Goal: Task Accomplishment & Management: Use online tool/utility

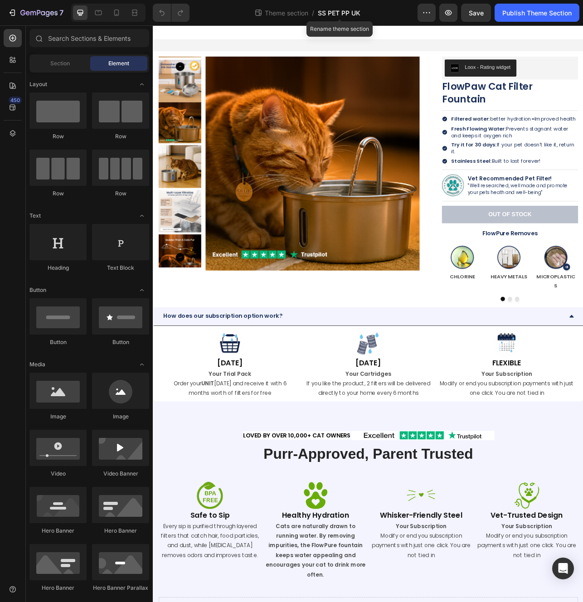
click at [345, 14] on span "SS PET PP UK" at bounding box center [339, 13] width 43 height 10
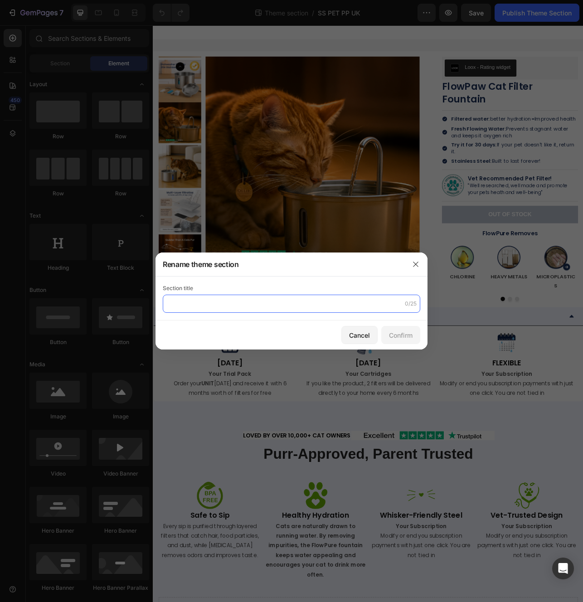
click at [191, 296] on input "text" at bounding box center [292, 304] width 258 height 18
click at [414, 263] on icon "button" at bounding box center [415, 264] width 7 height 7
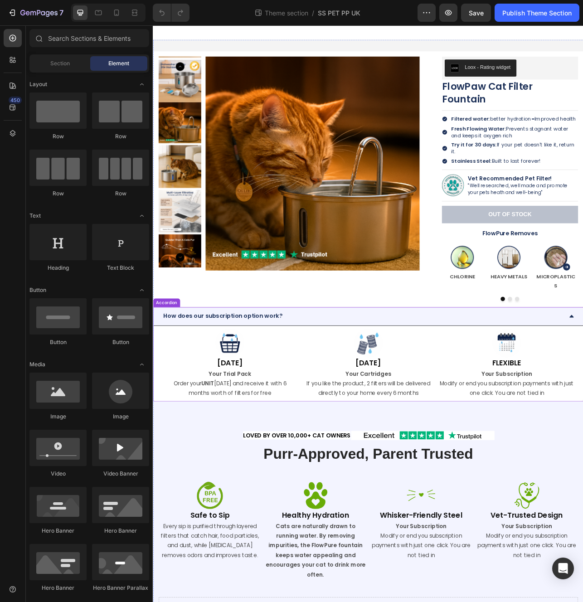
click at [486, 390] on div "How does our subscription option work?" at bounding box center [417, 393] width 507 height 16
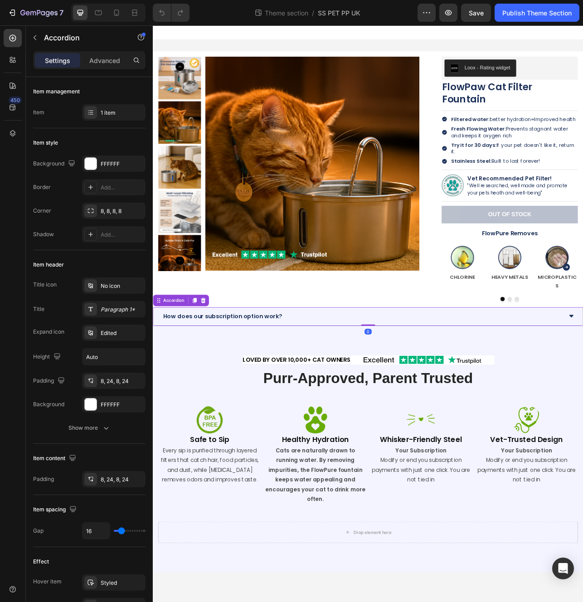
click at [343, 385] on div "How does our subscription option work?" at bounding box center [417, 393] width 507 height 16
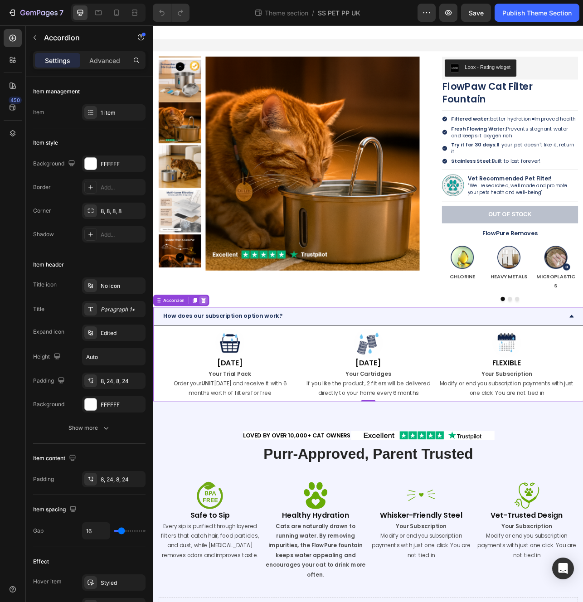
click at [216, 371] on icon at bounding box center [217, 373] width 6 height 6
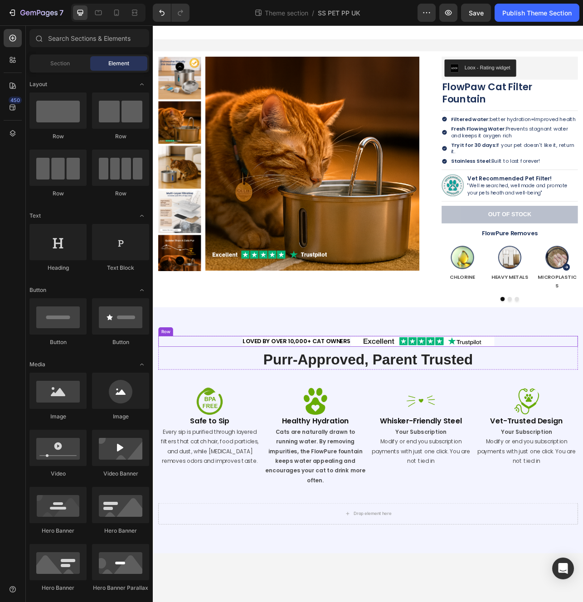
click at [263, 418] on div "loved by over 10,000+ CAT OWNERS Text block Image Row" at bounding box center [425, 425] width 531 height 14
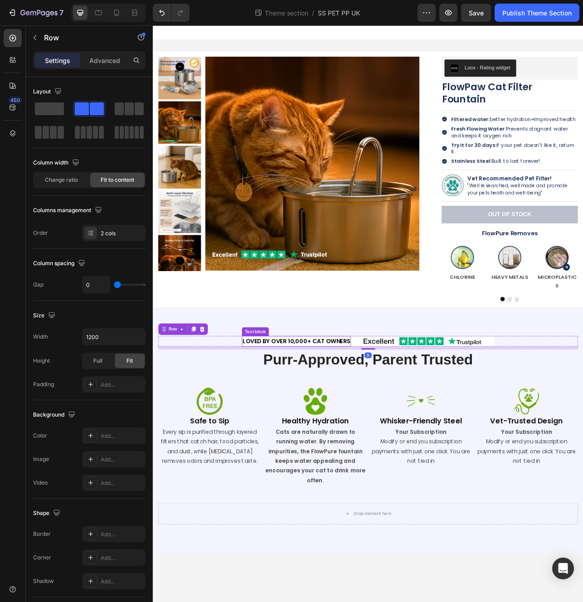
click at [291, 419] on span "loved by over 10,000+ CAT OWNERS" at bounding box center [334, 424] width 136 height 10
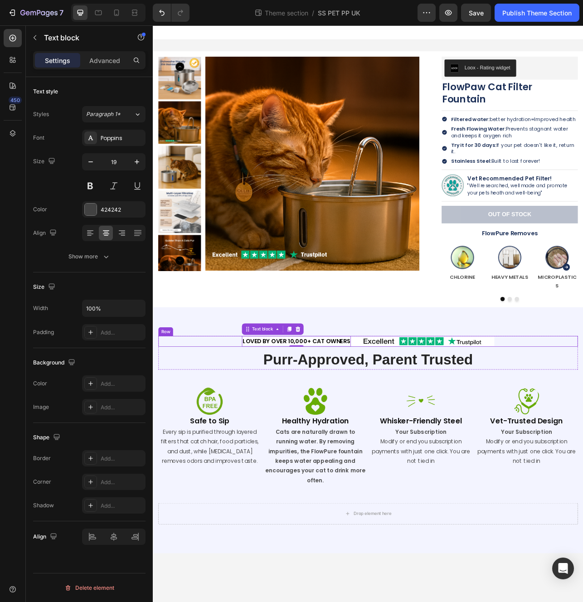
click at [583, 418] on div "loved by over 10,000+ CAT OWNERS Text block 0 Image Row" at bounding box center [425, 425] width 531 height 14
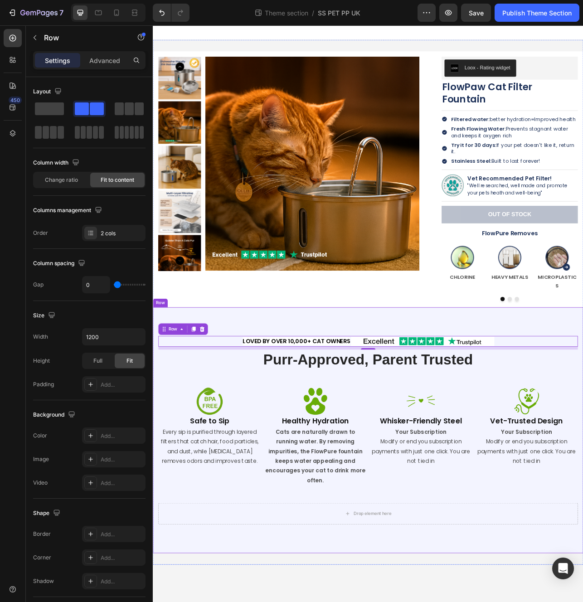
click at [583, 389] on div "loved by over 10,000+ CAT OWNERS Text block Image Row 8 Purr-Approved, Parent T…" at bounding box center [425, 537] width 544 height 311
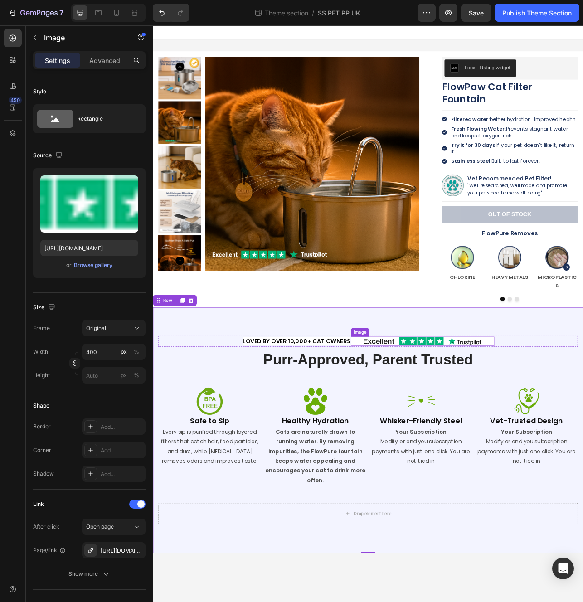
click at [570, 419] on img at bounding box center [493, 425] width 181 height 12
click at [512, 13] on div "Publish Theme Section" at bounding box center [536, 13] width 69 height 10
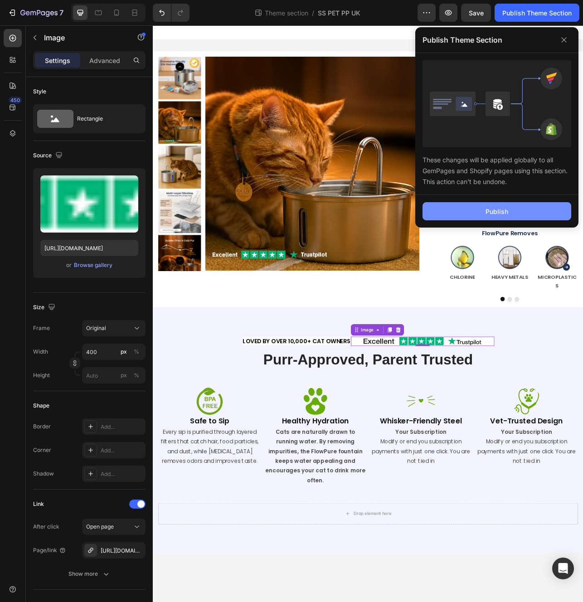
click at [505, 211] on div "Publish" at bounding box center [497, 212] width 23 height 10
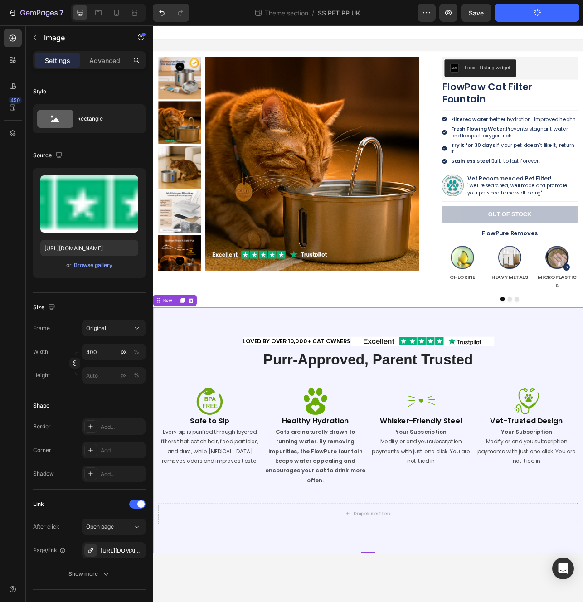
click at [223, 395] on div "loved by over 10,000+ CAT OWNERS Text block Image Row Purr-Approved, Parent Tru…" at bounding box center [425, 537] width 544 height 311
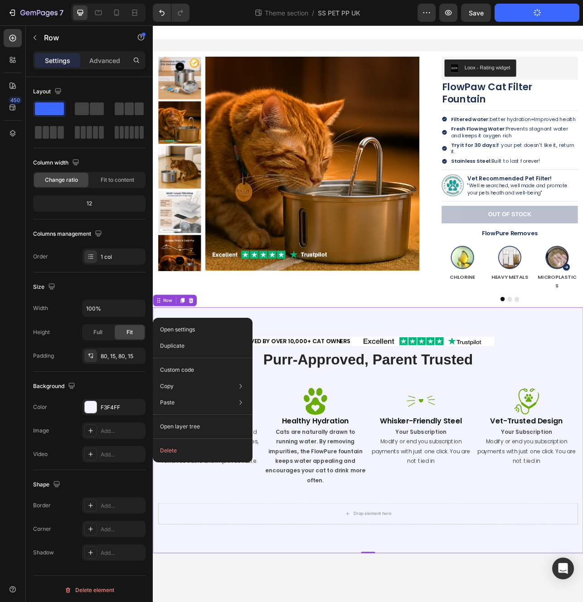
drag, startPoint x: 223, startPoint y: 395, endPoint x: 225, endPoint y: 388, distance: 8.0
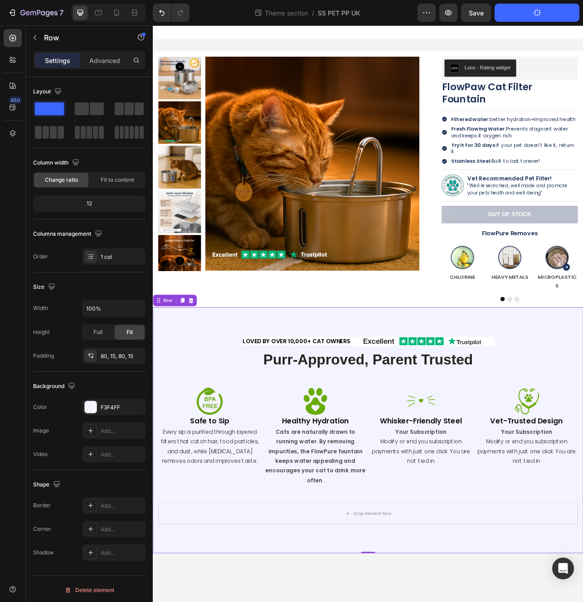
click at [225, 388] on div "loved by over 10,000+ CAT OWNERS Text block Image Row Purr-Approved, Parent Tru…" at bounding box center [425, 537] width 544 height 311
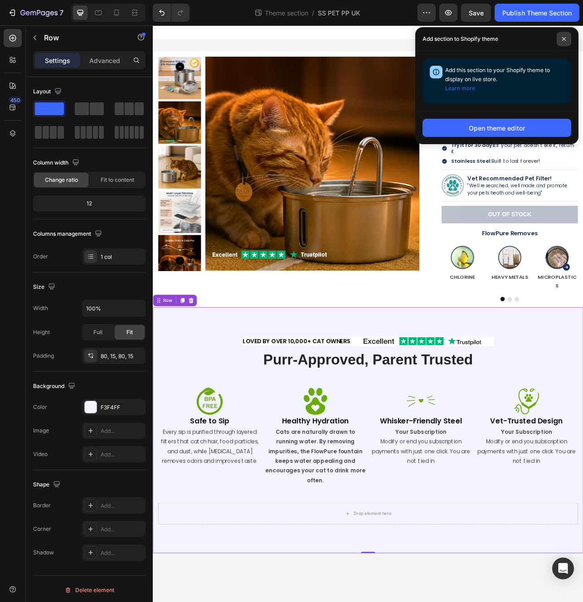
click at [560, 39] on span at bounding box center [564, 39] width 15 height 15
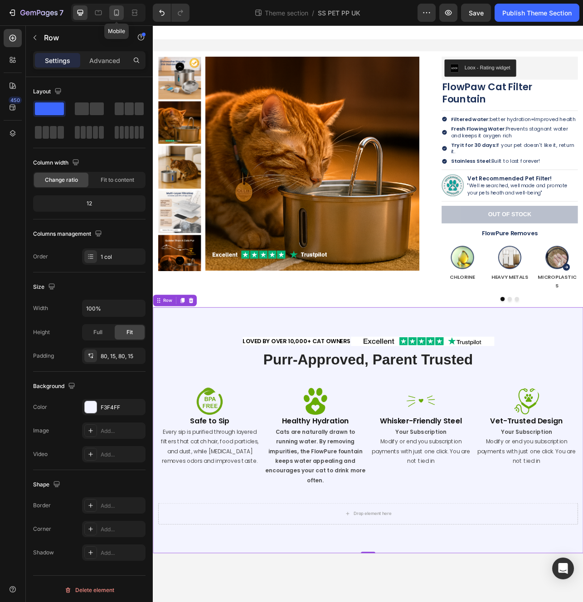
click at [116, 15] on icon at bounding box center [116, 13] width 5 height 6
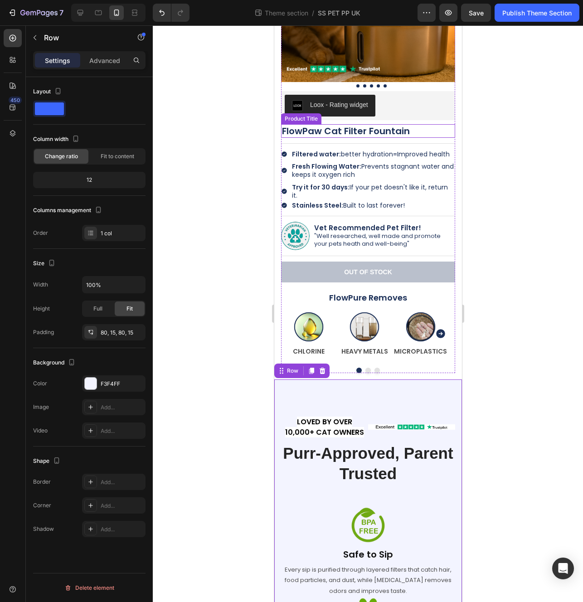
scroll to position [218, 0]
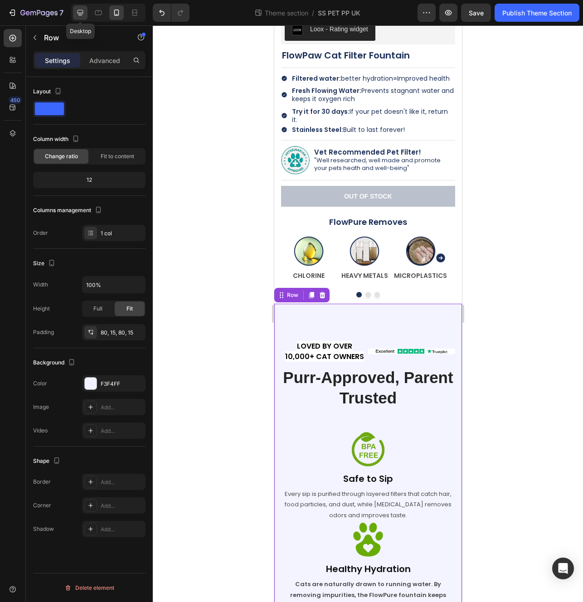
click at [82, 16] on icon at bounding box center [80, 12] width 9 height 9
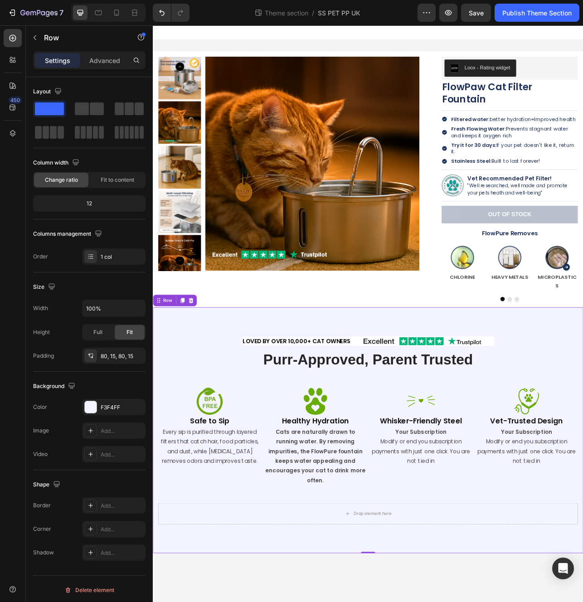
click at [388, 382] on div "loved by over 10,000+ CAT OWNERS Text block Image Row Purr-Approved, Parent Tru…" at bounding box center [425, 537] width 544 height 311
click at [241, 382] on div "loved by over 10,000+ CAT OWNERS Text block Image Row Purr-Approved, Parent Tru…" at bounding box center [425, 537] width 544 height 311
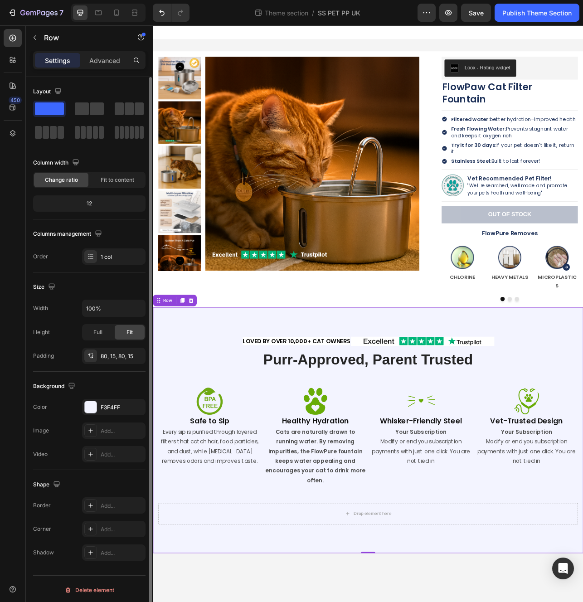
drag, startPoint x: 44, startPoint y: 112, endPoint x: 66, endPoint y: 98, distance: 25.9
click at [66, 98] on div "Layout" at bounding box center [89, 112] width 112 height 56
click at [58, 109] on span at bounding box center [49, 108] width 29 height 13
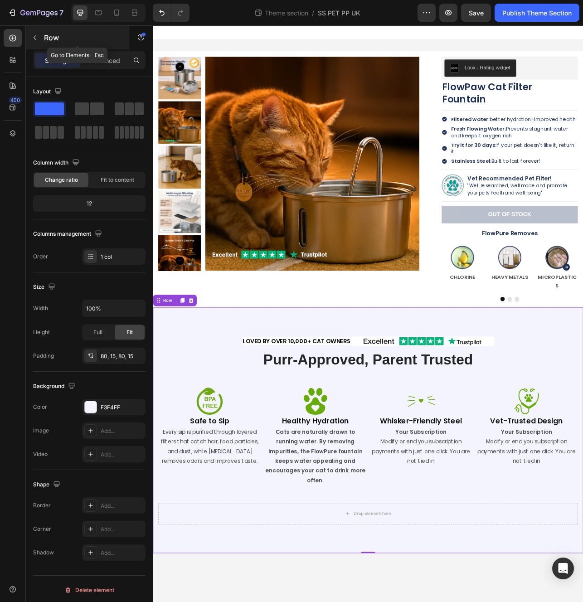
click at [33, 34] on icon "button" at bounding box center [34, 37] width 7 height 7
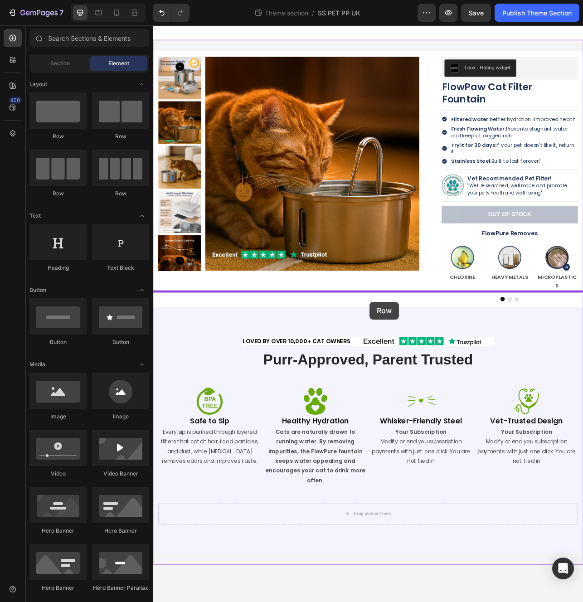
drag, startPoint x: 265, startPoint y: 146, endPoint x: 427, endPoint y: 375, distance: 280.4
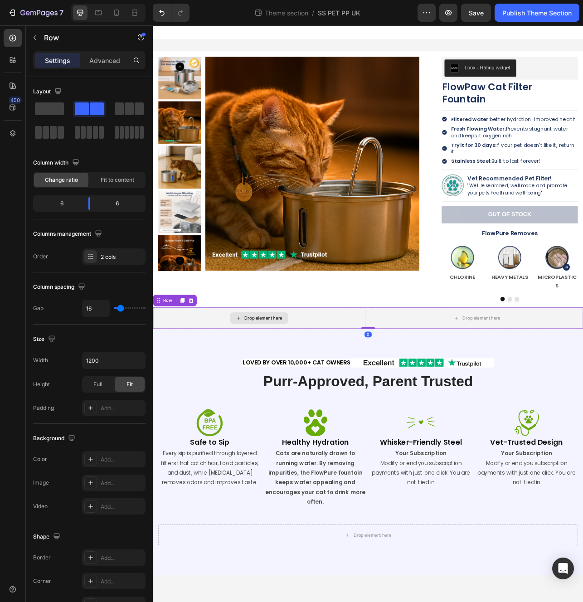
click at [387, 382] on div "Drop element here" at bounding box center [287, 395] width 268 height 27
click at [34, 30] on button "button" at bounding box center [35, 37] width 15 height 15
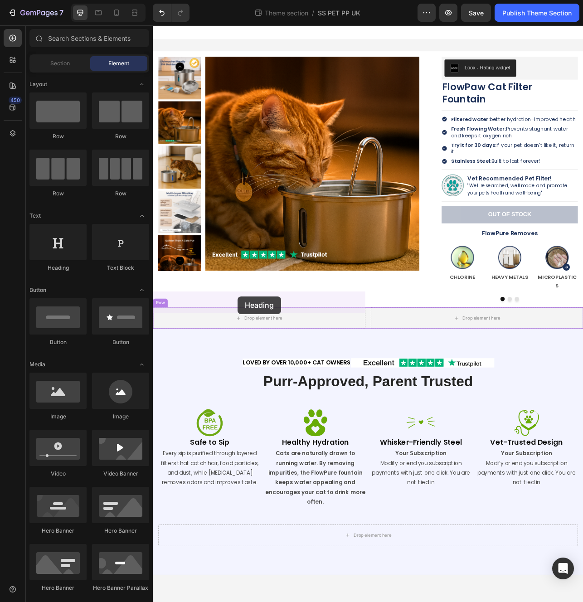
drag, startPoint x: 218, startPoint y: 278, endPoint x: 260, endPoint y: 368, distance: 99.4
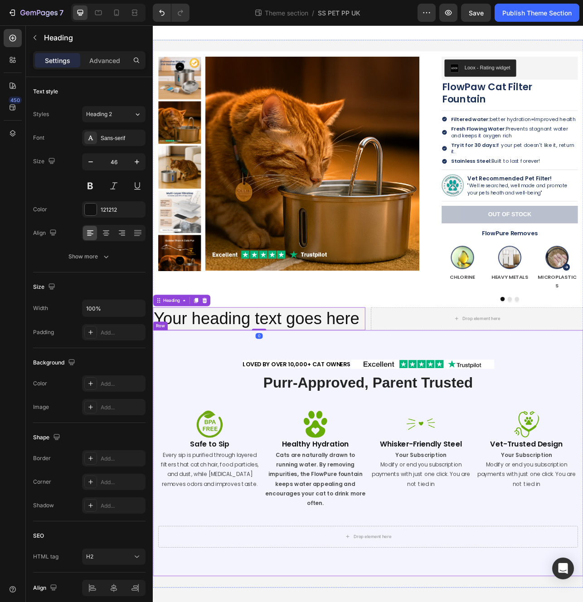
click at [487, 448] on img at bounding box center [493, 454] width 181 height 12
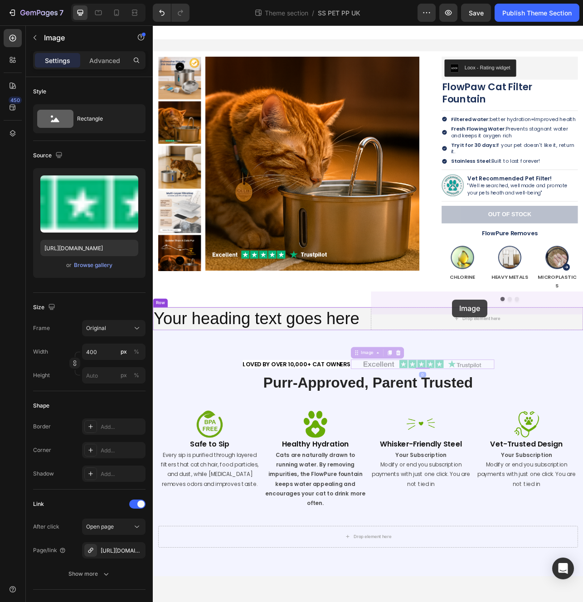
drag, startPoint x: 409, startPoint y: 422, endPoint x: 531, endPoint y: 372, distance: 131.8
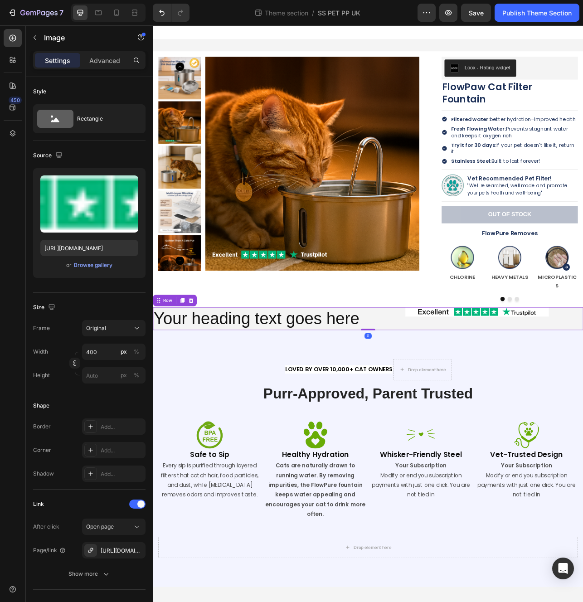
click at [511, 385] on div "Image" at bounding box center [563, 396] width 268 height 29
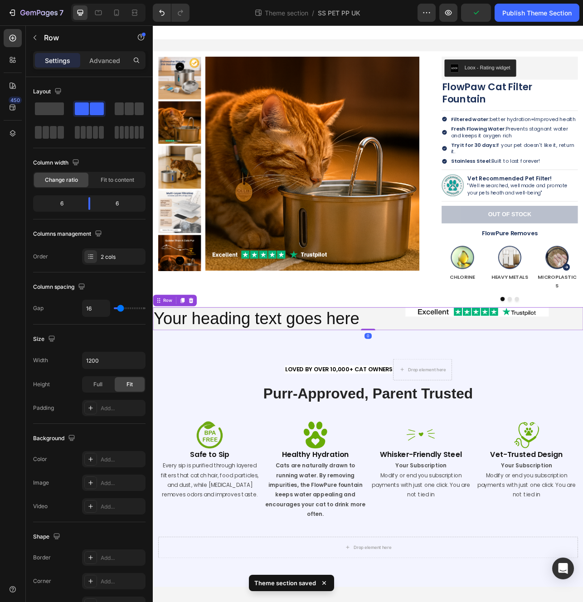
click at [484, 382] on div "Image" at bounding box center [563, 396] width 268 height 29
click at [453, 382] on link at bounding box center [563, 388] width 268 height 12
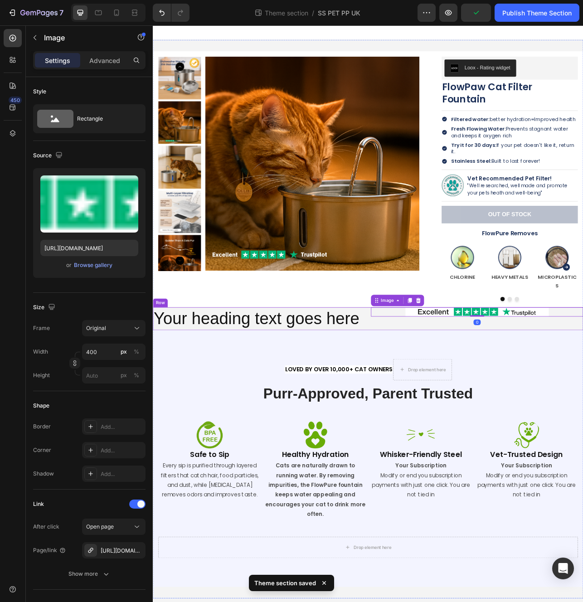
click at [421, 382] on div "Your heading text goes here Heading Image 0 Row" at bounding box center [425, 396] width 544 height 29
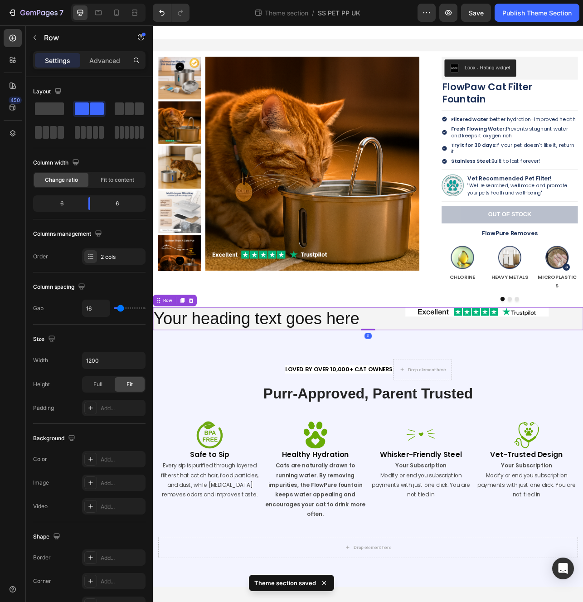
click at [486, 382] on div "Image" at bounding box center [563, 396] width 268 height 29
click at [456, 382] on link at bounding box center [563, 388] width 268 height 12
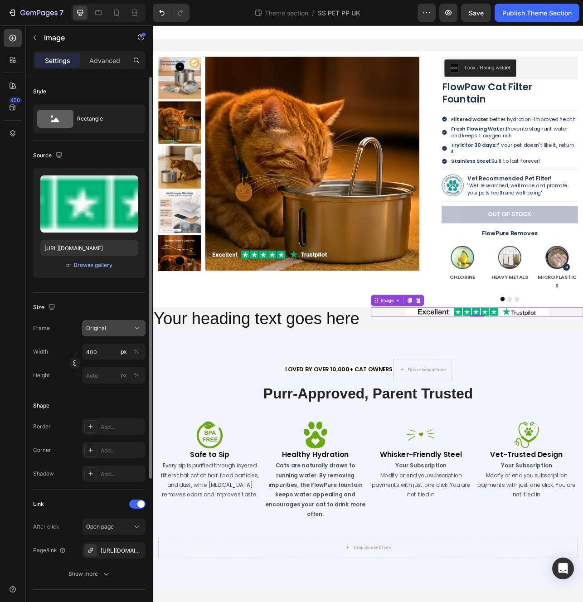
click at [124, 328] on div "Original" at bounding box center [108, 328] width 44 height 8
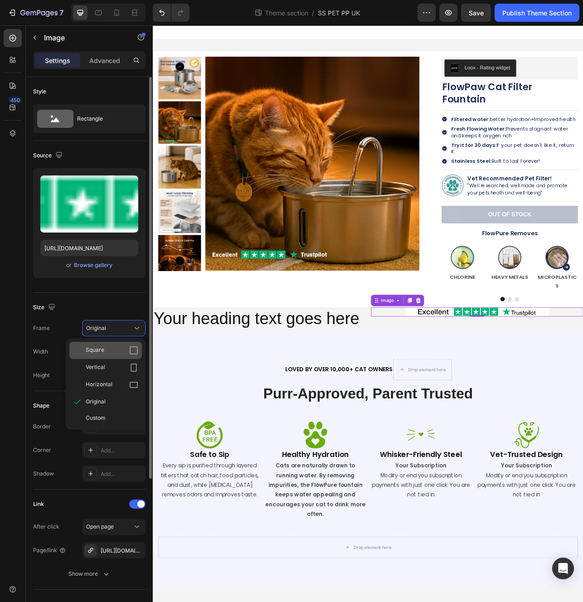
click at [114, 349] on div "Square" at bounding box center [112, 350] width 53 height 9
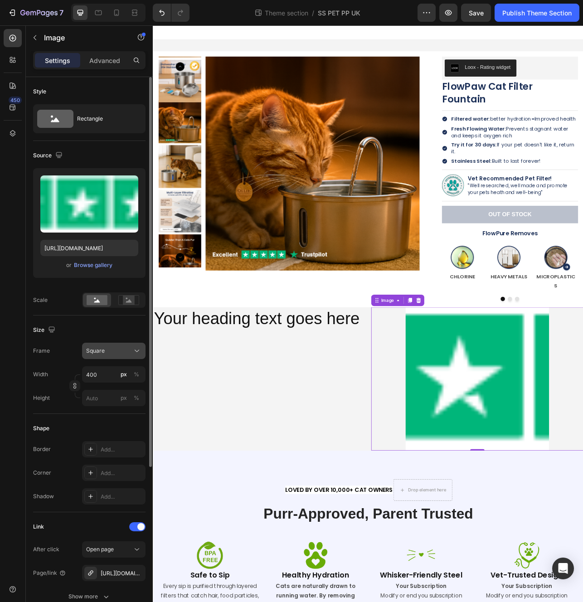
click at [117, 351] on div "Square" at bounding box center [108, 351] width 44 height 8
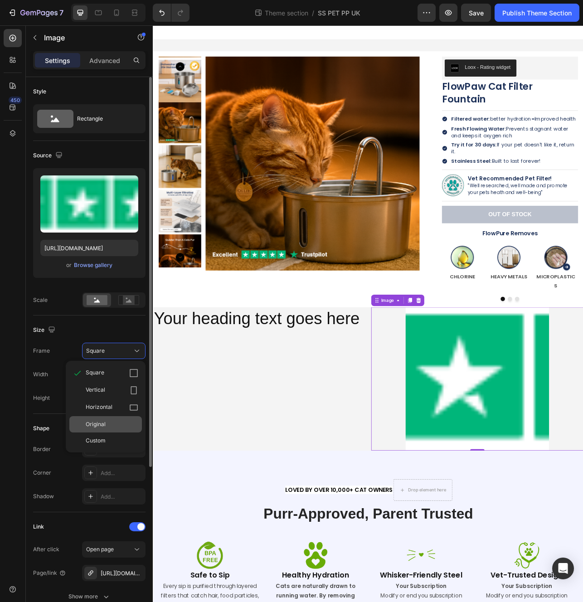
click at [115, 420] on div "Original" at bounding box center [112, 424] width 53 height 8
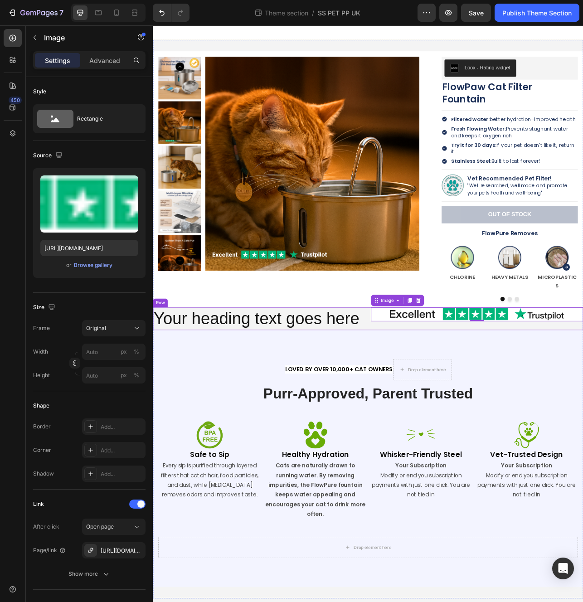
click at [461, 384] on div "Image 0" at bounding box center [563, 396] width 268 height 29
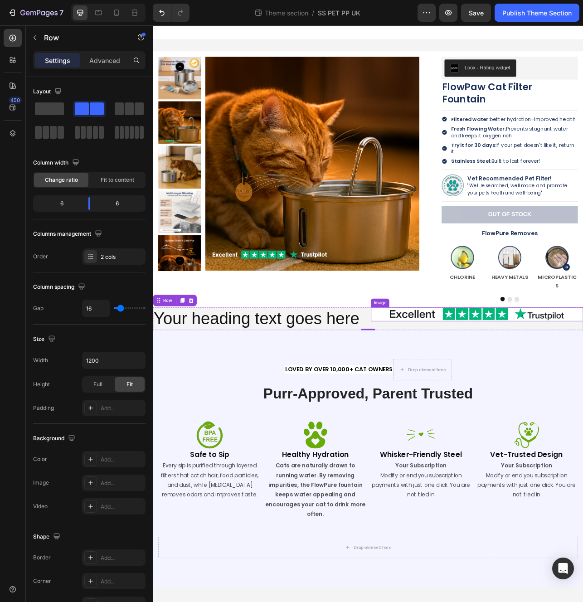
click at [477, 382] on img at bounding box center [563, 391] width 268 height 18
click at [449, 386] on div "Image 0" at bounding box center [563, 396] width 268 height 29
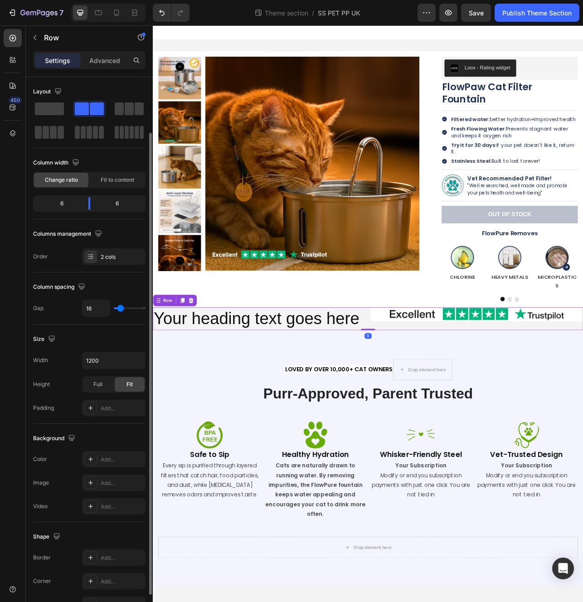
scroll to position [106, 0]
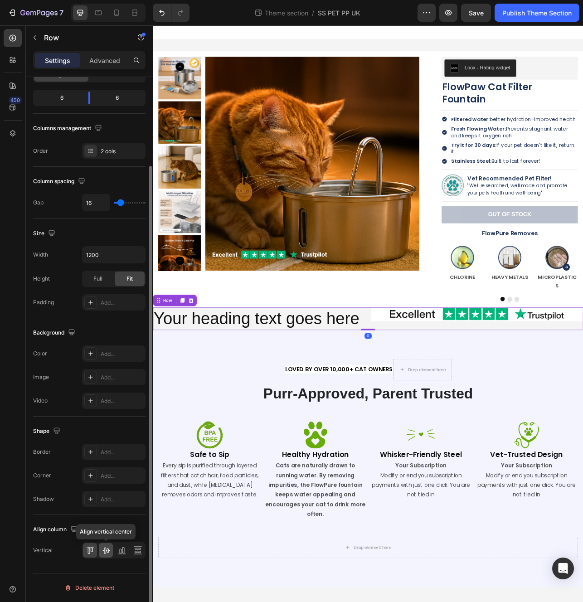
click at [107, 551] on icon at bounding box center [106, 550] width 9 height 9
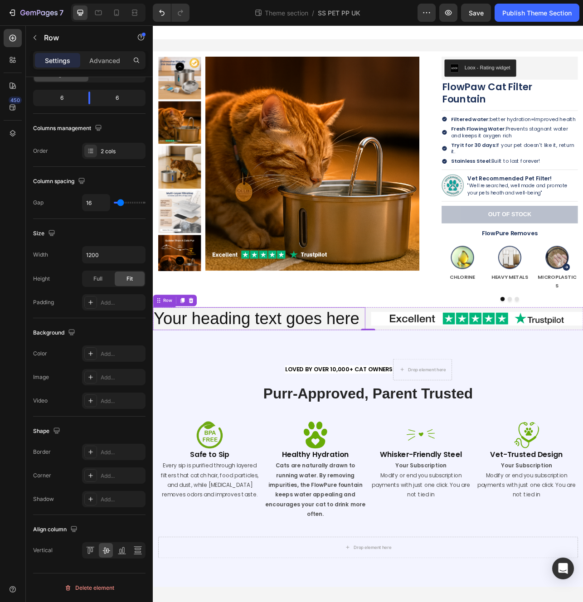
click at [352, 382] on h2 "Your heading text goes here" at bounding box center [287, 396] width 268 height 29
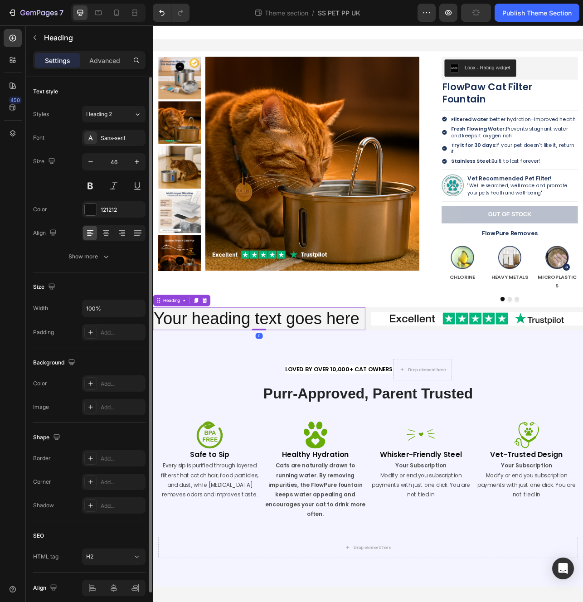
click at [350, 382] on h2 "Your heading text goes here" at bounding box center [287, 396] width 268 height 29
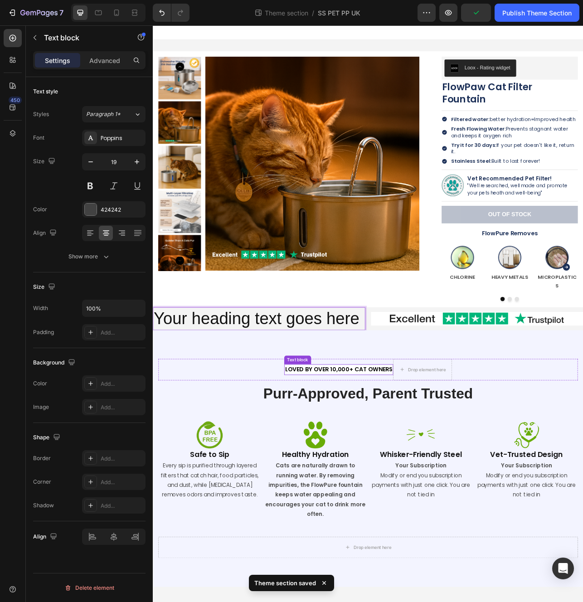
click at [369, 455] on span "loved by over 10,000+ CAT OWNERS" at bounding box center [388, 460] width 136 height 10
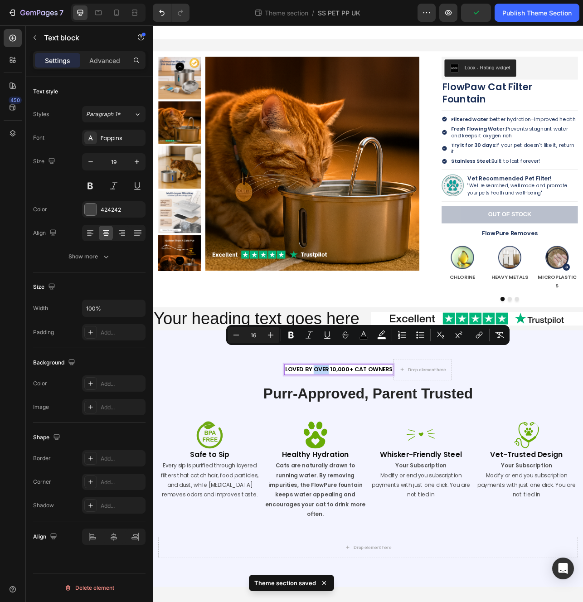
click at [369, 455] on span "loved by over 10,000+ CAT OWNERS" at bounding box center [388, 460] width 136 height 10
copy span "loved by over 10,000+ CAT OWNERS"
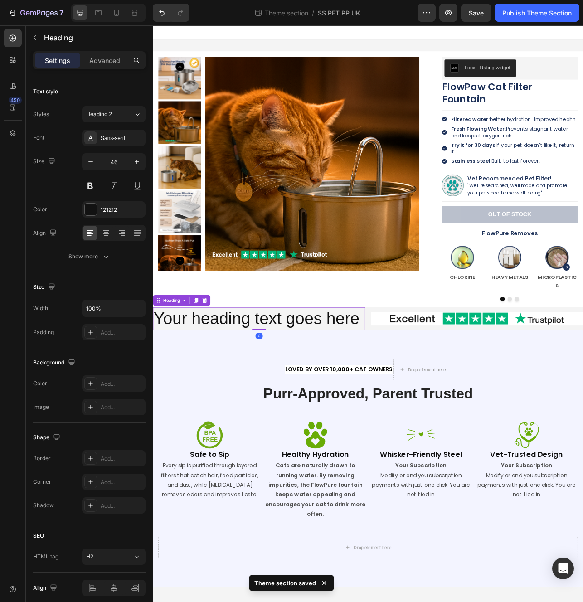
click at [318, 383] on p "Your heading text goes here" at bounding box center [287, 396] width 267 height 27
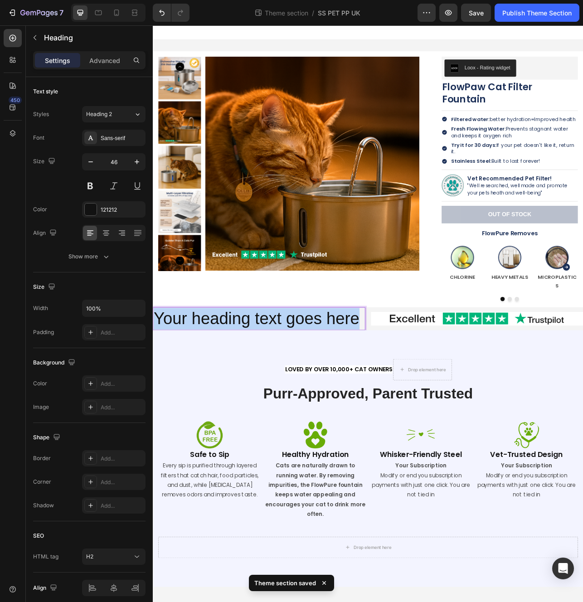
click at [318, 383] on p "Your heading text goes here" at bounding box center [287, 396] width 267 height 27
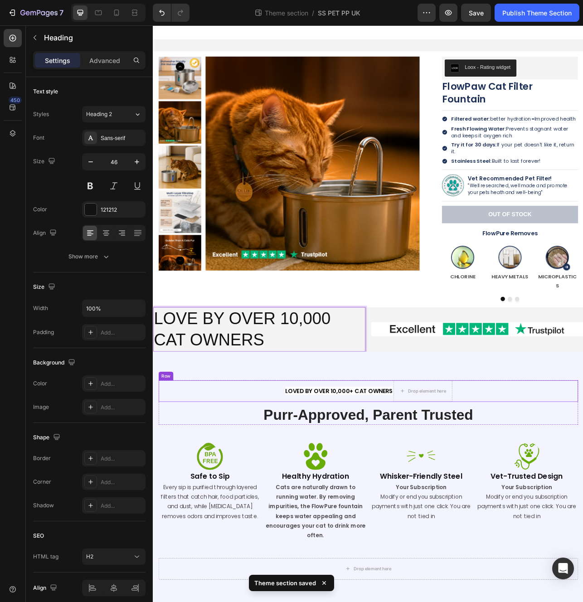
click at [256, 474] on div "loved by over 10,000+ CAT OWNERS Text block Drop element here Row" at bounding box center [425, 487] width 531 height 27
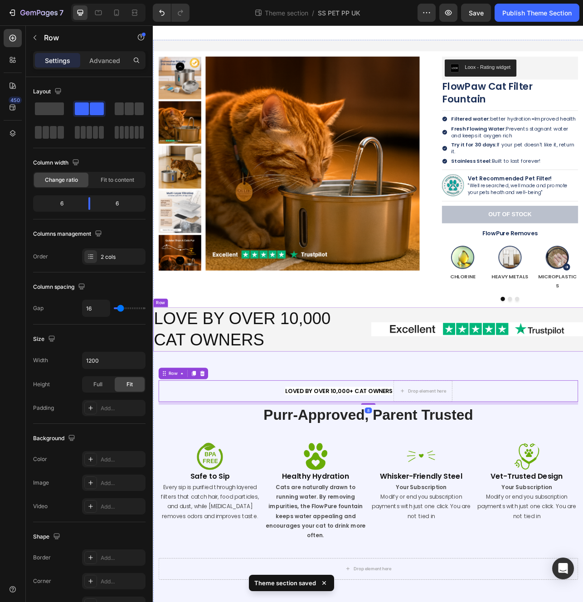
click at [426, 408] on div "LOVE BY OVER 10,000 CAT OWNERS Heading Image Row" at bounding box center [425, 410] width 544 height 56
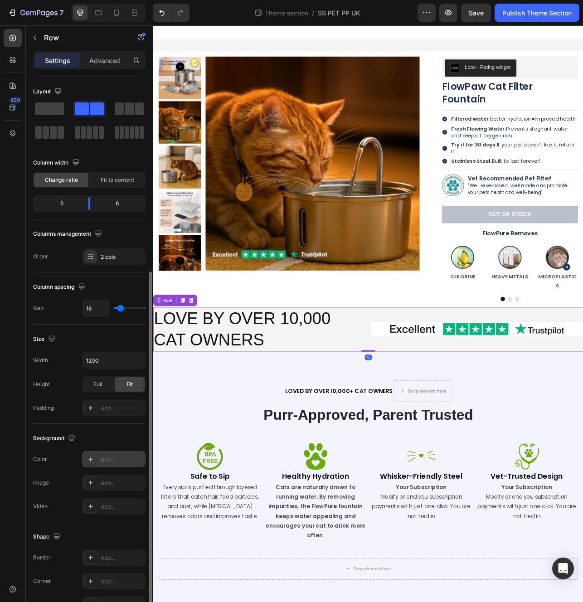
scroll to position [106, 0]
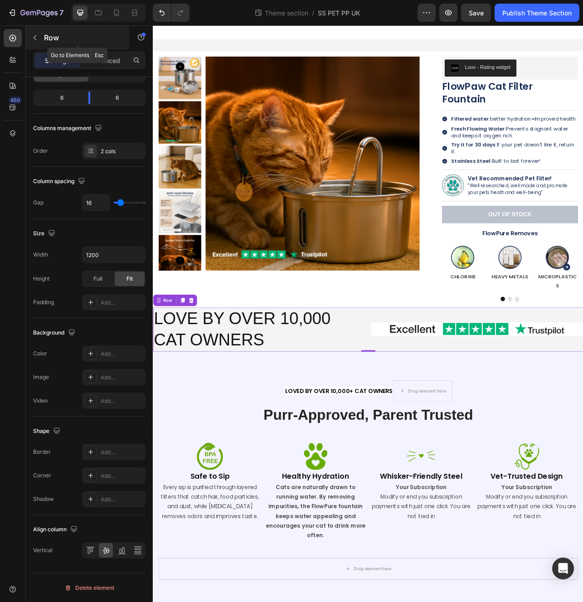
click at [40, 42] on button "button" at bounding box center [35, 37] width 15 height 15
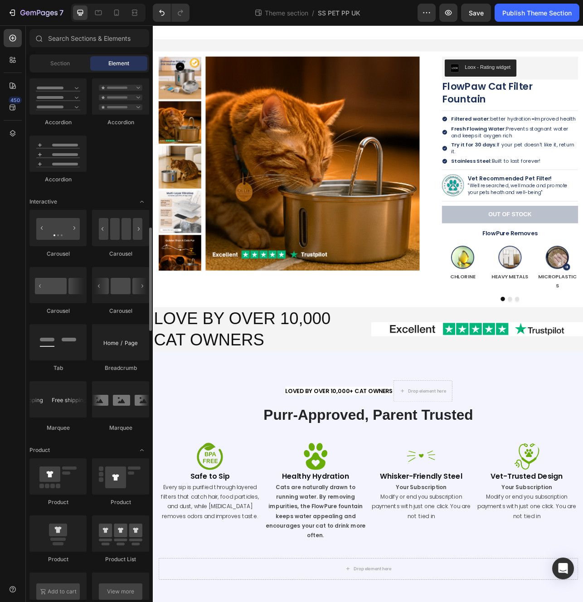
scroll to position [0, 0]
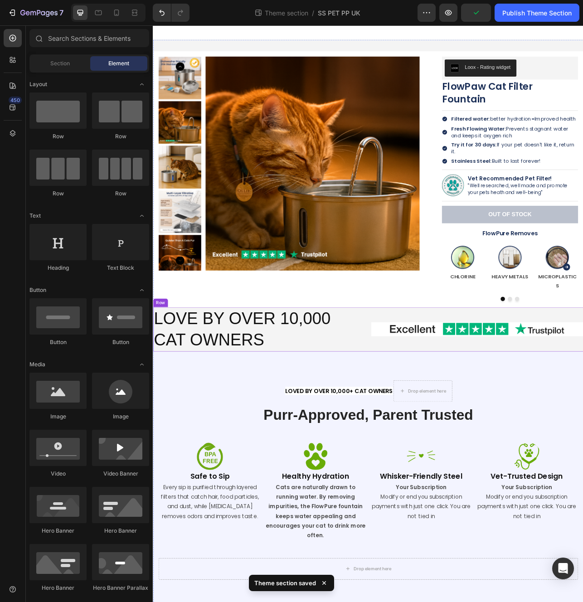
click at [419, 411] on p "LOVE BY OVER 10,000 CAT OWNERS" at bounding box center [287, 410] width 267 height 54
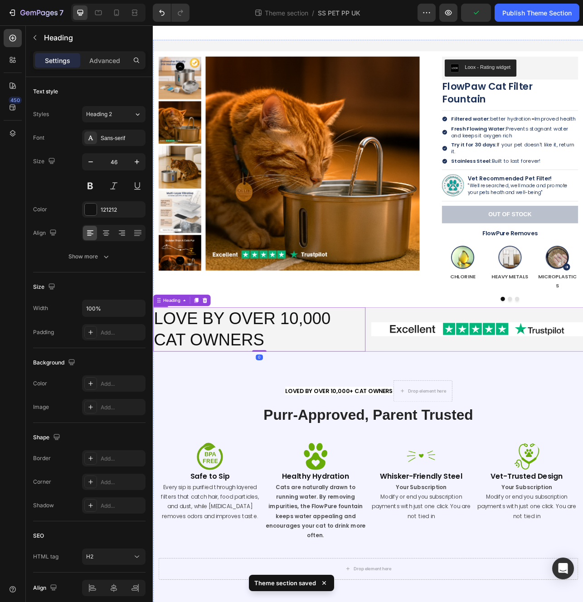
click at [427, 414] on div "LOVE BY OVER 10,000 CAT OWNERS Heading 0 Image Row" at bounding box center [425, 410] width 544 height 56
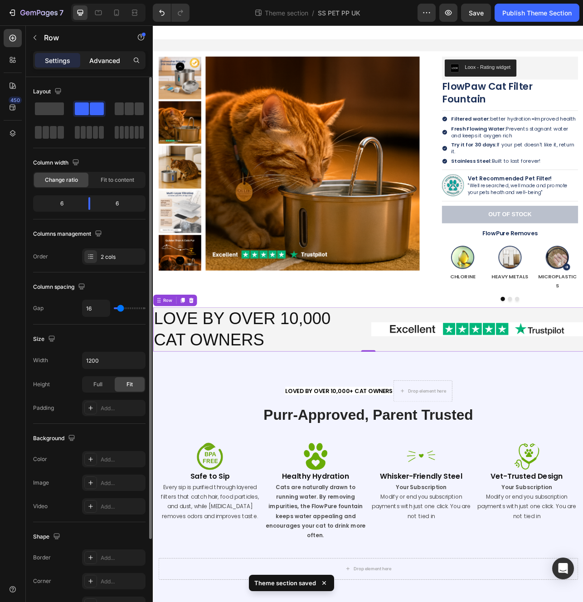
click at [118, 59] on p "Advanced" at bounding box center [104, 61] width 31 height 10
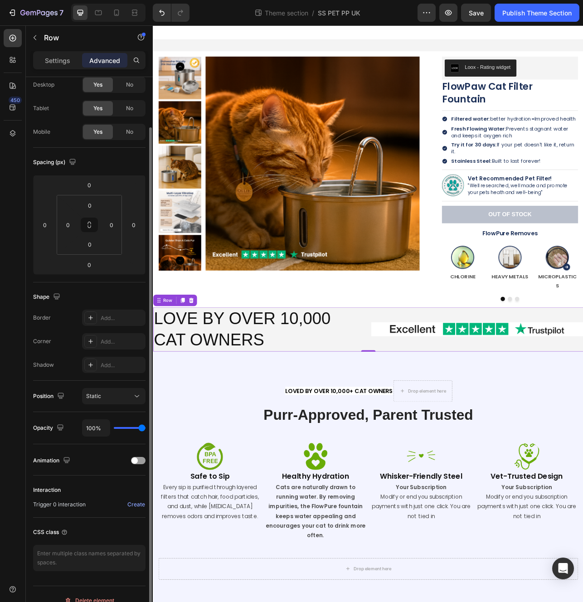
scroll to position [40, 0]
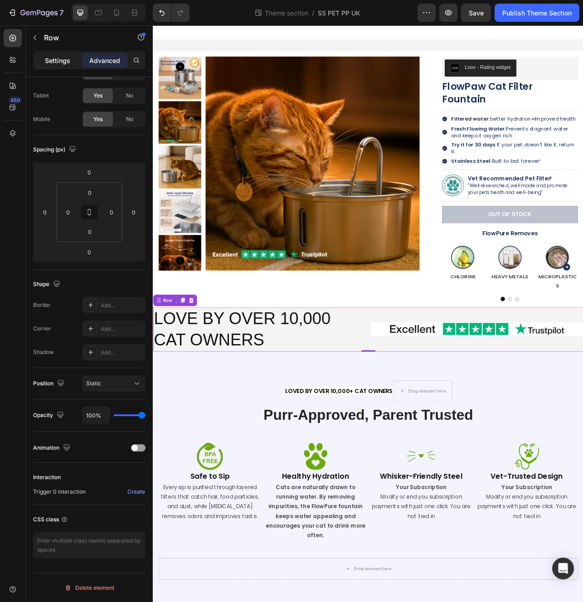
click at [62, 61] on p "Settings" at bounding box center [57, 61] width 25 height 10
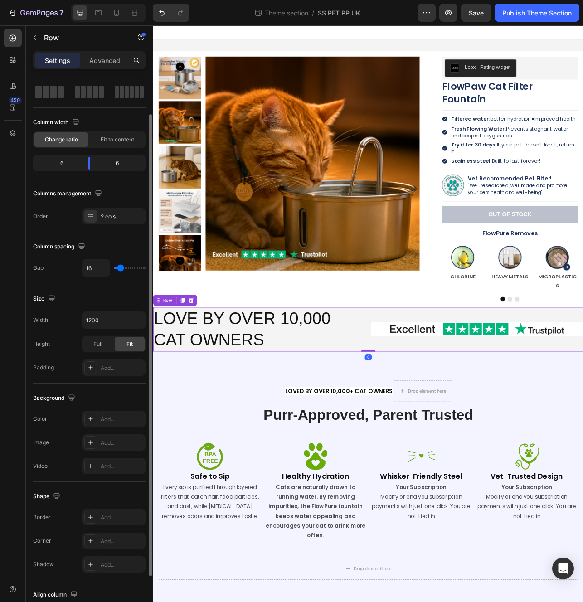
scroll to position [106, 0]
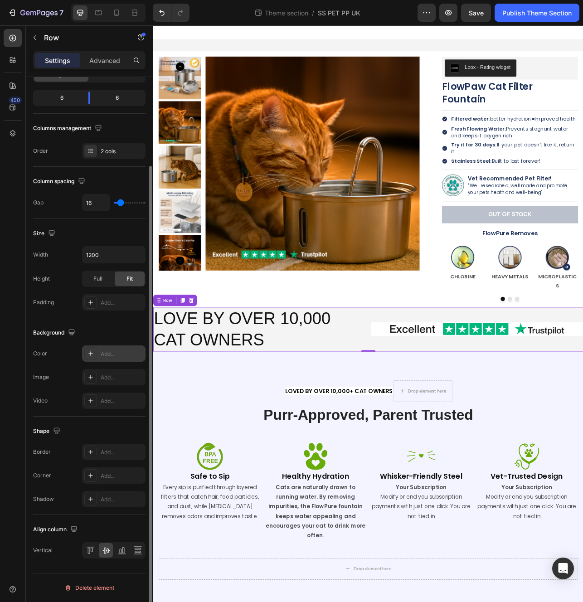
click at [110, 352] on div "Add..." at bounding box center [122, 354] width 43 height 8
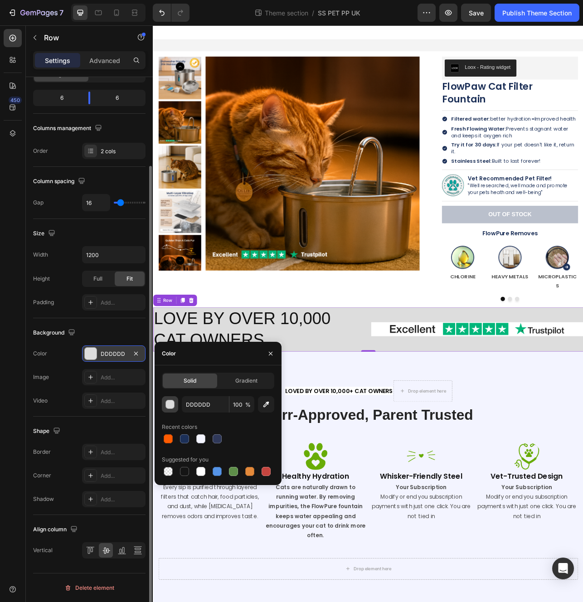
click at [169, 405] on div "button" at bounding box center [170, 404] width 9 height 9
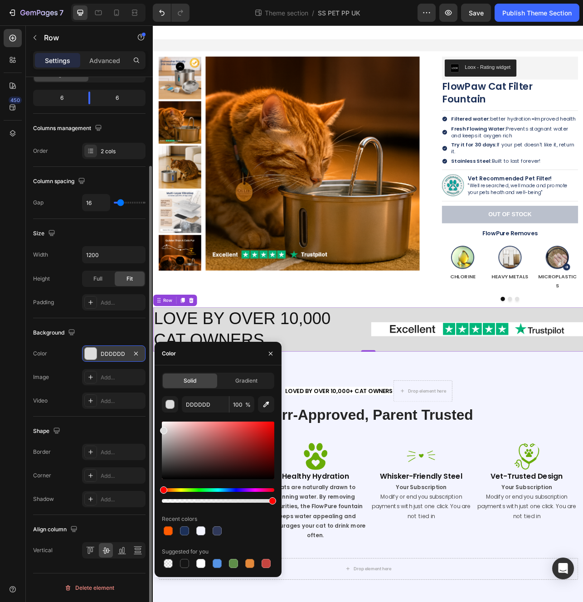
drag, startPoint x: 161, startPoint y: 437, endPoint x: 160, endPoint y: 416, distance: 20.9
click at [160, 416] on div "Solid Gradient DDDDDD 100 % Recent colors Suggested for you" at bounding box center [218, 471] width 127 height 197
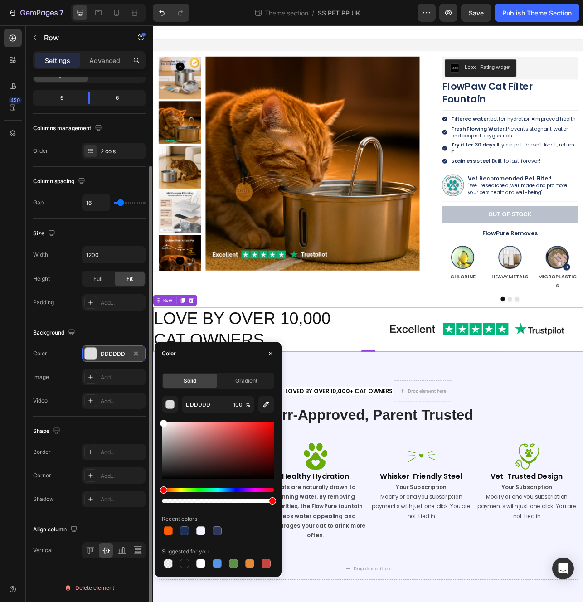
drag, startPoint x: 168, startPoint y: 429, endPoint x: 154, endPoint y: 410, distance: 23.7
click at [155, 410] on div "Solid Gradient DDDDDD 100 % Recent colors Suggested for you" at bounding box center [218, 471] width 127 height 197
type input "FFFFFF"
click at [72, 366] on div "The changes might be hidden by the video. Color FFFFFF Image Add... Video Add..." at bounding box center [89, 377] width 112 height 63
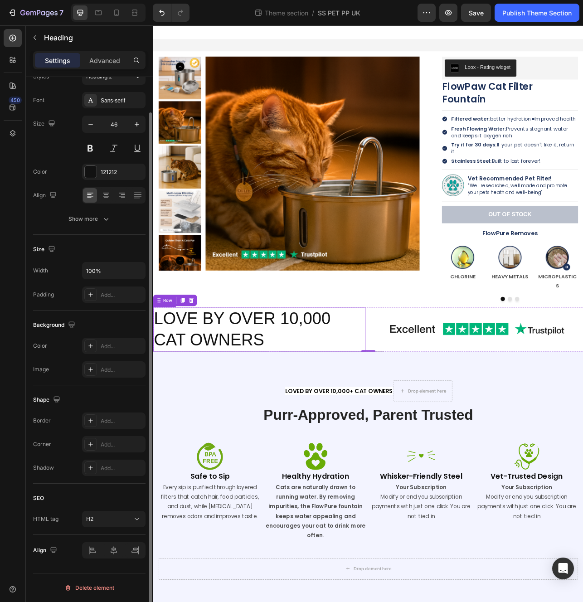
click at [370, 389] on p "LOVE BY OVER 10,000 CAT OWNERS" at bounding box center [287, 410] width 267 height 54
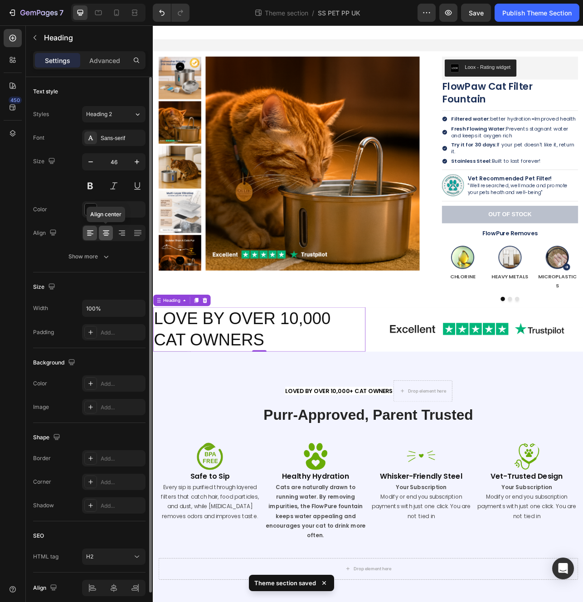
click at [107, 234] on icon at bounding box center [106, 234] width 6 height 1
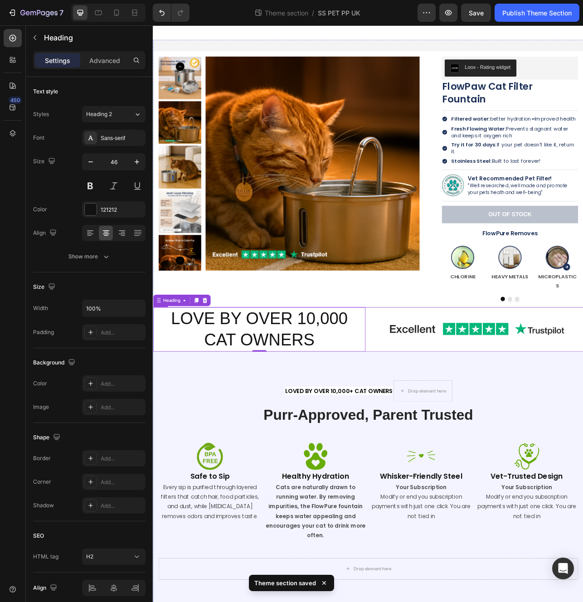
click at [427, 410] on div "LOVE BY OVER 10,000 CAT OWNERS Heading 0 Image Row" at bounding box center [425, 410] width 544 height 56
click at [372, 399] on p "LOVE BY OVER 10,000 CAT OWNERS" at bounding box center [287, 410] width 267 height 54
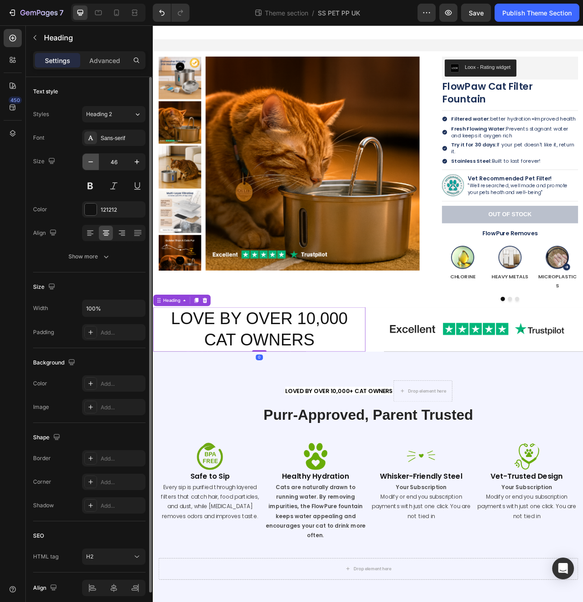
click at [89, 167] on button "button" at bounding box center [91, 162] width 16 height 16
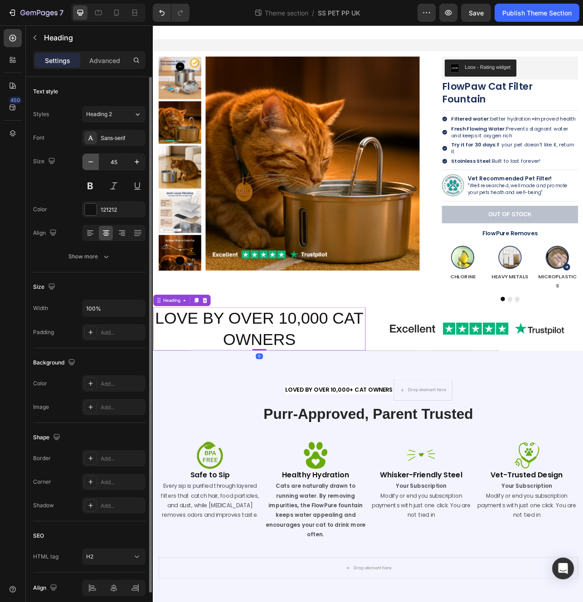
click at [89, 167] on button "button" at bounding box center [91, 162] width 16 height 16
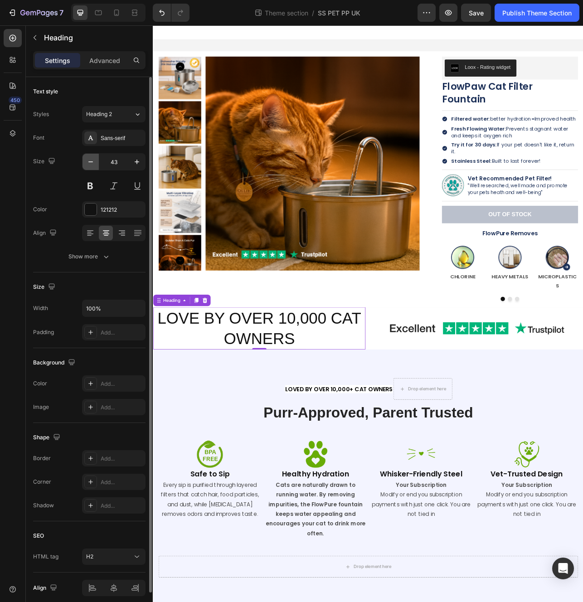
click at [89, 167] on button "button" at bounding box center [91, 162] width 16 height 16
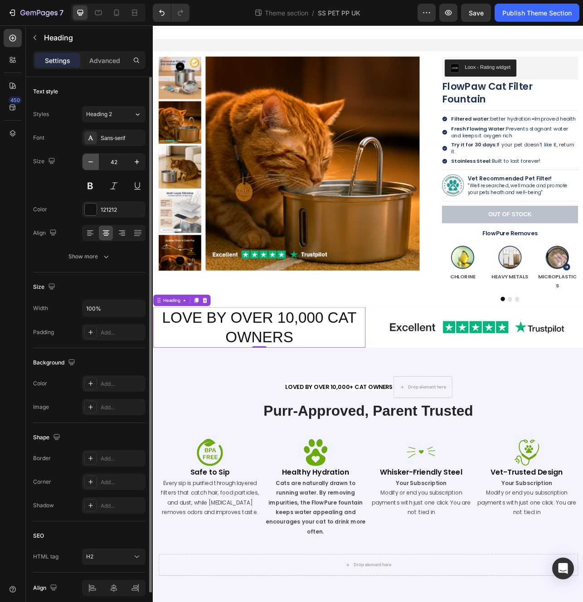
click at [89, 167] on button "button" at bounding box center [91, 162] width 16 height 16
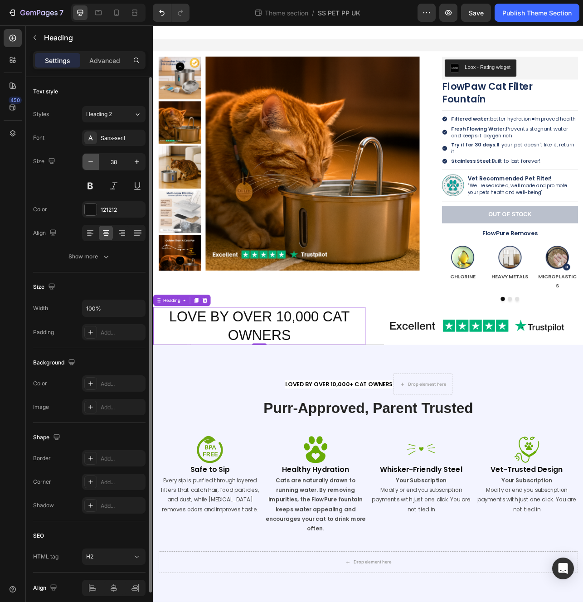
click at [89, 167] on button "button" at bounding box center [91, 162] width 16 height 16
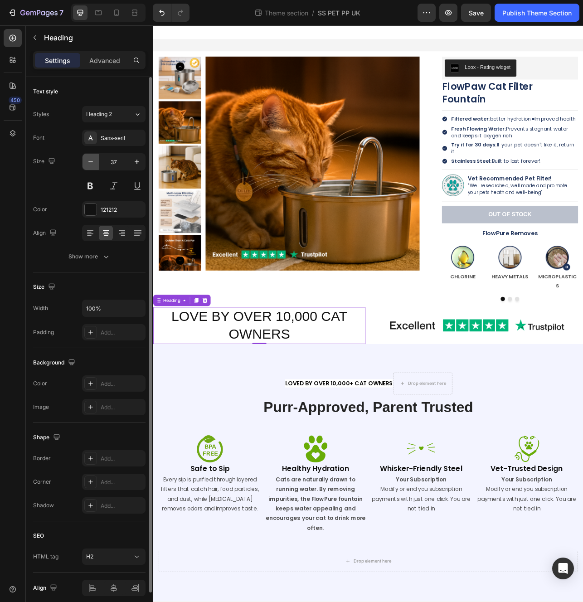
click at [89, 167] on button "button" at bounding box center [91, 162] width 16 height 16
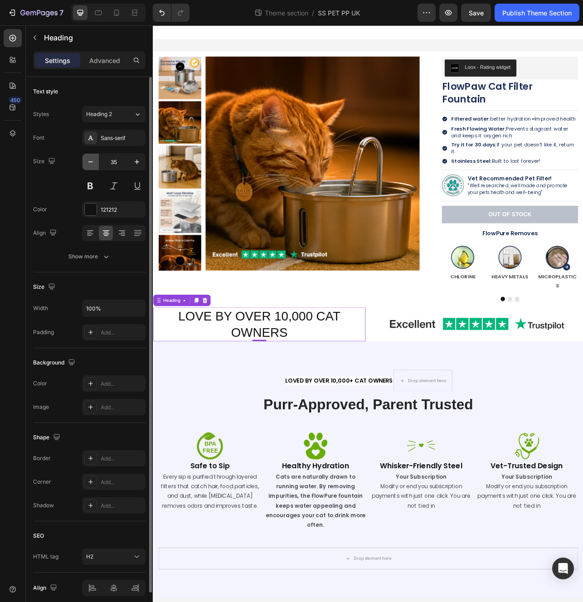
click at [89, 167] on button "button" at bounding box center [91, 162] width 16 height 16
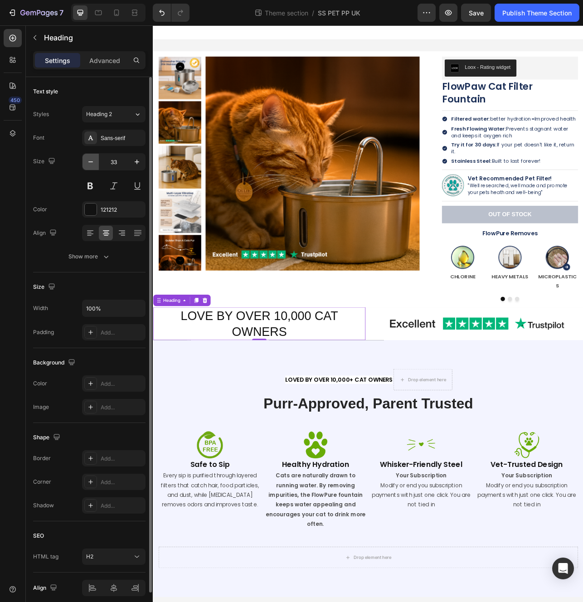
click at [89, 167] on button "button" at bounding box center [91, 162] width 16 height 16
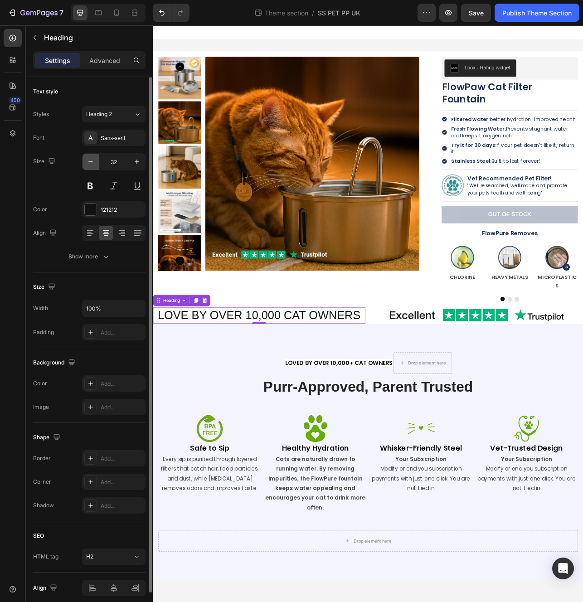
click at [89, 167] on button "button" at bounding box center [91, 162] width 16 height 16
click at [138, 165] on icon "button" at bounding box center [136, 161] width 9 height 9
type input "32"
click at [101, 140] on div "Sans-serif" at bounding box center [122, 138] width 43 height 8
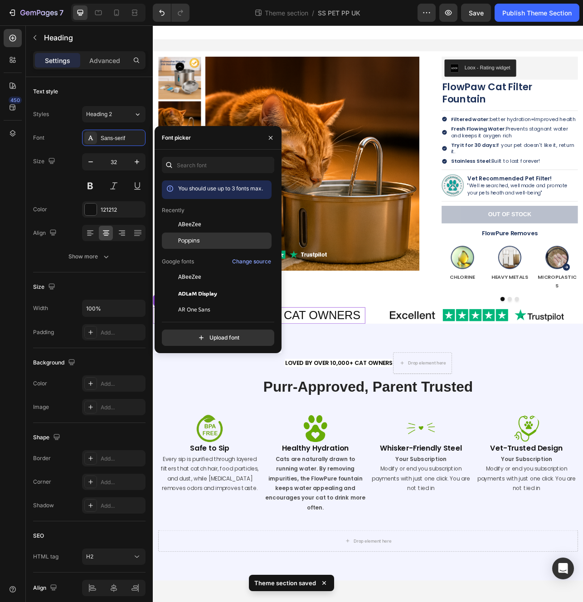
click at [196, 239] on span "Poppins" at bounding box center [189, 241] width 22 height 8
click at [386, 403] on div "loved by over 10,000+ CAT OWNERS Text block Drop element here Row Purr-Approved…" at bounding box center [425, 565] width 544 height 325
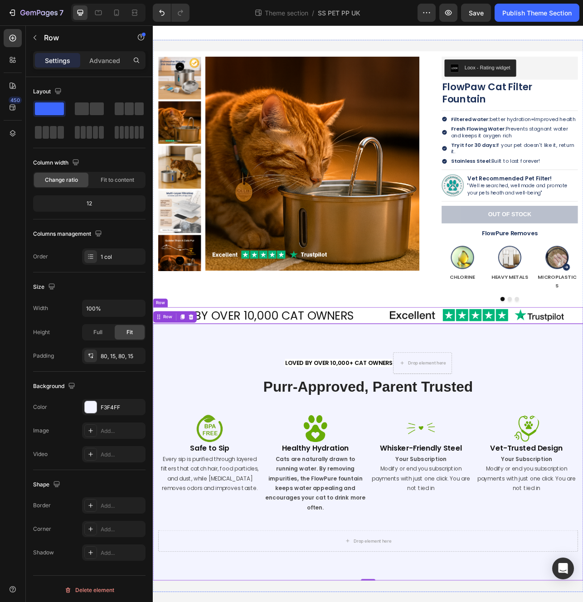
click at [424, 382] on div "LOVE BY OVER 10,000 CAT OWNERS Heading Image Row" at bounding box center [425, 392] width 544 height 21
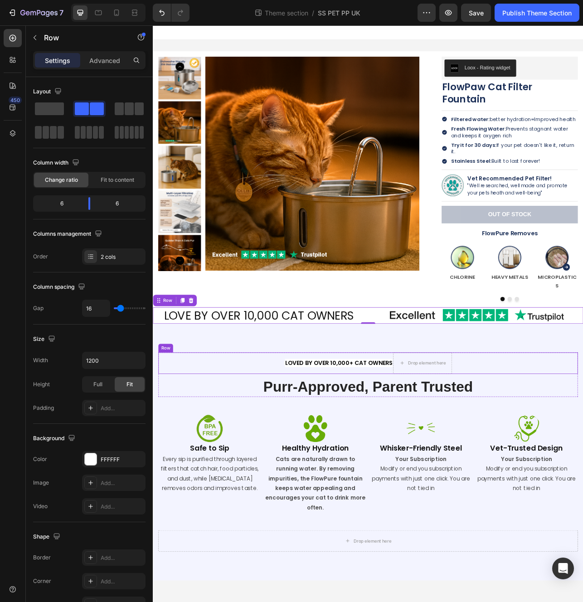
click at [419, 442] on div "loved by over 10,000+ CAT OWNERS Text block" at bounding box center [388, 452] width 138 height 27
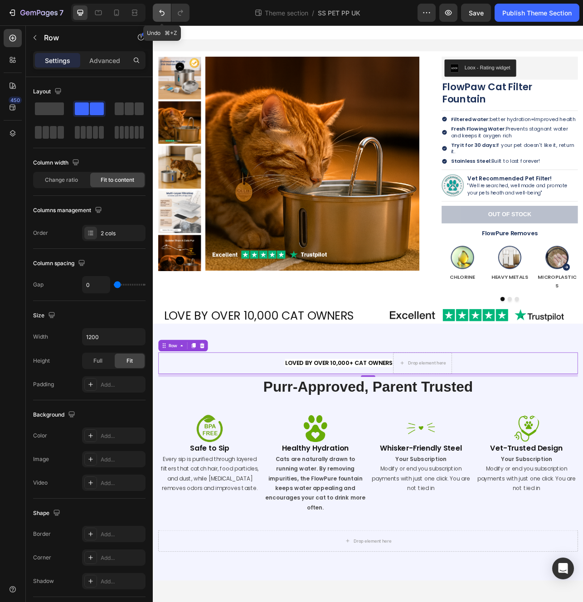
click at [159, 6] on button "Undo/Redo" at bounding box center [162, 13] width 18 height 18
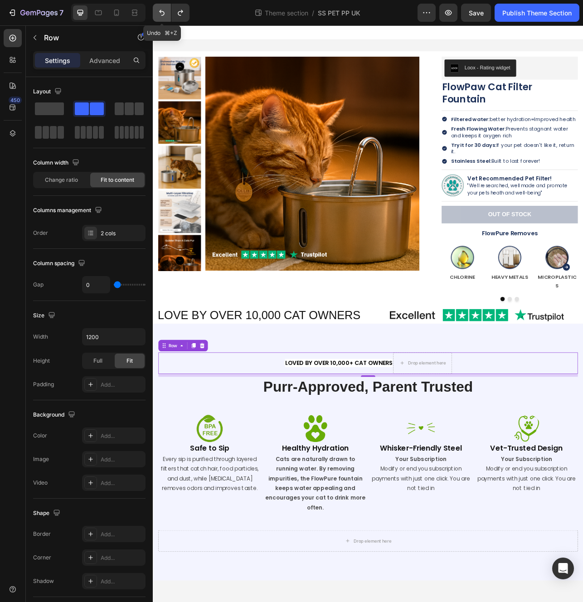
click at [159, 6] on button "Undo/Redo" at bounding box center [162, 13] width 18 height 18
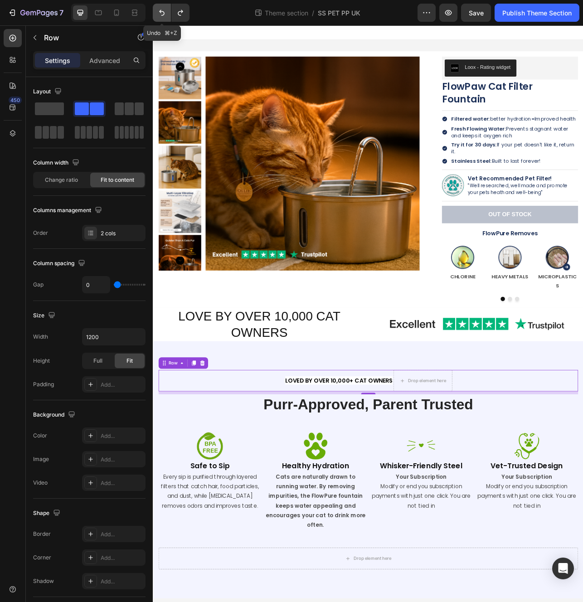
click at [159, 6] on button "Undo/Redo" at bounding box center [162, 13] width 18 height 18
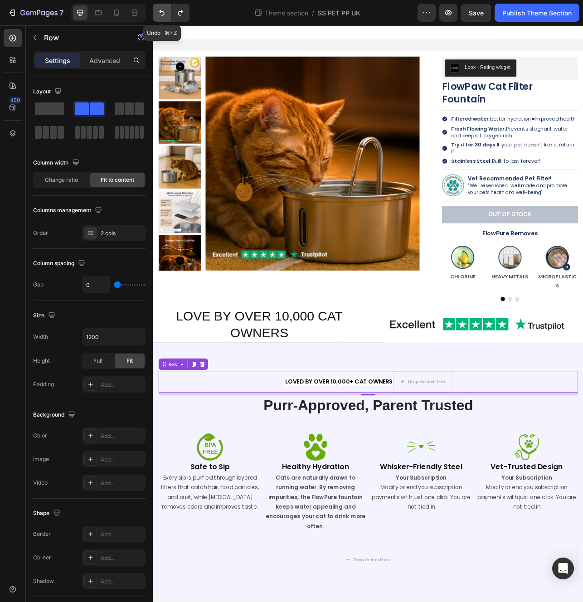
click at [159, 6] on button "Undo/Redo" at bounding box center [162, 13] width 18 height 18
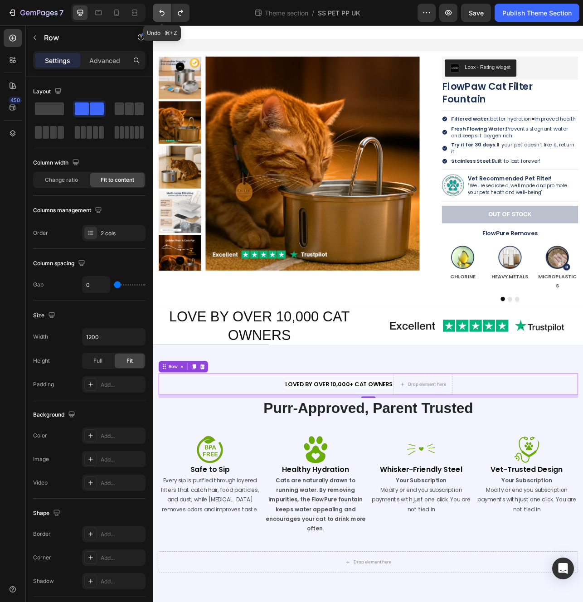
click at [159, 6] on button "Undo/Redo" at bounding box center [162, 13] width 18 height 18
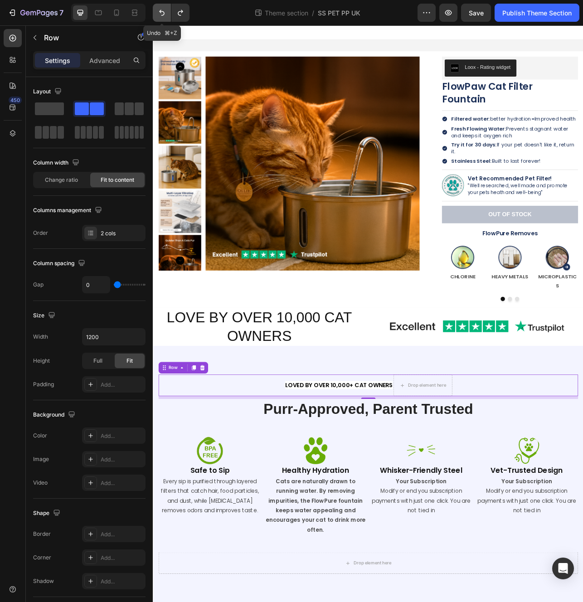
click at [159, 6] on button "Undo/Redo" at bounding box center [162, 13] width 18 height 18
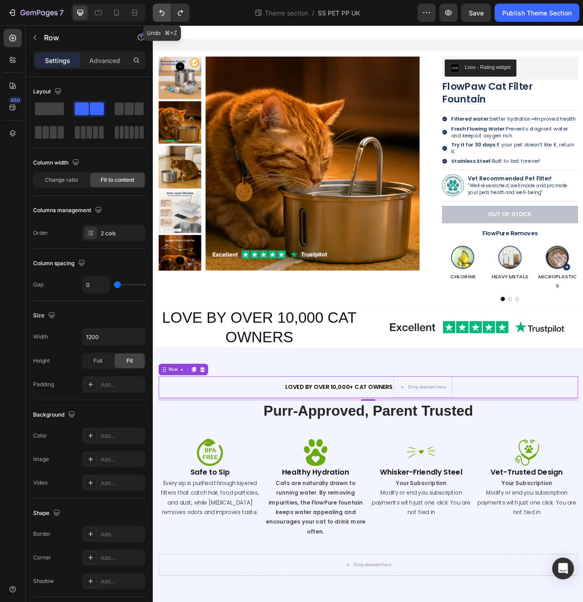
click at [159, 6] on button "Undo/Redo" at bounding box center [162, 13] width 18 height 18
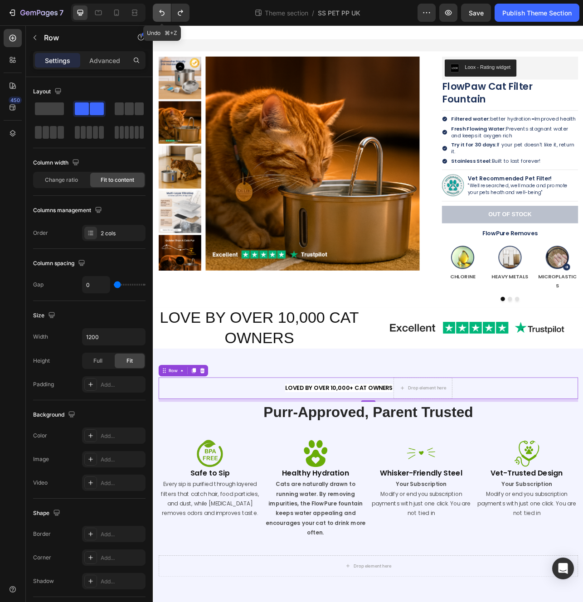
click at [159, 6] on button "Undo/Redo" at bounding box center [162, 13] width 18 height 18
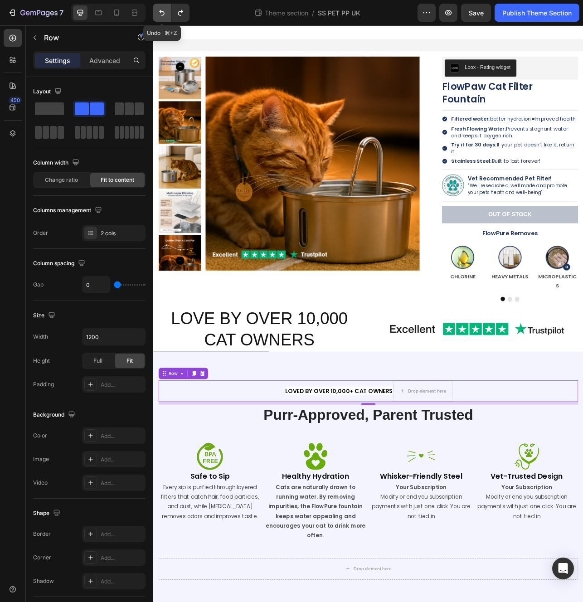
click at [159, 6] on button "Undo/Redo" at bounding box center [162, 13] width 18 height 18
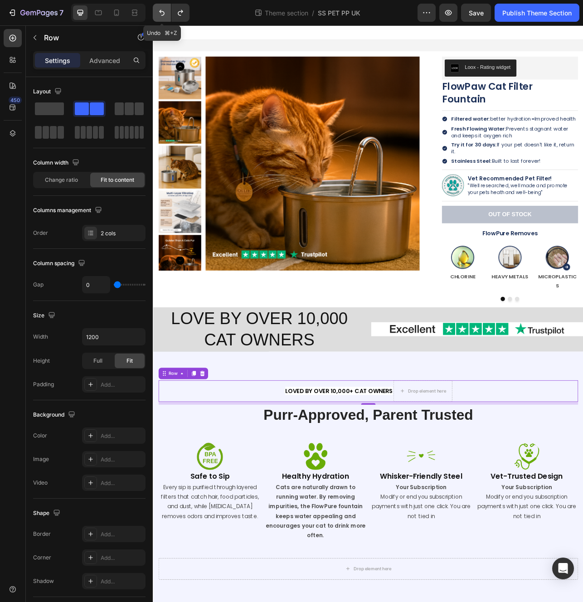
click at [159, 6] on button "Undo/Redo" at bounding box center [162, 13] width 18 height 18
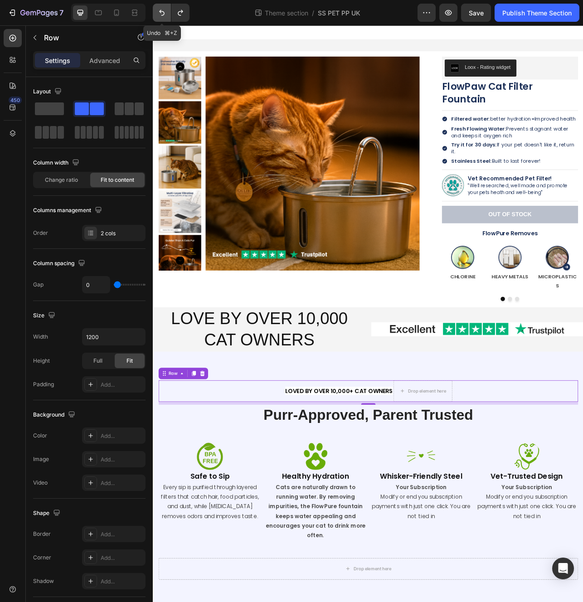
click at [159, 6] on button "Undo/Redo" at bounding box center [162, 13] width 18 height 18
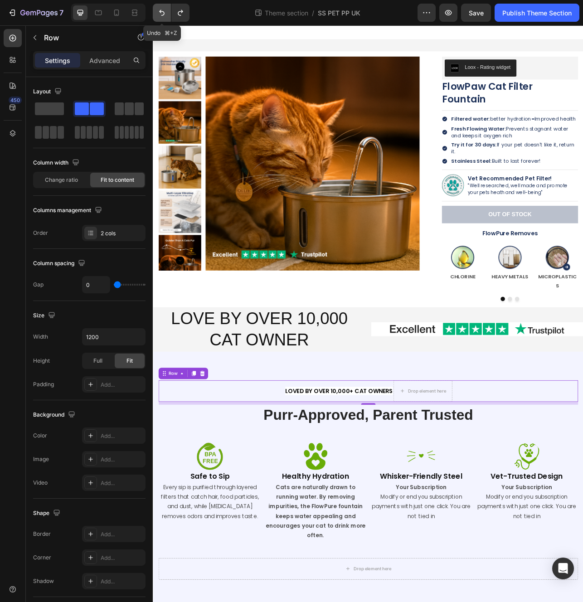
click at [159, 6] on button "Undo/Redo" at bounding box center [162, 13] width 18 height 18
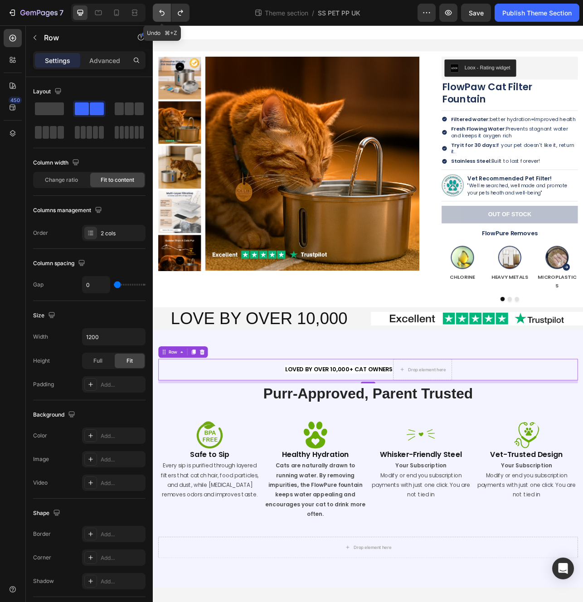
click at [162, 11] on icon "Undo/Redo" at bounding box center [161, 12] width 9 height 9
click at [162, 11] on icon "Undo/Redo" at bounding box center [161, 13] width 5 height 6
click at [158, 10] on icon "Undo/Redo" at bounding box center [161, 12] width 9 height 9
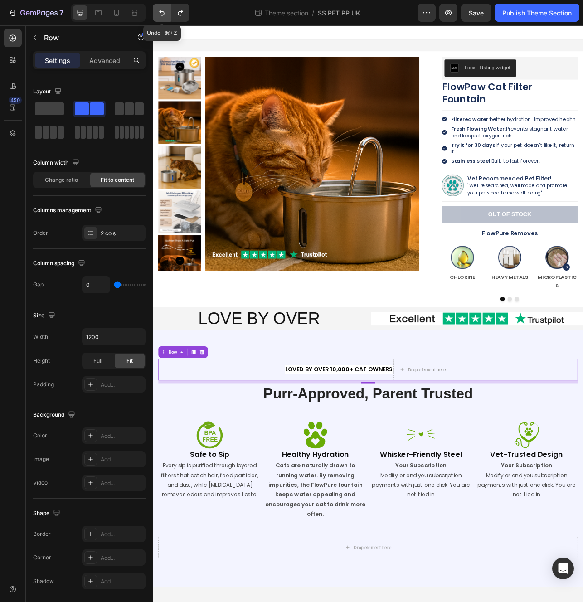
click at [158, 10] on icon "Undo/Redo" at bounding box center [161, 12] width 9 height 9
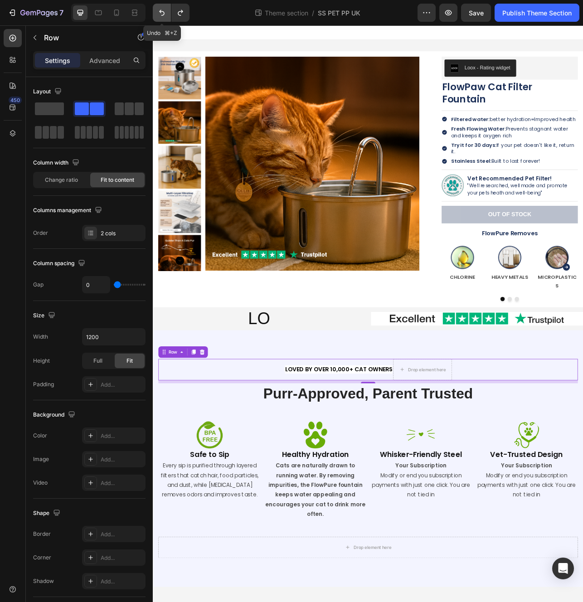
click at [158, 10] on icon "Undo/Redo" at bounding box center [161, 12] width 9 height 9
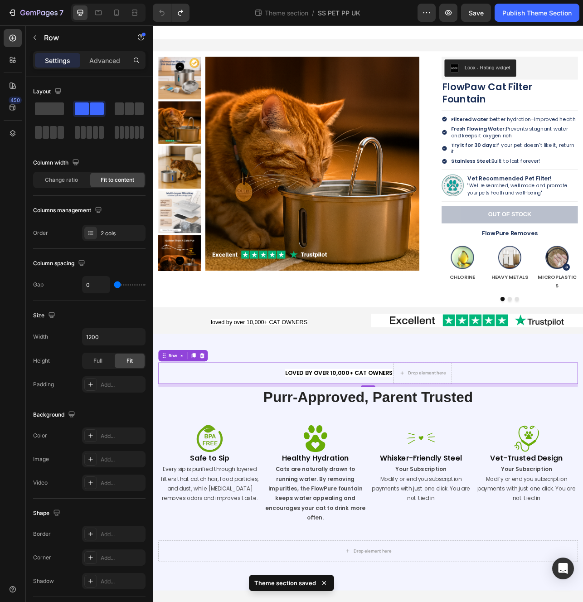
click at [239, 452] on div "loved by over 10,000+ CAT OWNERS Text block Drop element here Row 8" at bounding box center [425, 465] width 531 height 27
click at [251, 415] on div "loved by over 10,000+ CAT OWNERS Text block Drop element here Row 8 Purr-Approv…" at bounding box center [425, 577] width 544 height 325
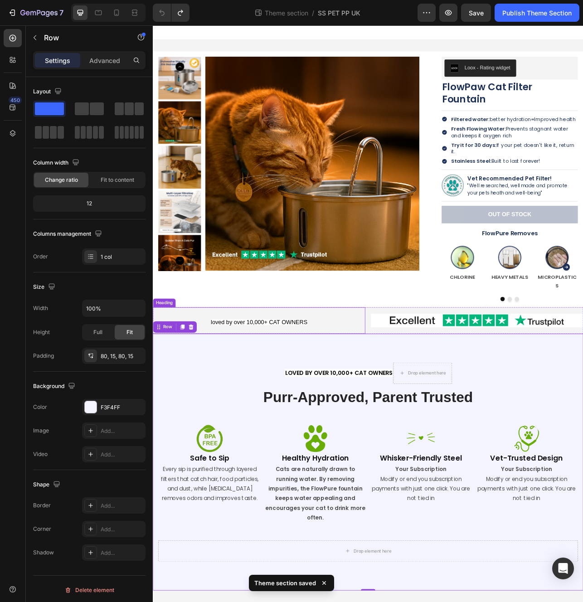
click at [247, 392] on h2 "loved by over 10,000+ CAT OWNERS" at bounding box center [287, 399] width 268 height 34
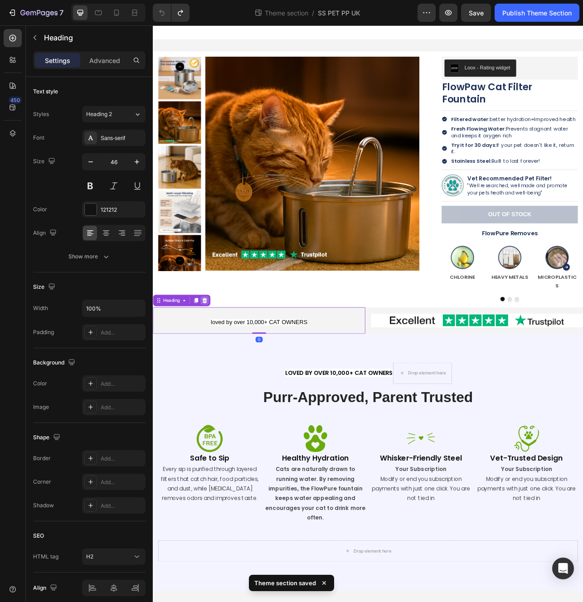
click at [219, 370] on icon at bounding box center [218, 373] width 6 height 6
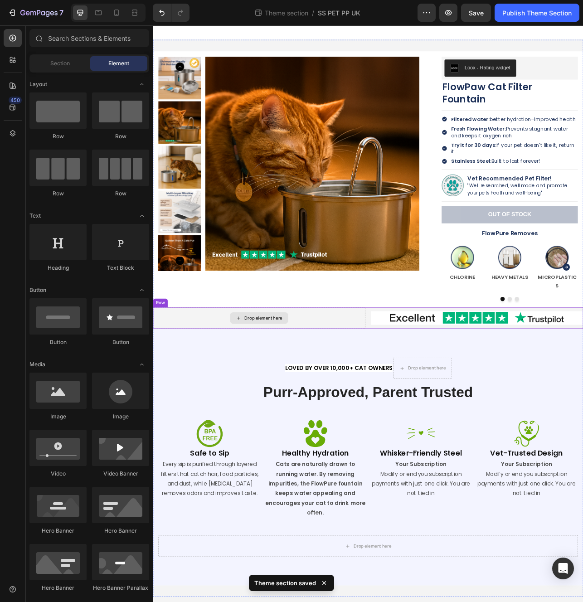
click at [261, 392] on icon at bounding box center [261, 396] width 7 height 8
click at [201, 382] on div "Drop element here" at bounding box center [287, 395] width 268 height 27
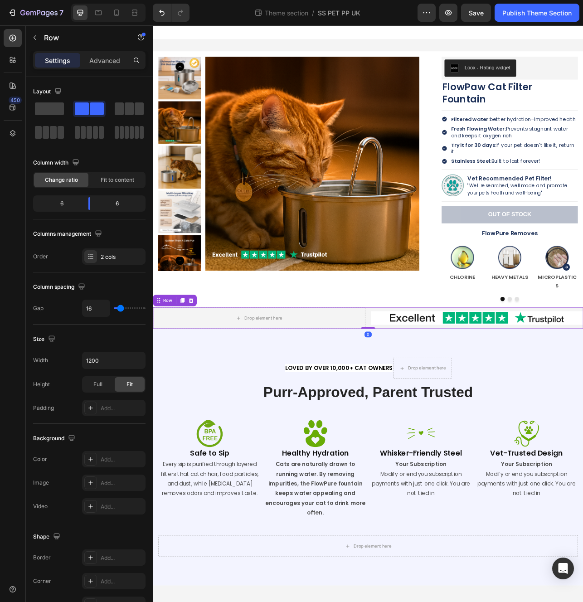
click at [205, 366] on div "Row" at bounding box center [180, 373] width 55 height 15
click at [198, 370] on icon at bounding box center [200, 373] width 7 height 7
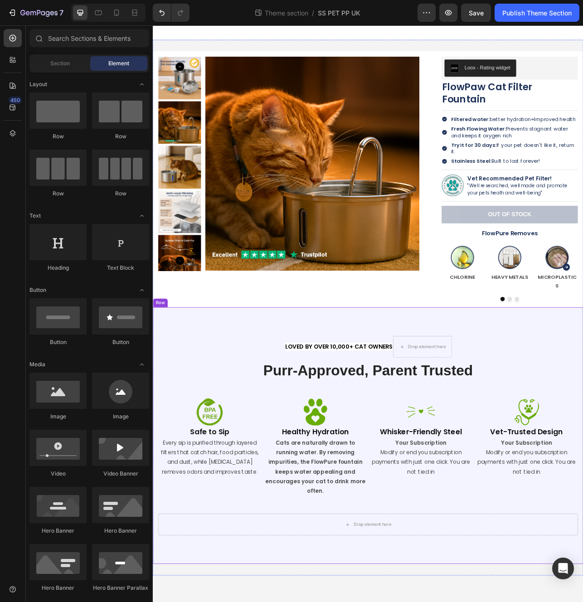
click at [224, 393] on div "loved by over 10,000+ CAT OWNERS Text block Drop element here Row Purr-Approved…" at bounding box center [425, 544] width 544 height 325
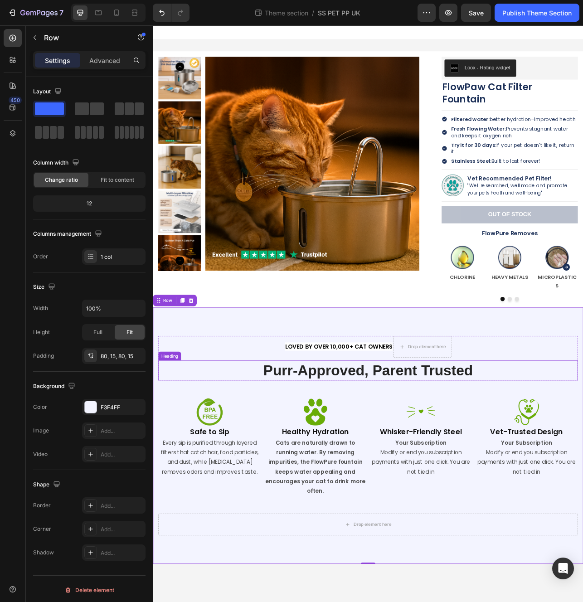
click at [458, 449] on h2 "Purr-Approved, Parent Trusted" at bounding box center [425, 461] width 531 height 25
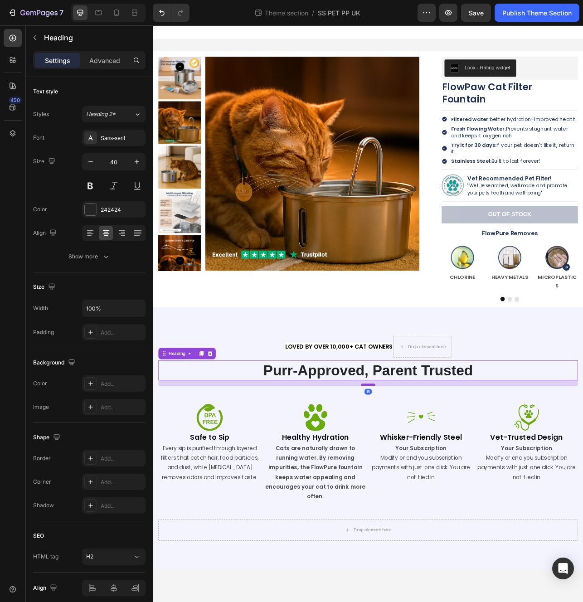
drag, startPoint x: 426, startPoint y: 453, endPoint x: 428, endPoint y: 459, distance: 6.9
click at [428, 478] on div at bounding box center [425, 479] width 18 height 3
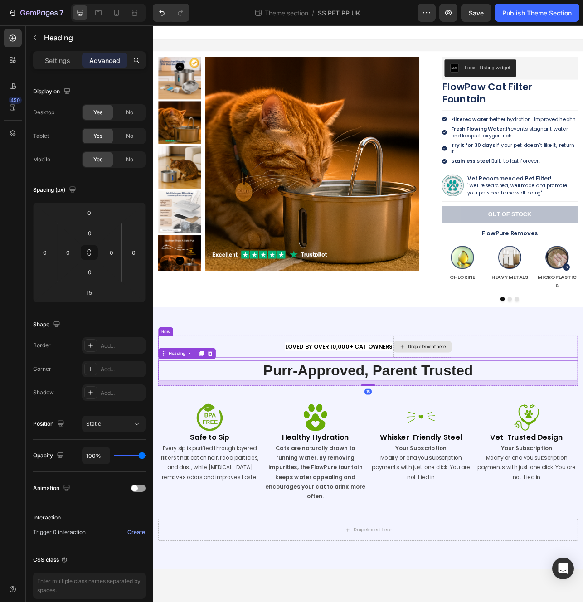
click at [583, 394] on div "loved by over 10,000+ CAT OWNERS Text block Drop element here Row Purr-Approved…" at bounding box center [425, 548] width 544 height 332
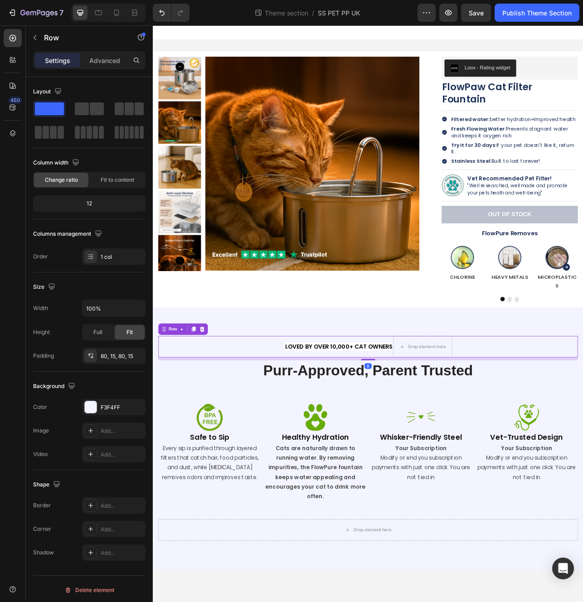
click at [420, 419] on div "loved by over 10,000+ CAT OWNERS Text block" at bounding box center [388, 431] width 138 height 27
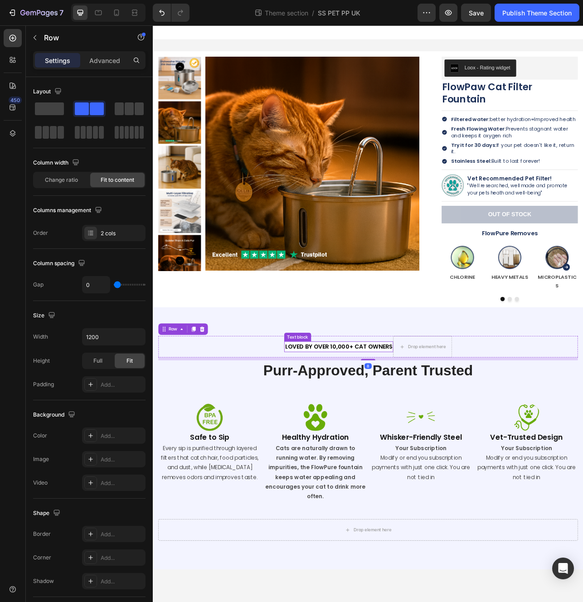
click at [423, 426] on span "loved by over 10,000+ CAT OWNERS" at bounding box center [388, 431] width 136 height 10
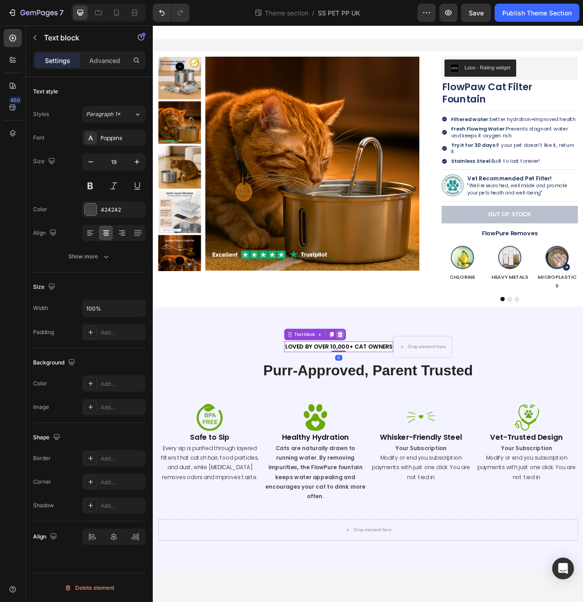
click at [388, 413] on icon at bounding box center [390, 416] width 6 height 6
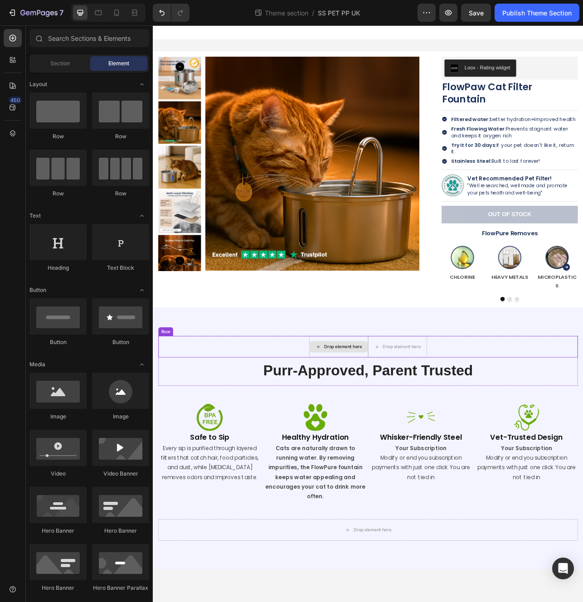
click at [413, 428] on div "Drop element here" at bounding box center [393, 431] width 48 height 7
click at [386, 419] on div "Drop element here" at bounding box center [388, 431] width 74 height 27
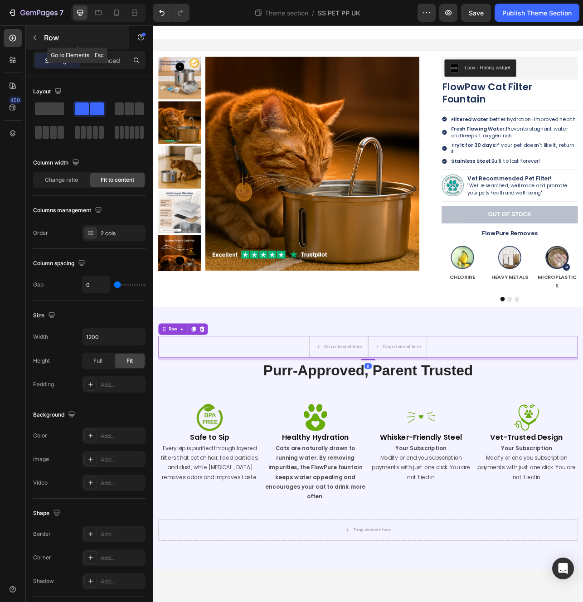
click at [33, 37] on icon "button" at bounding box center [34, 37] width 7 height 7
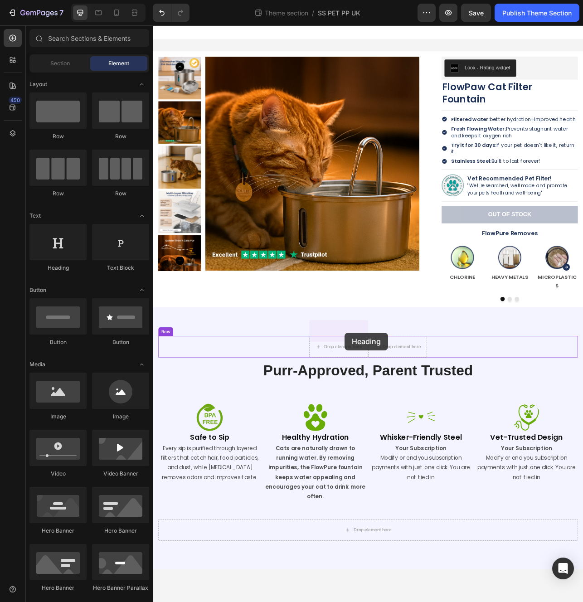
drag, startPoint x: 214, startPoint y: 277, endPoint x: 395, endPoint y: 414, distance: 227.7
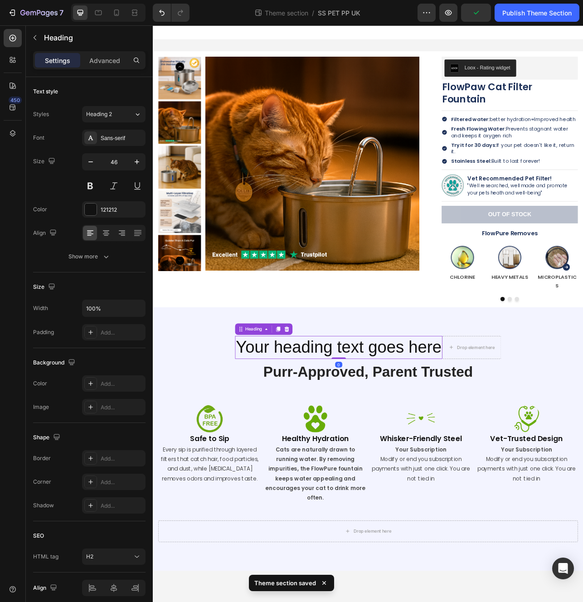
click at [441, 418] on h2 "Your heading text goes here" at bounding box center [388, 432] width 262 height 29
click at [441, 419] on p "Your heading text goes here" at bounding box center [388, 432] width 260 height 27
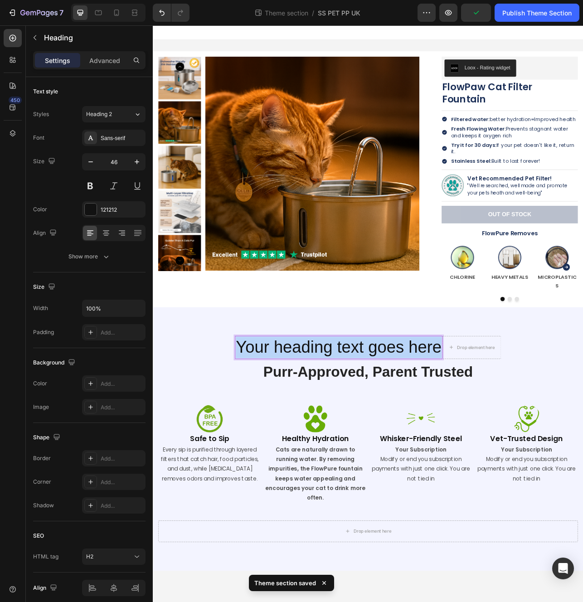
click at [441, 419] on p "Your heading text goes here" at bounding box center [388, 432] width 260 height 27
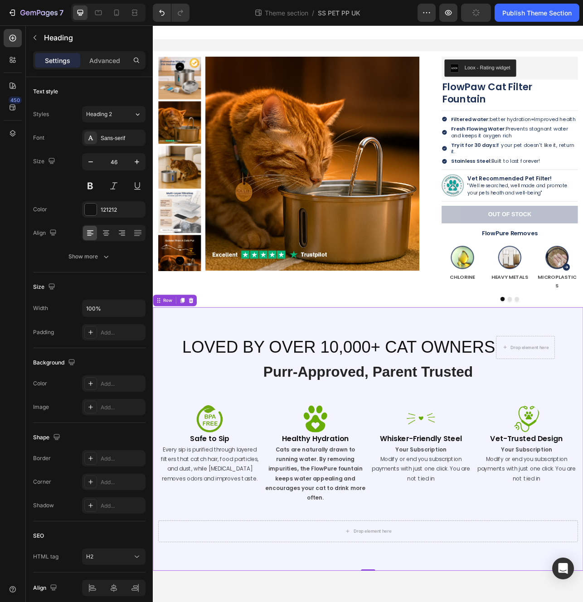
click at [260, 468] on div "LOVED BY OVER 10,000+ CAT OWNERS Heading Drop element here Row Purr-Approved, P…" at bounding box center [425, 548] width 531 height 261
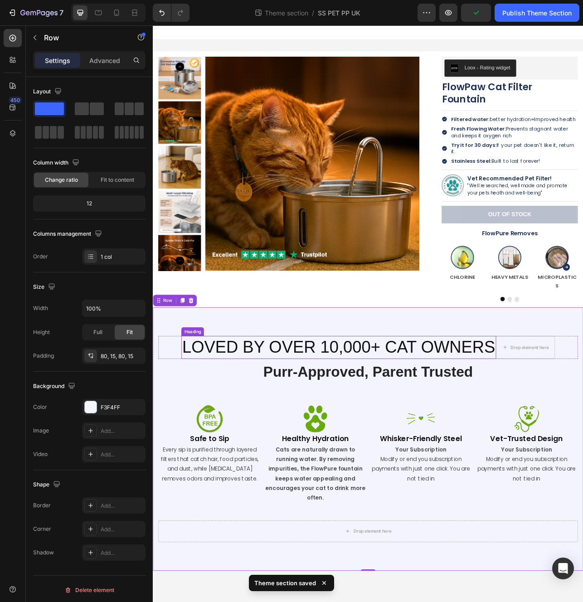
click at [271, 419] on p "LOVED BY OVER 10,000+ CAT OWNERS" at bounding box center [388, 432] width 396 height 27
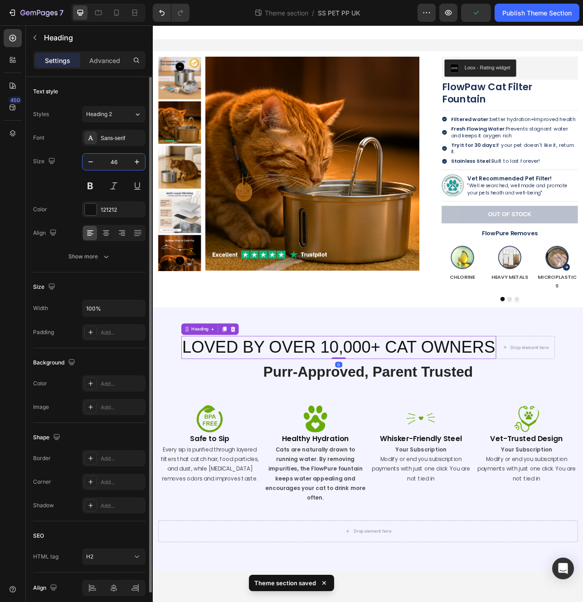
click at [117, 160] on input "46" at bounding box center [114, 162] width 30 height 16
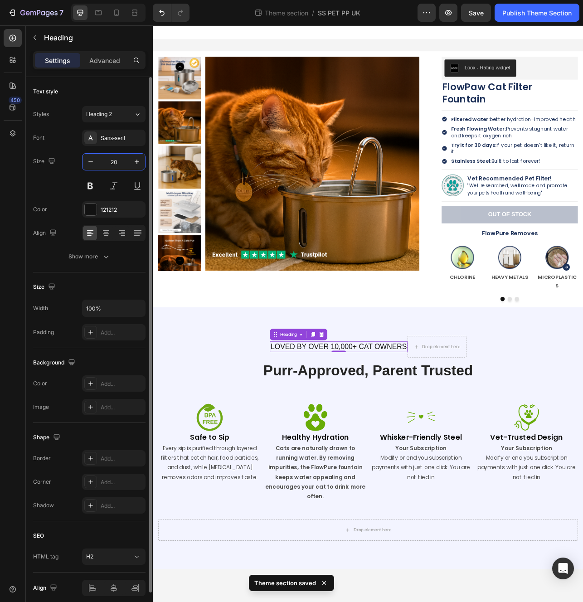
click at [120, 162] on input "20" at bounding box center [114, 162] width 30 height 16
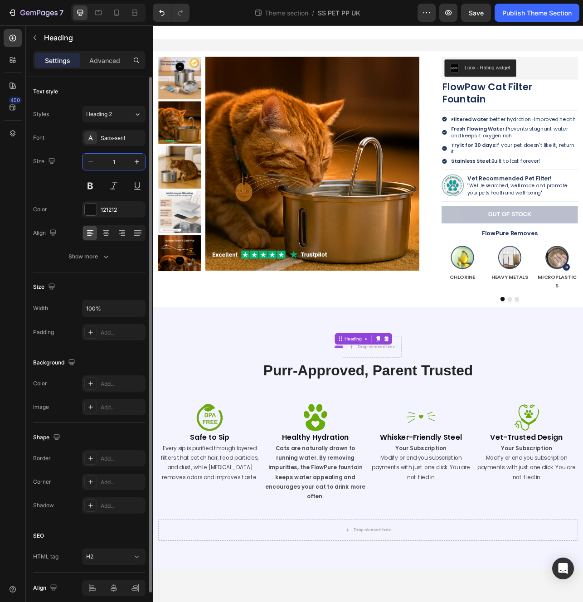
type input "15"
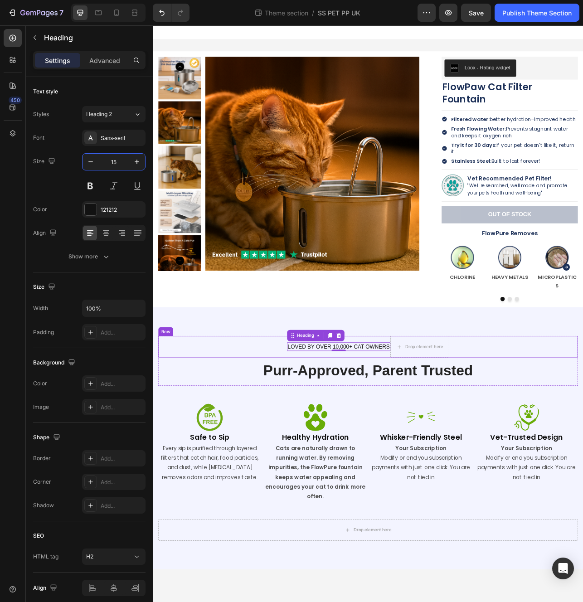
click at [190, 418] on div "LOVED BY OVER 10,000+ CAT OWNERS Heading 0 Drop element here Row" at bounding box center [425, 431] width 531 height 27
click at [367, 427] on p "LOVED BY OVER 10,000+ CAT OWNERS" at bounding box center [387, 431] width 129 height 9
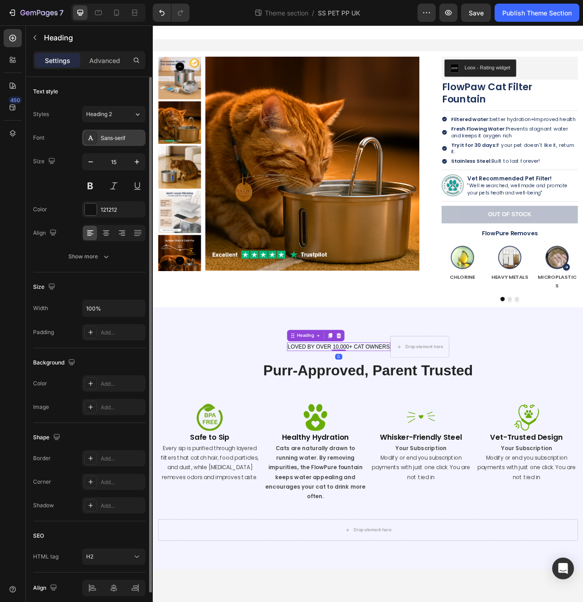
click at [122, 134] on div "Sans-serif" at bounding box center [122, 138] width 43 height 8
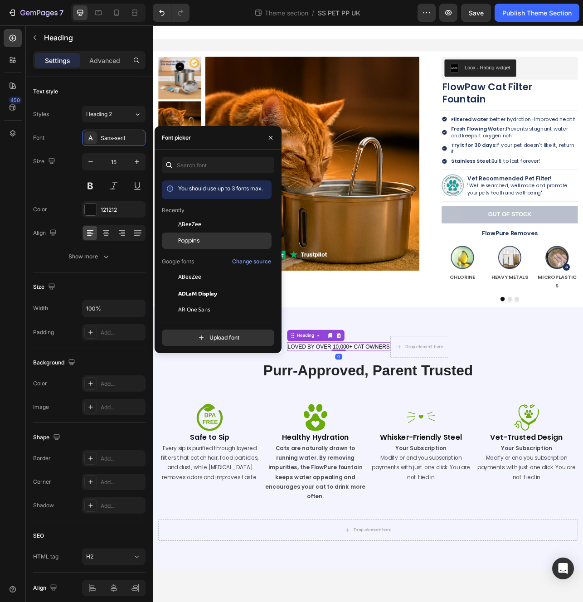
click at [202, 334] on div "Poppins" at bounding box center [217, 342] width 110 height 16
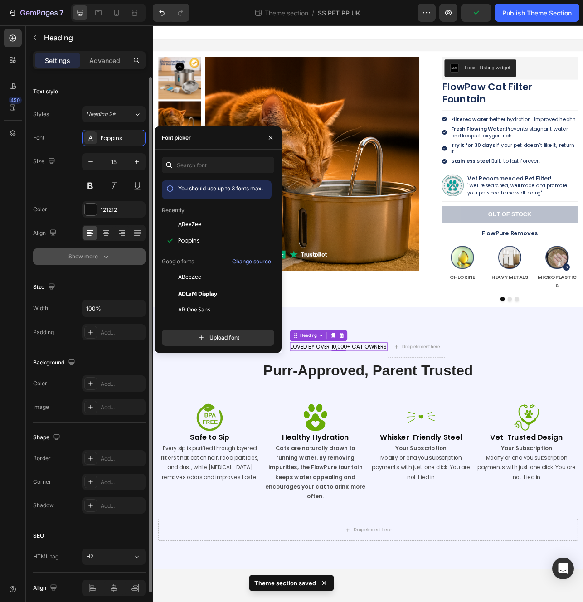
click at [105, 253] on icon "button" at bounding box center [106, 256] width 9 height 9
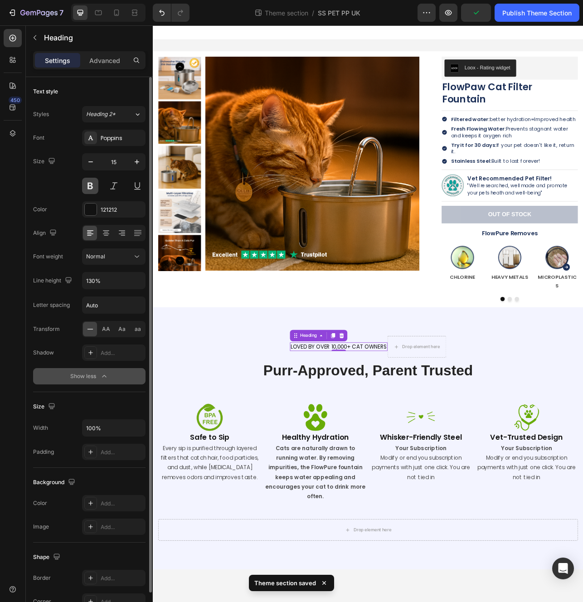
click at [92, 189] on button at bounding box center [90, 186] width 16 height 16
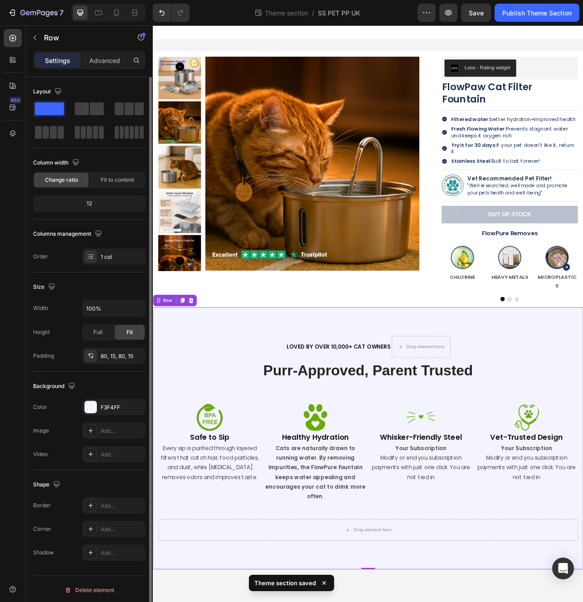
click at [230, 382] on div "LOVED BY OVER 10,000+ CAT OWNERS Heading Drop element here Row Purr-Approved, P…" at bounding box center [425, 548] width 544 height 332
click at [505, 428] on div "Drop element here" at bounding box center [497, 431] width 48 height 7
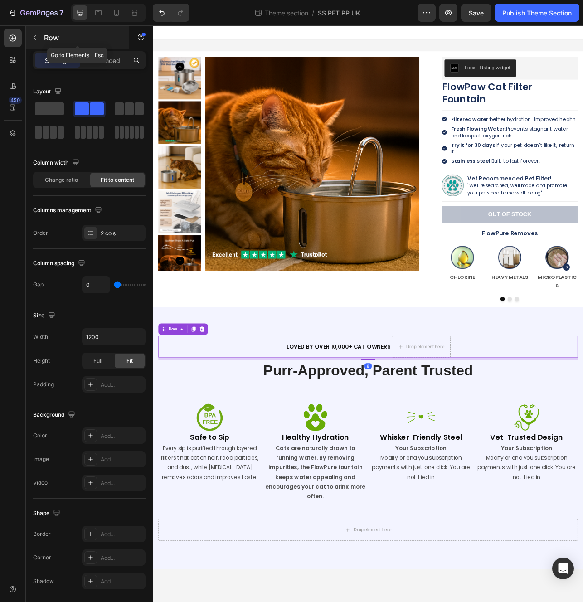
click at [35, 40] on icon "button" at bounding box center [34, 37] width 7 height 7
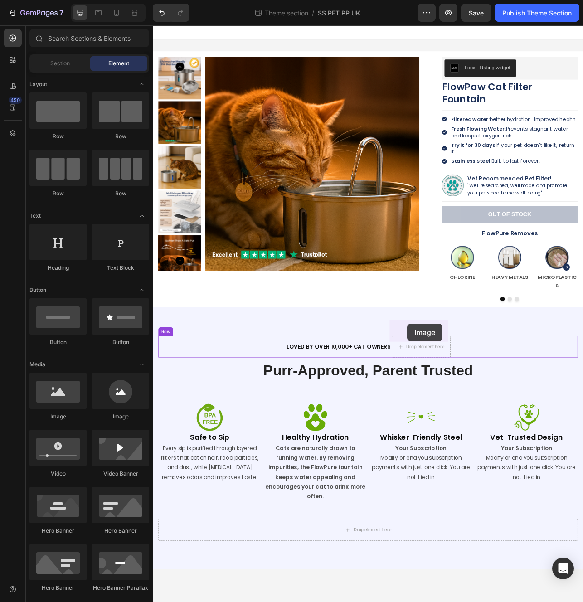
drag, startPoint x: 208, startPoint y: 410, endPoint x: 475, endPoint y: 403, distance: 267.2
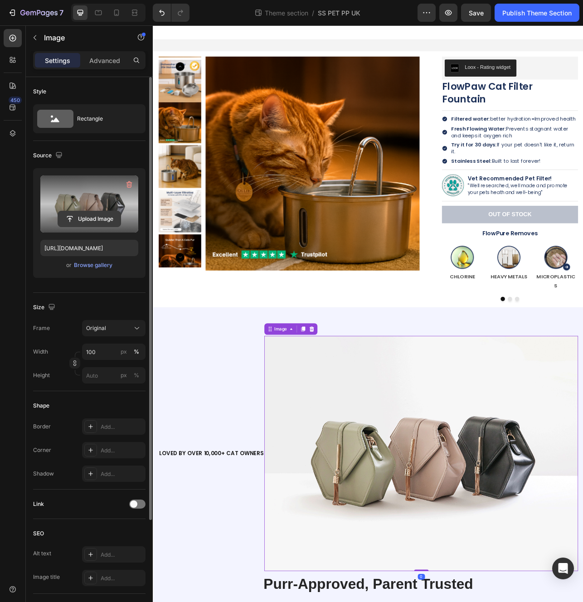
click at [77, 215] on input "file" at bounding box center [89, 218] width 63 height 15
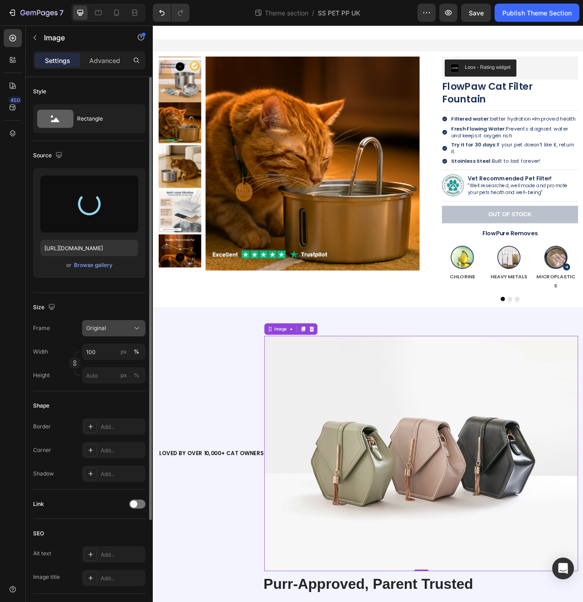
click at [127, 329] on div "Original" at bounding box center [108, 328] width 44 height 8
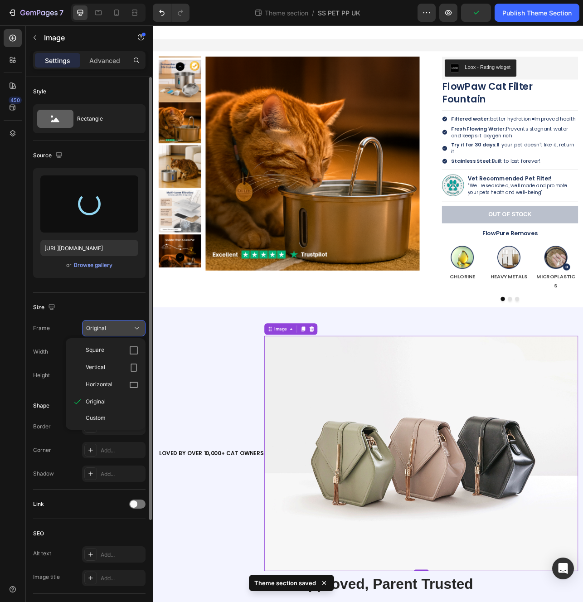
click at [127, 329] on div "Original" at bounding box center [108, 328] width 44 height 8
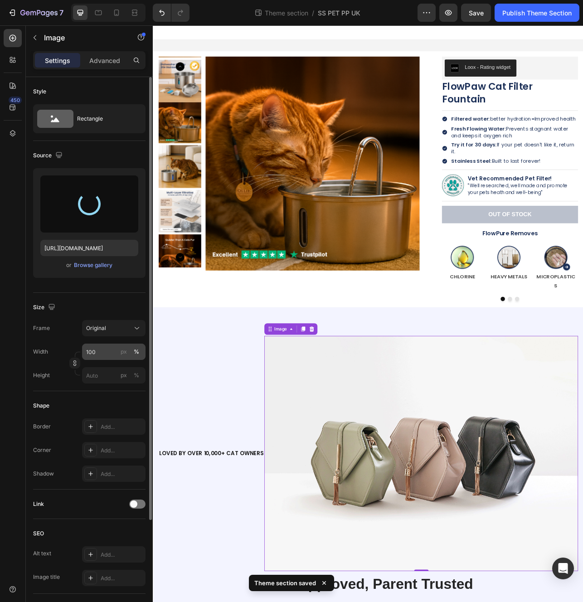
type input "https://cdn.shopify.com/s/files/1/0744/9876/9163/files/gempages_547265743364817…"
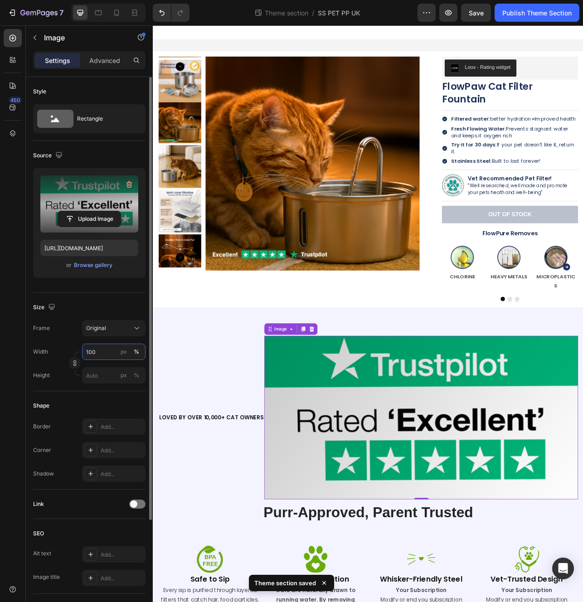
drag, startPoint x: 103, startPoint y: 352, endPoint x: 73, endPoint y: 347, distance: 30.3
click at [73, 347] on div "Width 100 px %" at bounding box center [89, 352] width 112 height 16
click at [88, 352] on input "100" at bounding box center [113, 352] width 63 height 16
type input "20"
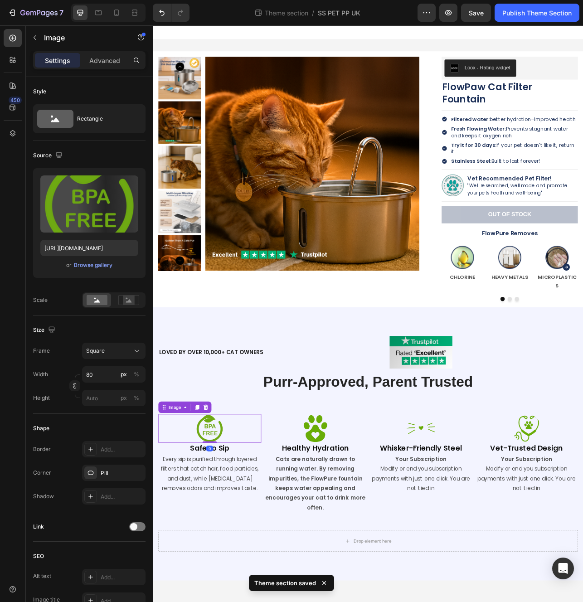
click at [256, 517] on div at bounding box center [225, 535] width 130 height 36
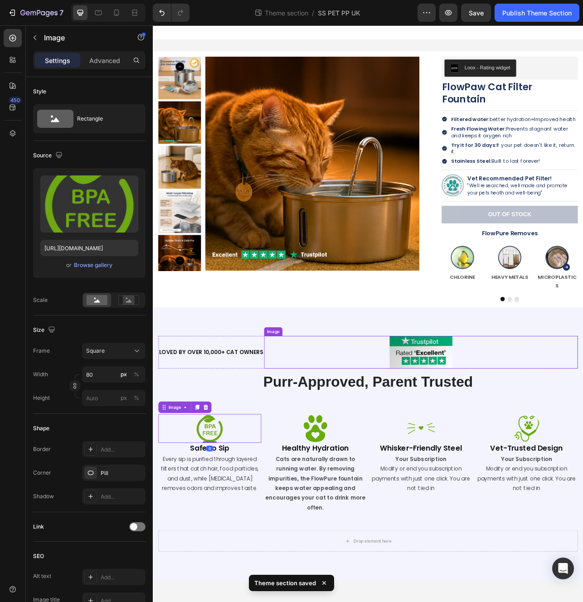
click at [423, 418] on div at bounding box center [491, 438] width 397 height 41
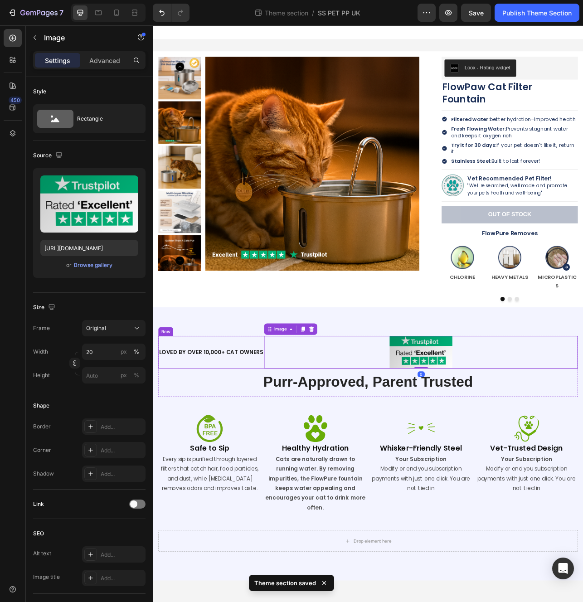
click at [281, 433] on div "LOVED BY OVER 10,000+ CAT OWNERS Heading" at bounding box center [227, 438] width 134 height 41
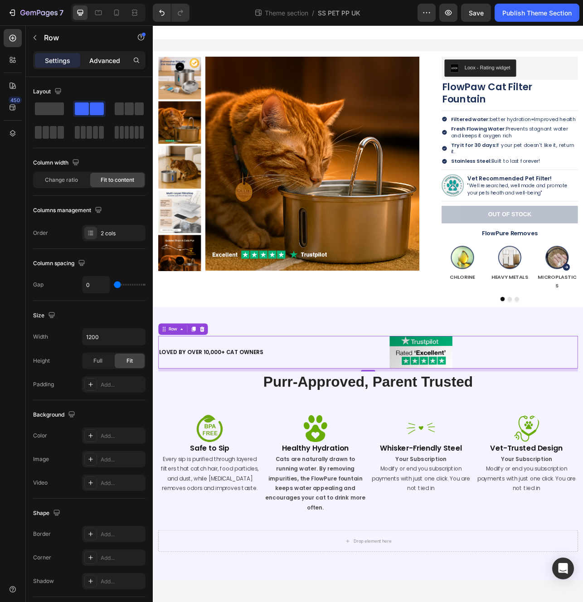
click at [95, 65] on p "Advanced" at bounding box center [104, 61] width 31 height 10
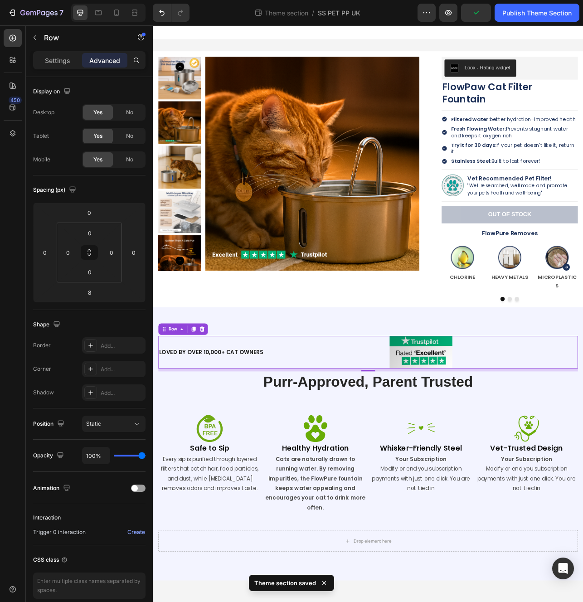
click at [50, 51] on div "Settings Advanced" at bounding box center [89, 60] width 112 height 18
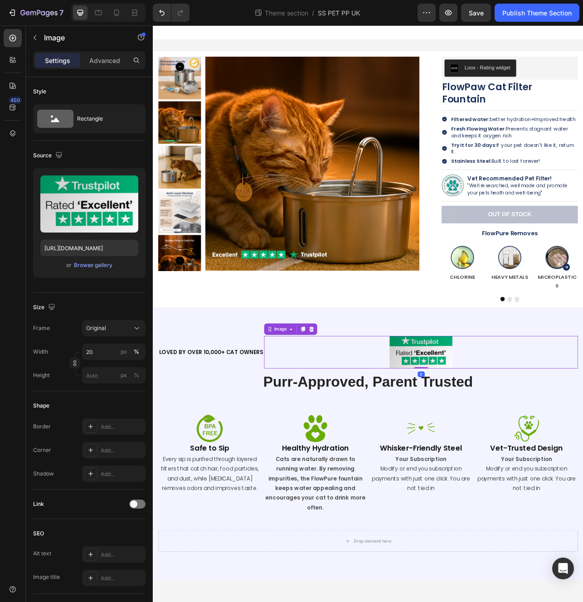
click at [336, 421] on div at bounding box center [491, 438] width 397 height 41
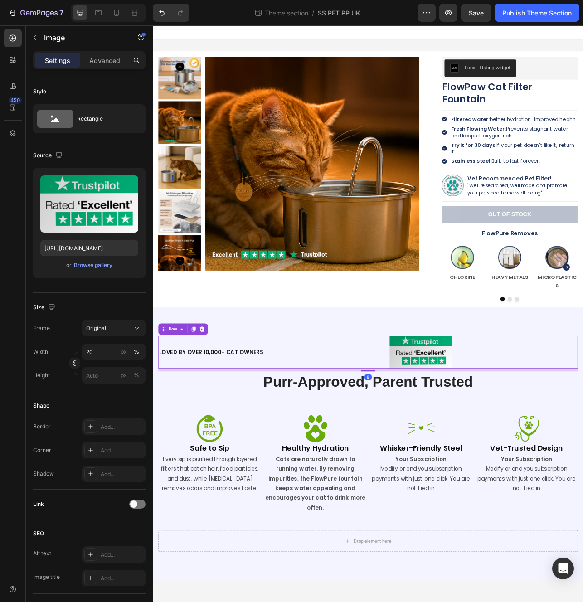
click at [268, 430] on div "LOVED BY OVER 10,000+ CAT OWNERS Heading" at bounding box center [227, 438] width 134 height 41
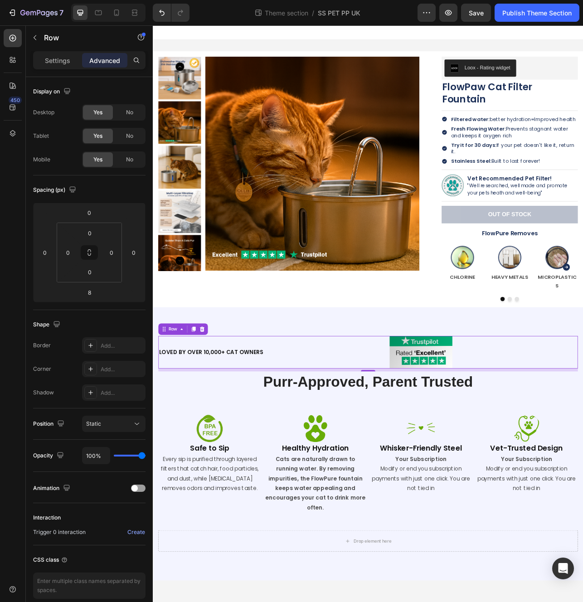
click at [274, 459] on div "8" at bounding box center [425, 461] width 531 height 4
click at [55, 58] on p "Settings" at bounding box center [57, 61] width 25 height 10
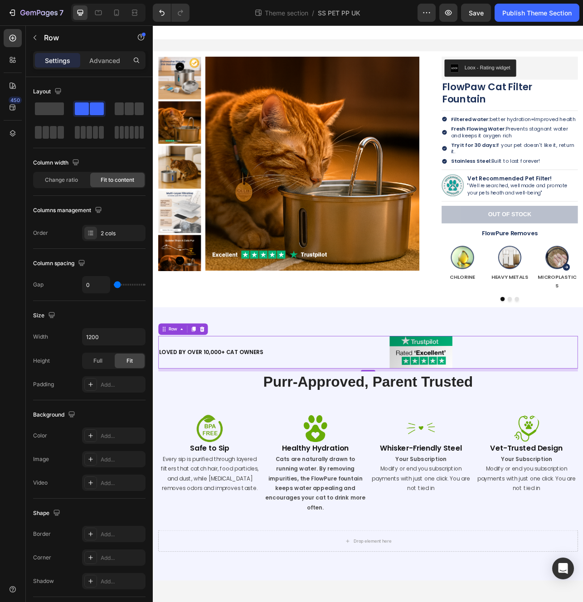
type input "7"
type input "9"
type input "10"
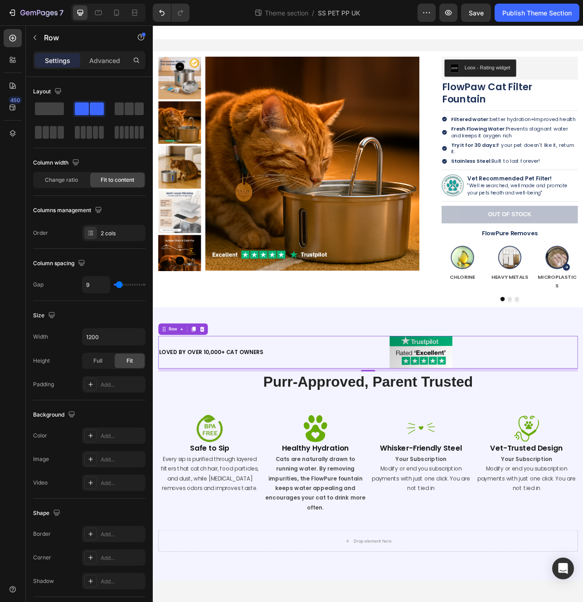
type input "10"
type input "11"
type input "14"
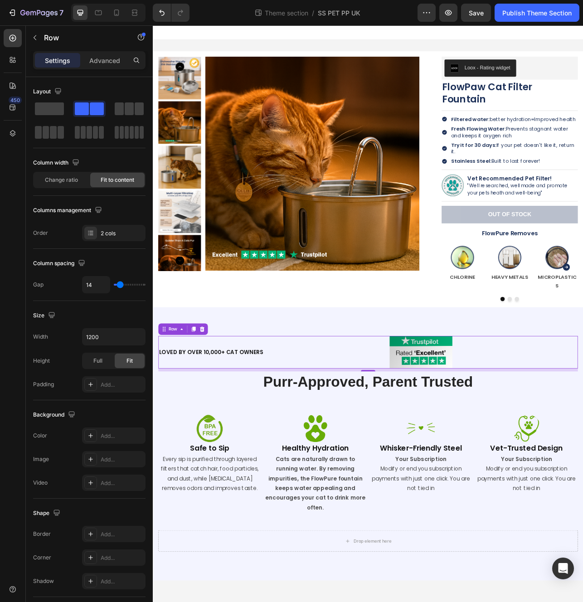
type input "20"
type input "24"
type input "26"
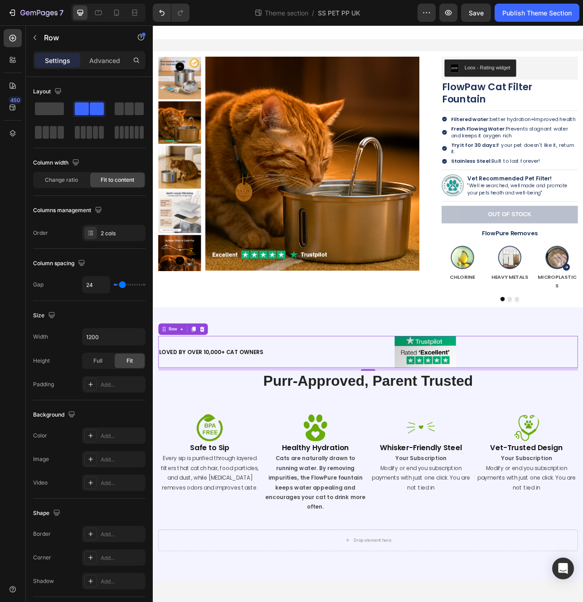
type input "26"
type input "30"
type input "35"
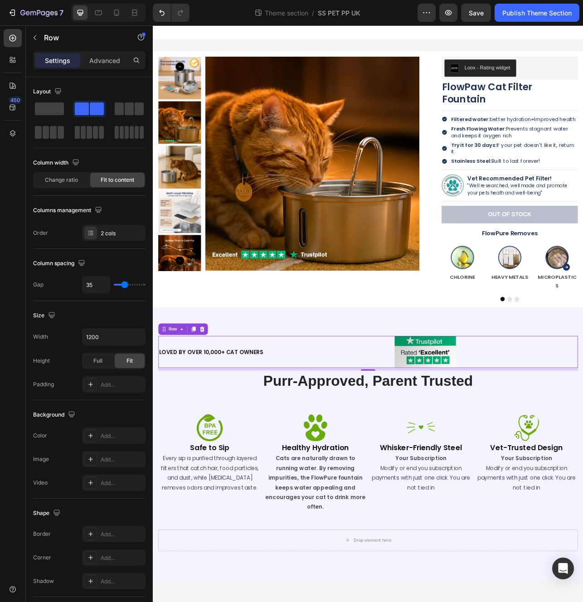
type input "37"
type input "43"
type input "46"
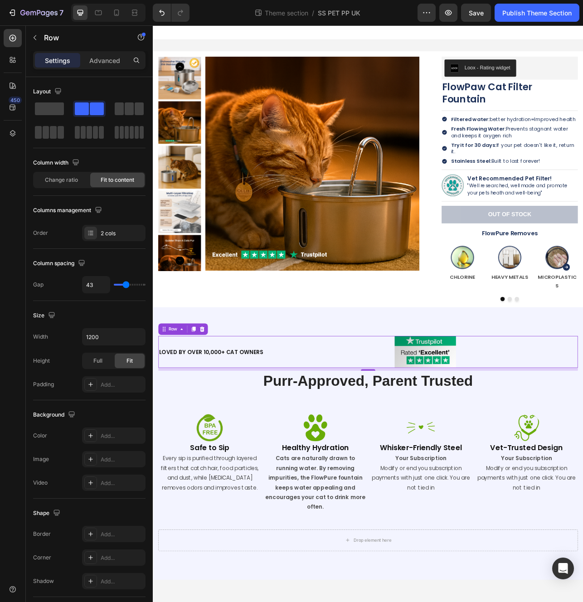
type input "46"
type input "49"
type input "50"
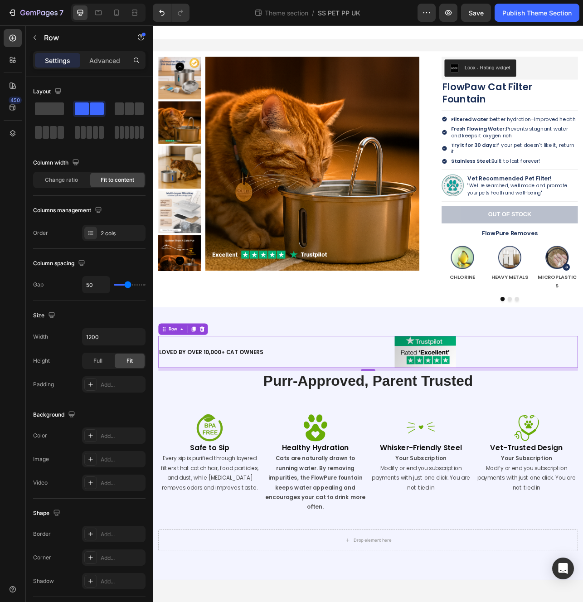
type input "52"
type input "54"
type input "55"
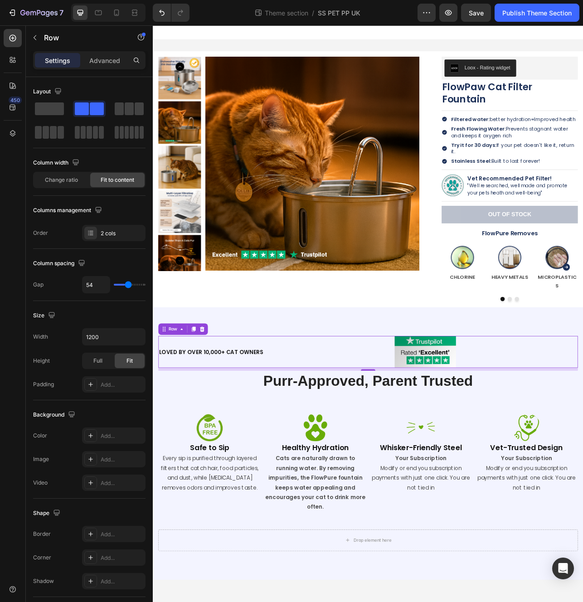
type input "55"
type input "57"
type input "61"
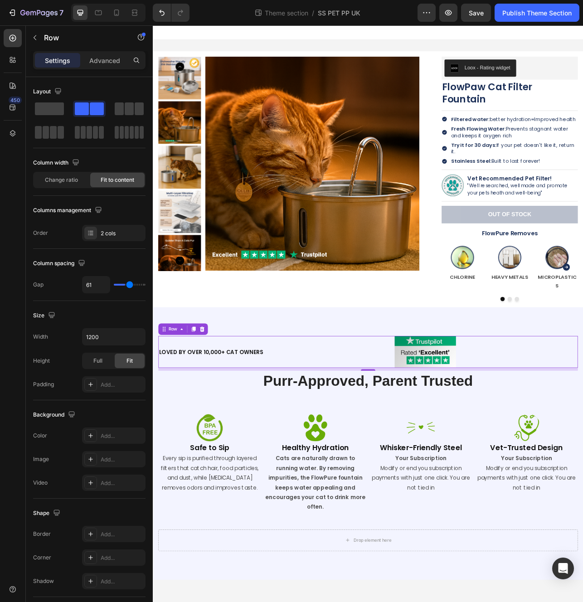
type input "64"
type input "65"
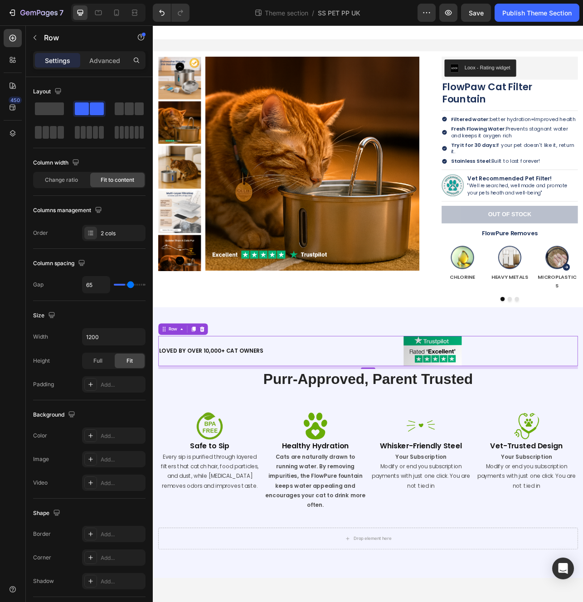
type input "67"
type input "69"
type input "72"
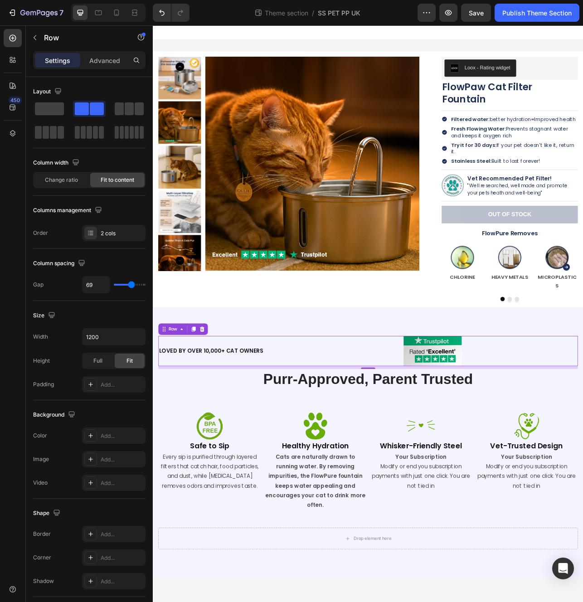
type input "72"
type input "78"
type input "81"
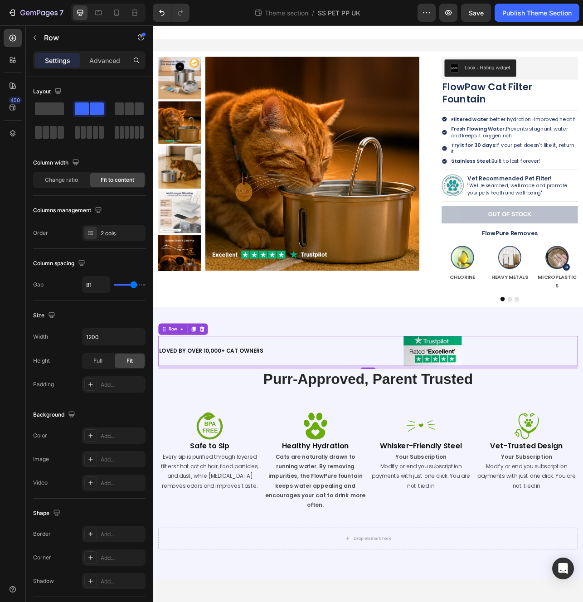
type input "95"
type input "103"
type input "108"
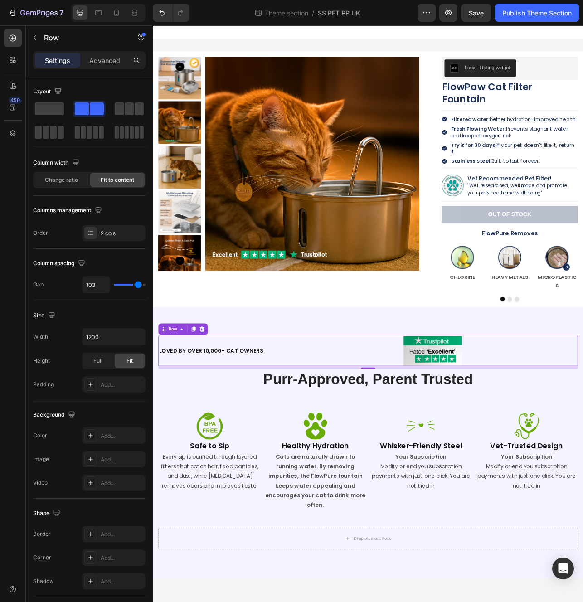
type input "108"
type input "118"
type input "120"
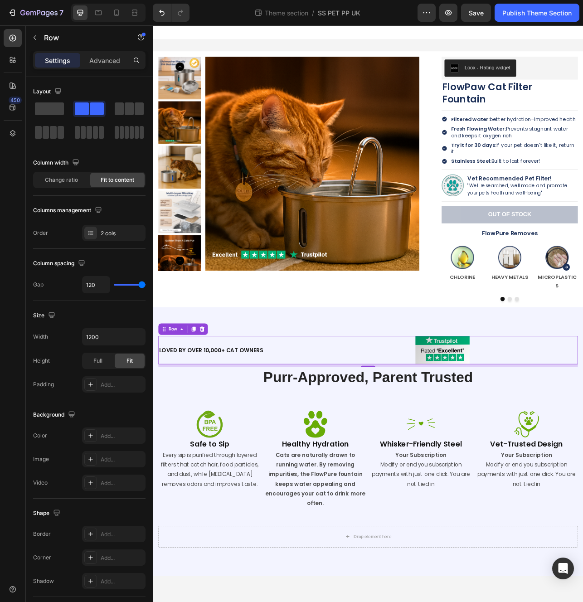
type input "71"
type input "42"
type input "18"
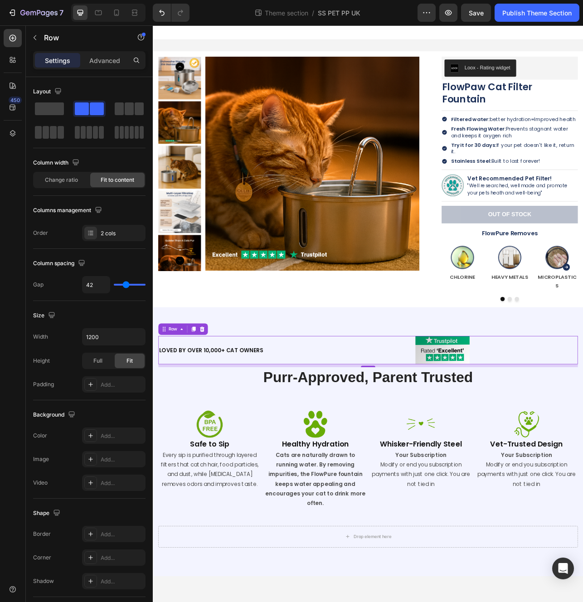
type input "18"
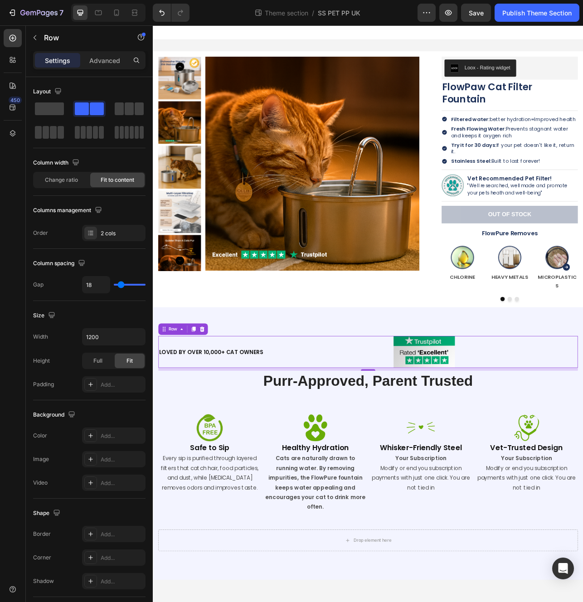
type input "16"
type input "0"
drag, startPoint x: 118, startPoint y: 284, endPoint x: 81, endPoint y: 286, distance: 37.7
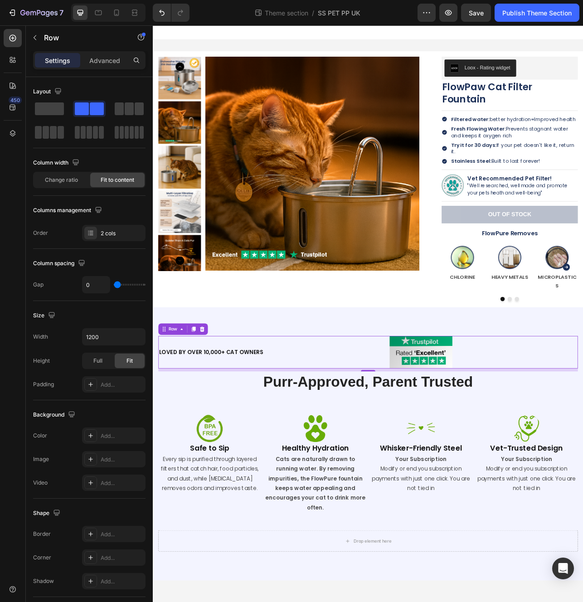
click at [114, 286] on input "range" at bounding box center [130, 285] width 32 height 2
click at [91, 234] on icon at bounding box center [91, 234] width 4 height 0
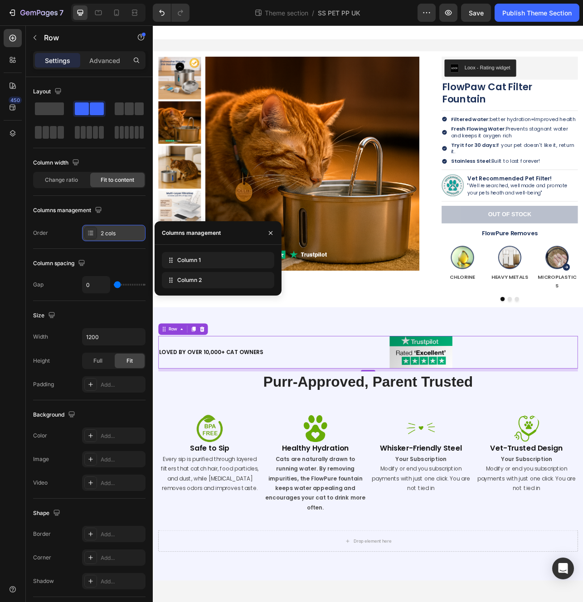
click at [91, 234] on icon at bounding box center [91, 234] width 4 height 0
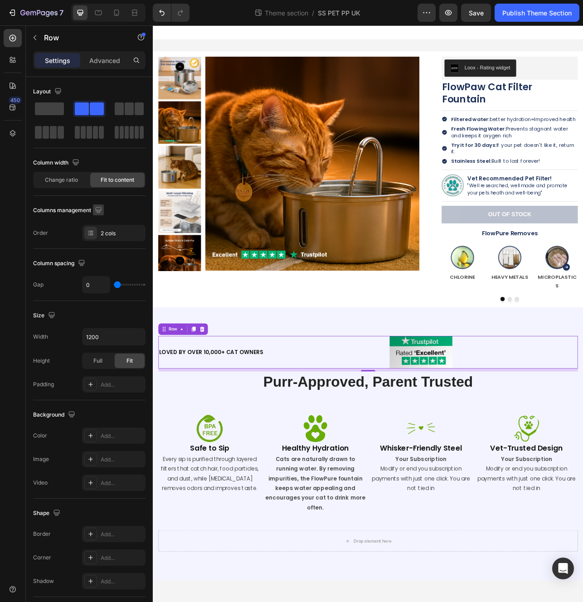
click at [103, 210] on icon "button" at bounding box center [98, 209] width 9 height 9
click at [73, 185] on div "Change ratio" at bounding box center [61, 180] width 54 height 15
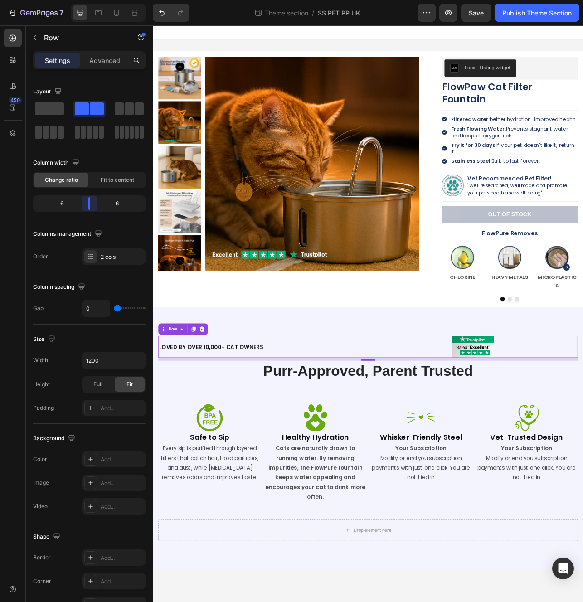
drag, startPoint x: 89, startPoint y: 202, endPoint x: 86, endPoint y: 210, distance: 8.8
click at [86, 0] on body "7 Theme section / SS PET PP UK Preview Save Publish Theme Section 450 Sections(…" at bounding box center [291, 0] width 583 height 0
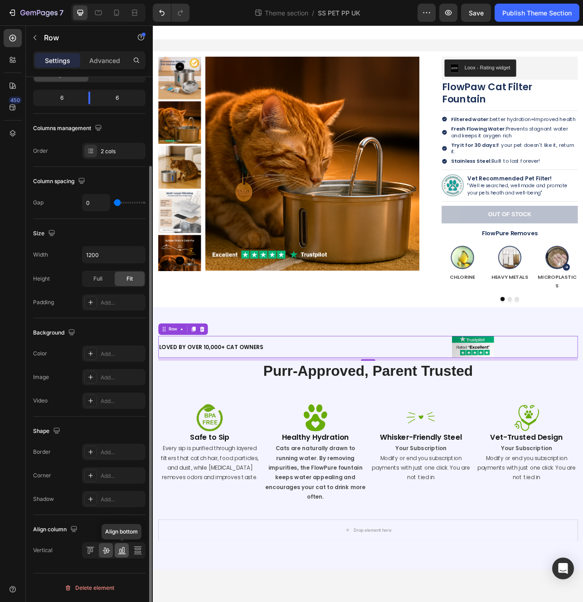
click at [122, 555] on div at bounding box center [122, 550] width 14 height 15
click at [104, 552] on icon at bounding box center [106, 550] width 9 height 9
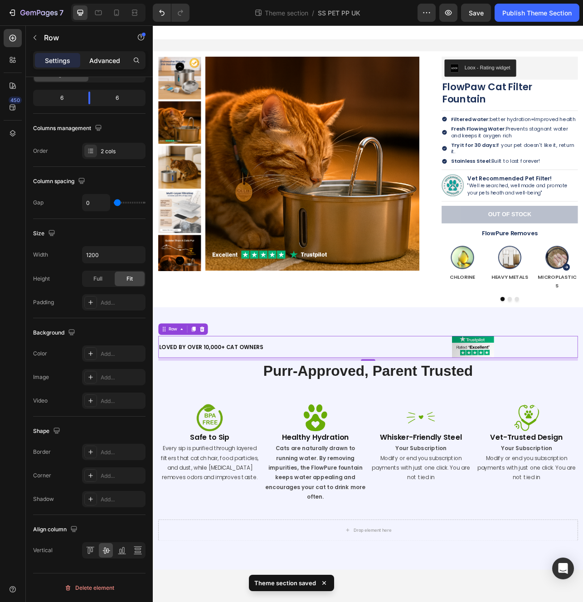
click at [98, 66] on div "Advanced" at bounding box center [104, 60] width 45 height 15
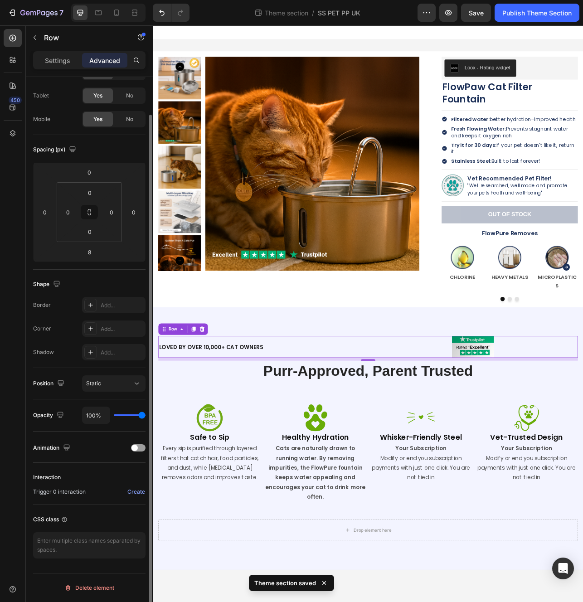
scroll to position [40, 0]
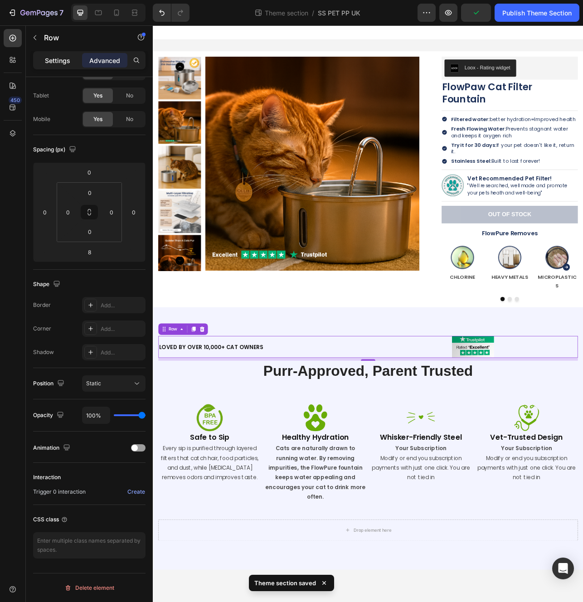
click at [66, 57] on p "Settings" at bounding box center [57, 61] width 25 height 10
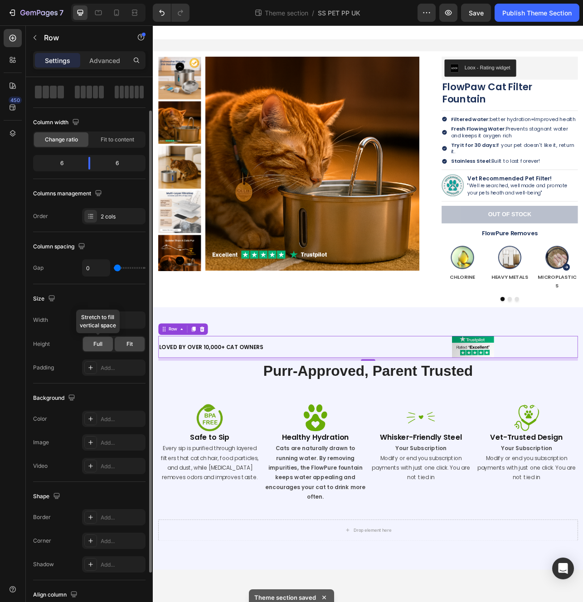
click at [96, 342] on span "Full" at bounding box center [97, 344] width 9 height 8
click at [130, 344] on span "Fit" at bounding box center [130, 344] width 6 height 8
click at [102, 141] on span "Fit to content" at bounding box center [118, 140] width 34 height 8
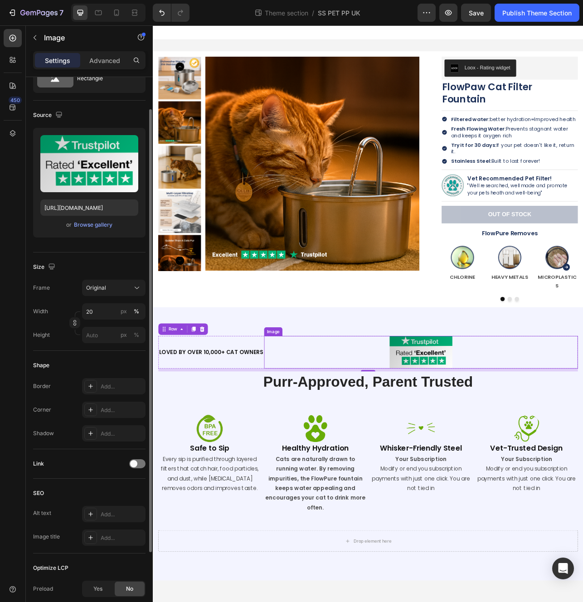
click at [444, 419] on div at bounding box center [491, 438] width 397 height 41
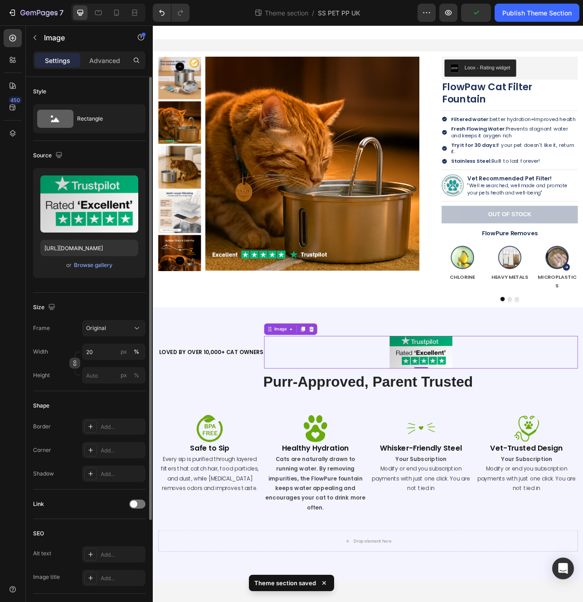
click at [70, 365] on button "button" at bounding box center [74, 363] width 11 height 11
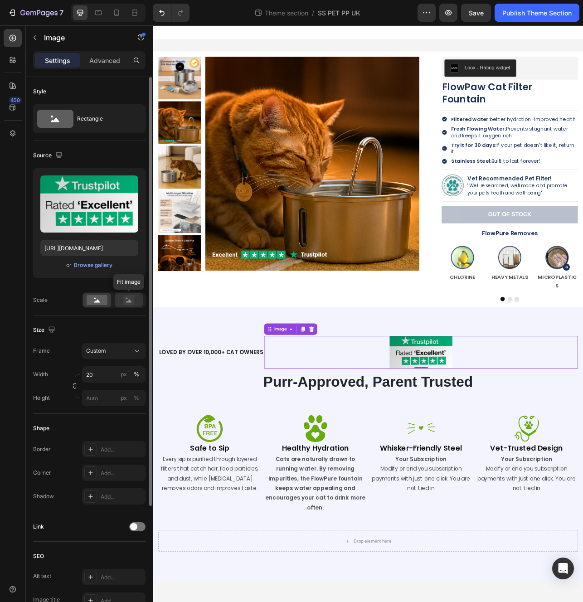
click at [133, 297] on rect at bounding box center [129, 300] width 12 height 9
click at [107, 302] on rect at bounding box center [97, 300] width 21 height 10
click at [104, 380] on input "20" at bounding box center [113, 374] width 63 height 16
type input "2"
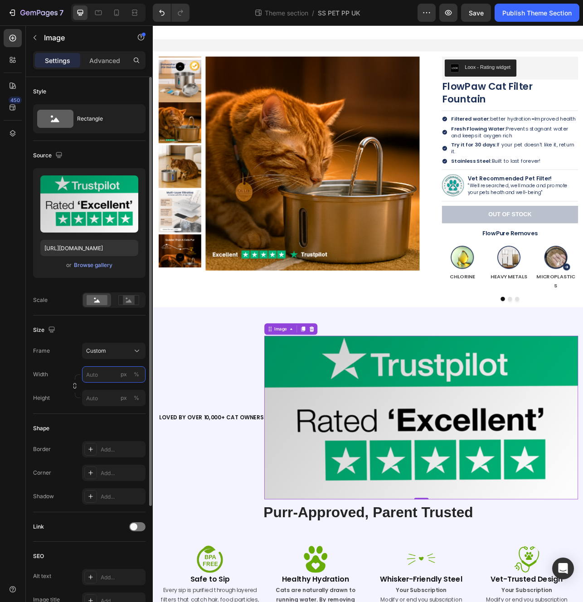
type input "2"
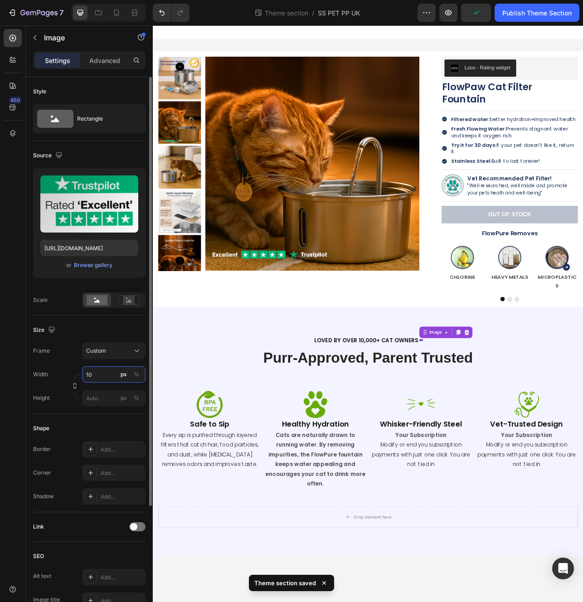
type input "1"
type input "2"
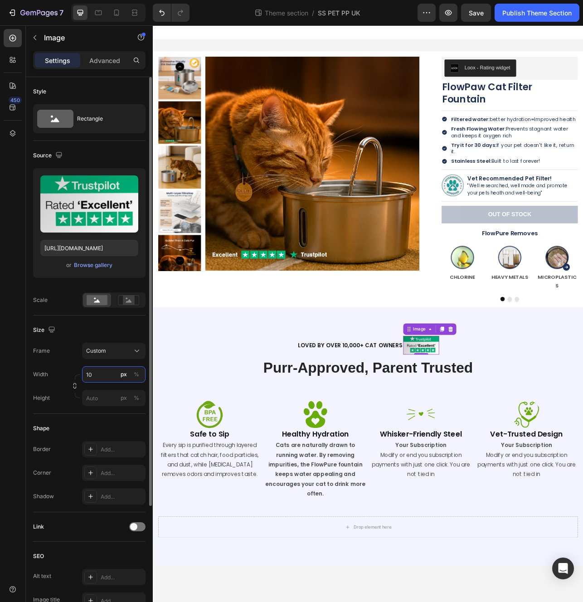
type input "1"
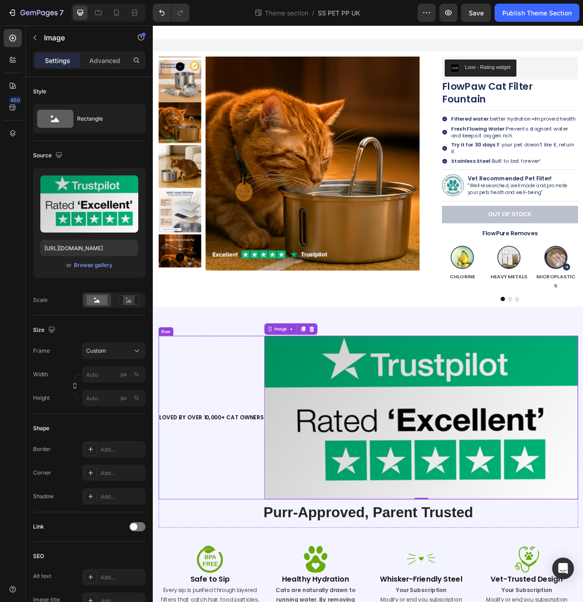
click at [237, 477] on div "LOVED BY OVER 10,000+ CAT OWNERS Heading" at bounding box center [227, 521] width 134 height 207
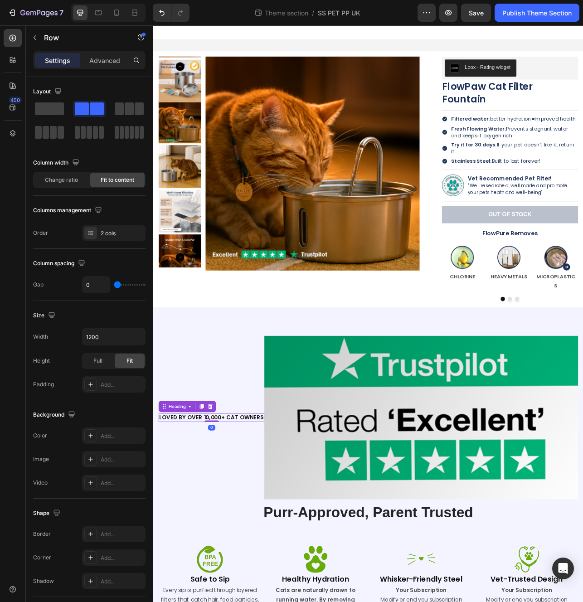
click at [239, 521] on p "LOVED BY OVER 10,000+ CAT OWNERS" at bounding box center [227, 521] width 132 height 9
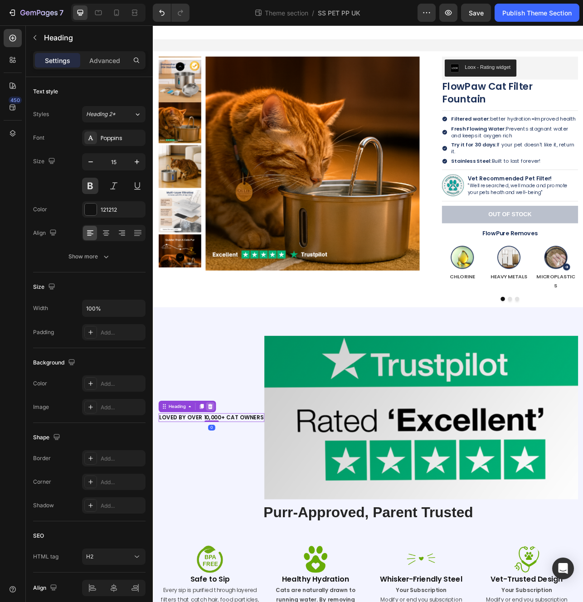
click at [225, 505] on icon at bounding box center [225, 507] width 6 height 6
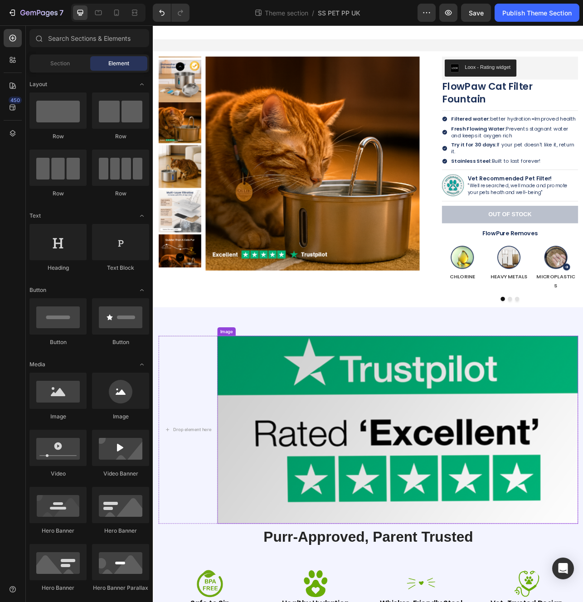
click at [346, 498] on img at bounding box center [462, 537] width 456 height 238
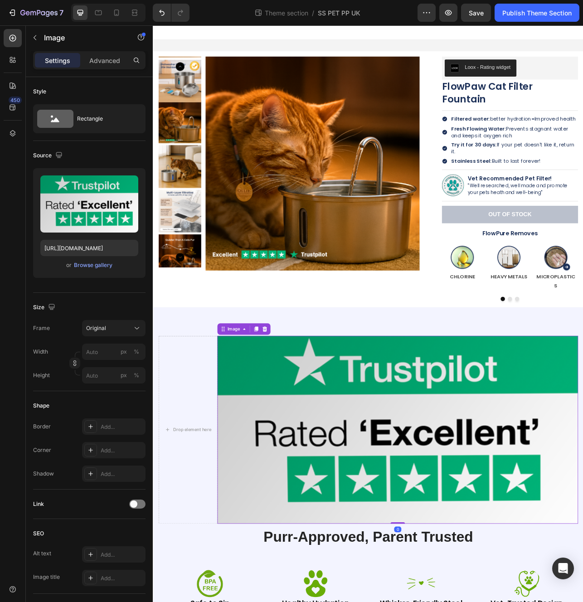
click at [173, 466] on div "Drop element here" at bounding box center [197, 537] width 74 height 238
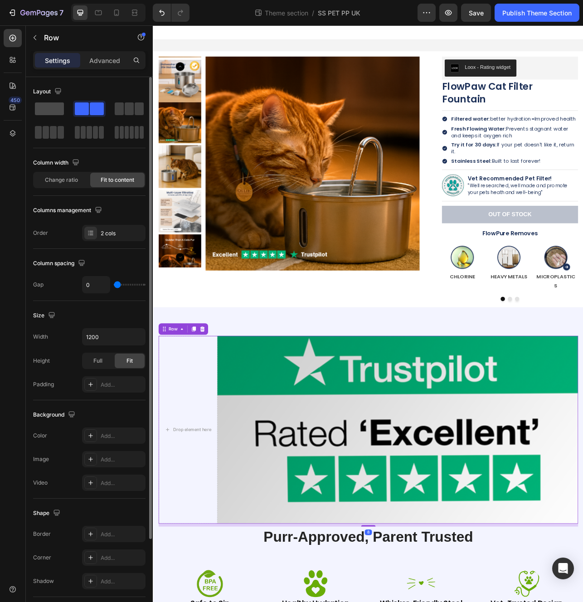
click at [52, 110] on span at bounding box center [49, 108] width 29 height 13
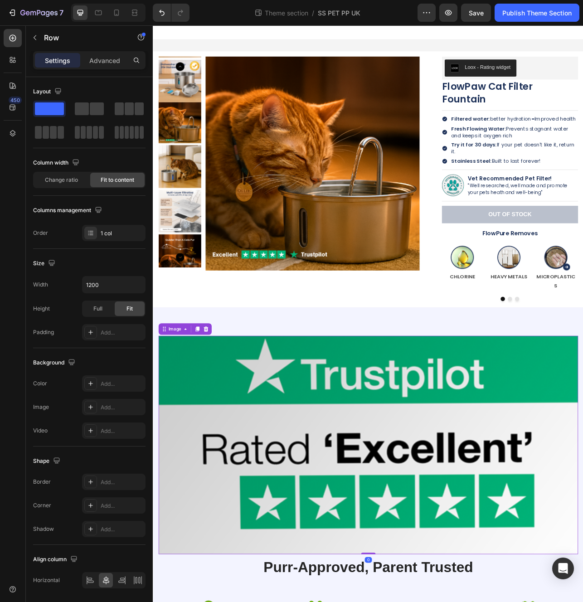
click at [358, 501] on img at bounding box center [425, 556] width 531 height 276
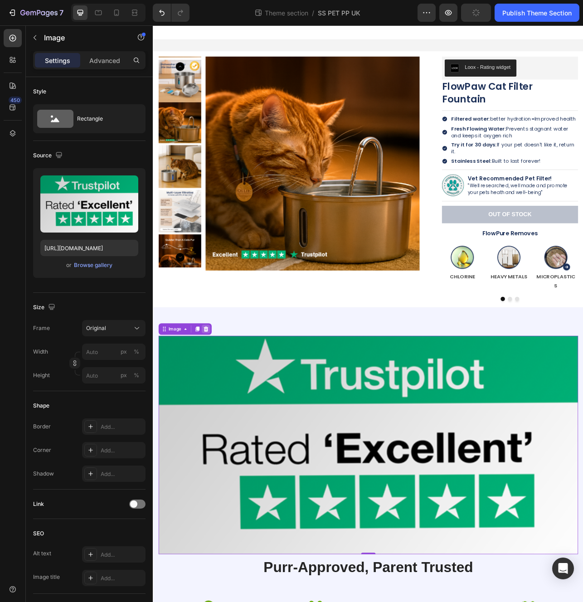
click at [221, 408] on icon at bounding box center [220, 409] width 6 height 6
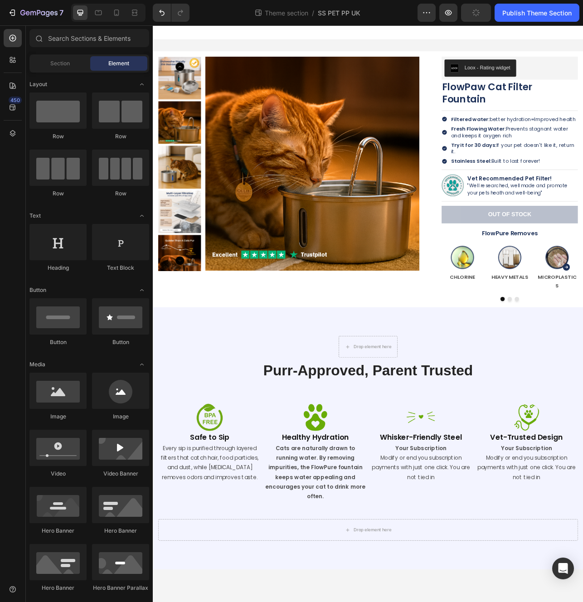
click at [222, 418] on div "Drop element here Row" at bounding box center [425, 431] width 531 height 27
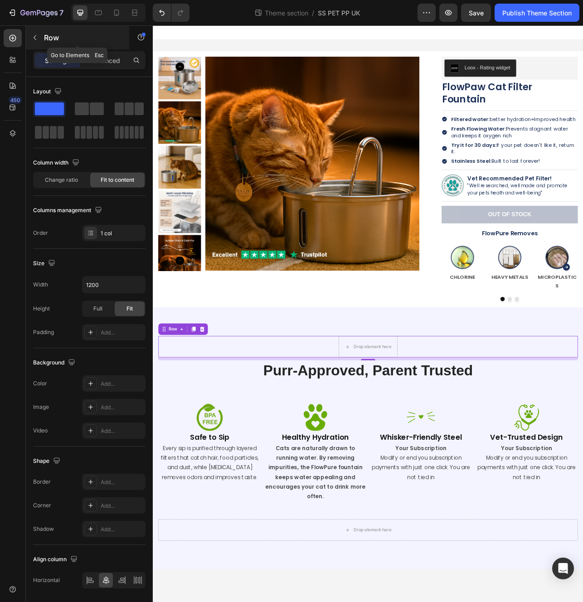
drag, startPoint x: 35, startPoint y: 37, endPoint x: 39, endPoint y: 59, distance: 21.6
click at [35, 37] on icon "button" at bounding box center [34, 37] width 7 height 7
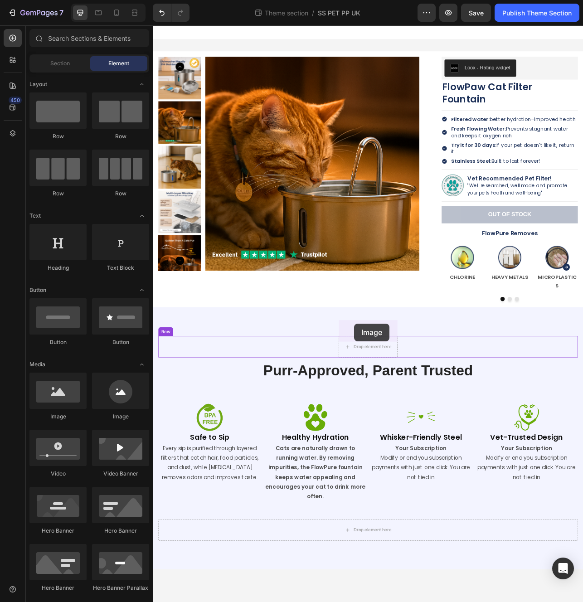
drag, startPoint x: 202, startPoint y: 427, endPoint x: 410, endPoint y: 405, distance: 208.8
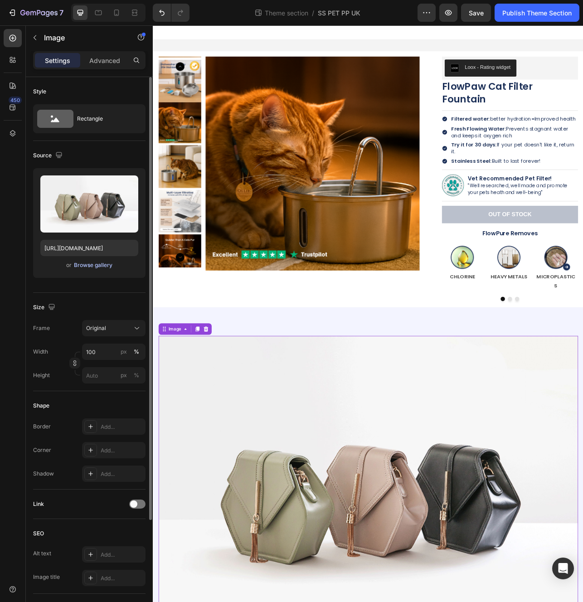
click at [96, 266] on div "Browse gallery" at bounding box center [93, 265] width 39 height 8
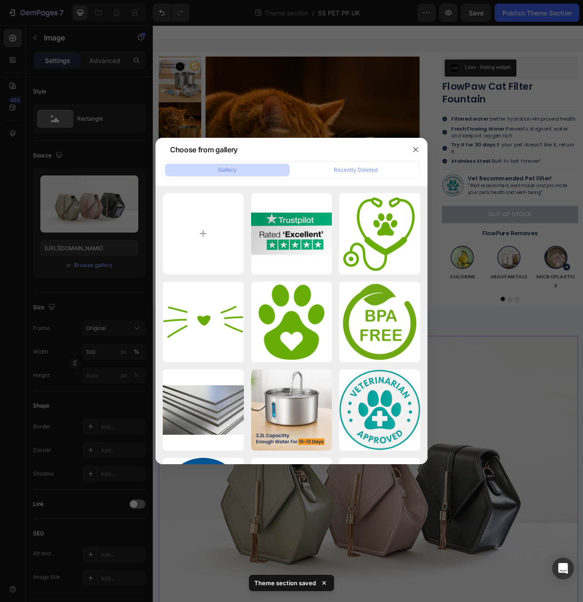
type input "C:\fakepath\Untitled design - 2025-08-27T123529.684.png"
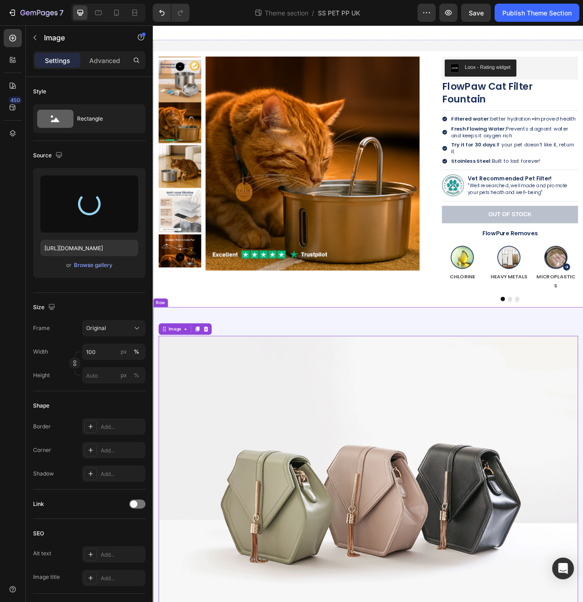
type input "https://cdn.shopify.com/s/files/1/0744/9876/9163/files/gempages_547265743364817…"
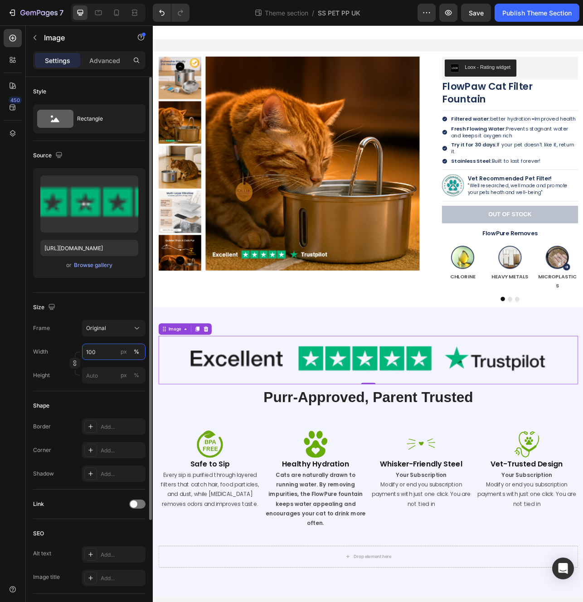
click at [99, 354] on input "100" at bounding box center [113, 352] width 63 height 16
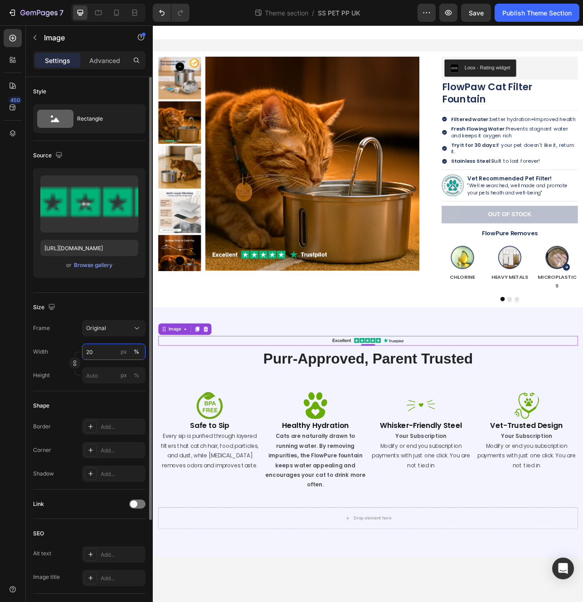
type input "2"
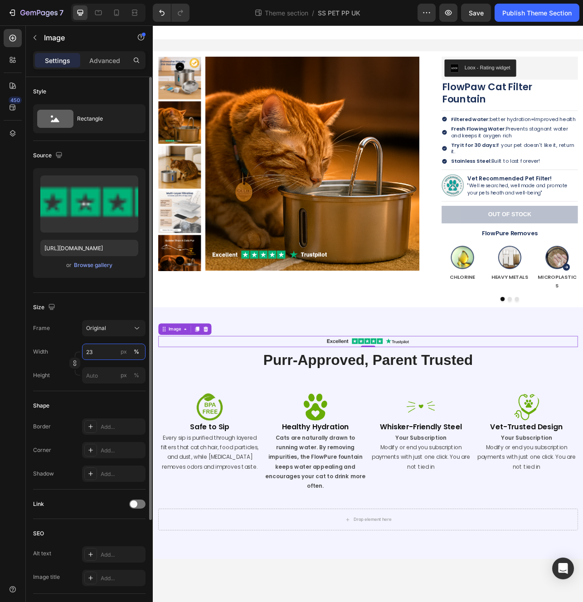
type input "2"
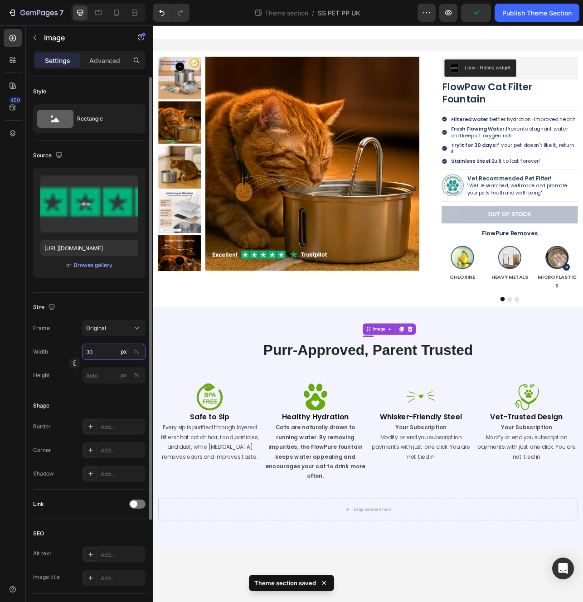
type input "3"
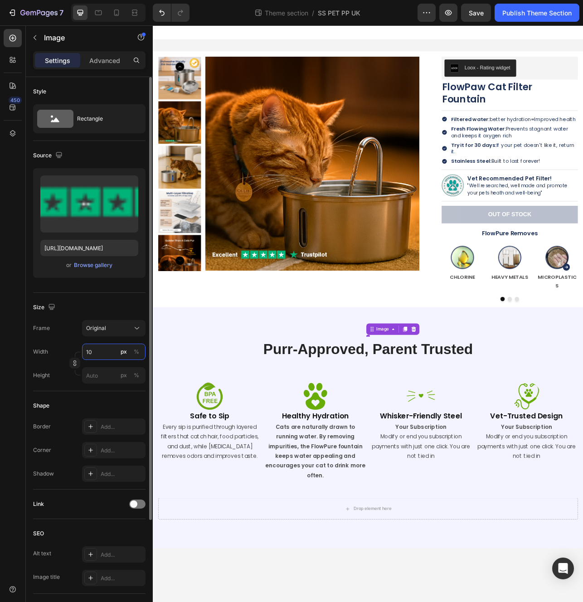
type input "1"
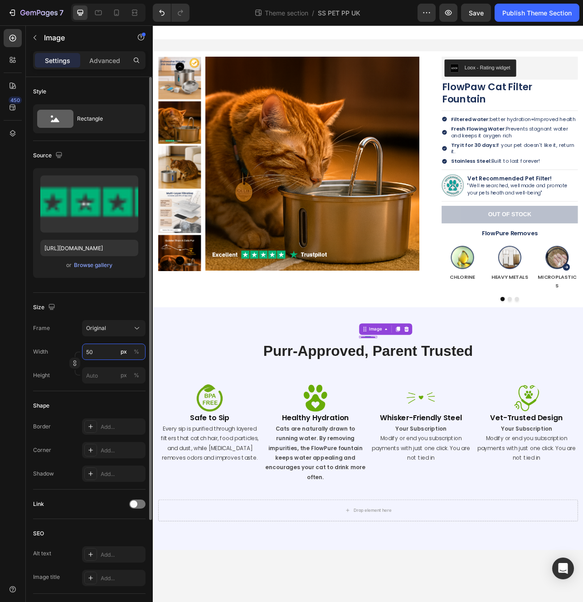
type input "5"
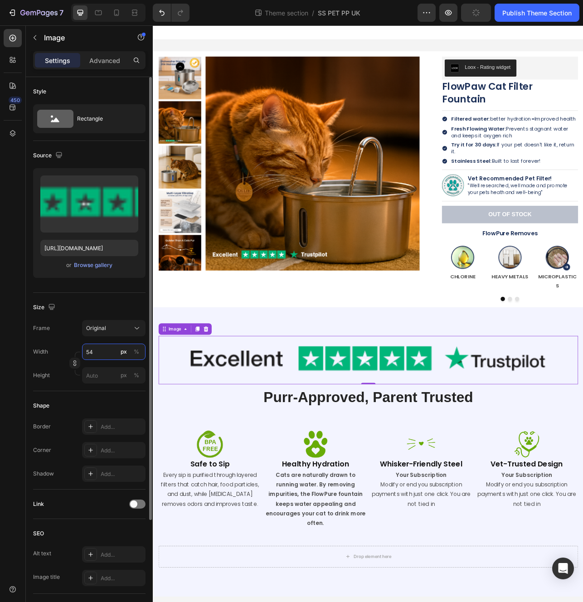
type input "5"
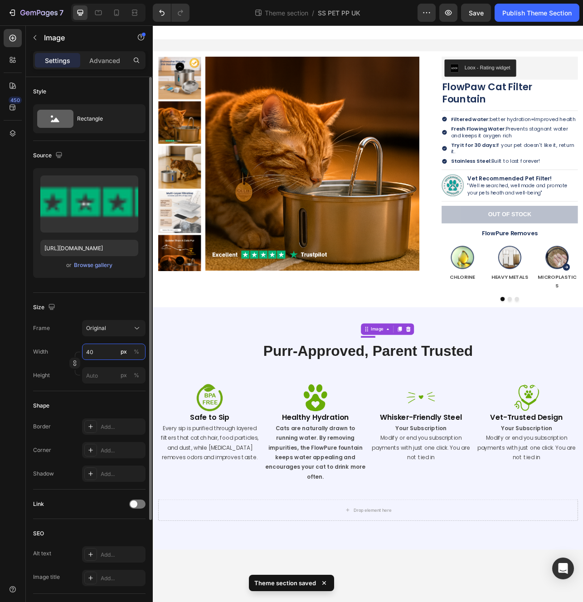
type input "400"
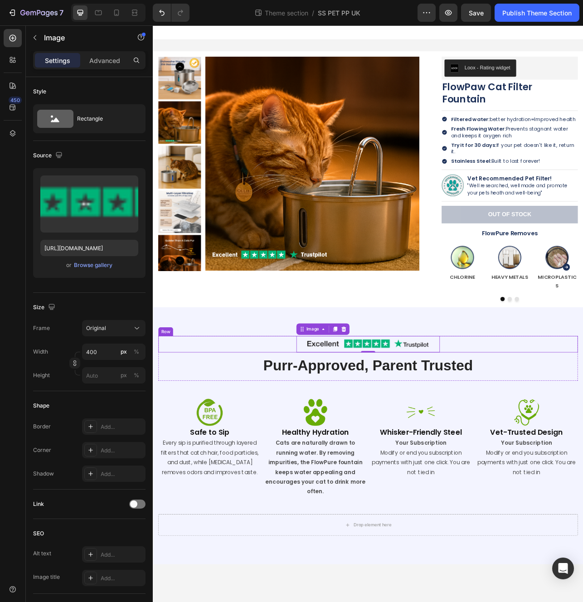
click at [583, 443] on h2 "Purr-Approved, Parent Trusted" at bounding box center [425, 455] width 531 height 25
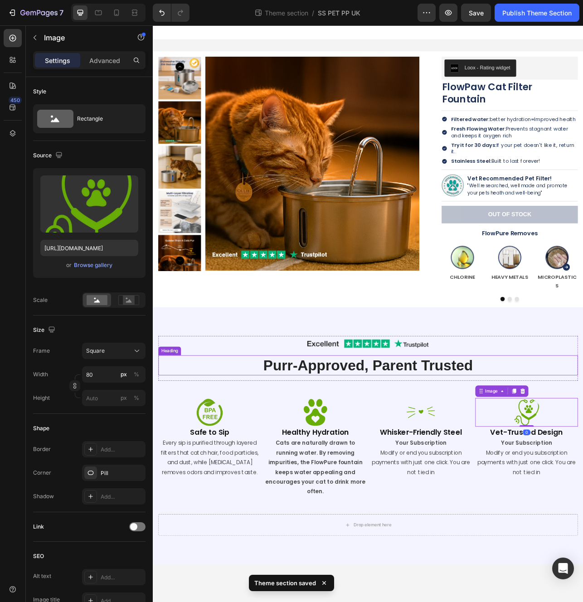
click at [583, 443] on h2 "Purr-Approved, Parent Trusted" at bounding box center [425, 455] width 531 height 25
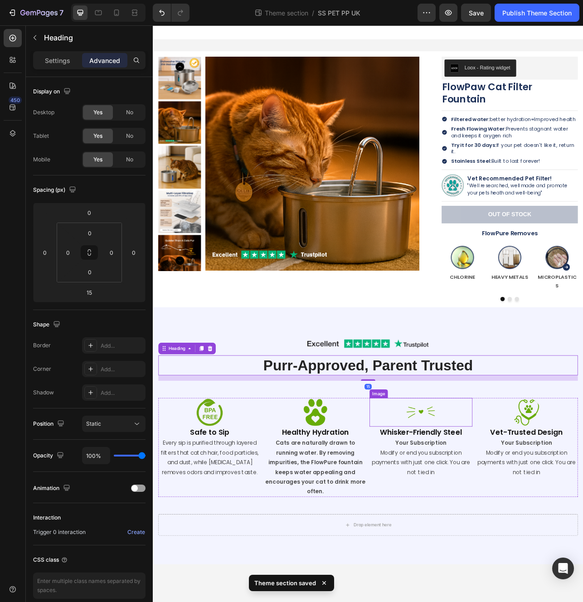
click at [463, 560] on p "Modify or end you subscription payments with just one click. You are not tied in" at bounding box center [492, 578] width 128 height 37
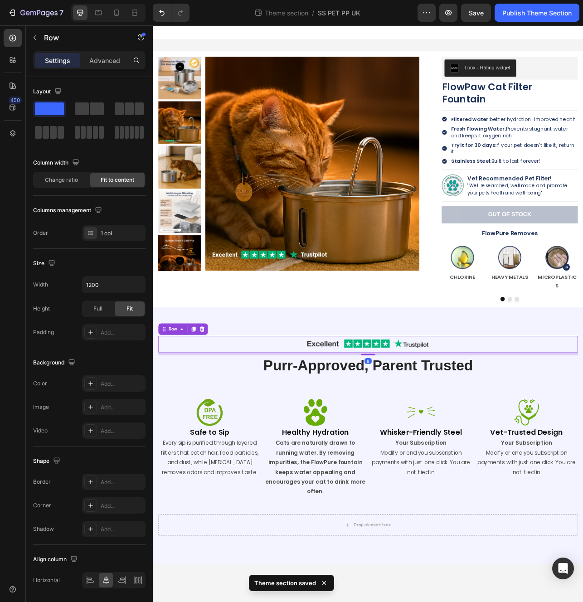
click at [573, 418] on div "Image Row 8" at bounding box center [425, 428] width 531 height 21
click at [99, 54] on div "Advanced" at bounding box center [104, 60] width 45 height 15
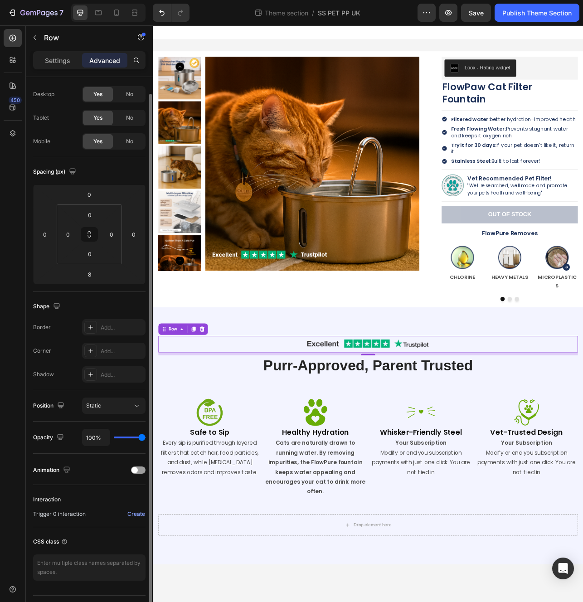
scroll to position [40, 0]
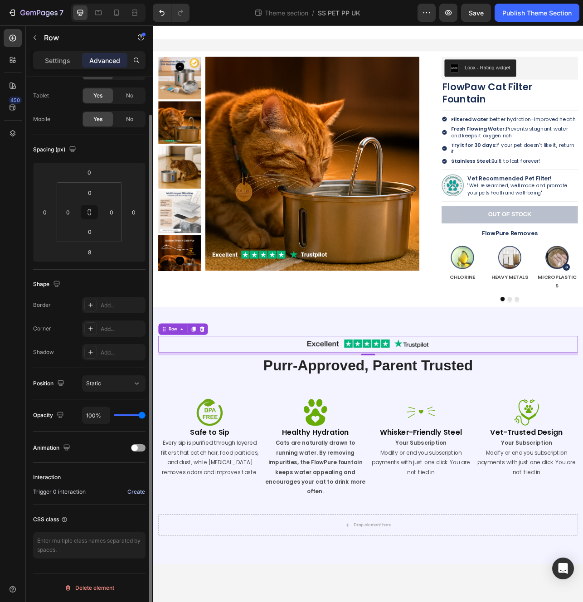
click at [133, 492] on div "Create" at bounding box center [136, 492] width 18 height 8
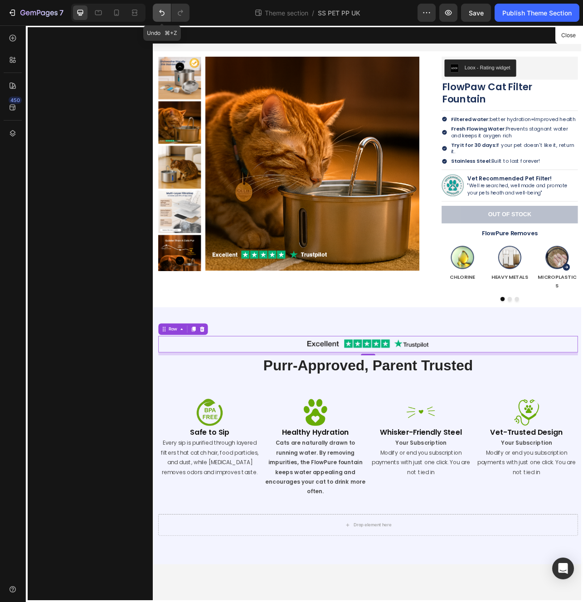
click at [162, 14] on icon "Undo/Redo" at bounding box center [161, 12] width 9 height 9
click at [183, 15] on icon "Undo/Redo" at bounding box center [180, 12] width 9 height 9
click at [583, 449] on div at bounding box center [425, 389] width 544 height 729
click at [547, 412] on div at bounding box center [425, 389] width 544 height 729
click at [13, 59] on icon at bounding box center [12, 59] width 9 height 9
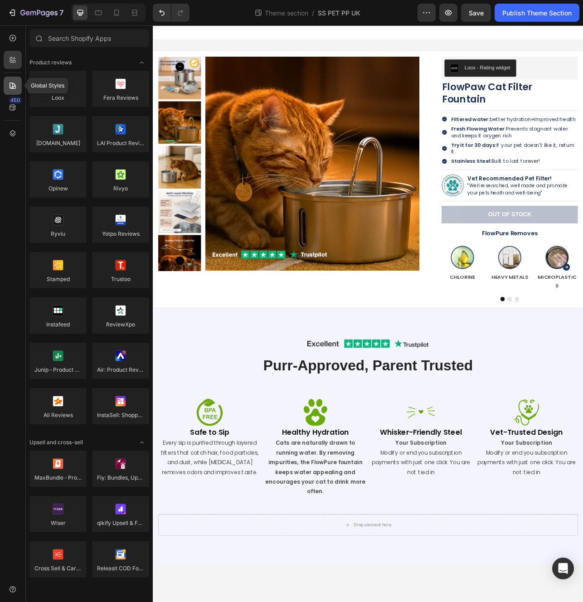
click at [14, 84] on icon at bounding box center [12, 85] width 9 height 9
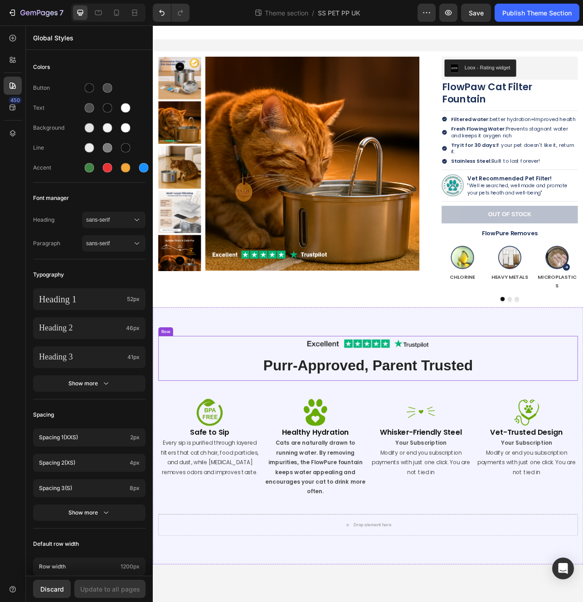
click at [513, 443] on h2 "Purr-Approved, Parent Trusted" at bounding box center [425, 455] width 531 height 25
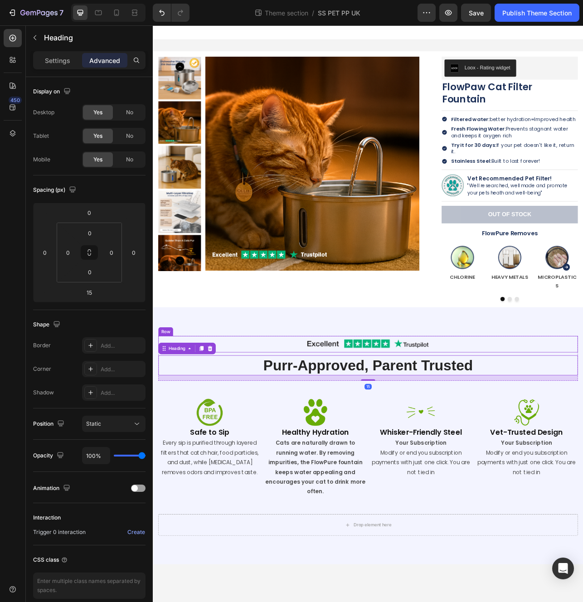
click at [549, 418] on div "Image Row" at bounding box center [425, 428] width 531 height 21
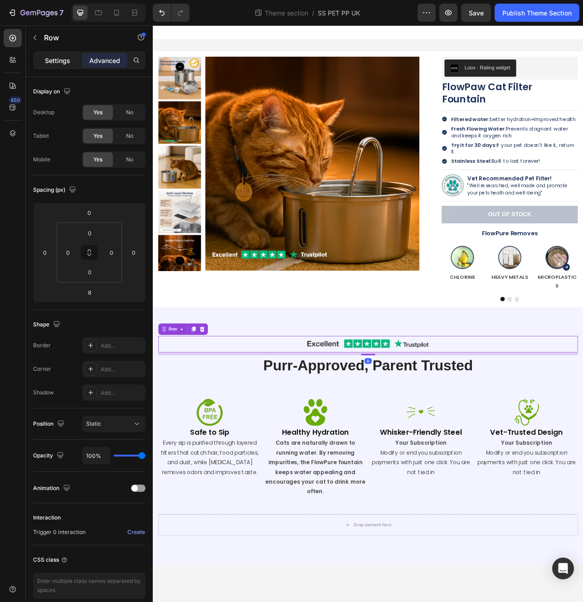
click at [45, 63] on p "Settings" at bounding box center [57, 61] width 25 height 10
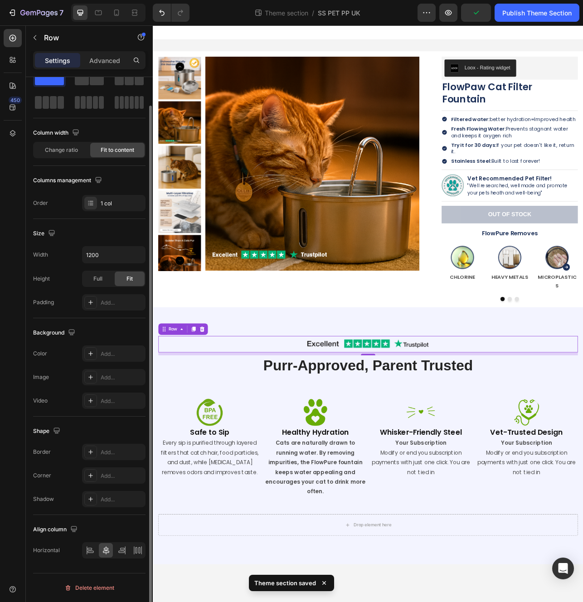
scroll to position [0, 0]
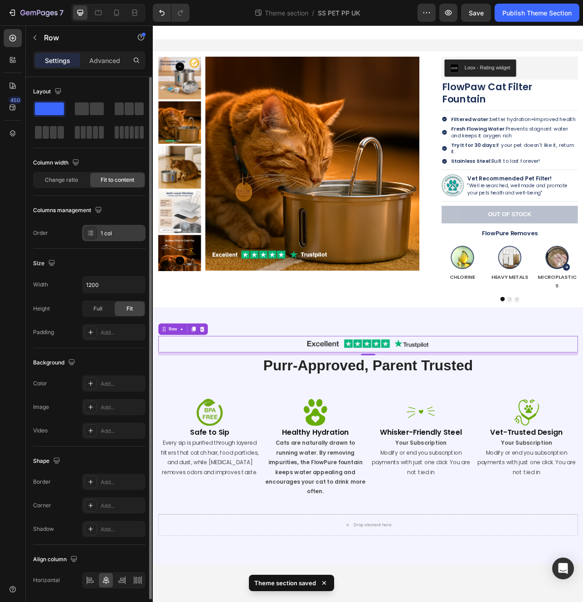
click at [88, 238] on div at bounding box center [90, 233] width 13 height 13
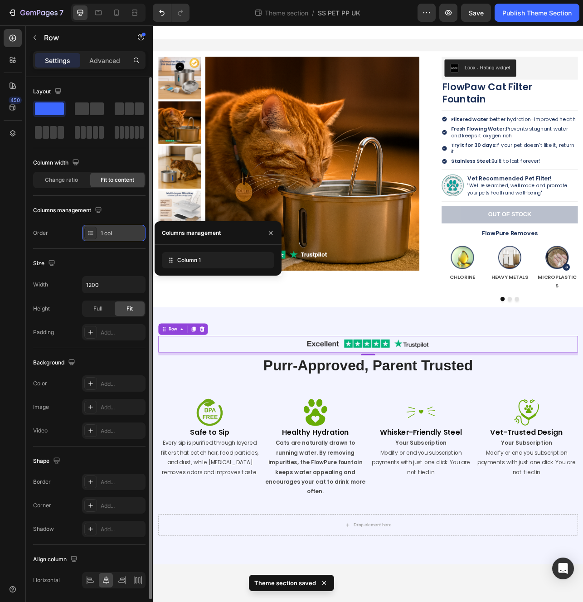
click at [88, 238] on div at bounding box center [90, 233] width 13 height 13
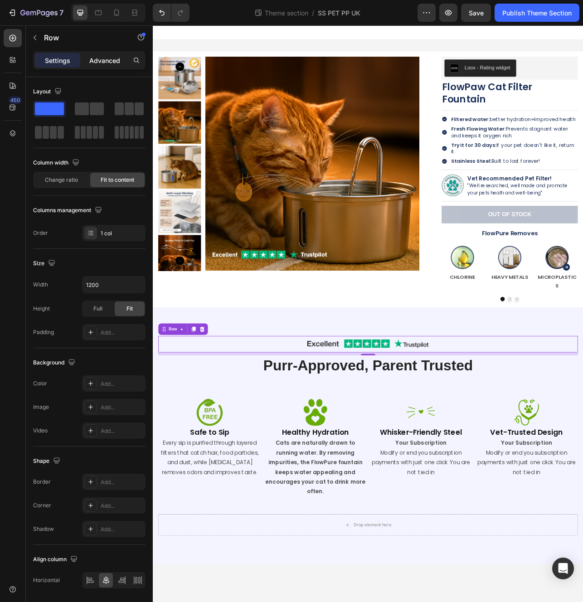
click at [116, 61] on p "Advanced" at bounding box center [104, 61] width 31 height 10
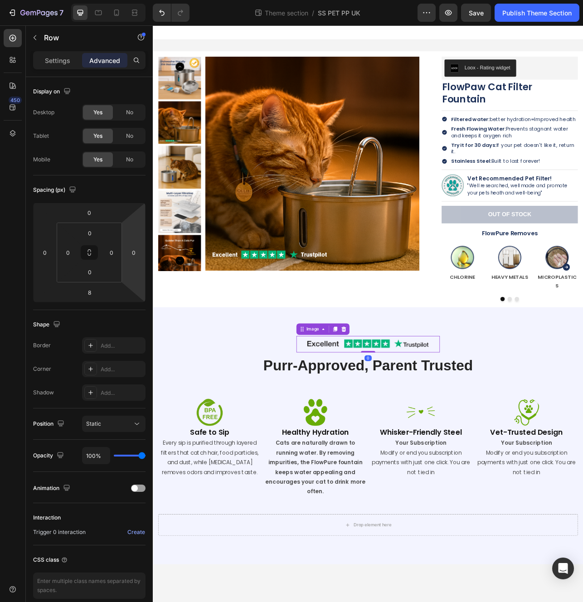
click at [407, 418] on img at bounding box center [424, 428] width 181 height 21
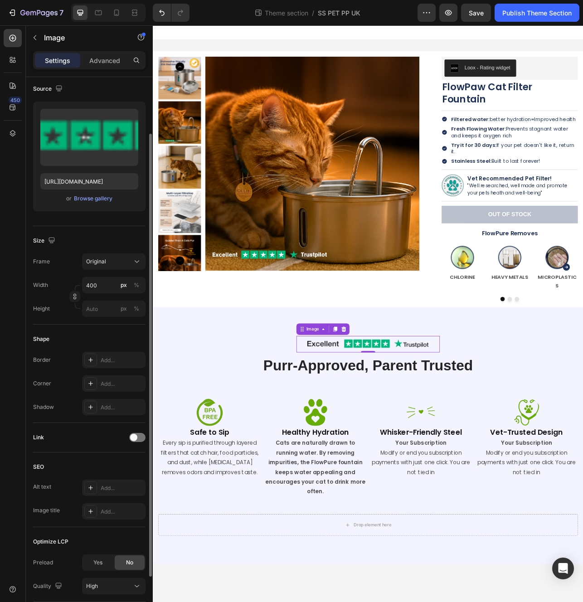
scroll to position [92, 0]
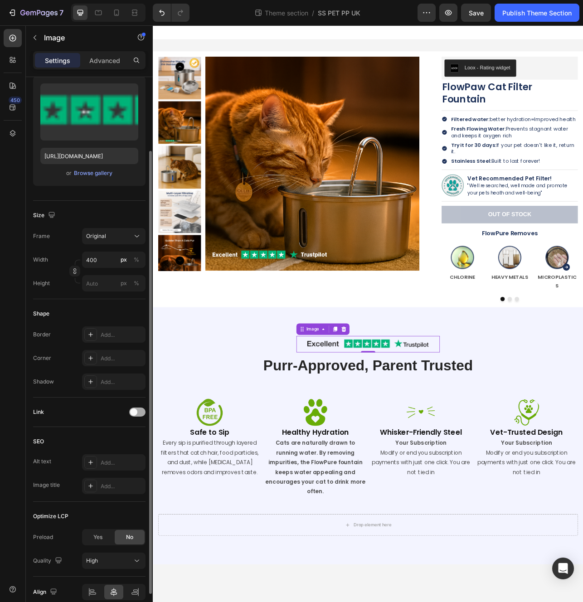
click at [132, 408] on div at bounding box center [137, 412] width 16 height 9
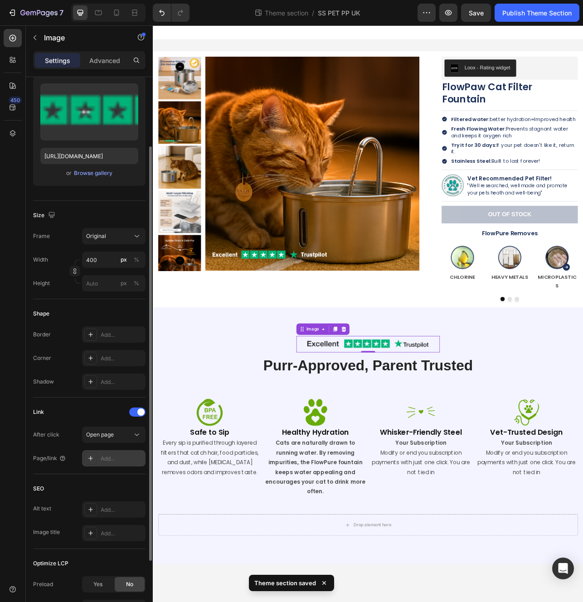
click at [114, 461] on div "Add..." at bounding box center [122, 459] width 43 height 8
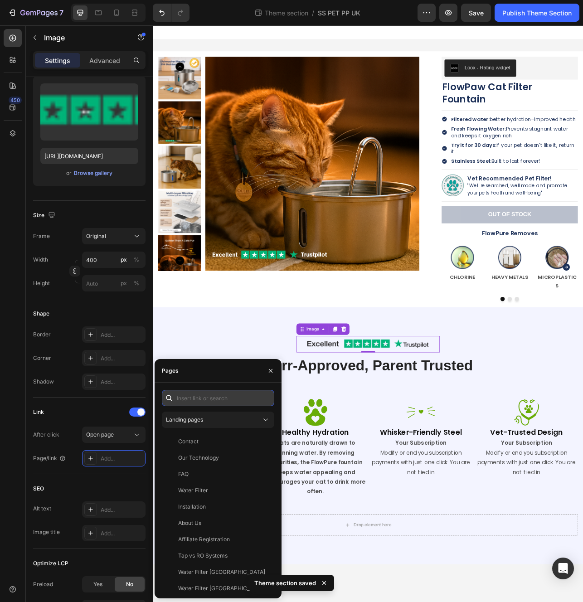
click at [194, 395] on input "text" at bounding box center [218, 398] width 112 height 16
paste input "https://www.trustpilot.com/review/flowpure.com"
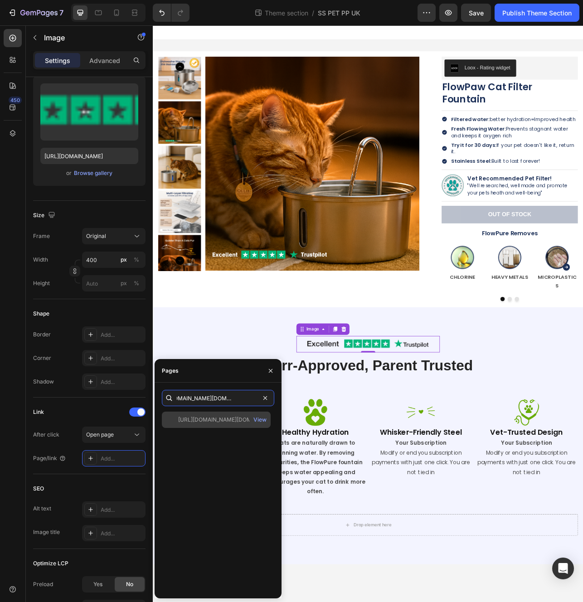
type input "https://www.trustpilot.com/review/flowpure.com"
click at [230, 419] on div "https://www.trustpilot.com/review/flowpure.com" at bounding box center [221, 420] width 87 height 8
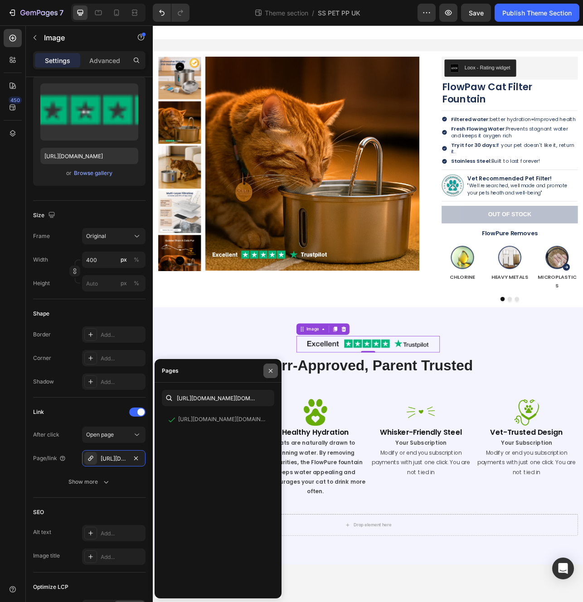
click at [273, 374] on icon "button" at bounding box center [270, 370] width 7 height 7
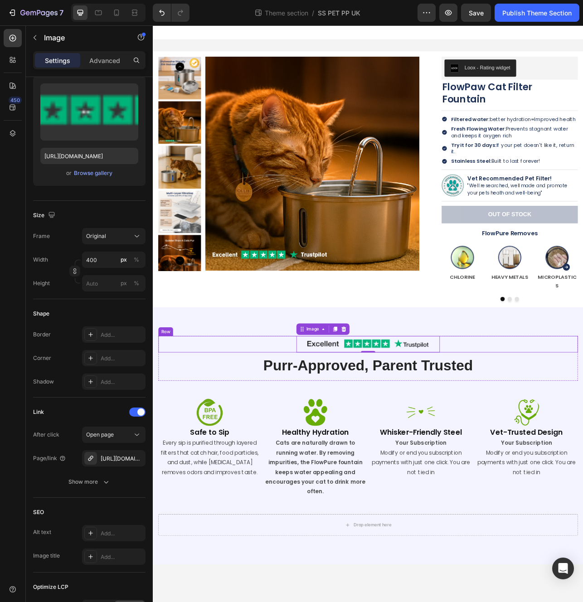
click at [208, 418] on div "Image 0 Row" at bounding box center [425, 428] width 531 height 21
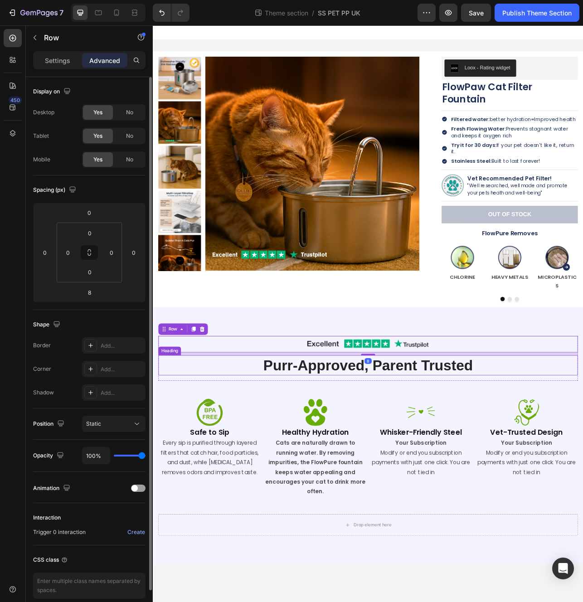
click at [229, 443] on h2 "Purr-Approved, Parent Trusted" at bounding box center [425, 455] width 531 height 25
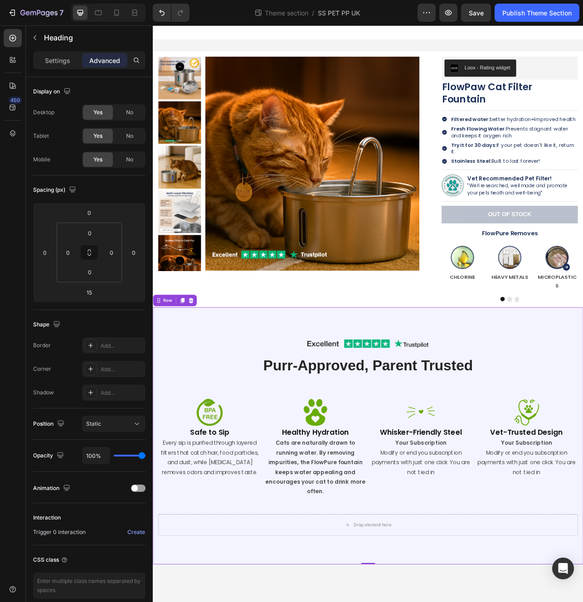
click at [583, 602] on div "Image Row Purr-Approved, Parent Trusted Heading Row Image Safe to Sip Heading E…" at bounding box center [425, 544] width 544 height 325
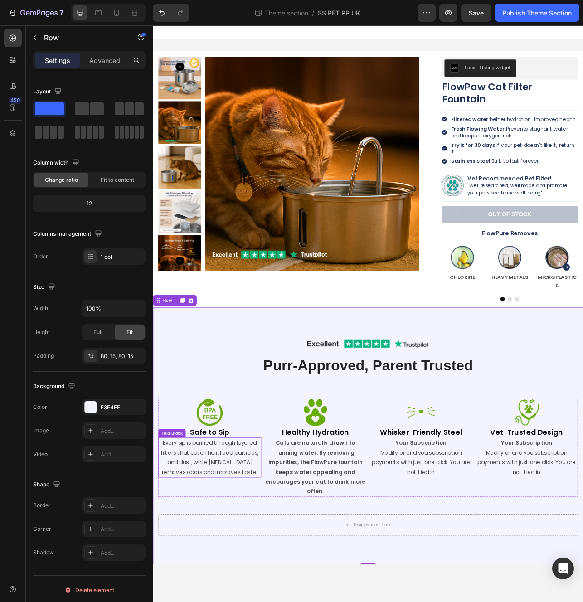
click at [263, 547] on p "Every sip is purified through layered filters that catch hair, food particles, …" at bounding box center [225, 571] width 128 height 49
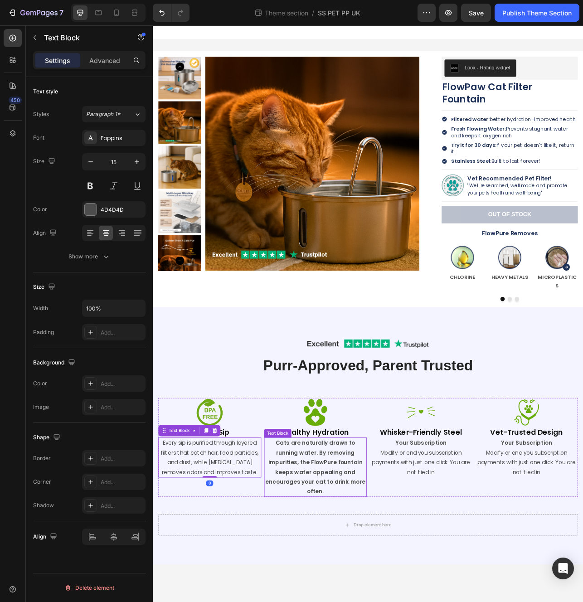
click at [378, 549] on strong "Cats are naturally drawn to running water. By removing impurities, the FlowPure…" at bounding box center [358, 584] width 127 height 71
click at [261, 577] on div "Every sip is purified through layered filters that catch hair, food particles, …" at bounding box center [225, 571] width 130 height 51
click at [382, 571] on strong "Cats are naturally drawn to running water. By removing impurities, the FlowPure…" at bounding box center [358, 584] width 127 height 71
click at [265, 572] on p "Every sip is purified through layered filters that catch hair, food particles, …" at bounding box center [225, 571] width 128 height 49
click at [349, 569] on strong "Cats are naturally drawn to running water. By removing impurities, the FlowPure…" at bounding box center [358, 584] width 127 height 71
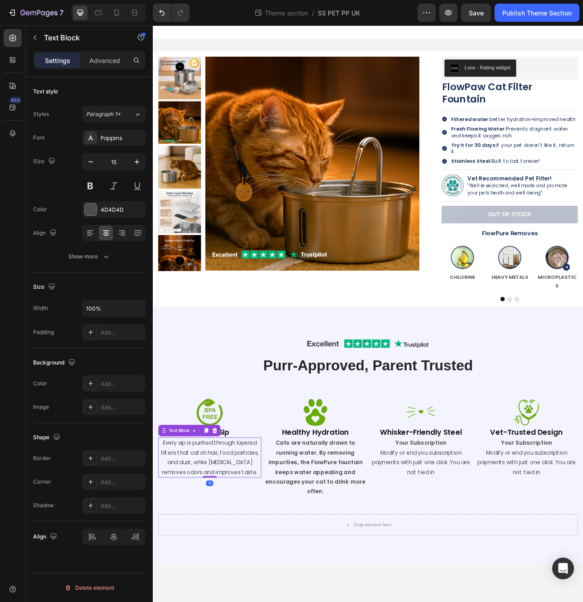
click at [256, 570] on p "Every sip is purified through layered filters that catch hair, food particles, …" at bounding box center [225, 571] width 128 height 49
click at [353, 566] on strong "Cats are naturally drawn to running water. By removing impurities, the FlowPure…" at bounding box center [358, 584] width 127 height 71
click at [286, 561] on p "Every sip is purified through layered filters that catch hair, food particles, …" at bounding box center [225, 571] width 128 height 49
click at [399, 558] on strong "Cats are naturally drawn to running water. By removing impurities, the FlowPure…" at bounding box center [358, 584] width 127 height 71
click at [476, 560] on p "Modify or end you subscription payments with just one click. You are not tied in" at bounding box center [492, 578] width 128 height 37
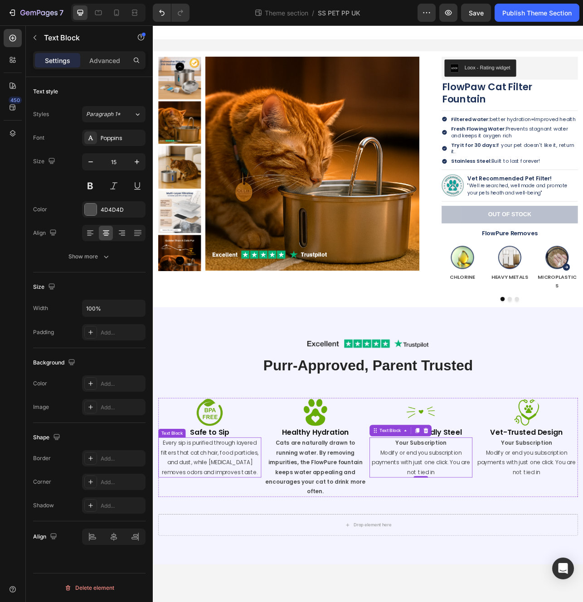
click at [232, 562] on p "Every sip is purified through layered filters that catch hair, food particles, …" at bounding box center [225, 571] width 128 height 49
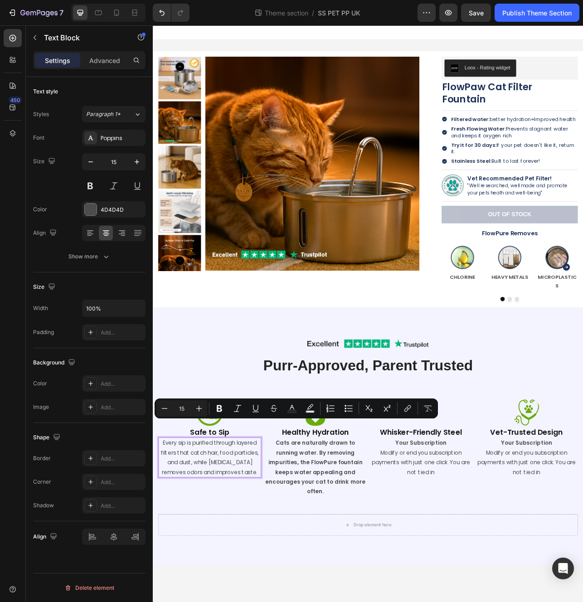
copy p "Every sip is purified through layered filters that catch hair, food particles, …"
click at [366, 561] on strong "Cats are naturally drawn to running water. By removing impurities, the FlowPure…" at bounding box center [358, 584] width 127 height 71
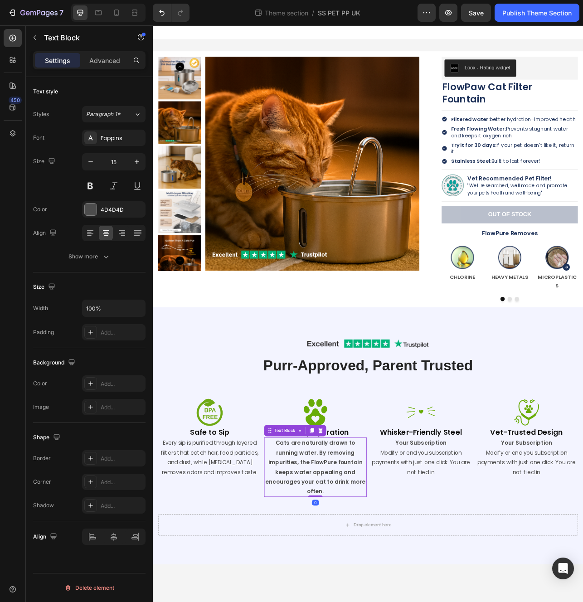
click at [366, 561] on strong "Cats are naturally drawn to running water. By removing impurities, the FlowPure…" at bounding box center [358, 584] width 127 height 71
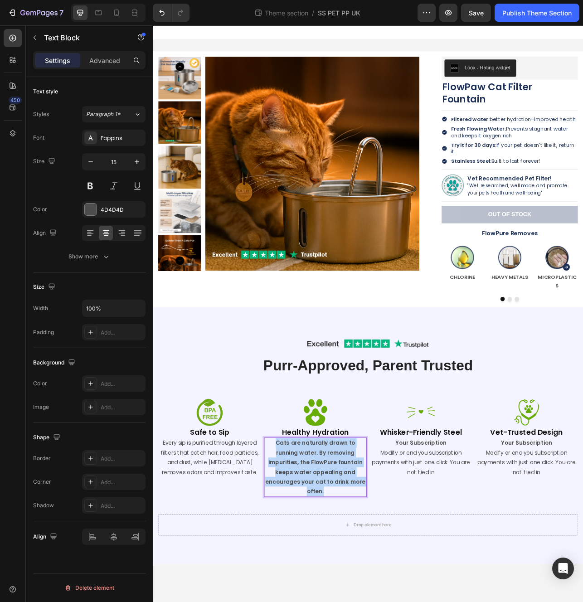
click at [366, 561] on strong "Cats are naturally drawn to running water. By removing impurities, the FlowPure…" at bounding box center [358, 584] width 127 height 71
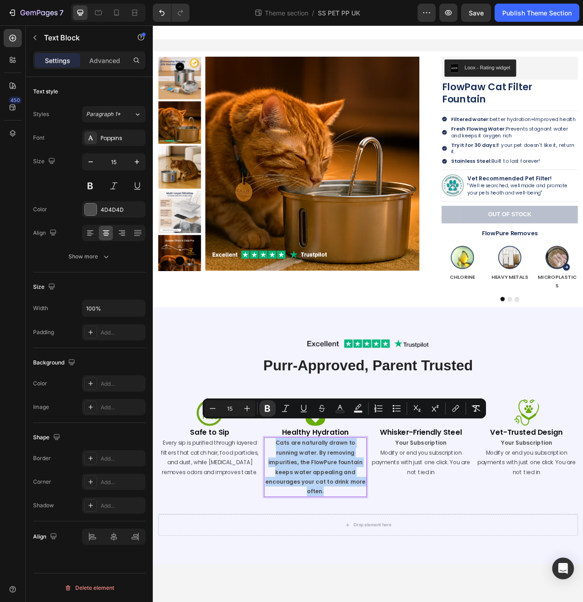
copy strong "Cats are naturally drawn to running water. By removing impurities, the FlowPure…"
click at [497, 560] on p "Modify or end you subscription payments with just one click. You are not tied in" at bounding box center [492, 578] width 128 height 37
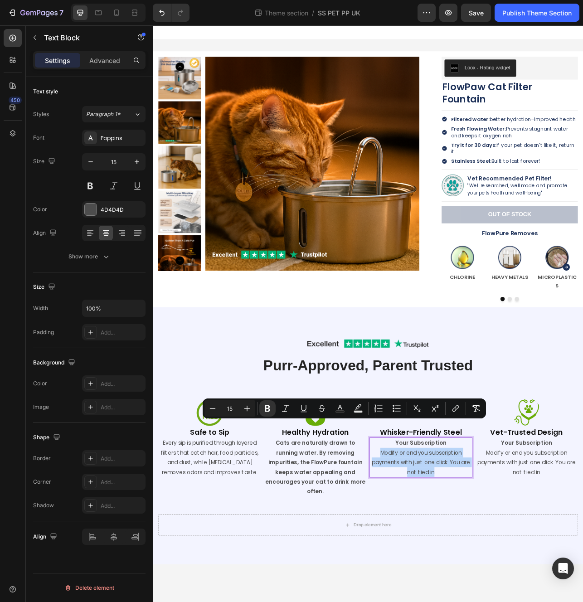
click at [497, 560] on p "Modify or end you subscription payments with just one click. You are not tied in" at bounding box center [492, 578] width 128 height 37
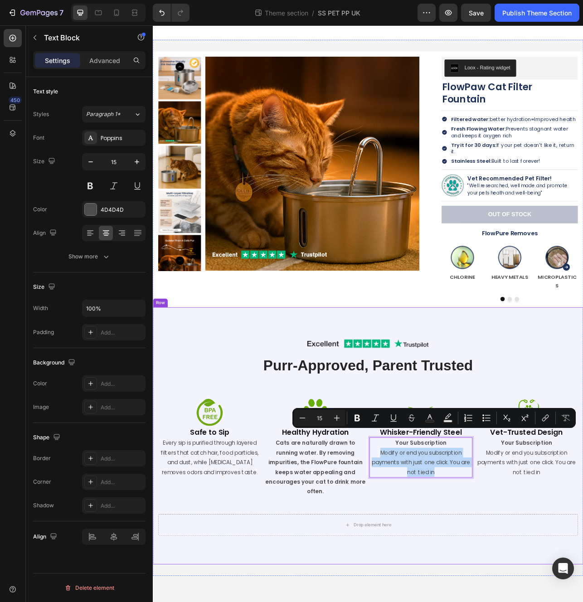
click at [511, 602] on div "Image Row Purr-Approved, Parent Trusted Heading Row Image Safe to Sip Heading E…" at bounding box center [425, 544] width 544 height 325
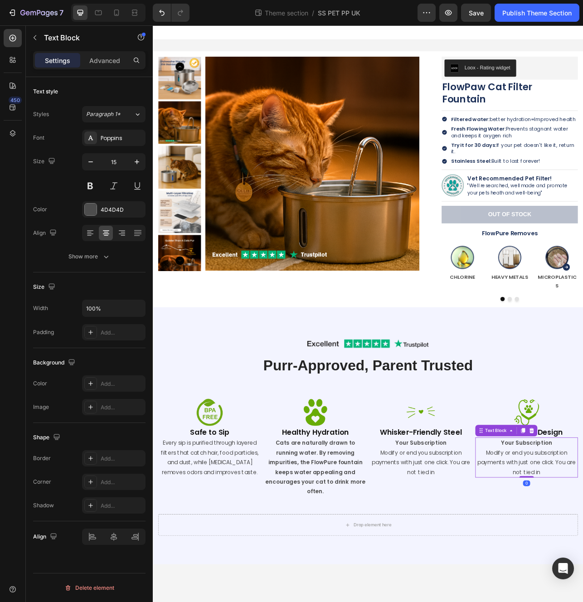
click at [470, 549] on strong "Your Subscription" at bounding box center [491, 554] width 64 height 10
click at [451, 560] on p "Modify or end you subscription payments with just one click. You are not tied in" at bounding box center [492, 578] width 128 height 37
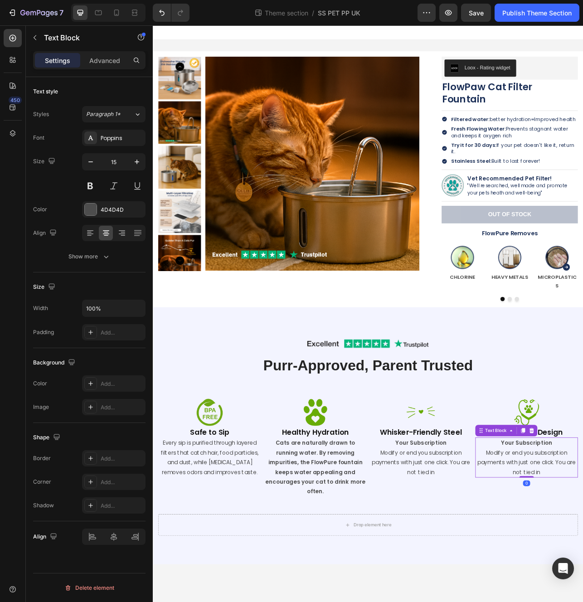
click at [493, 560] on p "Modify or end you subscription payments with just one click. You are not tied in" at bounding box center [492, 578] width 128 height 37
click at [457, 591] on div "Image Row Purr-Approved, Parent Trusted Heading Row Image Safe to Sip Heading E…" at bounding box center [425, 544] width 531 height 253
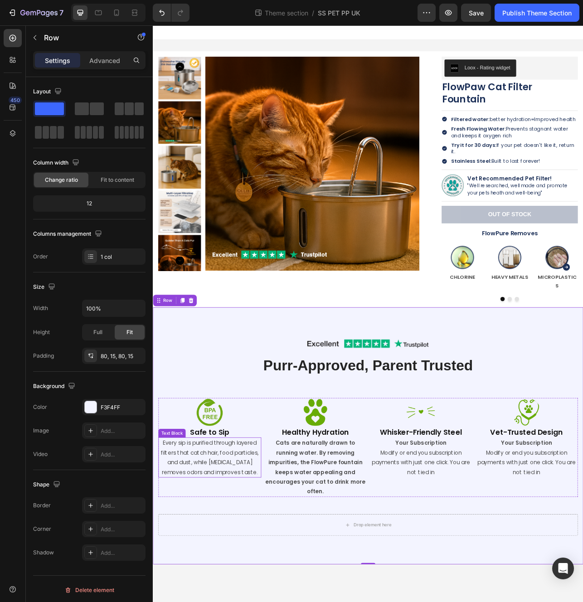
click at [192, 547] on p "Every sip is purified through layered filters that catch hair, food particles, …" at bounding box center [225, 571] width 128 height 49
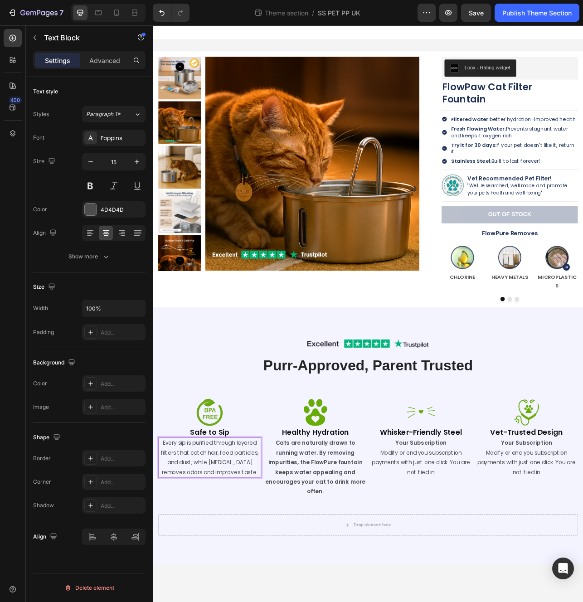
click at [192, 547] on p "Every sip is purified through layered filters that catch hair, food particles, …" at bounding box center [225, 571] width 128 height 49
click at [390, 549] on strong "Cats are naturally drawn to running water. By removing impurities, the FlowPure…" at bounding box center [358, 584] width 127 height 71
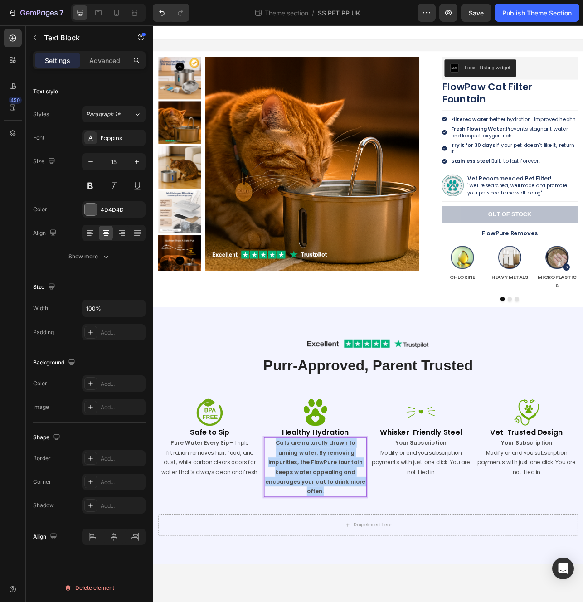
click at [391, 549] on strong "Cats are naturally drawn to running water. By removing impurities, the FlowPure…" at bounding box center [358, 584] width 127 height 71
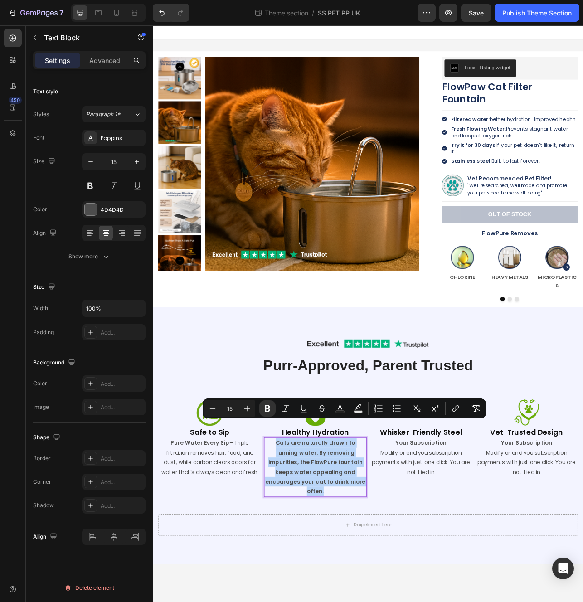
click at [391, 549] on strong "Cats are naturally drawn to running water. By removing impurities, the FlowPure…" at bounding box center [358, 584] width 127 height 71
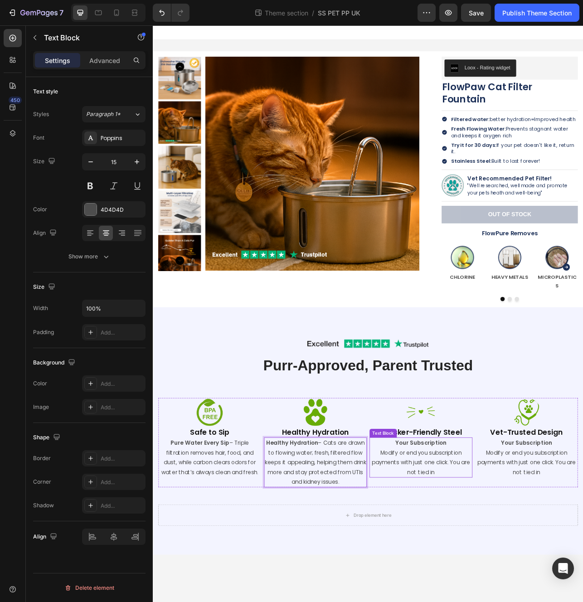
click at [488, 560] on p "Modify or end you subscription payments with just one click. You are not tied in" at bounding box center [492, 578] width 128 height 37
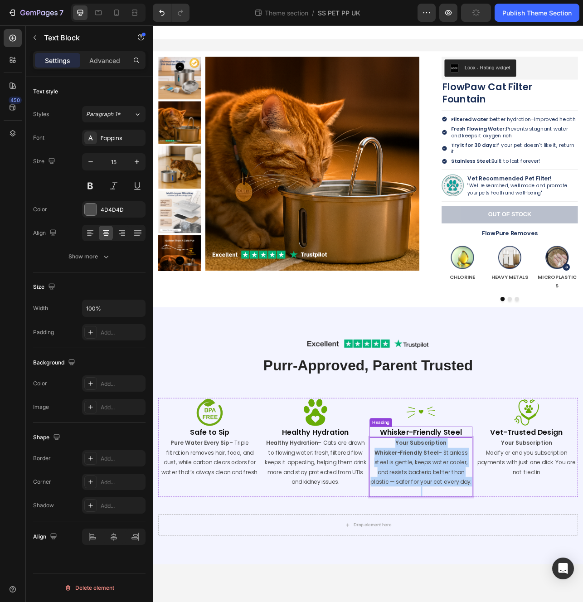
drag, startPoint x: 524, startPoint y: 590, endPoint x: 441, endPoint y: 522, distance: 108.2
click at [441, 522] on div "Image Whisker-Friendly Steel Heading Your Subscription Whisker-Friendly Steel –…" at bounding box center [492, 559] width 130 height 125
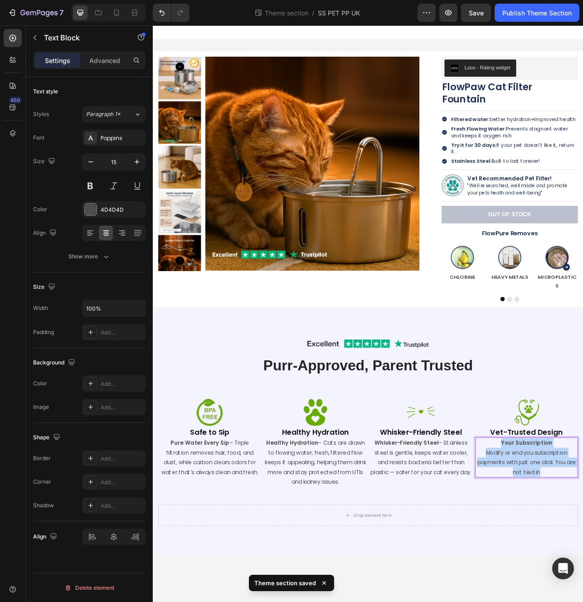
drag, startPoint x: 659, startPoint y: 566, endPoint x: 592, endPoint y: 529, distance: 76.1
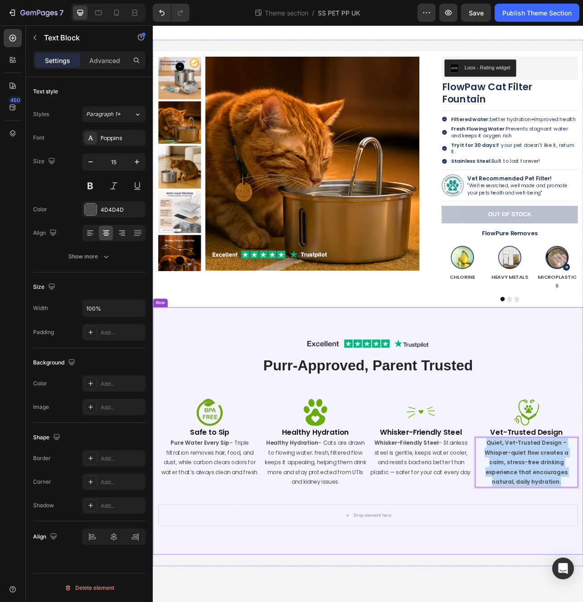
drag, startPoint x: 577, startPoint y: 531, endPoint x: 720, endPoint y: 590, distance: 153.8
click at [583, 590] on html "Product Images Loox - Rating widget Loox FlowPaw Cat Filter Fountain Product Ti…" at bounding box center [425, 389] width 544 height 729
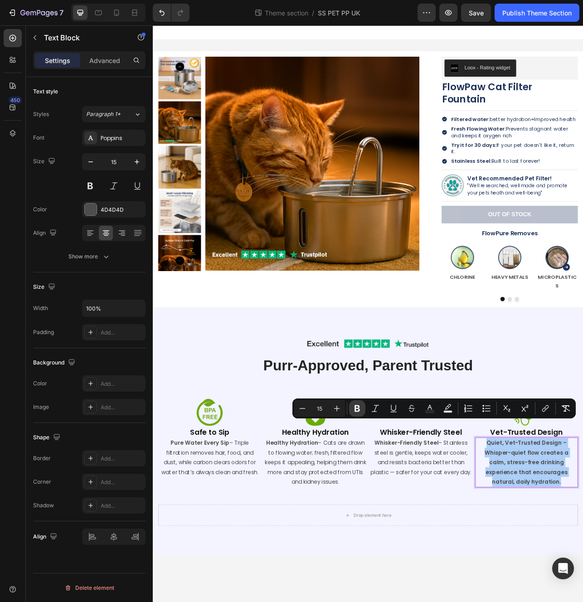
click at [360, 410] on icon "Editor contextual toolbar" at bounding box center [357, 408] width 5 height 7
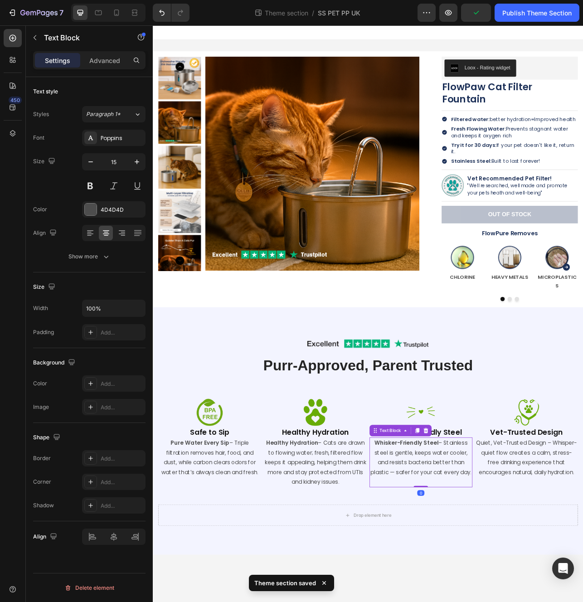
click at [479, 569] on p "Whisker-Friendly Steel – Stainless steel is gentle, keeps water cooler, and res…" at bounding box center [492, 571] width 128 height 49
click at [376, 566] on p "Healthy Hydration – Cats are drawn to flowing water; fresh, filtered flow keeps…" at bounding box center [358, 577] width 128 height 61
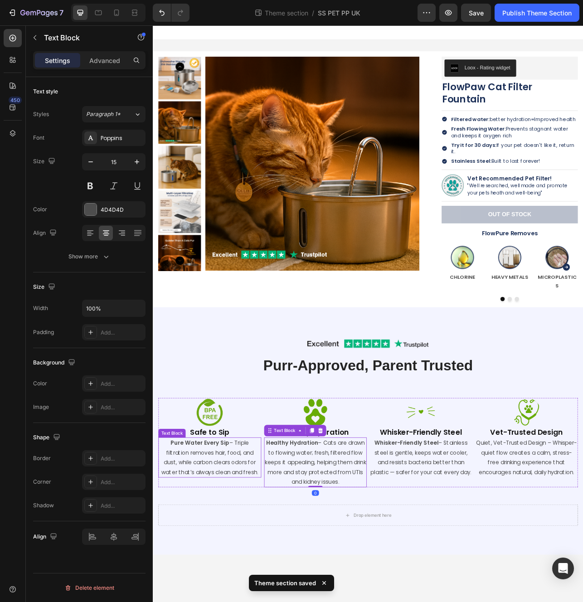
click at [257, 559] on p "Pure Water Every Sip – Triple filtration removes hair, food, and dust, while ca…" at bounding box center [225, 571] width 128 height 49
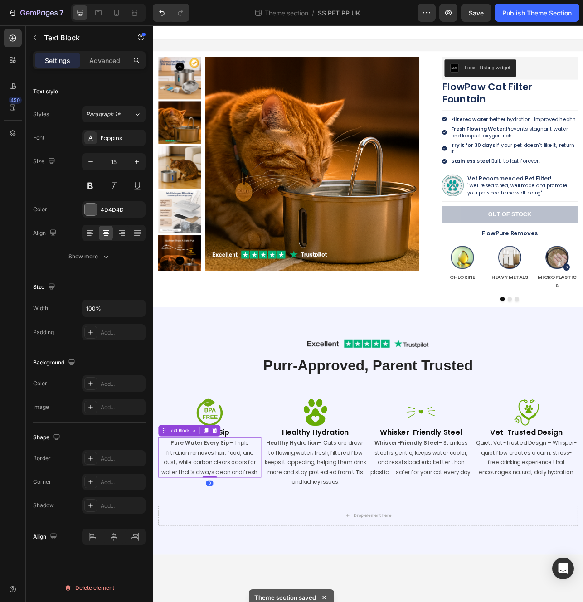
drag, startPoint x: 252, startPoint y: 554, endPoint x: 249, endPoint y: 550, distance: 5.2
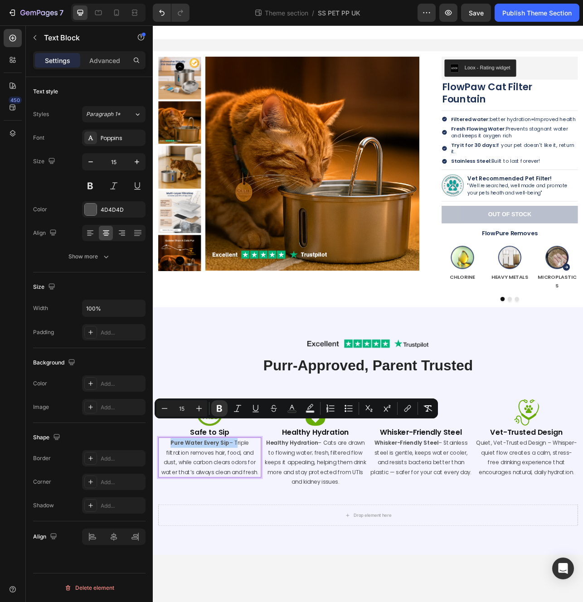
drag, startPoint x: 240, startPoint y: 532, endPoint x: 162, endPoint y: 530, distance: 78.5
click at [162, 547] on p "Pure Water Every Sip – Triple filtration removes hair, food, and dust, while ca…" at bounding box center [225, 571] width 128 height 49
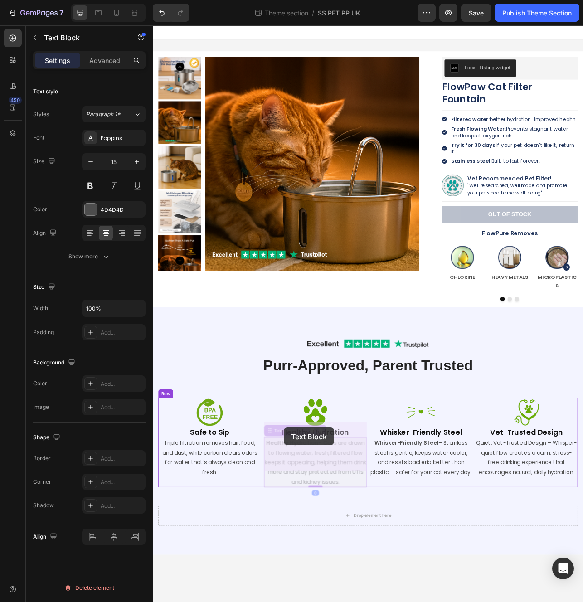
drag, startPoint x: 367, startPoint y: 531, endPoint x: 327, endPoint y: 536, distance: 40.2
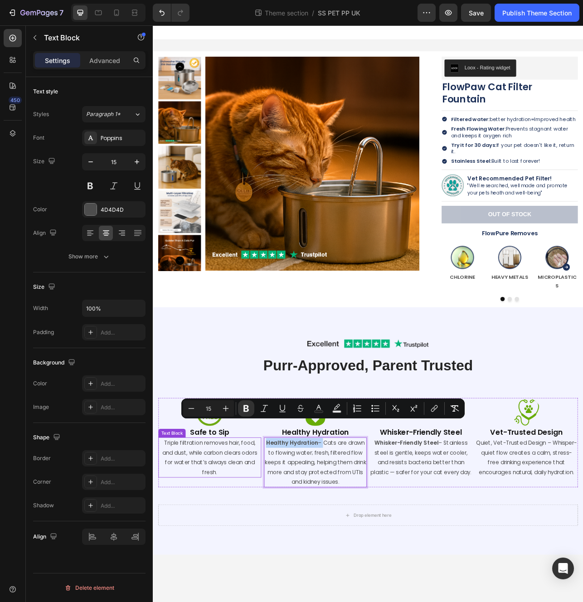
drag, startPoint x: 366, startPoint y: 531, endPoint x: 282, endPoint y: 529, distance: 84.4
click at [282, 529] on div "Image Safe to Sip Heading Triple filtration removes hair, food, and dust, while…" at bounding box center [425, 553] width 531 height 113
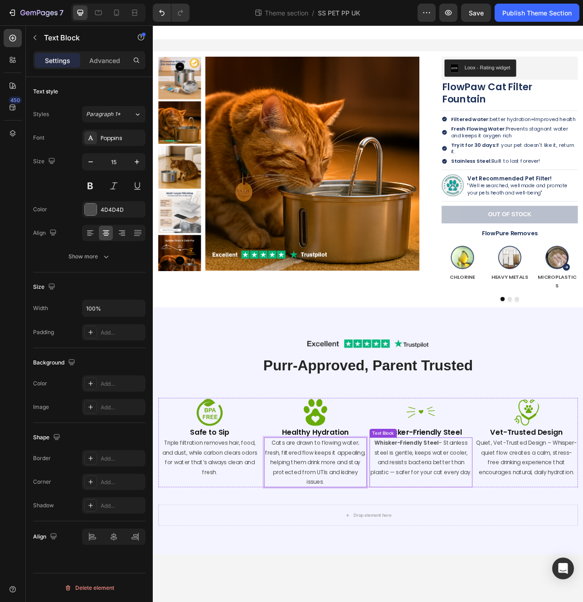
click at [483, 549] on strong "Whisker-Friendly Steel" at bounding box center [473, 554] width 81 height 10
drag, startPoint x: 519, startPoint y: 533, endPoint x: 426, endPoint y: 528, distance: 93.6
click at [426, 528] on div "Image Safe to Sip Heading Triple filtration removes hair, food, and dust, while…" at bounding box center [425, 553] width 531 height 113
click at [487, 602] on div "Image Row Purr-Approved, Parent Trusted Heading Row Image Safe to Sip Heading T…" at bounding box center [425, 538] width 544 height 313
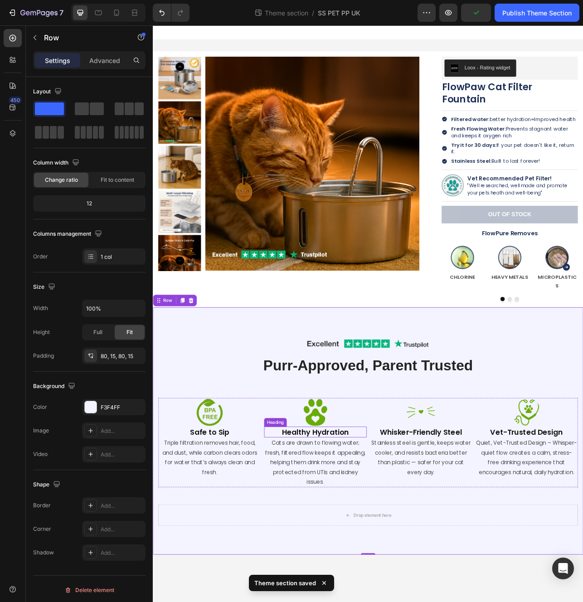
click at [375, 533] on h2 "Healthy Hydration" at bounding box center [358, 540] width 130 height 14
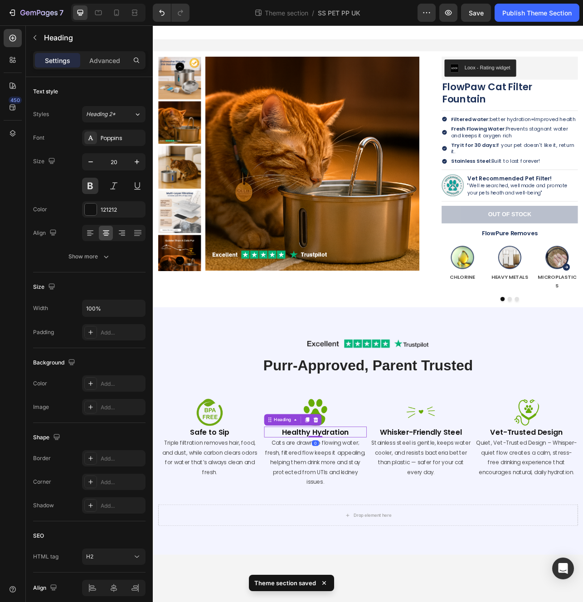
click at [386, 533] on h2 "Healthy Hydration" at bounding box center [358, 540] width 130 height 14
drag, startPoint x: 359, startPoint y: 525, endPoint x: 362, endPoint y: 529, distance: 5.8
click at [362, 548] on div at bounding box center [358, 549] width 18 height 3
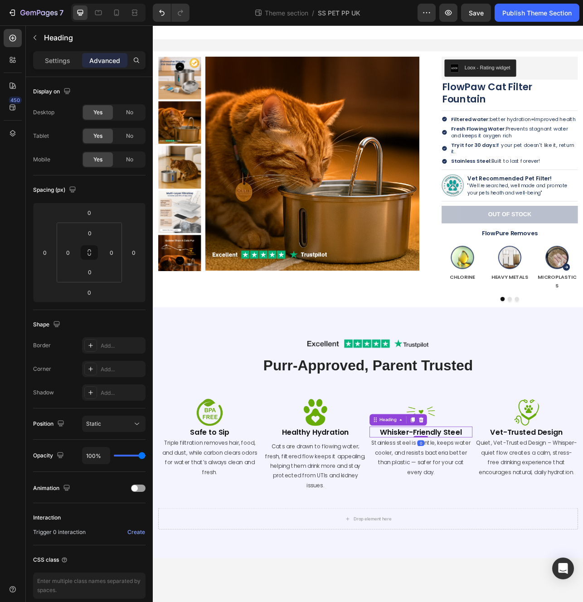
click at [502, 533] on h2 "Whisker-Friendly Steel" at bounding box center [492, 540] width 130 height 14
drag, startPoint x: 498, startPoint y: 526, endPoint x: 502, endPoint y: 530, distance: 5.8
click at [502, 546] on div "10" at bounding box center [492, 546] width 130 height 0
type input "10"
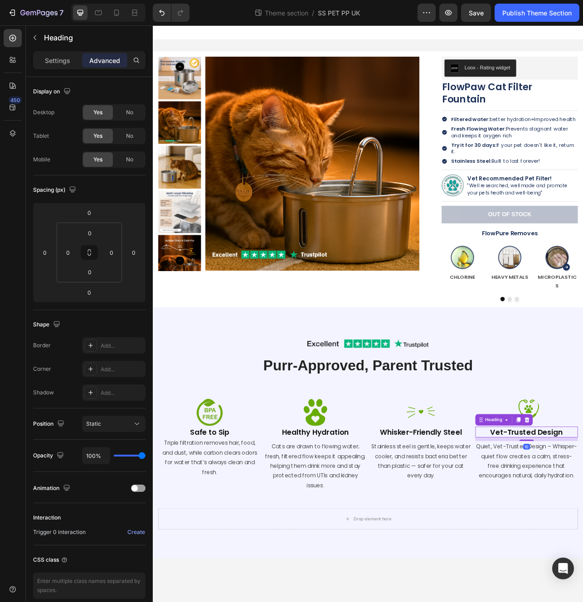
drag, startPoint x: 632, startPoint y: 525, endPoint x: 634, endPoint y: 529, distance: 5.1
type input "10"
click at [226, 497] on img at bounding box center [224, 515] width 36 height 36
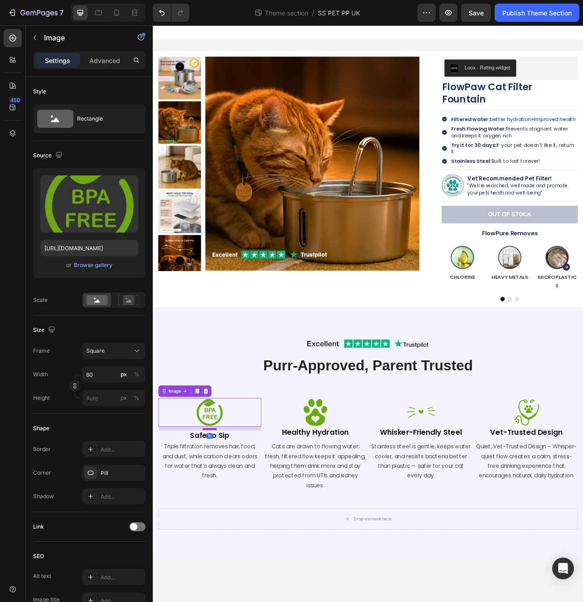
drag, startPoint x: 229, startPoint y: 511, endPoint x: 230, endPoint y: 515, distance: 4.6
click at [230, 535] on div at bounding box center [224, 536] width 18 height 3
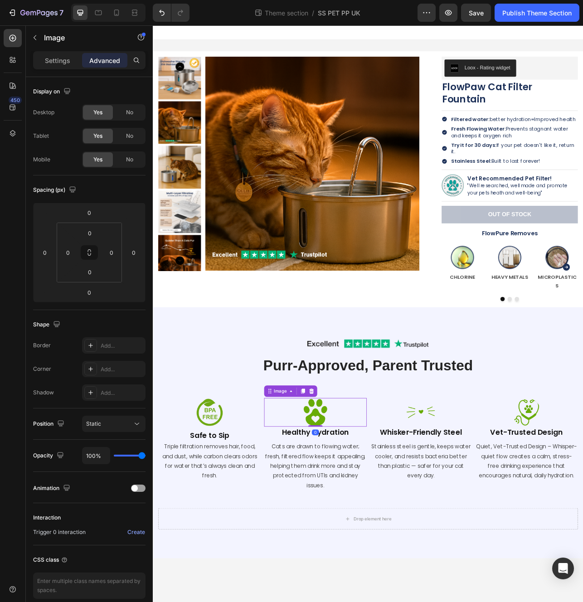
click at [371, 497] on img at bounding box center [358, 515] width 36 height 36
drag, startPoint x: 362, startPoint y: 512, endPoint x: 364, endPoint y: 516, distance: 5.1
click at [364, 535] on div at bounding box center [358, 536] width 18 height 3
type input "10"
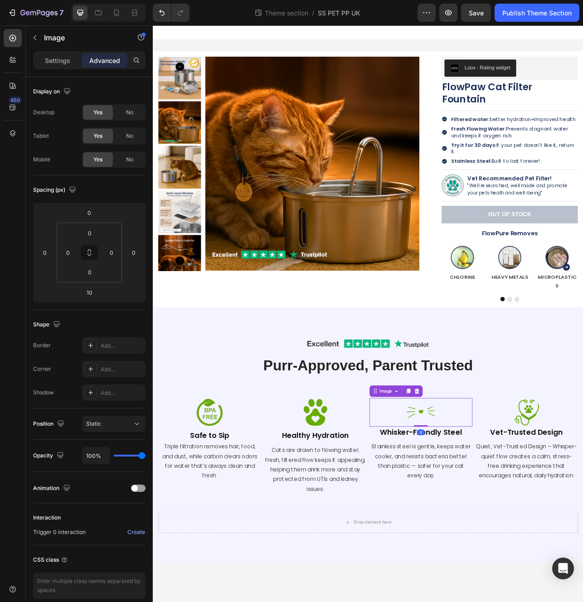
click at [455, 500] on div at bounding box center [492, 515] width 130 height 36
drag, startPoint x: 497, startPoint y: 511, endPoint x: 496, endPoint y: 516, distance: 4.6
click at [496, 535] on div at bounding box center [492, 536] width 18 height 3
type input "10"
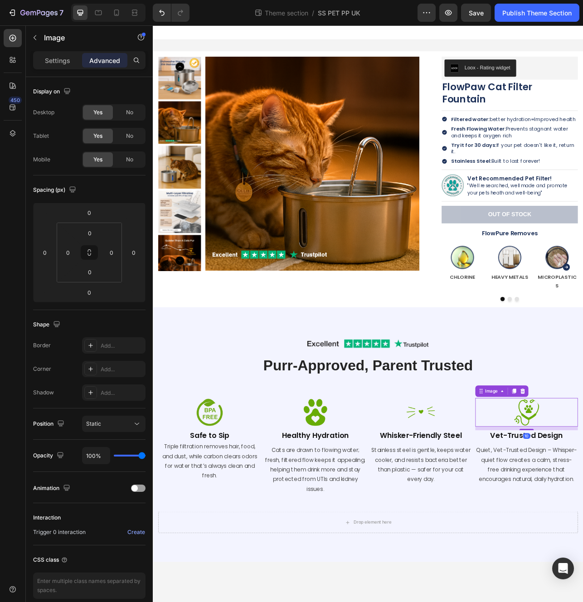
drag, startPoint x: 631, startPoint y: 512, endPoint x: 634, endPoint y: 516, distance: 5.5
type input "10"
click at [467, 602] on div "Image Row Purr-Approved, Parent Trusted Heading Row Image Safe to Sip Heading T…" at bounding box center [425, 543] width 544 height 322
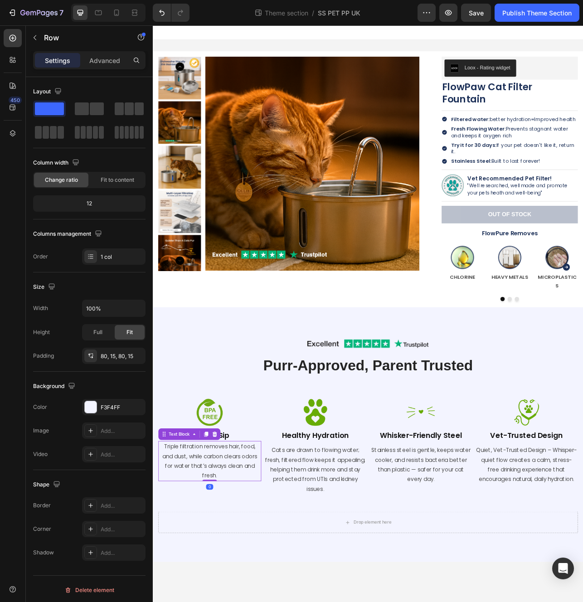
click at [257, 552] on p "Triple filtration removes hair, food, and dust, while carbon clears odors for w…" at bounding box center [225, 576] width 128 height 49
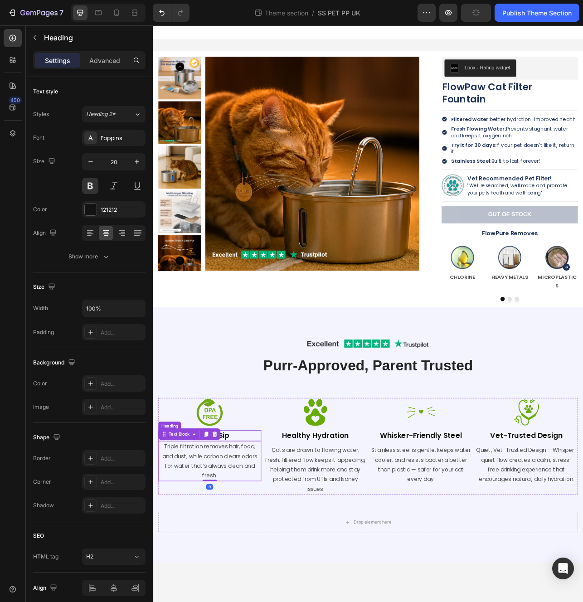
click at [258, 537] on h2 "Safe to Sip" at bounding box center [225, 544] width 130 height 14
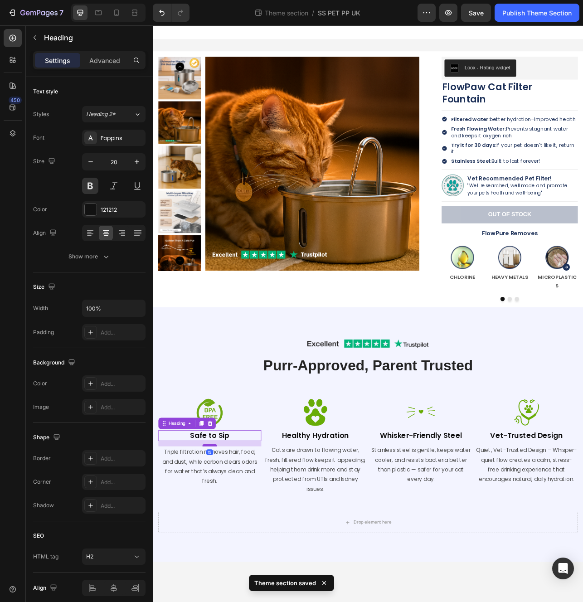
drag, startPoint x: 222, startPoint y: 530, endPoint x: 227, endPoint y: 537, distance: 8.7
click at [227, 555] on div at bounding box center [224, 556] width 18 height 3
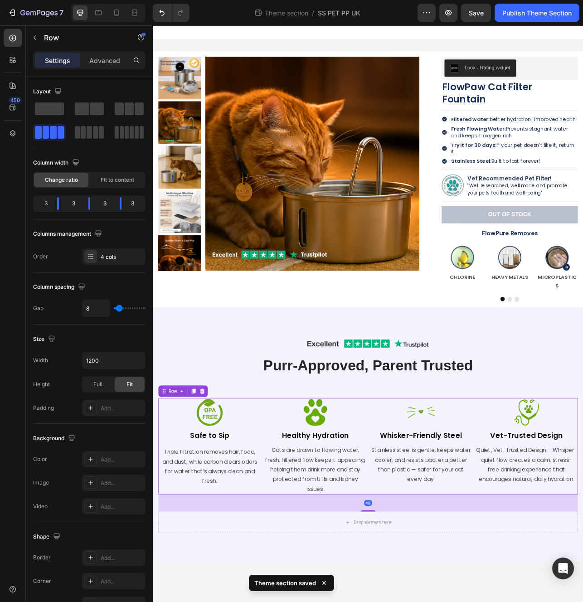
drag, startPoint x: 356, startPoint y: 533, endPoint x: 356, endPoint y: 528, distance: 5.1
click at [356, 533] on div "Image Healthy Hydration Heading Cats are drawn to flowing water; fresh, filtere…" at bounding box center [358, 558] width 130 height 122
click at [356, 537] on h2 "Healthy Hydration" at bounding box center [358, 544] width 130 height 14
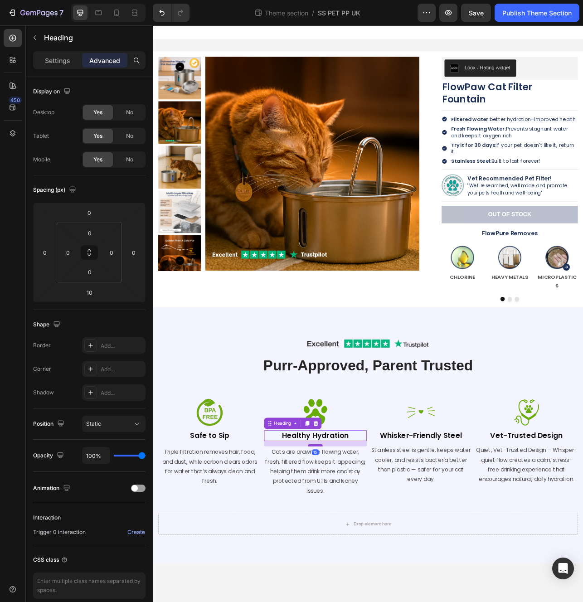
click at [362, 555] on div at bounding box center [358, 556] width 18 height 3
type input "15"
click at [517, 537] on h2 "Whisker-Friendly Steel" at bounding box center [492, 544] width 130 height 14
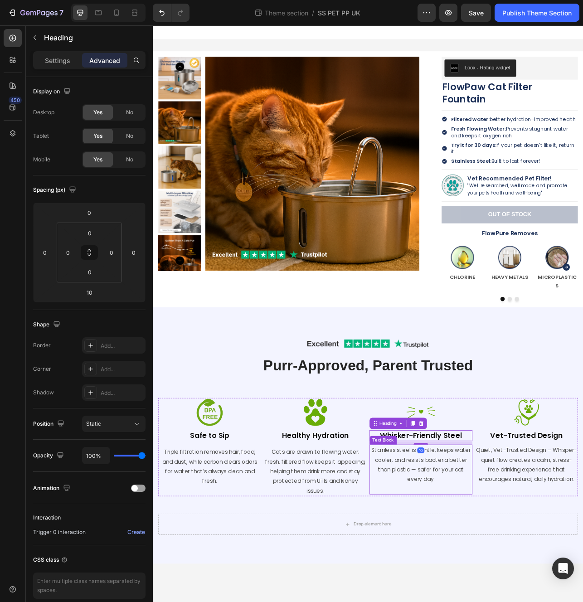
click at [497, 536] on div "Image Whisker-Friendly Steel Heading 10 Stainless steel is gentle, keeps water …" at bounding box center [492, 559] width 130 height 124
click at [497, 555] on div at bounding box center [492, 556] width 18 height 3
type input "15"
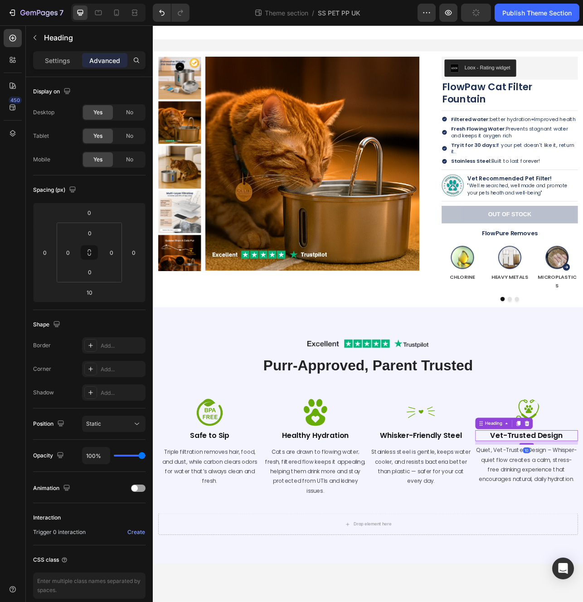
type input "15"
click at [488, 602] on body "Product Images Loox - Rating widget Loox FlowPaw Cat Filter Fountain Product Ti…" at bounding box center [425, 389] width 544 height 729
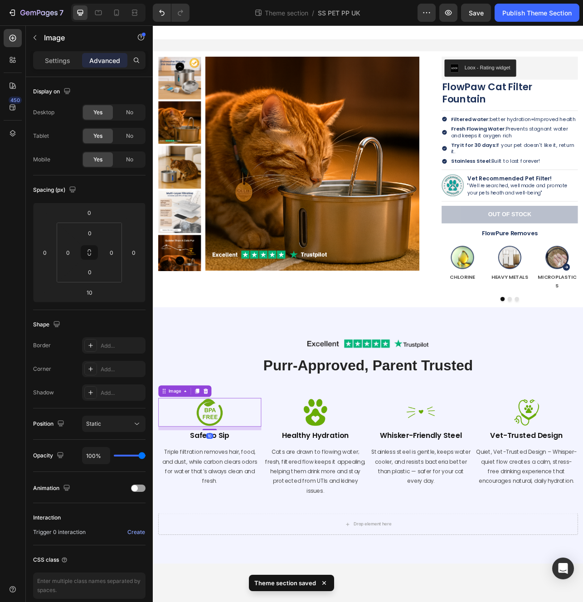
click at [239, 497] on img at bounding box center [224, 515] width 36 height 36
click at [377, 497] on div at bounding box center [358, 515] width 130 height 36
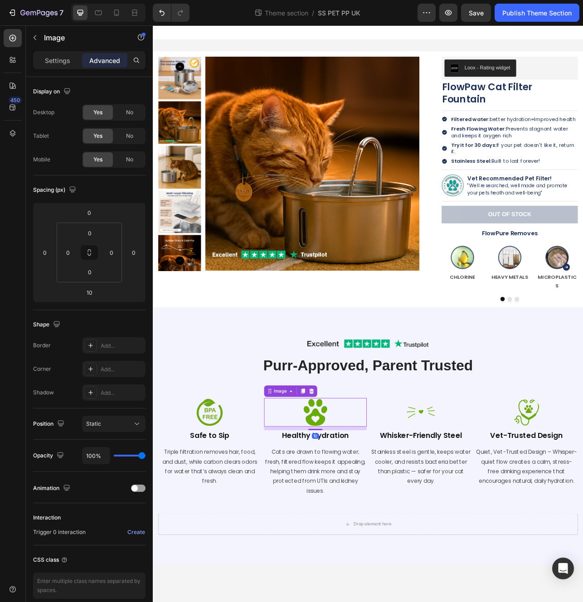
click at [512, 602] on body "Product Images Loox - Rating widget Loox FlowPaw Cat Filter Fountain Product Ti…" at bounding box center [425, 389] width 544 height 729
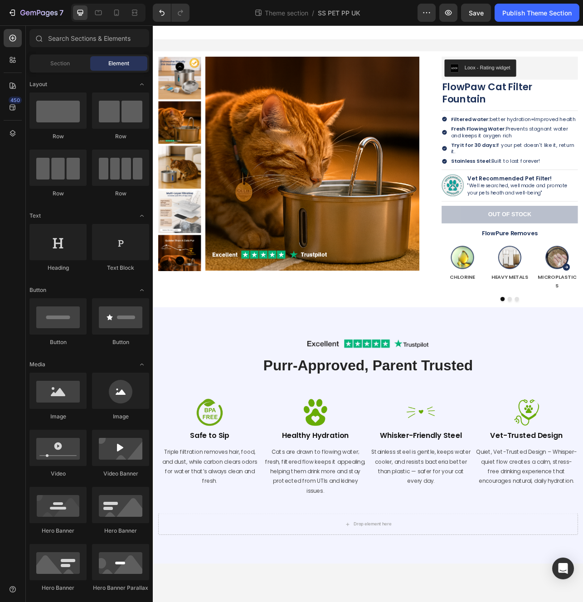
drag, startPoint x: 511, startPoint y: 707, endPoint x: 422, endPoint y: 695, distance: 89.2
click at [429, 602] on body "Product Images Loox - Rating widget Loox FlowPaw Cat Filter Fountain Product Ti…" at bounding box center [425, 389] width 544 height 729
click at [583, 443] on h2 "Purr-Approved, Parent Trusted" at bounding box center [425, 455] width 531 height 25
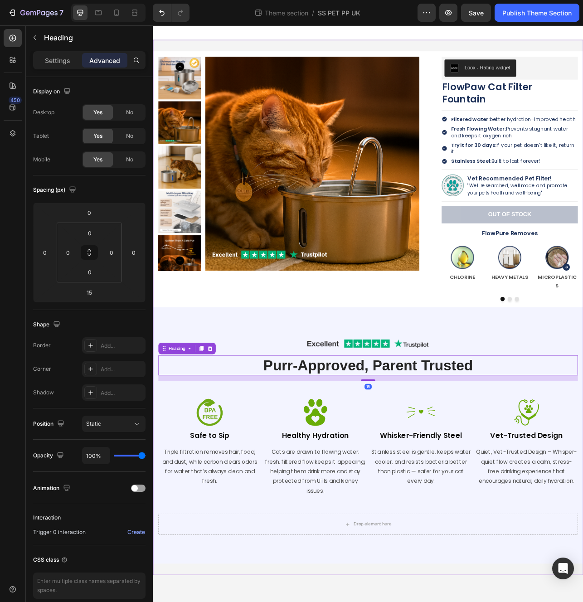
drag, startPoint x: 489, startPoint y: 696, endPoint x: 484, endPoint y: 682, distance: 14.8
click at [489, 602] on div "Product Images Loox - Rating widget Loox FlowPaw Cat Filter Fountain Product Ti…" at bounding box center [425, 382] width 544 height 677
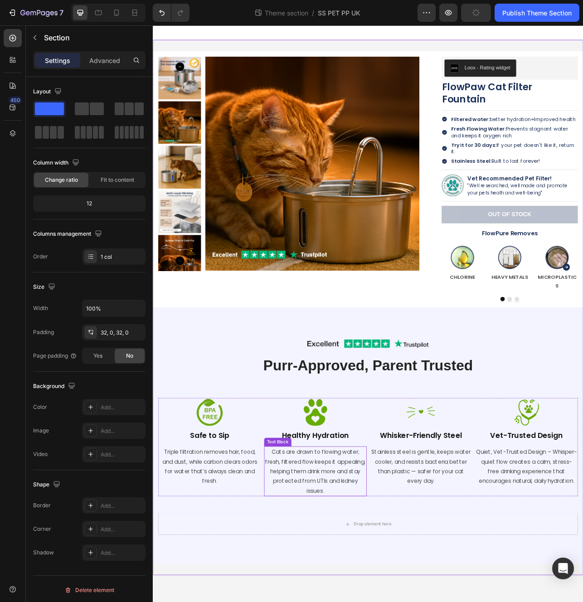
click at [420, 597] on p "Cats are drawn to flowing water; fresh, filtered flow keeps it appealing, helpi…" at bounding box center [358, 589] width 128 height 61
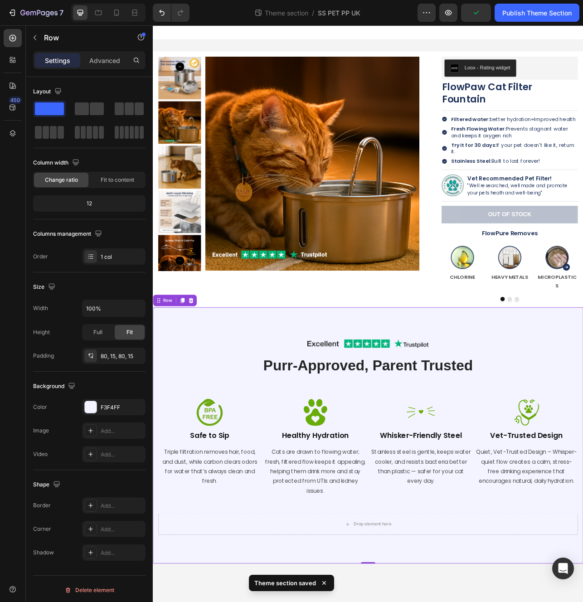
click at [430, 459] on div "Image Row Purr-Approved, Parent Trusted Heading Row Image Safe to Sip Heading T…" at bounding box center [425, 544] width 531 height 252
click at [423, 475] on div "Image Row Purr-Approved, Parent Trusted Heading Row Image Safe to Sip Heading T…" at bounding box center [425, 544] width 531 height 252
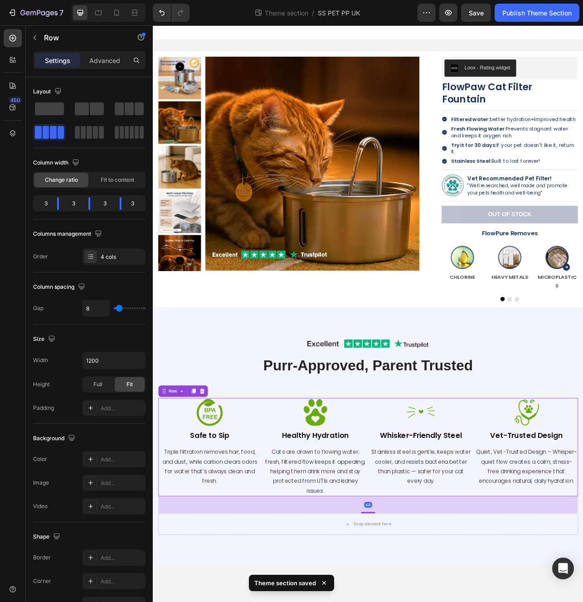
click at [424, 497] on div "Image Safe to Sip Heading Triple filtration removes hair, food, and dust, while…" at bounding box center [425, 559] width 531 height 124
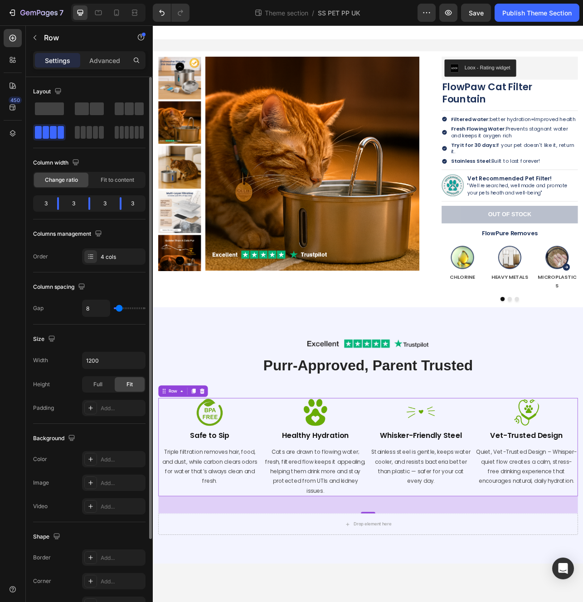
type input "16"
type input "17"
type input "18"
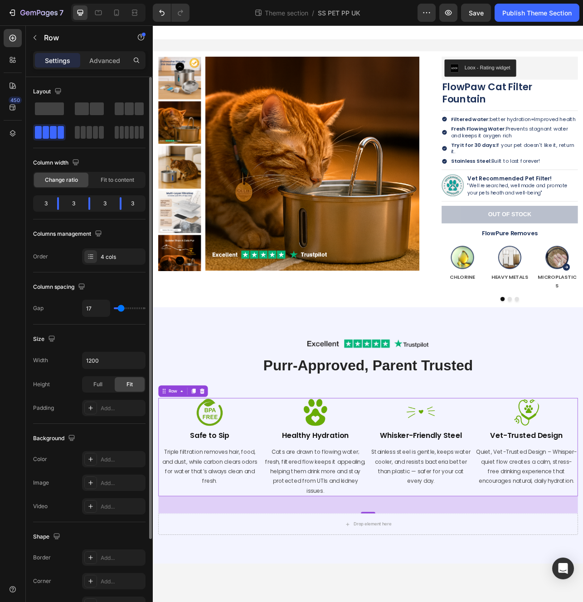
type input "18"
type input "19"
type input "20"
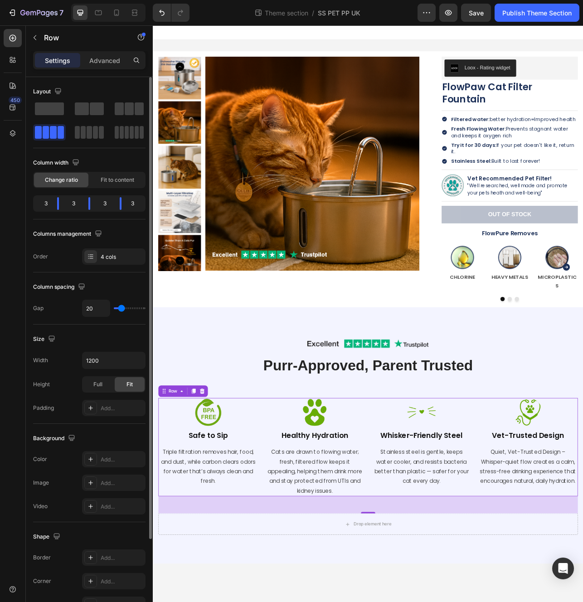
type input "21"
type input "23"
type input "24"
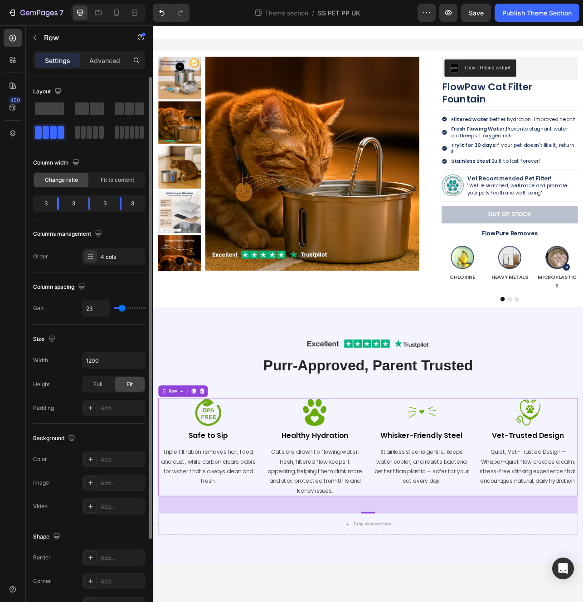
type input "24"
type input "25"
type input "26"
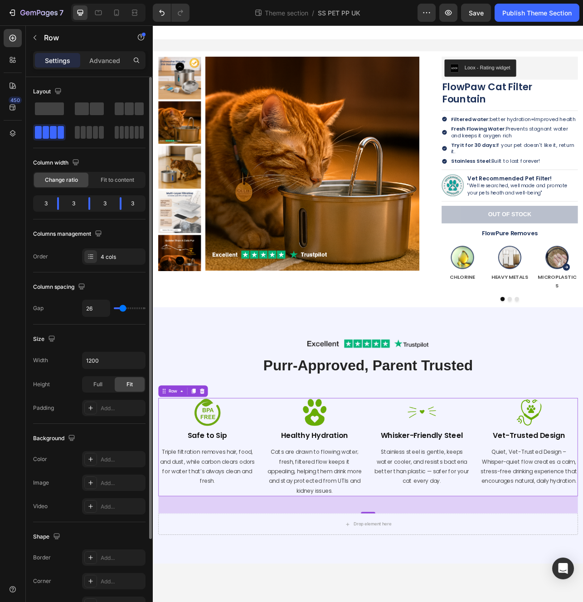
type input "28"
type input "30"
type input "31"
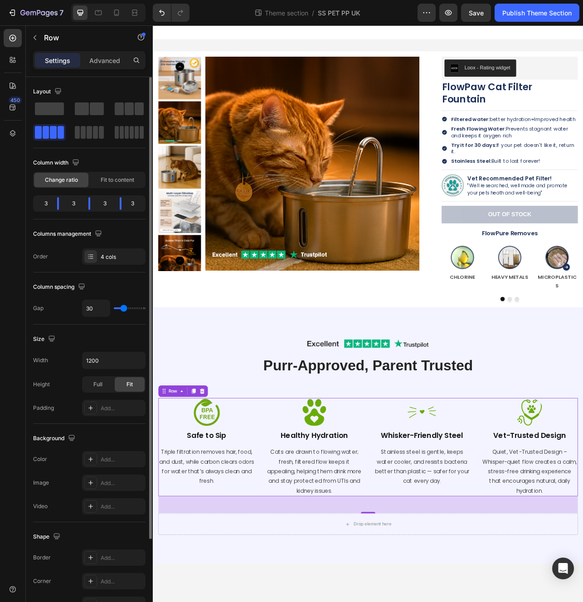
type input "31"
type input "33"
type input "36"
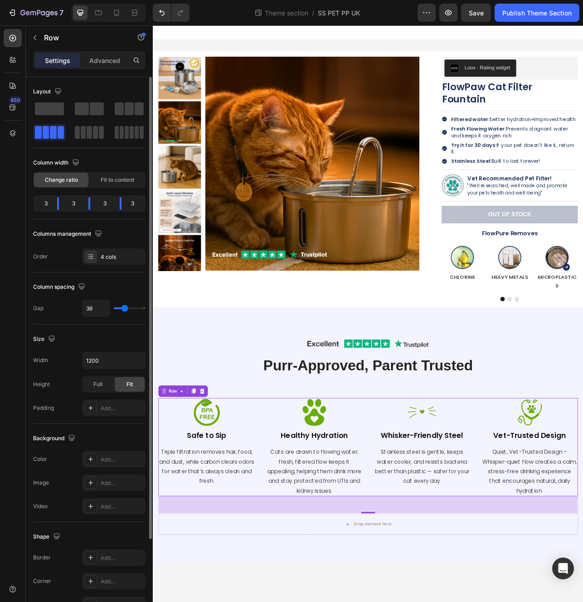
type input "37"
type input "38"
type input "39"
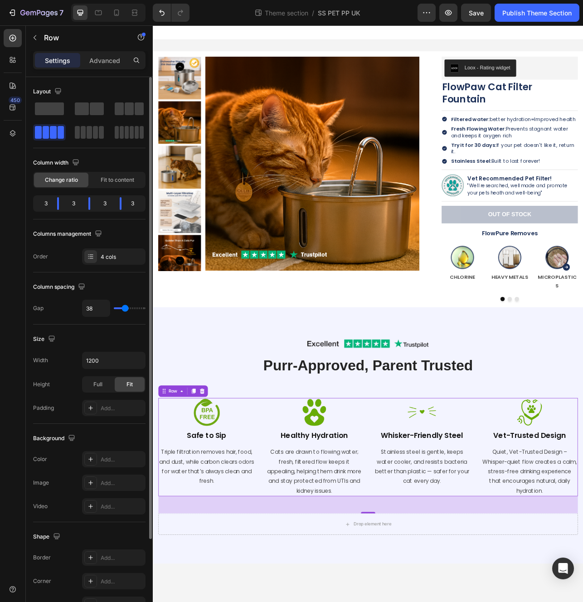
type input "39"
type input "40"
type input "42"
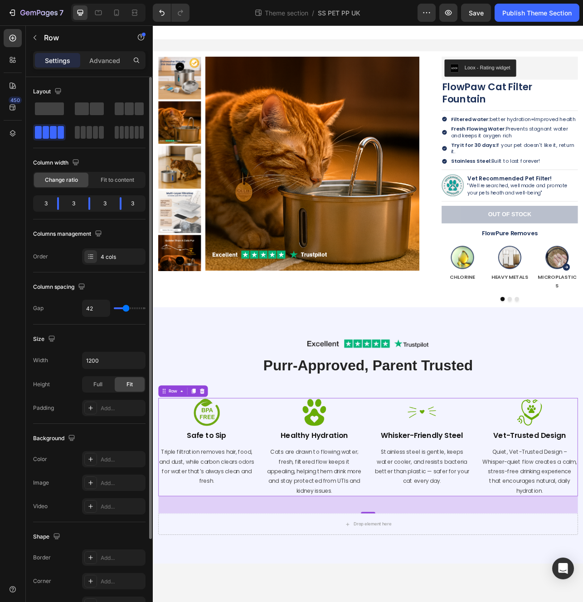
type input "43"
type input "44"
type input "45"
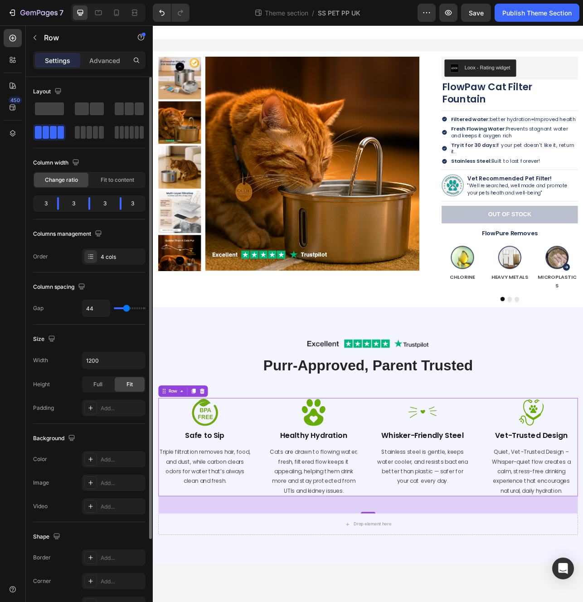
type input "45"
type input "46"
type input "47"
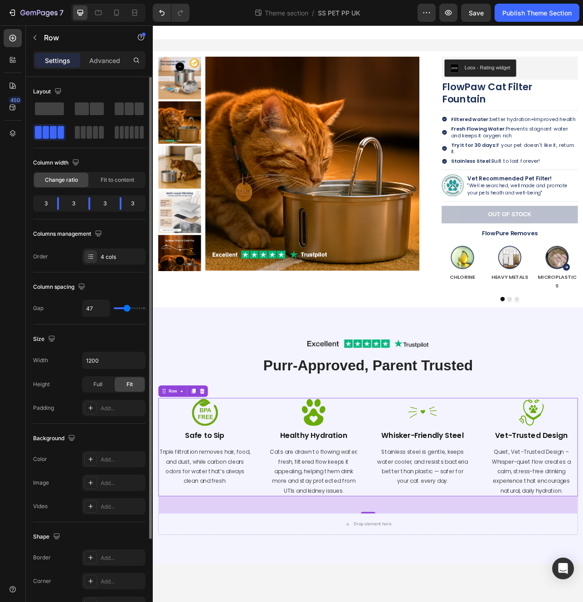
type input "48"
type input "49"
type input "50"
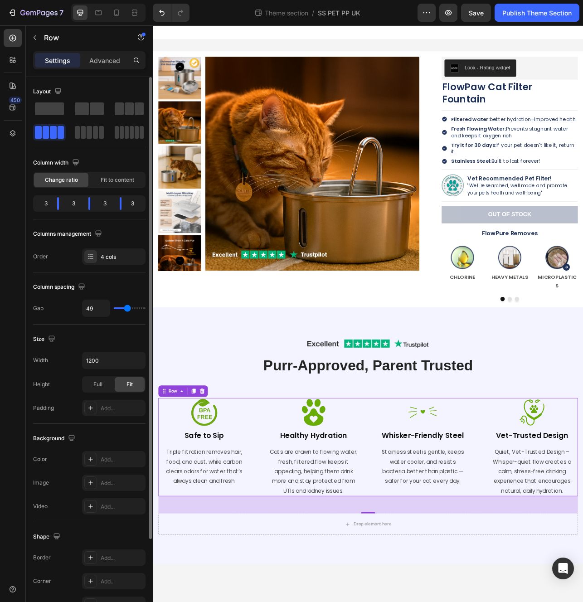
type input "50"
type input "49"
type input "48"
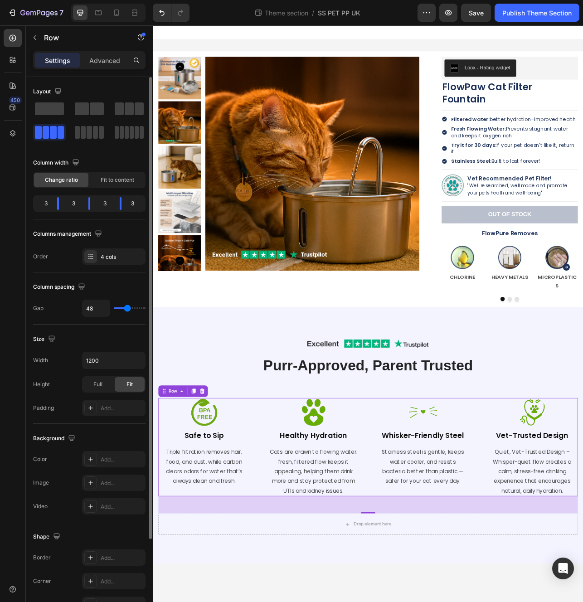
type input "47"
type input "46"
type input "45"
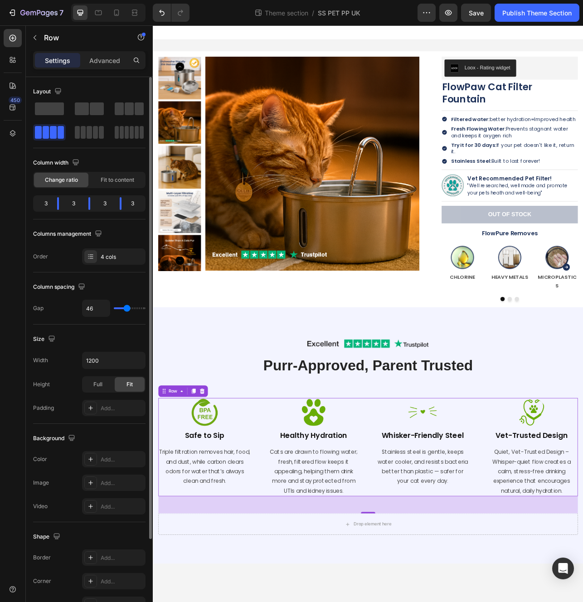
type input "45"
type input "44"
type input "43"
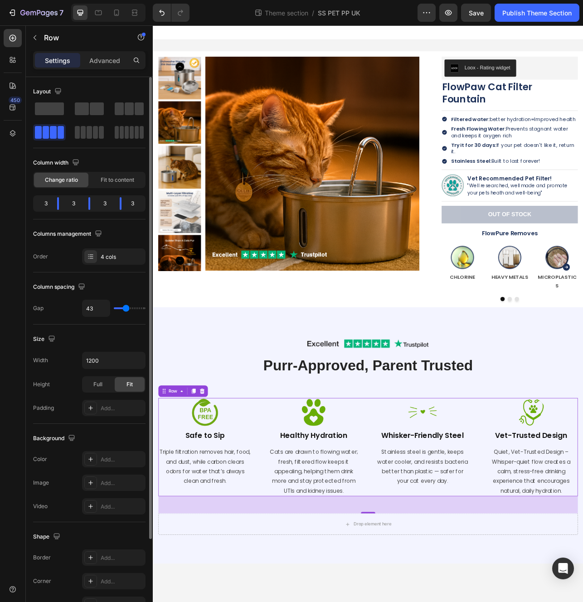
type input "42"
type input "41"
type input "40"
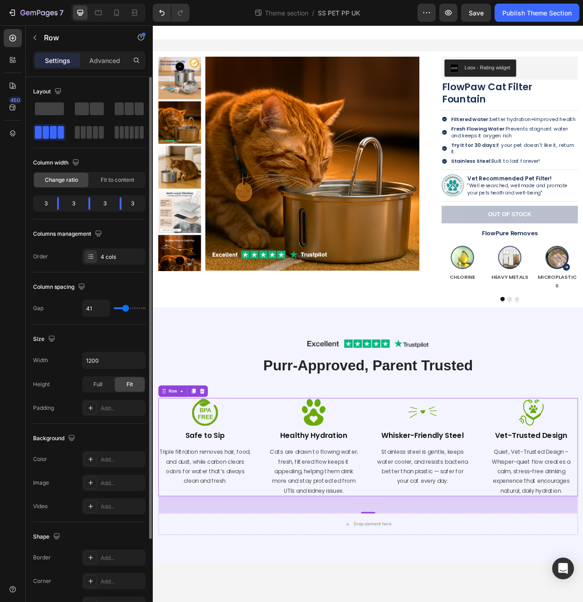
type input "40"
type input "39"
type input "38"
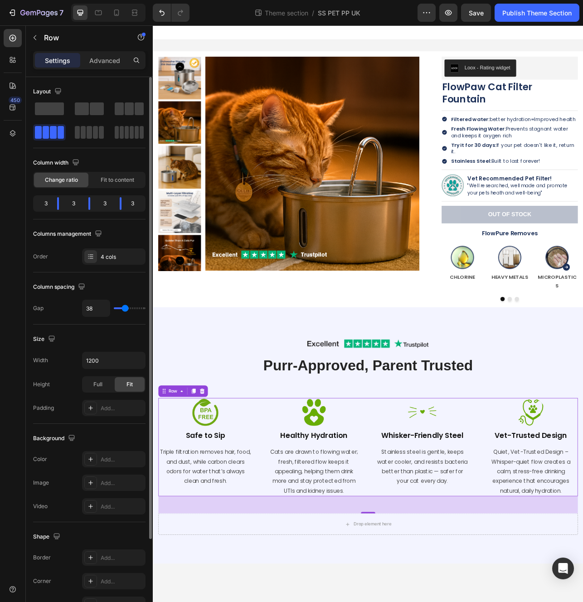
type input "36"
type input "35"
type input "34"
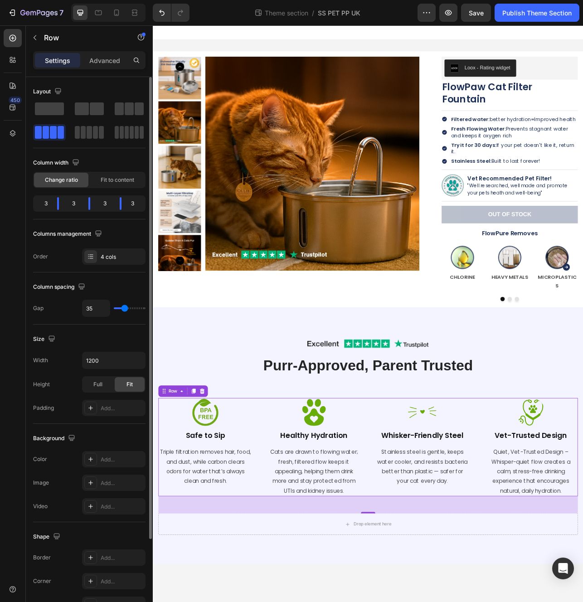
type input "34"
type input "33"
type input "32"
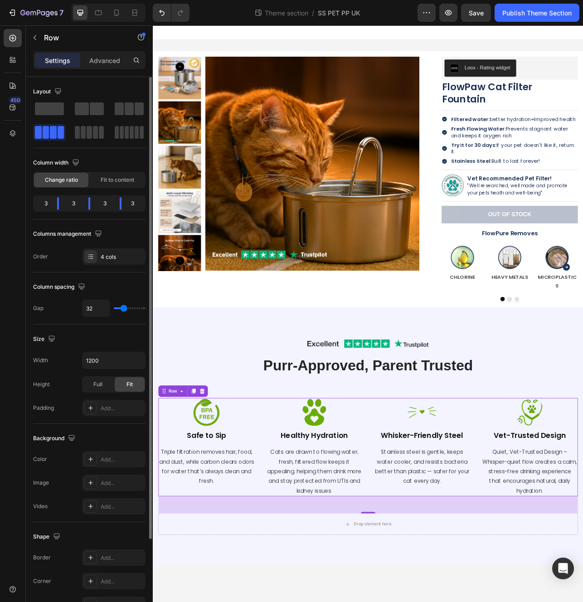
type input "30"
type input "29"
type input "31"
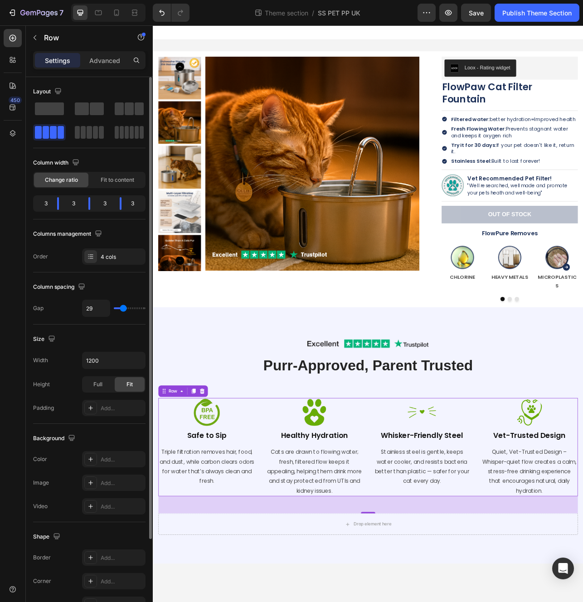
type input "31"
type input "32"
type input "34"
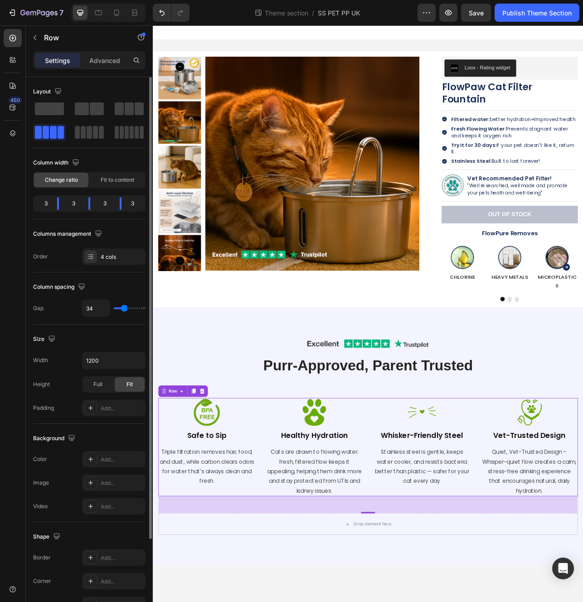
type input "35"
type input "36"
type input "37"
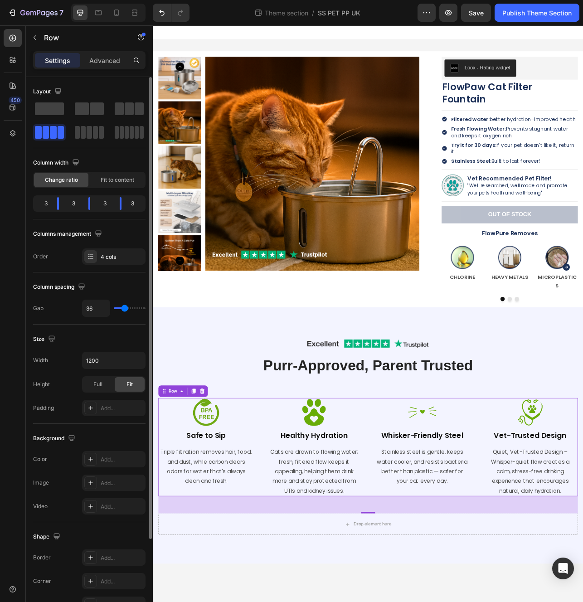
type input "37"
type input "38"
type input "39"
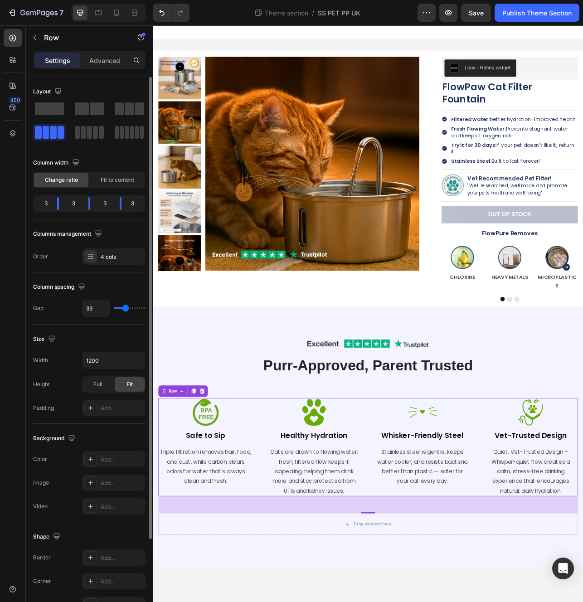
type input "40"
type input "41"
type input "40"
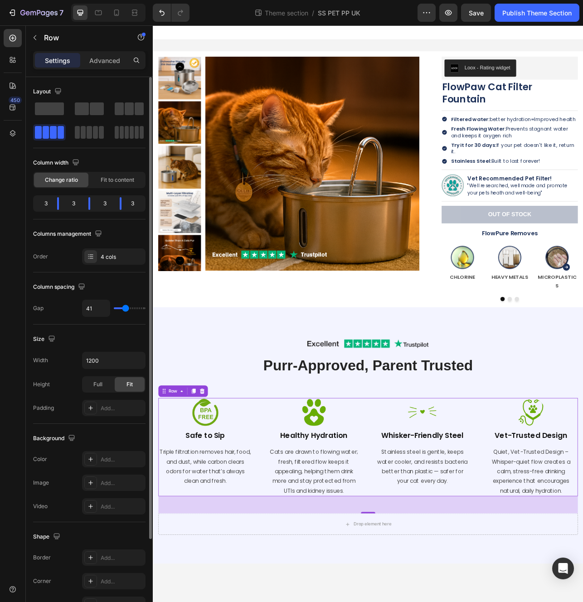
type input "40"
type input "39"
type input "38"
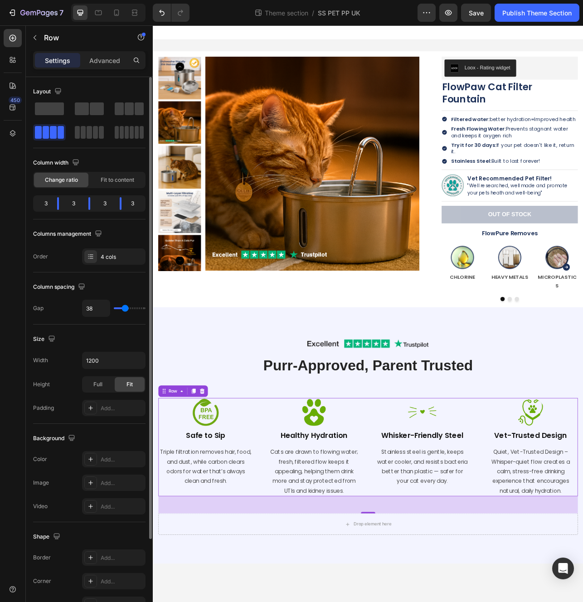
type input "37"
type input "36"
type input "35"
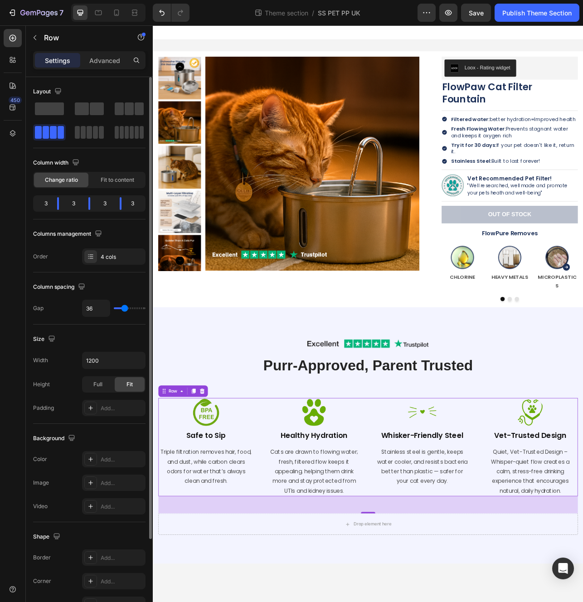
type input "35"
type input "34"
type input "33"
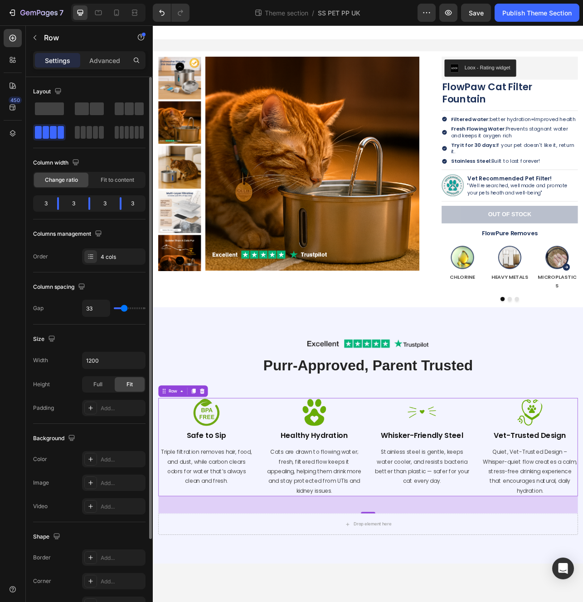
type input "35"
click at [124, 307] on input "range" at bounding box center [130, 308] width 32 height 2
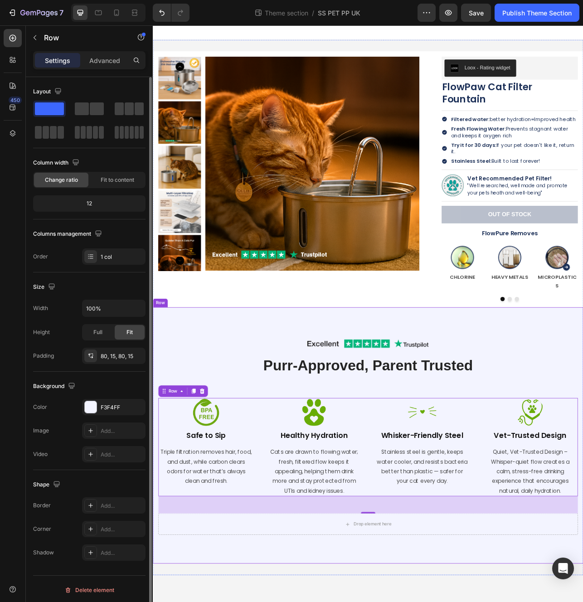
click at [215, 382] on div "Image Row Purr-Approved, Parent Trusted Heading Row Image Safe to Sip Heading T…" at bounding box center [425, 544] width 544 height 324
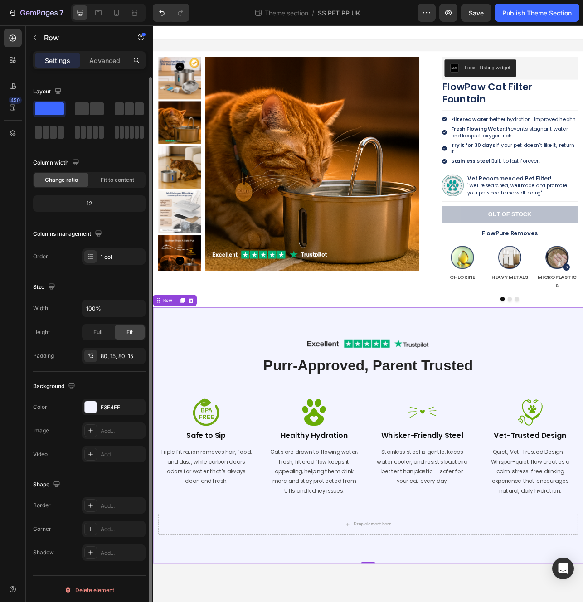
click at [216, 397] on div "Image Row Purr-Approved, Parent Trusted Heading Row Image Safe to Sip Heading T…" at bounding box center [425, 544] width 544 height 324
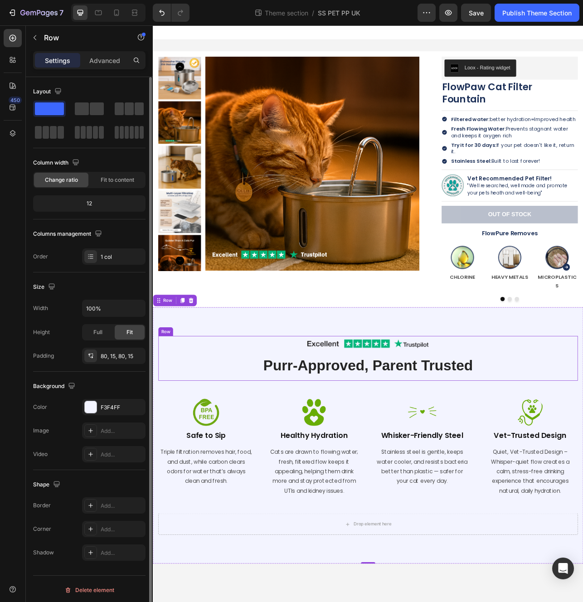
click at [229, 453] on div "Image Row Purr-Approved, Parent Trusted Heading" at bounding box center [425, 446] width 531 height 57
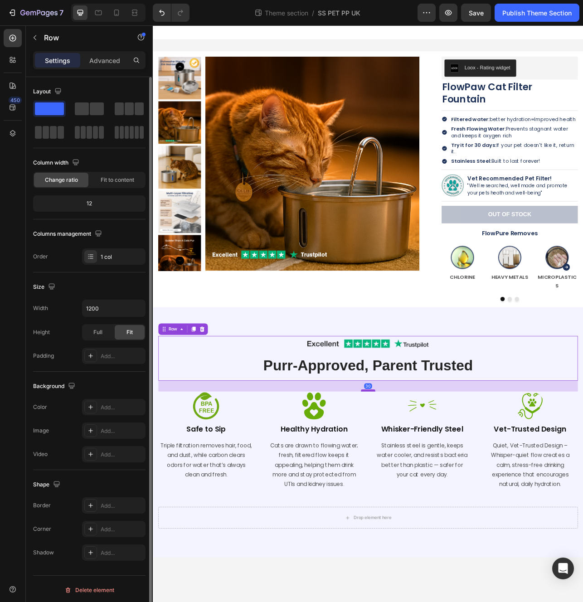
drag, startPoint x: 429, startPoint y: 475, endPoint x: 431, endPoint y: 467, distance: 8.3
click at [431, 486] on div at bounding box center [425, 487] width 18 height 3
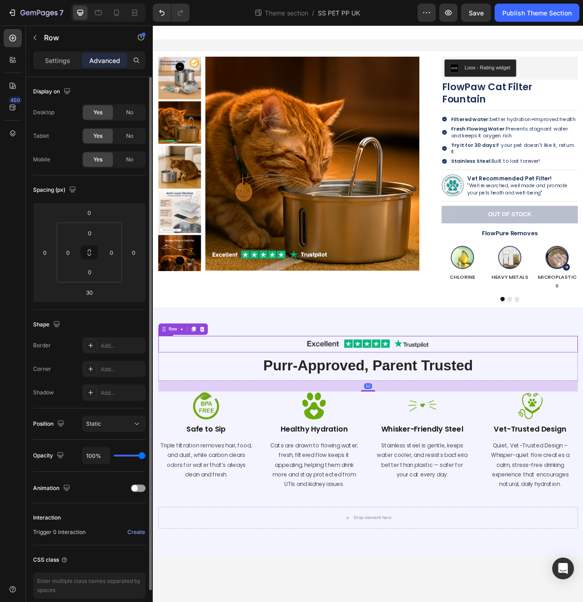
click at [545, 418] on div "Image Row" at bounding box center [425, 428] width 531 height 21
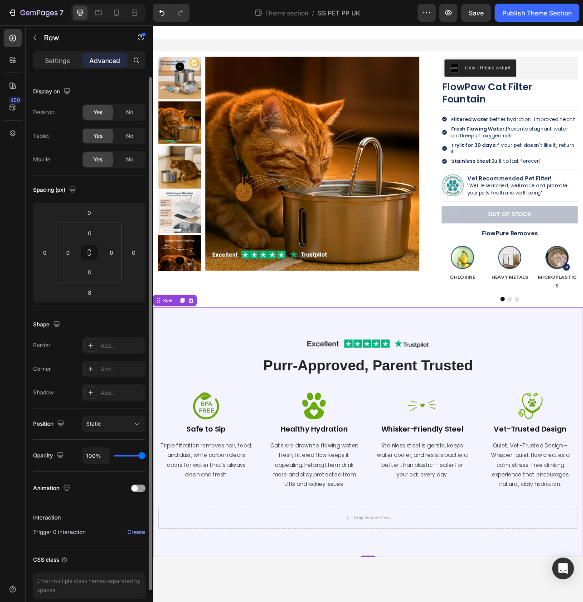
click at [527, 385] on div "Image Row Purr-Approved, Parent Trusted Heading Row Image Safe to Sip Heading T…" at bounding box center [425, 540] width 544 height 316
click at [91, 238] on input "80" at bounding box center [90, 233] width 18 height 14
type input "20"
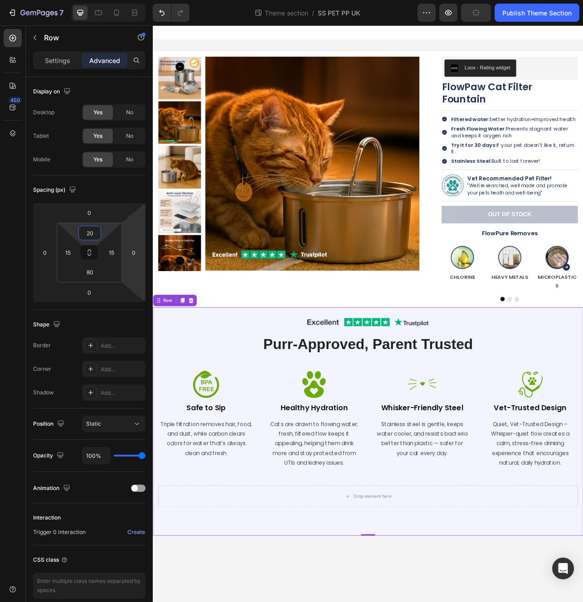
drag, startPoint x: 426, startPoint y: 712, endPoint x: 432, endPoint y: 678, distance: 34.1
click at [426, 602] on body "Product Images Loox - Rating widget Loox FlowPaw Cat Filter Fountain Product Ti…" at bounding box center [425, 389] width 544 height 729
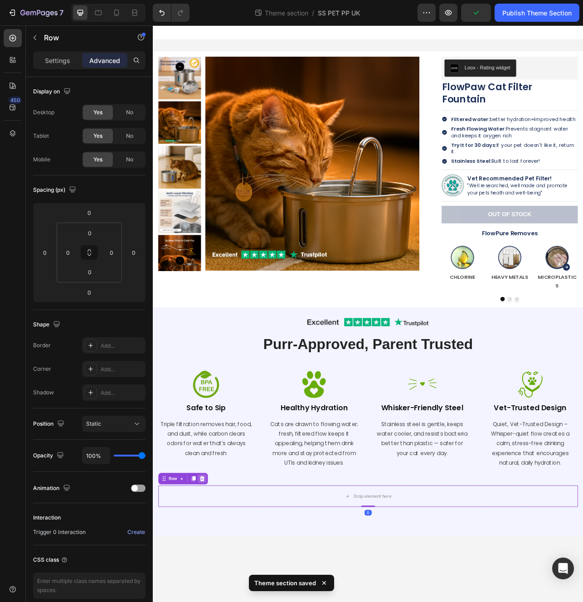
click at [216, 595] on icon at bounding box center [214, 598] width 7 height 7
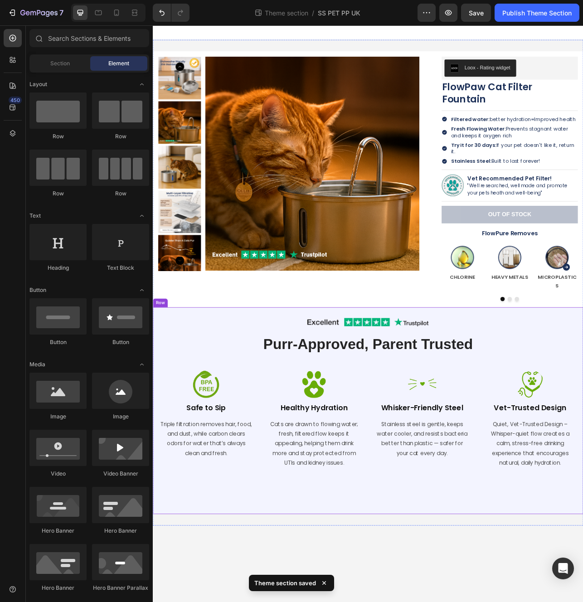
click at [312, 588] on div "Image Row Purr-Approved, Parent Trusted Heading Row Image Safe to Sip Heading T…" at bounding box center [425, 513] width 544 height 262
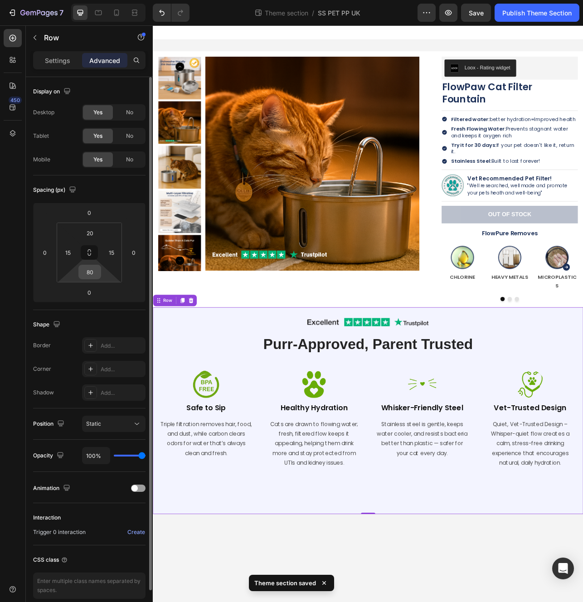
click at [86, 271] on input "80" at bounding box center [90, 272] width 18 height 14
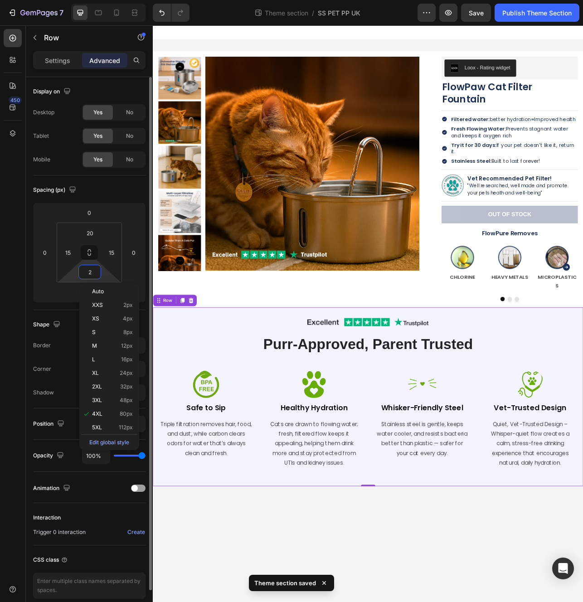
type input "20"
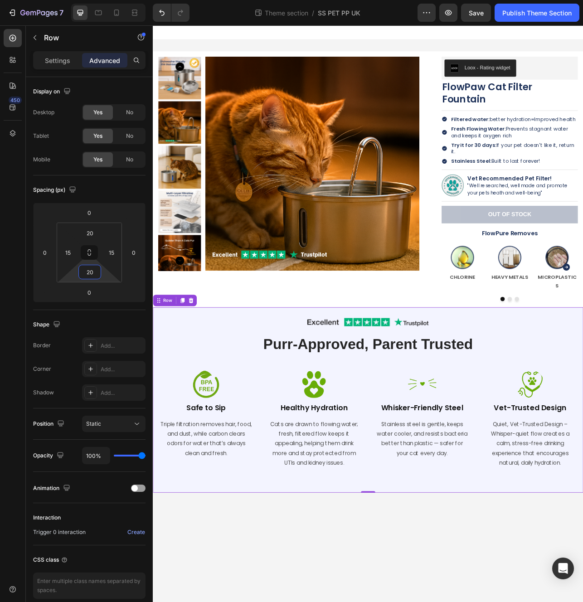
click at [469, 602] on body "Product Images Loox - Rating widget Loox FlowPaw Cat Filter Fountain Product Ti…" at bounding box center [425, 389] width 544 height 729
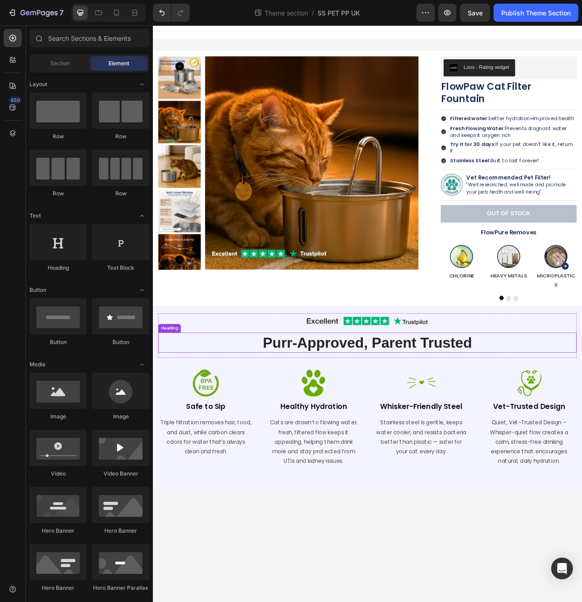
click at [384, 415] on h2 "Purr-Approved, Parent Trusted" at bounding box center [425, 427] width 531 height 25
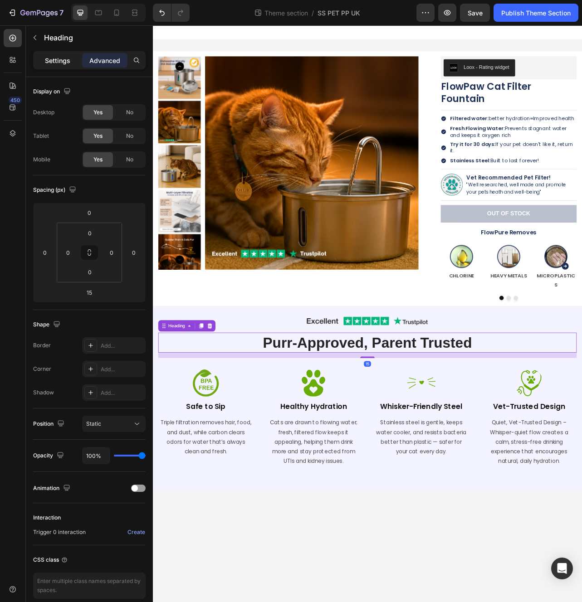
click at [59, 62] on p "Settings" at bounding box center [57, 61] width 25 height 10
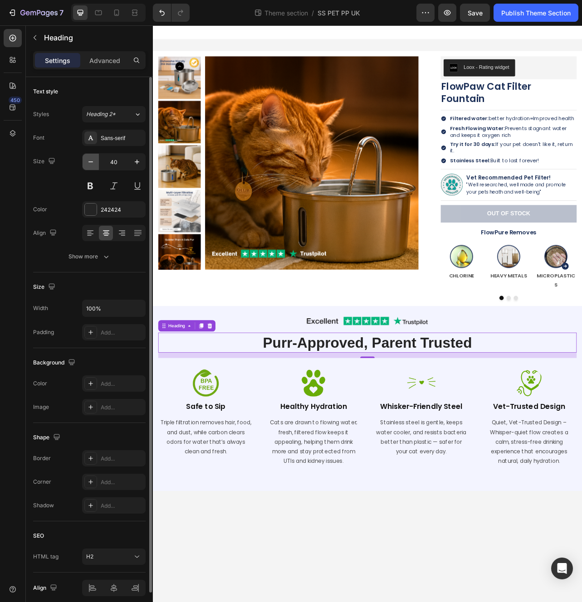
click at [93, 161] on icon "button" at bounding box center [90, 161] width 9 height 9
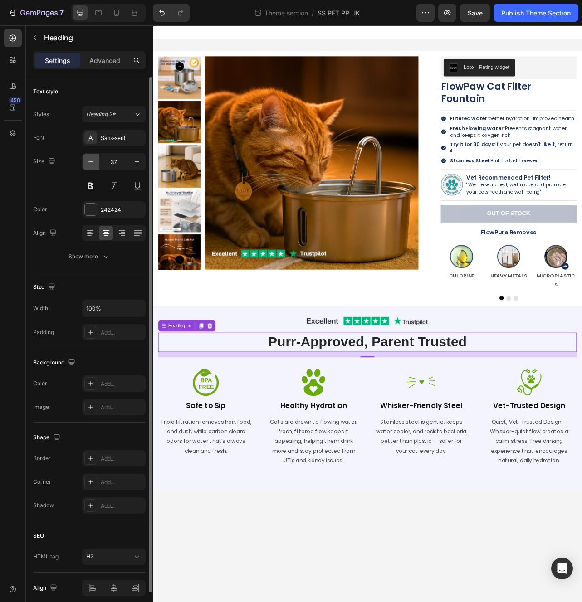
click at [93, 161] on icon "button" at bounding box center [90, 161] width 9 height 9
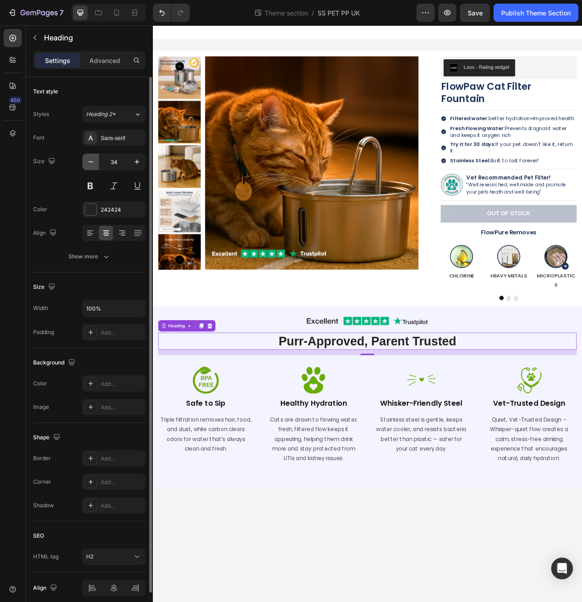
click at [93, 161] on icon "button" at bounding box center [90, 161] width 9 height 9
click at [134, 165] on icon "button" at bounding box center [136, 161] width 9 height 9
type input "35"
click at [103, 138] on div "Sans-serif" at bounding box center [122, 138] width 43 height 8
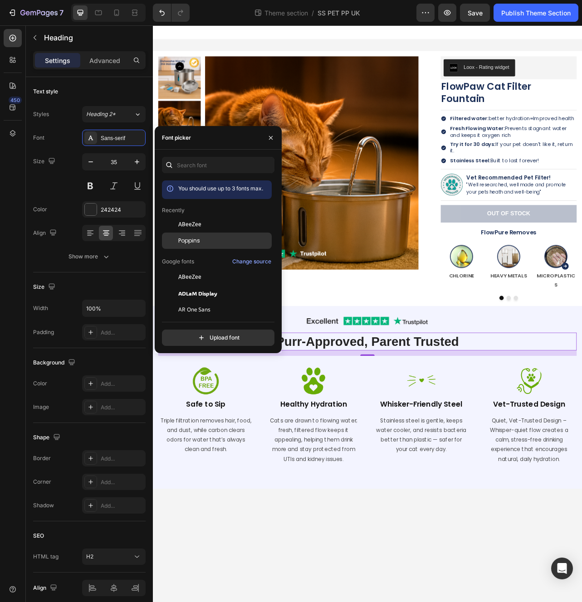
click at [185, 334] on div "Poppins" at bounding box center [217, 342] width 110 height 16
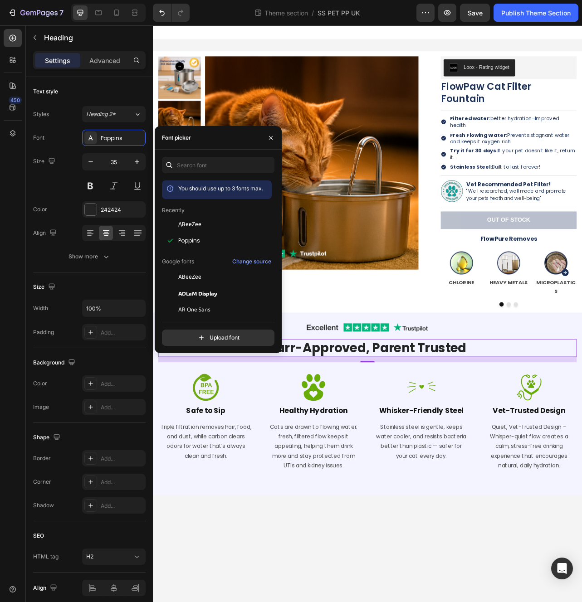
click at [385, 602] on body "Product Images Loox - Rating widget Loox FlowPaw Cat Filter Fountain Product Ti…" at bounding box center [425, 391] width 544 height 732
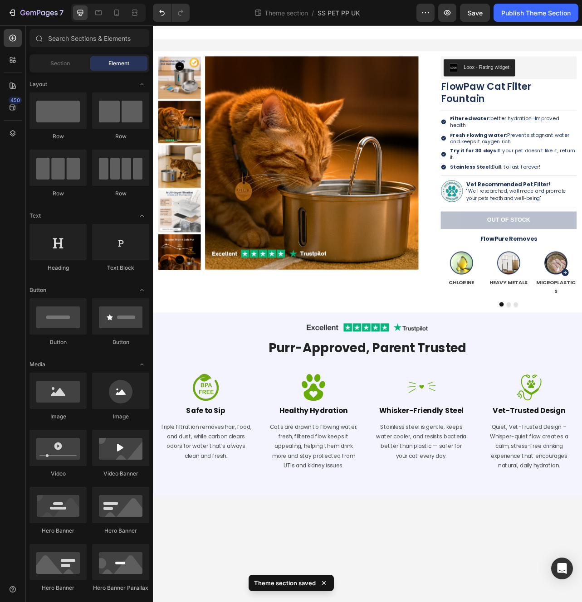
drag, startPoint x: 410, startPoint y: 637, endPoint x: 319, endPoint y: 631, distance: 91.4
click at [319, 602] on body "Product Images Loox - Rating widget Loox FlowPaw Cat Filter Fountain Product Ti…" at bounding box center [425, 391] width 544 height 732
click at [118, 15] on icon at bounding box center [116, 13] width 5 height 6
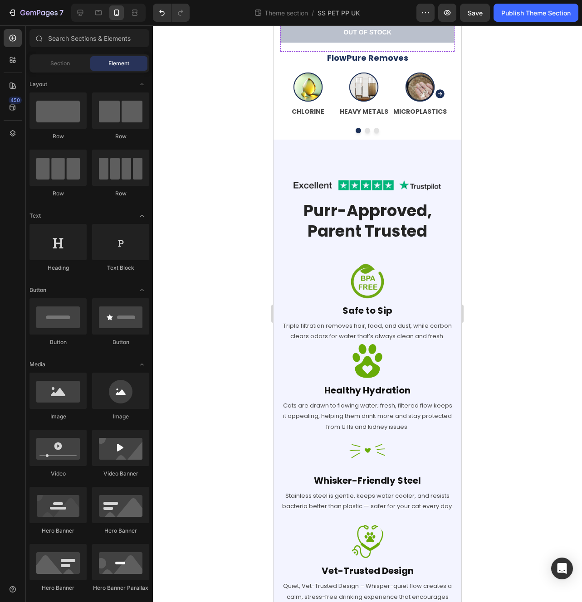
scroll to position [371, 0]
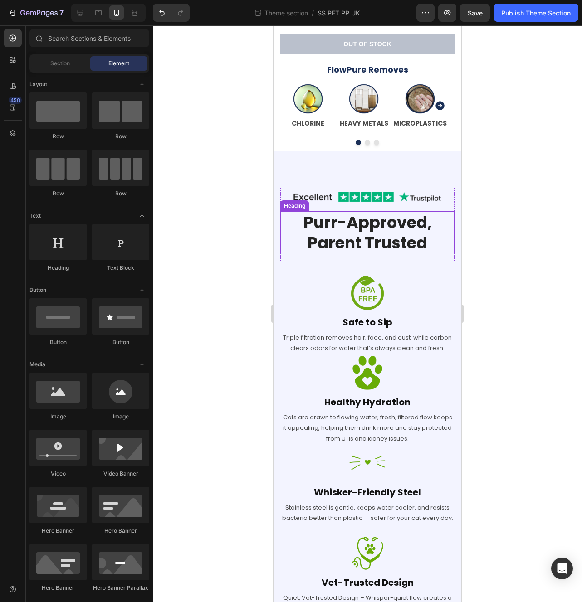
click at [435, 238] on h2 "Purr-Approved, Parent Trusted" at bounding box center [367, 232] width 174 height 43
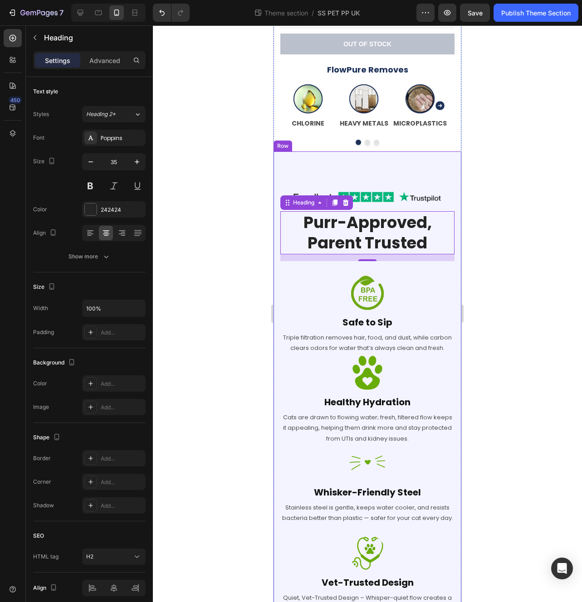
click at [420, 184] on div "Image Row Purr-Approved, Parent Trusted Heading 15 Row Image Safe to Sip Headin…" at bounding box center [367, 417] width 188 height 532
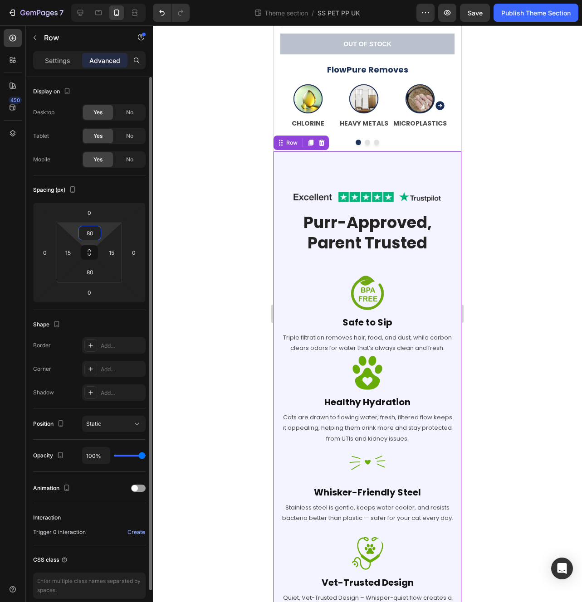
click at [91, 234] on input "80" at bounding box center [90, 233] width 18 height 14
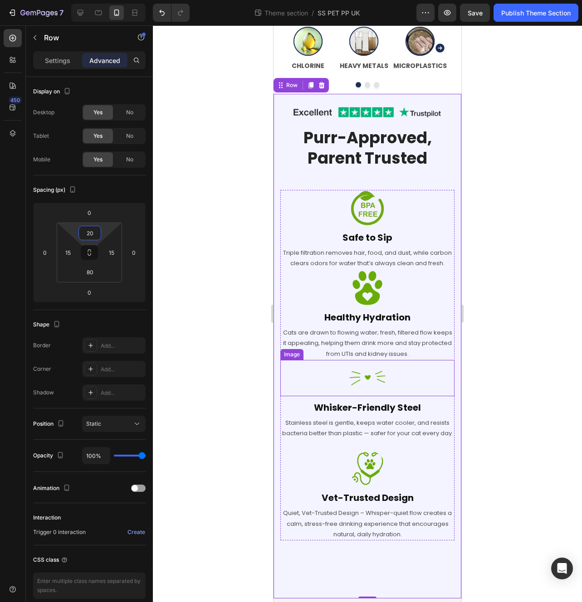
scroll to position [449, 0]
type input "20"
click at [332, 156] on div "Image Row Purr-Approved, Parent Trusted Heading Row Image Safe to Sip Heading T…" at bounding box center [367, 333] width 174 height 460
click at [312, 82] on icon at bounding box center [310, 85] width 5 height 6
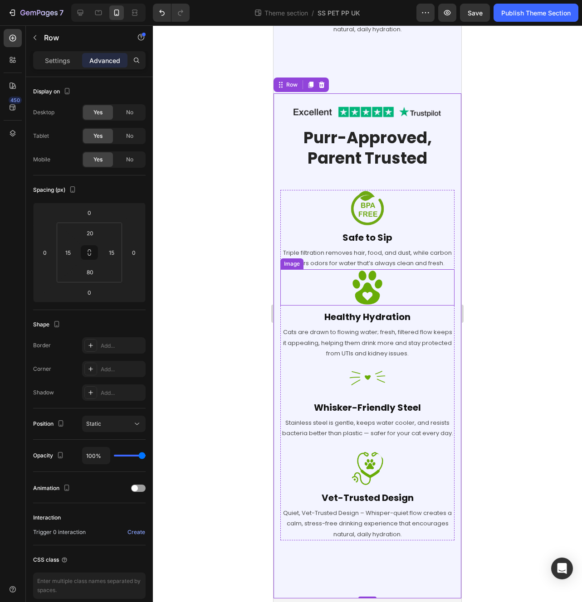
scroll to position [971, 0]
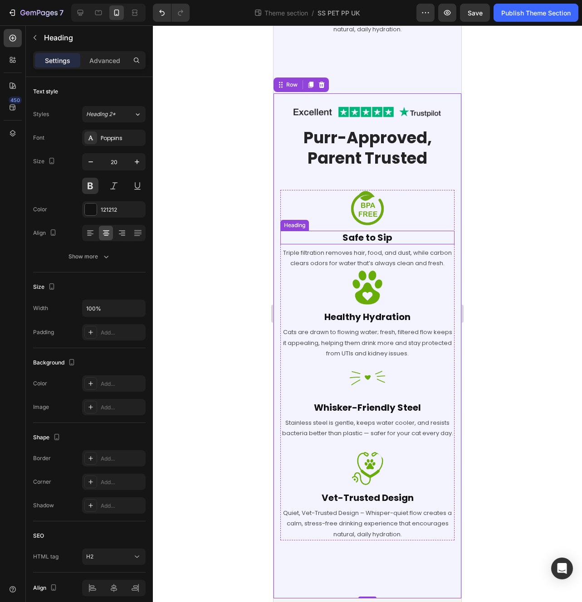
click at [328, 231] on h2 "Safe to Sip" at bounding box center [367, 238] width 174 height 14
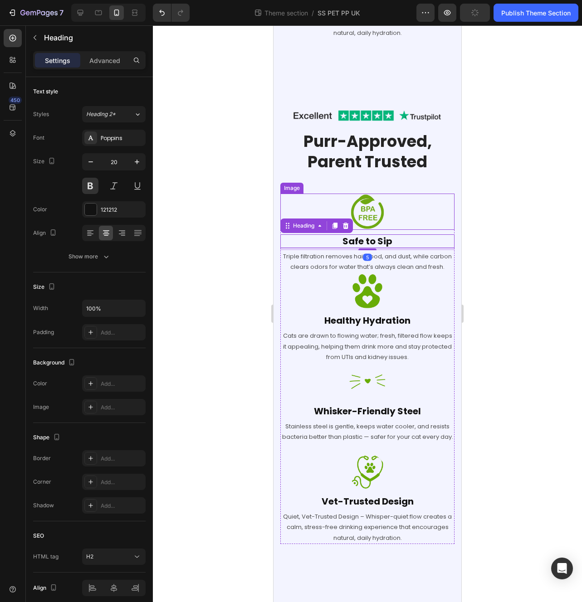
click at [303, 194] on div at bounding box center [367, 212] width 174 height 36
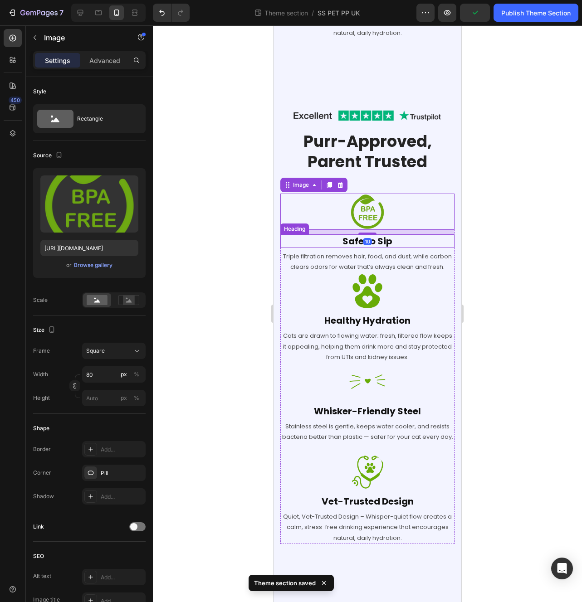
click at [387, 234] on h2 "Safe to Sip" at bounding box center [367, 241] width 174 height 14
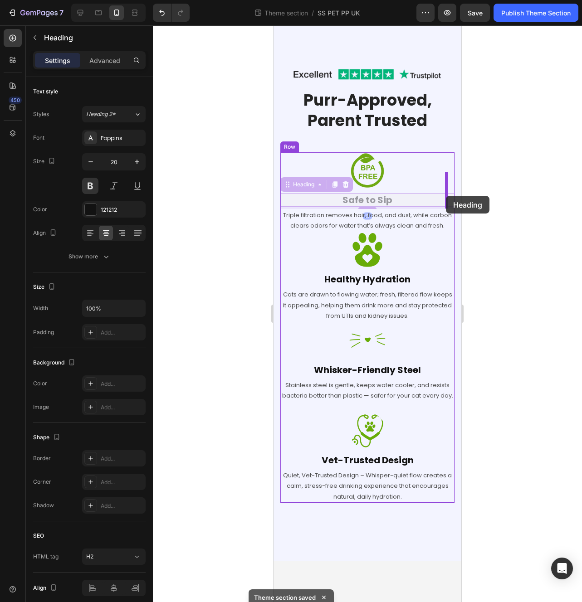
drag, startPoint x: 288, startPoint y: 204, endPoint x: 446, endPoint y: 196, distance: 158.0
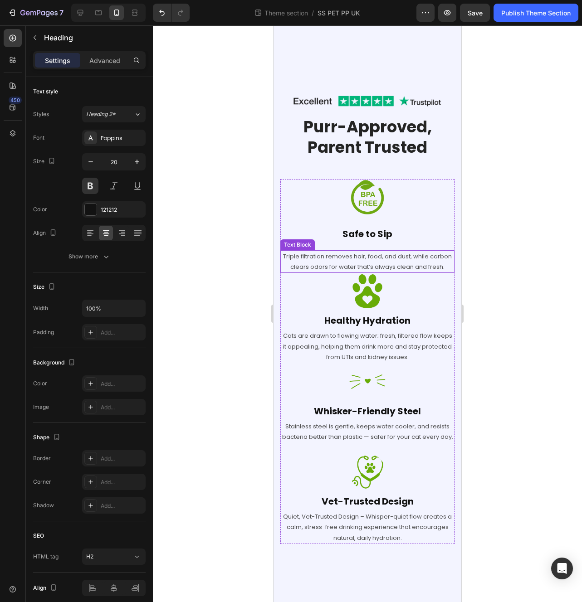
click at [371, 262] on p "Triple filtration removes hair, food, and dust, while carbon clears odors for w…" at bounding box center [367, 261] width 172 height 21
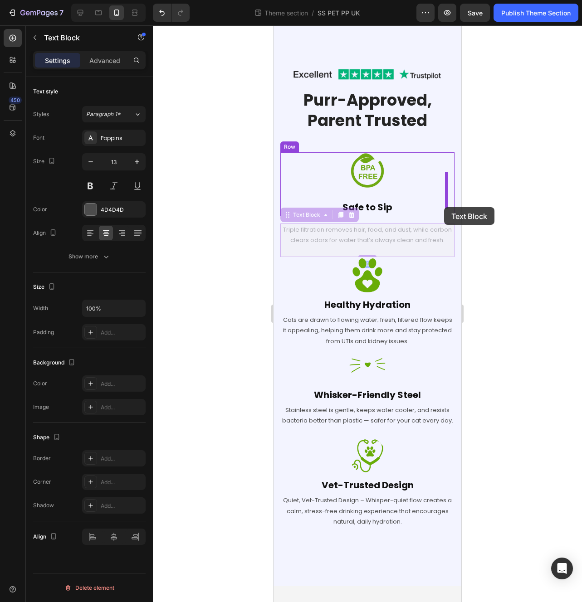
drag, startPoint x: 287, startPoint y: 237, endPoint x: 444, endPoint y: 207, distance: 160.1
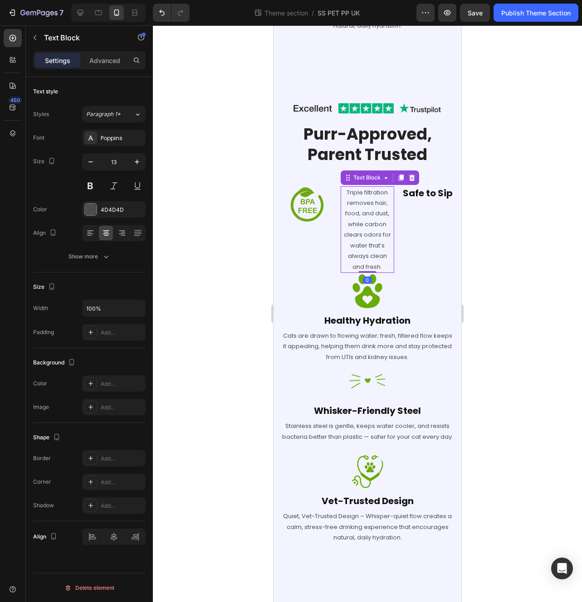
scroll to position [967, 0]
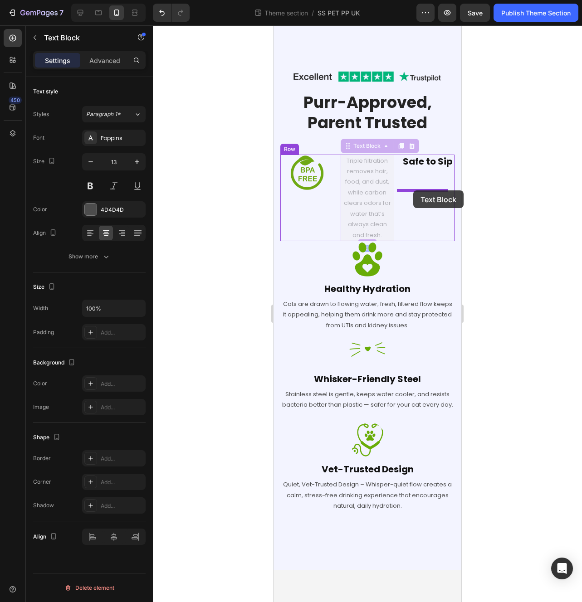
drag, startPoint x: 346, startPoint y: 166, endPoint x: 413, endPoint y: 190, distance: 71.7
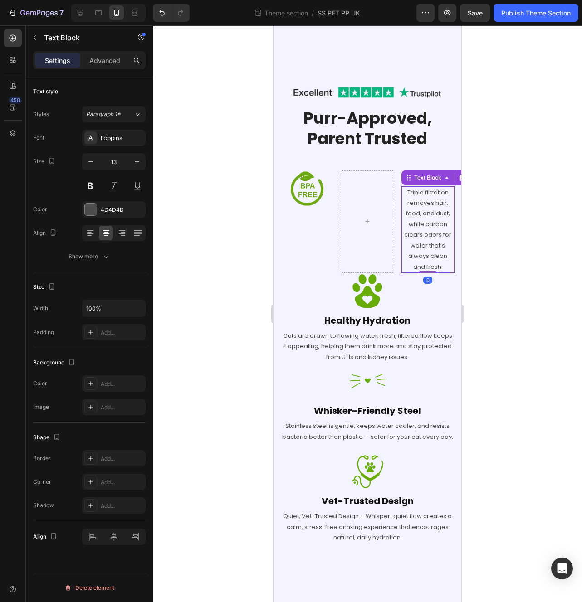
scroll to position [971, 0]
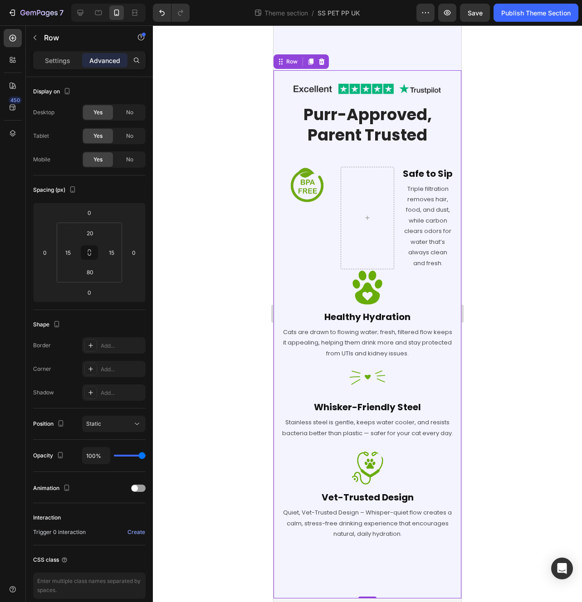
click at [396, 161] on div "Image Row Purr-Approved, Parent Trusted Heading Row Image Safe to Sip Heading T…" at bounding box center [367, 320] width 174 height 483
click at [372, 201] on div at bounding box center [367, 218] width 53 height 102
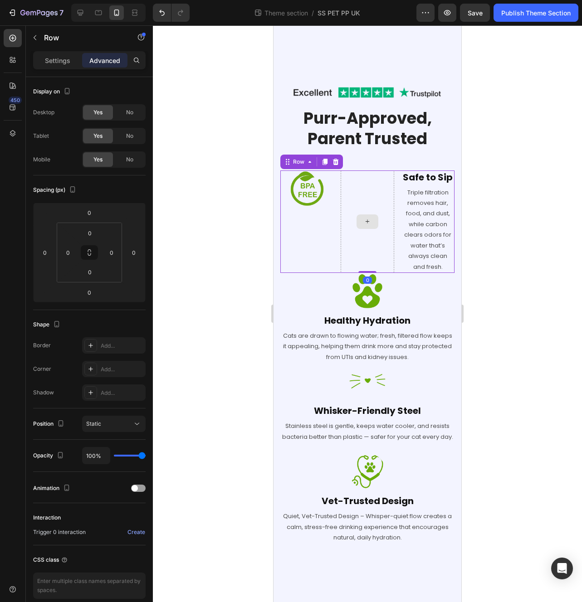
click at [361, 214] on div at bounding box center [367, 222] width 53 height 102
click at [301, 243] on div "Image" at bounding box center [306, 222] width 53 height 102
click at [63, 66] on div "Settings" at bounding box center [57, 60] width 45 height 15
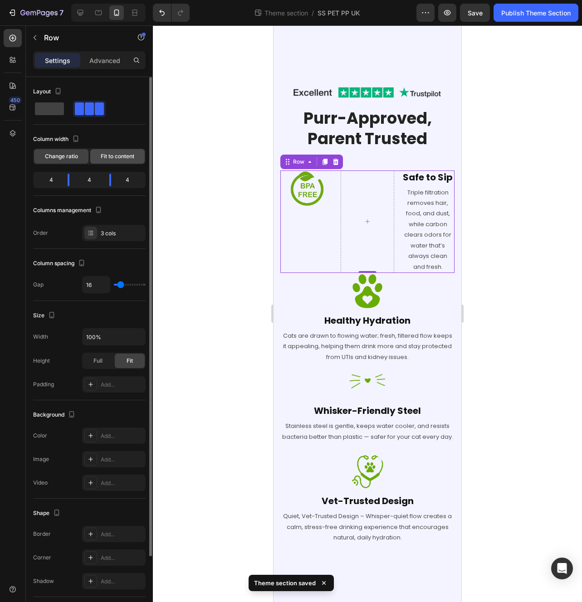
click at [107, 161] on div "Fit to content" at bounding box center [117, 156] width 54 height 15
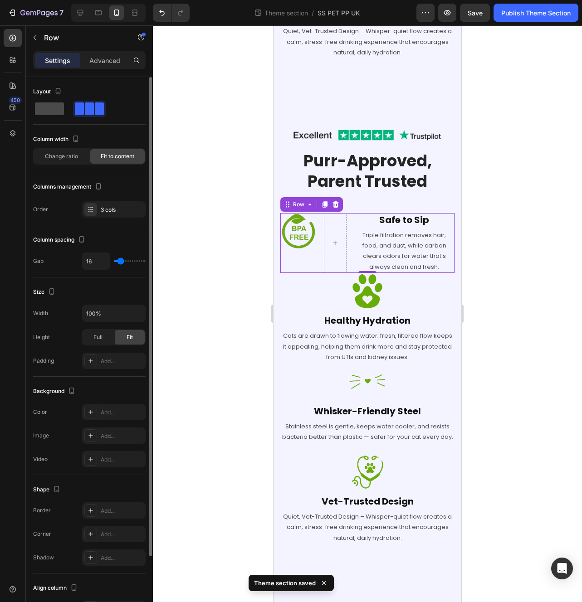
click at [55, 107] on span at bounding box center [49, 108] width 29 height 13
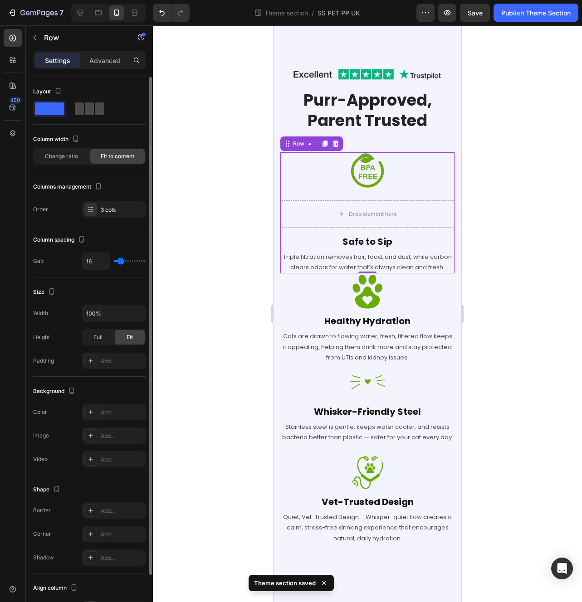
click at [95, 113] on span at bounding box center [99, 108] width 9 height 13
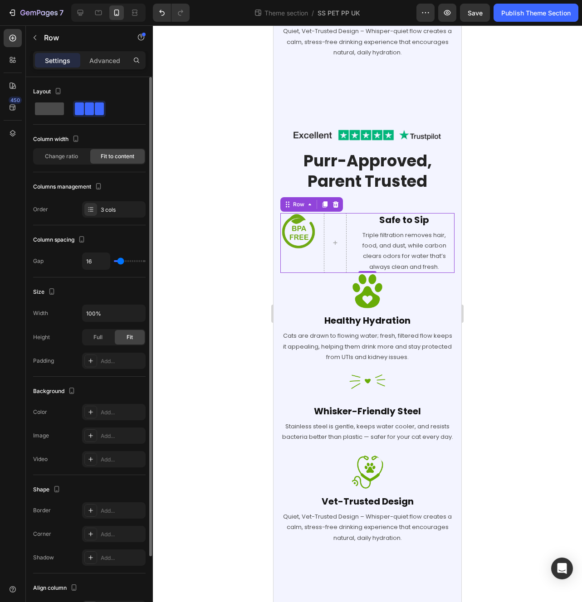
click at [73, 108] on div at bounding box center [89, 109] width 33 height 16
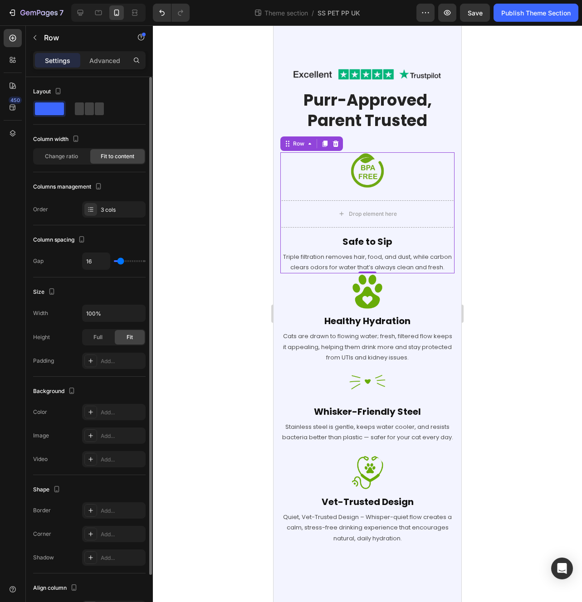
click at [108, 103] on div at bounding box center [89, 109] width 112 height 16
click at [100, 112] on span at bounding box center [99, 108] width 9 height 13
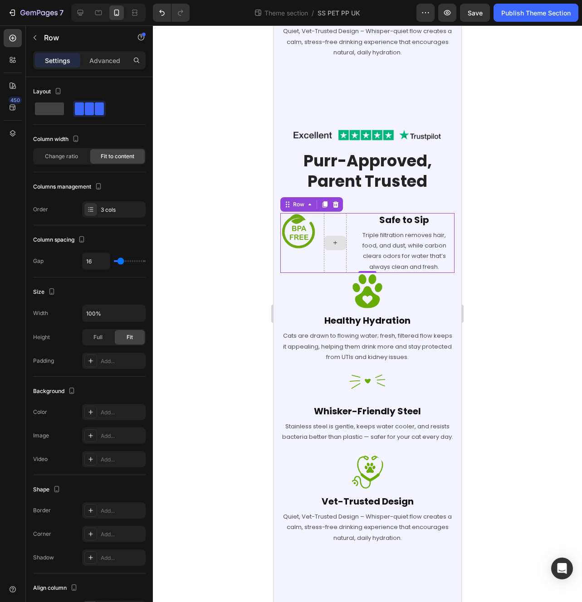
click at [338, 241] on div at bounding box center [335, 243] width 23 height 60
click at [327, 213] on div at bounding box center [335, 243] width 23 height 60
click at [286, 201] on icon at bounding box center [287, 204] width 7 height 7
click at [422, 234] on p "Triple filtration removes hair, food, and dust, while carbon clears odors for w…" at bounding box center [404, 251] width 99 height 43
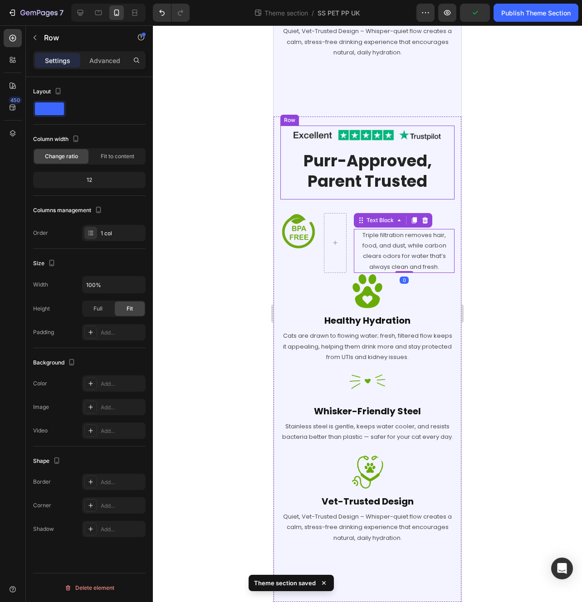
click at [413, 186] on div "Image Row Purr-Approved, Parent Trusted Heading" at bounding box center [367, 162] width 174 height 73
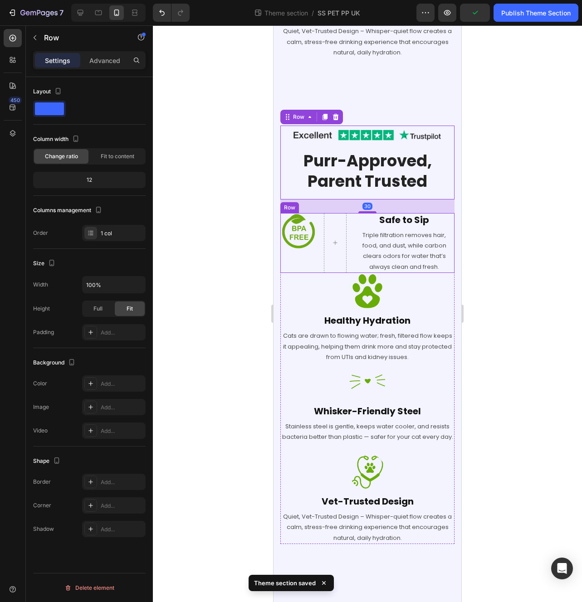
click at [350, 228] on div "Image Safe to Sip Heading Triple filtration removes hair, food, and dust, while…" at bounding box center [367, 243] width 174 height 60
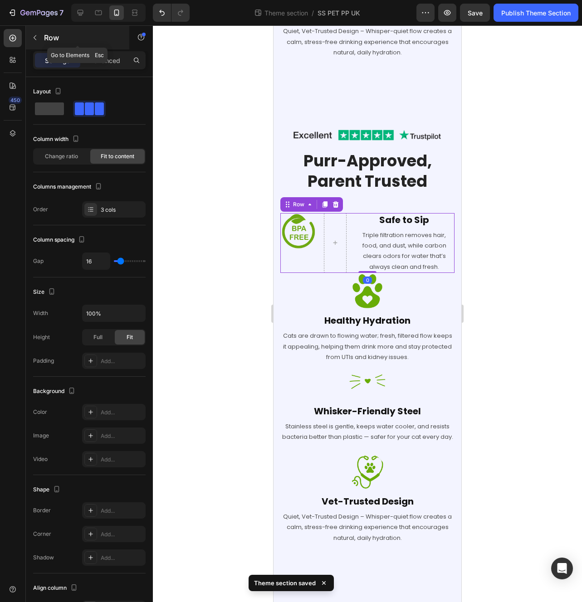
click at [36, 35] on icon "button" at bounding box center [34, 37] width 7 height 7
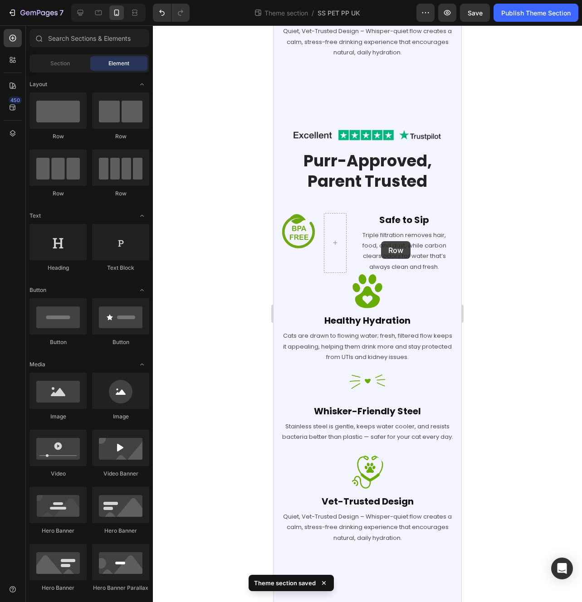
scroll to position [942, 0]
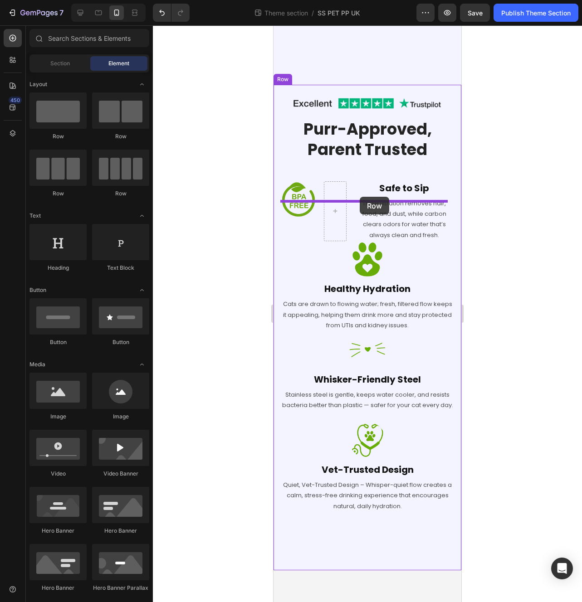
drag, startPoint x: 383, startPoint y: 146, endPoint x: 360, endPoint y: 197, distance: 56.4
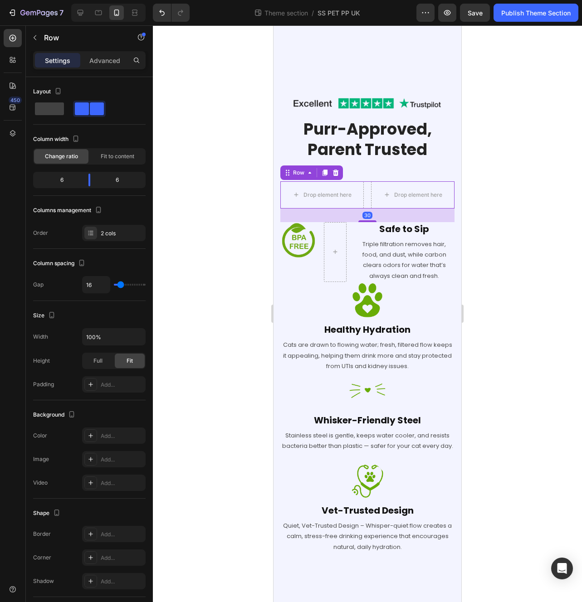
scroll to position [971, 0]
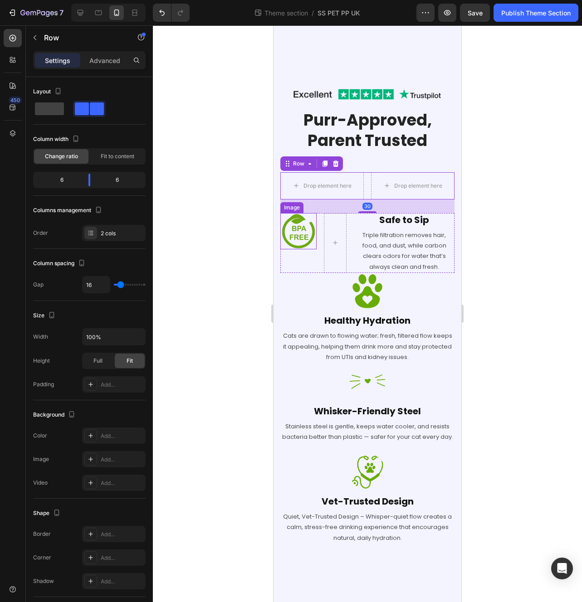
click at [312, 246] on div at bounding box center [298, 231] width 36 height 36
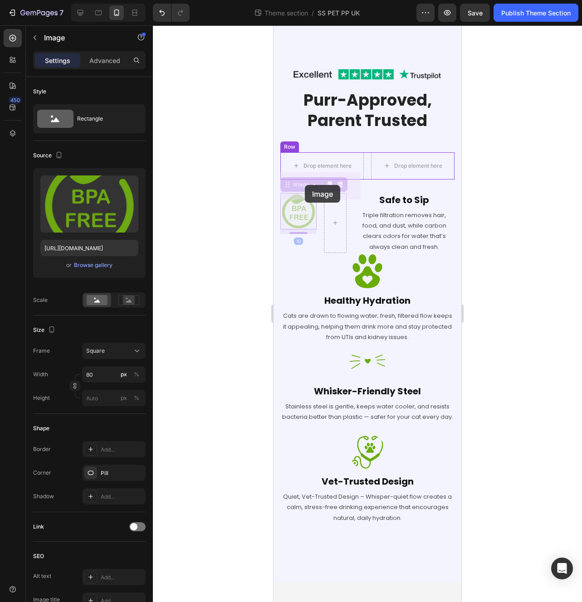
drag, startPoint x: 291, startPoint y: 207, endPoint x: 305, endPoint y: 185, distance: 25.7
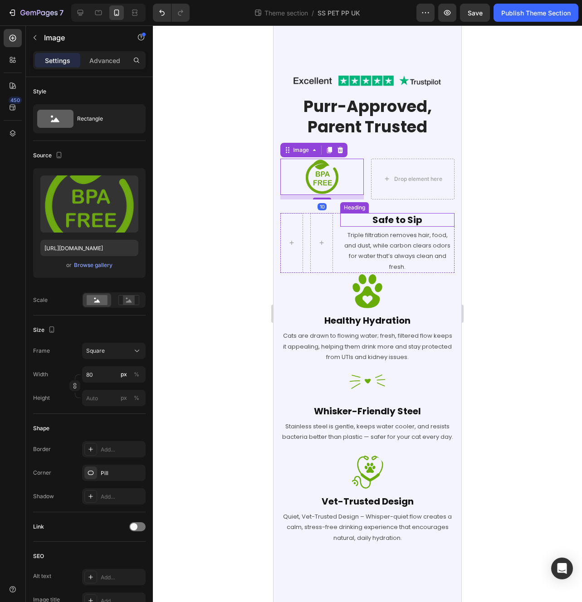
click at [414, 227] on h2 "Safe to Sip" at bounding box center [397, 220] width 114 height 14
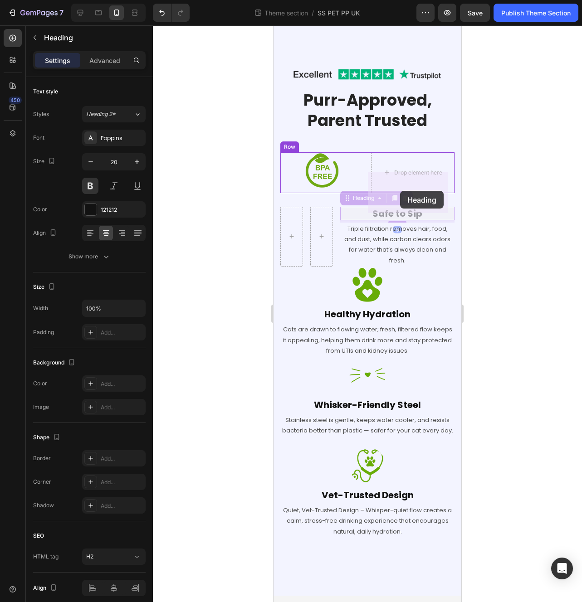
drag, startPoint x: 350, startPoint y: 219, endPoint x: 400, endPoint y: 191, distance: 57.3
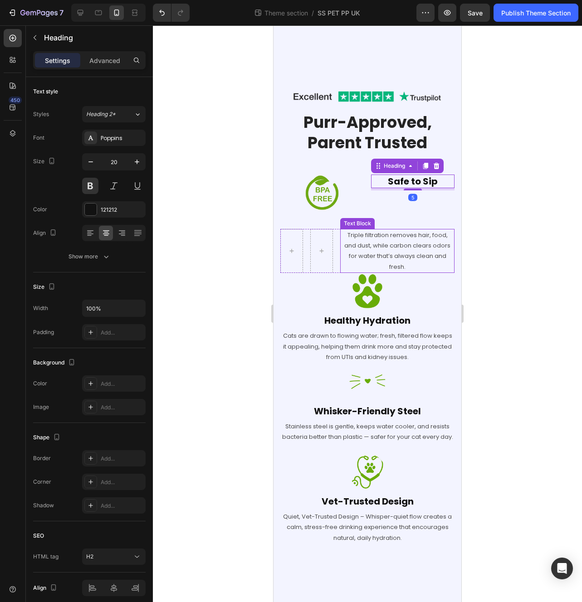
click at [403, 244] on p "Triple filtration removes hair, food, and dust, while carbon clears odors for w…" at bounding box center [397, 251] width 112 height 43
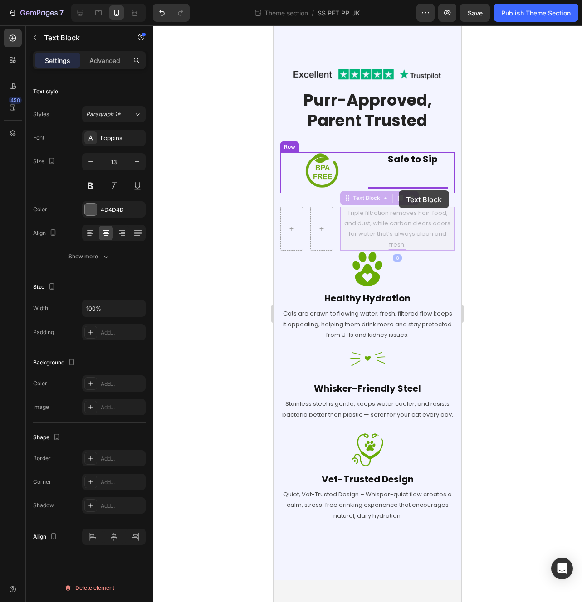
drag, startPoint x: 346, startPoint y: 220, endPoint x: 399, endPoint y: 190, distance: 59.9
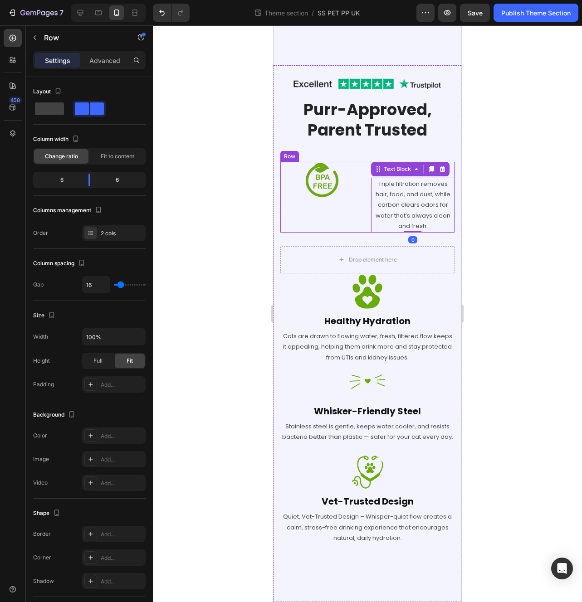
click at [353, 215] on div "Image" at bounding box center [321, 197] width 83 height 71
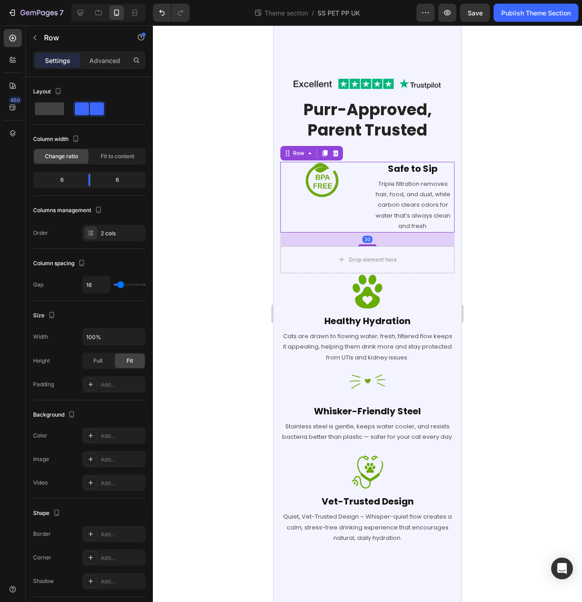
click at [367, 233] on div "Image Safe to Sip Heading Triple filtration removes hair, food, and dust, while…" at bounding box center [367, 197] width 174 height 71
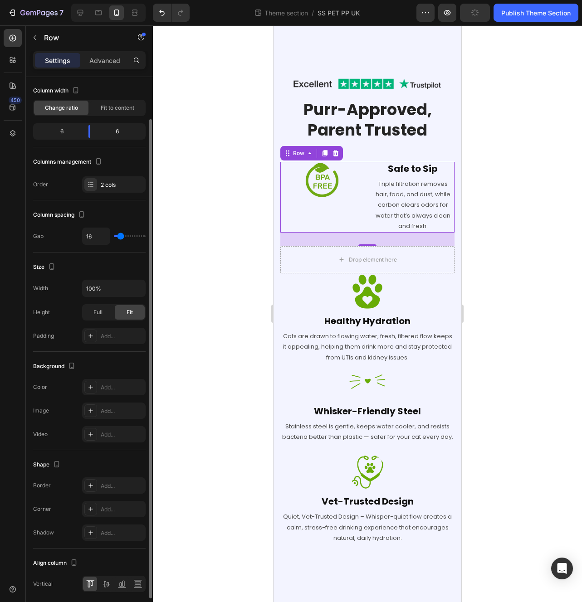
scroll to position [82, 0]
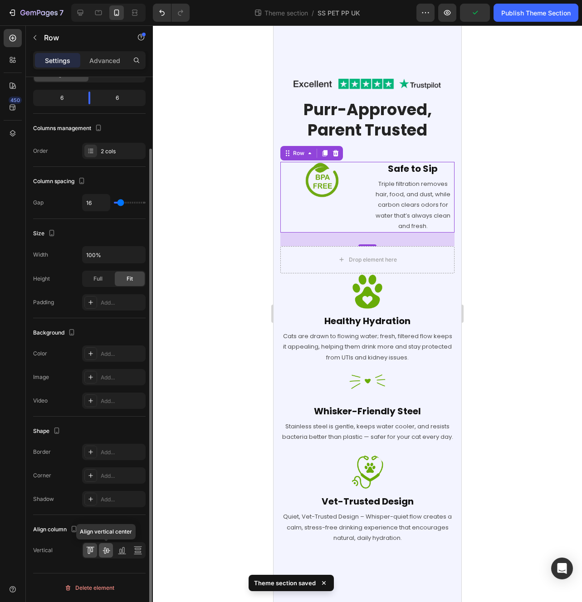
click at [107, 549] on icon at bounding box center [105, 551] width 7 height 6
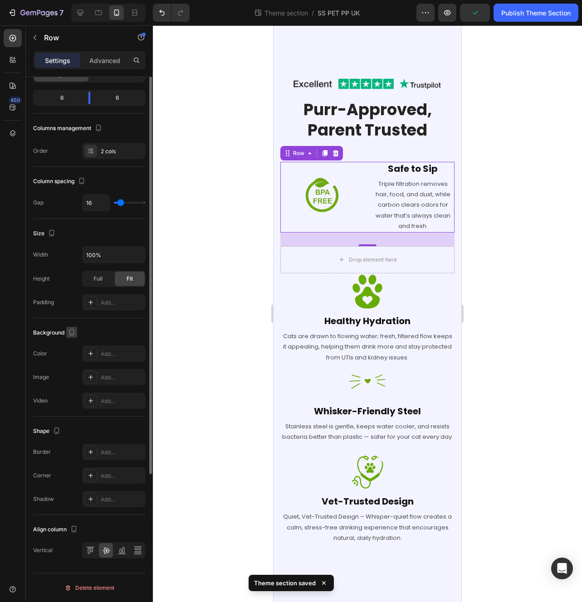
scroll to position [0, 0]
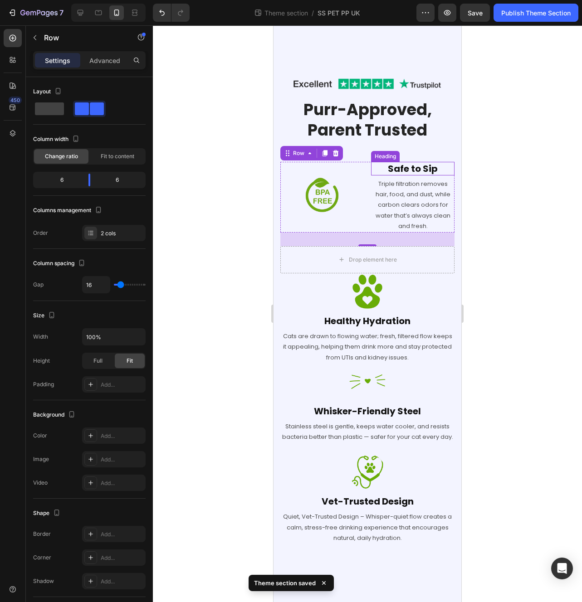
click at [405, 176] on h2 "Safe to Sip" at bounding box center [412, 169] width 83 height 14
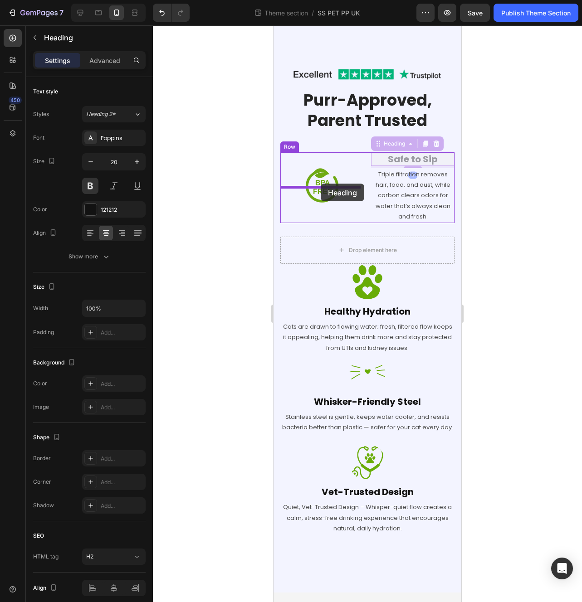
drag, startPoint x: 377, startPoint y: 166, endPoint x: 321, endPoint y: 184, distance: 59.5
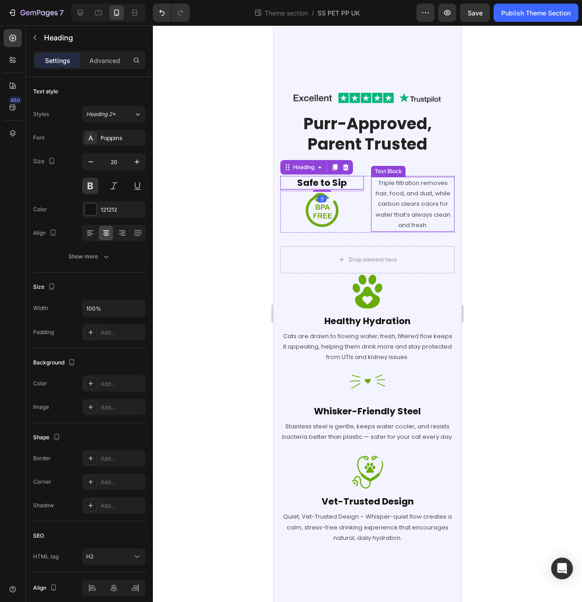
click at [420, 211] on p "Triple filtration removes hair, food, and dust, while carbon clears odors for w…" at bounding box center [413, 204] width 82 height 53
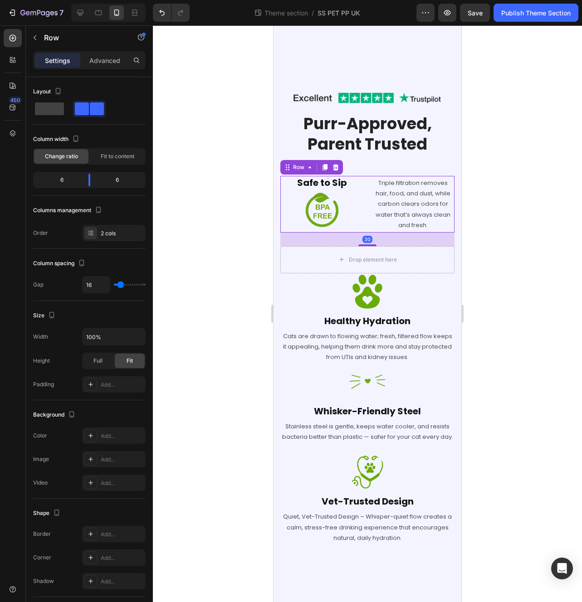
click at [363, 217] on div "Safe to Sip Heading Image Triple filtration removes hair, food, and dust, while…" at bounding box center [367, 204] width 174 height 57
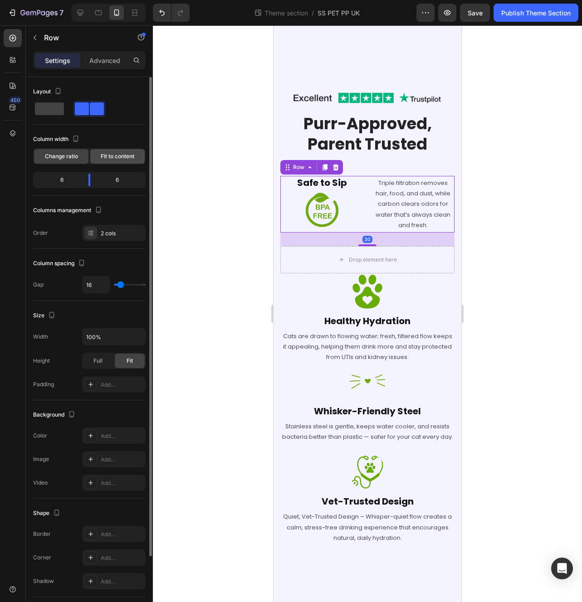
click at [108, 158] on span "Fit to content" at bounding box center [118, 156] width 34 height 8
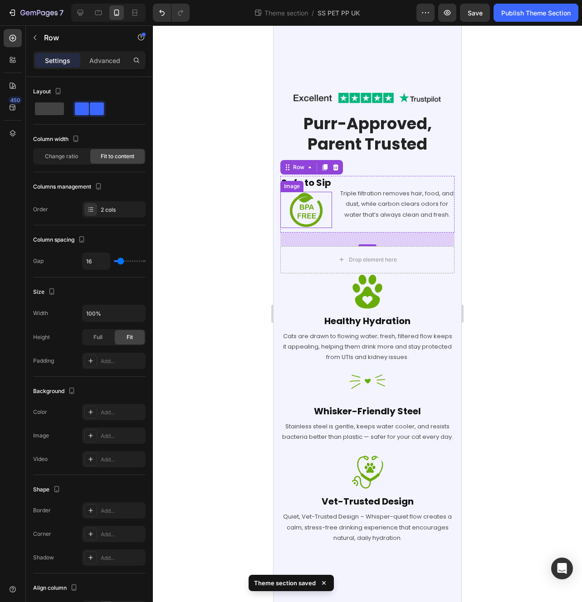
click at [288, 182] on div "Image" at bounding box center [292, 186] width 20 height 8
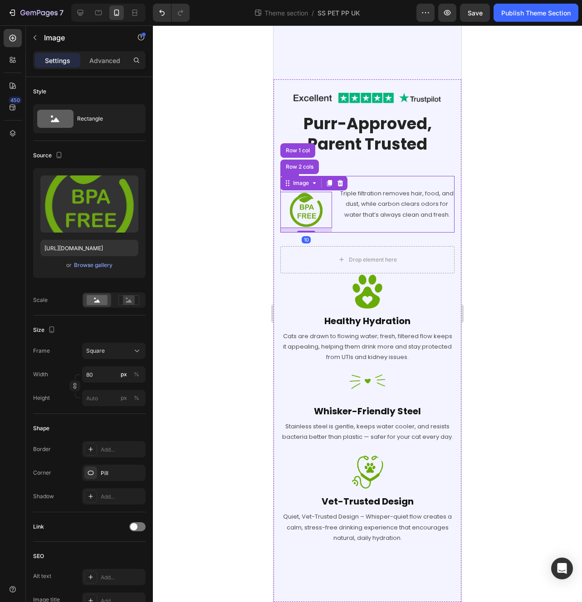
click at [386, 176] on div "Triple filtration removes hair, food, and dust, while carbon clears odors for w…" at bounding box center [396, 204] width 115 height 57
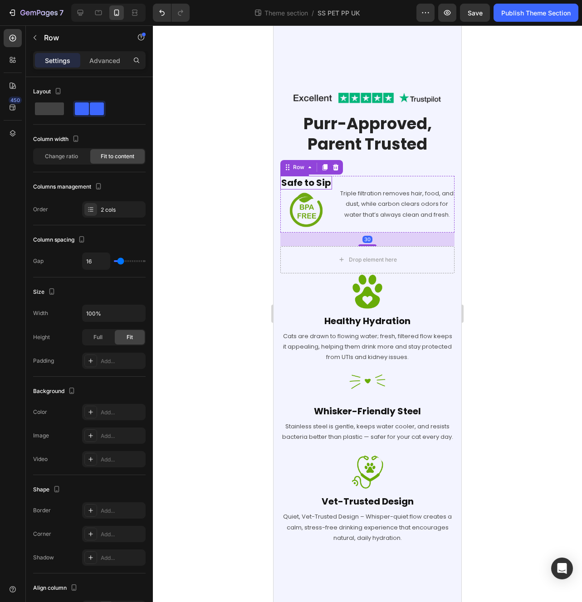
click at [321, 182] on h2 "Safe to Sip" at bounding box center [306, 183] width 52 height 14
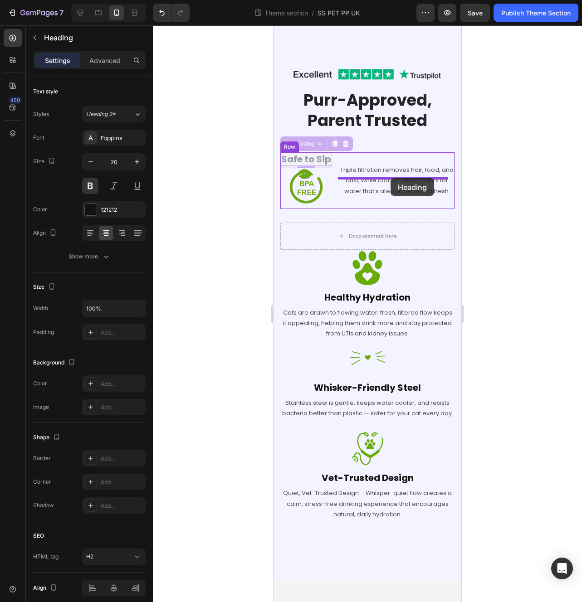
drag, startPoint x: 286, startPoint y: 167, endPoint x: 390, endPoint y: 178, distance: 104.9
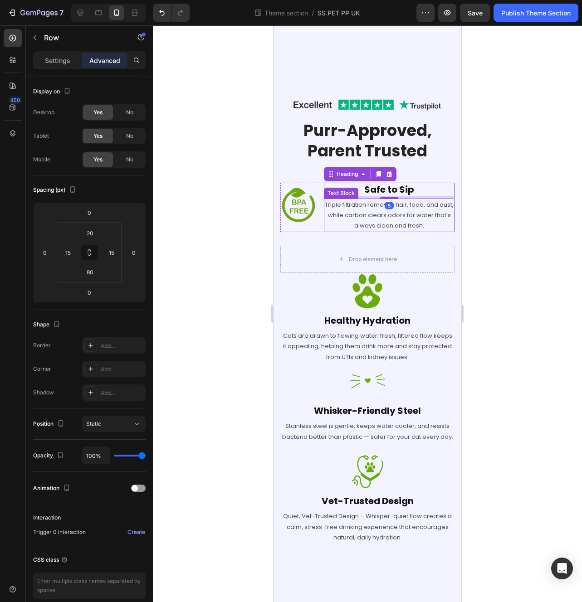
click at [440, 225] on div "Image Row Purr-Approved, Parent Trusted Heading Row Image Safe to Sip Heading 5…" at bounding box center [367, 330] width 174 height 470
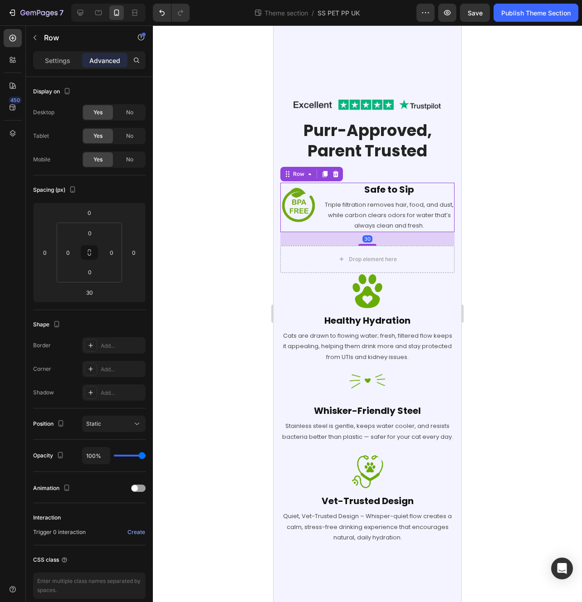
click at [317, 218] on div "Image Safe to Sip Heading Triple filtration removes hair, food, and dust, while…" at bounding box center [367, 207] width 174 height 49
click at [323, 171] on icon at bounding box center [324, 174] width 7 height 7
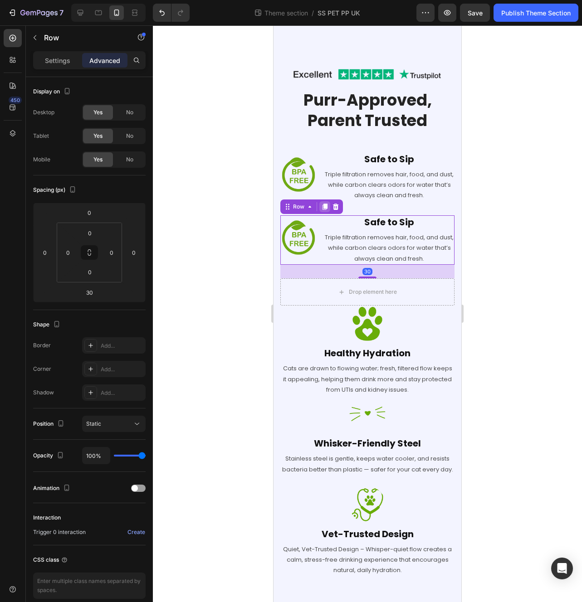
click at [322, 210] on icon at bounding box center [324, 207] width 5 height 6
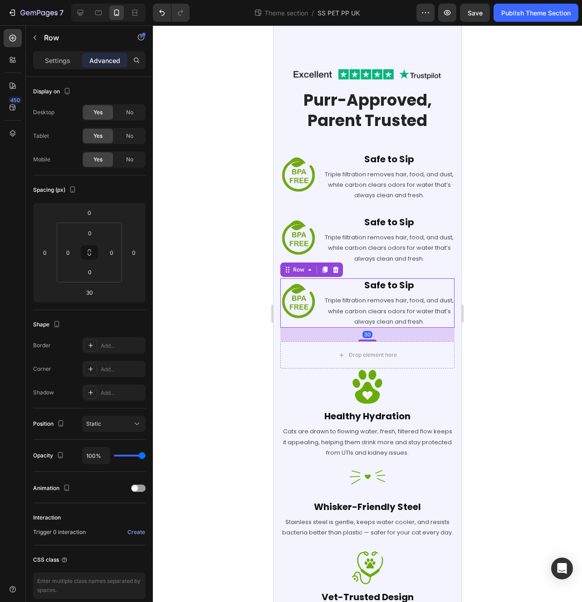
click at [324, 273] on icon at bounding box center [324, 270] width 5 height 6
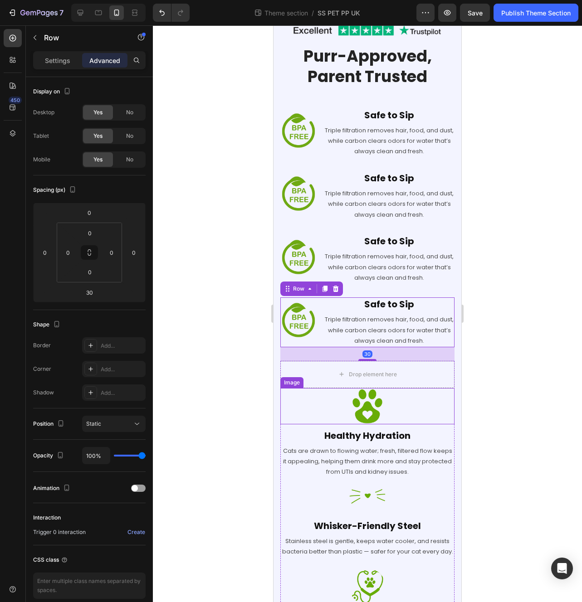
scroll to position [1111, 0]
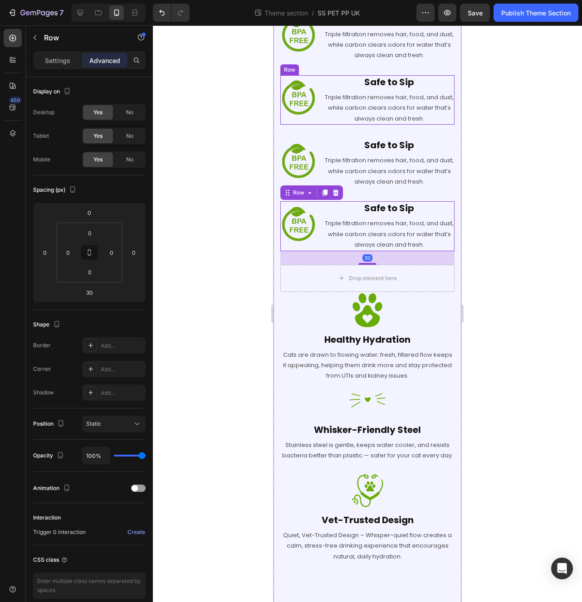
click at [301, 116] on img at bounding box center [298, 97] width 36 height 36
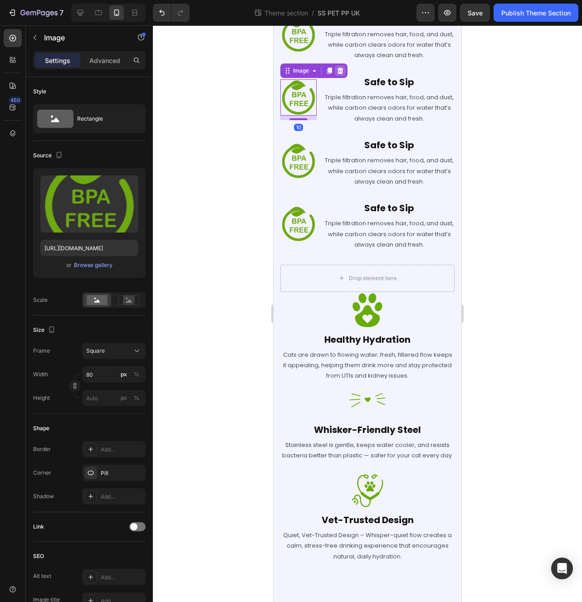
click at [337, 74] on icon at bounding box center [339, 70] width 7 height 7
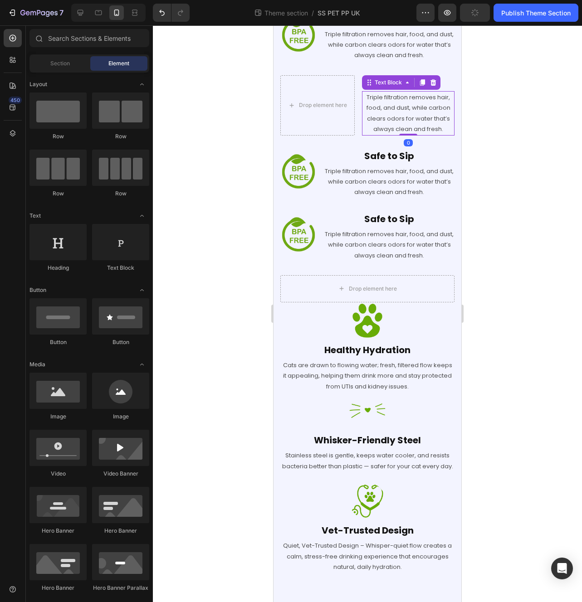
click at [421, 135] on p "Triple filtration removes hair, food, and dust, while carbon clears odors for w…" at bounding box center [408, 113] width 91 height 43
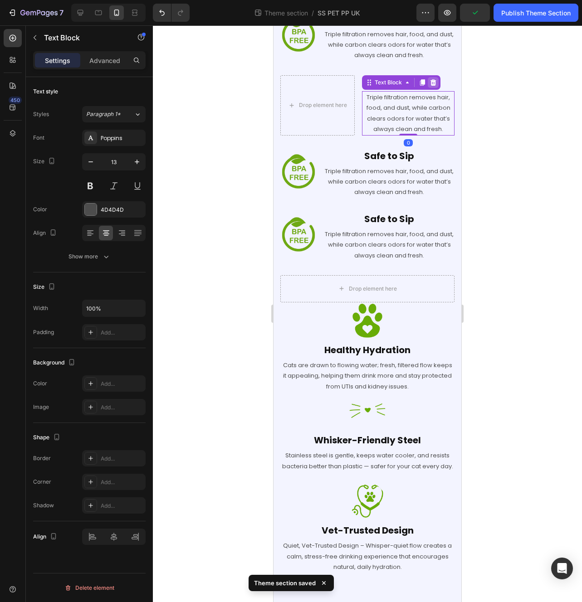
click at [432, 88] on div at bounding box center [433, 82] width 11 height 11
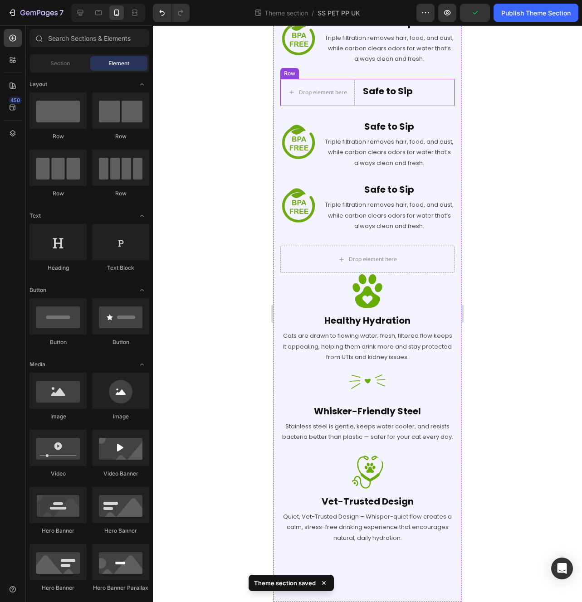
click at [410, 98] on h2 "Safe to Sip" at bounding box center [388, 91] width 52 height 14
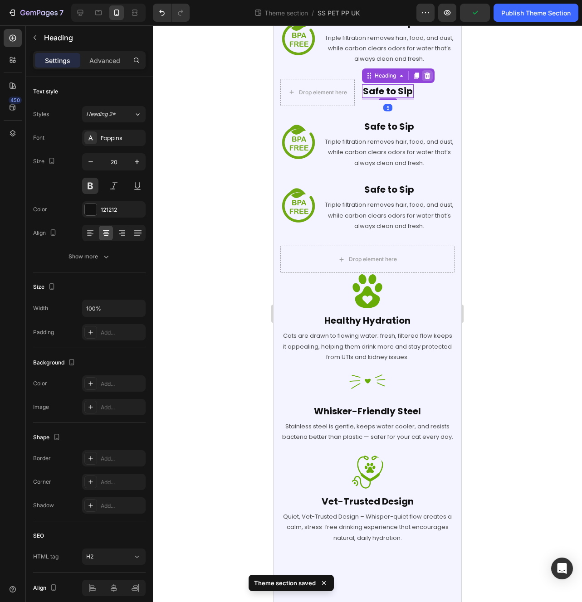
click at [428, 79] on icon at bounding box center [427, 75] width 7 height 7
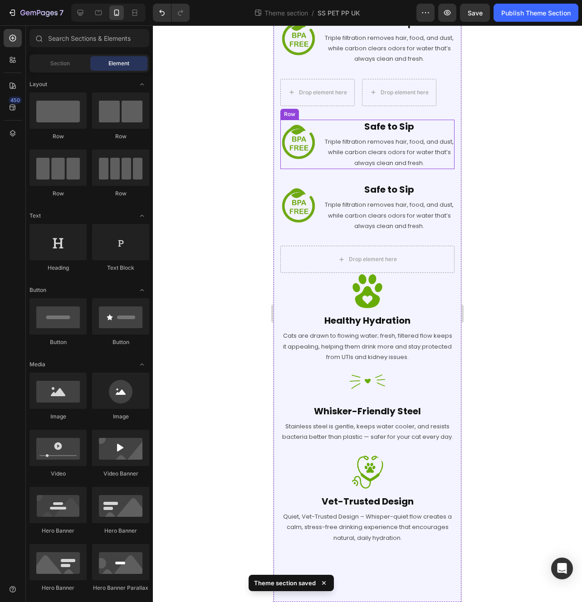
click at [310, 160] on img at bounding box center [298, 142] width 36 height 36
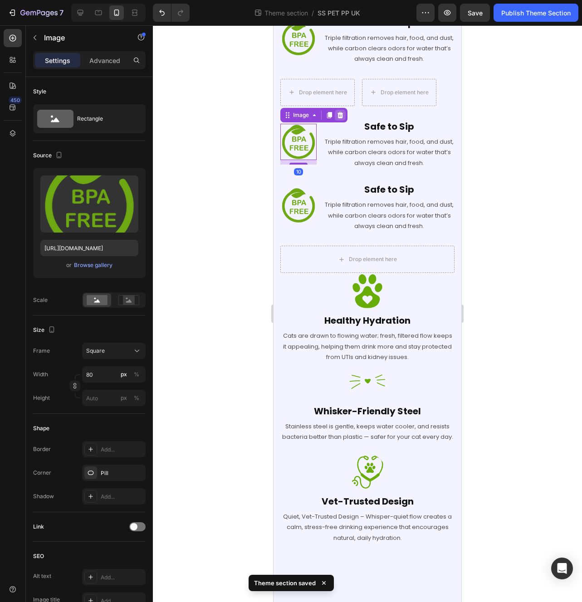
click at [340, 118] on icon at bounding box center [340, 115] width 6 height 6
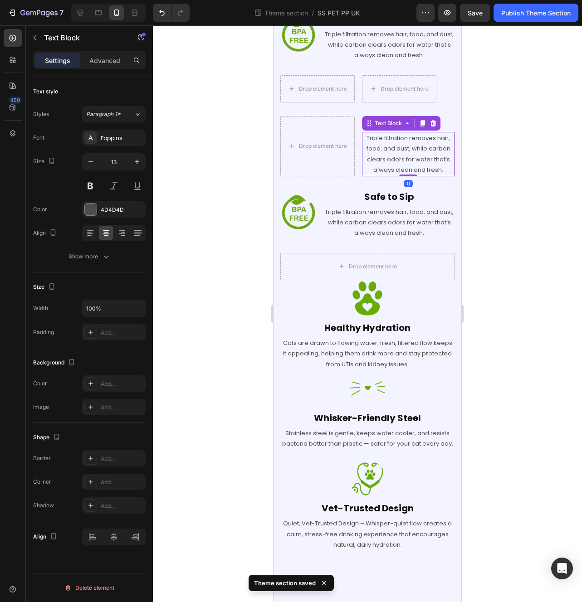
click at [400, 161] on p "Triple filtration removes hair, food, and dust, while carbon clears odors for w…" at bounding box center [408, 154] width 91 height 43
click at [429, 129] on div at bounding box center [433, 123] width 11 height 11
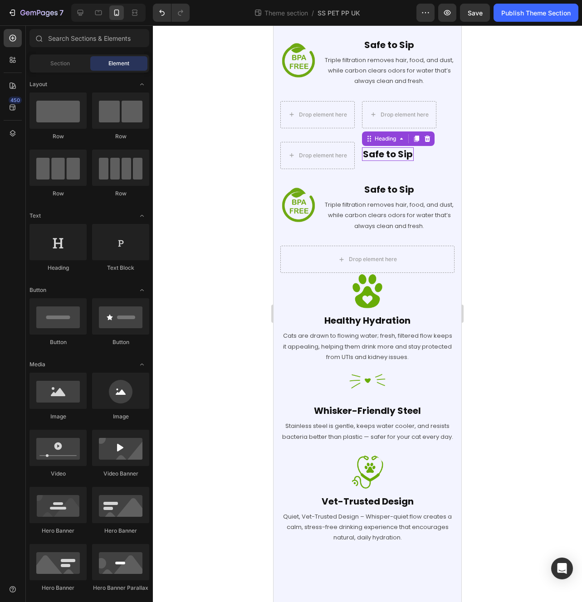
click at [388, 148] on h2 "Safe to Sip" at bounding box center [388, 154] width 52 height 14
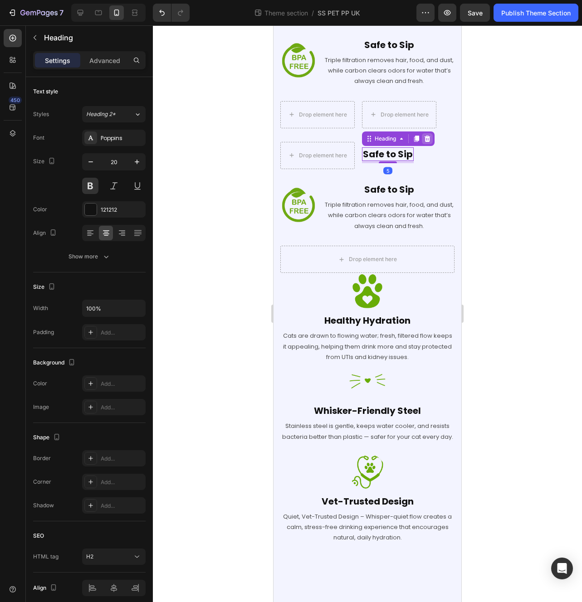
click at [430, 135] on icon at bounding box center [427, 138] width 7 height 7
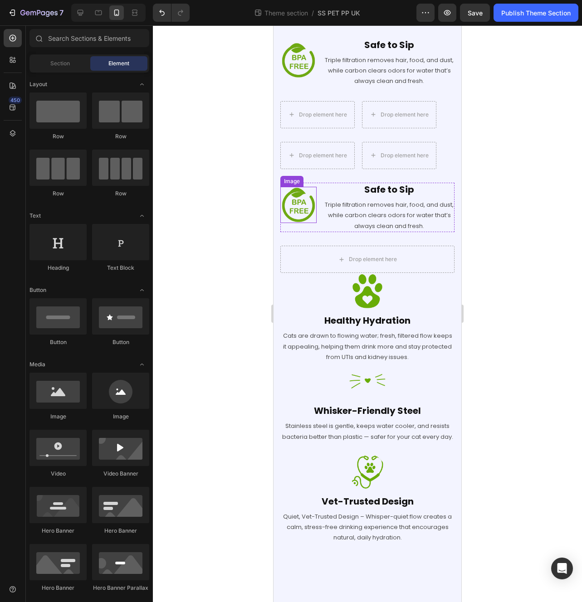
click at [318, 197] on div "Image Safe to Sip Heading Triple filtration removes hair, food, and dust, while…" at bounding box center [367, 207] width 174 height 49
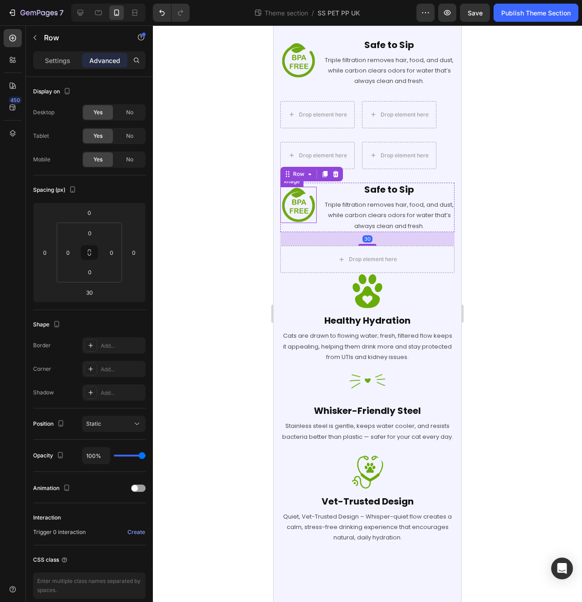
click at [293, 197] on img at bounding box center [298, 205] width 36 height 36
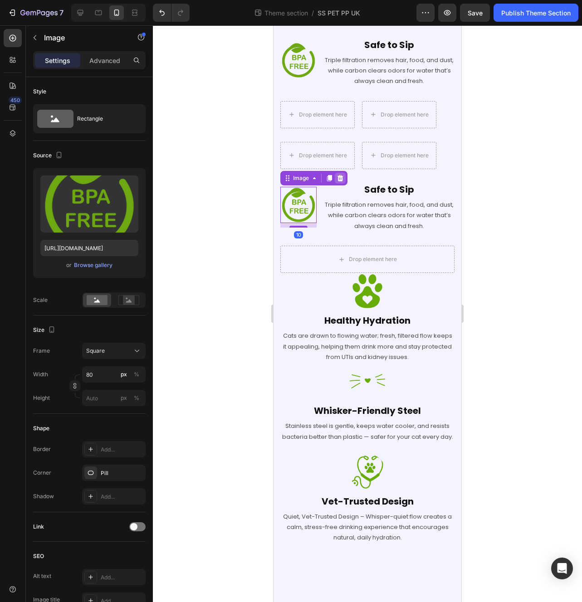
click at [340, 175] on icon at bounding box center [340, 178] width 6 height 6
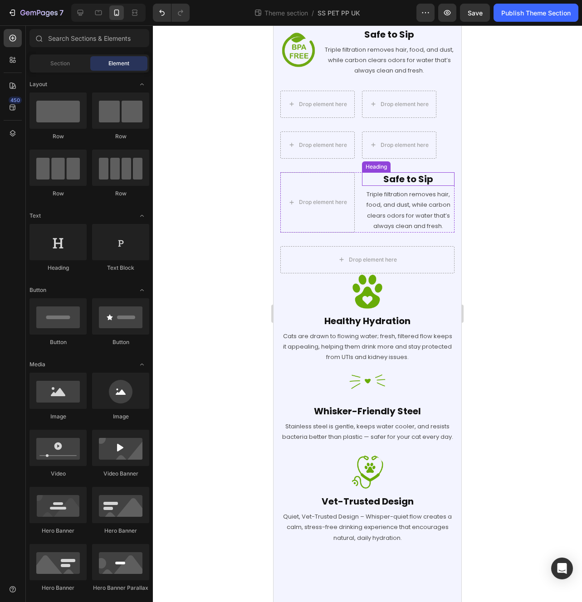
click at [390, 185] on h2 "Safe to Sip" at bounding box center [408, 179] width 93 height 14
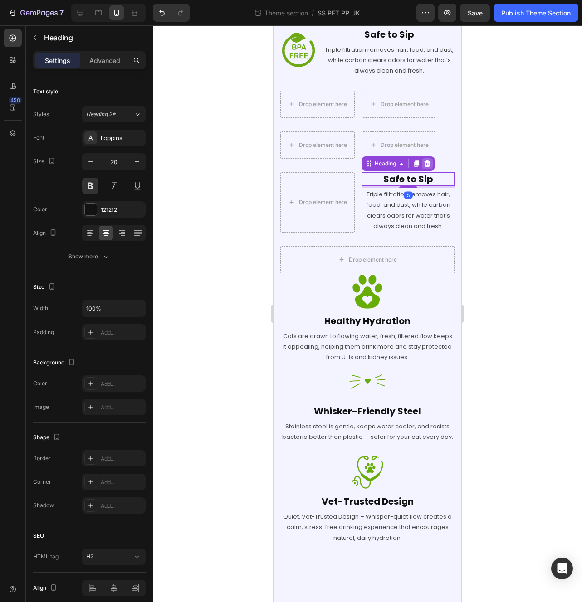
click at [425, 167] on icon at bounding box center [427, 164] width 6 height 6
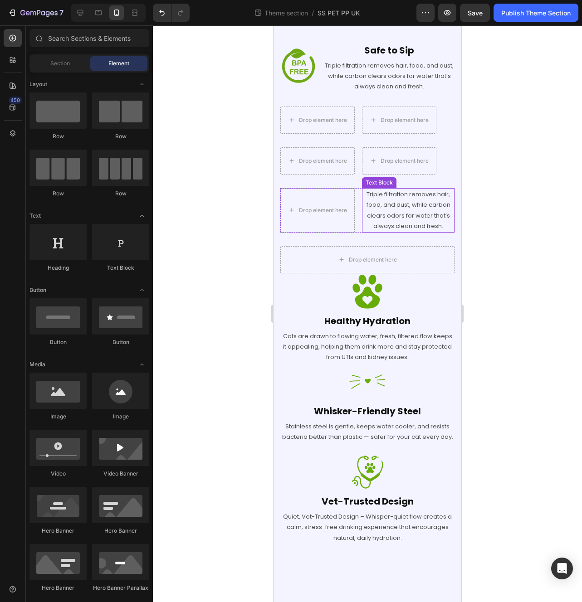
click at [397, 196] on p "Triple filtration removes hair, food, and dust, while carbon clears odors for w…" at bounding box center [408, 210] width 91 height 43
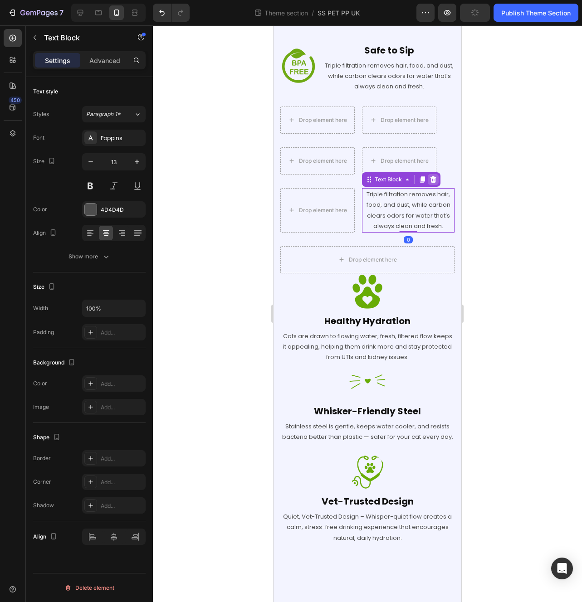
click at [434, 176] on icon at bounding box center [433, 179] width 6 height 6
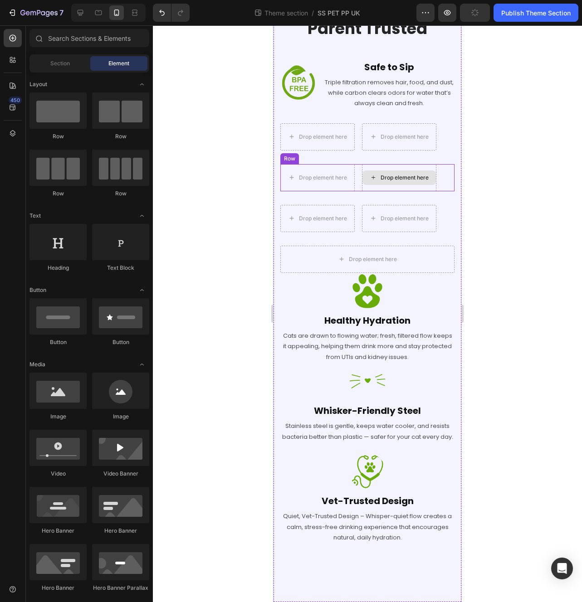
scroll to position [1093, 0]
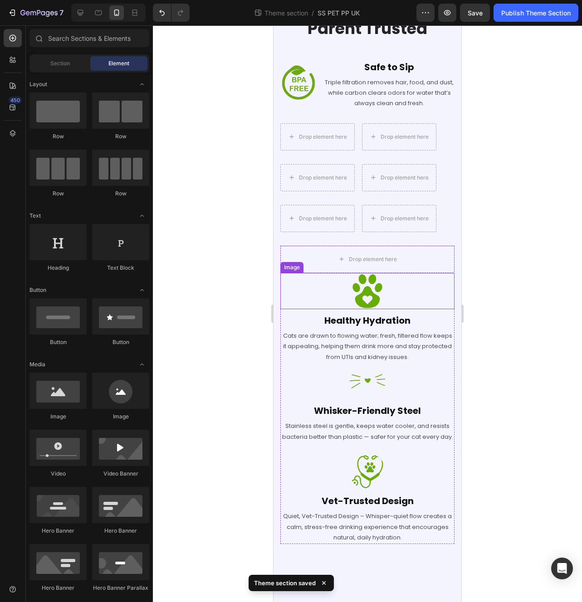
click at [364, 281] on img at bounding box center [367, 291] width 36 height 36
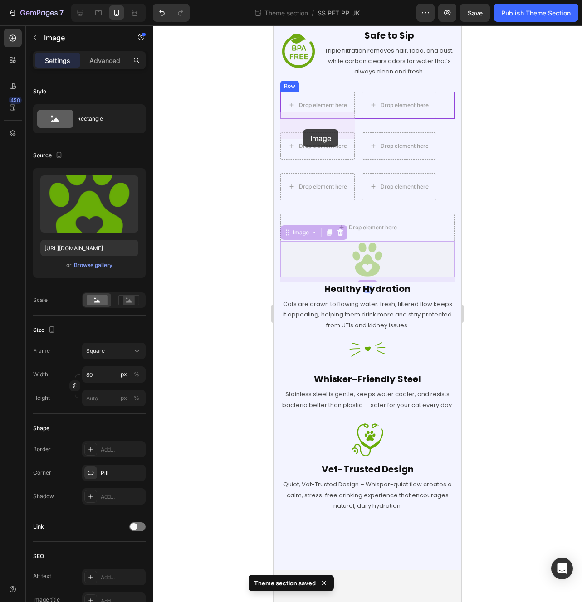
drag, startPoint x: 285, startPoint y: 256, endPoint x: 303, endPoint y: 127, distance: 130.1
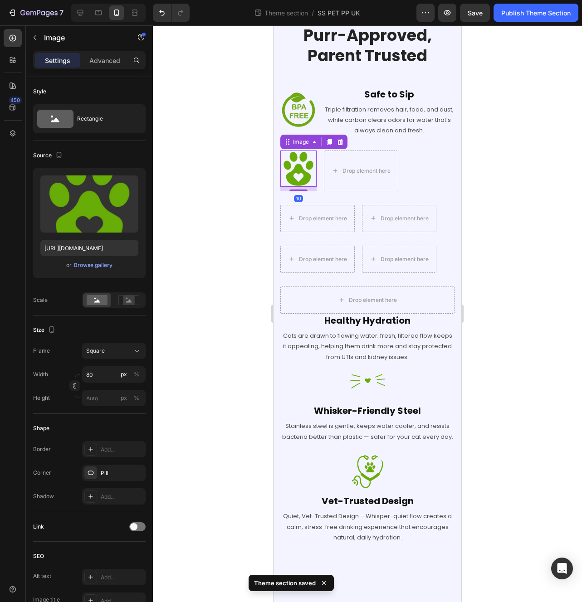
scroll to position [1066, 0]
drag, startPoint x: 361, startPoint y: 323, endPoint x: 360, endPoint y: 317, distance: 5.5
click at [361, 331] on p "Cats are drawn to flowing water; fresh, filtered flow keeps it appealing, helpi…" at bounding box center [367, 347] width 172 height 32
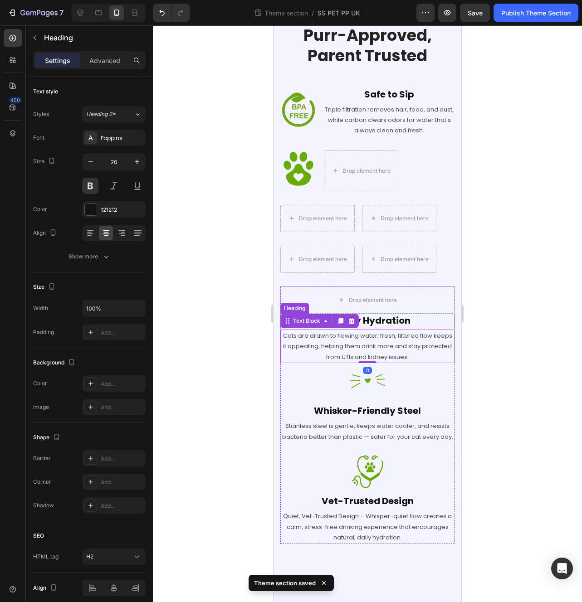
click at [359, 314] on h2 "Healthy Hydration" at bounding box center [367, 321] width 174 height 14
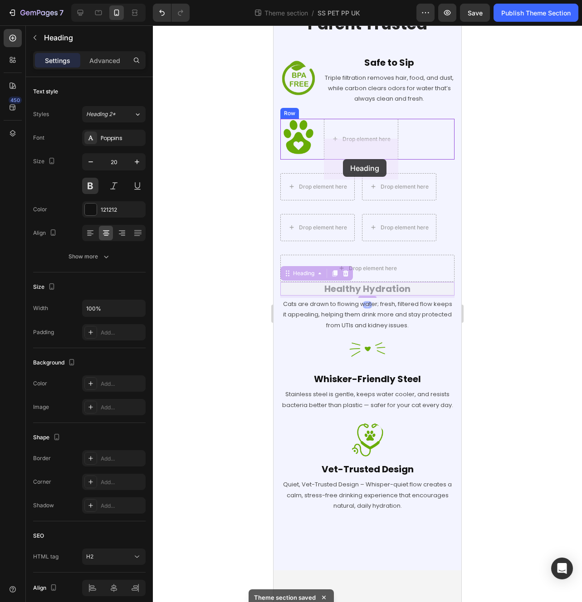
drag, startPoint x: 286, startPoint y: 297, endPoint x: 343, endPoint y: 159, distance: 148.6
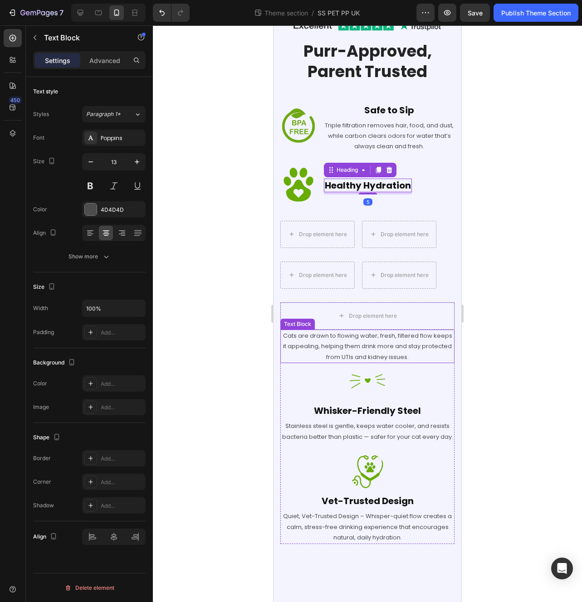
click at [355, 339] on p "Cats are drawn to flowing water; fresh, filtered flow keeps it appealing, helpi…" at bounding box center [367, 347] width 172 height 32
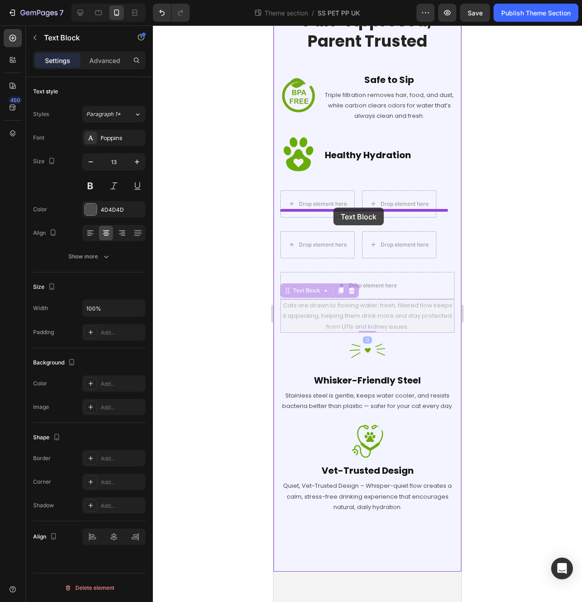
scroll to position [1052, 0]
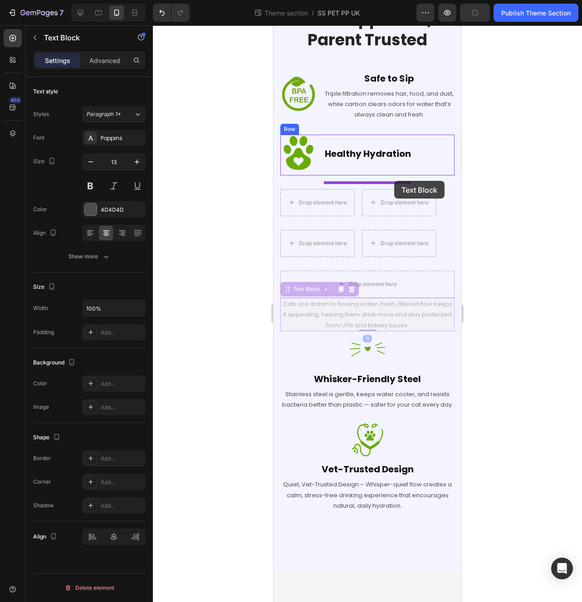
drag, startPoint x: 286, startPoint y: 312, endPoint x: 394, endPoint y: 181, distance: 170.4
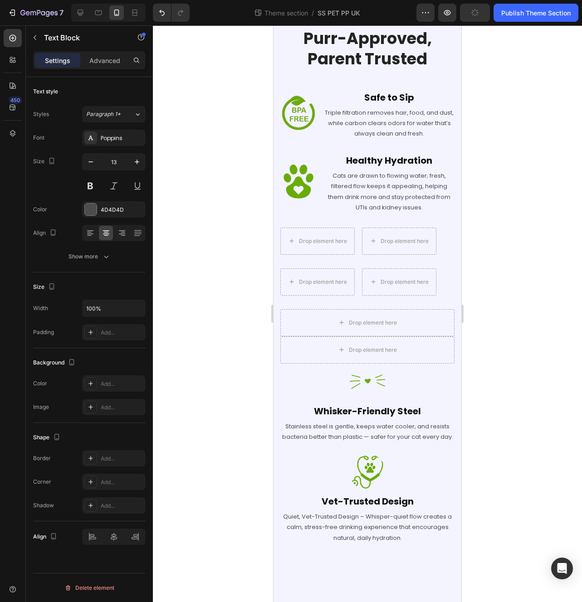
scroll to position [1063, 0]
click at [354, 376] on img at bounding box center [367, 382] width 36 height 36
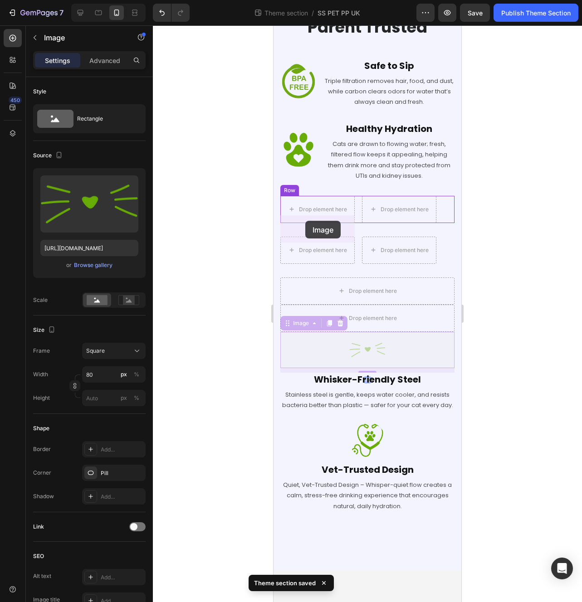
drag, startPoint x: 285, startPoint y: 347, endPoint x: 305, endPoint y: 221, distance: 127.6
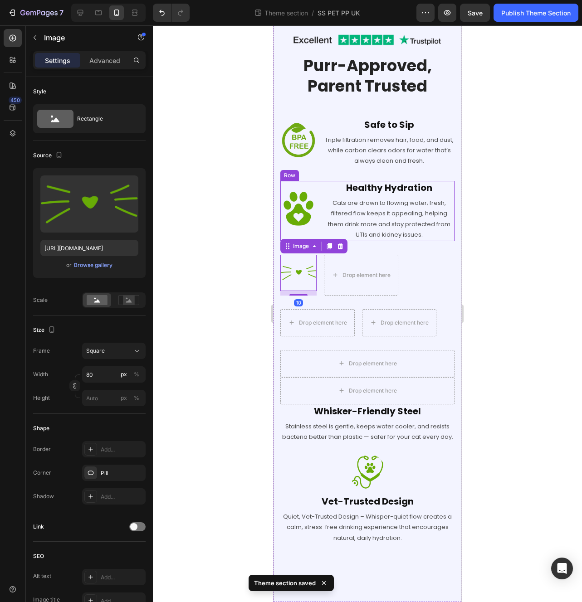
scroll to position [1036, 0]
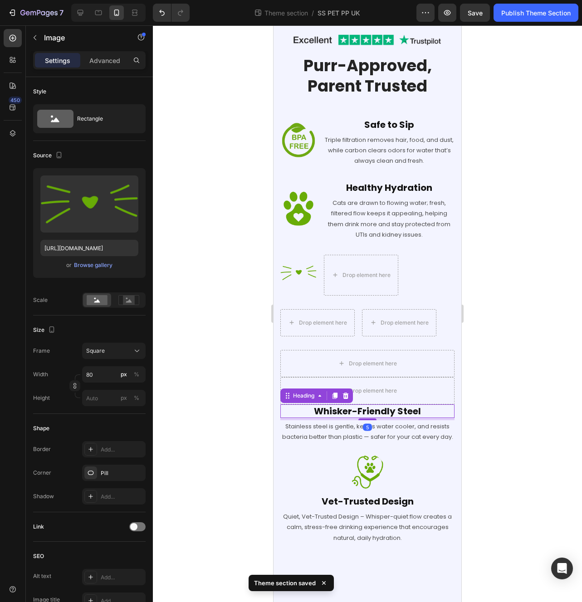
click at [360, 405] on h2 "Whisker-Friendly Steel" at bounding box center [367, 412] width 174 height 14
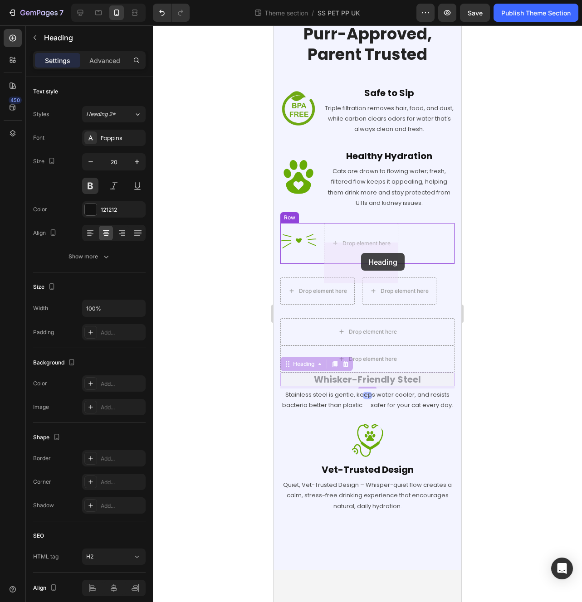
drag, startPoint x: 288, startPoint y: 387, endPoint x: 361, endPoint y: 253, distance: 152.6
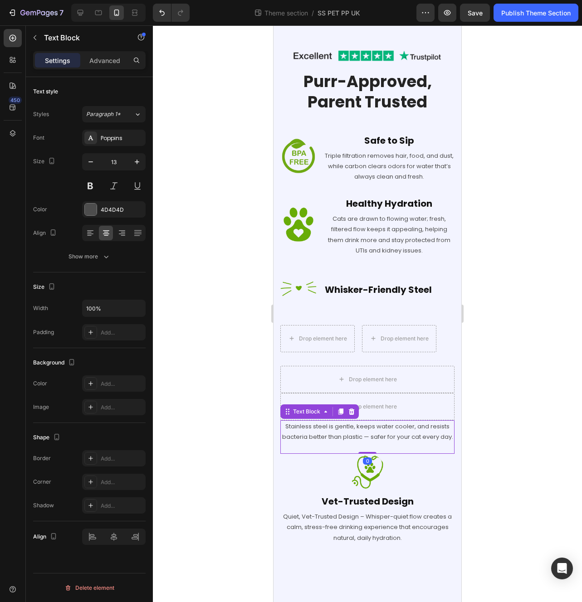
drag, startPoint x: 345, startPoint y: 438, endPoint x: 333, endPoint y: 428, distance: 15.2
click at [345, 437] on p "Stainless steel is gentle, keeps water cooler, and resists bacteria better than…" at bounding box center [367, 431] width 172 height 21
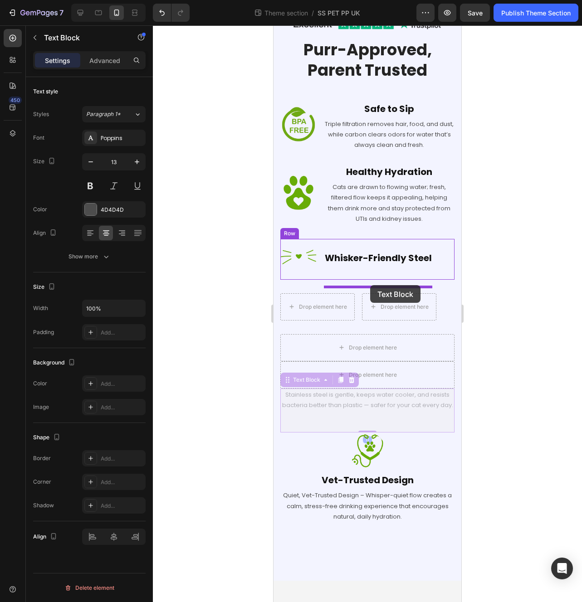
drag, startPoint x: 288, startPoint y: 405, endPoint x: 370, endPoint y: 285, distance: 145.2
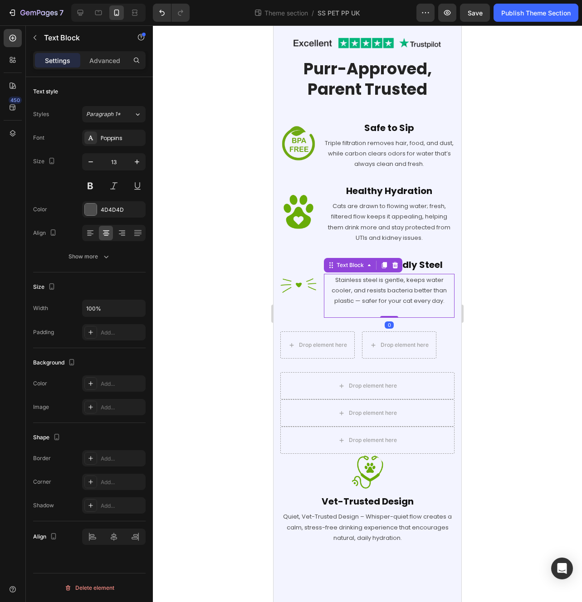
scroll to position [1022, 0]
click at [370, 478] on img at bounding box center [367, 472] width 36 height 36
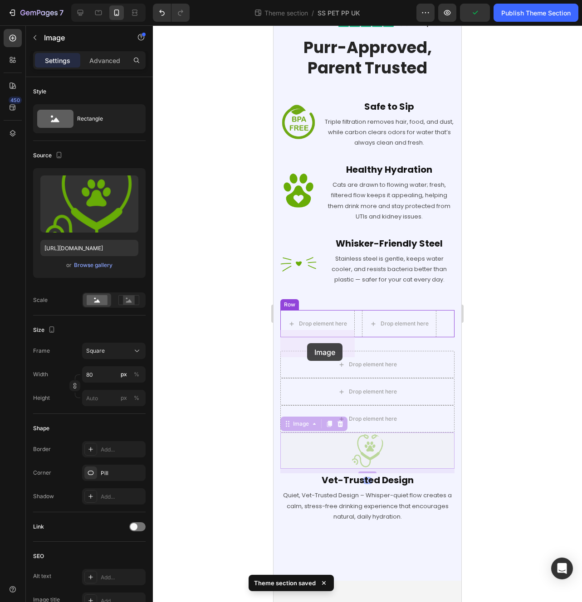
drag, startPoint x: 283, startPoint y: 447, endPoint x: 307, endPoint y: 343, distance: 106.6
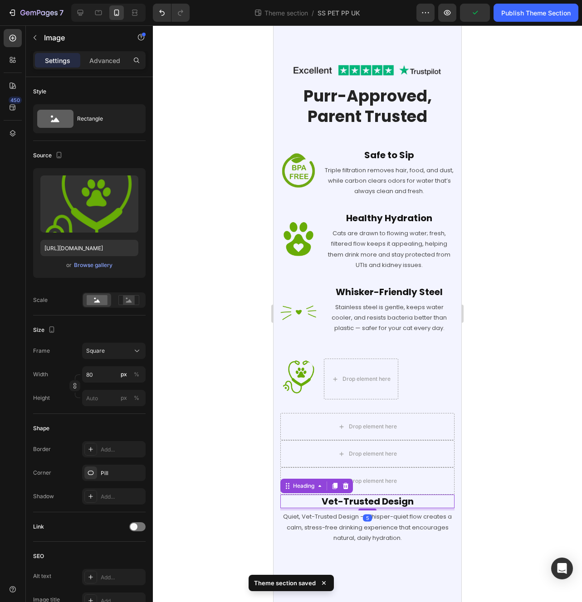
click at [355, 504] on h2 "Vet-Trusted Design" at bounding box center [367, 502] width 174 height 14
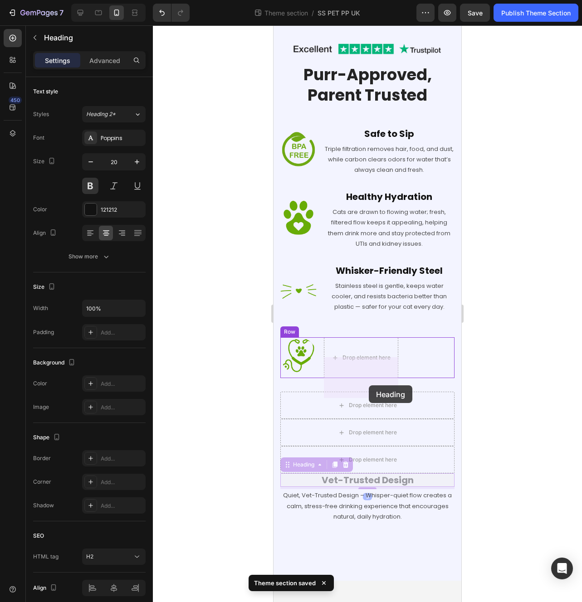
drag, startPoint x: 289, startPoint y: 490, endPoint x: 368, endPoint y: 386, distance: 130.2
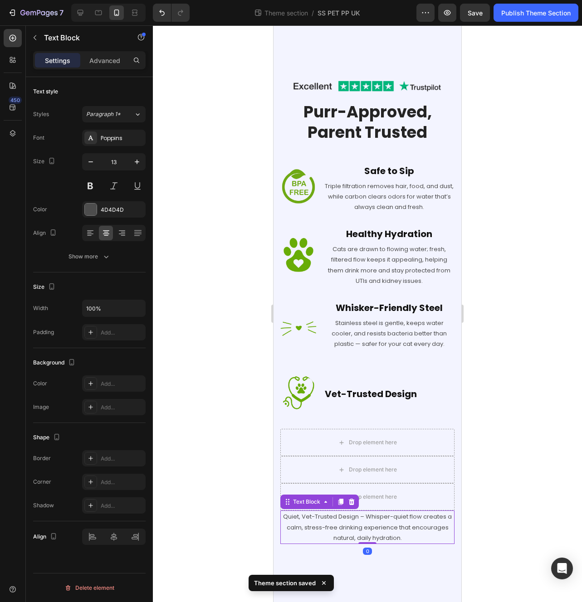
click at [375, 527] on p "Quiet, Vet-Trusted Design – Whisper-quiet flow creates a calm, stress-free drin…" at bounding box center [367, 528] width 172 height 32
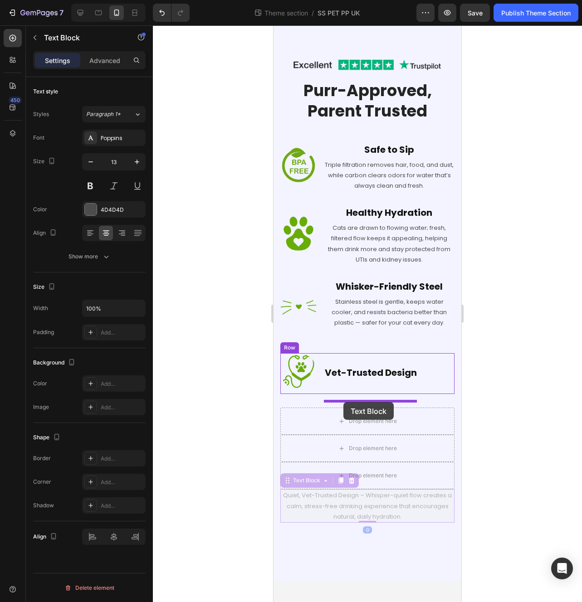
drag, startPoint x: 288, startPoint y: 506, endPoint x: 343, endPoint y: 402, distance: 117.5
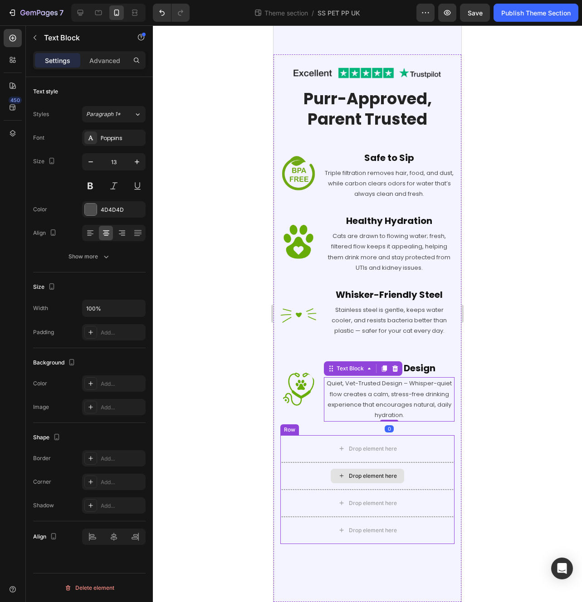
click at [316, 496] on div "Drop element here" at bounding box center [367, 503] width 174 height 27
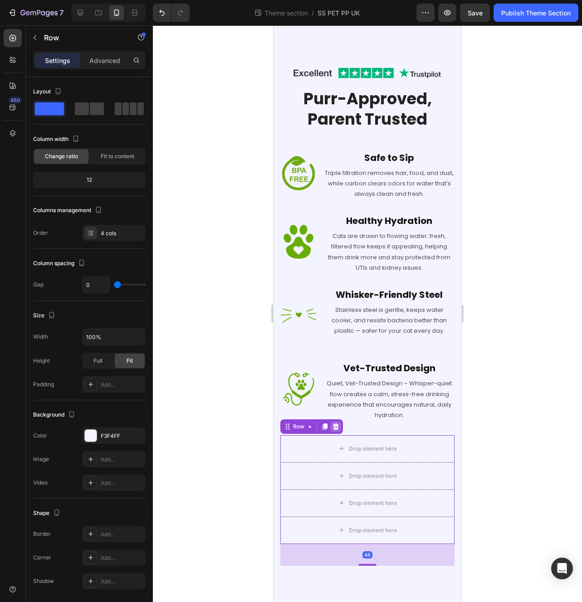
click at [335, 426] on icon at bounding box center [336, 427] width 6 height 6
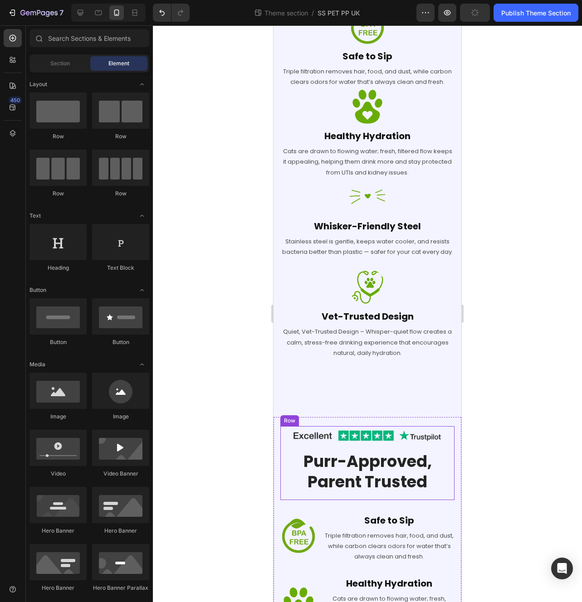
scroll to position [723, 0]
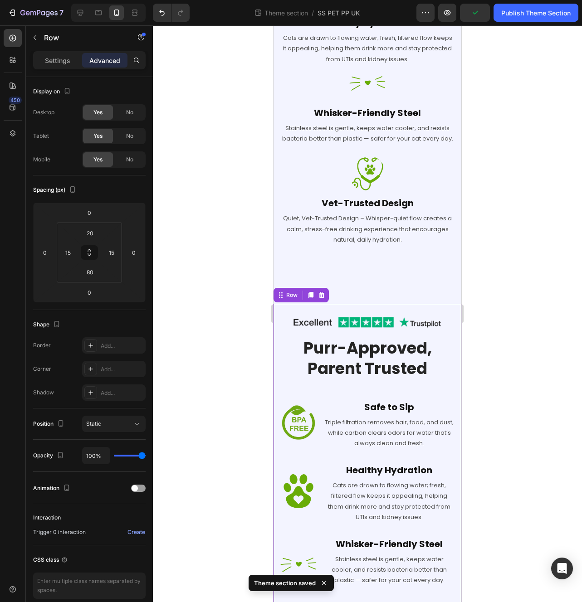
click at [279, 413] on div "Image Row Purr-Approved, Parent Trusted Heading Row Image Safe to Sip Heading T…" at bounding box center [367, 512] width 188 height 417
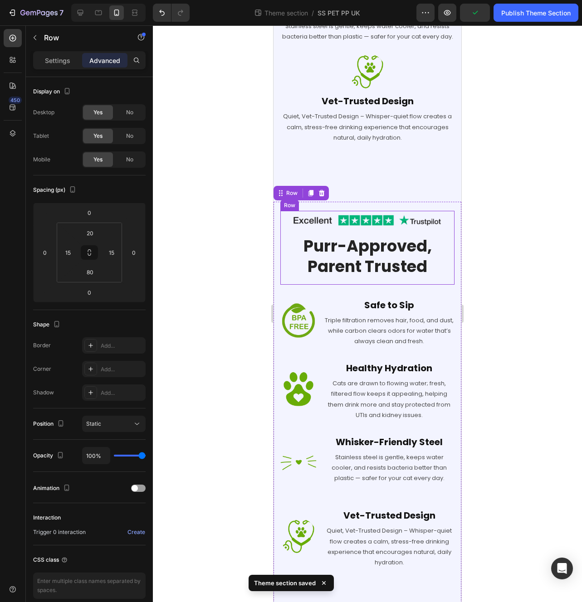
scroll to position [865, 0]
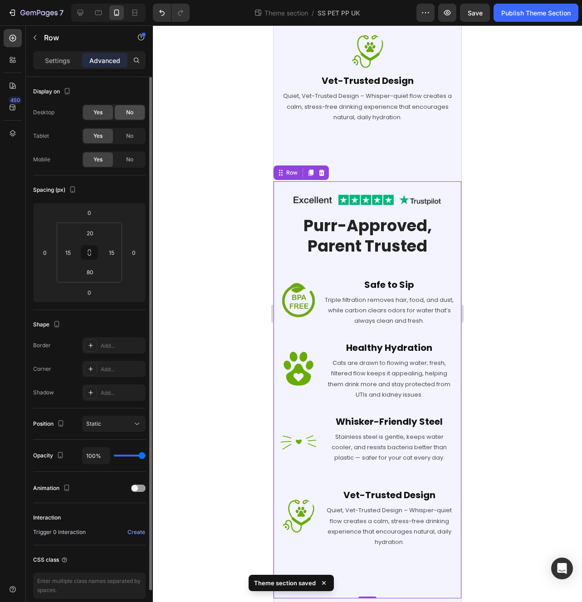
click at [128, 113] on span "No" at bounding box center [129, 112] width 7 height 8
click at [130, 136] on span "No" at bounding box center [129, 136] width 7 height 8
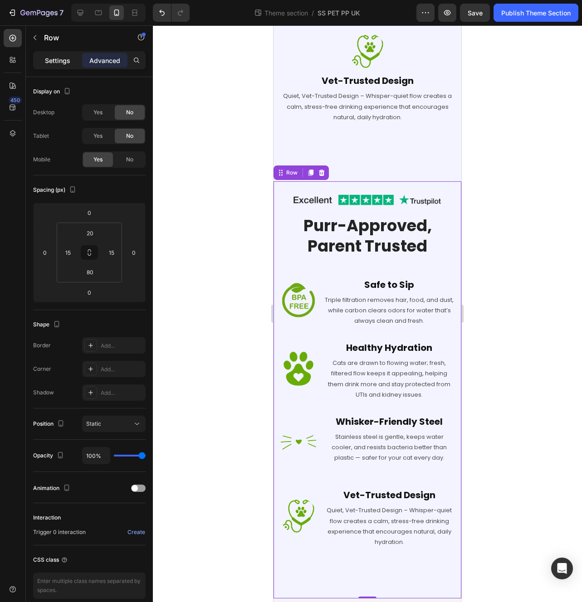
click at [65, 59] on p "Settings" at bounding box center [57, 61] width 25 height 10
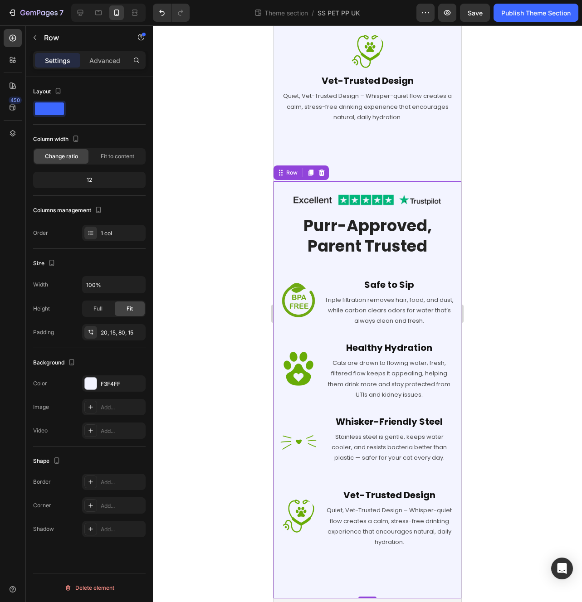
click at [310, 570] on div "Image Row Purr-Approved, Parent Trusted Heading Row Image Safe to Sip Heading T…" at bounding box center [367, 389] width 188 height 417
click at [104, 71] on div "Settings Advanced" at bounding box center [89, 64] width 127 height 26
click at [109, 60] on p "Advanced" at bounding box center [104, 61] width 31 height 10
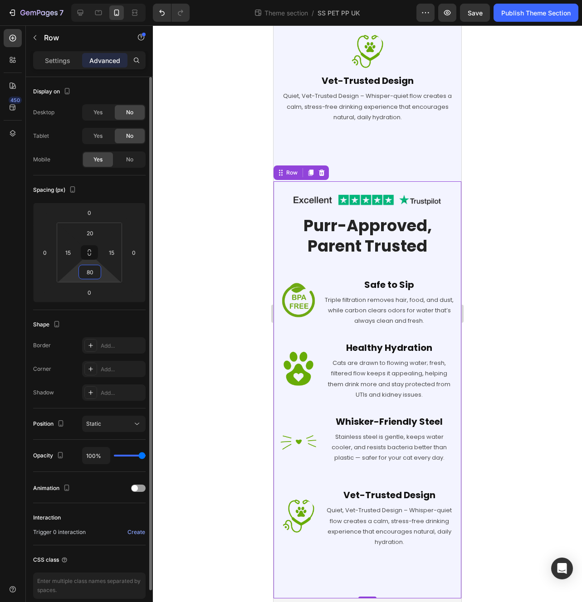
click at [91, 277] on input "80" at bounding box center [90, 272] width 18 height 14
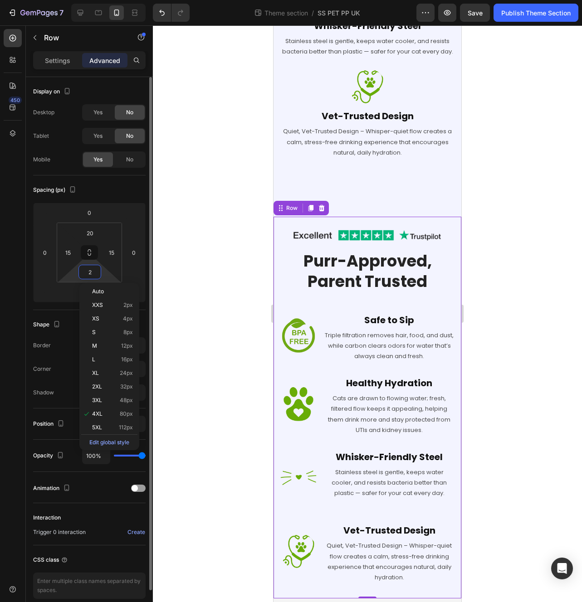
type input "20"
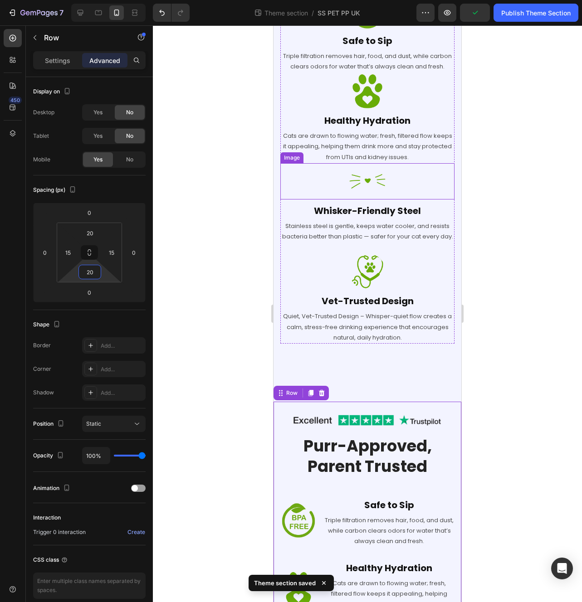
scroll to position [476, 0]
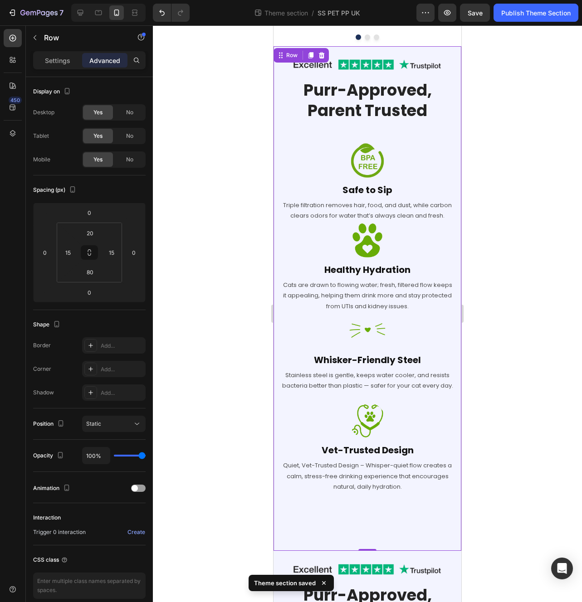
click at [276, 420] on div "Image Row Purr-Approved, Parent Trusted Heading Row Image Safe to Sip Heading T…" at bounding box center [367, 298] width 188 height 505
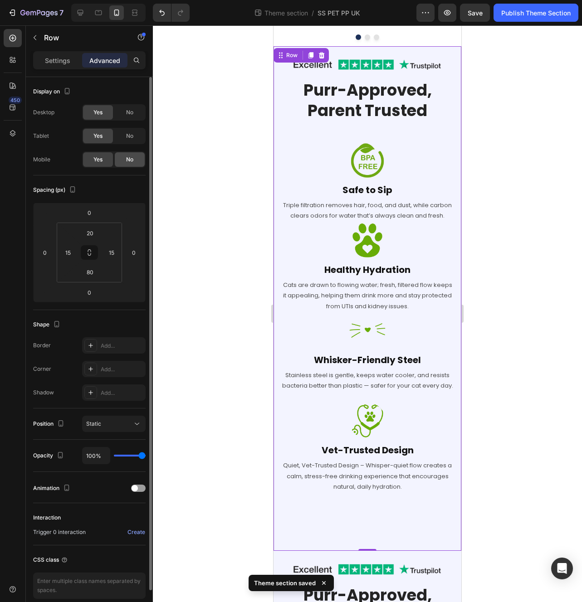
click at [127, 160] on span "No" at bounding box center [129, 160] width 7 height 8
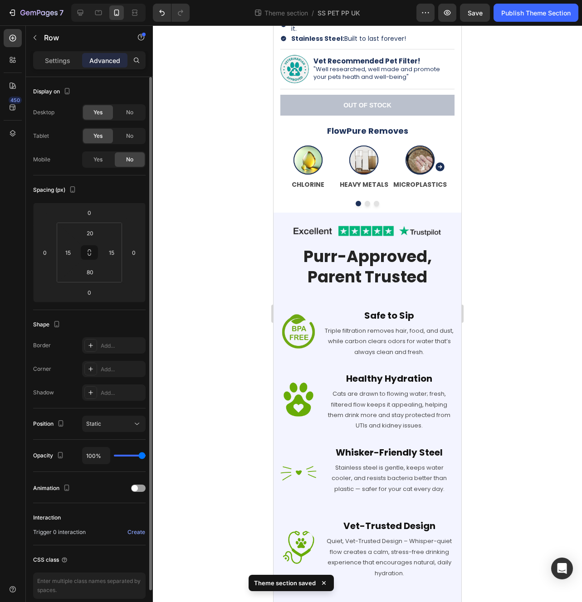
scroll to position [309, 0]
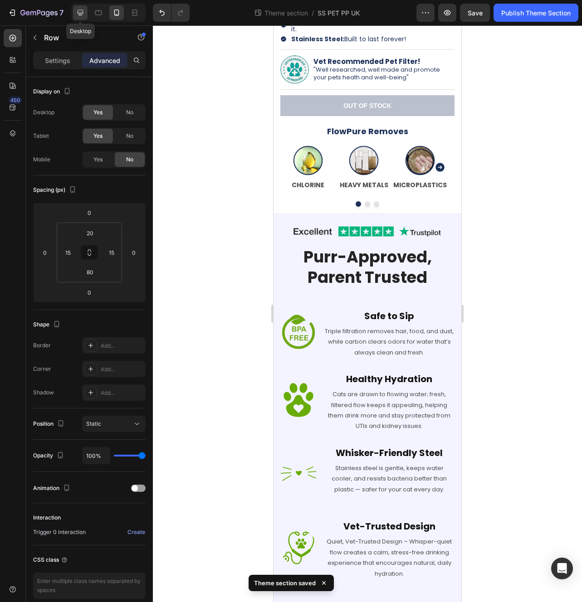
click at [77, 14] on icon at bounding box center [80, 12] width 9 height 9
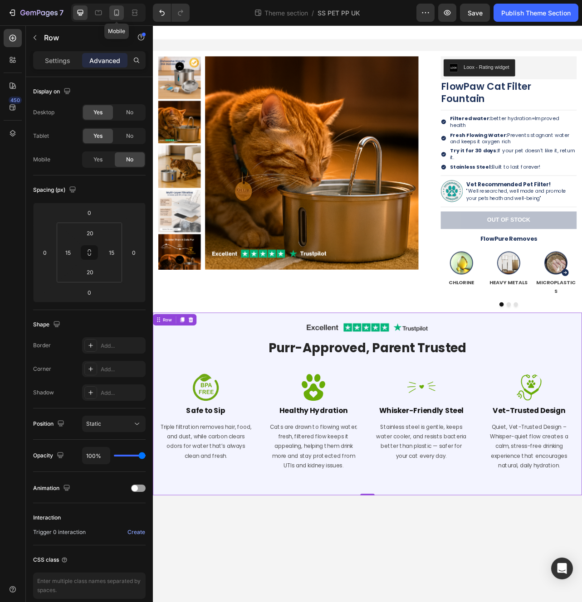
click at [120, 15] on icon at bounding box center [116, 12] width 9 height 9
type input "80"
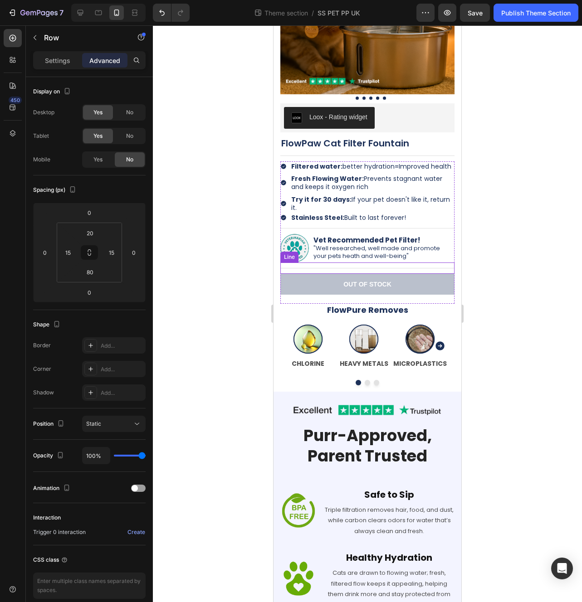
scroll to position [131, 0]
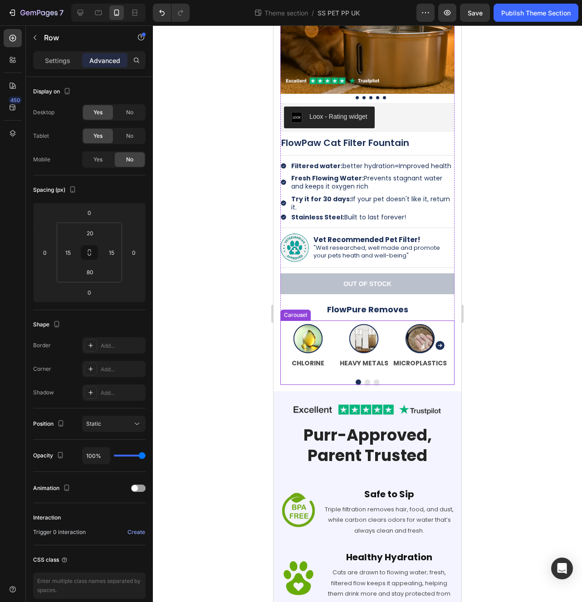
click at [442, 378] on div "Image CHLORINE Text Block Image HEAVY METALS Text Block Image MICROPLASTICS Tex…" at bounding box center [367, 353] width 174 height 64
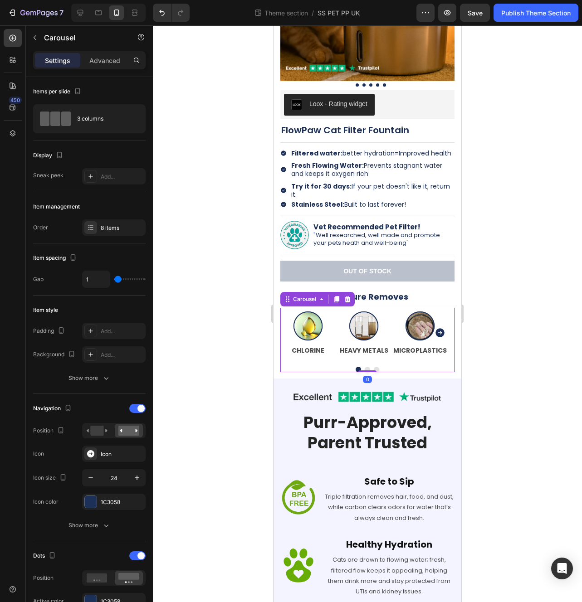
scroll to position [239, 0]
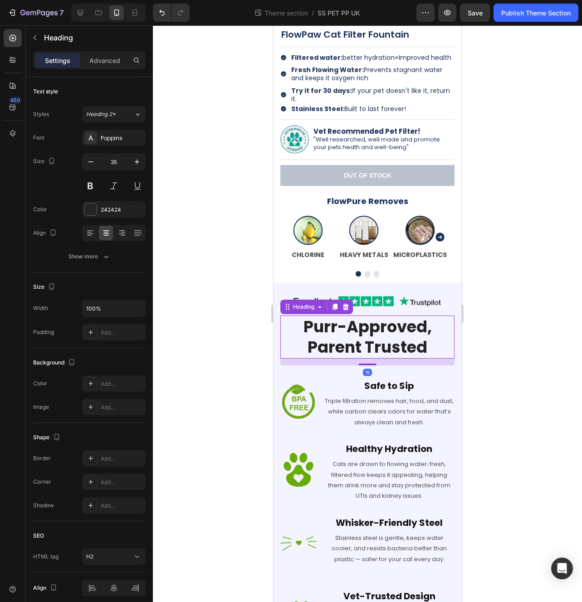
click at [416, 348] on h2 "Purr-Approved, Parent Trusted" at bounding box center [367, 337] width 174 height 43
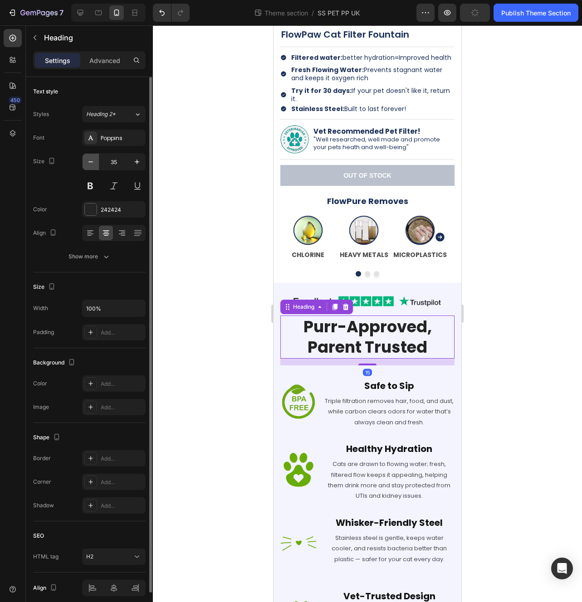
click at [91, 157] on button "button" at bounding box center [91, 162] width 16 height 16
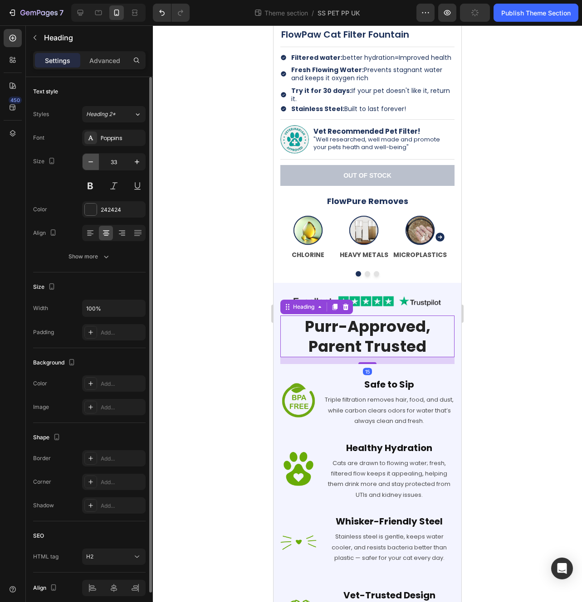
click at [91, 157] on button "button" at bounding box center [91, 162] width 16 height 16
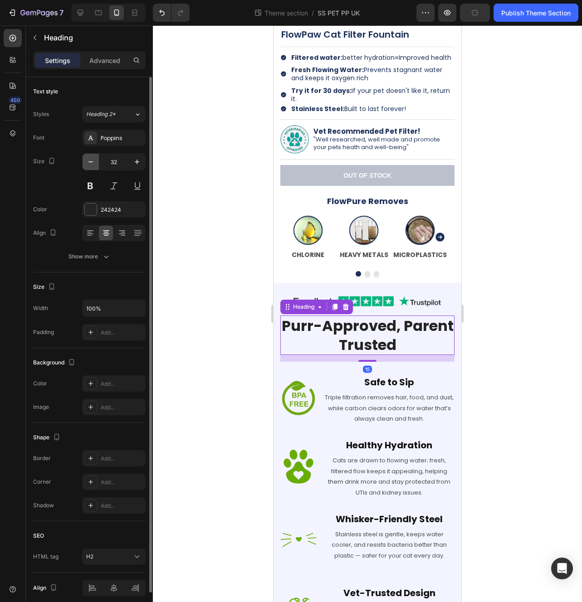
click at [91, 157] on button "button" at bounding box center [91, 162] width 16 height 16
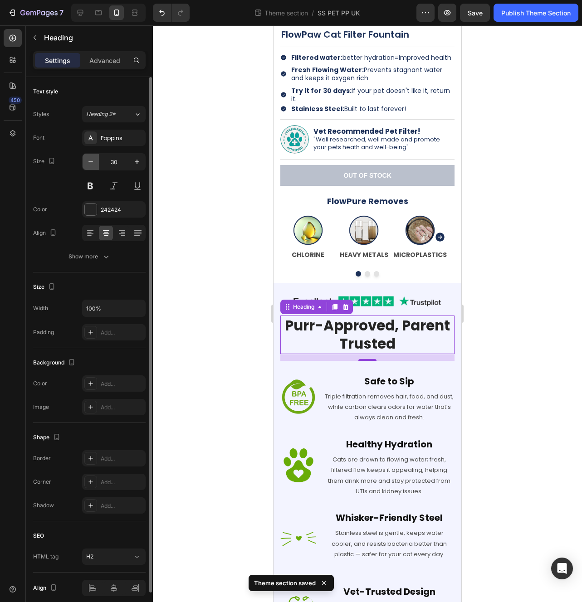
click at [91, 157] on button "button" at bounding box center [91, 162] width 16 height 16
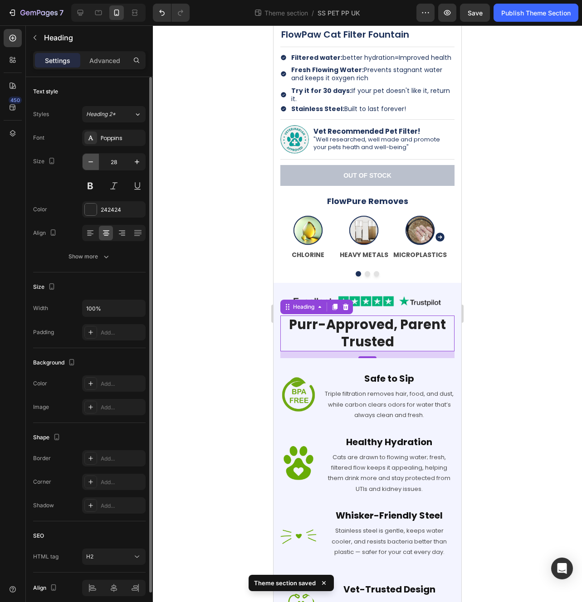
click at [91, 157] on button "button" at bounding box center [91, 162] width 16 height 16
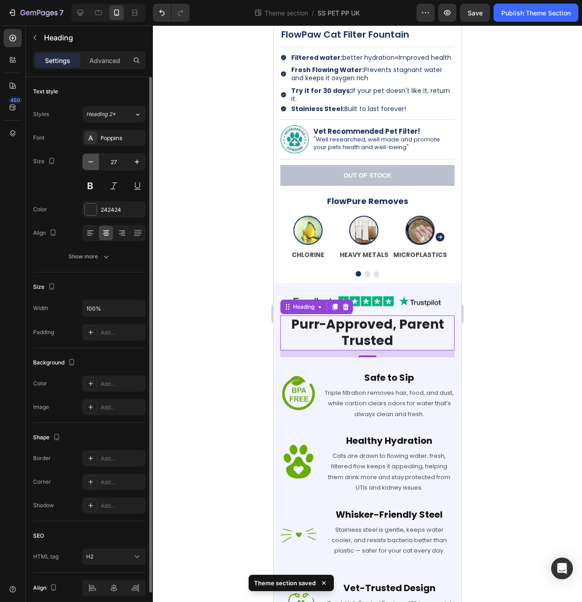
click at [91, 157] on button "button" at bounding box center [91, 162] width 16 height 16
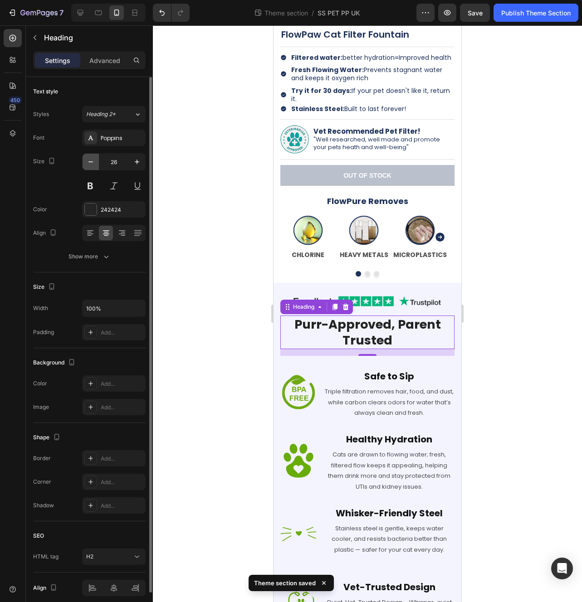
click at [91, 157] on icon "button" at bounding box center [90, 161] width 9 height 9
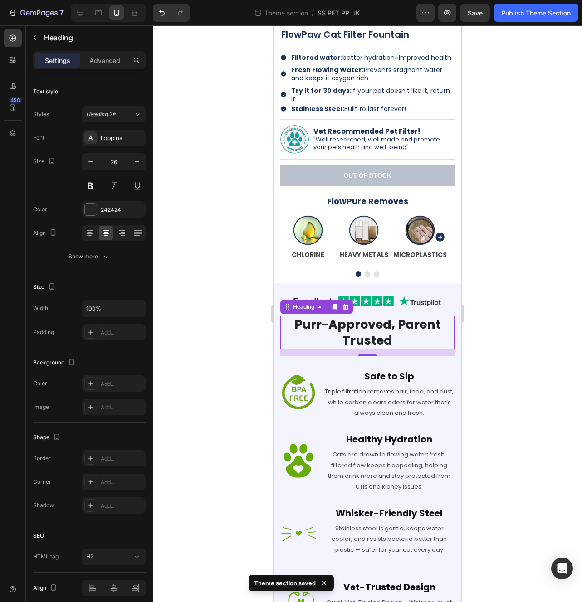
type input "25"
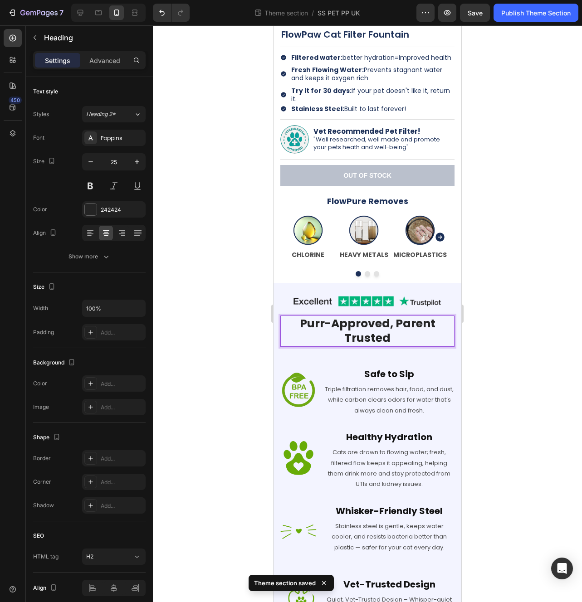
click at [388, 323] on h2 "Purr-Approved, Parent Trusted" at bounding box center [367, 331] width 174 height 31
click at [394, 325] on p "Purr-Approved, Parent Trusted" at bounding box center [367, 331] width 172 height 29
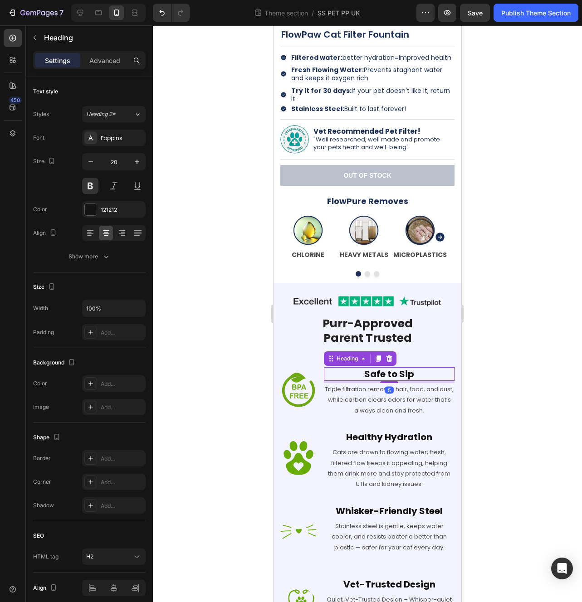
click at [433, 378] on h2 "Safe to Sip" at bounding box center [389, 374] width 131 height 14
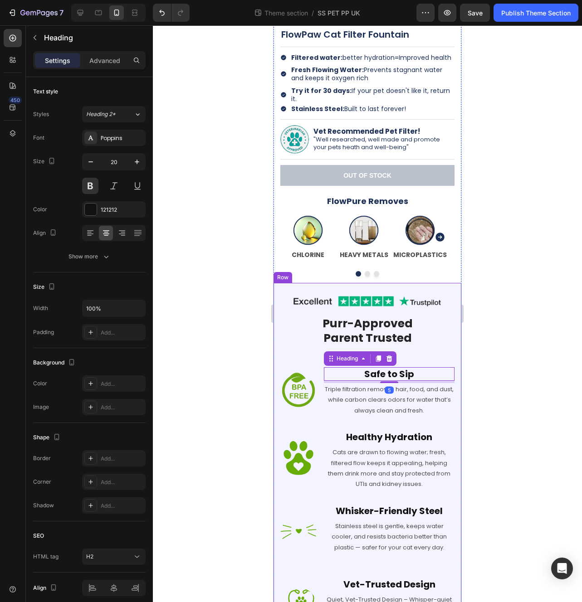
click at [410, 434] on h2 "Healthy Hydration" at bounding box center [389, 437] width 131 height 14
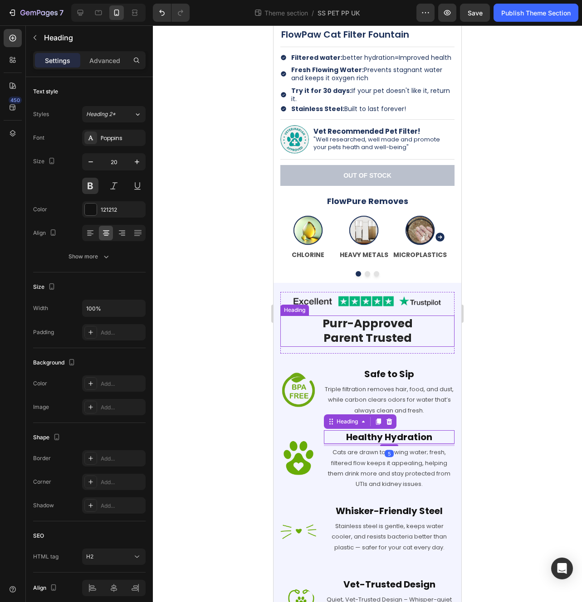
click at [427, 338] on p "Purr-Approved Parent Trusted" at bounding box center [367, 331] width 172 height 29
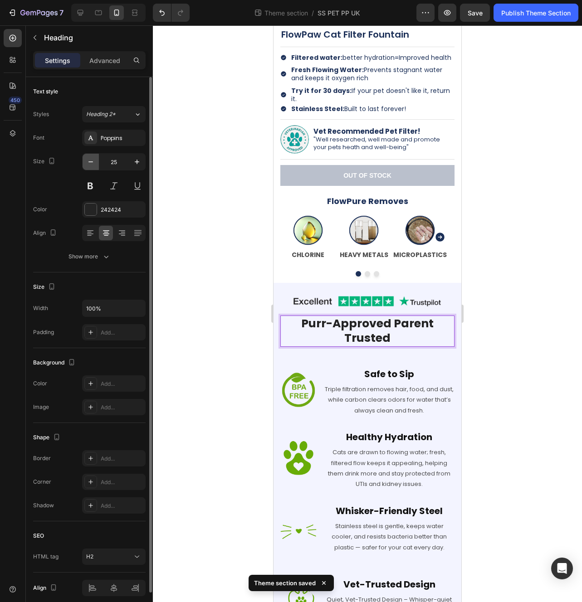
click at [90, 160] on icon "button" at bounding box center [90, 161] width 9 height 9
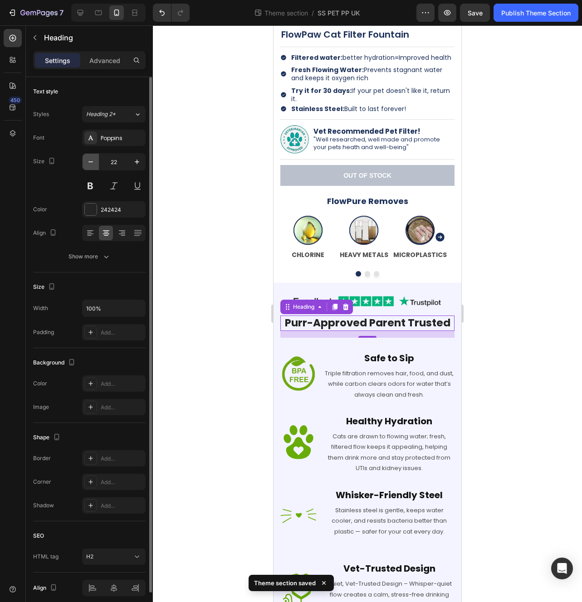
click at [90, 160] on icon "button" at bounding box center [90, 161] width 9 height 9
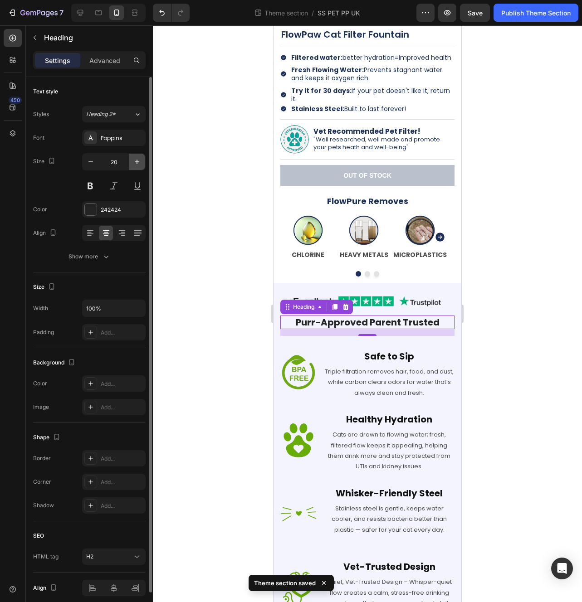
click at [137, 165] on icon "button" at bounding box center [136, 161] width 9 height 9
type input "21"
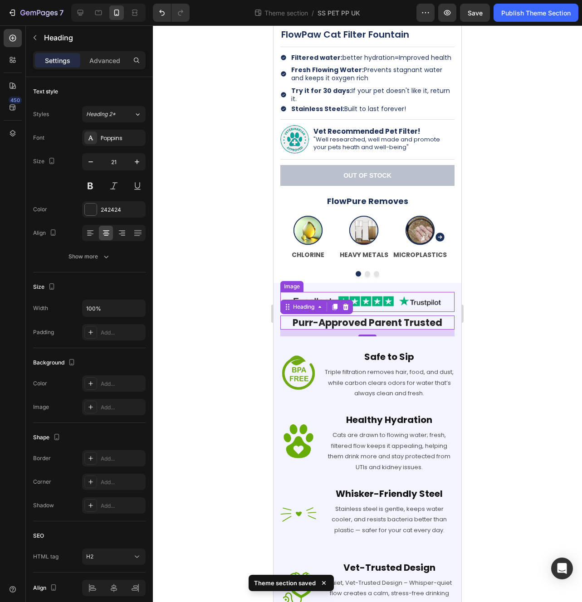
click at [418, 303] on img at bounding box center [367, 302] width 174 height 20
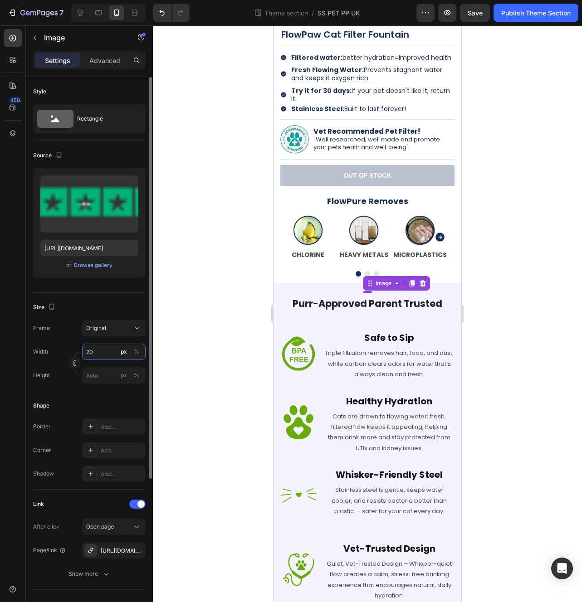
type input "2"
type input "250"
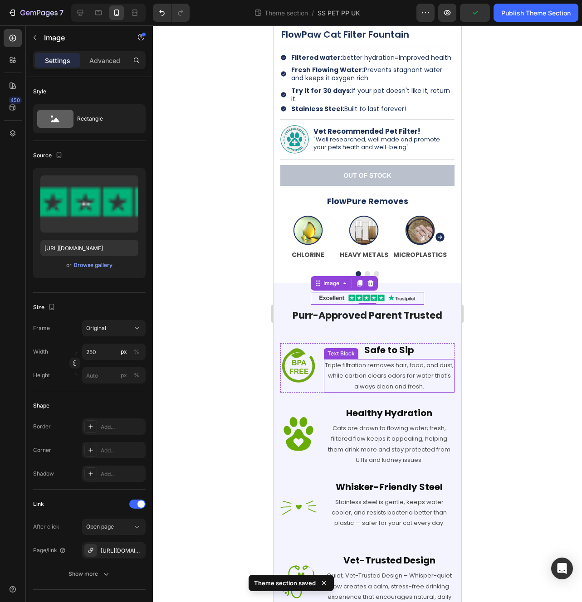
click at [421, 383] on p "Triple filtration removes hair, food, and dust, while carbon clears odors for w…" at bounding box center [389, 376] width 129 height 32
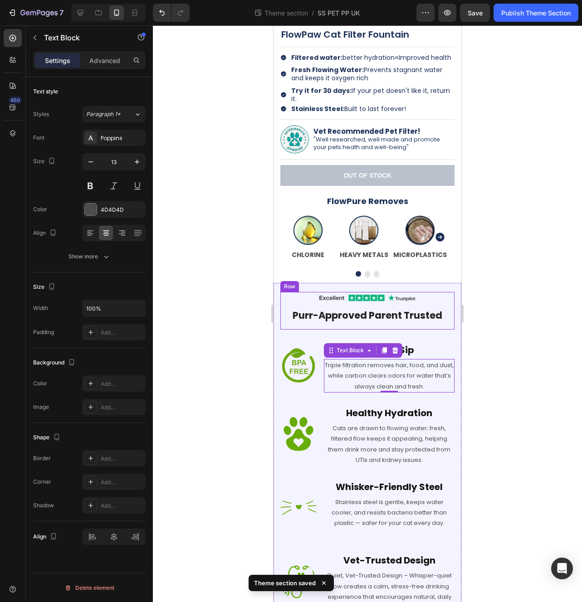
click at [329, 323] on div "Image Row Purr-Approved Parent Trusted Heading" at bounding box center [367, 311] width 174 height 38
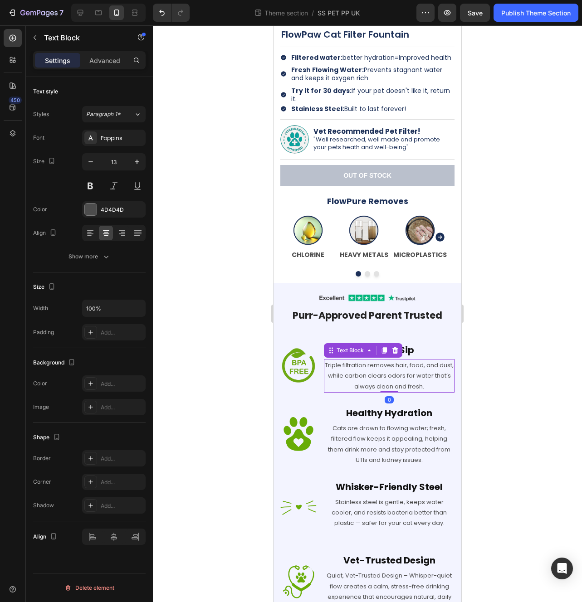
drag, startPoint x: 419, startPoint y: 366, endPoint x: 397, endPoint y: 315, distance: 54.8
click at [419, 366] on p "Triple filtration removes hair, food, and dust, while carbon clears odors for w…" at bounding box center [389, 376] width 129 height 32
click at [397, 315] on p "Purr-Approved Parent Trusted" at bounding box center [367, 315] width 172 height 12
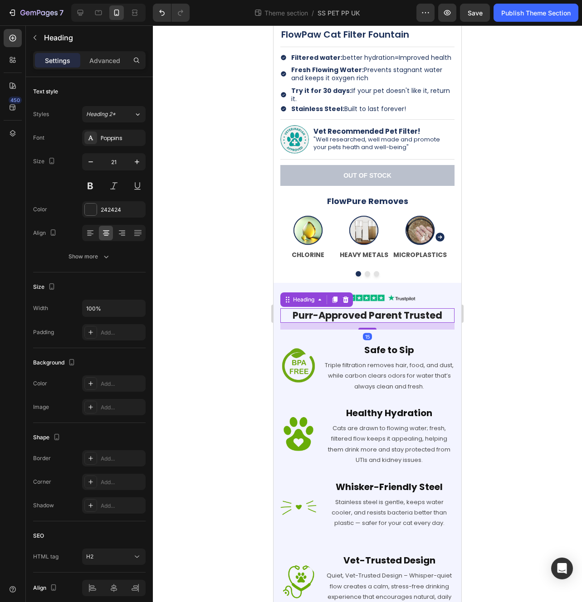
click at [386, 326] on div "15" at bounding box center [367, 326] width 174 height 7
click at [439, 299] on div "Image Row" at bounding box center [367, 298] width 174 height 13
click at [444, 314] on p "Purr-Approved Parent Trusted" at bounding box center [367, 315] width 172 height 12
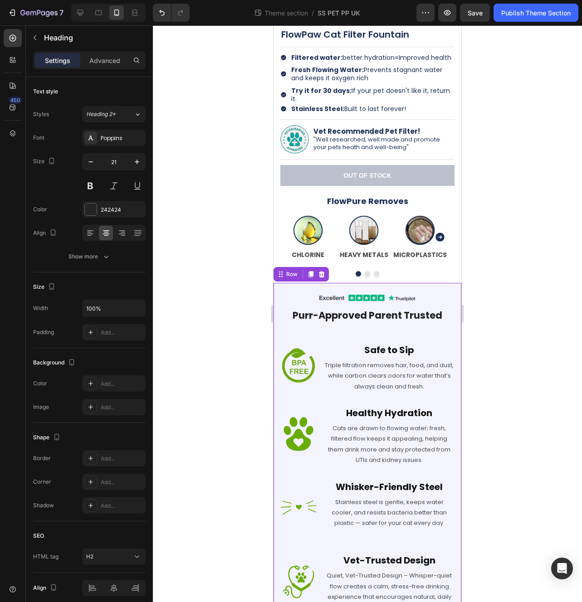
click at [448, 319] on div "Image Row Purr-Approved Parent Trusted Heading Row Image Safe to Sip Heading Tr…" at bounding box center [367, 460] width 188 height 354
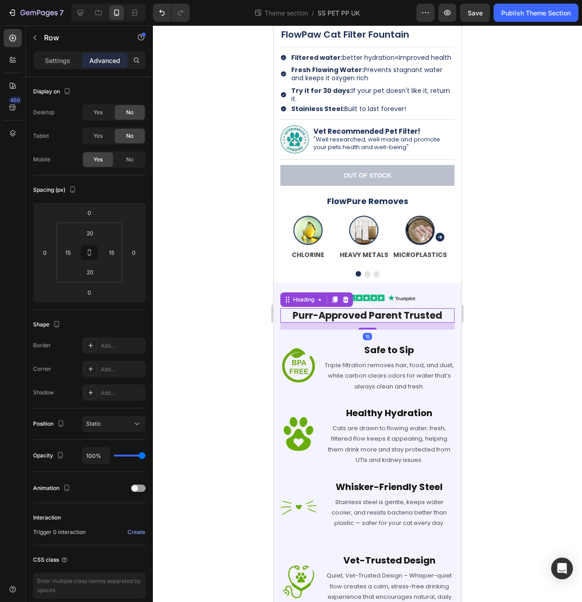
click at [387, 322] on h2 "Purr-Approved Parent Trusted" at bounding box center [367, 315] width 174 height 14
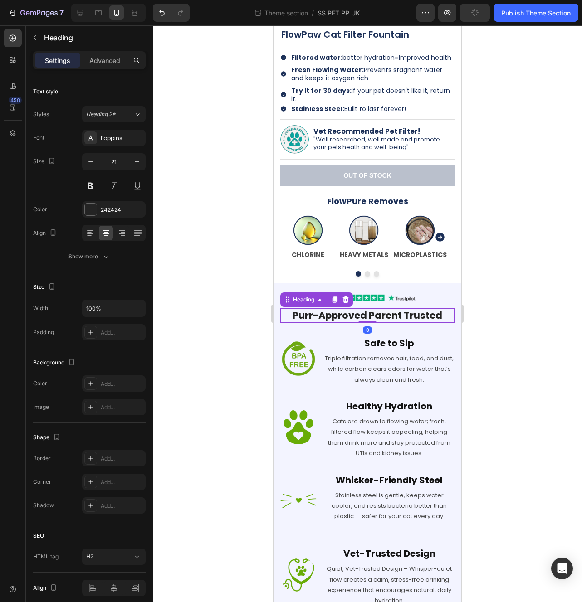
drag, startPoint x: 360, startPoint y: 328, endPoint x: 401, endPoint y: 333, distance: 41.5
click at [363, 315] on div "Purr-Approved Parent Trusted Heading 0" at bounding box center [367, 315] width 174 height 14
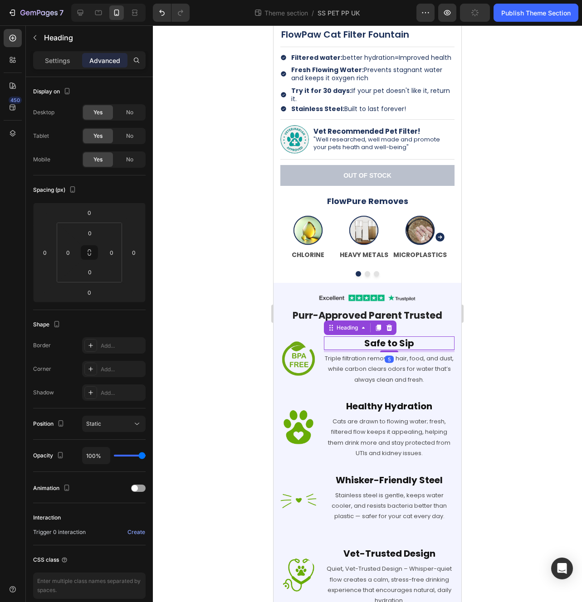
click at [419, 342] on h2 "Safe to Sip" at bounding box center [389, 343] width 131 height 14
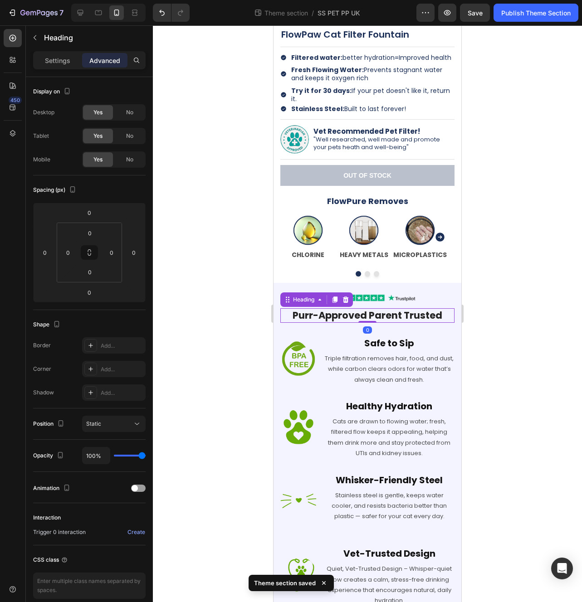
click at [419, 319] on p "Purr-Approved Parent Trusted" at bounding box center [367, 315] width 172 height 12
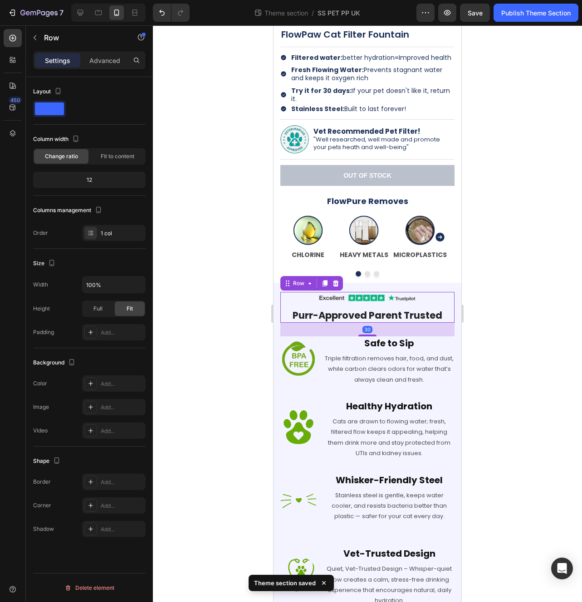
click at [416, 305] on div "Image Row Purr-Approved Parent Trusted Heading" at bounding box center [367, 307] width 174 height 31
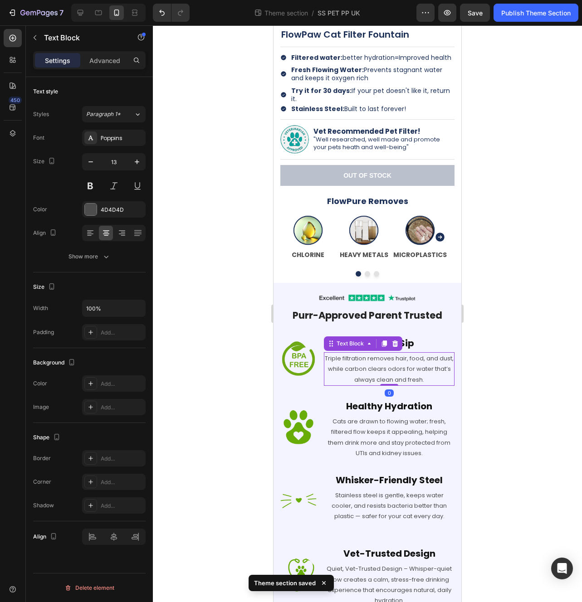
click at [412, 356] on p "Triple filtration removes hair, food, and dust, while carbon clears odors for w…" at bounding box center [389, 369] width 129 height 32
click at [399, 441] on p "Cats are drawn to flowing water; fresh, filtered flow keeps it appealing, helpi…" at bounding box center [389, 437] width 129 height 43
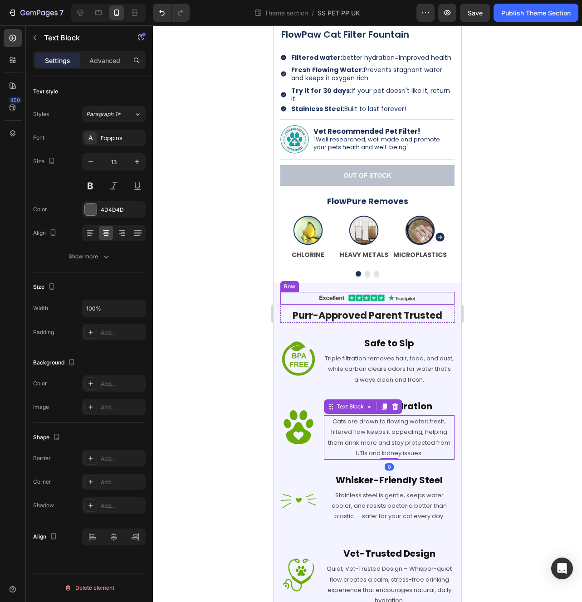
click at [426, 304] on div "Image Row" at bounding box center [367, 298] width 174 height 13
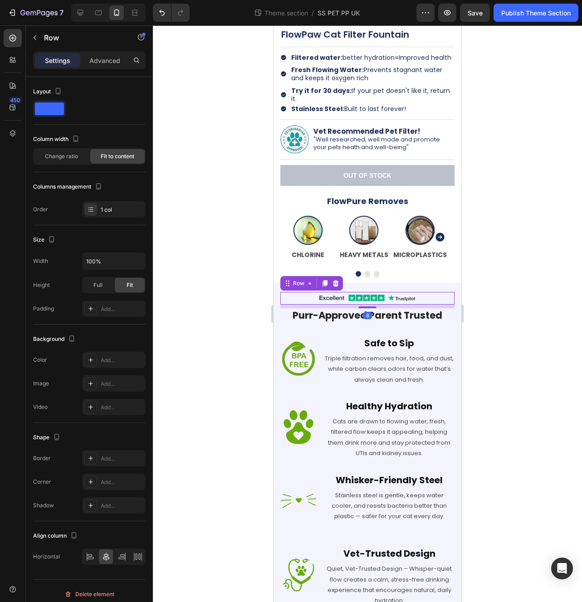
click at [406, 308] on div "8" at bounding box center [367, 307] width 174 height 4
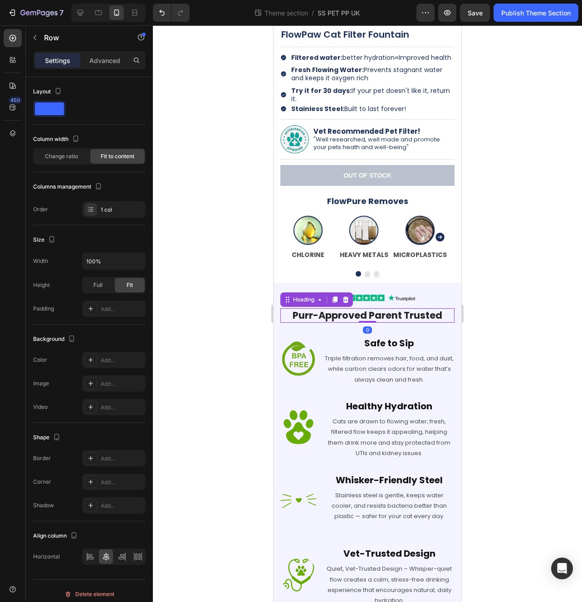
click at [443, 309] on p "Purr-Approved Parent Trusted" at bounding box center [367, 315] width 172 height 12
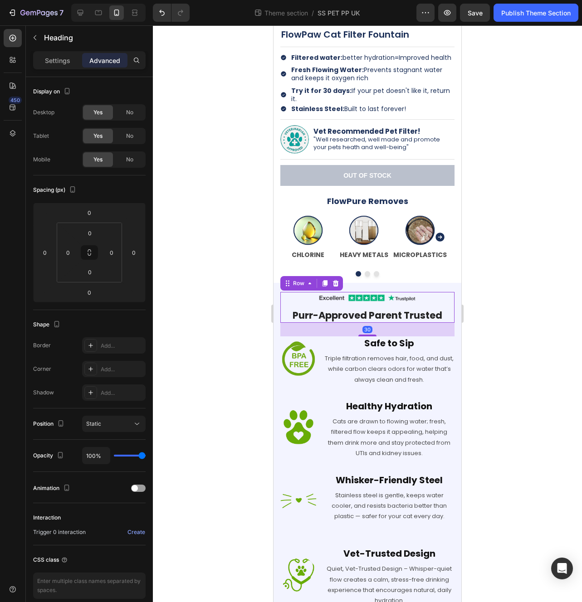
click at [444, 307] on div "Image Row Purr-Approved Parent Trusted Heading" at bounding box center [367, 307] width 174 height 31
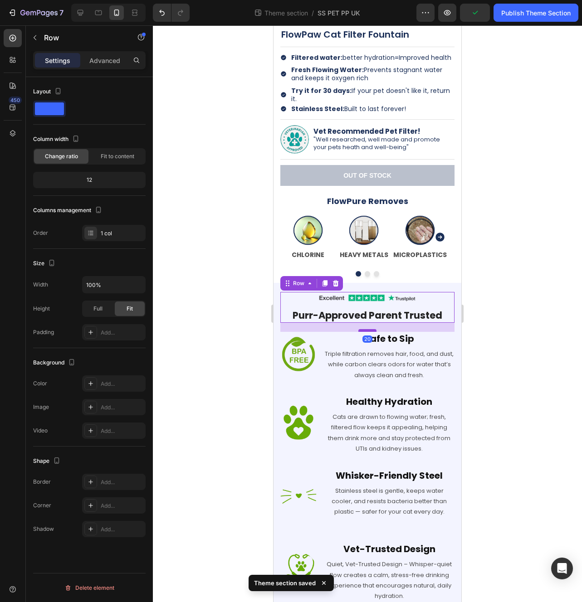
drag, startPoint x: 365, startPoint y: 336, endPoint x: 366, endPoint y: 332, distance: 4.6
click at [366, 332] on div at bounding box center [367, 330] width 18 height 3
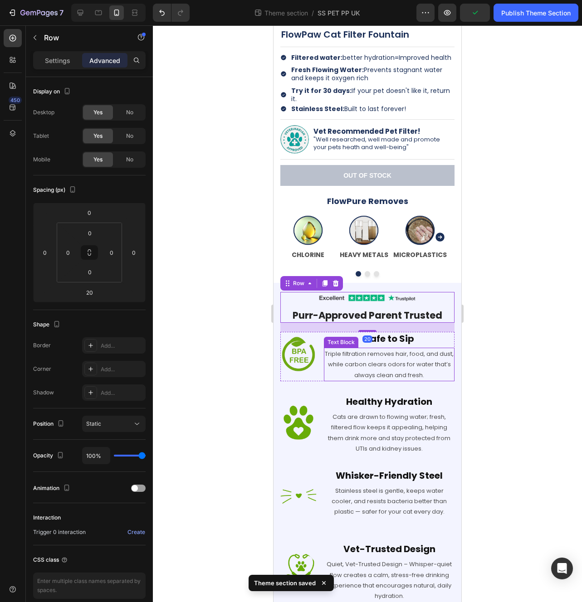
click at [372, 352] on p "Triple filtration removes hair, food, and dust, while carbon clears odors for w…" at bounding box center [389, 365] width 129 height 32
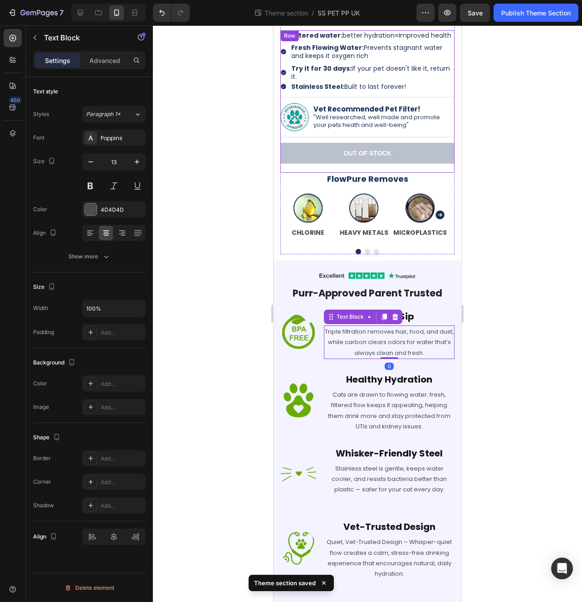
scroll to position [261, 0]
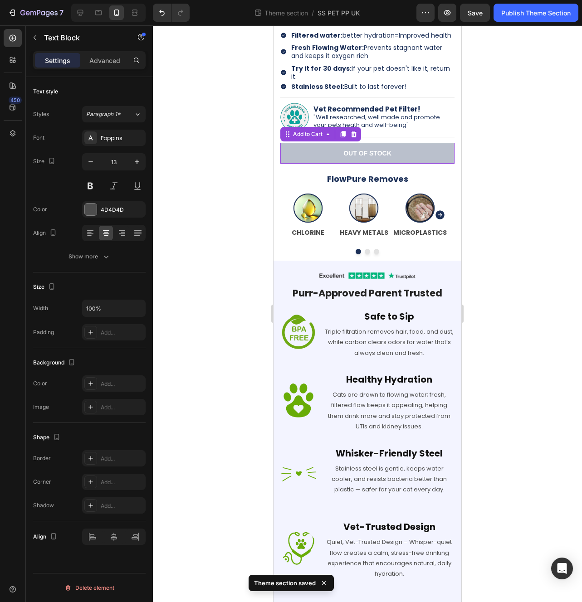
click at [422, 144] on button "Out of stock" at bounding box center [367, 153] width 174 height 21
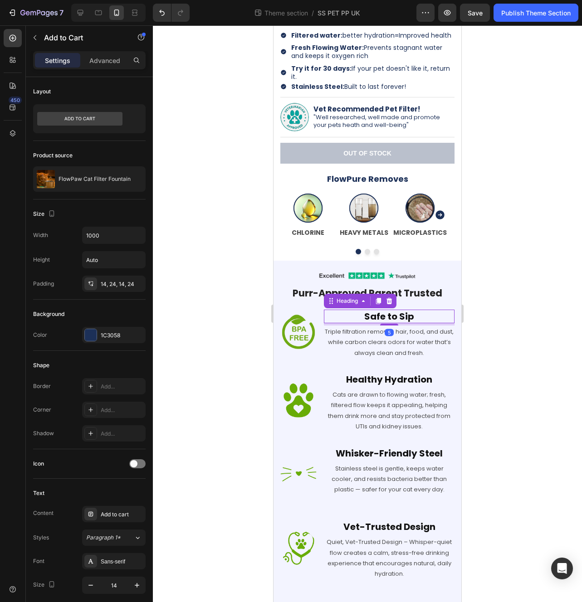
click at [411, 318] on h2 "Safe to Sip" at bounding box center [389, 317] width 131 height 14
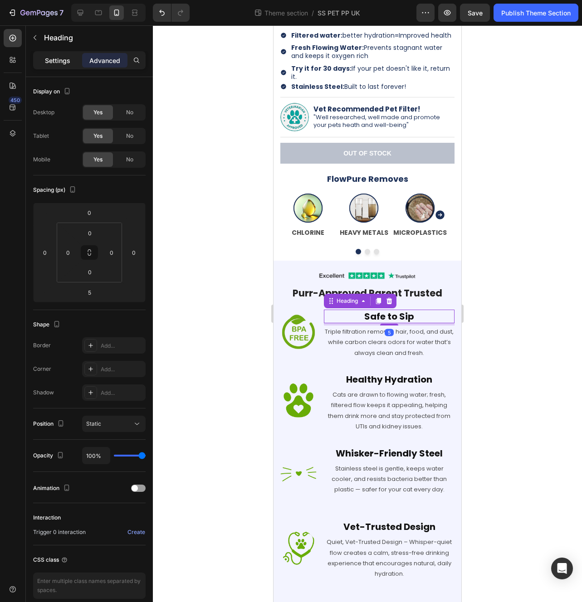
click at [65, 62] on p "Settings" at bounding box center [57, 61] width 25 height 10
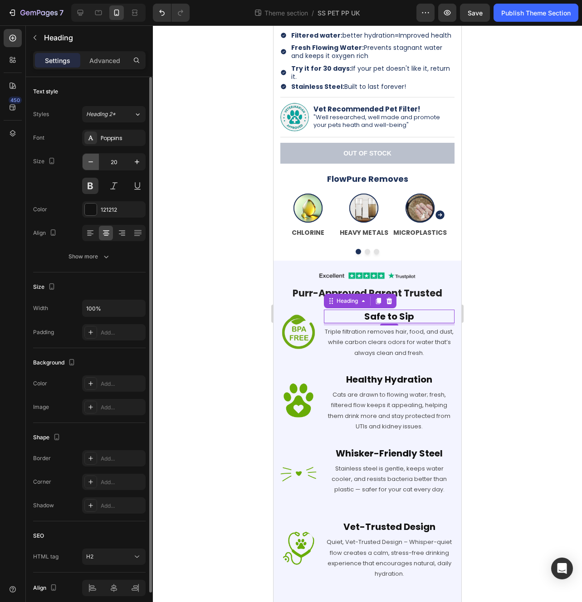
click at [91, 158] on icon "button" at bounding box center [90, 161] width 9 height 9
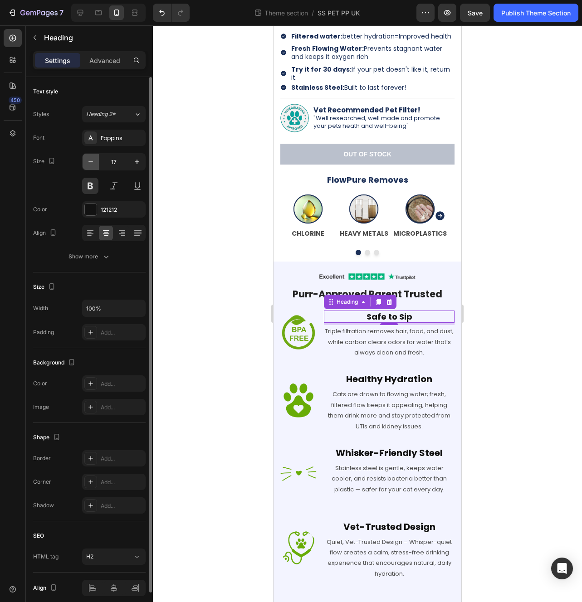
click at [91, 158] on icon "button" at bounding box center [90, 161] width 9 height 9
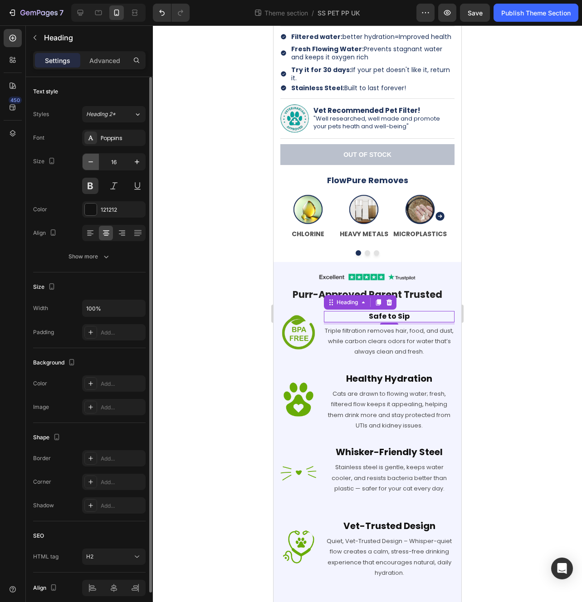
type input "15"
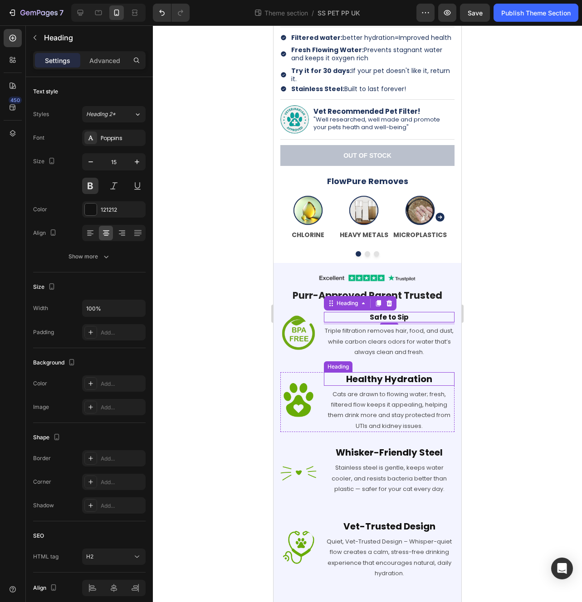
click at [381, 385] on h2 "Healthy Hydration" at bounding box center [389, 379] width 131 height 14
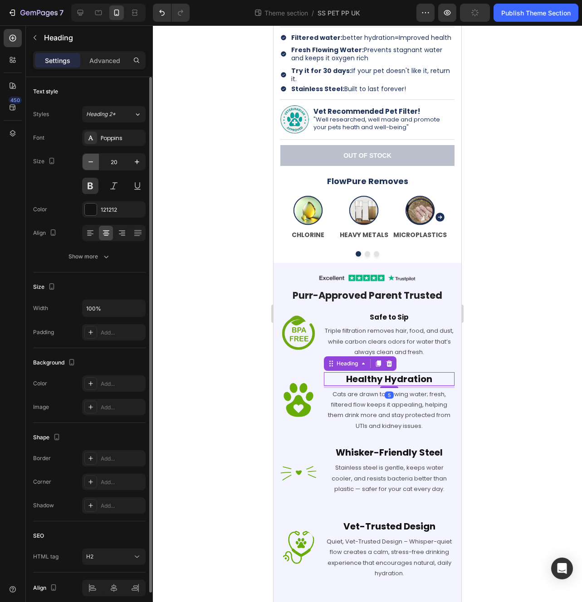
click at [89, 166] on icon "button" at bounding box center [90, 161] width 9 height 9
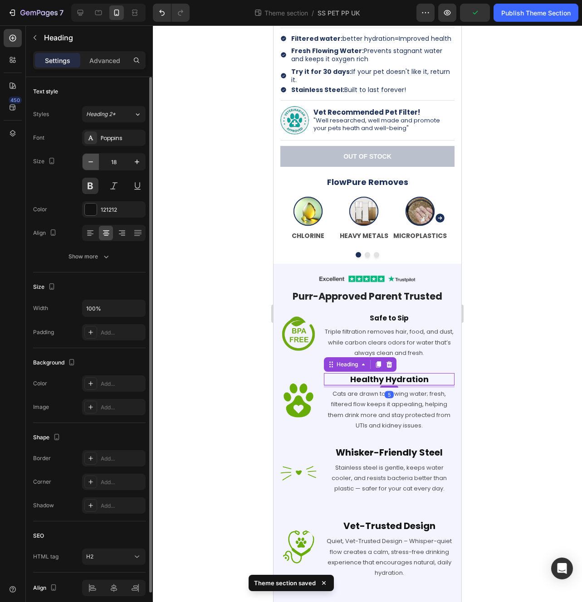
click at [89, 166] on icon "button" at bounding box center [90, 161] width 9 height 9
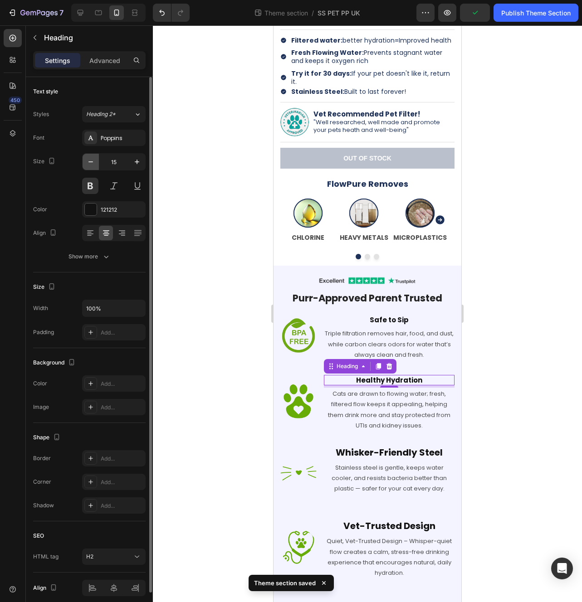
click at [89, 166] on icon "button" at bounding box center [90, 161] width 9 height 9
click at [136, 163] on icon "button" at bounding box center [136, 161] width 9 height 9
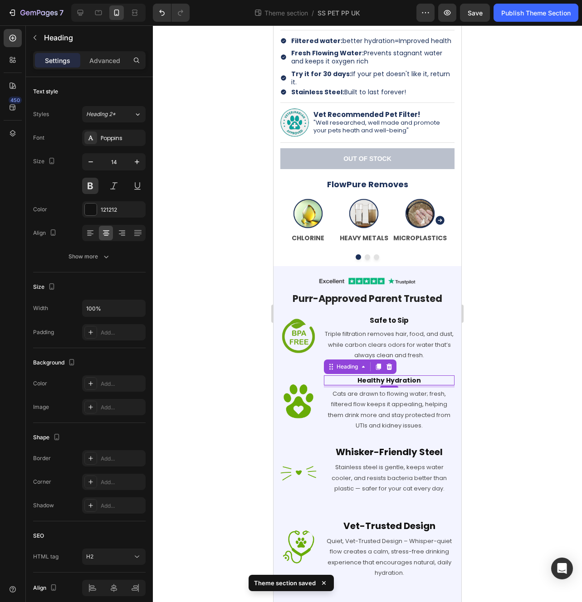
type input "15"
click at [368, 452] on h2 "Whisker-Friendly Steel" at bounding box center [389, 453] width 131 height 14
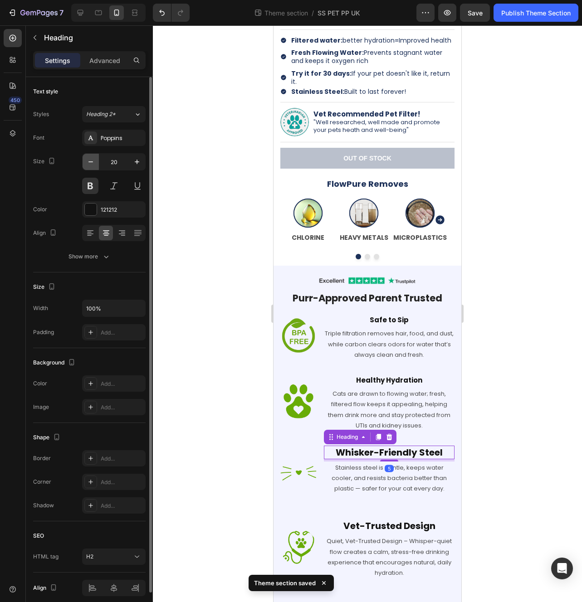
click at [91, 164] on icon "button" at bounding box center [90, 161] width 9 height 9
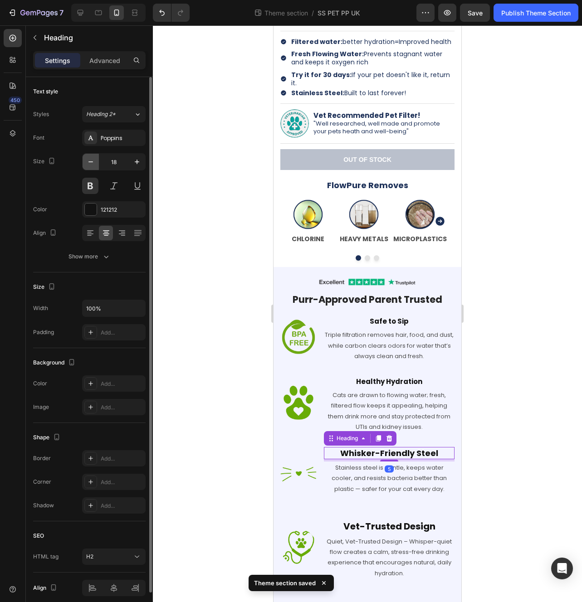
click at [91, 164] on icon "button" at bounding box center [90, 161] width 9 height 9
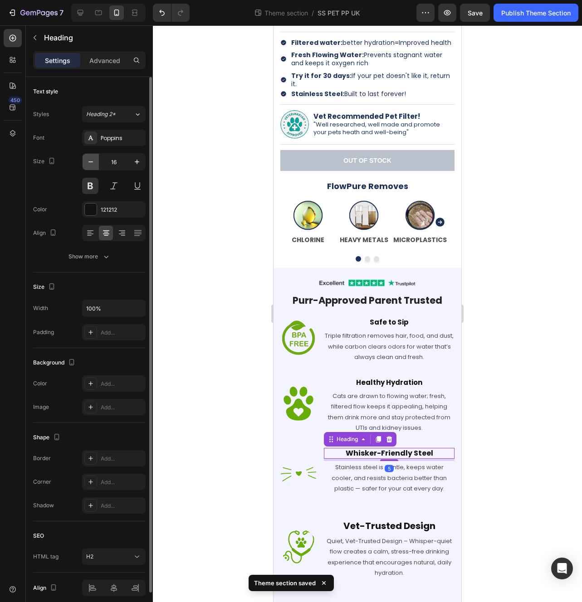
type input "15"
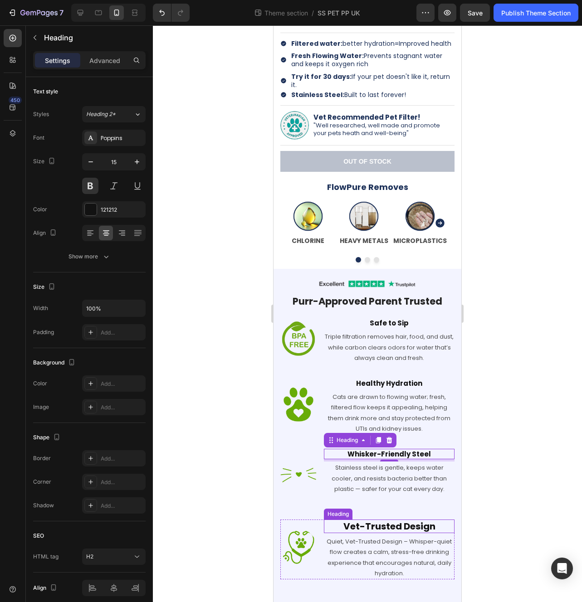
click at [360, 530] on h2 "Vet-Trusted Design" at bounding box center [389, 527] width 131 height 14
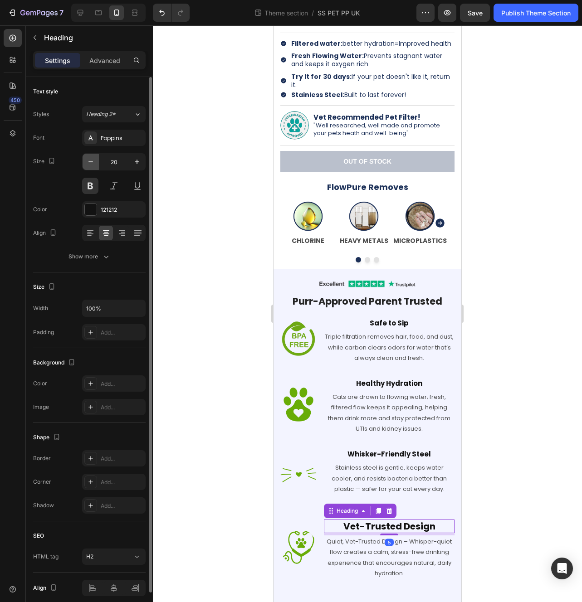
click at [85, 160] on button "button" at bounding box center [91, 162] width 16 height 16
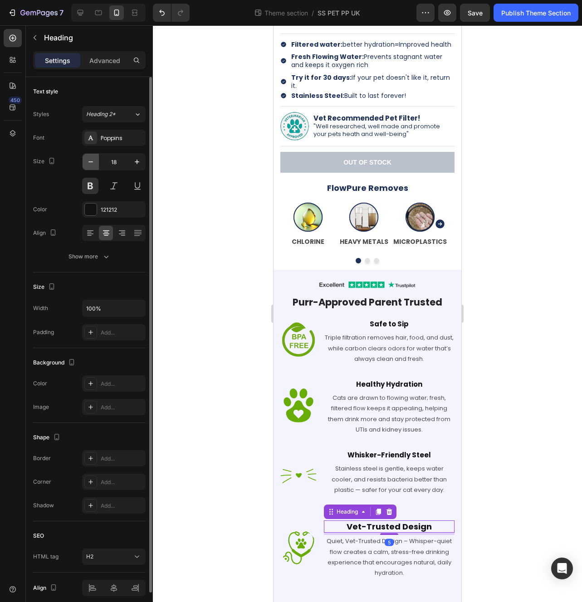
click at [85, 160] on button "button" at bounding box center [91, 162] width 16 height 16
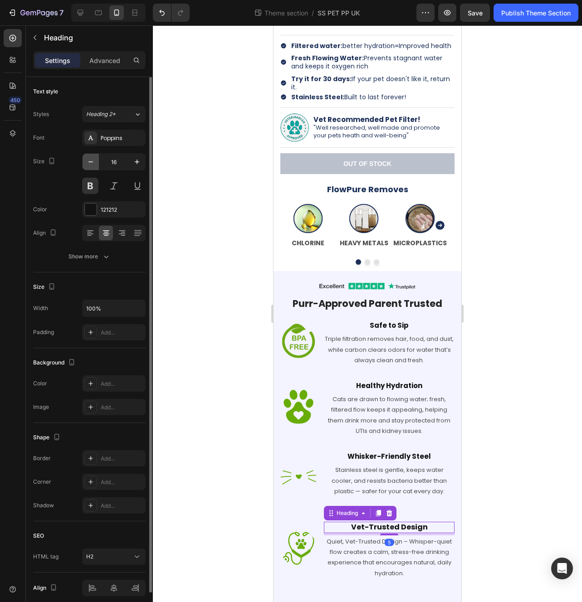
type input "15"
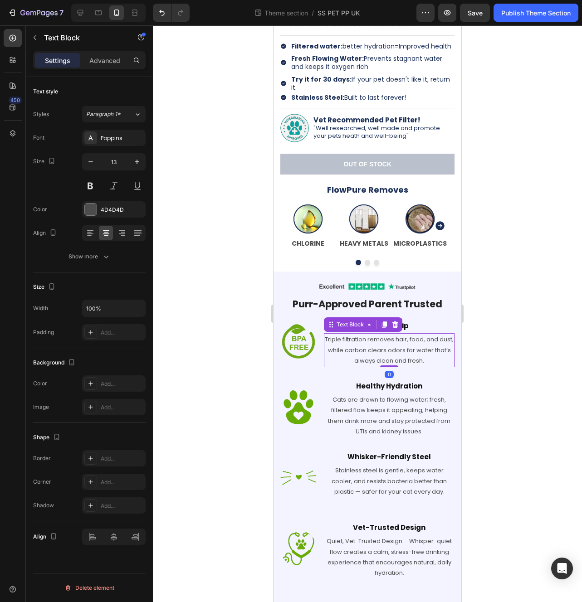
click at [422, 364] on p "Triple filtration removes hair, food, and dust, while carbon clears odors for w…" at bounding box center [389, 350] width 129 height 32
click at [410, 324] on h2 "Safe to Sip" at bounding box center [389, 326] width 131 height 11
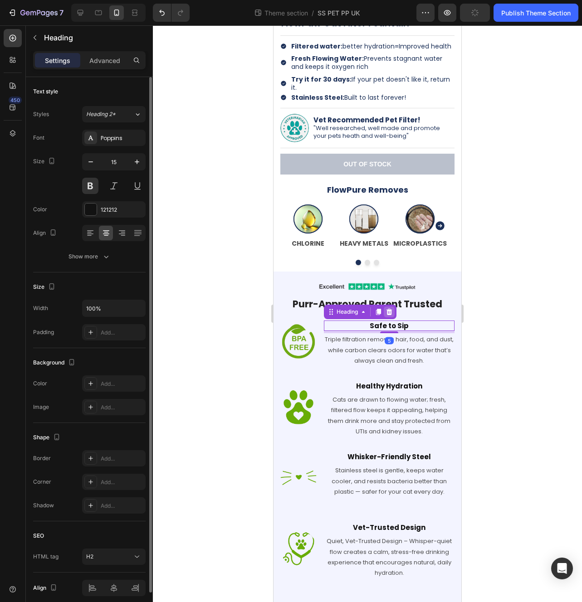
scroll to position [248, 0]
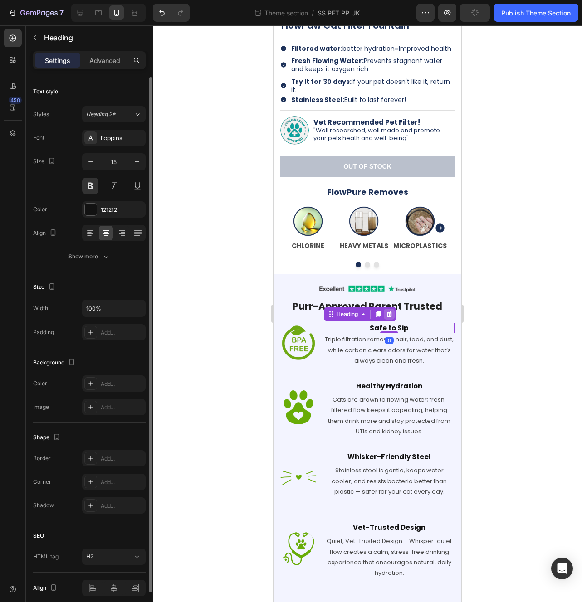
drag, startPoint x: 388, startPoint y: 332, endPoint x: 392, endPoint y: 317, distance: 15.5
click at [392, 323] on div "Safe to Sip Heading 0" at bounding box center [389, 328] width 131 height 11
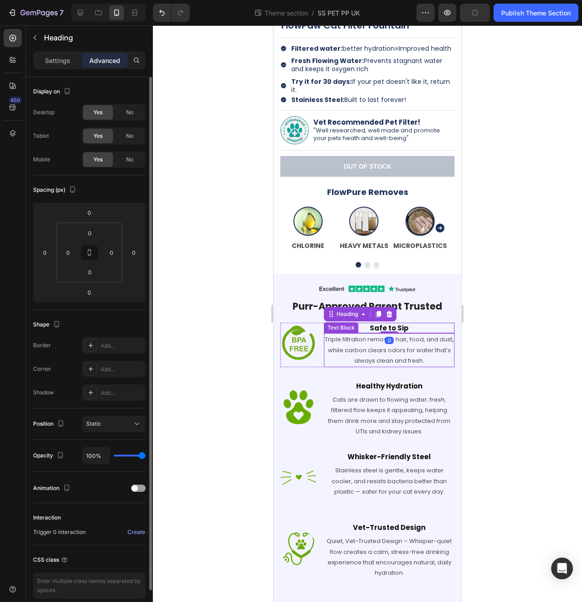
click at [419, 361] on p "Triple filtration removes hair, food, and dust, while carbon clears odors for w…" at bounding box center [389, 350] width 129 height 32
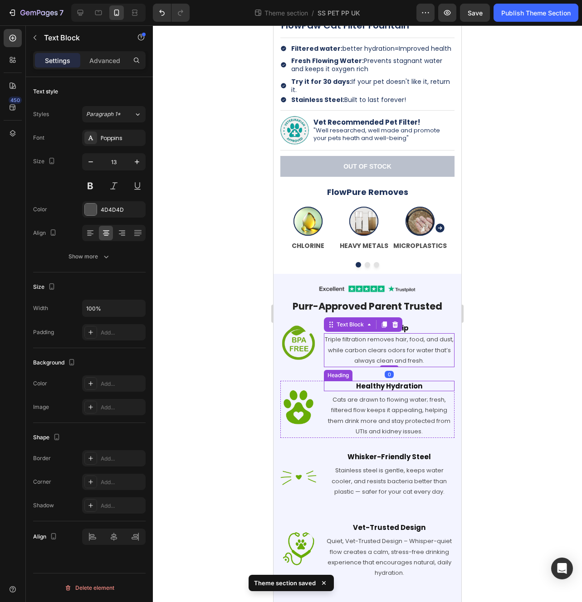
click at [394, 388] on h2 "Healthy Hydration" at bounding box center [389, 386] width 131 height 11
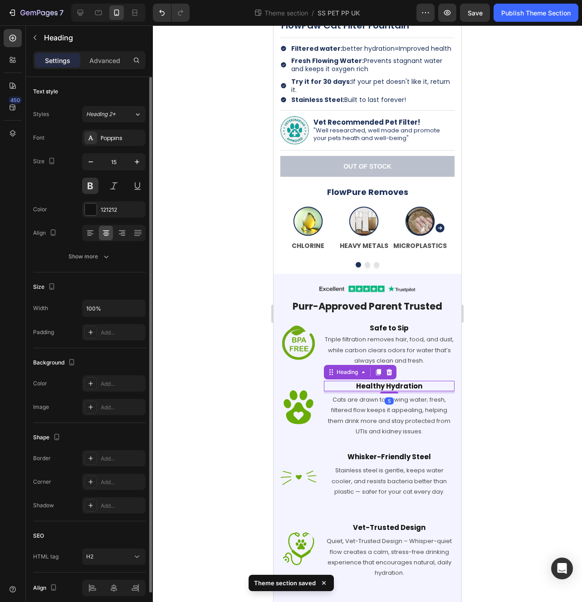
scroll to position [246, 0]
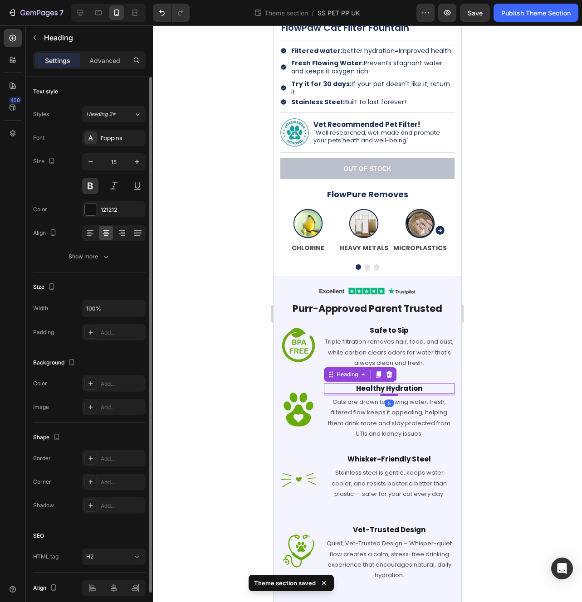
drag, startPoint x: 387, startPoint y: 393, endPoint x: 397, endPoint y: 357, distance: 37.1
click at [397, 357] on div "Image Row Purr-Approved Parent Trusted Heading Row Image Safe to Sip Heading Tr…" at bounding box center [367, 440] width 174 height 310
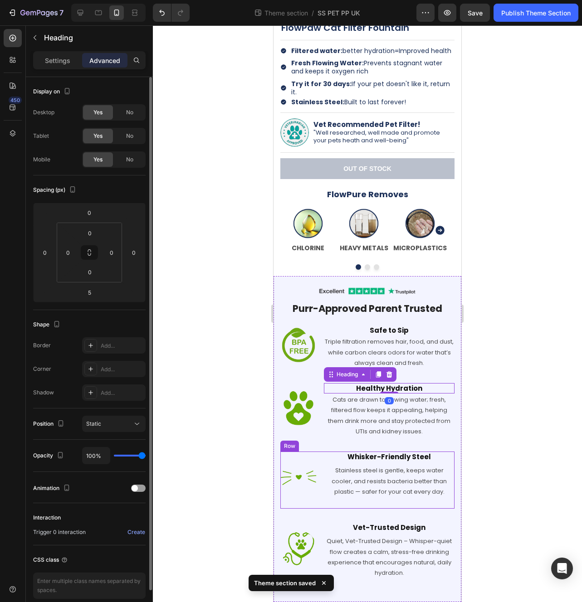
click at [375, 459] on h2 "Whisker-Friendly Steel" at bounding box center [389, 457] width 131 height 11
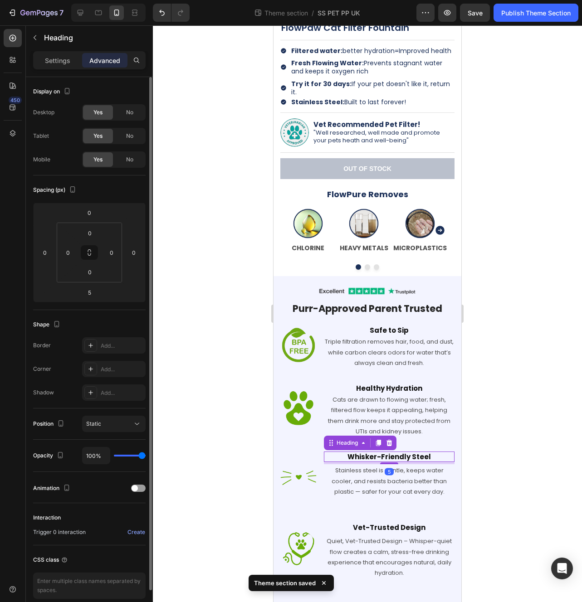
scroll to position [244, 0]
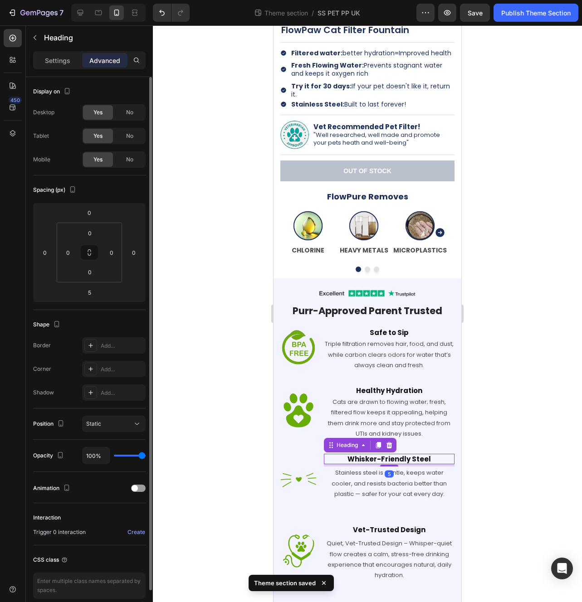
drag, startPoint x: 385, startPoint y: 463, endPoint x: 391, endPoint y: 436, distance: 28.4
click at [391, 436] on div "Image Row Purr-Approved Parent Trusted Heading Row Image Safe to Sip Heading Tr…" at bounding box center [367, 442] width 174 height 308
type input "0"
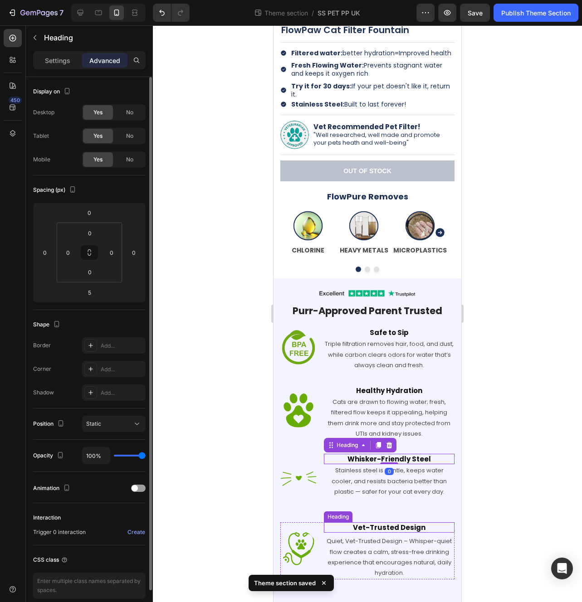
click at [389, 530] on h2 "Vet-Trusted Design" at bounding box center [389, 527] width 131 height 11
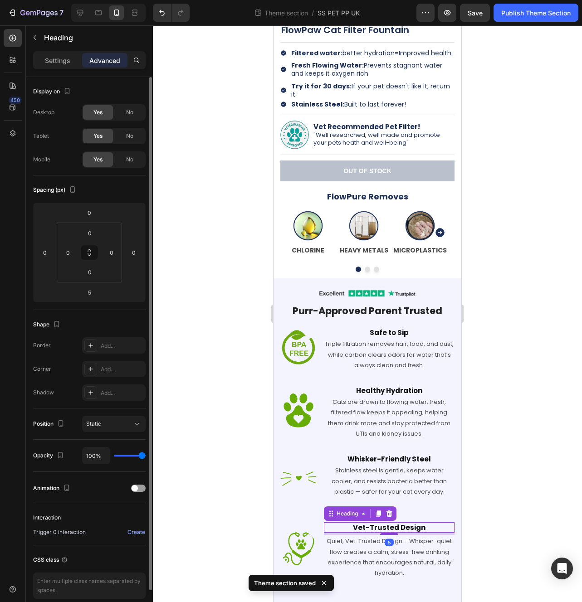
scroll to position [241, 0]
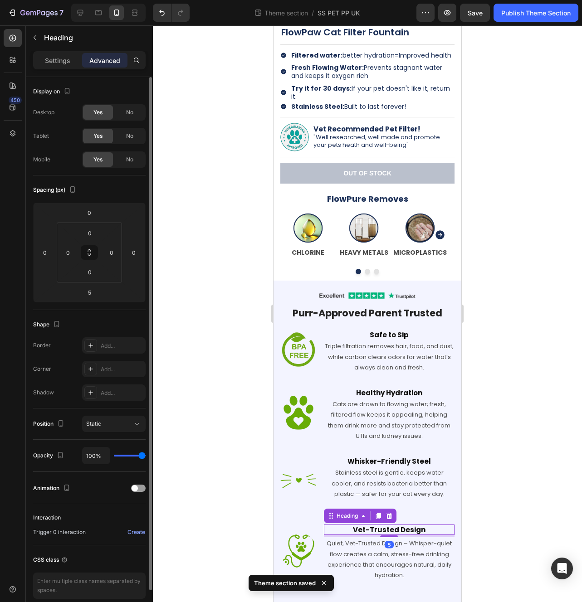
drag, startPoint x: 384, startPoint y: 534, endPoint x: 393, endPoint y: 507, distance: 28.3
click at [393, 507] on div "Image Row Purr-Approved Parent Trusted Heading Row Image Safe to Sip Heading Tr…" at bounding box center [367, 443] width 174 height 306
type input "0"
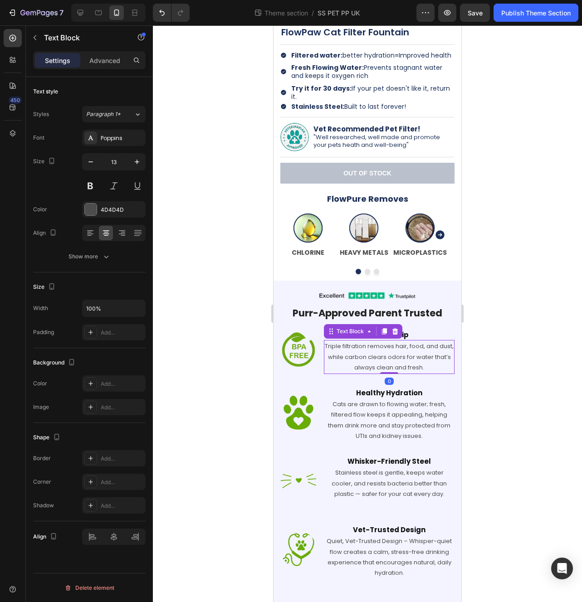
click at [334, 351] on p "Triple filtration removes hair, food, and dust, while carbon clears odors for w…" at bounding box center [389, 357] width 129 height 32
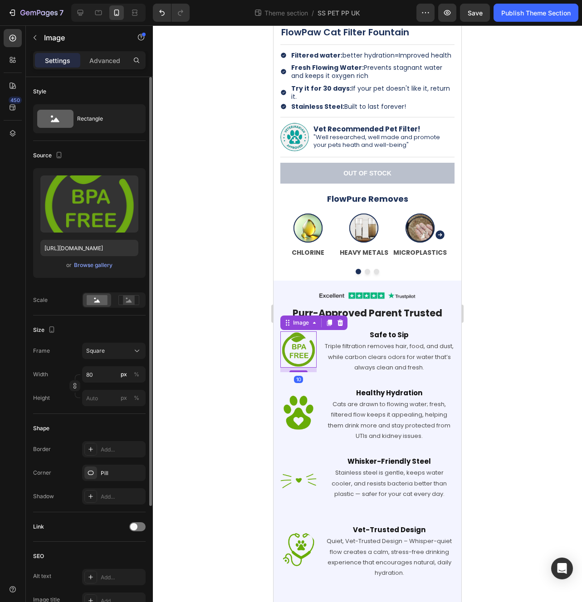
click at [315, 354] on img at bounding box center [298, 350] width 36 height 36
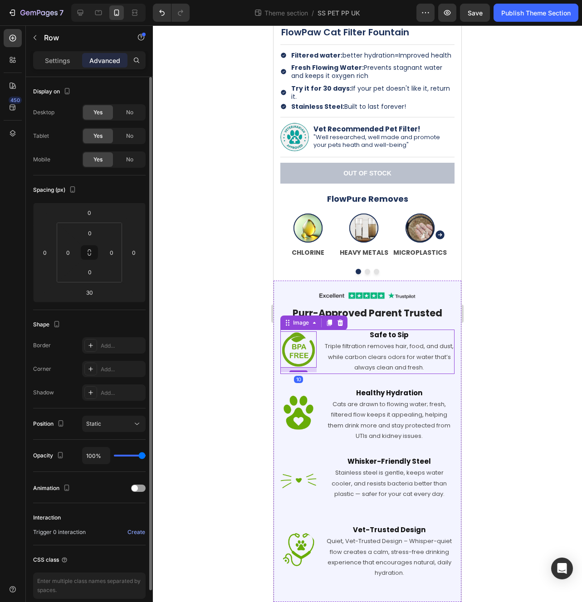
click at [321, 353] on div "Image 10 Safe to Sip Heading Triple filtration removes hair, food, and dust, wh…" at bounding box center [367, 352] width 174 height 44
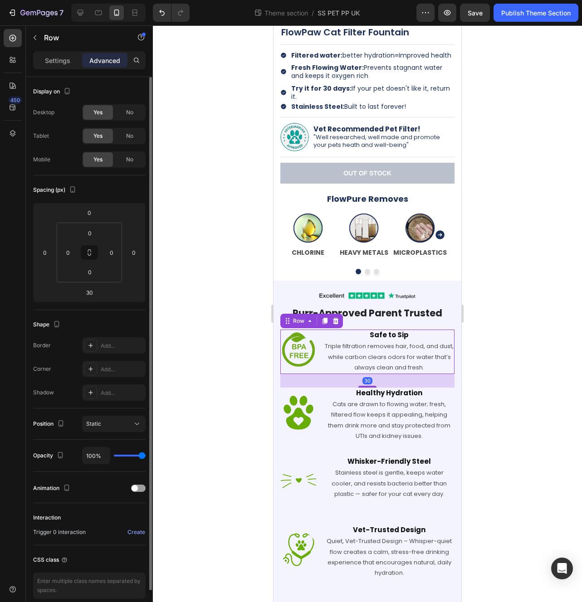
click at [322, 346] on div "Image Safe to Sip Heading Triple filtration removes hair, food, and dust, while…" at bounding box center [367, 352] width 174 height 44
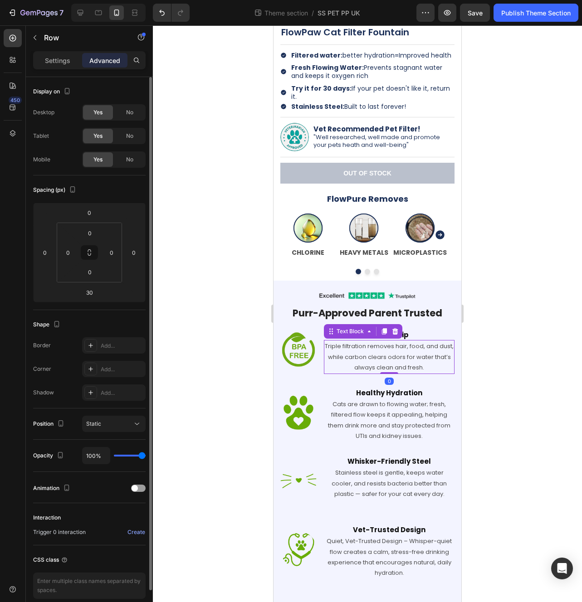
click at [335, 347] on p "Triple filtration removes hair, food, and dust, while carbon clears odors for w…" at bounding box center [389, 357] width 129 height 32
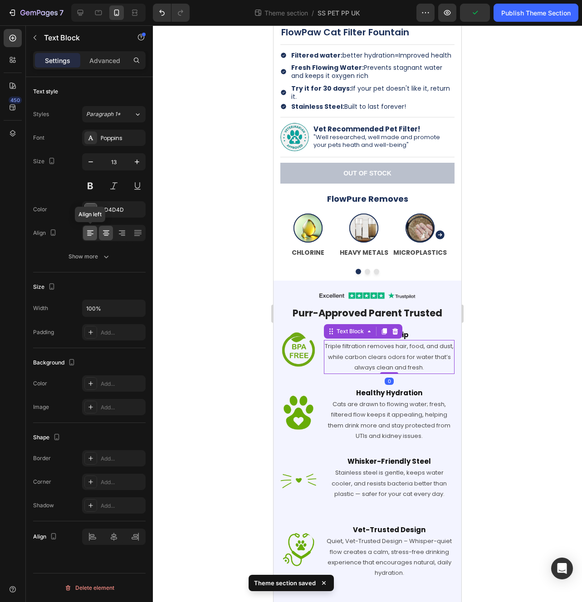
click at [89, 235] on icon at bounding box center [90, 233] width 9 height 9
click at [424, 337] on h2 "Safe to Sip" at bounding box center [389, 335] width 131 height 11
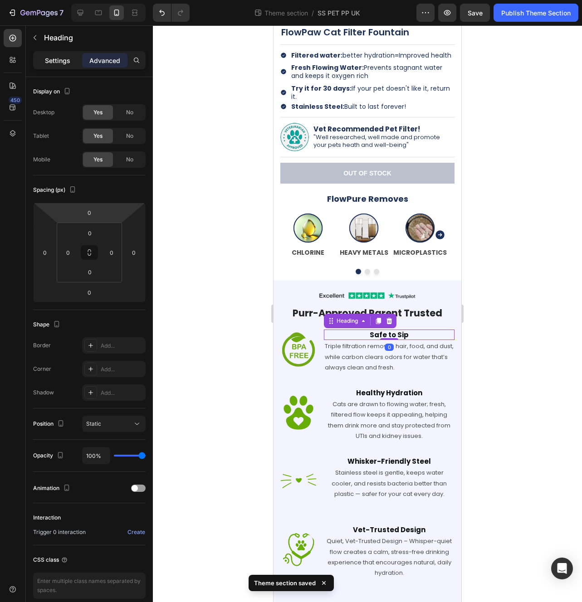
click at [68, 61] on p "Settings" at bounding box center [57, 61] width 25 height 10
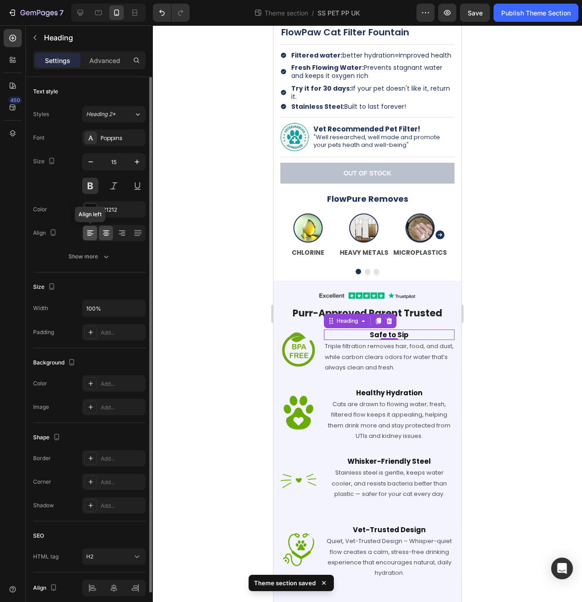
click at [89, 234] on icon at bounding box center [90, 234] width 6 height 1
click at [361, 391] on h2 "Healthy Hydration" at bounding box center [389, 393] width 131 height 11
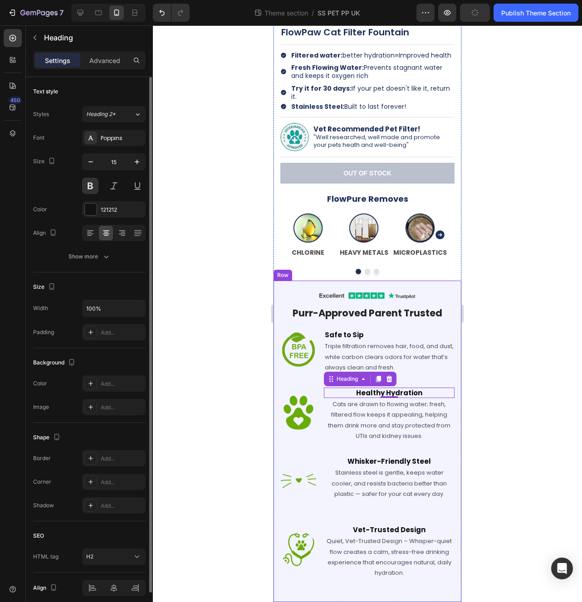
click at [445, 376] on div "Image Row Purr-Approved Parent Trusted Heading Row Image Safe to Sip Heading Tr…" at bounding box center [367, 441] width 174 height 303
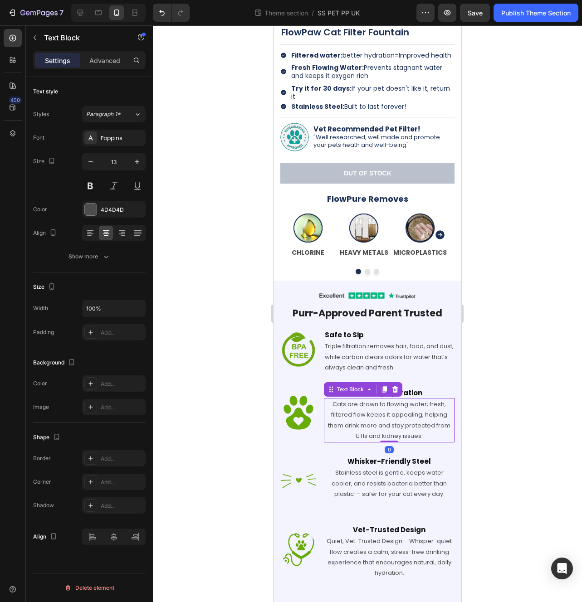
click at [414, 429] on p "Cats are drawn to flowing water; fresh, filtered flow keeps it appealing, helpi…" at bounding box center [389, 420] width 129 height 43
click at [92, 236] on icon at bounding box center [90, 233] width 9 height 9
click at [418, 390] on h2 "Healthy Hydration" at bounding box center [389, 393] width 131 height 11
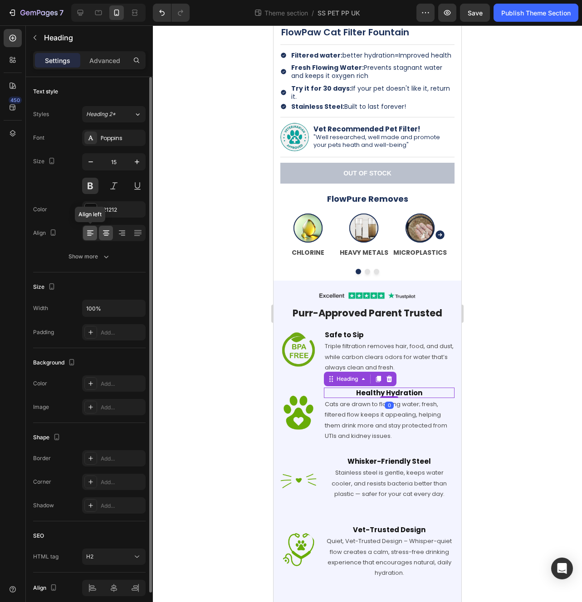
click at [94, 234] on div at bounding box center [90, 233] width 14 height 15
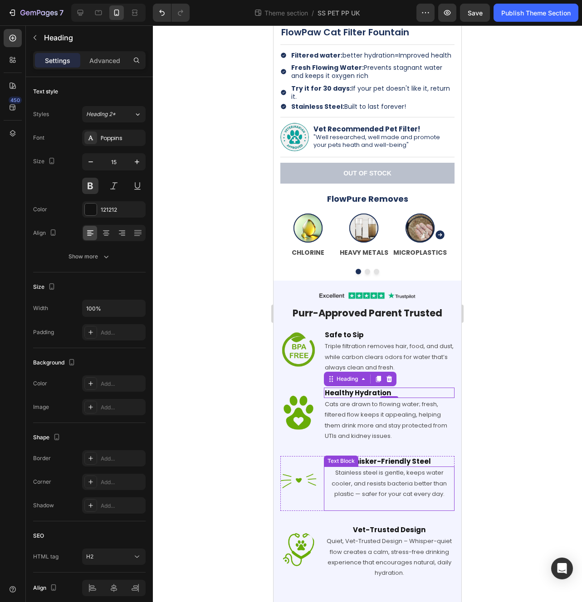
click at [424, 479] on p "Stainless steel is gentle, keeps water cooler, and resists bacteria better than…" at bounding box center [389, 484] width 129 height 32
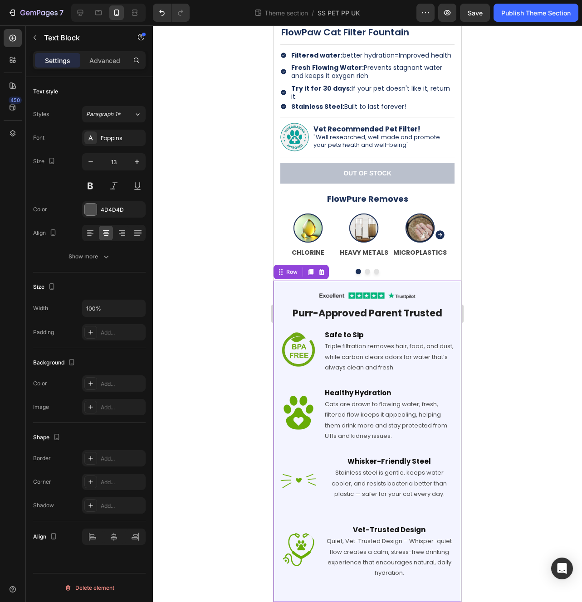
click at [423, 453] on div "Image Row Purr-Approved Parent Trusted Heading Row Image Safe to Sip Heading Tr…" at bounding box center [367, 441] width 174 height 303
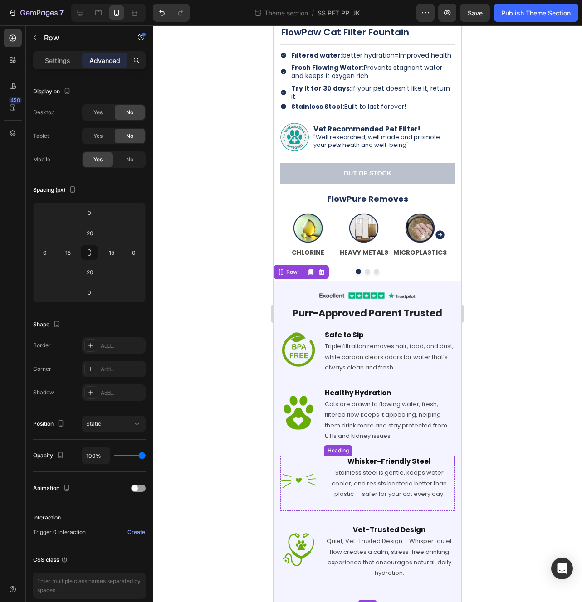
click at [419, 460] on h2 "Whisker-Friendly Steel" at bounding box center [389, 461] width 131 height 11
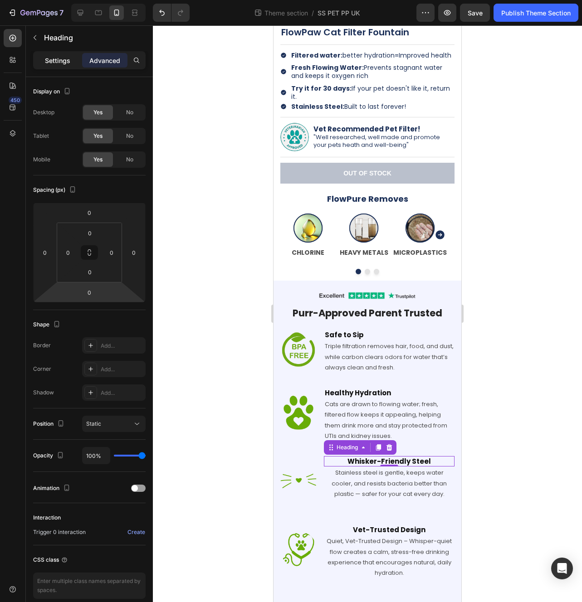
click at [60, 66] on div "Settings" at bounding box center [57, 60] width 45 height 15
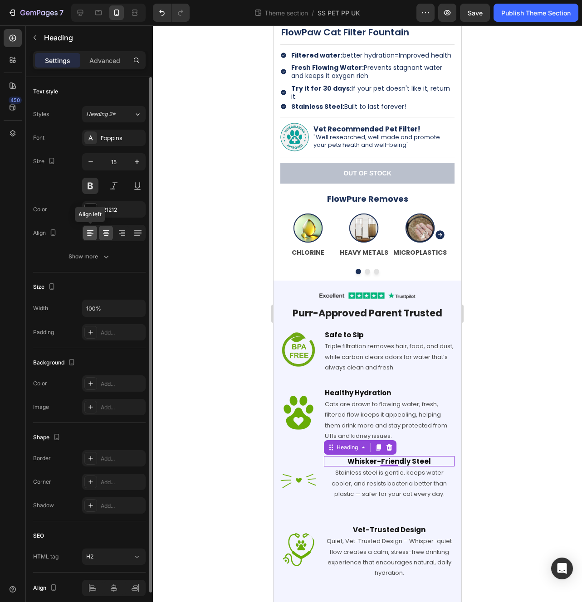
click at [87, 236] on icon at bounding box center [90, 233] width 9 height 9
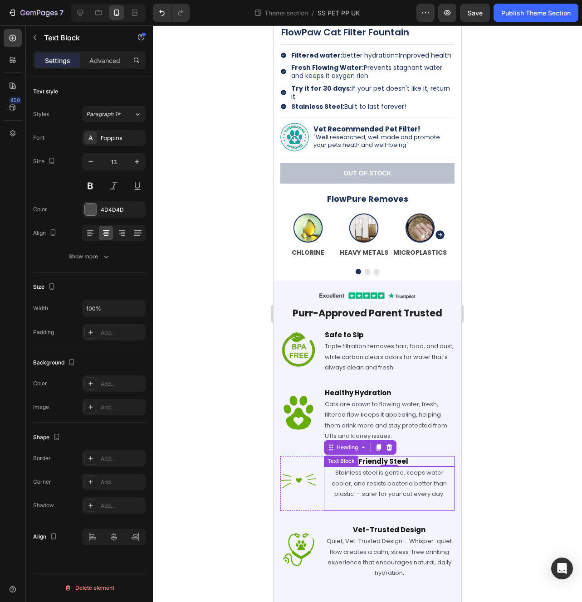
click at [359, 480] on p "Stainless steel is gentle, keeps water cooler, and resists bacteria better than…" at bounding box center [389, 484] width 129 height 32
click at [87, 233] on icon at bounding box center [90, 233] width 9 height 9
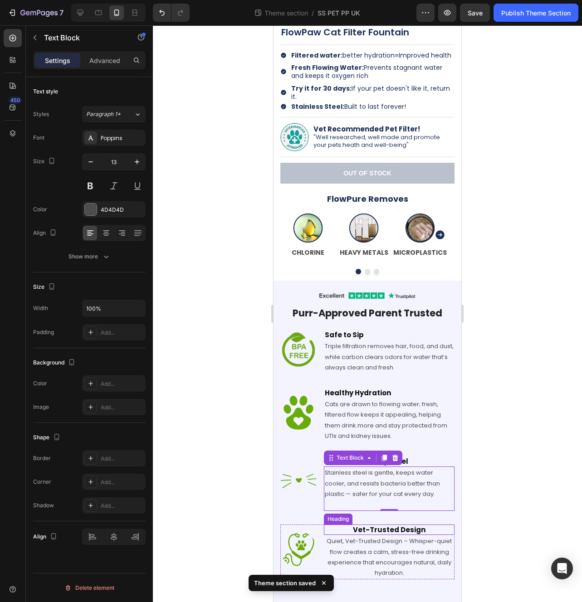
click at [372, 530] on h2 "Vet-Trusted Design" at bounding box center [389, 530] width 131 height 11
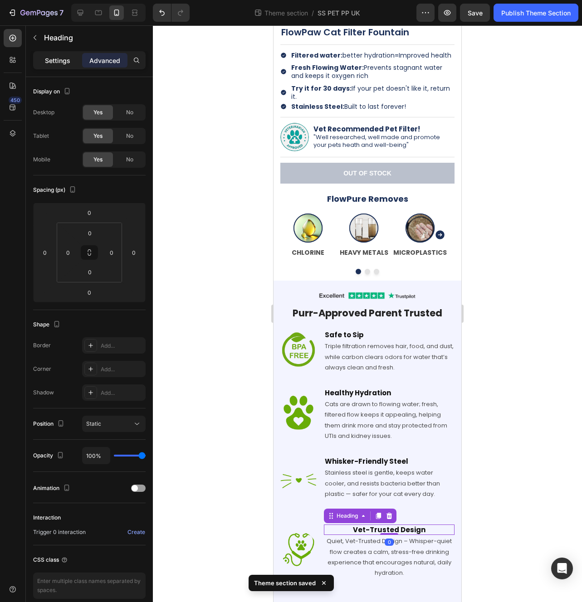
click at [70, 60] on p "Settings" at bounding box center [57, 61] width 25 height 10
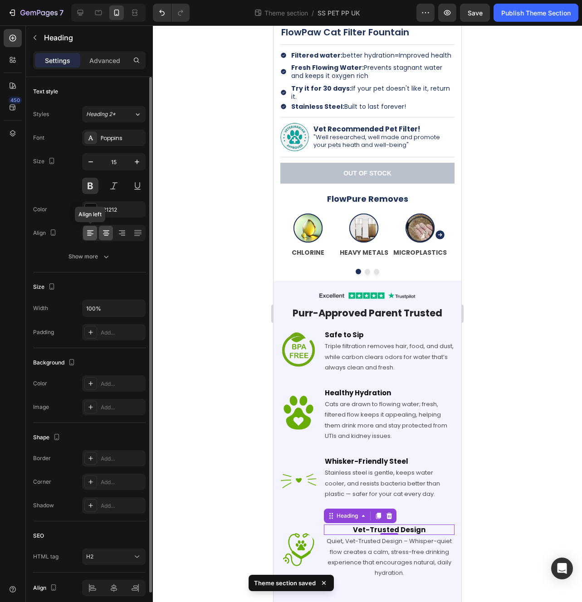
click at [93, 235] on icon at bounding box center [90, 233] width 9 height 9
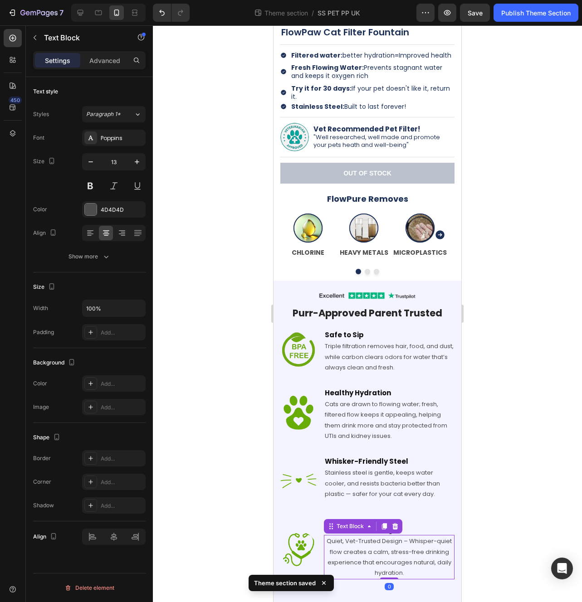
click at [380, 557] on p "Quiet, Vet-Trusted Design – Whisper-quiet flow creates a calm, stress-free drin…" at bounding box center [389, 557] width 129 height 43
click at [89, 234] on icon at bounding box center [90, 234] width 6 height 1
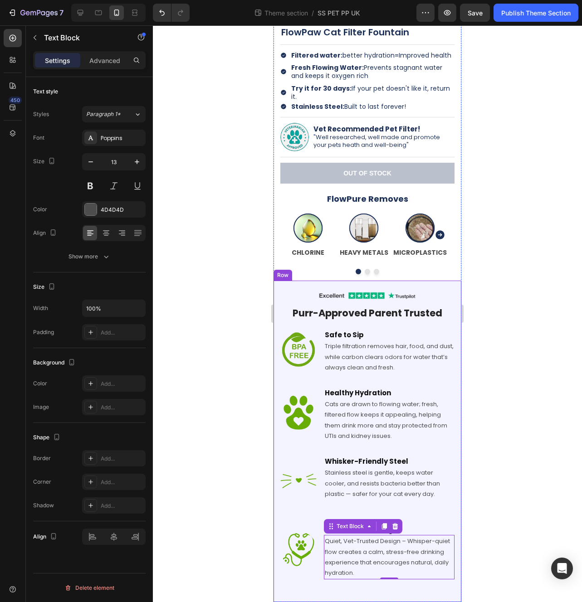
click at [440, 444] on div "Image Row Purr-Approved Parent Trusted Heading Row Image Safe to Sip Heading Tr…" at bounding box center [367, 441] width 174 height 303
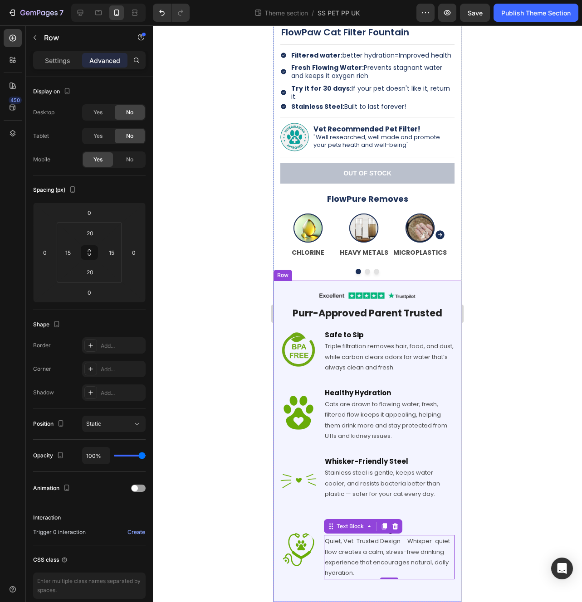
scroll to position [245, 0]
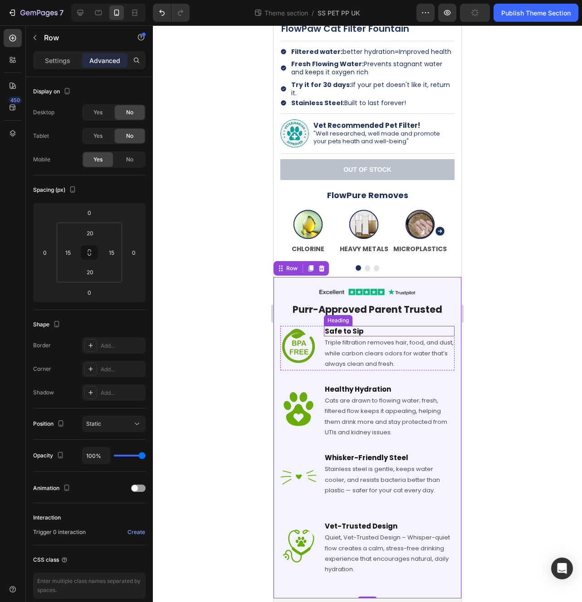
click at [363, 330] on h2 "Safe to Sip" at bounding box center [389, 331] width 131 height 11
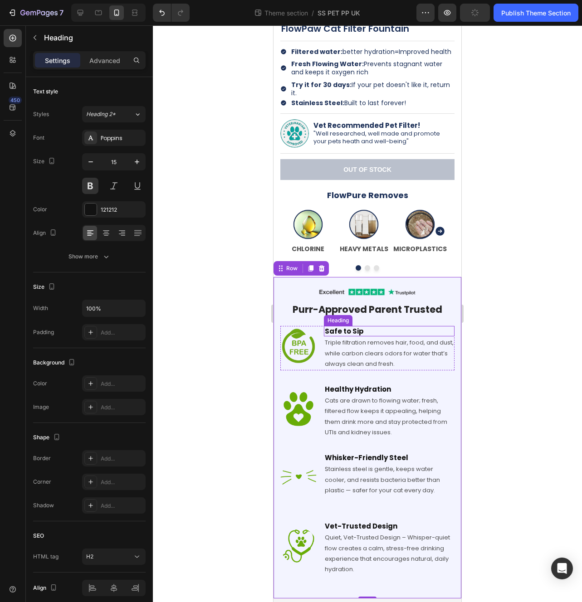
scroll to position [241, 0]
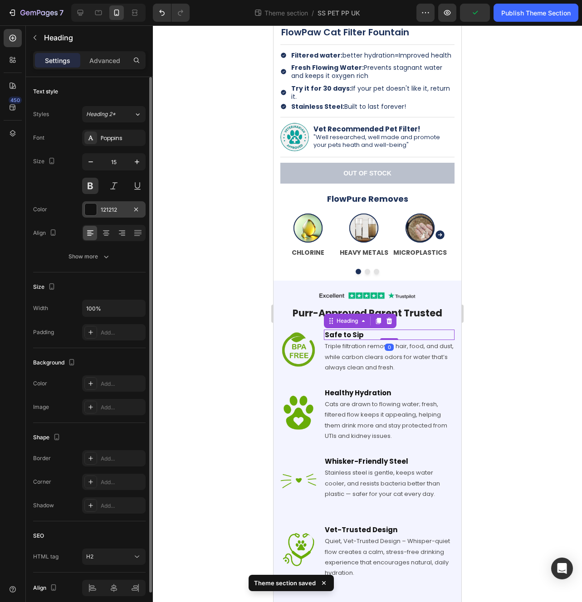
click at [106, 210] on div "121212" at bounding box center [114, 210] width 26 height 8
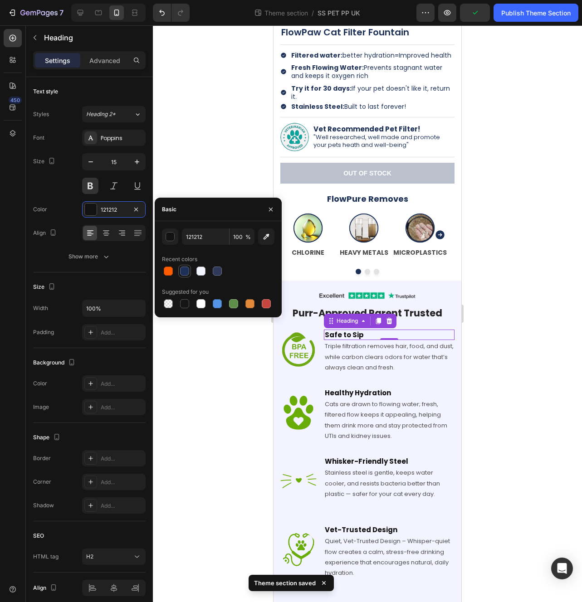
click at [185, 272] on div at bounding box center [184, 271] width 9 height 9
type input "1C3058"
click at [191, 236] on input "1C3058" at bounding box center [205, 237] width 47 height 16
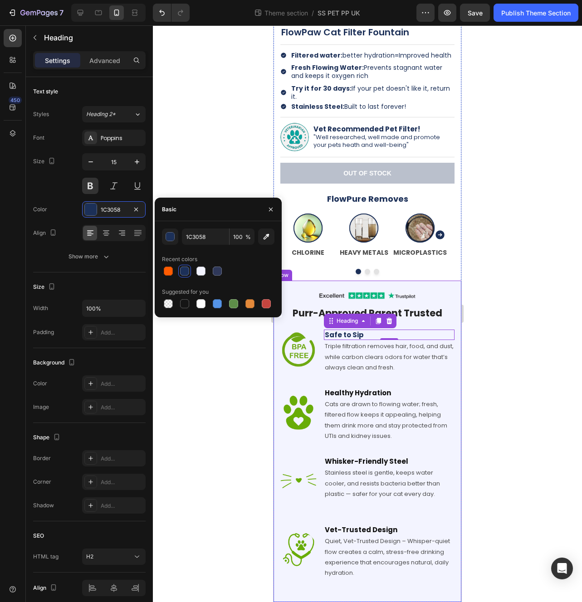
click at [382, 376] on div "Image Row Purr-Approved Parent Trusted Heading Row Image Safe to Sip Heading 0 …" at bounding box center [367, 441] width 174 height 303
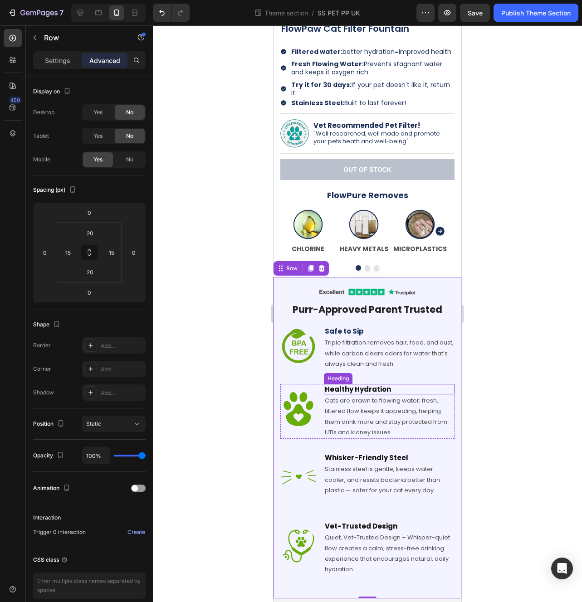
drag, startPoint x: 371, startPoint y: 389, endPoint x: 294, endPoint y: 335, distance: 94.5
click at [371, 389] on h2 "Healthy Hydration" at bounding box center [389, 389] width 131 height 11
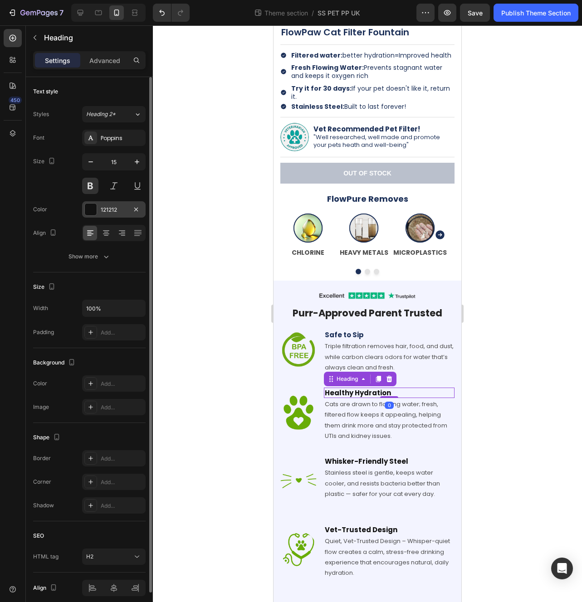
click at [103, 208] on div "121212" at bounding box center [114, 210] width 26 height 8
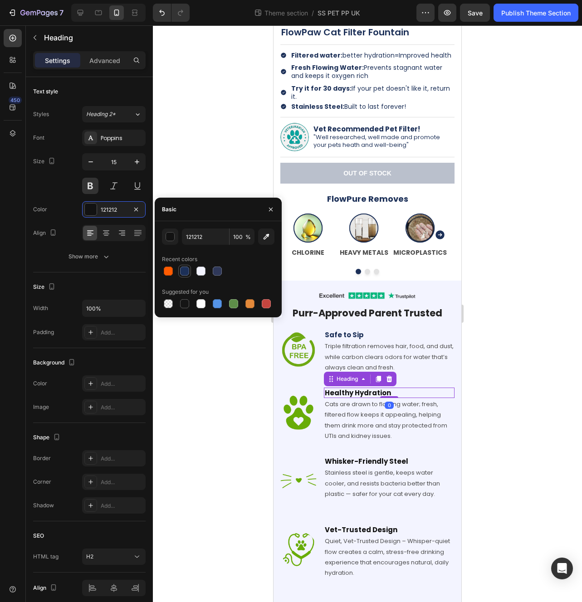
click at [183, 274] on div at bounding box center [184, 271] width 9 height 9
type input "1C3058"
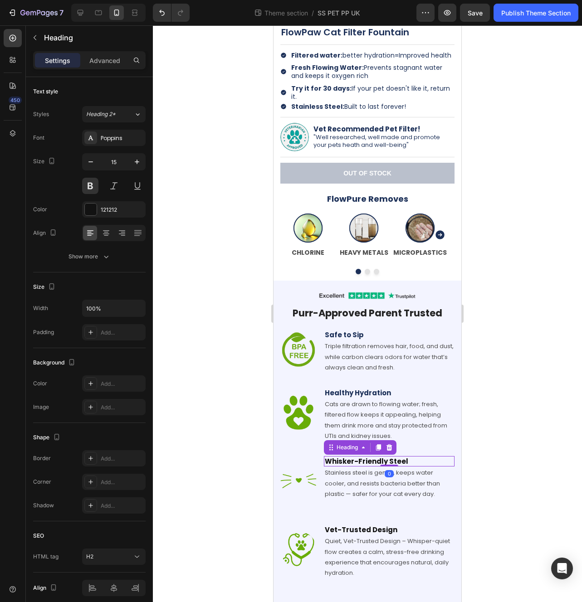
click at [376, 463] on h2 "Whisker-Friendly Steel" at bounding box center [389, 461] width 131 height 11
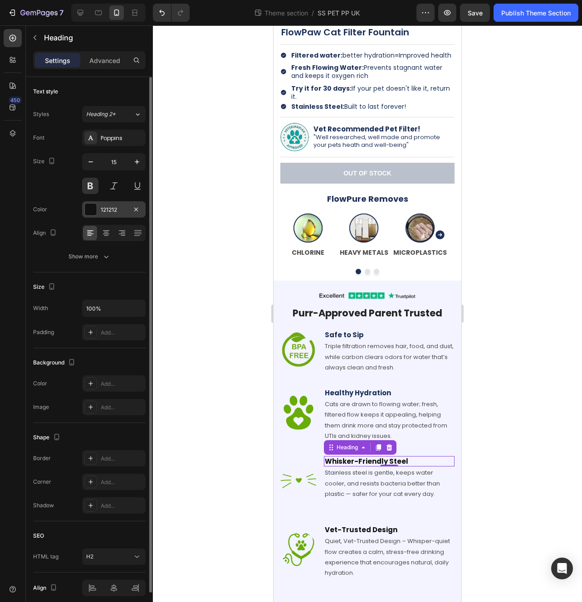
click at [91, 210] on div at bounding box center [91, 210] width 12 height 12
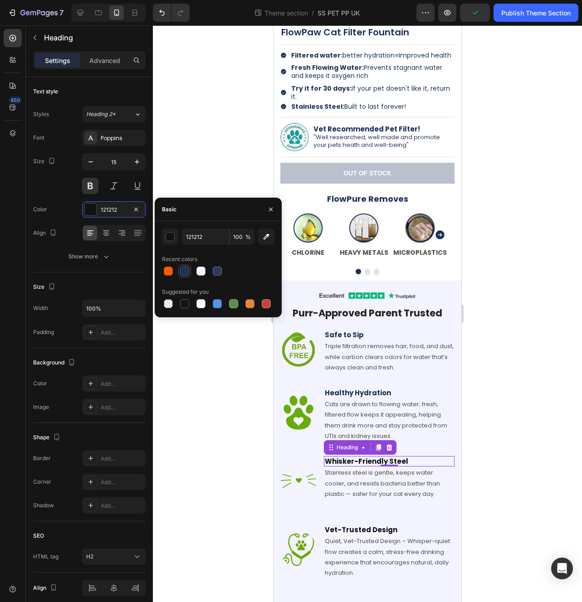
click at [181, 273] on div at bounding box center [184, 271] width 9 height 9
type input "1C3058"
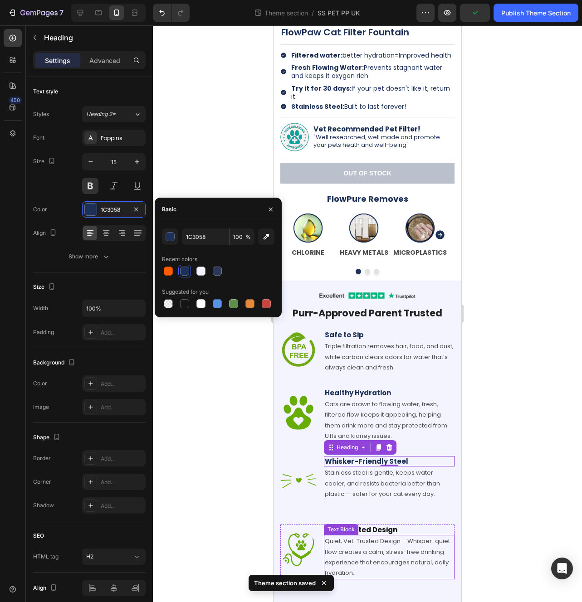
click at [372, 537] on p "Quiet, Vet-Trusted Design – Whisper-quiet flow creates a calm, stress-free drin…" at bounding box center [389, 557] width 129 height 43
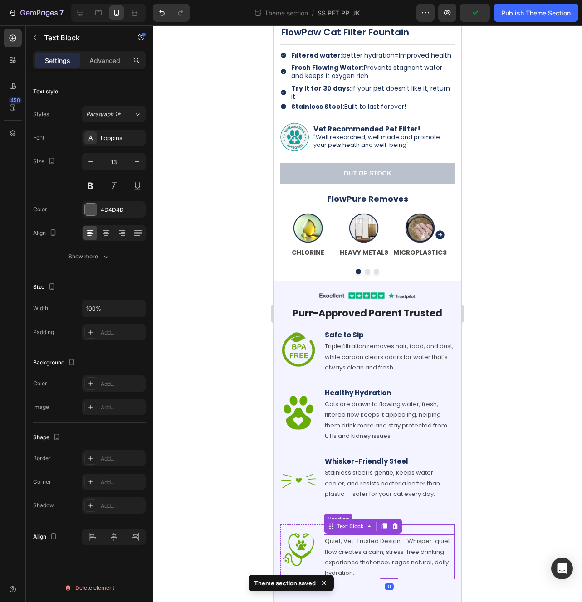
click at [427, 528] on h2 "Vet-Trusted Design" at bounding box center [389, 530] width 131 height 11
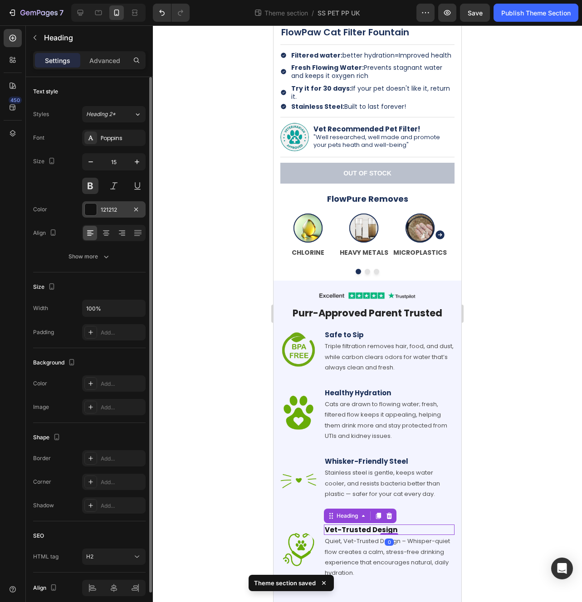
click at [93, 211] on div at bounding box center [91, 210] width 12 height 12
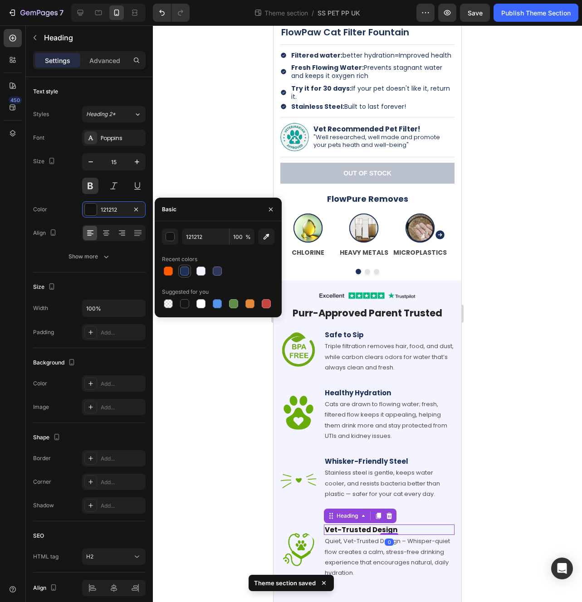
click at [185, 271] on div at bounding box center [184, 271] width 9 height 9
type input "1C3058"
click at [361, 314] on p "Purr-Approved Parent Trusted" at bounding box center [367, 313] width 172 height 12
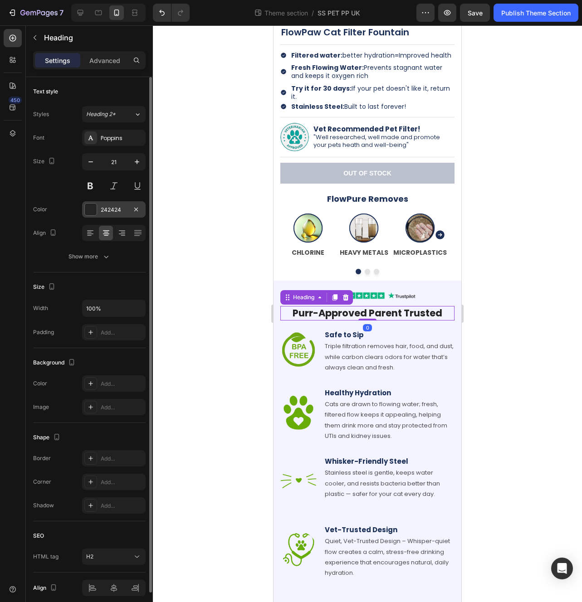
click at [87, 213] on div at bounding box center [91, 210] width 12 height 12
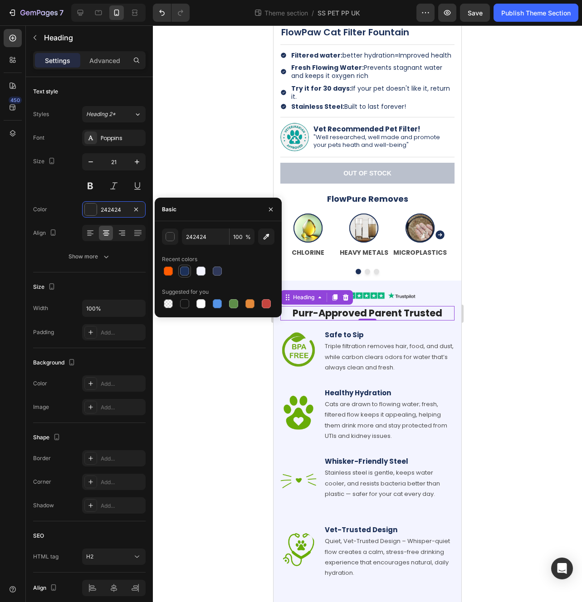
click at [184, 270] on div at bounding box center [184, 271] width 9 height 9
type input "1C3058"
click at [389, 349] on p "Triple filtration removes hair, food, and dust, while carbon clears odors for w…" at bounding box center [389, 357] width 129 height 32
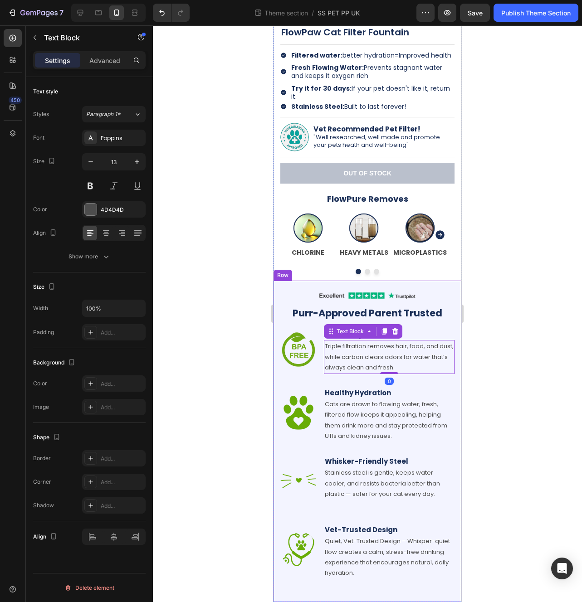
click at [445, 443] on div "Image Row Purr-Approved Parent Trusted Heading Row Image Safe to Sip Heading Tr…" at bounding box center [367, 441] width 174 height 303
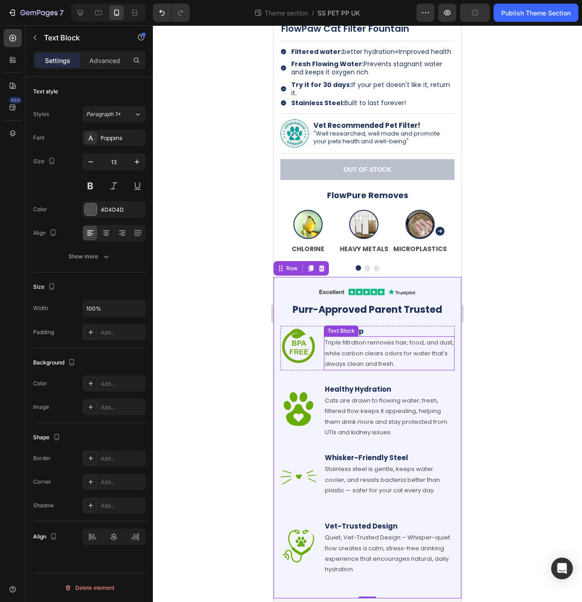
click at [405, 360] on p "Triple filtration removes hair, food, and dust, while carbon clears odors for w…" at bounding box center [389, 353] width 129 height 32
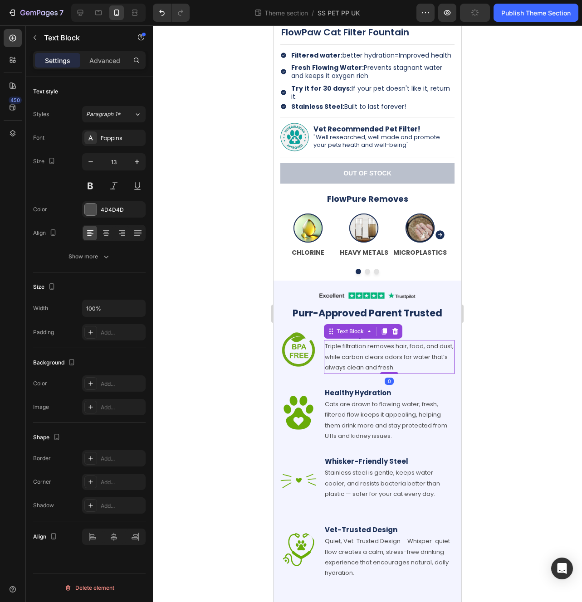
scroll to position [241, 0]
click at [92, 213] on div at bounding box center [91, 210] width 12 height 12
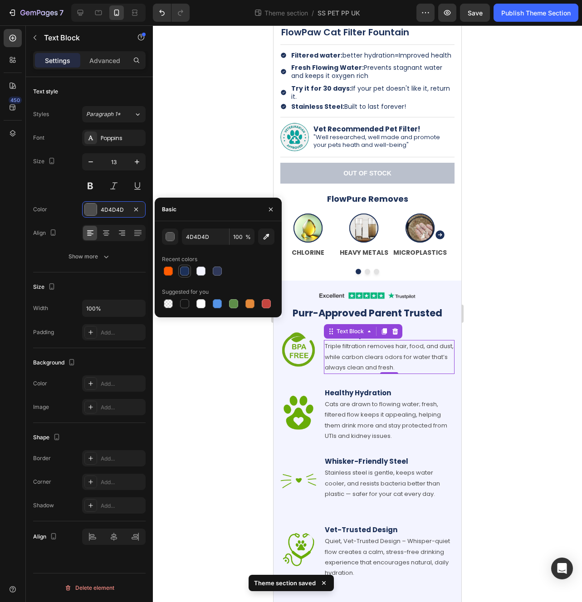
click at [184, 268] on div at bounding box center [184, 271] width 9 height 9
type input "1C3058"
click at [377, 416] on p "Cats are drawn to flowing water; fresh, filtered flow keeps it appealing, helpi…" at bounding box center [389, 420] width 129 height 43
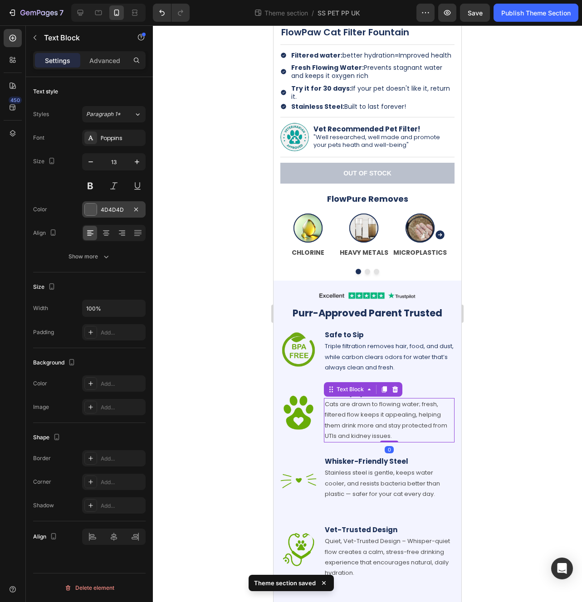
click at [91, 209] on div at bounding box center [91, 210] width 12 height 12
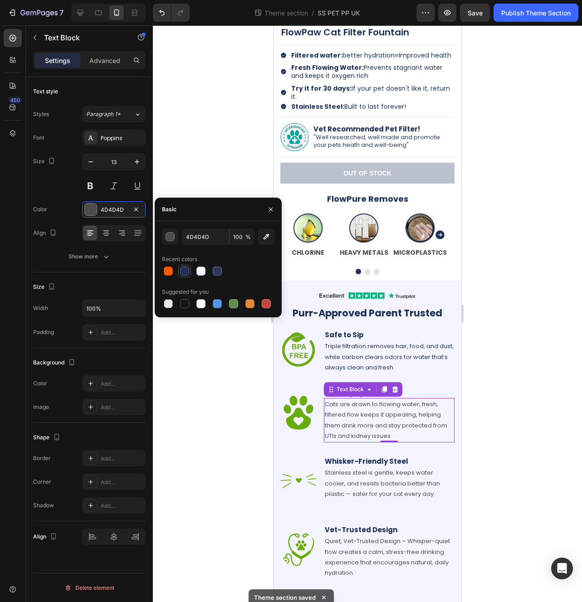
click at [180, 273] on div at bounding box center [184, 271] width 9 height 9
type input "1C3058"
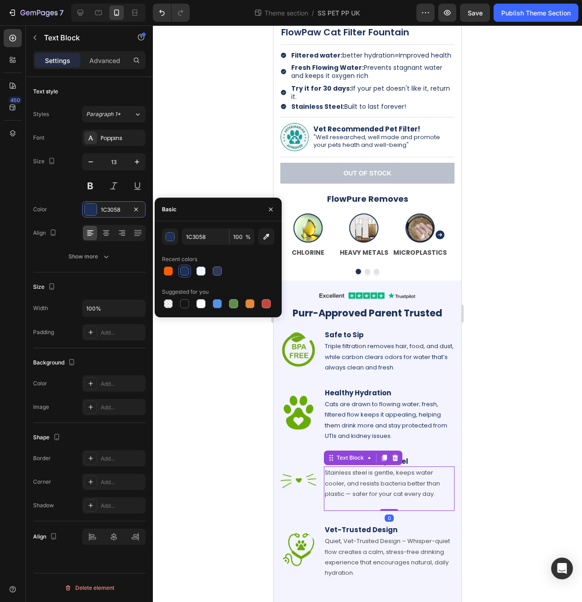
click at [358, 487] on p "Stainless steel is gentle, keeps water cooler, and resists bacteria better than…" at bounding box center [389, 484] width 129 height 32
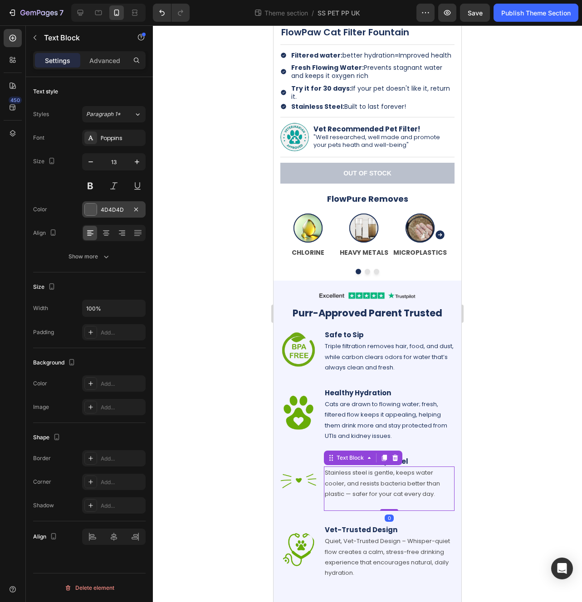
click at [91, 209] on div at bounding box center [91, 210] width 12 height 12
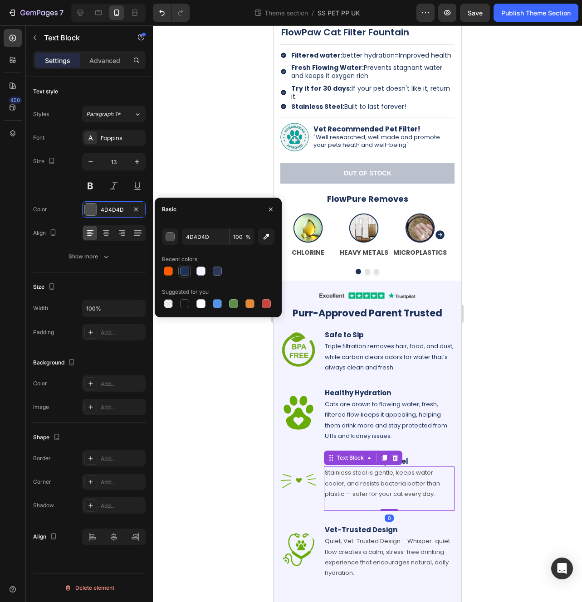
click at [183, 271] on div at bounding box center [184, 271] width 9 height 9
type input "1C3058"
click at [349, 557] on p "Quiet, Vet-Trusted Design – Whisper-quiet flow creates a calm, stress-free drin…" at bounding box center [389, 557] width 129 height 43
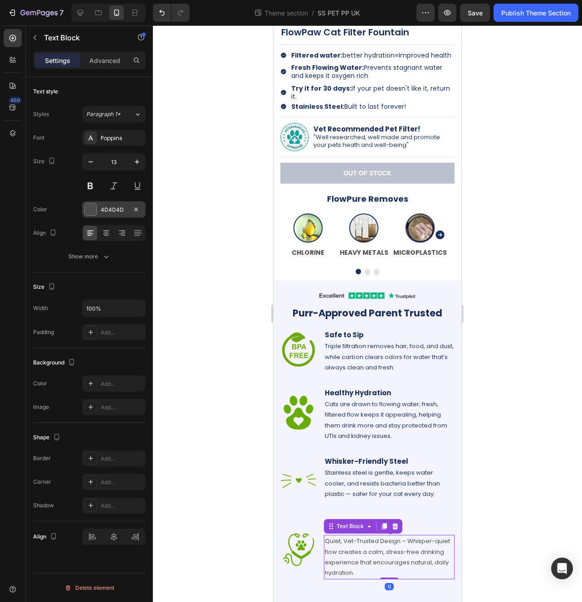
click at [95, 215] on div at bounding box center [90, 209] width 13 height 13
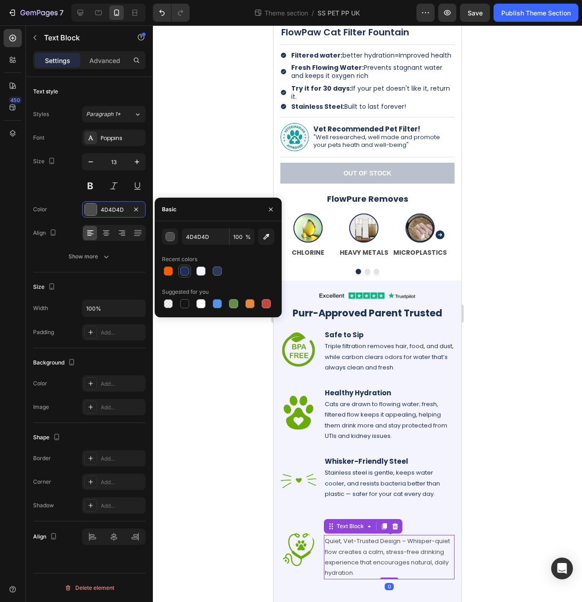
click at [184, 274] on div at bounding box center [184, 271] width 9 height 9
type input "1C3058"
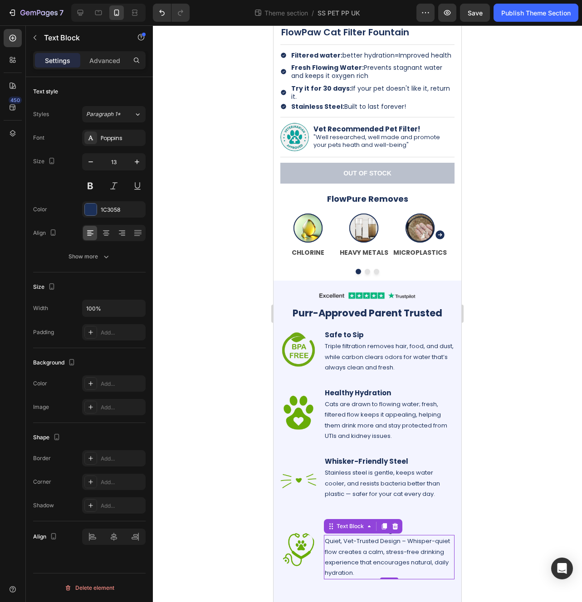
click at [506, 414] on div at bounding box center [367, 313] width 429 height 577
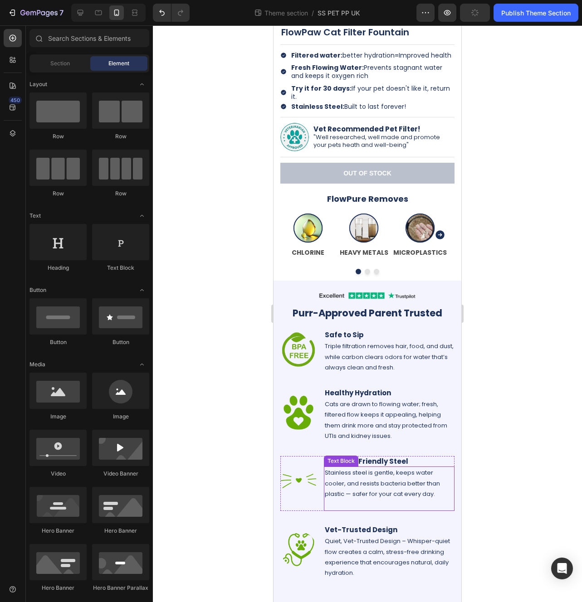
click at [365, 489] on p "Stainless steel is gentle, keeps water cooler, and resists bacteria better than…" at bounding box center [389, 484] width 129 height 32
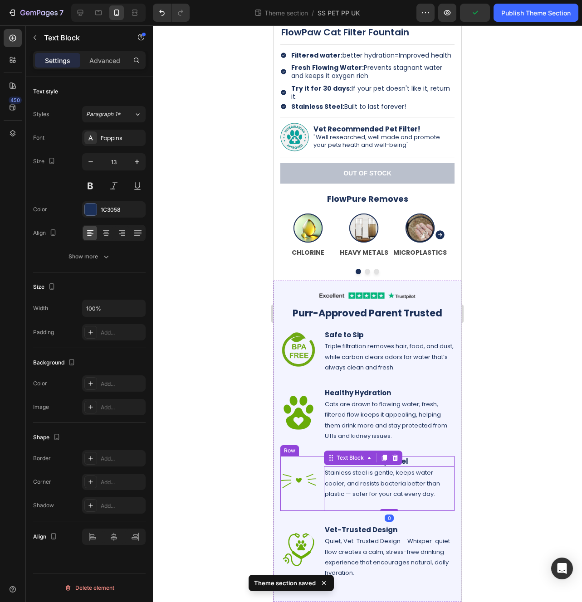
click at [318, 502] on div "Image Whisker-Friendly Steel Heading Stainless steel is gentle, keeps water coo…" at bounding box center [367, 483] width 174 height 55
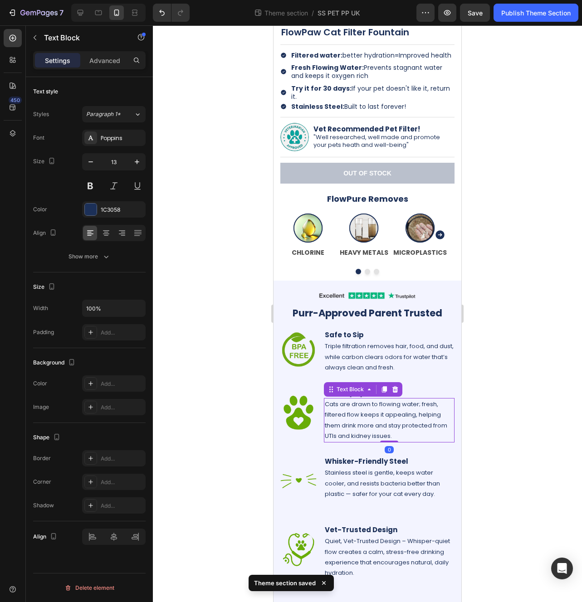
click at [422, 434] on p "Cats are drawn to flowing water; fresh, filtered flow keeps it appealing, helpi…" at bounding box center [389, 420] width 129 height 43
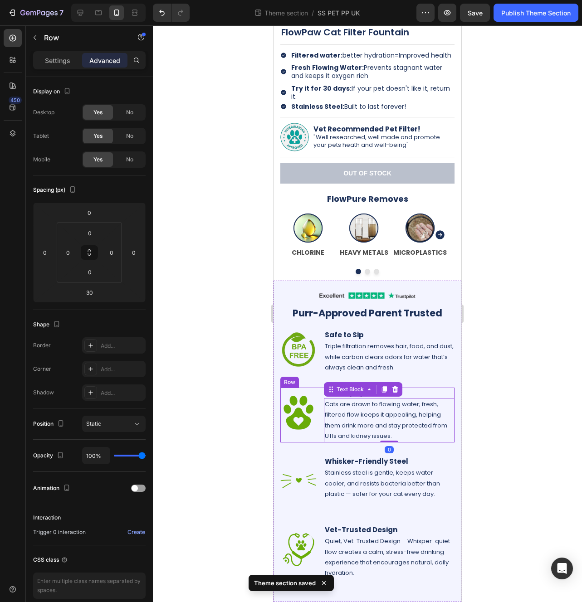
click at [309, 436] on div "Image" at bounding box center [298, 415] width 36 height 55
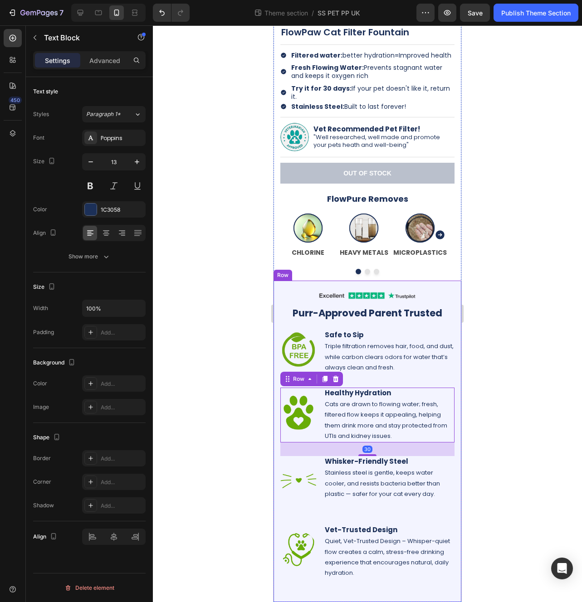
click at [411, 578] on p "Quiet, Vet-Trusted Design – Whisper-quiet flow creates a calm, stress-free drin…" at bounding box center [389, 557] width 129 height 43
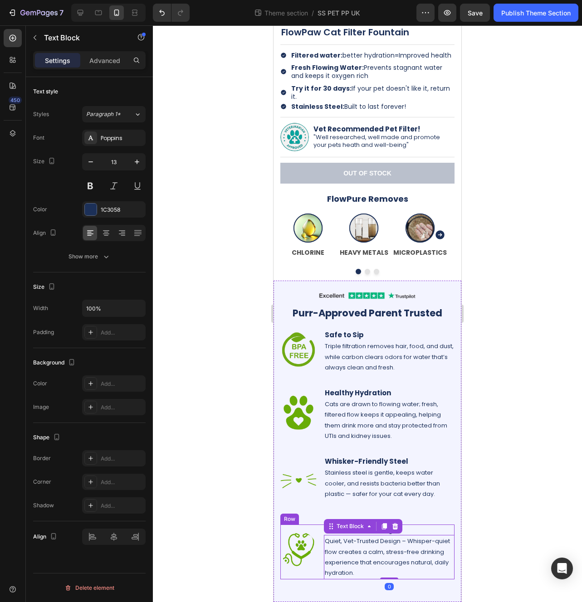
click at [320, 575] on div "Image Vet-Trusted Design Heading Quiet, Vet-Trusted Design – Whisper-quiet flow…" at bounding box center [367, 552] width 174 height 55
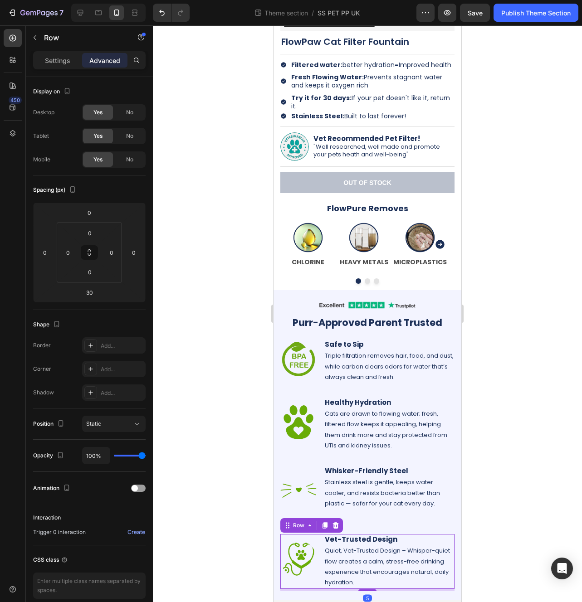
scroll to position [229, 0]
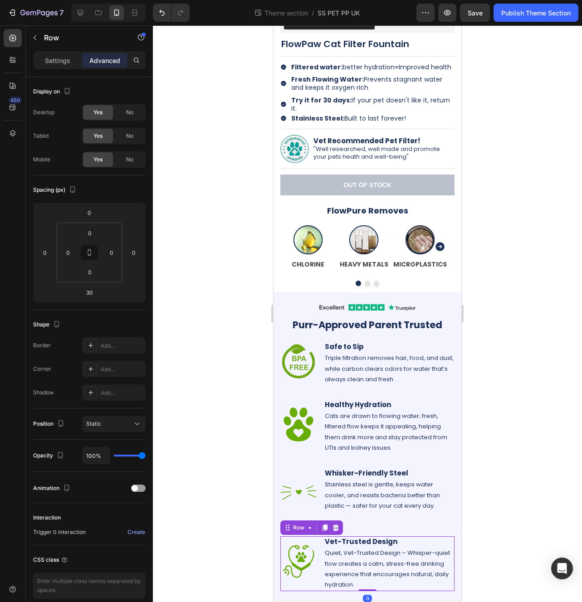
drag, startPoint x: 369, startPoint y: 592, endPoint x: 373, endPoint y: 571, distance: 21.8
click at [373, 571] on div "Image Vet-Trusted Design Heading Quiet, Vet-Trusted Design – Whisper-quiet flow…" at bounding box center [367, 563] width 174 height 55
type input "0"
drag, startPoint x: 475, startPoint y: 519, endPoint x: 481, endPoint y: 517, distance: 6.7
click at [475, 519] on div at bounding box center [367, 313] width 429 height 577
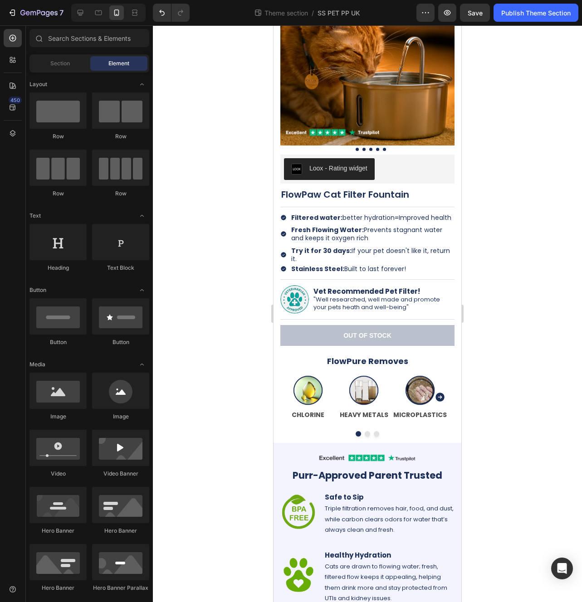
scroll to position [228, 0]
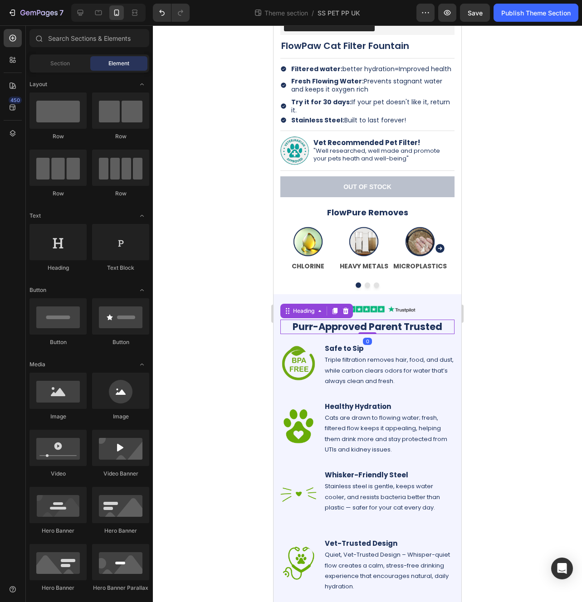
click at [437, 327] on p "Purr-Approved Parent Trusted" at bounding box center [367, 327] width 172 height 12
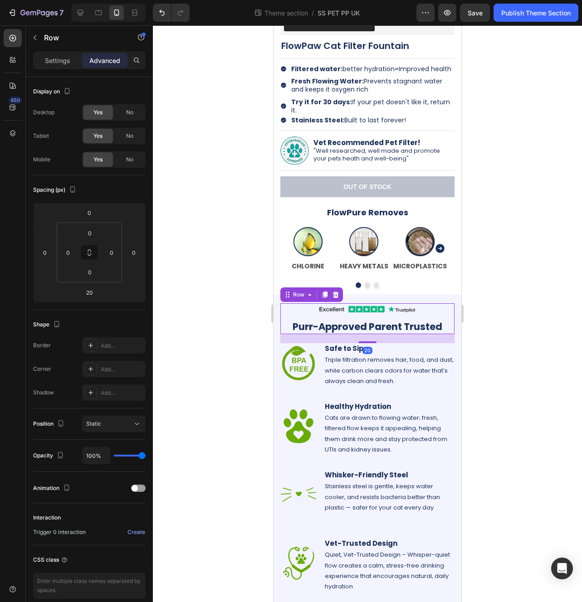
click at [415, 317] on div "Image Row Purr-Approved Parent Trusted Heading" at bounding box center [367, 318] width 174 height 31
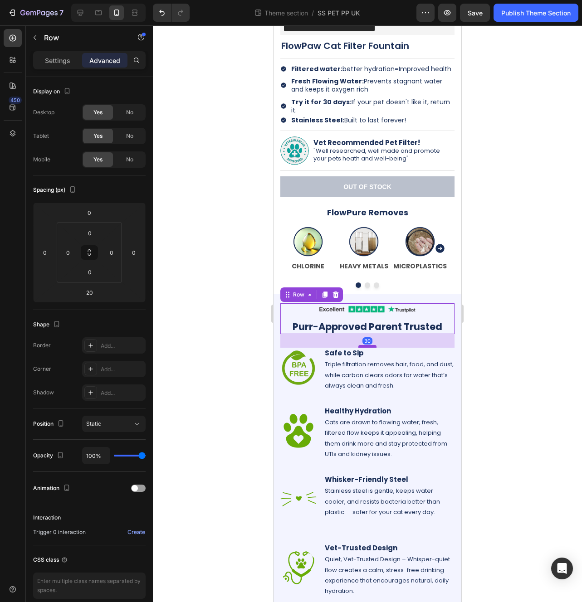
drag, startPoint x: 367, startPoint y: 341, endPoint x: 371, endPoint y: 346, distance: 5.5
click at [371, 346] on div at bounding box center [367, 346] width 18 height 3
type input "30"
click at [492, 337] on div at bounding box center [367, 313] width 429 height 577
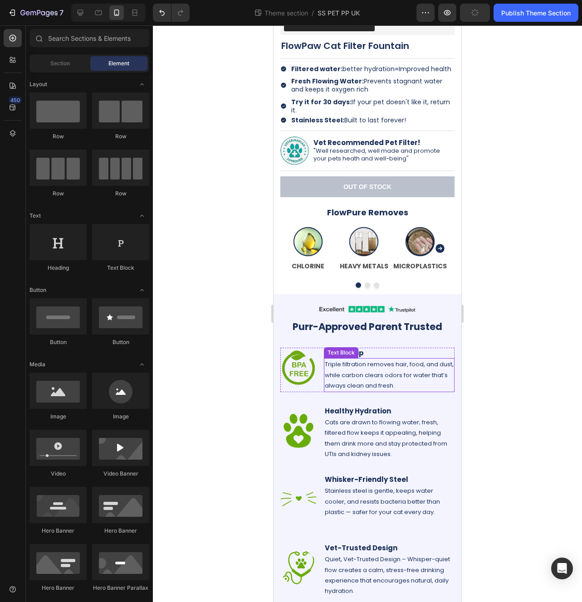
scroll to position [232, 0]
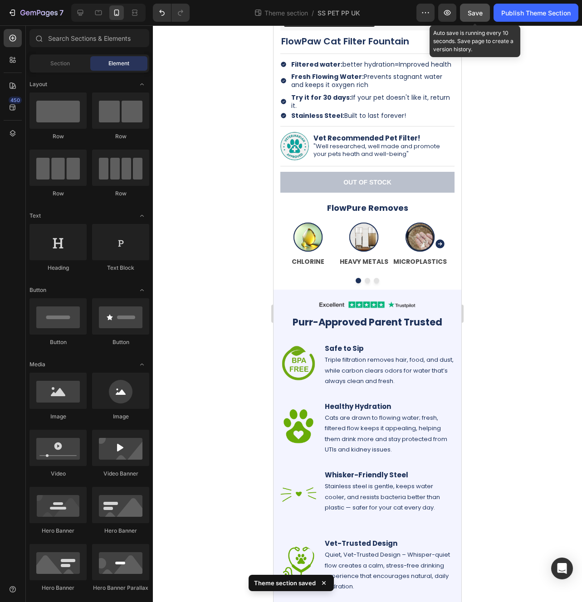
click at [481, 18] on button "Save" at bounding box center [475, 13] width 30 height 18
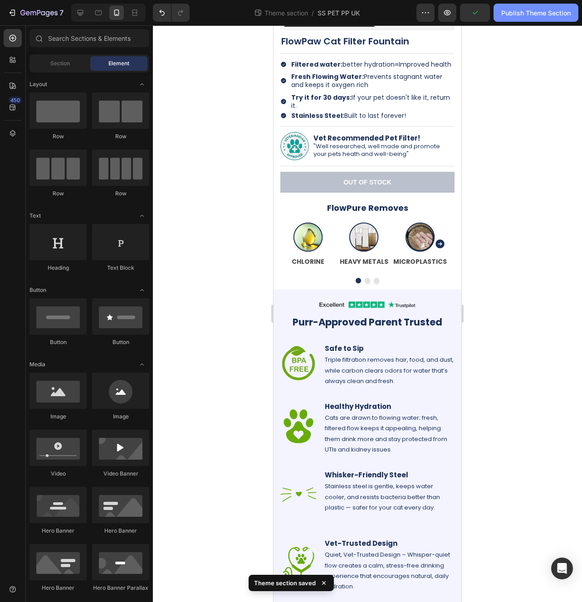
click at [521, 15] on div "Publish Theme Section" at bounding box center [535, 13] width 69 height 10
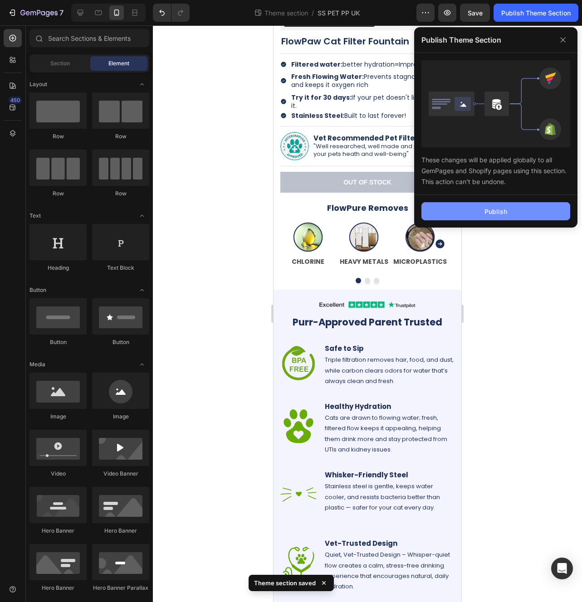
click at [471, 217] on button "Publish" at bounding box center [495, 211] width 149 height 18
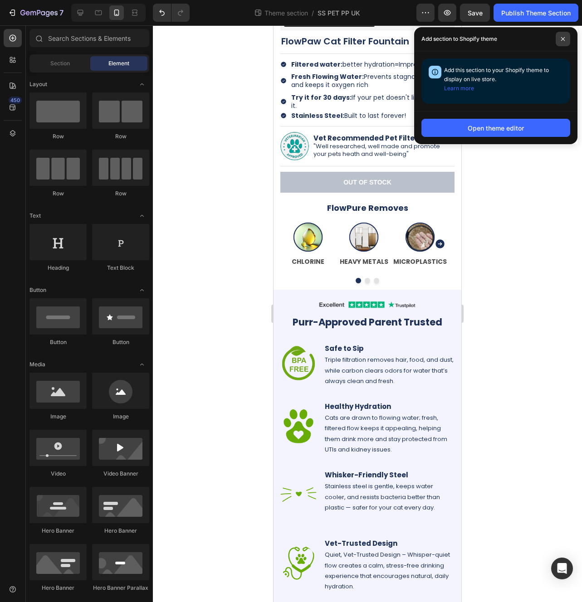
click at [562, 39] on icon at bounding box center [563, 39] width 4 height 4
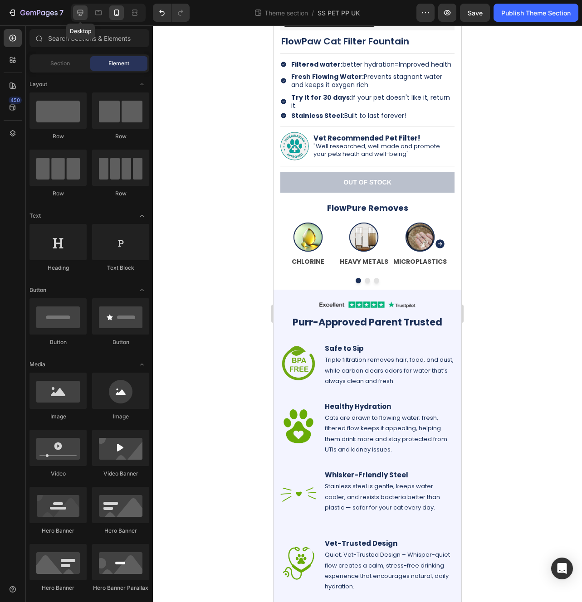
click at [78, 17] on div at bounding box center [80, 12] width 15 height 15
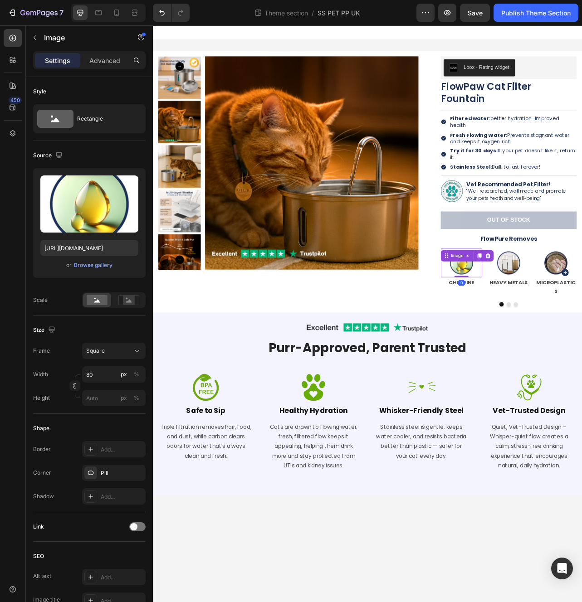
click at [537, 319] on img at bounding box center [544, 327] width 36 height 36
click at [553, 346] on p "CHLORINE" at bounding box center [544, 351] width 51 height 11
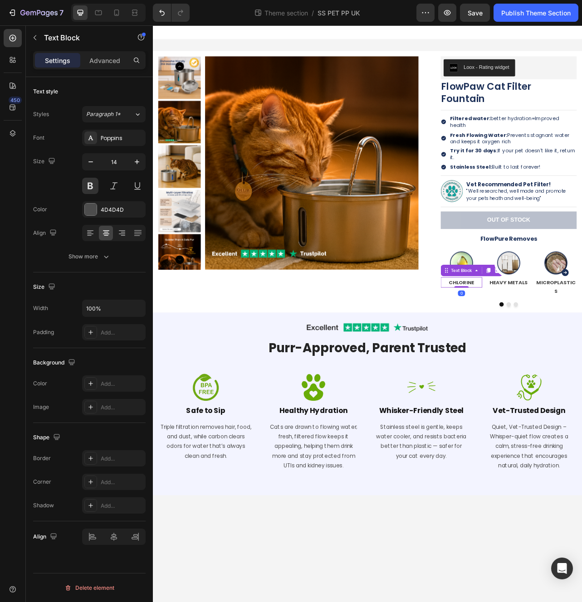
click at [554, 346] on p "CHLORINE" at bounding box center [544, 351] width 51 height 11
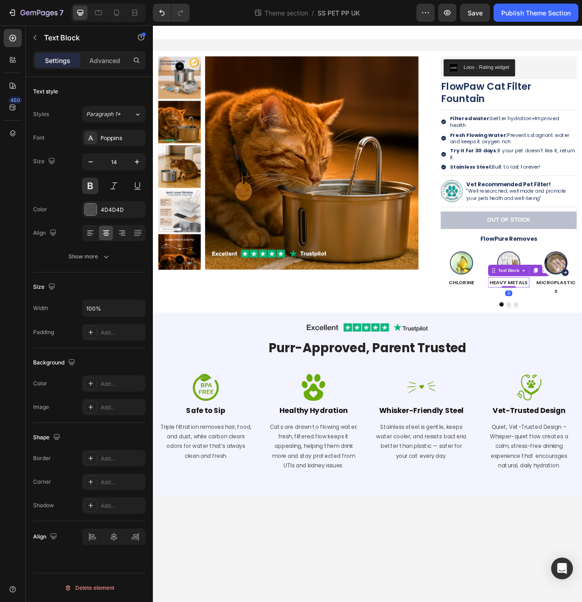
click at [583, 442] on div "Image Row Purr-Approved, Parent Trusted Heading" at bounding box center [425, 426] width 531 height 54
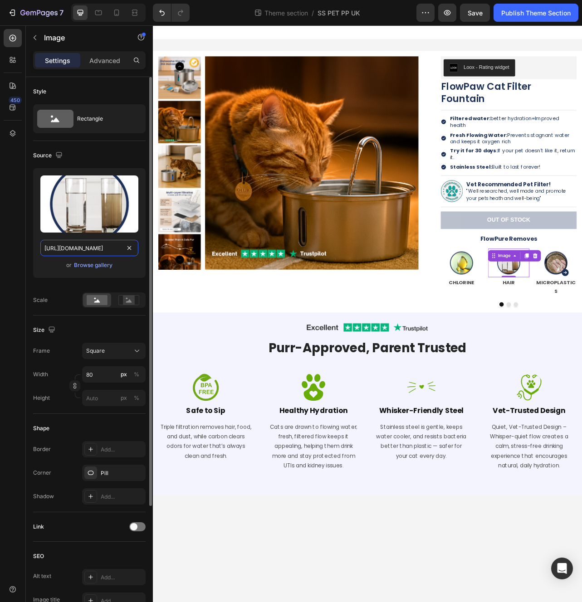
click at [88, 246] on input "[URL][DOMAIN_NAME]" at bounding box center [89, 248] width 98 height 16
paste input "9+ Thousand Cat Hair Ball Royalty-Free Images, Stock Photos & Pictures | Shutte…"
type input "9+ Thousand Cat Hair Ball Royalty-Free Images, Stock Photos & Pictures | Shutte…"
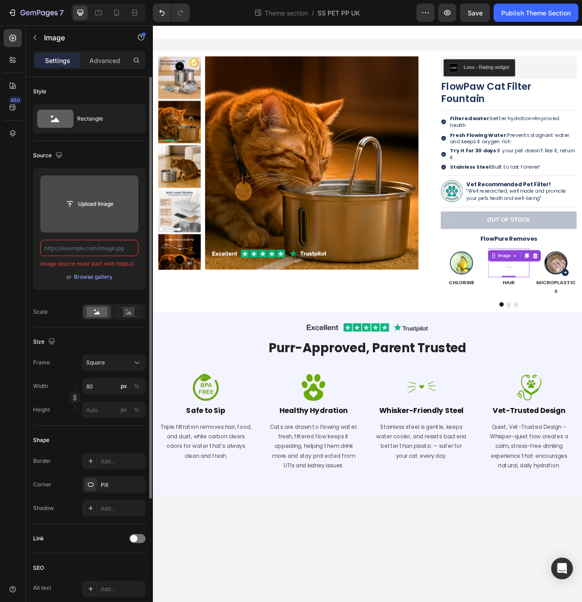
click at [81, 202] on input "file" at bounding box center [89, 203] width 63 height 15
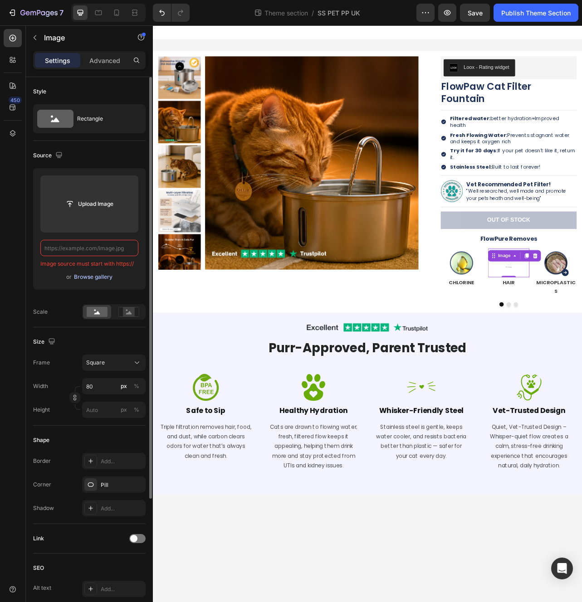
click at [88, 273] on div "Browse gallery" at bounding box center [93, 277] width 39 height 8
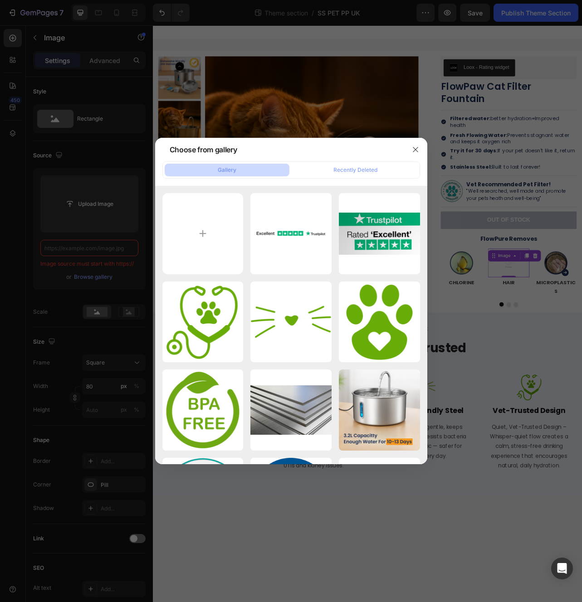
type input "C:\fakepath\lump-cat-hair-comb-combing-600nw-2274285105.webp"
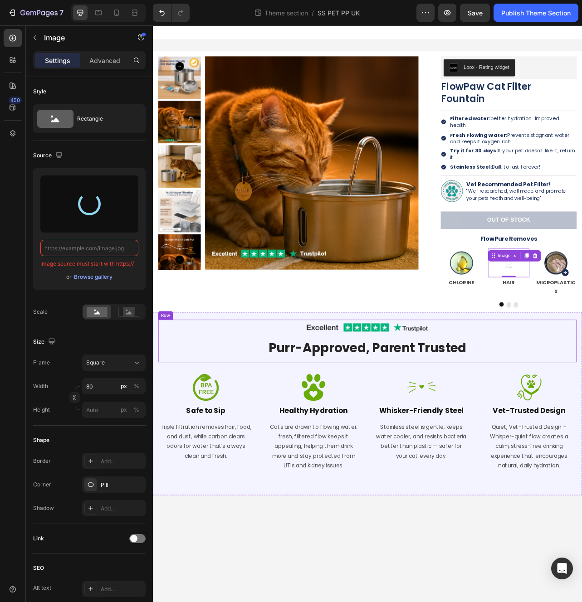
type input "[URL][DOMAIN_NAME]"
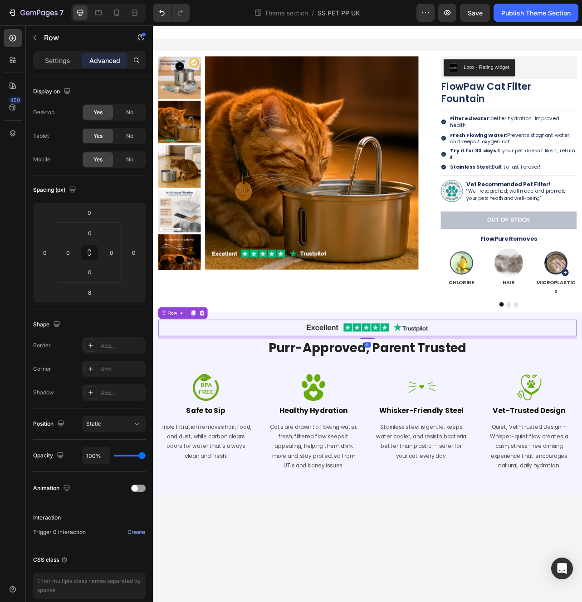
click at [579, 408] on div "Image Row 8" at bounding box center [425, 409] width 531 height 21
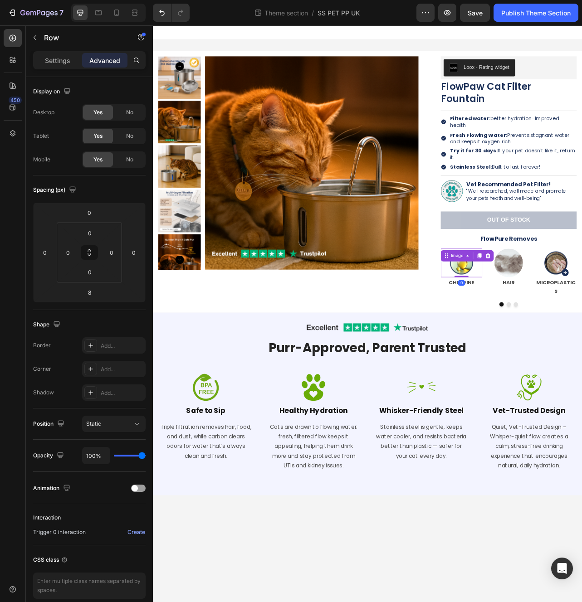
click at [549, 318] on img at bounding box center [544, 327] width 36 height 36
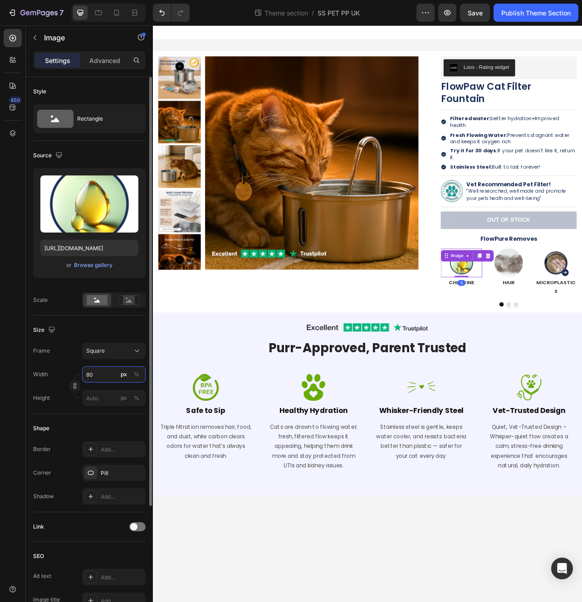
drag, startPoint x: 102, startPoint y: 376, endPoint x: 93, endPoint y: 372, distance: 9.9
click at [93, 372] on input "80" at bounding box center [113, 374] width 63 height 16
type input "1"
type input "10"
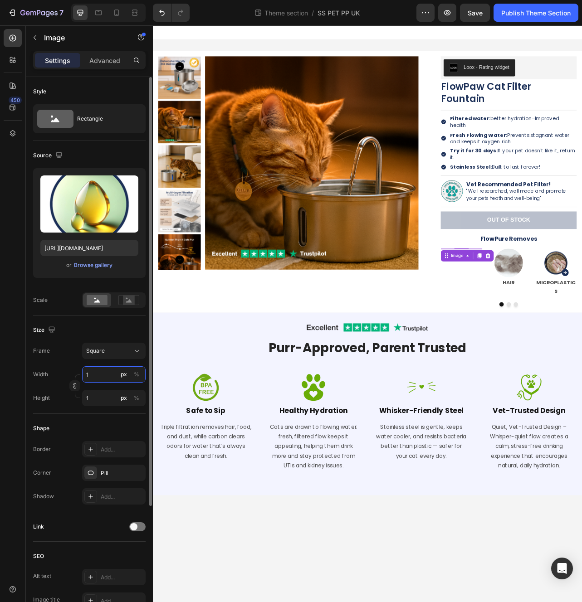
type input "10"
type input "100"
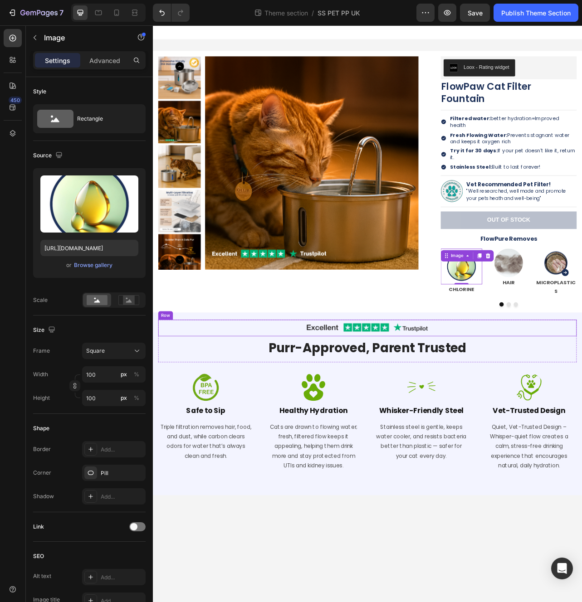
click at [581, 408] on div "Image Row" at bounding box center [425, 409] width 531 height 21
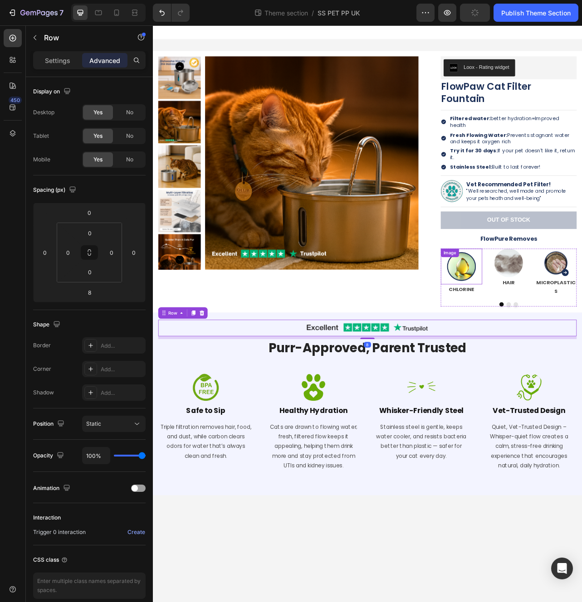
click at [556, 319] on img at bounding box center [544, 331] width 45 height 45
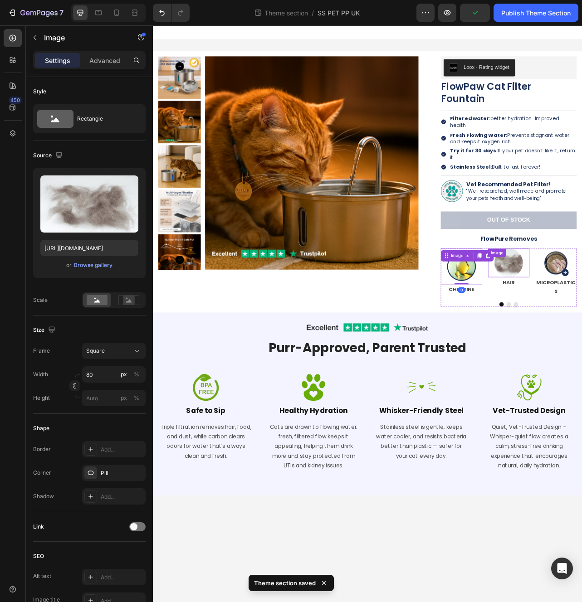
click at [565, 354] on div "CHLORINE" at bounding box center [544, 360] width 53 height 13
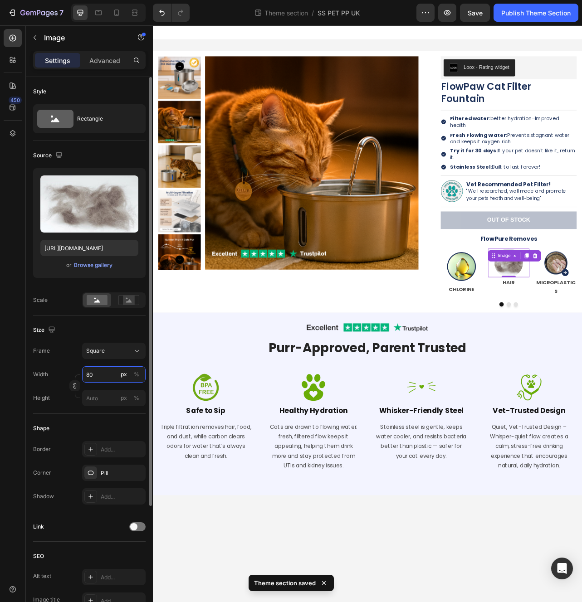
drag, startPoint x: 97, startPoint y: 377, endPoint x: 85, endPoint y: 374, distance: 12.6
click at [85, 374] on input "80" at bounding box center [113, 374] width 63 height 16
click at [89, 373] on input "80" at bounding box center [113, 374] width 63 height 16
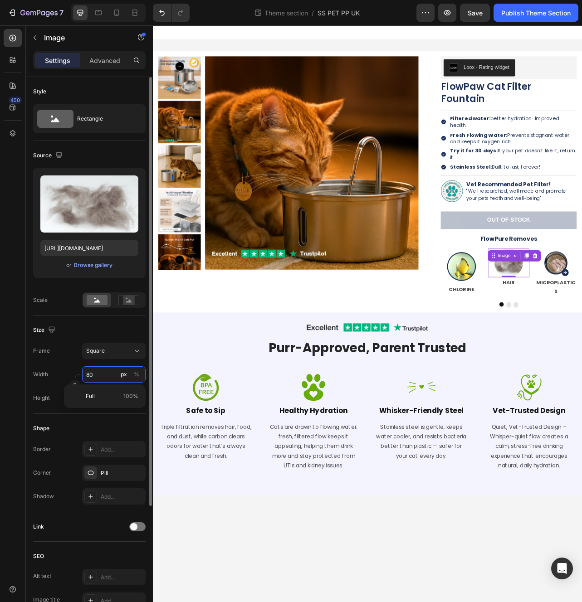
type input "1"
type input "10"
type input "100"
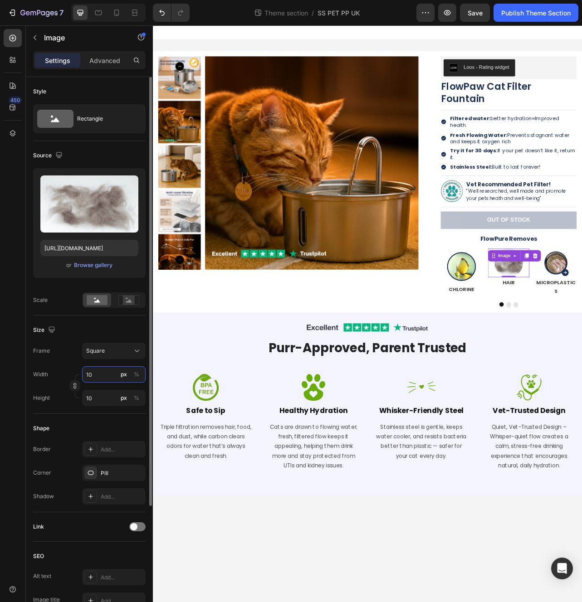
type input "100"
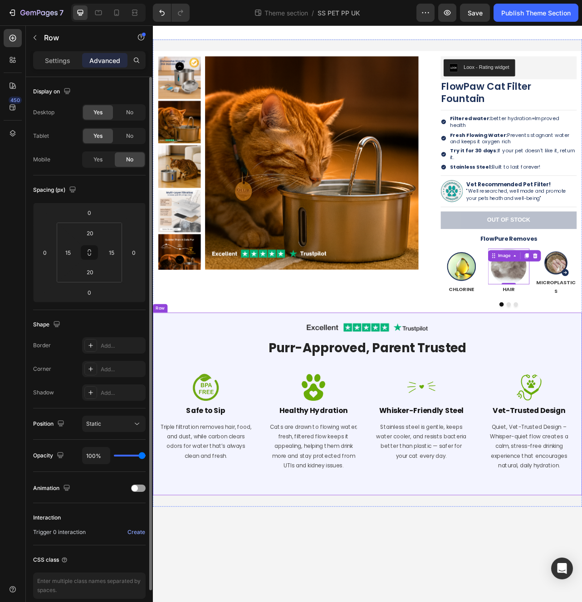
click at [575, 447] on div "Image Row Purr-Approved, Parent Trusted Heading Row Image Safe to Sip Heading T…" at bounding box center [425, 506] width 531 height 214
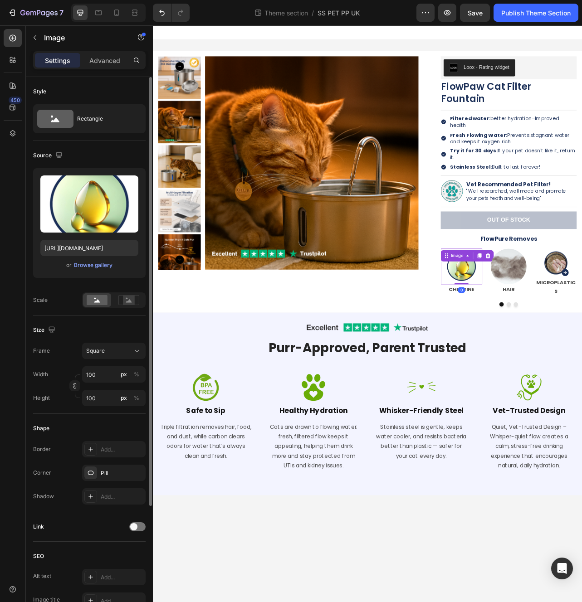
click at [543, 326] on img at bounding box center [544, 331] width 45 height 45
click at [125, 355] on div "Square" at bounding box center [113, 350] width 55 height 9
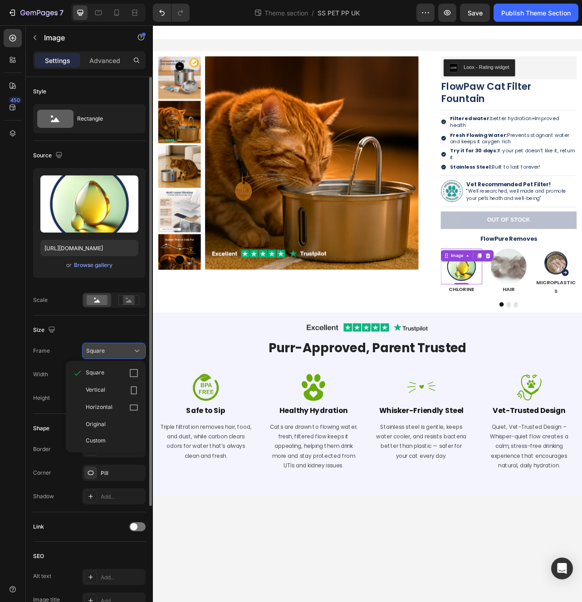
click at [124, 355] on div "Square" at bounding box center [108, 351] width 44 height 8
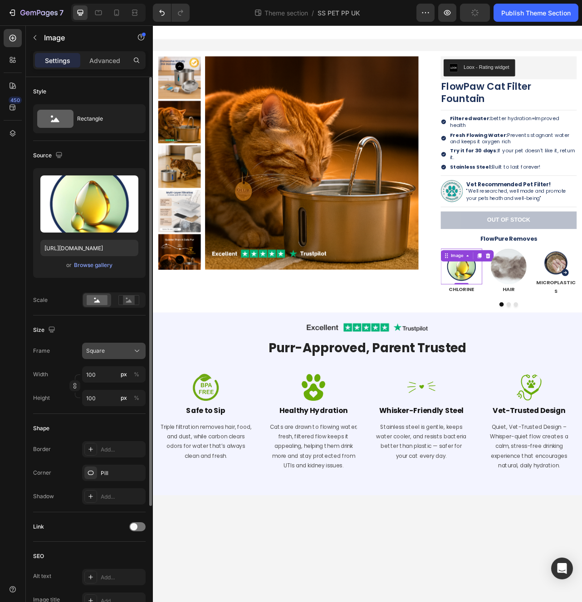
click at [124, 355] on div "Square" at bounding box center [108, 351] width 44 height 8
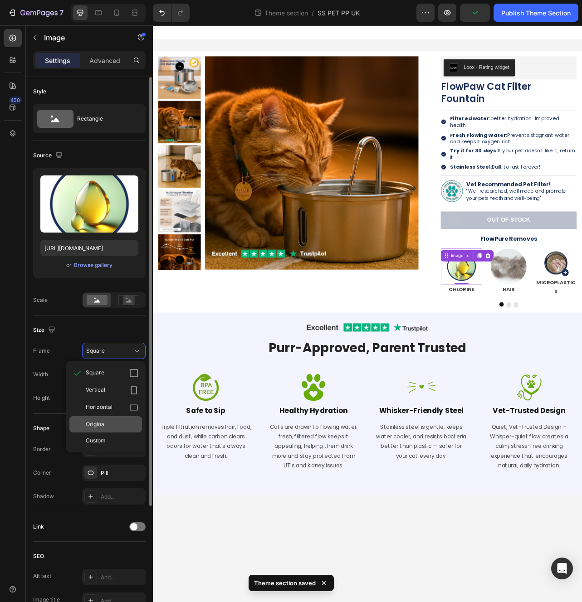
click at [103, 418] on div "Original" at bounding box center [105, 424] width 73 height 16
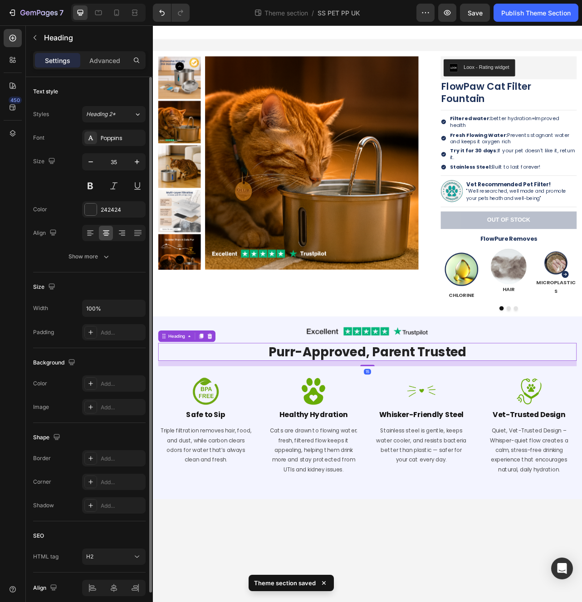
click at [581, 429] on h2 "Purr-Approved, Parent Trusted" at bounding box center [425, 440] width 531 height 23
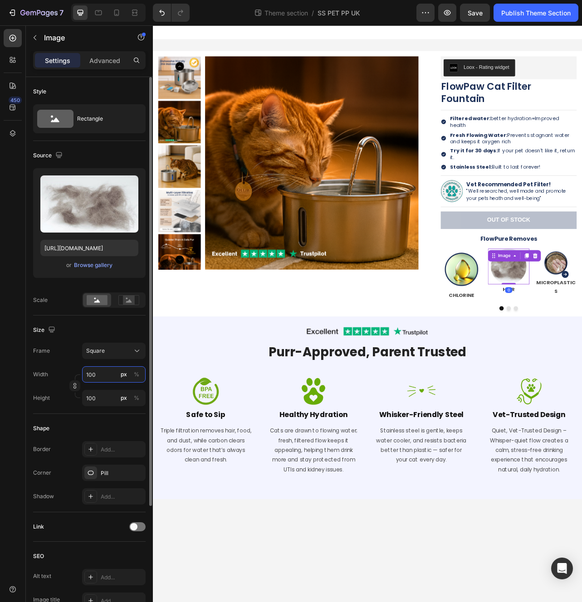
click at [99, 376] on input "100" at bounding box center [113, 374] width 63 height 16
type input "9"
type input "90"
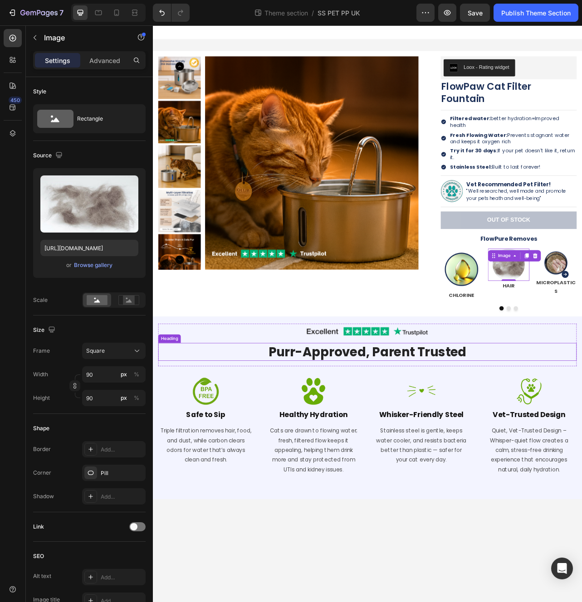
click at [581, 431] on h2 "Purr-Approved, Parent Trusted" at bounding box center [425, 440] width 531 height 23
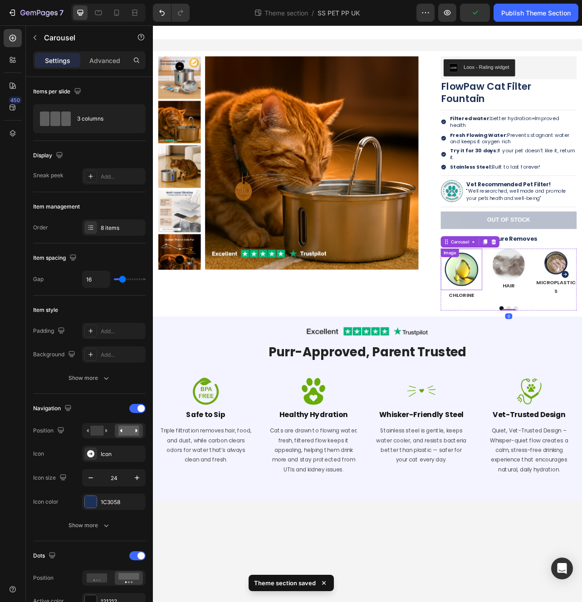
click at [558, 341] on img at bounding box center [544, 335] width 53 height 53
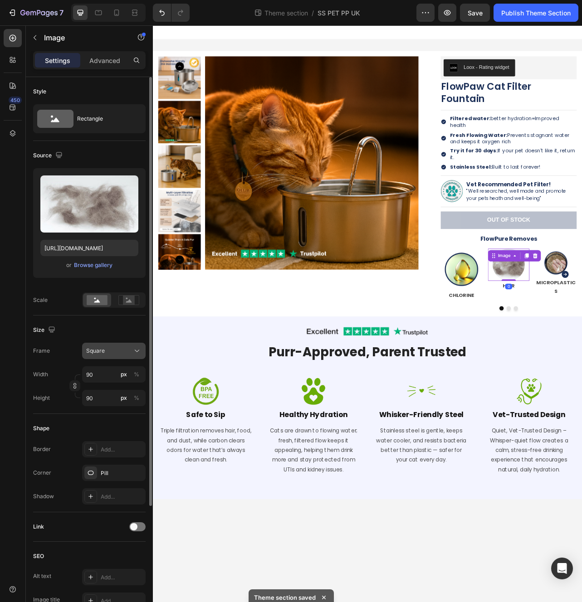
click at [130, 344] on button "Square" at bounding box center [113, 351] width 63 height 16
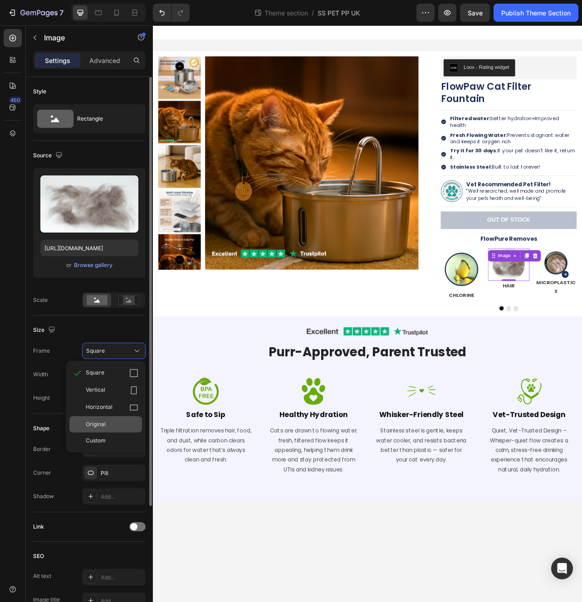
click at [118, 426] on div "Original" at bounding box center [112, 424] width 53 height 8
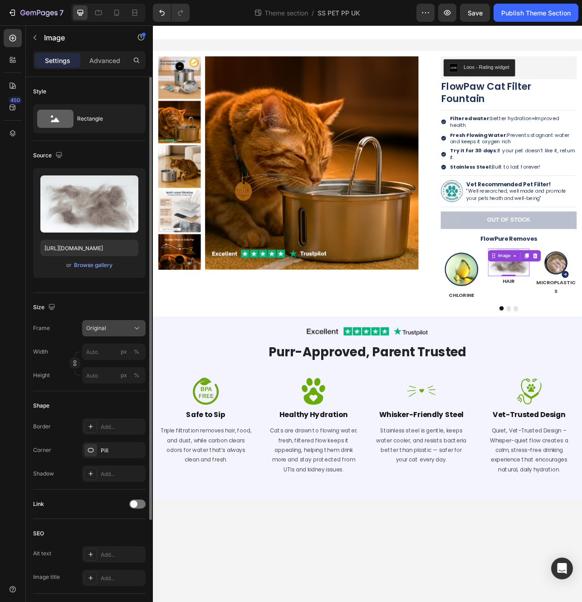
click at [124, 330] on div "Original" at bounding box center [108, 328] width 44 height 8
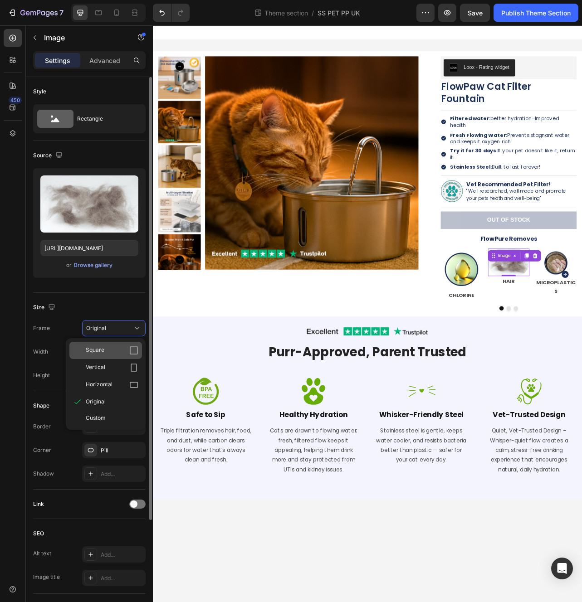
click at [121, 351] on div "Square" at bounding box center [112, 350] width 53 height 9
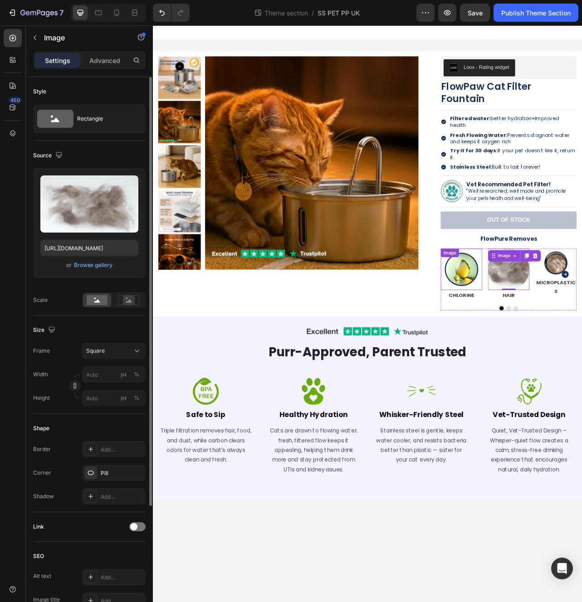
click at [552, 329] on img at bounding box center [544, 335] width 53 height 53
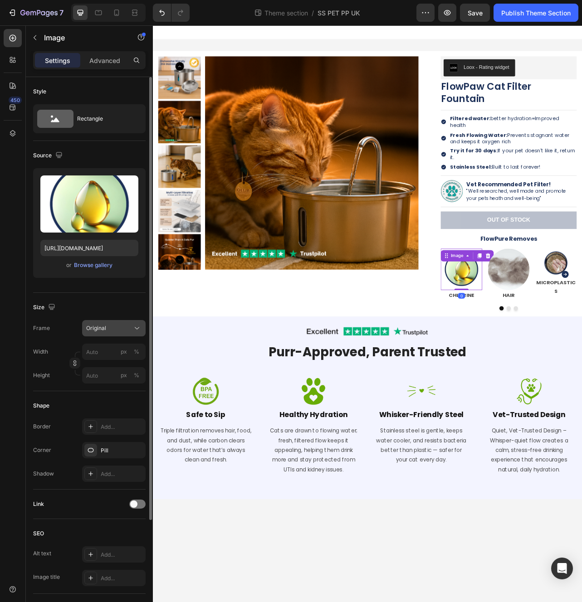
click at [131, 322] on button "Original" at bounding box center [113, 328] width 63 height 16
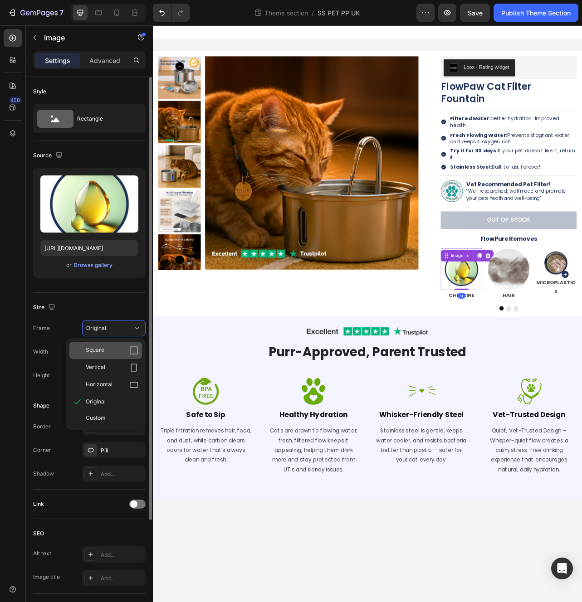
click at [122, 349] on div "Square" at bounding box center [112, 350] width 53 height 9
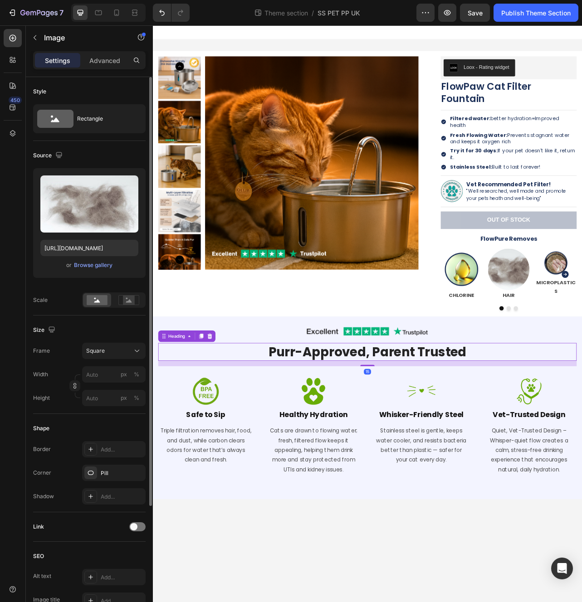
click at [581, 429] on h2 "Purr-Approved, Parent Trusted" at bounding box center [425, 440] width 531 height 23
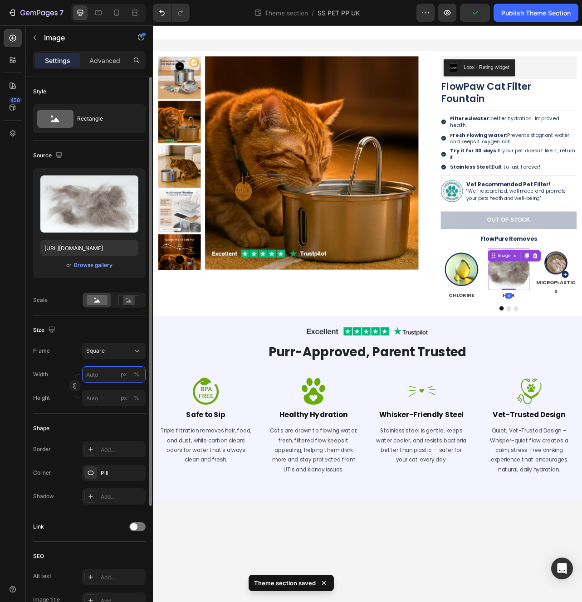
click at [96, 375] on input "px %" at bounding box center [113, 374] width 63 height 16
type input "0"
type input "9"
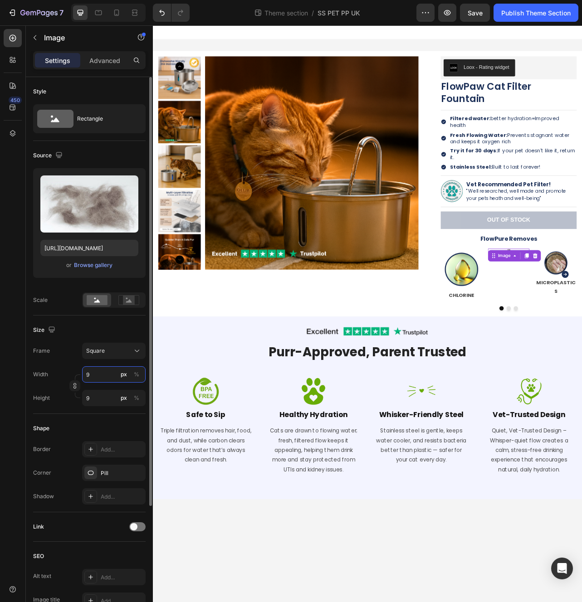
type input "90"
type input "9"
type input "1"
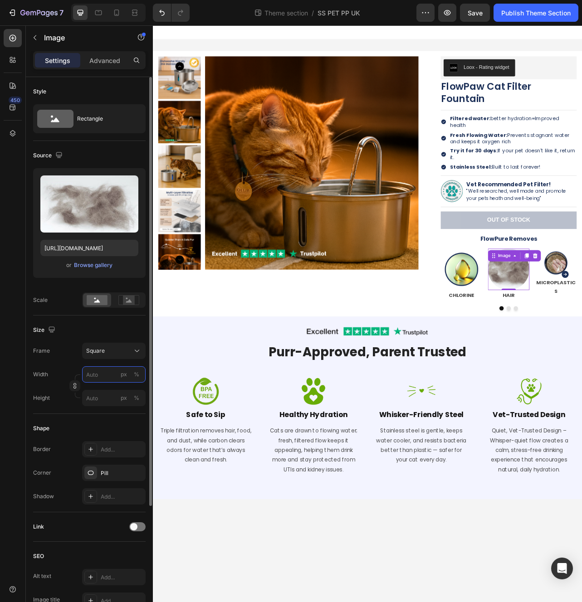
type input "1"
type input "10"
type input "100"
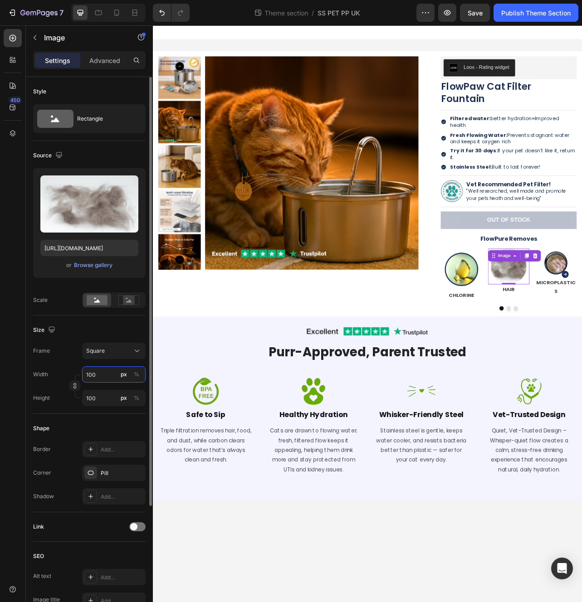
type input "10"
type input "1"
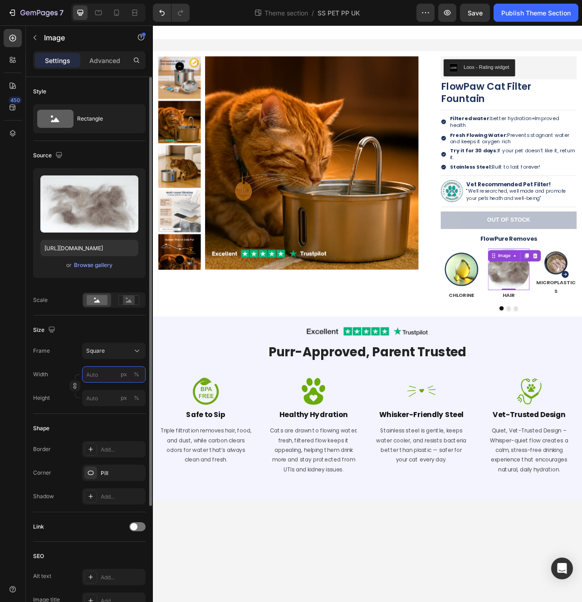
type input "1"
type input "12"
type input "120"
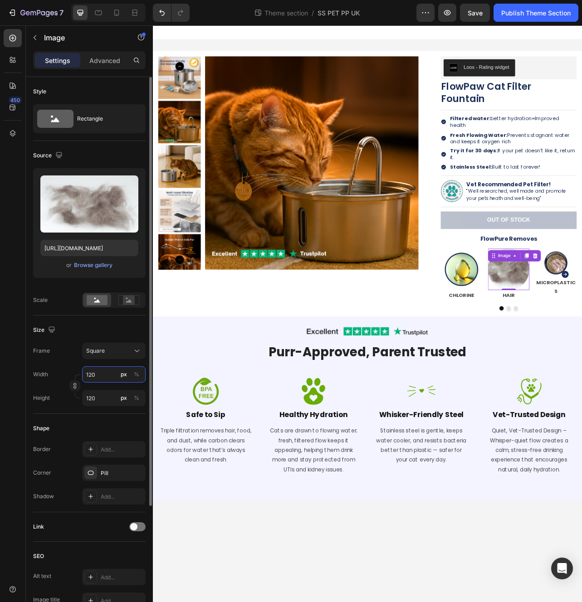
type input "12"
type input "1"
type input "11"
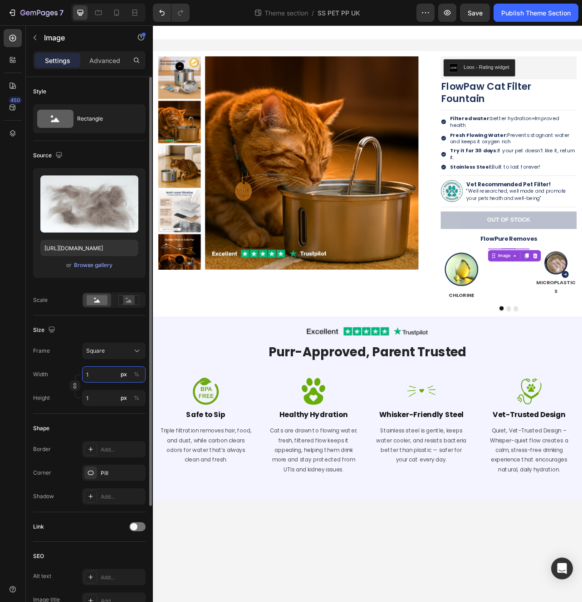
type input "11"
type input "110"
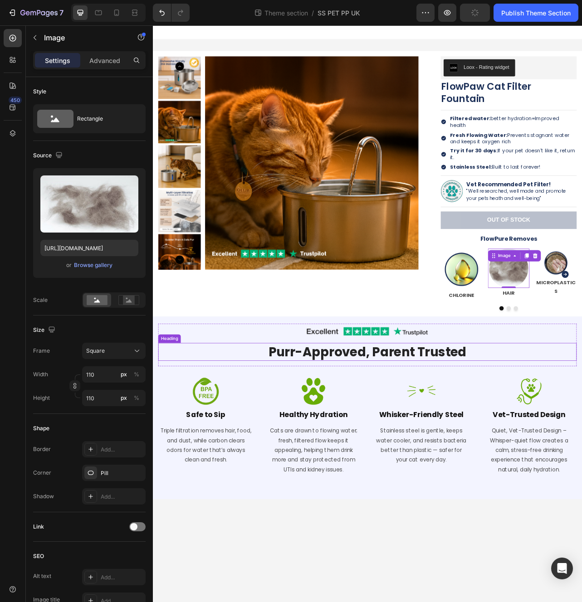
click at [581, 429] on h2 "Purr-Approved, Parent Trusted" at bounding box center [425, 440] width 531 height 23
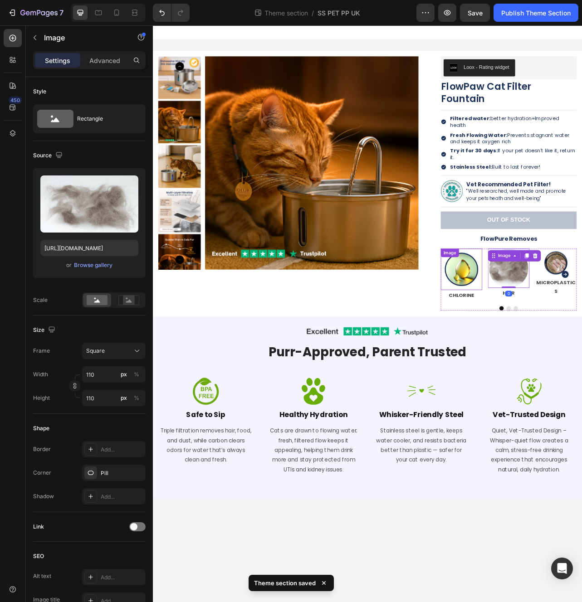
click at [563, 333] on img at bounding box center [544, 335] width 53 height 53
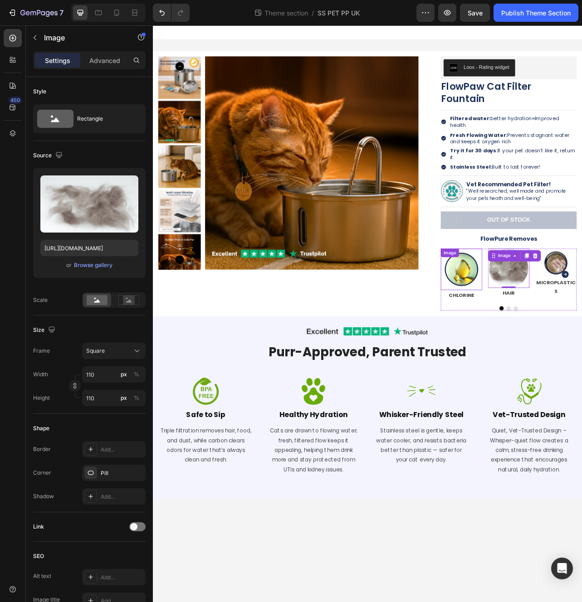
click at [546, 331] on img at bounding box center [544, 335] width 53 height 53
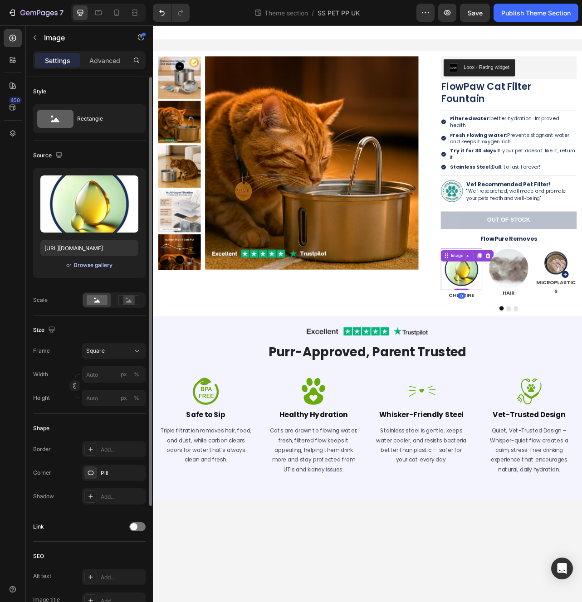
click at [95, 266] on div "Browse gallery" at bounding box center [93, 265] width 39 height 8
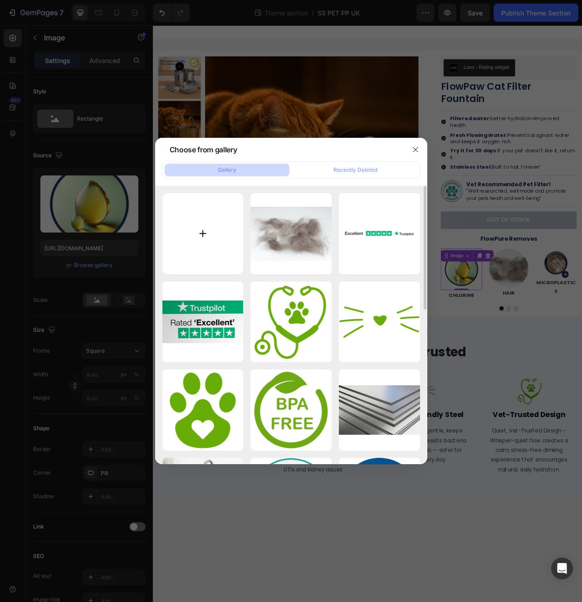
click at [201, 234] on input "file" at bounding box center [202, 233] width 81 height 81
type input "C:\fakepath\50.png"
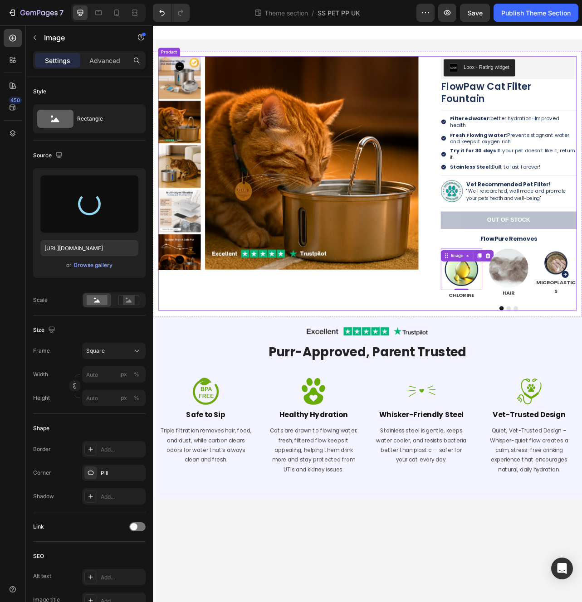
type input "https://cdn.shopify.com/s/files/1/0744/9876/9163/files/gempages_547265743364817…"
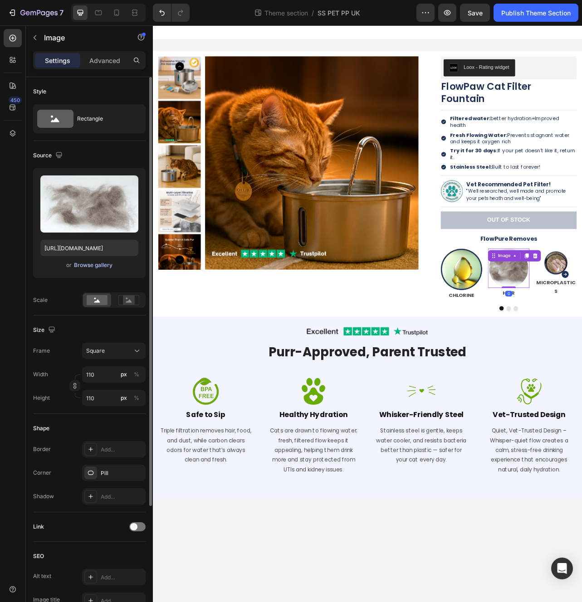
click at [84, 268] on div "Browse gallery" at bounding box center [93, 265] width 39 height 8
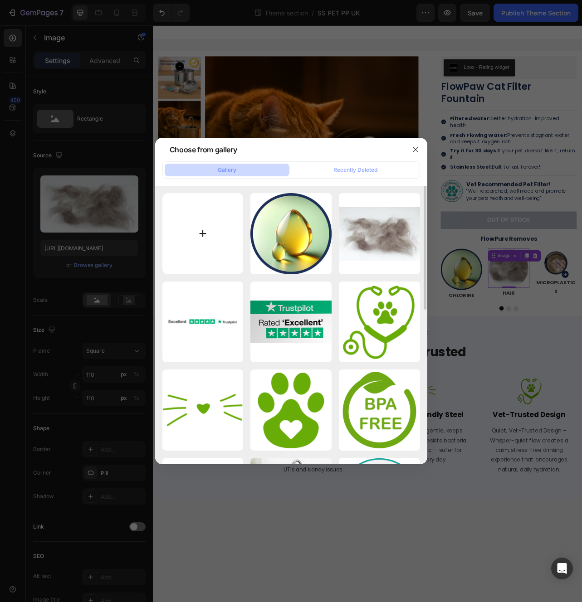
click at [214, 211] on input "file" at bounding box center [202, 233] width 81 height 81
type input "C:\fakepath\51.png"
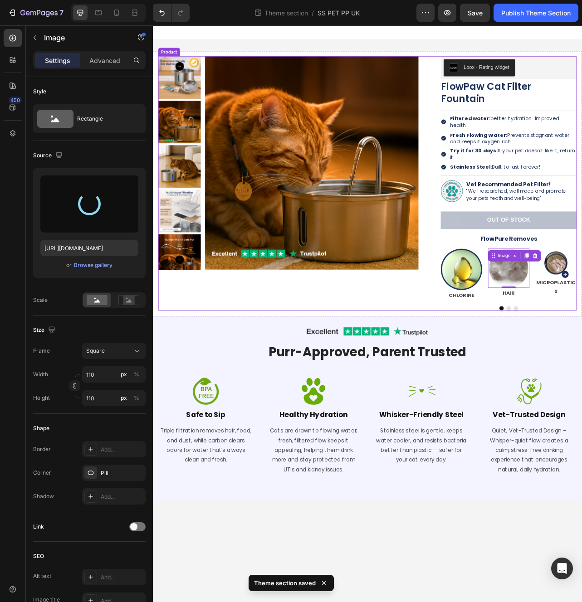
type input "https://cdn.shopify.com/s/files/1/0744/9876/9163/files/gempages_547265743364817…"
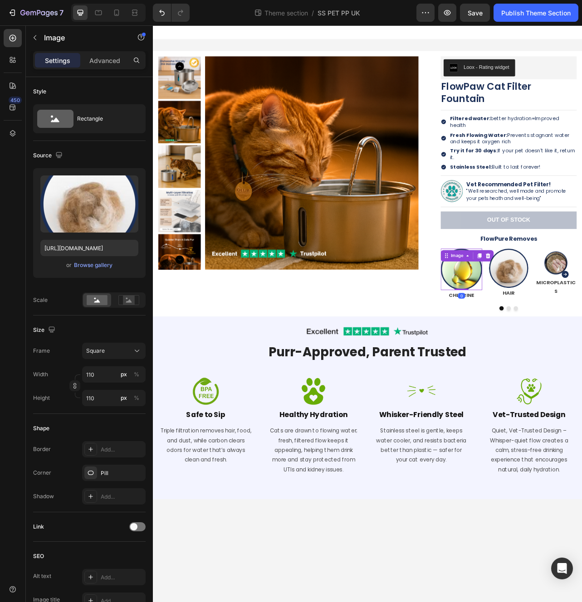
click at [563, 309] on div "Image 0" at bounding box center [544, 335] width 53 height 53
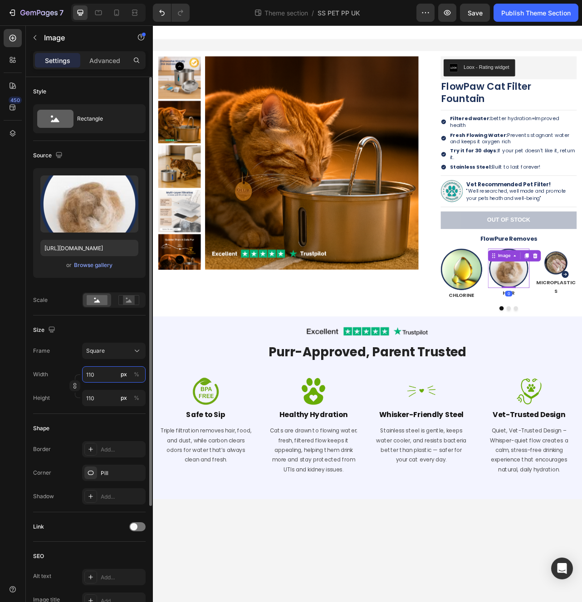
drag, startPoint x: 107, startPoint y: 377, endPoint x: 90, endPoint y: 372, distance: 17.1
click at [90, 372] on input "110" at bounding box center [113, 374] width 63 height 16
type input "0"
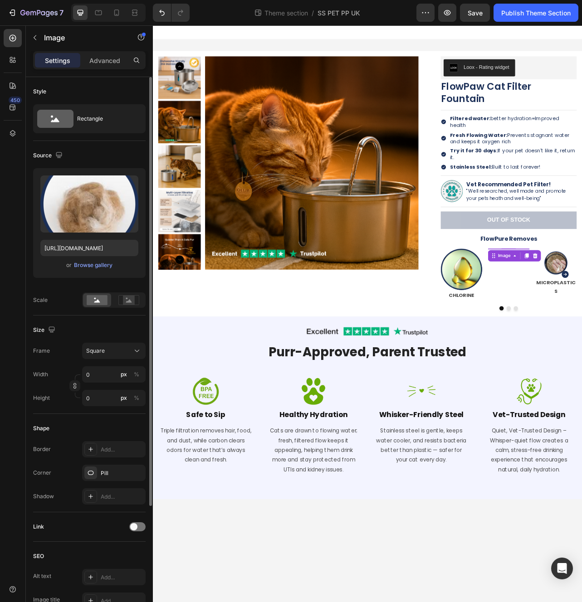
click at [71, 366] on div "Frame Square Width 0 px % Height 0 px %" at bounding box center [89, 374] width 112 height 63
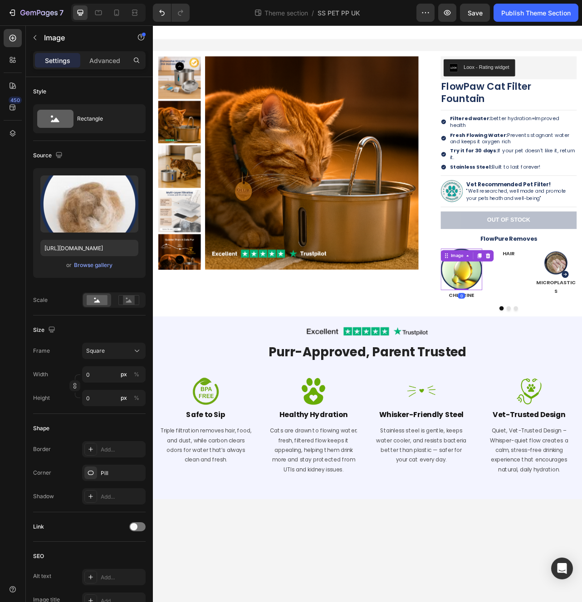
click at [558, 343] on img at bounding box center [544, 335] width 53 height 53
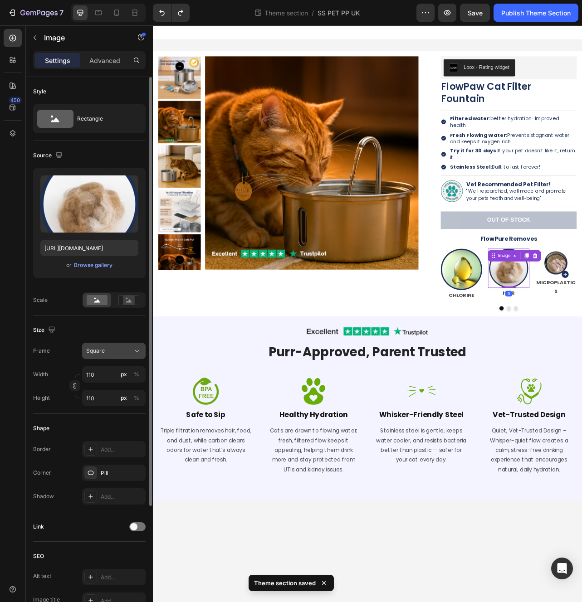
click at [124, 345] on button "Square" at bounding box center [113, 351] width 63 height 16
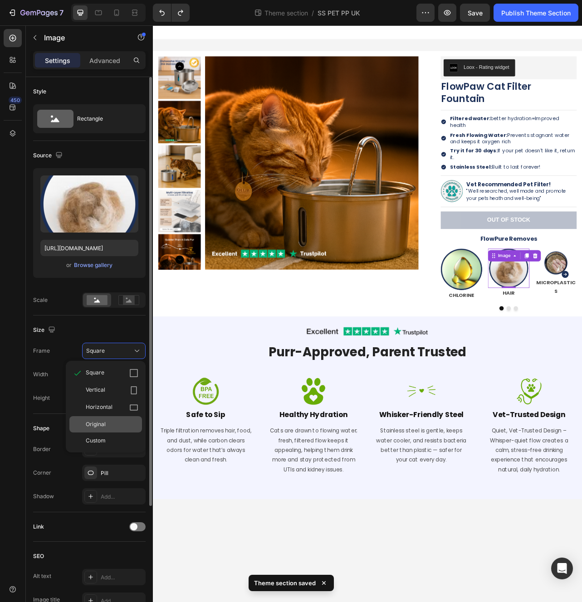
click at [113, 422] on div "Original" at bounding box center [112, 424] width 53 height 8
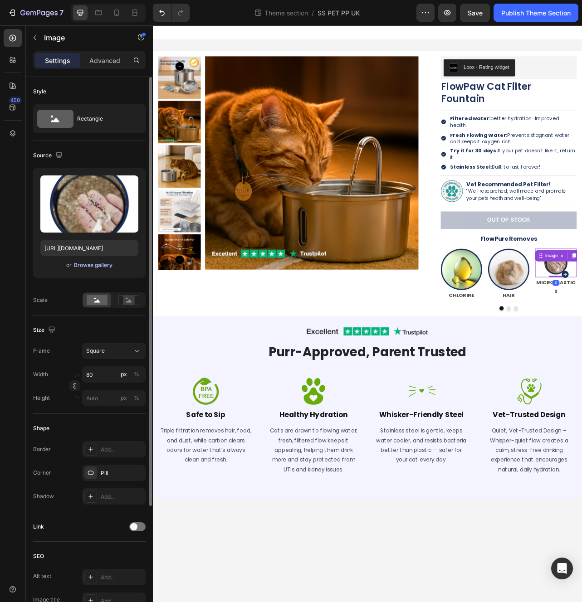
click at [107, 266] on div "Browse gallery" at bounding box center [93, 265] width 39 height 8
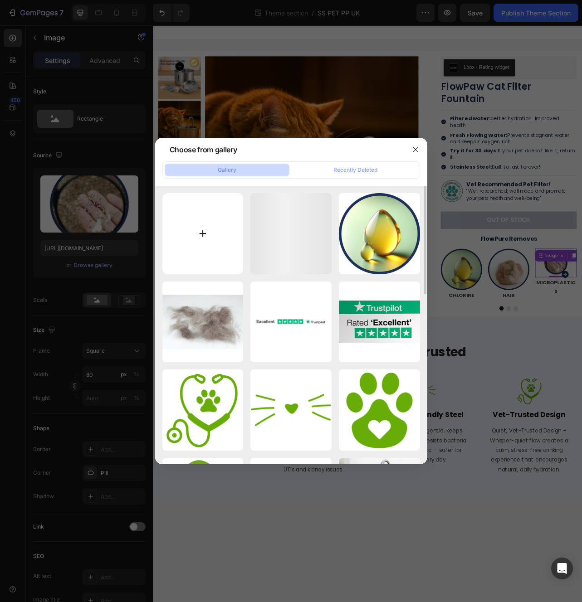
click at [189, 223] on input "file" at bounding box center [202, 233] width 81 height 81
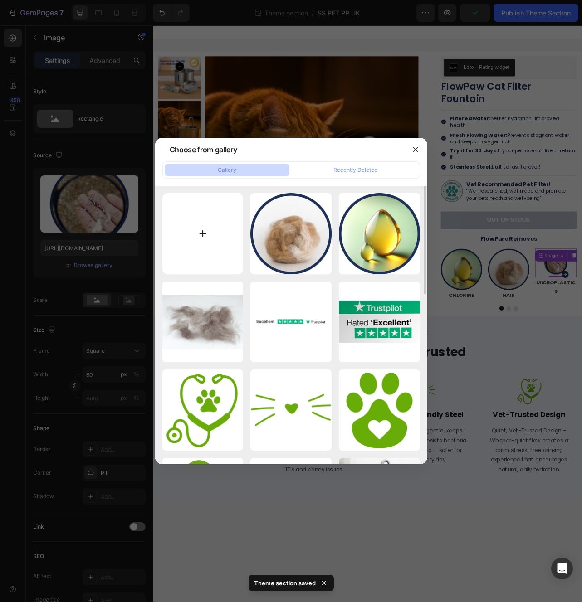
type input "C:\fakepath\52.png"
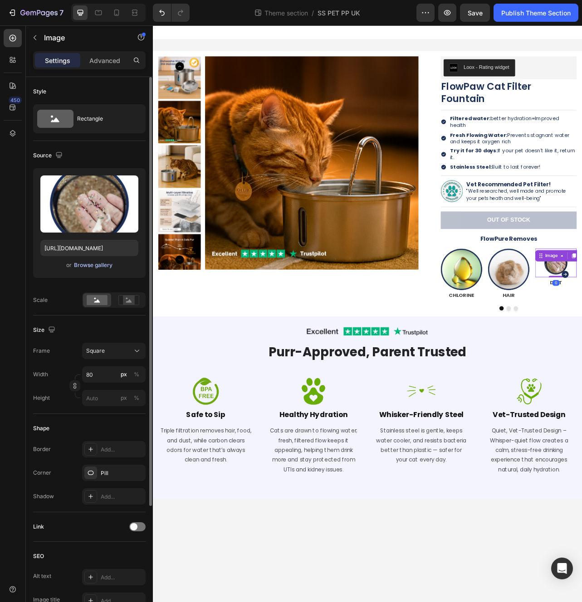
click at [82, 264] on div "Browse gallery" at bounding box center [93, 265] width 39 height 8
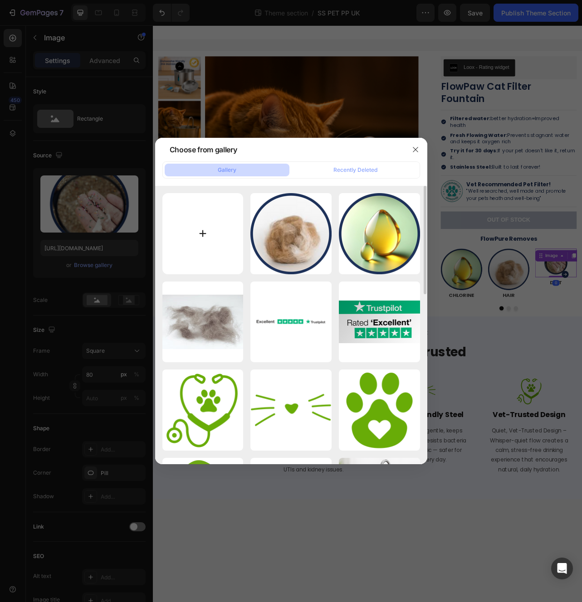
click at [200, 237] on input "file" at bounding box center [202, 233] width 81 height 81
type input "C:\fakepath\52.png"
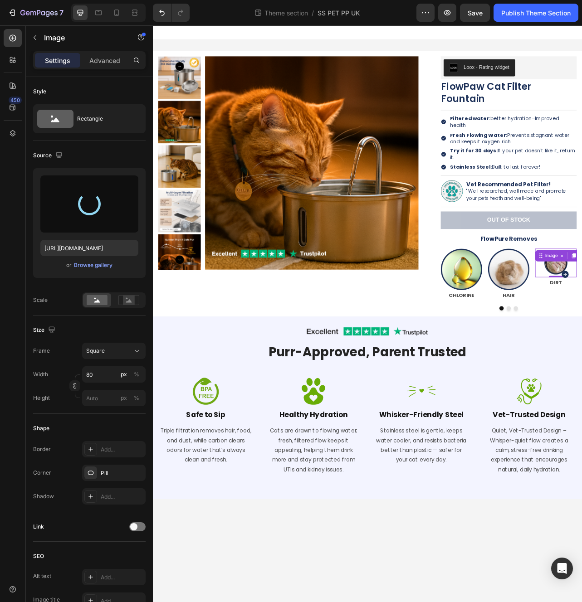
type input "[URL][DOMAIN_NAME]"
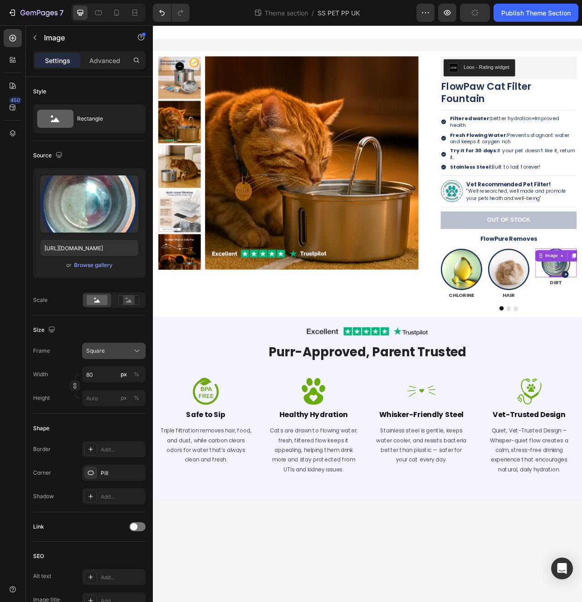
click at [111, 353] on div "Square" at bounding box center [108, 351] width 44 height 8
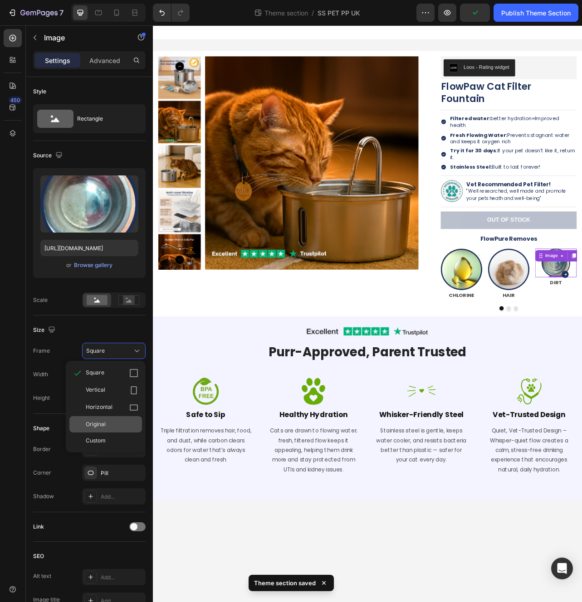
click at [109, 430] on div "Original" at bounding box center [105, 424] width 73 height 16
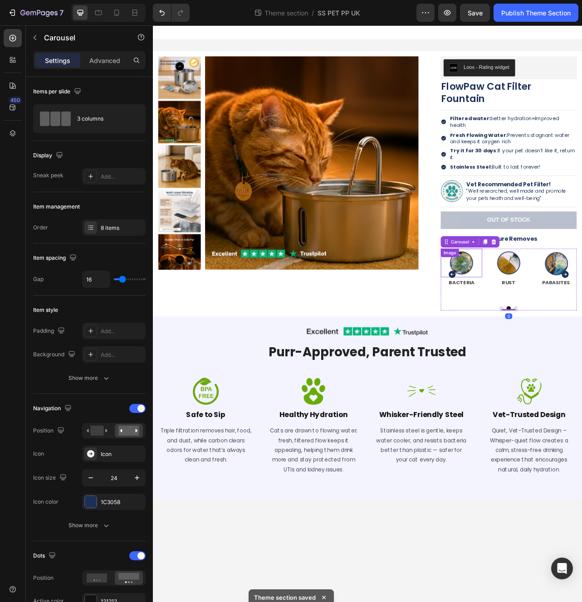
click at [556, 322] on img at bounding box center [544, 327] width 36 height 36
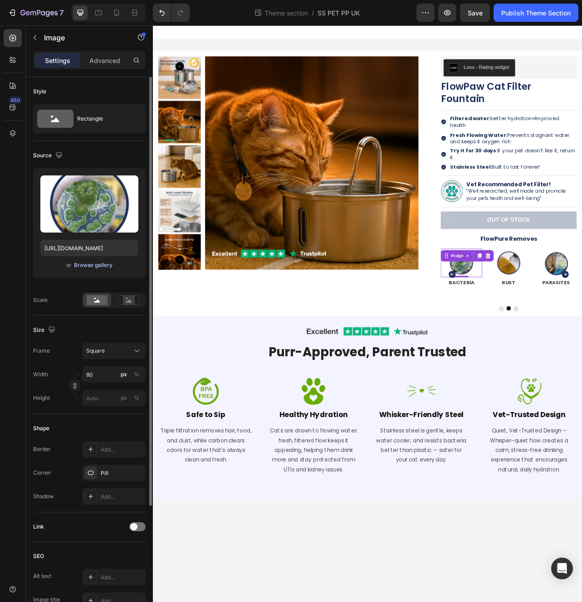
click at [89, 264] on div "Browse gallery" at bounding box center [93, 265] width 39 height 8
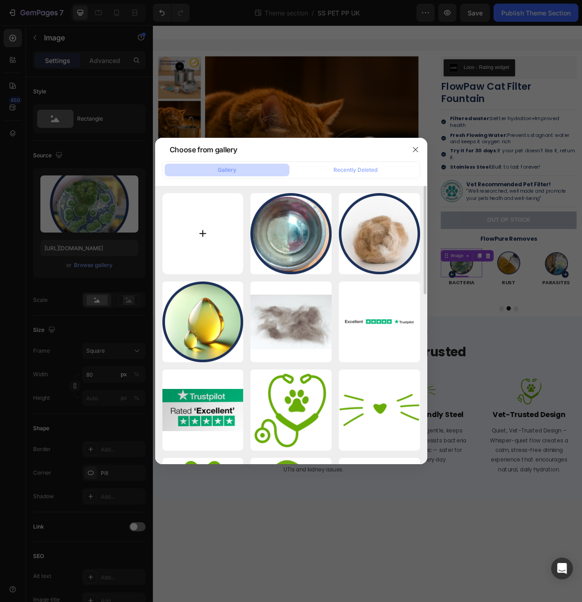
click at [220, 235] on input "file" at bounding box center [202, 233] width 81 height 81
type input "C:\fakepath\53.png"
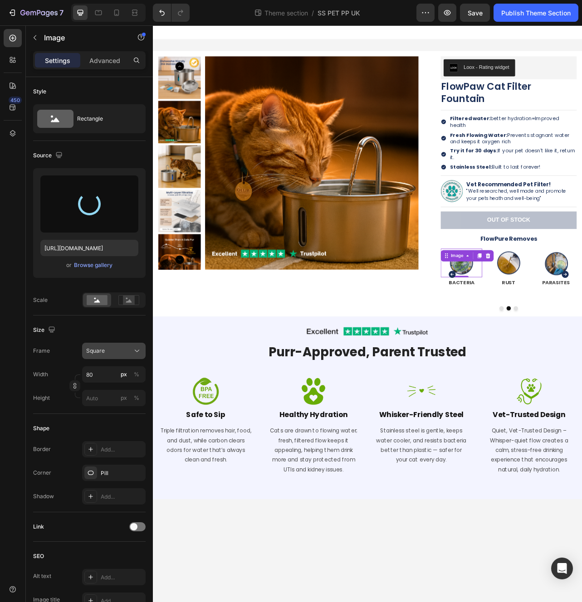
click at [111, 351] on div "Square" at bounding box center [108, 351] width 44 height 8
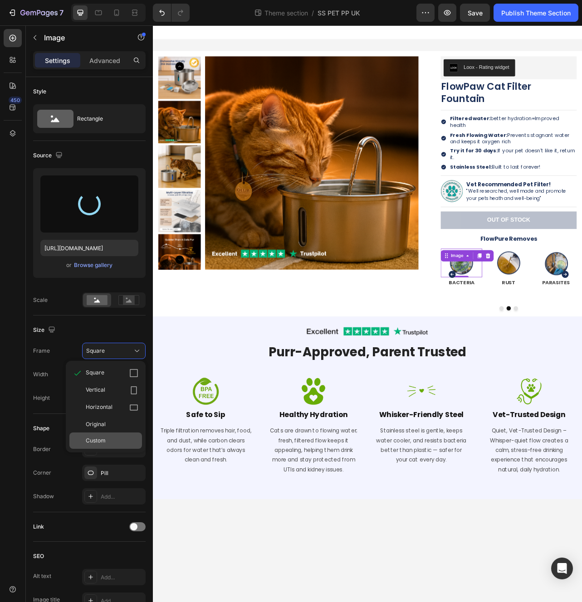
type input "https://cdn.shopify.com/s/files/1/0744/9876/9163/files/gempages_547265743364817…"
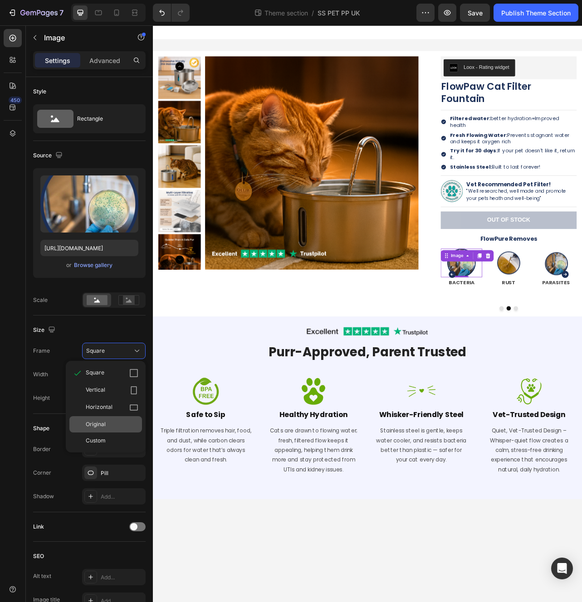
click at [113, 424] on div "Original" at bounding box center [112, 424] width 53 height 8
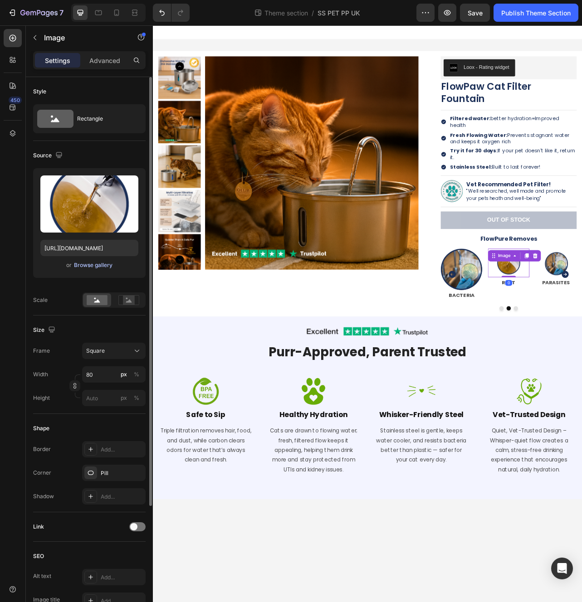
click at [92, 266] on div "Browse gallery" at bounding box center [93, 265] width 39 height 8
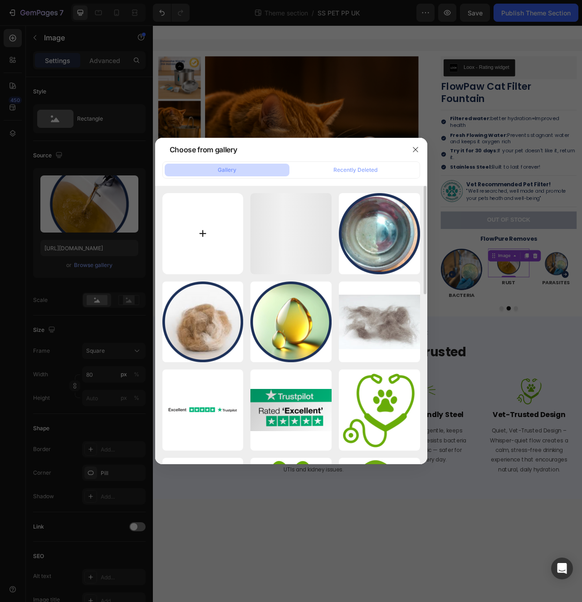
click at [210, 233] on input "file" at bounding box center [202, 233] width 81 height 81
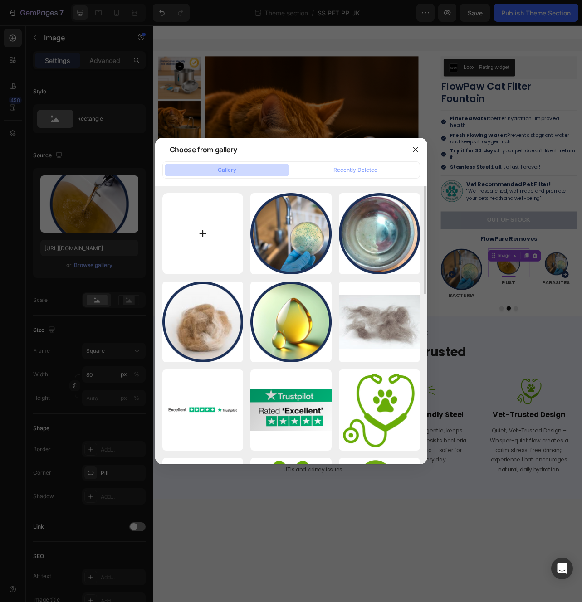
type input "C:\fakepath\54.png"
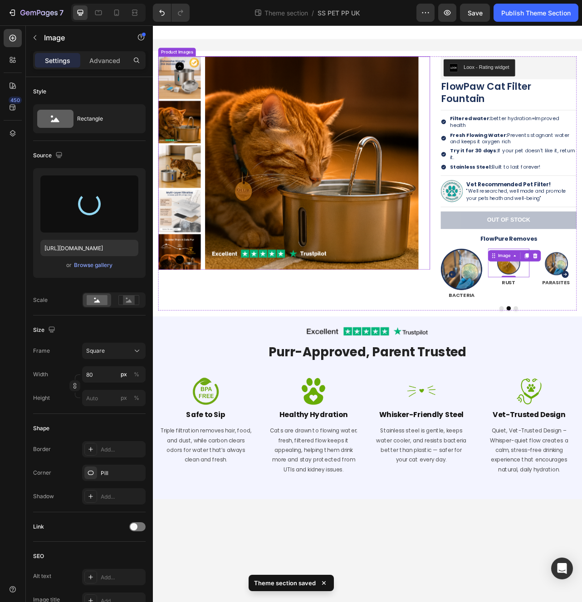
type input "https://cdn.shopify.com/s/files/1/0744/9876/9163/files/gempages_547265743364817…"
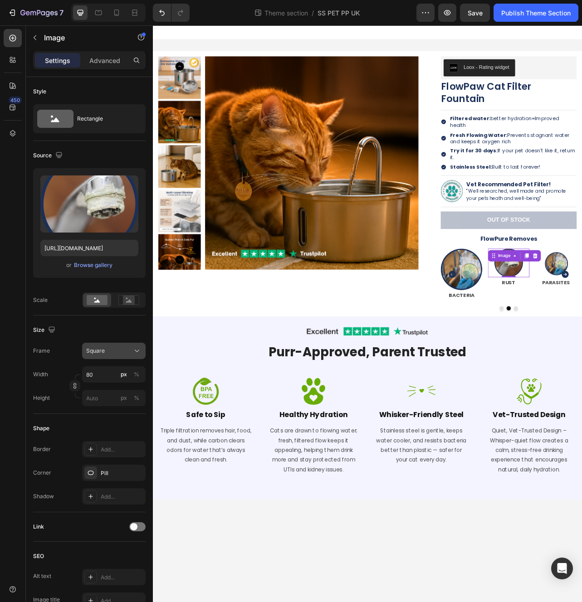
click at [112, 357] on button "Square" at bounding box center [113, 351] width 63 height 16
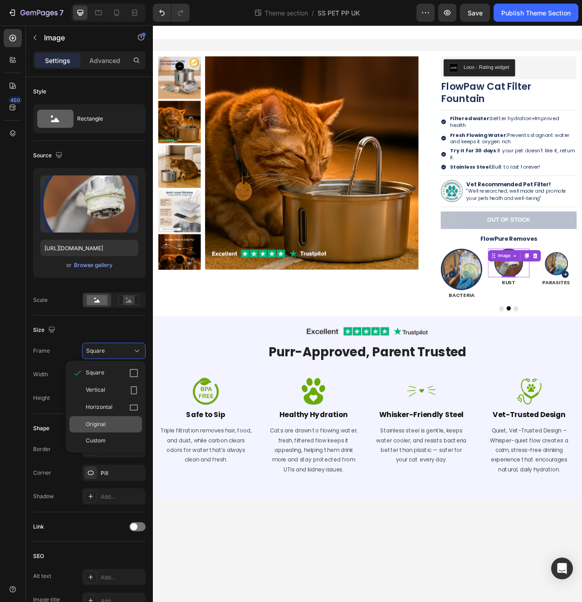
click at [110, 426] on div "Original" at bounding box center [112, 424] width 53 height 8
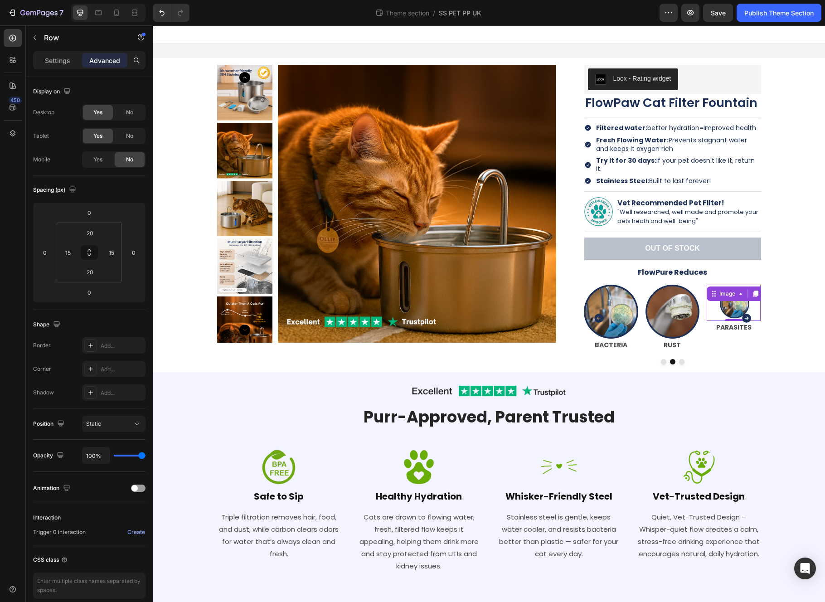
click at [581, 372] on div "Image Row Purr-Approved, Parent Trusted Heading Row Image Safe to Sip Heading T…" at bounding box center [489, 488] width 673 height 232
click at [581, 306] on div at bounding box center [734, 303] width 54 height 36
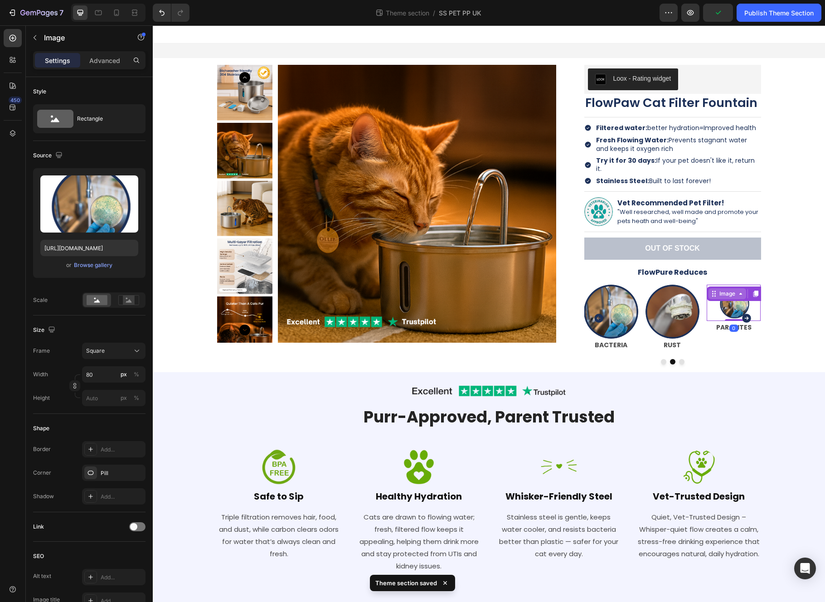
click at [581, 290] on icon at bounding box center [740, 293] width 7 height 7
click at [581, 302] on div at bounding box center [734, 303] width 54 height 36
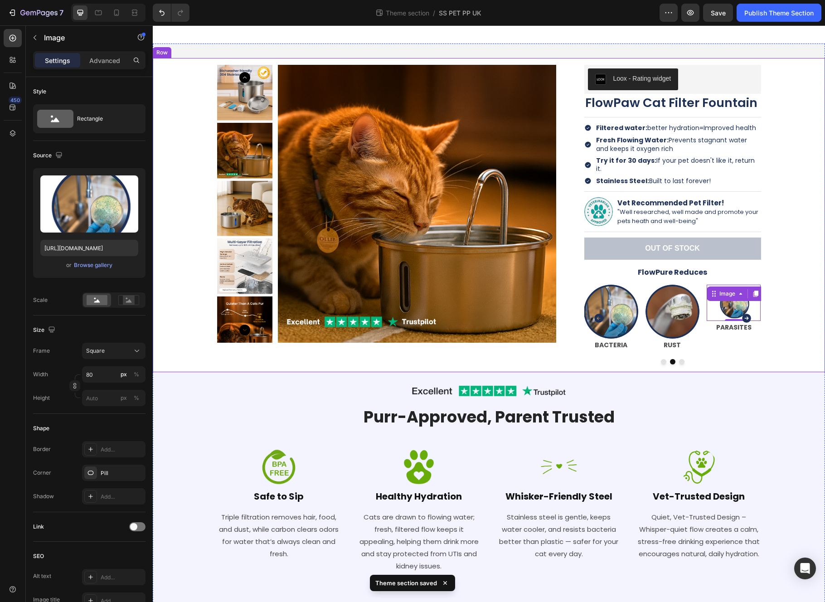
click at [581, 327] on div "Product Images Loox - Rating widget Loox FlowPaw Cat Filter Fountain Product Ti…" at bounding box center [489, 215] width 659 height 314
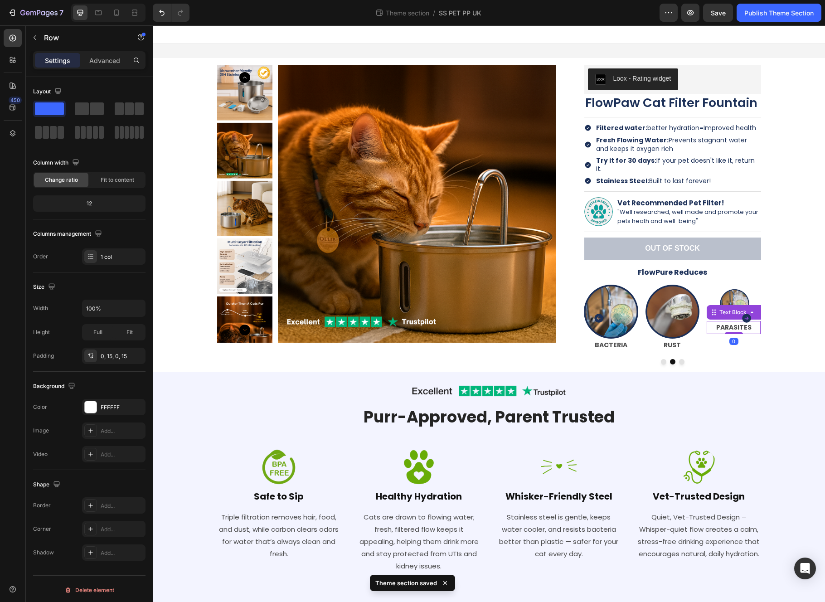
click at [581, 322] on p "PARASITES" at bounding box center [734, 327] width 52 height 11
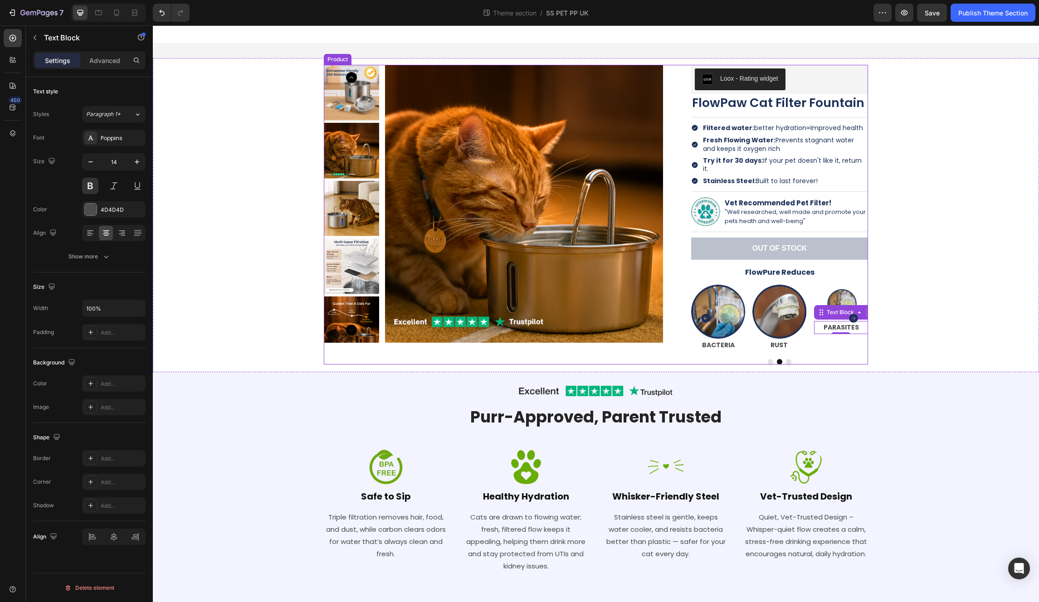
click at [581, 275] on div "Loox - Rating widget Loox FlowPaw Cat Filter Fountain Product Title Title Line …" at bounding box center [779, 215] width 177 height 300
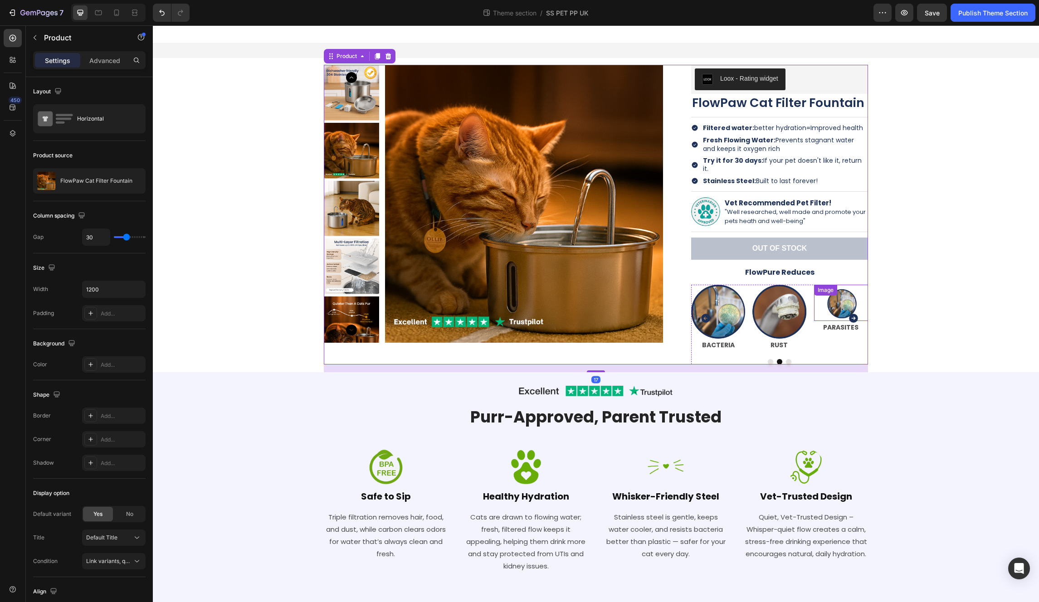
click at [581, 301] on div at bounding box center [841, 303] width 54 height 36
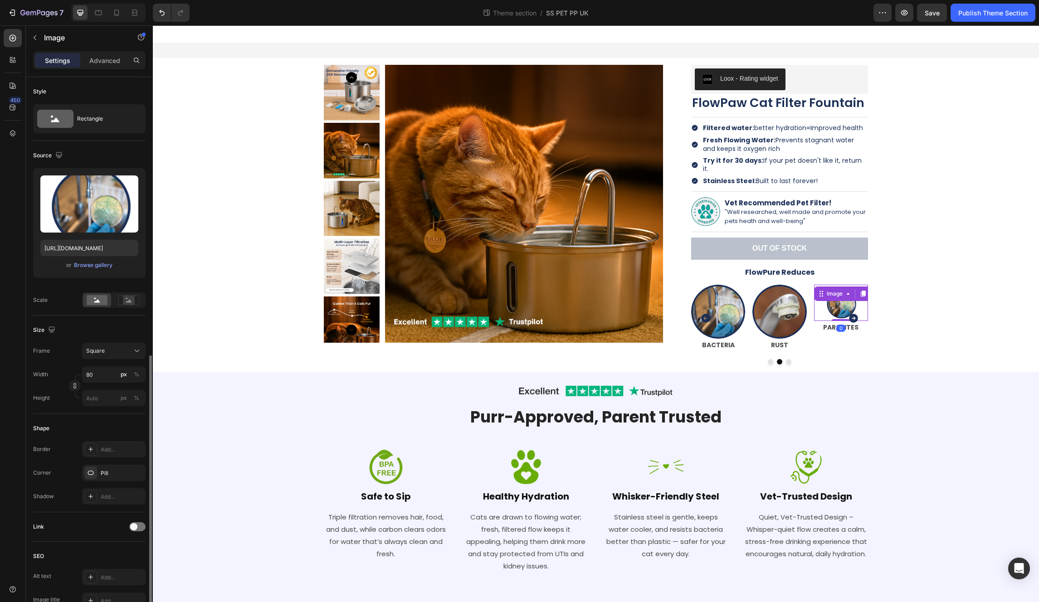
scroll to position [156, 0]
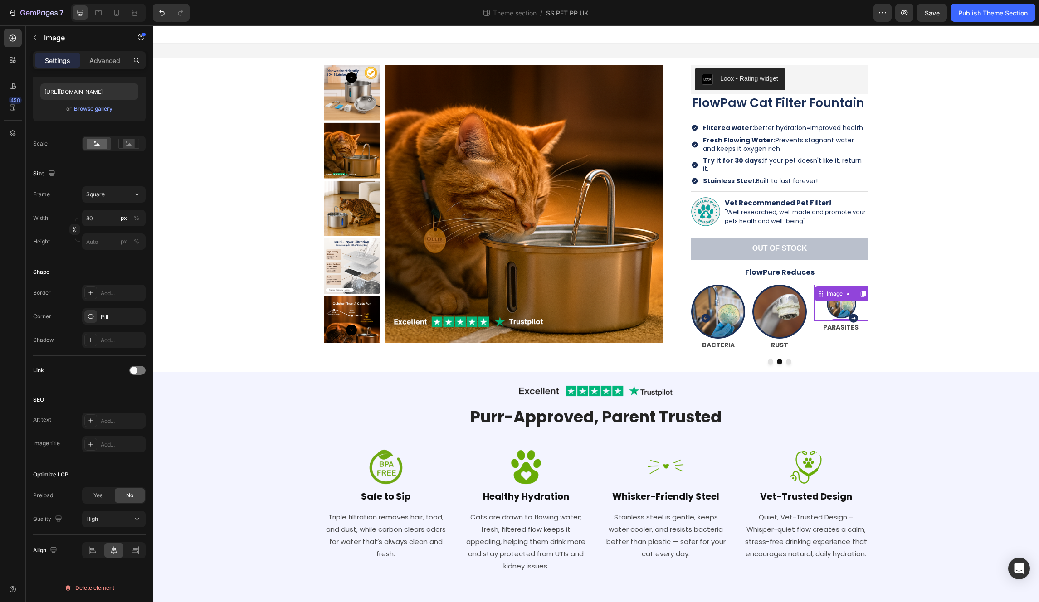
click at [96, 589] on div "Delete element" at bounding box center [89, 588] width 50 height 11
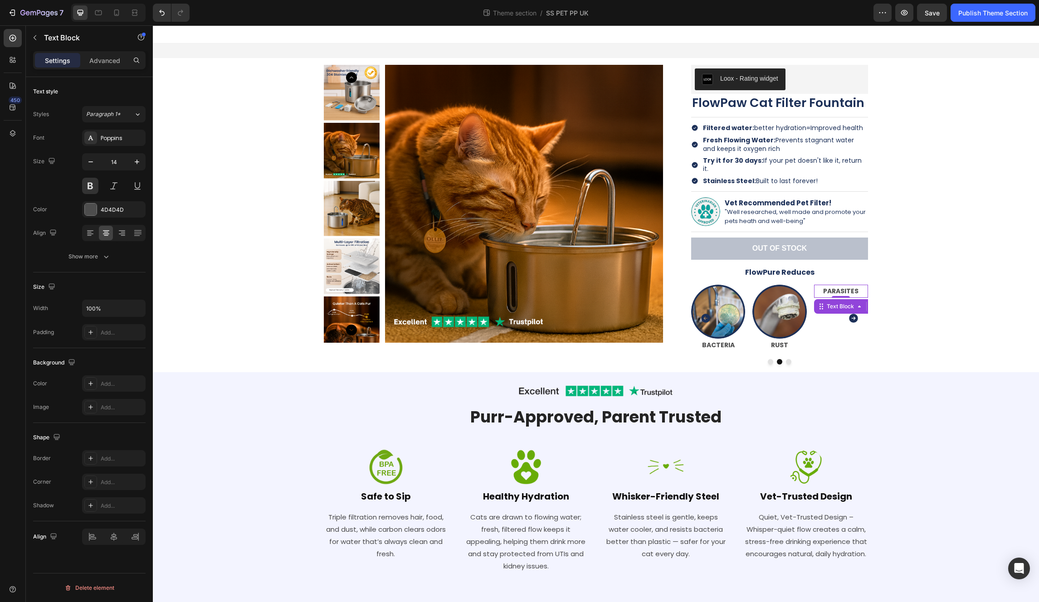
click at [581, 286] on p "PARASITES" at bounding box center [841, 291] width 52 height 11
click at [95, 587] on div "Delete element" at bounding box center [89, 588] width 50 height 11
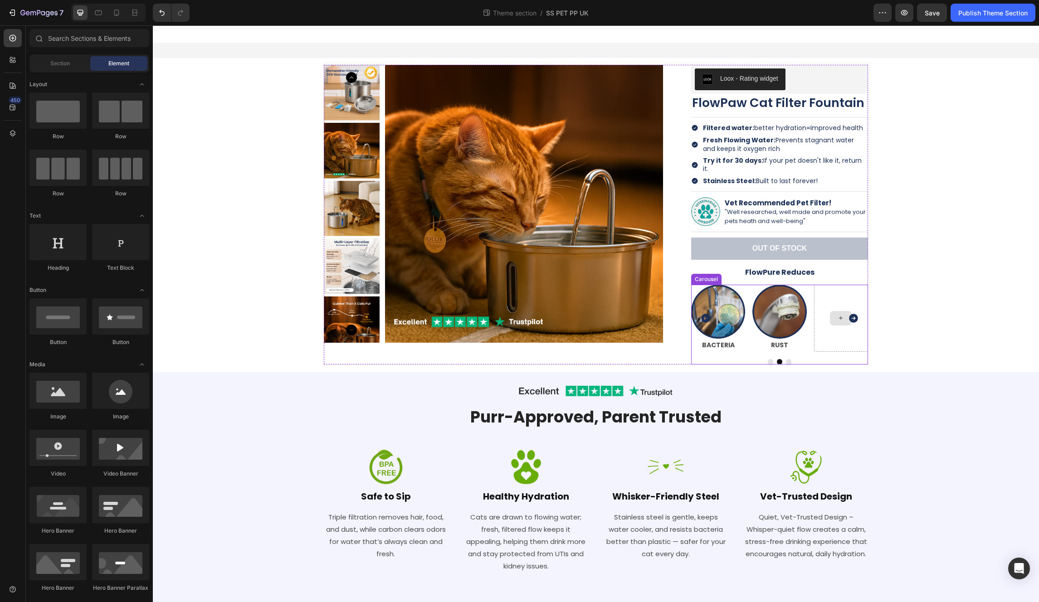
click at [581, 327] on div at bounding box center [841, 319] width 54 height 68
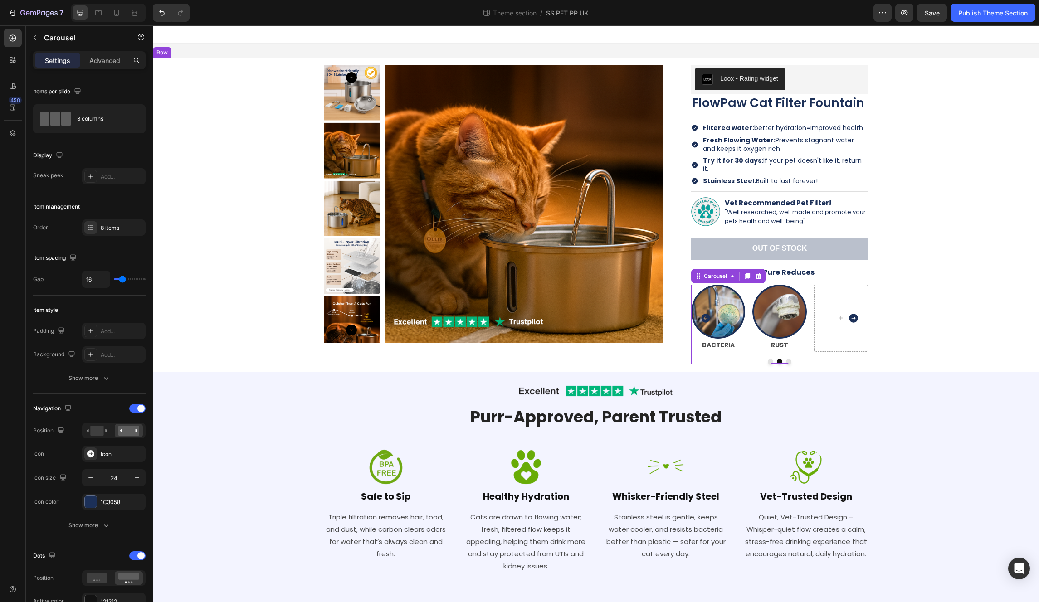
click at [581, 270] on div "Product Images Loox - Rating widget Loox FlowPaw Cat Filter Fountain Product Ti…" at bounding box center [596, 215] width 873 height 314
click at [581, 332] on div at bounding box center [841, 319] width 54 height 68
click at [581, 327] on div at bounding box center [779, 312] width 54 height 54
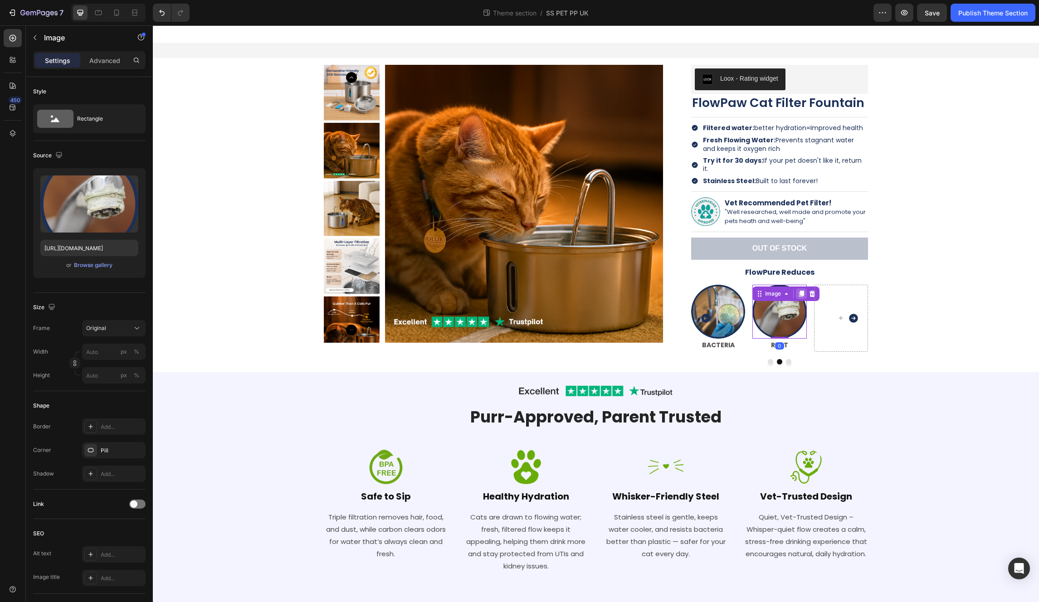
click at [581, 291] on icon at bounding box center [801, 294] width 5 height 6
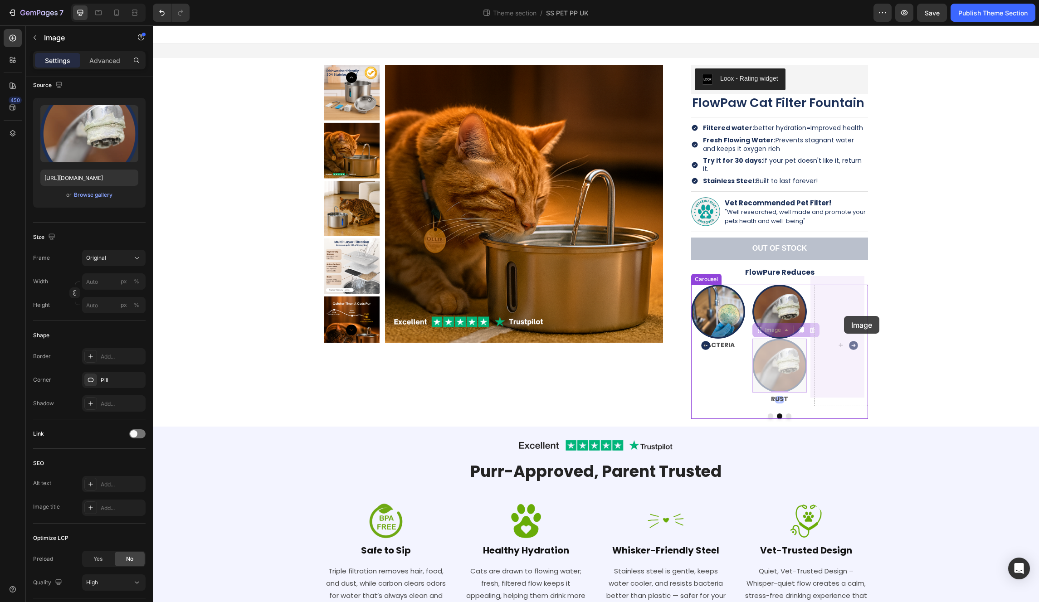
drag, startPoint x: 755, startPoint y: 320, endPoint x: 840, endPoint y: 316, distance: 85.3
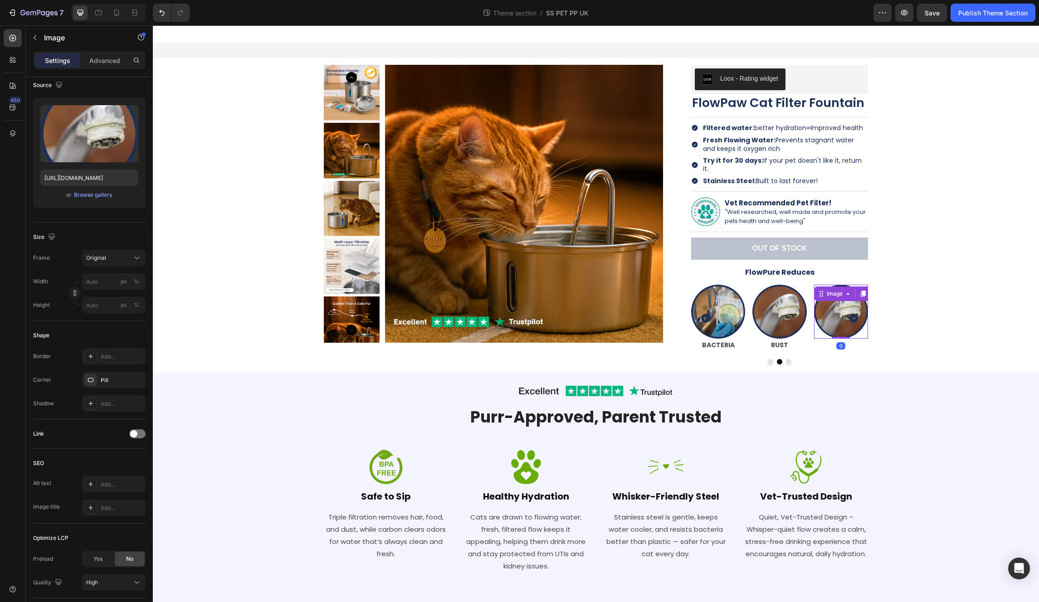
click at [581, 309] on img at bounding box center [841, 312] width 54 height 54
click at [101, 195] on div "Browse gallery" at bounding box center [93, 195] width 39 height 8
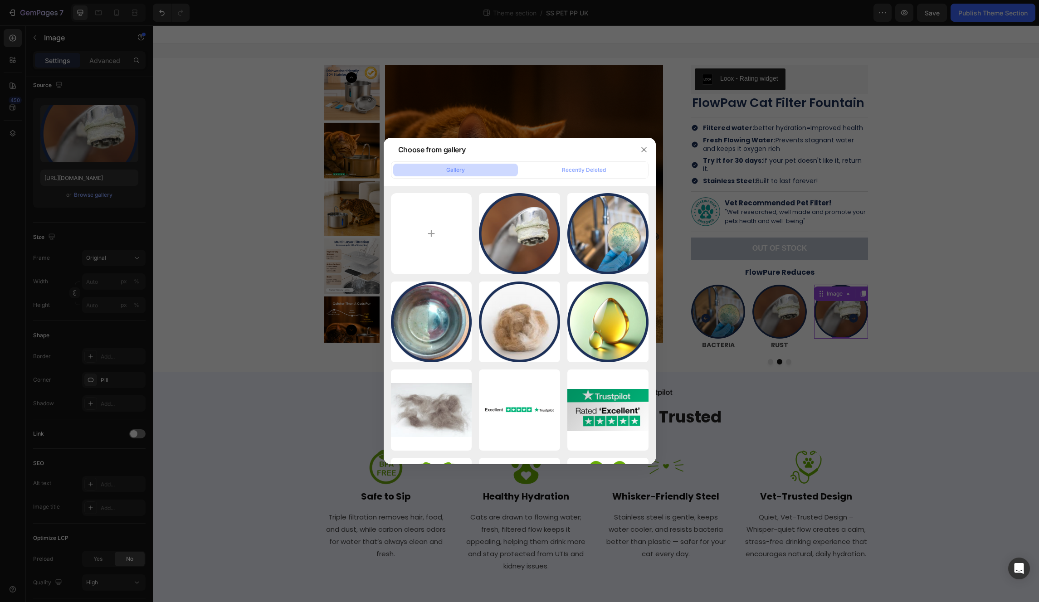
type input "C:\fakepath\REVIVED RADIANCE (21).png"
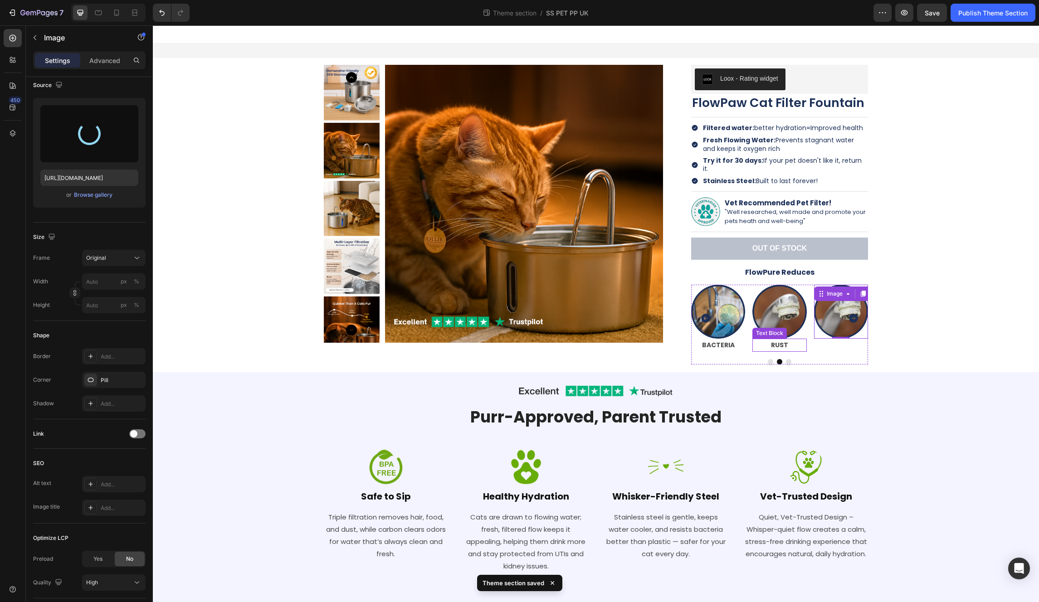
type input "https://cdn.shopify.com/s/files/1/0744/9876/9163/files/gempages_547265743364817…"
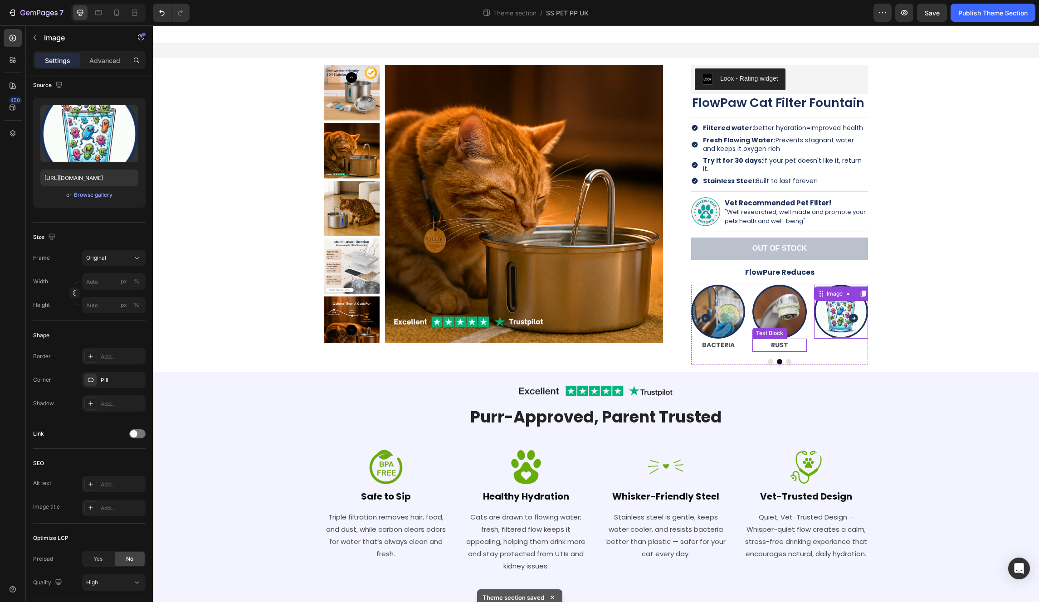
click at [581, 340] on p "RUST" at bounding box center [779, 345] width 52 height 11
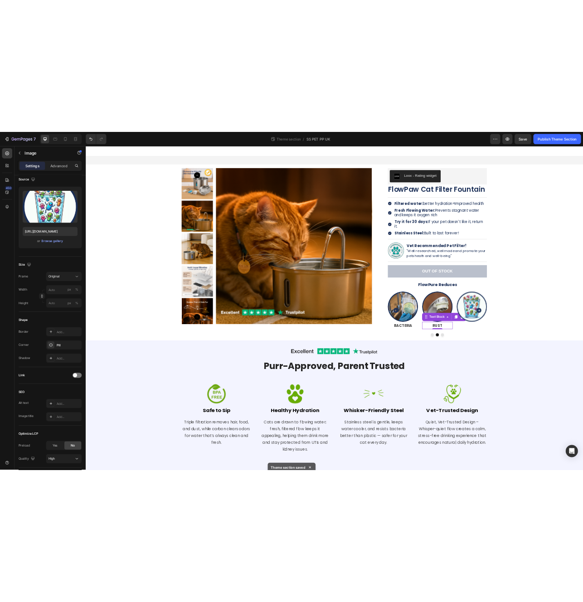
scroll to position [0, 0]
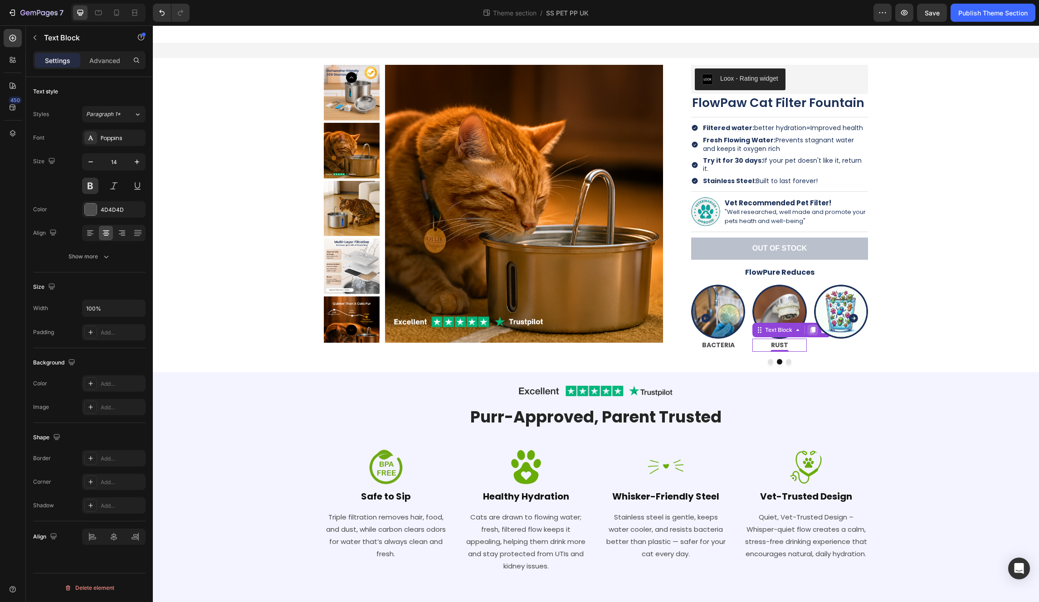
click at [581, 327] on icon at bounding box center [812, 330] width 7 height 7
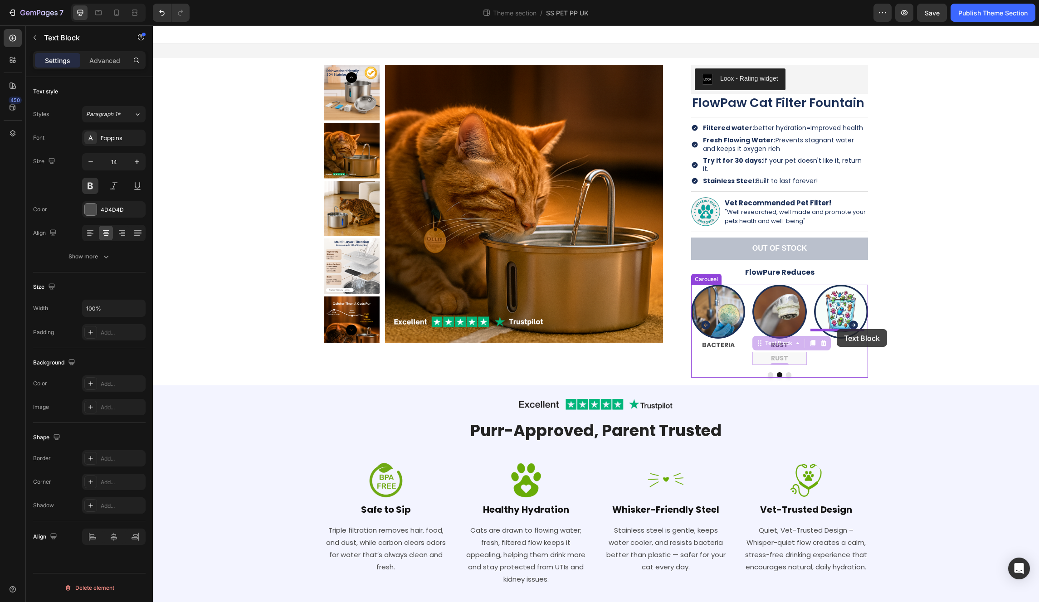
drag, startPoint x: 758, startPoint y: 339, endPoint x: 837, endPoint y: 329, distance: 79.1
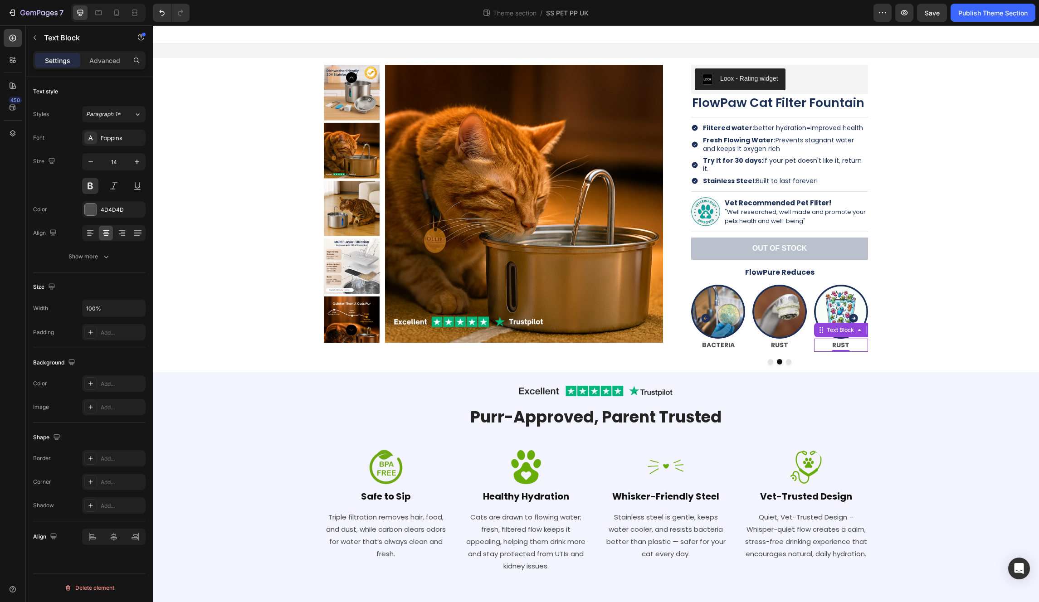
click at [581, 340] on p "RUST" at bounding box center [841, 345] width 52 height 11
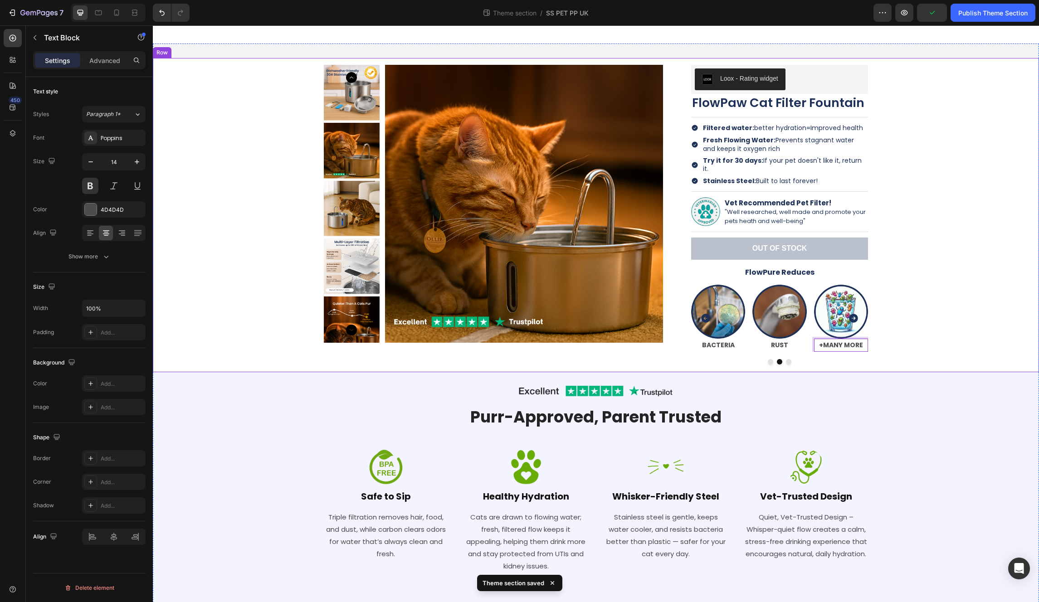
click at [581, 310] on div "Product Images Loox - Rating widget Loox FlowPaw Cat Filter Fountain Product Ti…" at bounding box center [596, 215] width 873 height 314
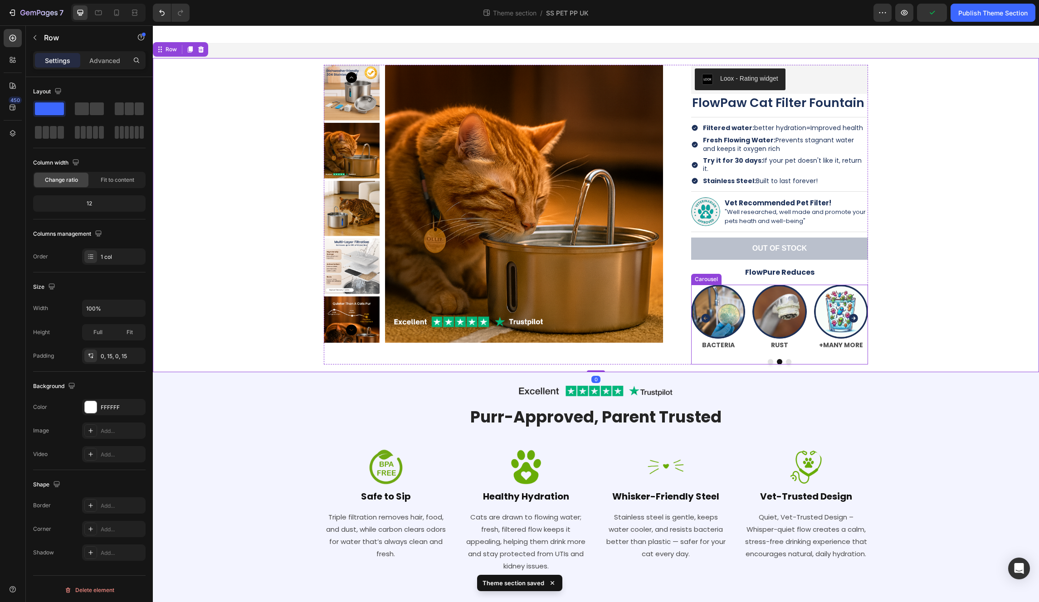
click at [581, 314] on icon "Carousel Back Arrow" at bounding box center [705, 318] width 9 height 9
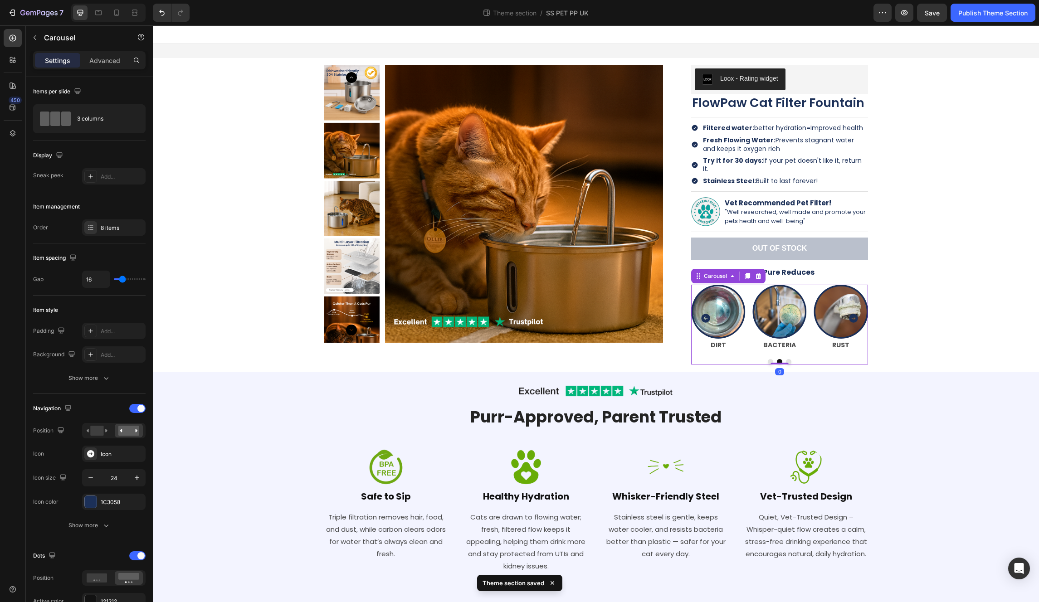
click at [581, 314] on icon "Carousel Back Arrow" at bounding box center [705, 318] width 9 height 9
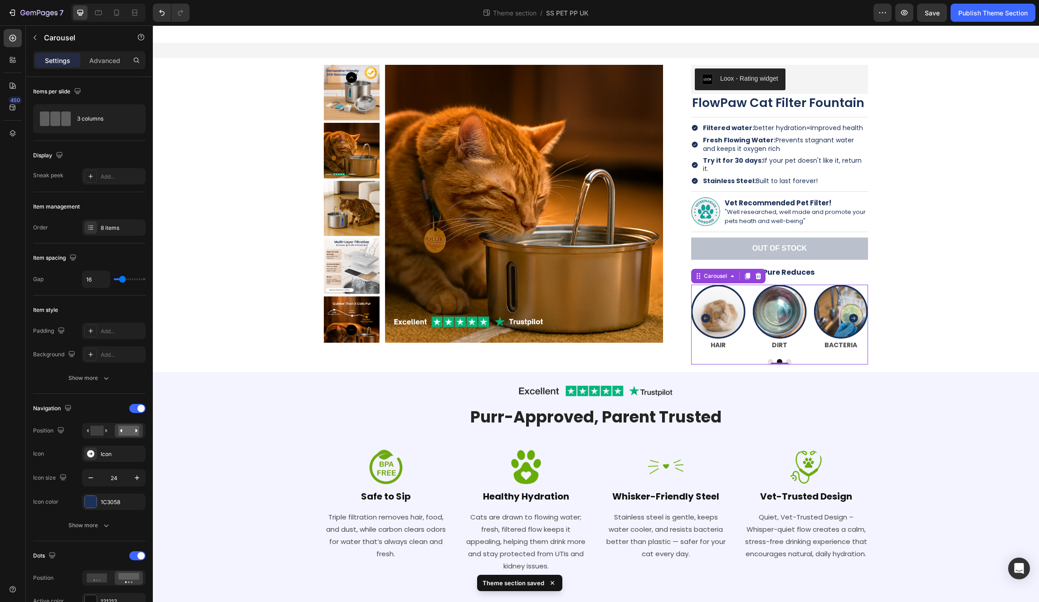
click at [581, 314] on icon "Carousel Back Arrow" at bounding box center [705, 318] width 9 height 9
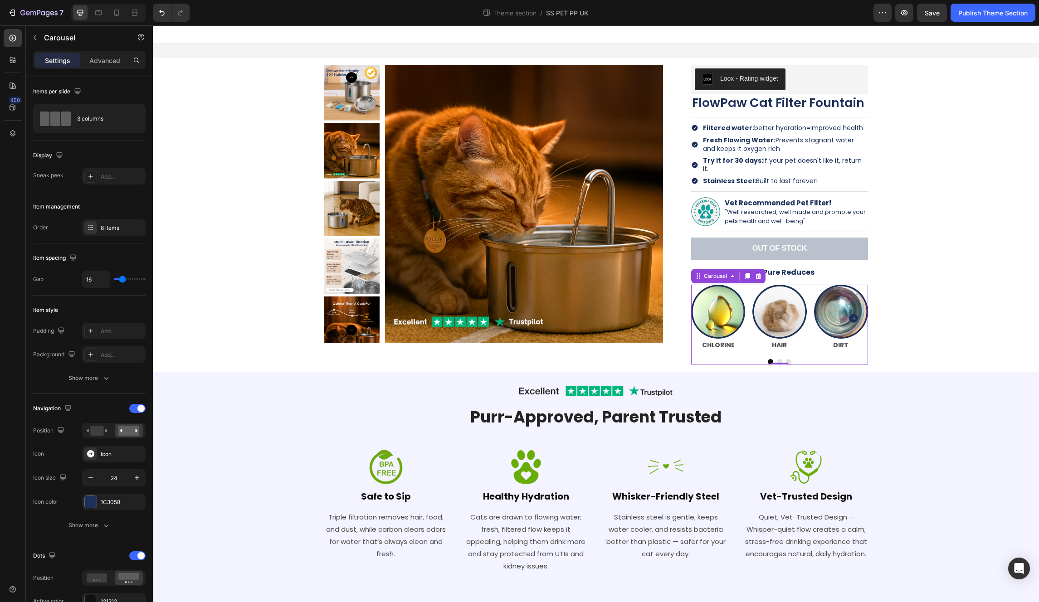
click at [581, 349] on div "Image CHLORINE Text Block Image HAIR Text Block Image DIRT Text Block Image BAC…" at bounding box center [779, 325] width 177 height 80
type input "27"
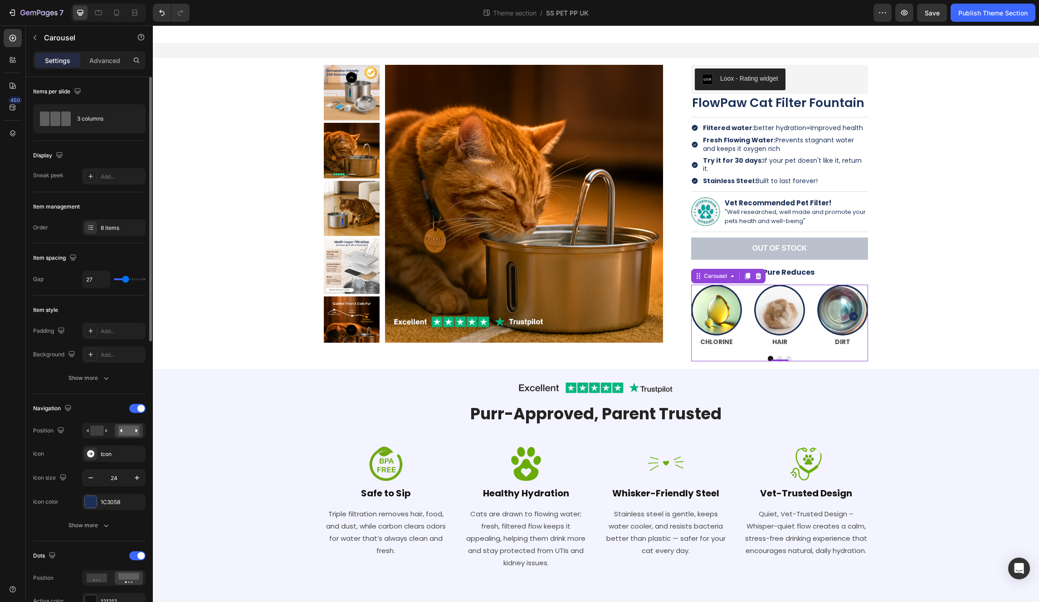
type input "33"
type input "35"
type input "36"
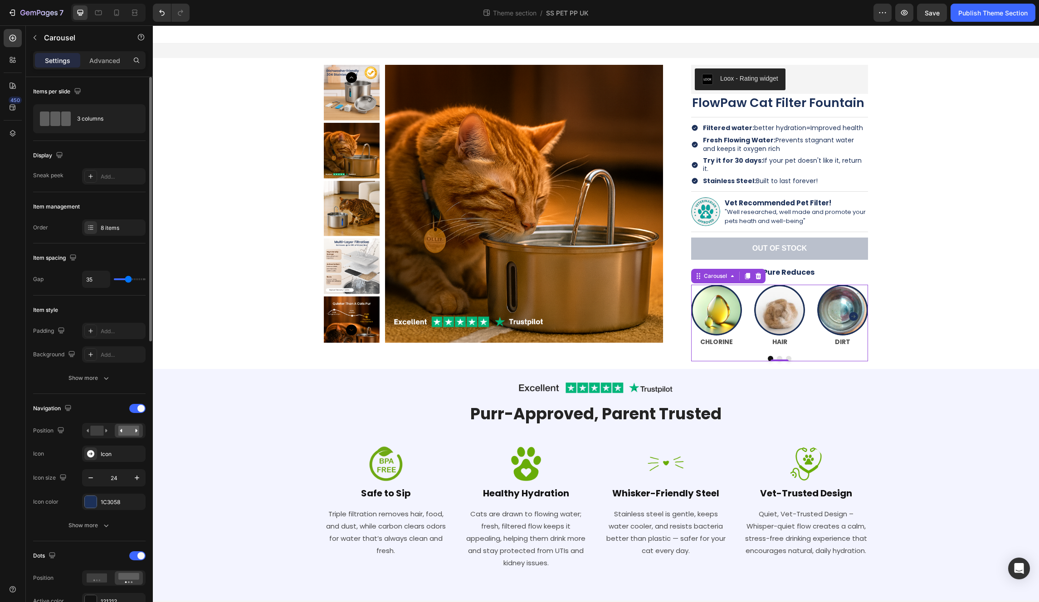
type input "36"
type input "37"
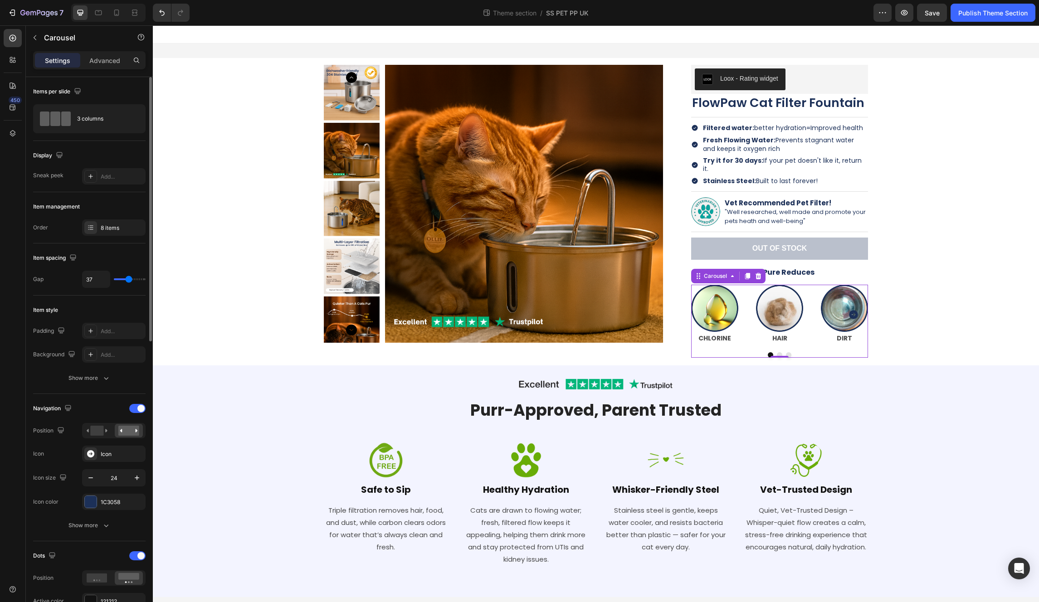
type input "39"
type input "40"
type input "41"
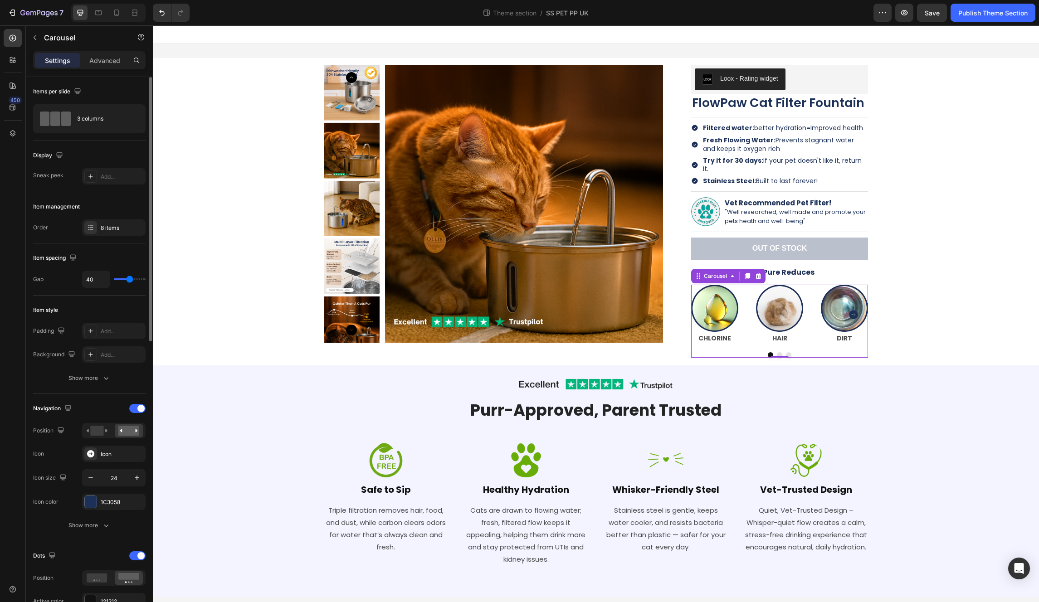
type input "41"
type input "42"
type input "43"
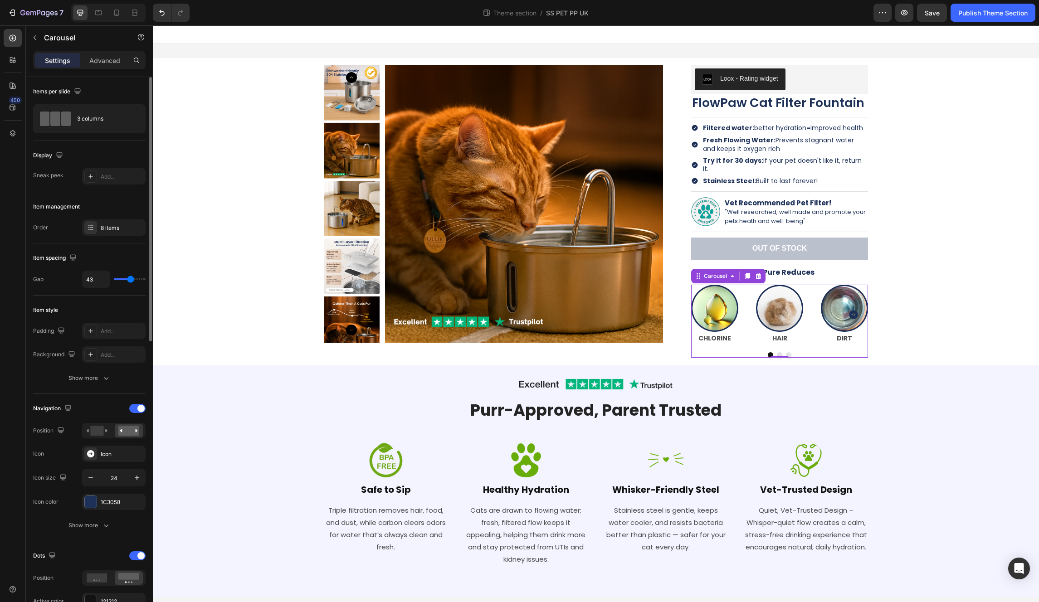
type input "44"
type input "45"
type input "46"
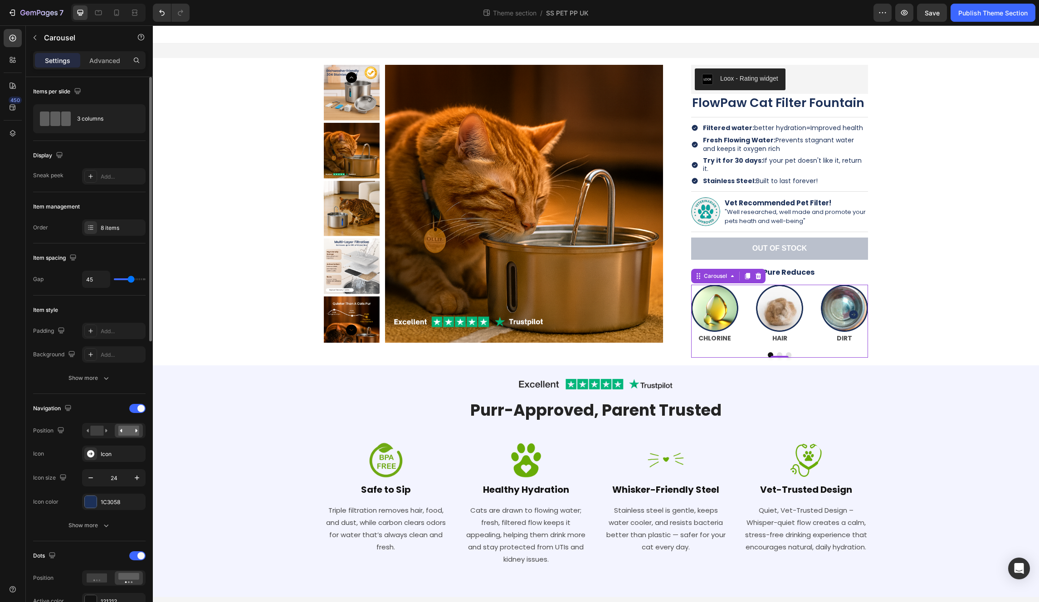
type input "46"
type input "47"
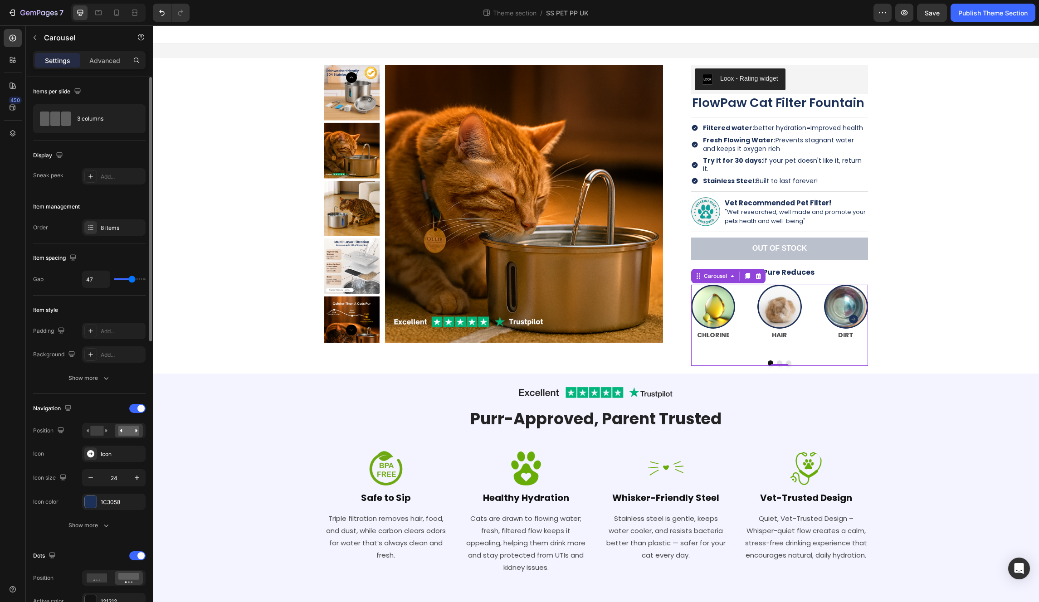
type input "49"
type input "51"
type input "54"
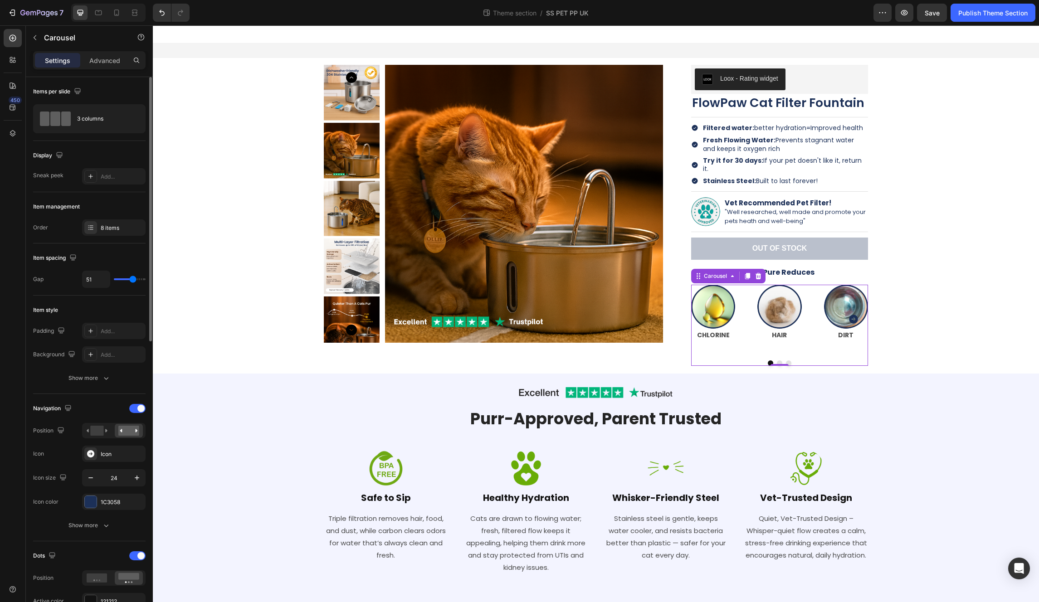
type input "54"
type input "56"
type input "57"
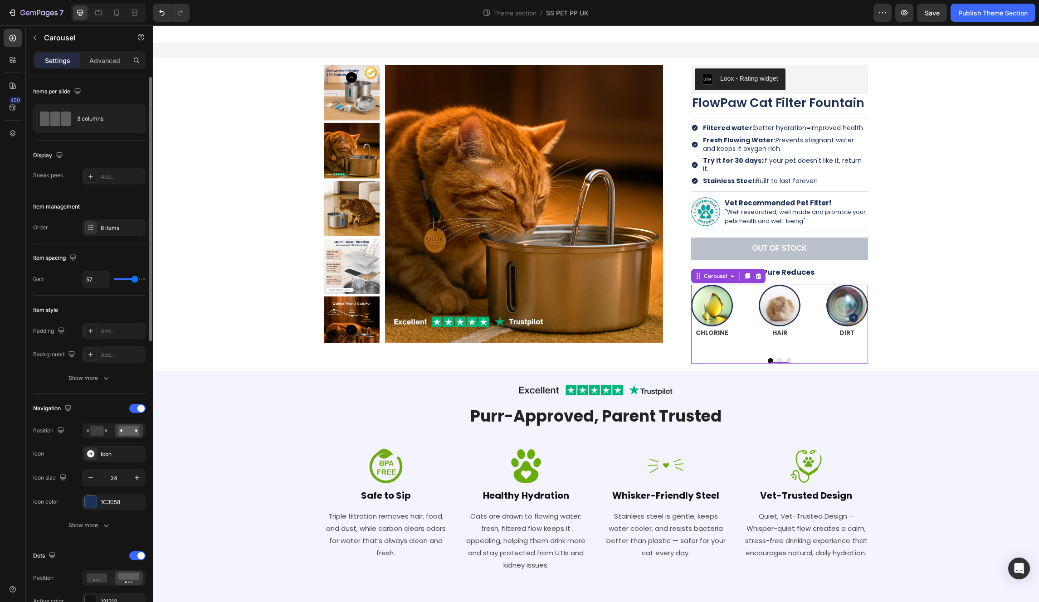
type input "58"
type input "80"
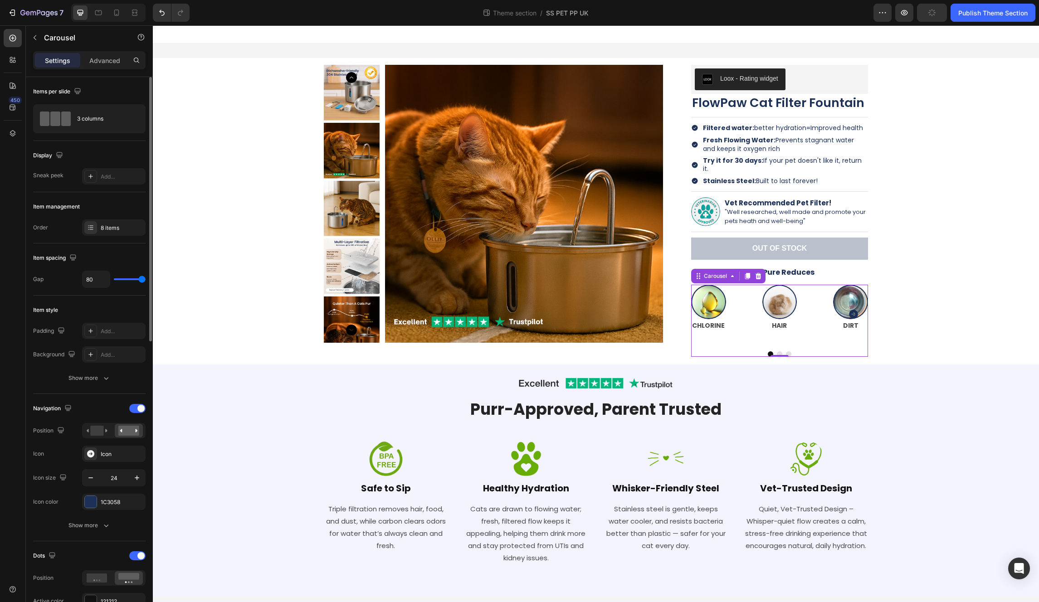
type input "63"
type input "57"
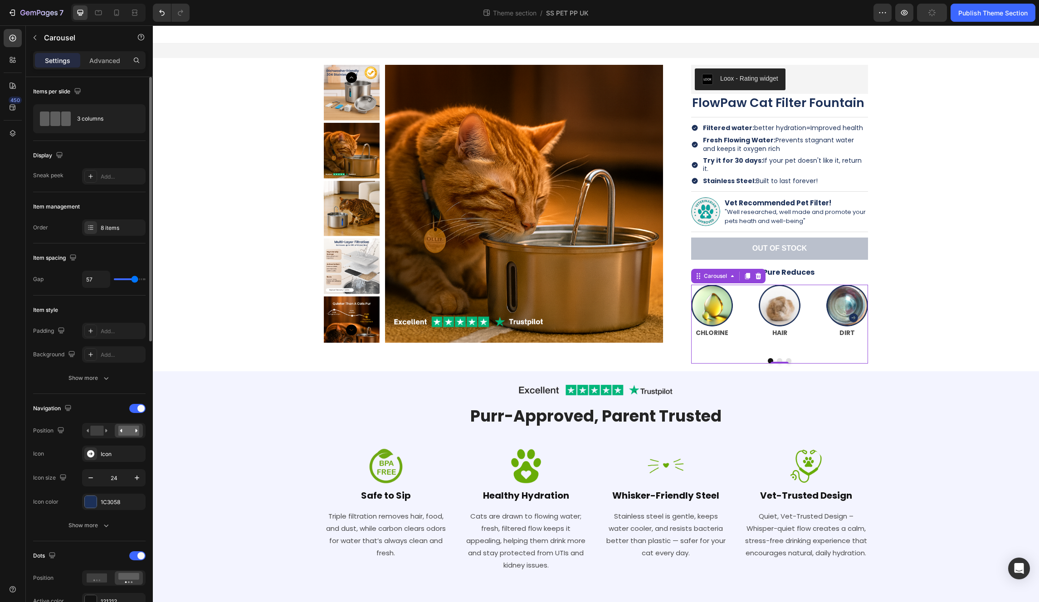
type input "48"
type input "41"
type input "39"
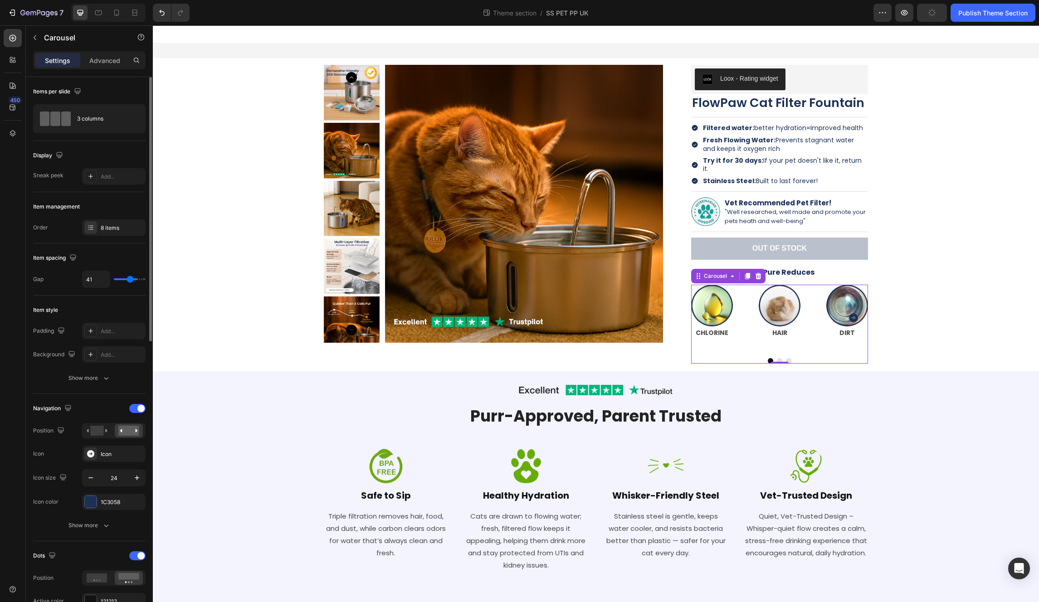
type input "39"
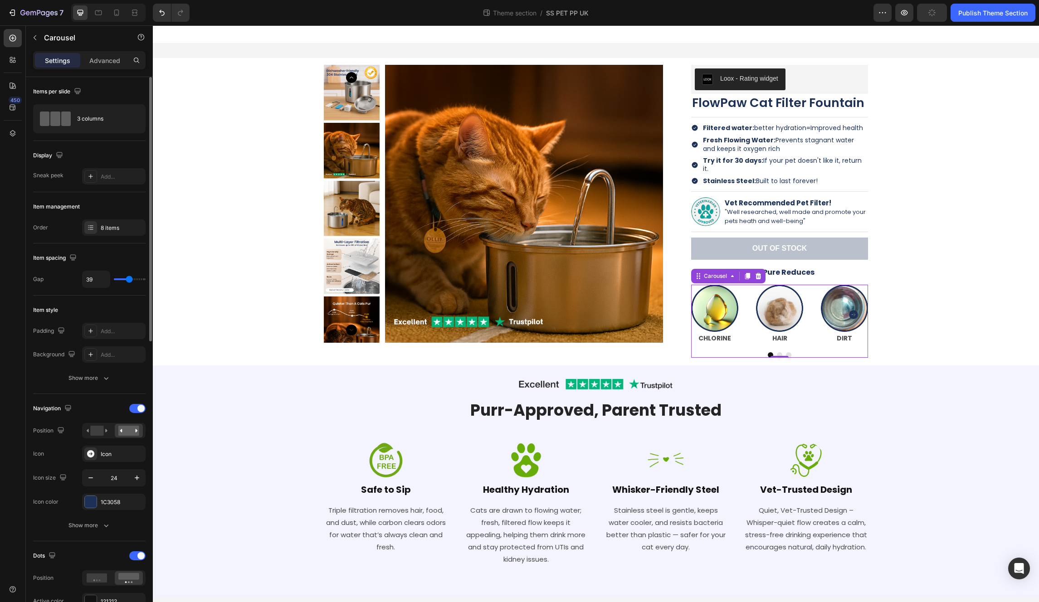
type input "43"
type input "35"
type input "32"
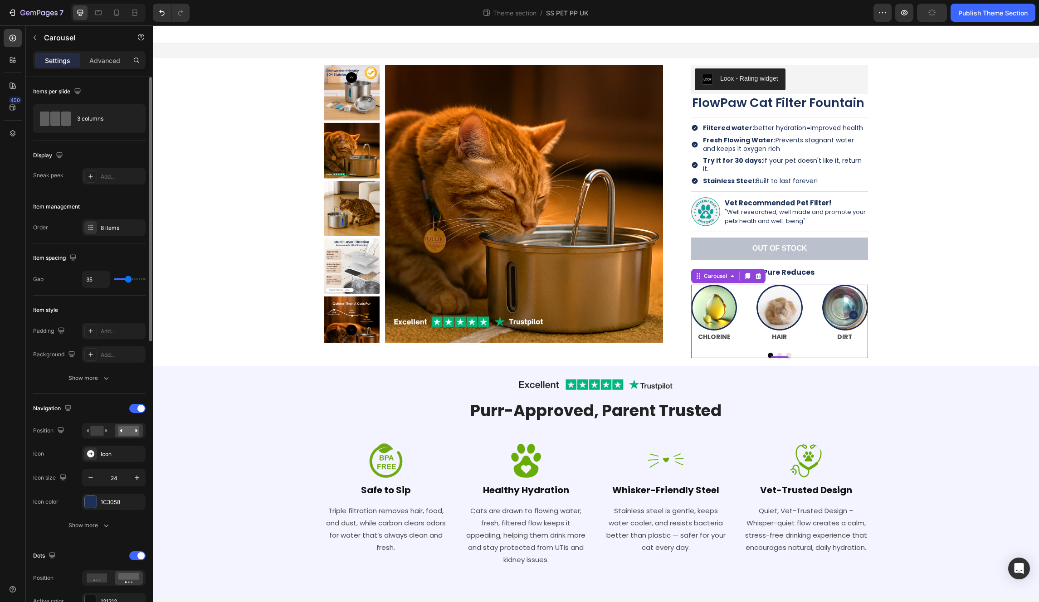
type input "32"
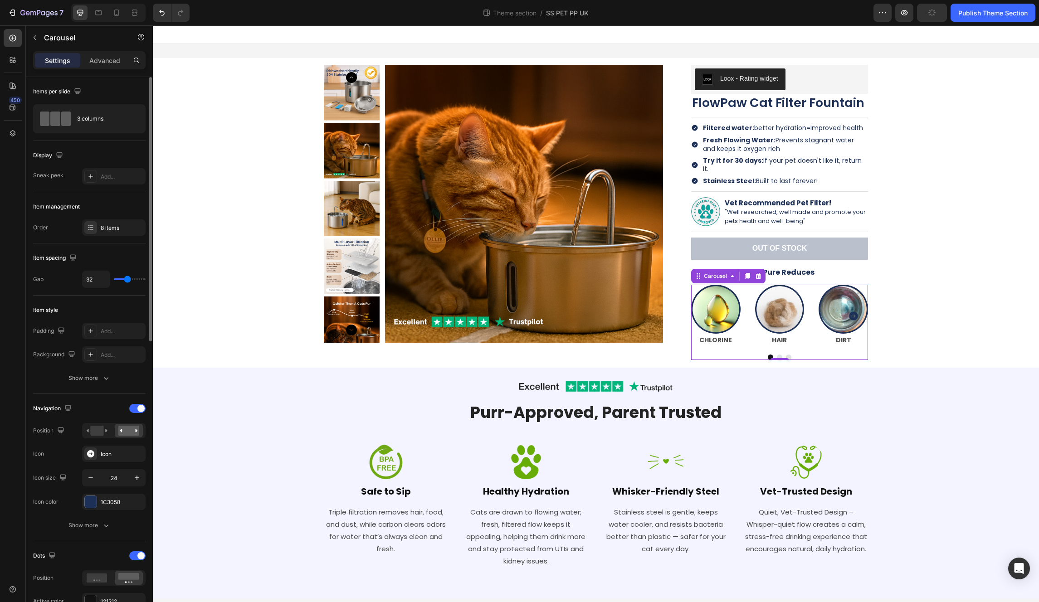
type input "31"
type input "29"
type input "27"
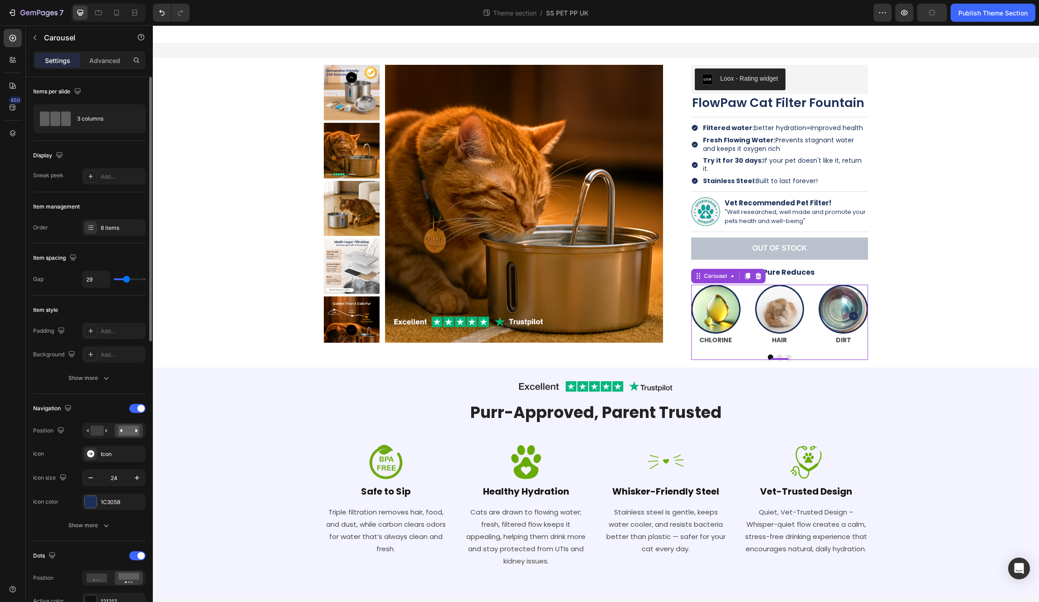
type input "27"
type input "23"
type input "18"
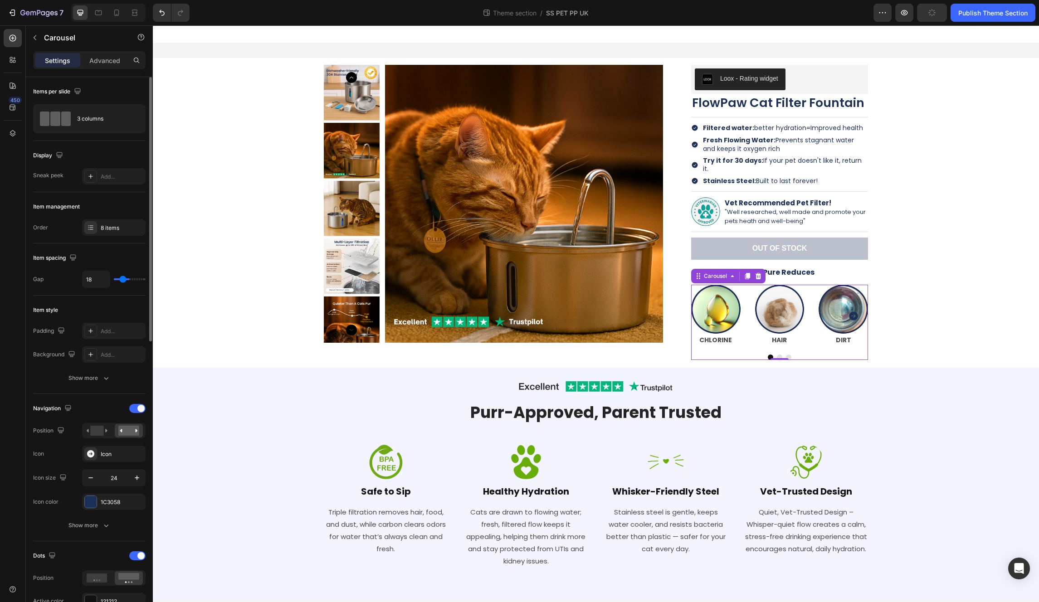
type input "8"
type input "0"
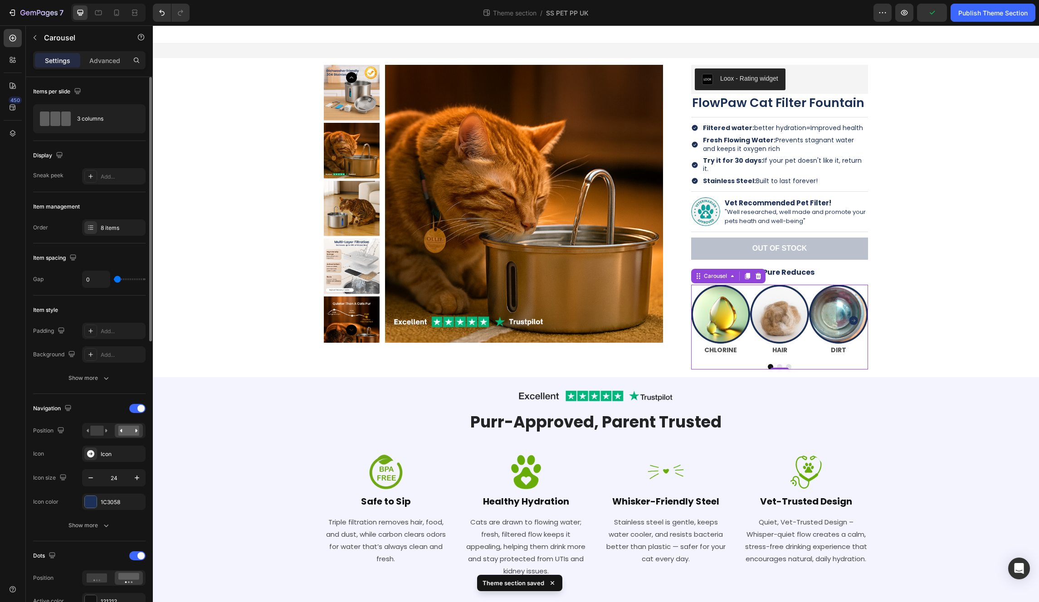
type input "11"
type input "14"
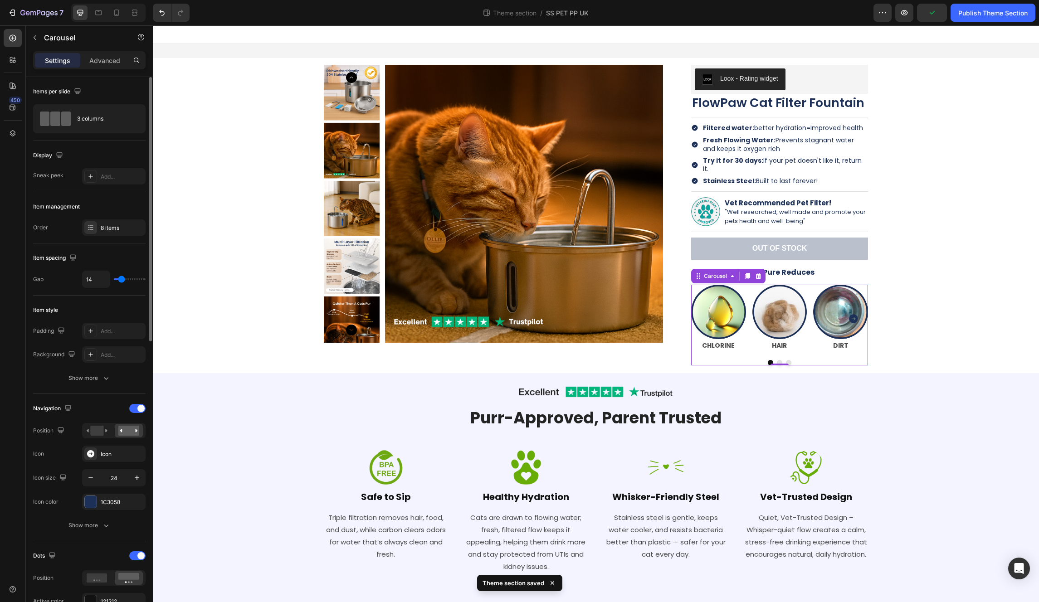
type input "27"
type input "43"
type input "52"
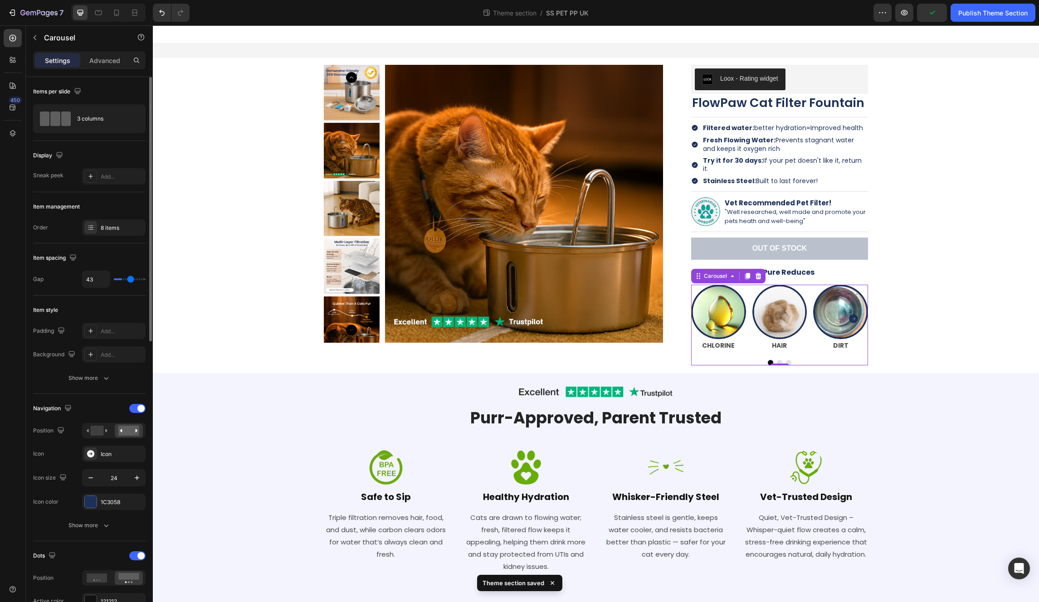
type input "52"
type input "53"
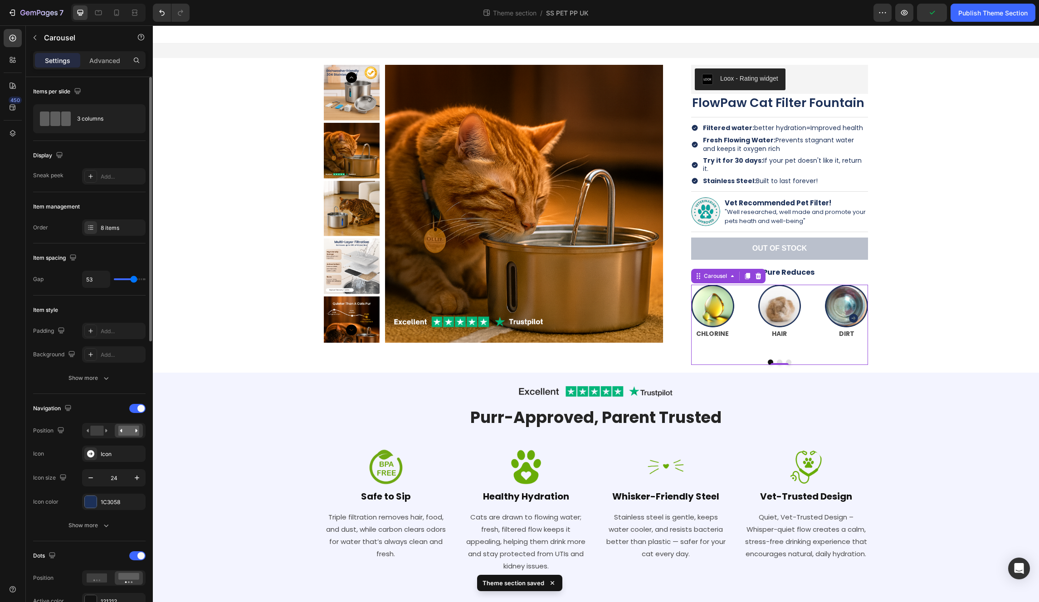
type input "28"
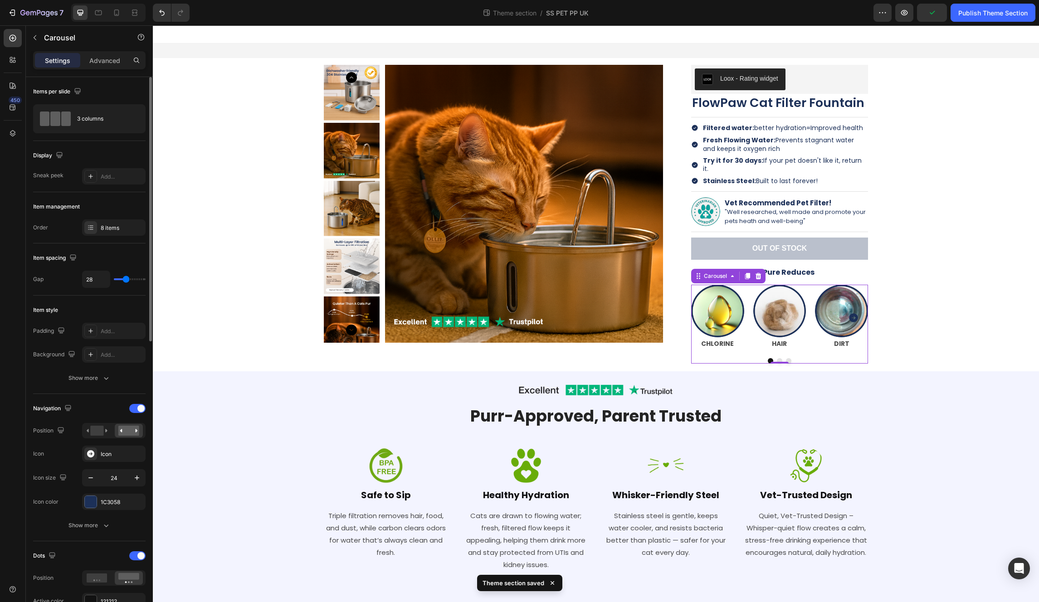
type input "20"
type input "40"
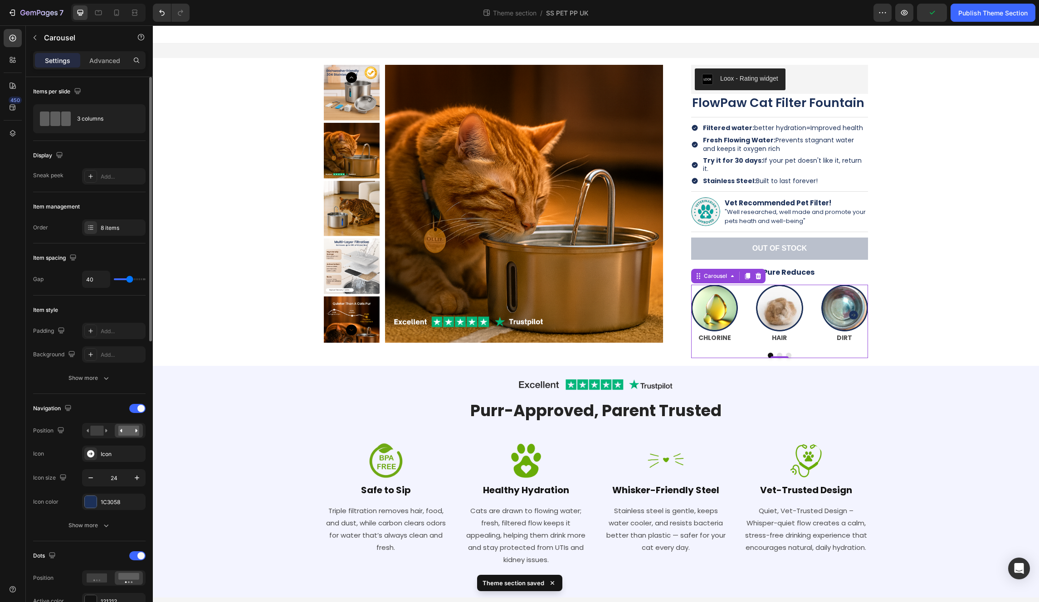
type input "43"
type input "44"
type input "46"
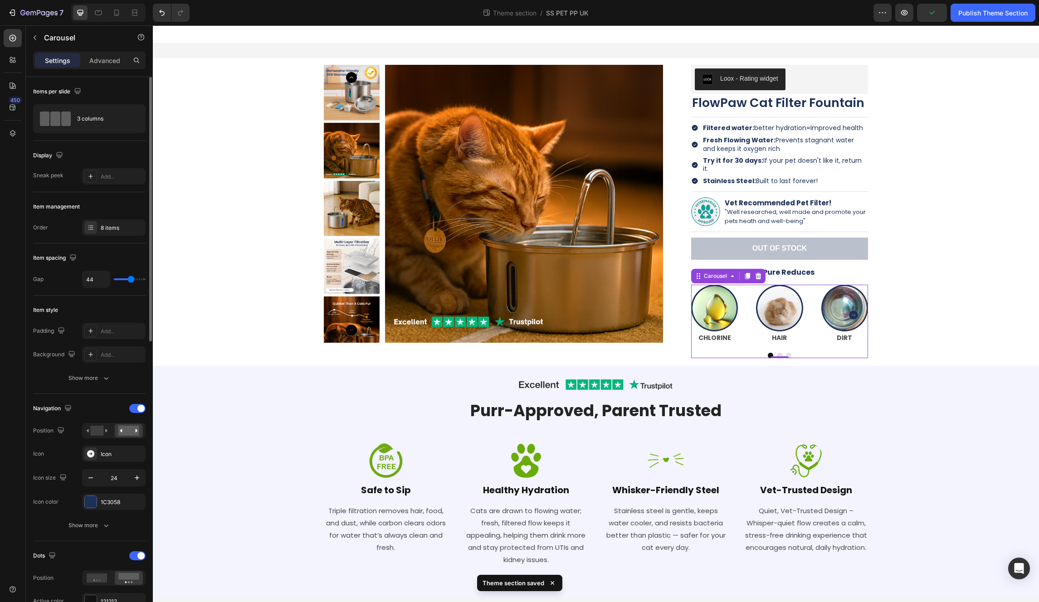
type input "46"
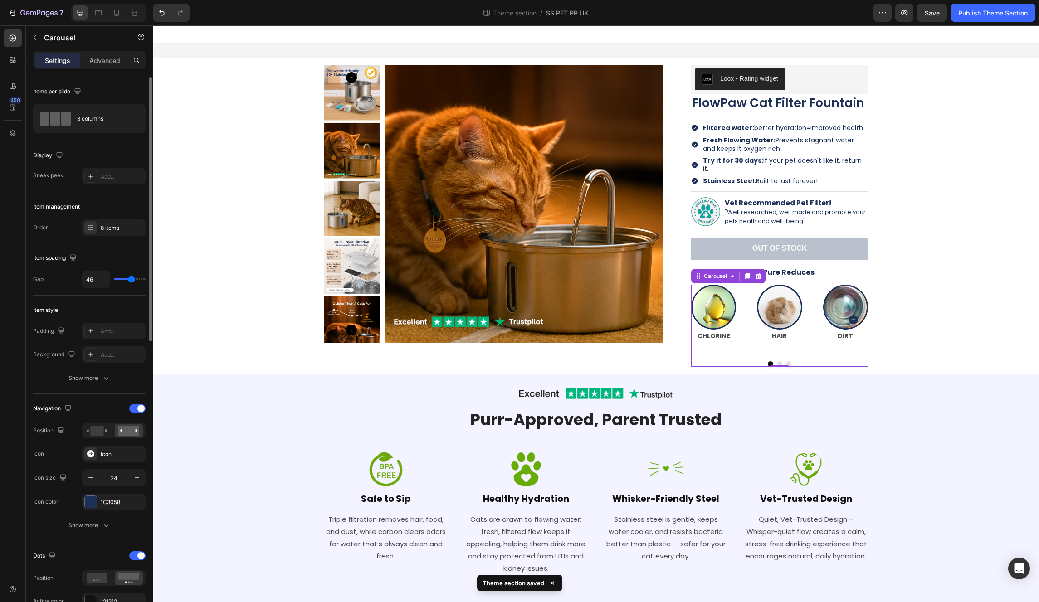
type input "0"
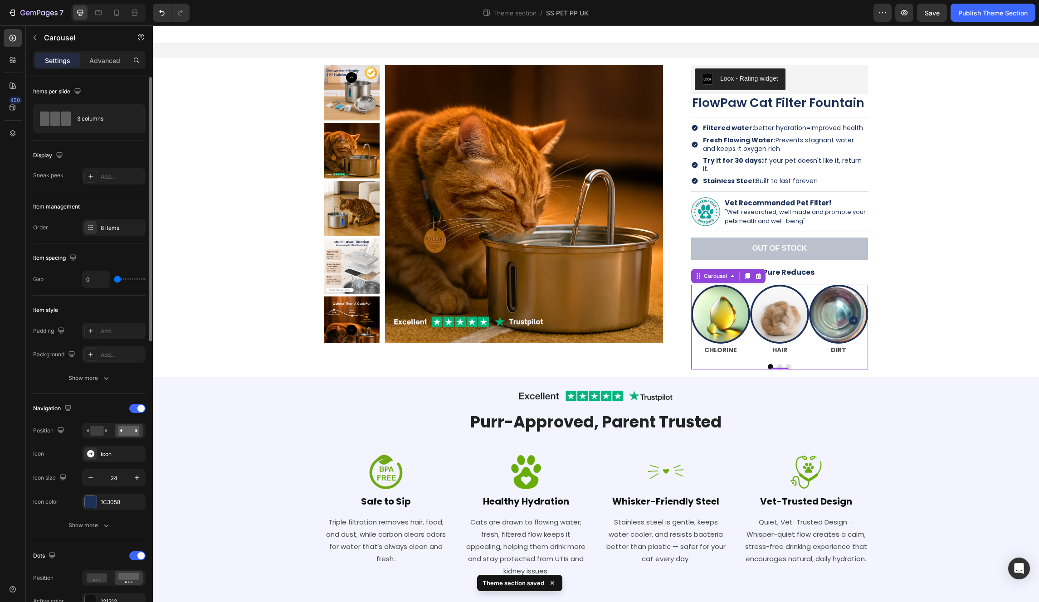
type input "23"
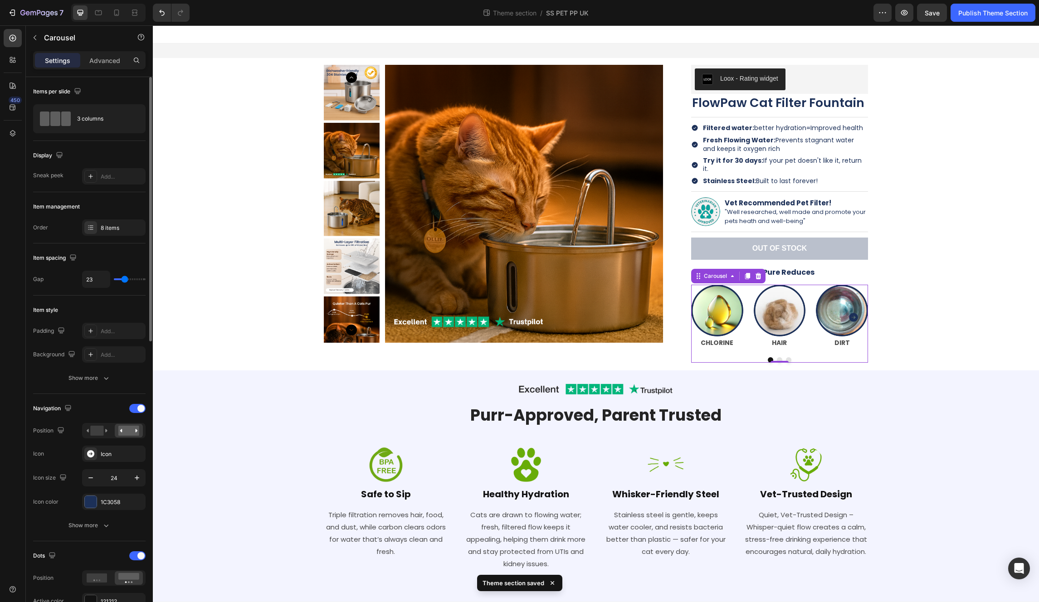
type input "0"
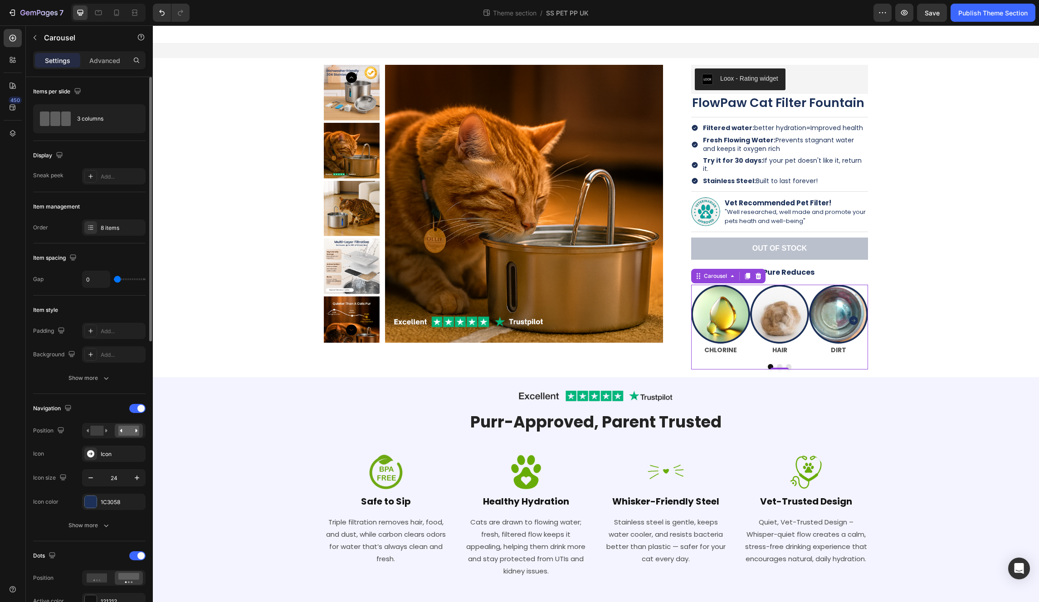
drag, startPoint x: 124, startPoint y: 280, endPoint x: 101, endPoint y: 276, distance: 23.9
type input "0"
click at [114, 278] on input "range" at bounding box center [130, 279] width 32 height 2
click at [581, 317] on icon "Carousel Next Arrow" at bounding box center [853, 321] width 9 height 9
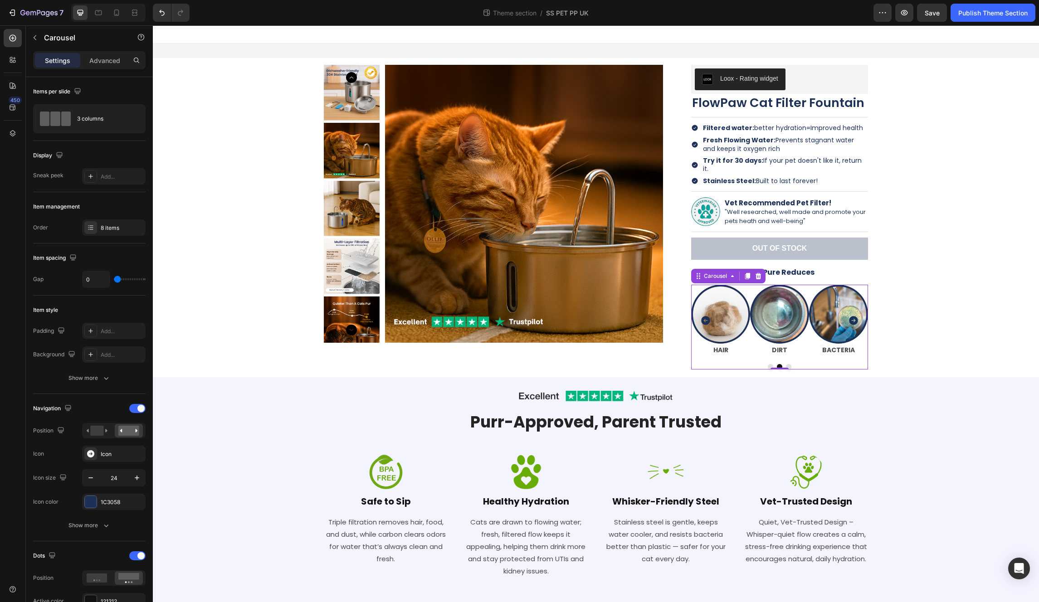
click at [581, 317] on icon "Carousel Next Arrow" at bounding box center [853, 321] width 9 height 9
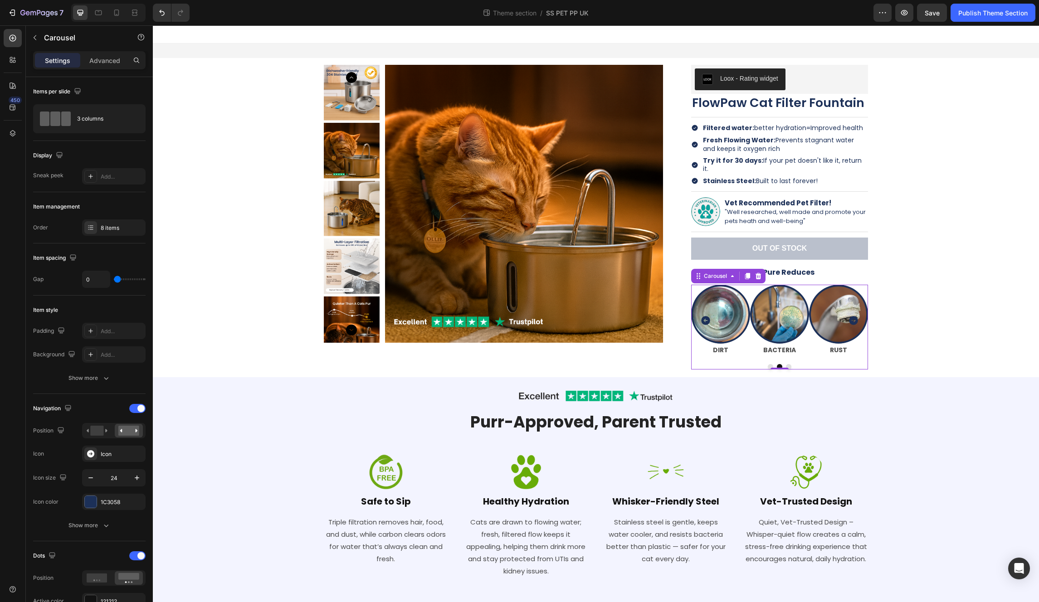
click at [581, 317] on icon "Carousel Back Arrow" at bounding box center [705, 321] width 9 height 9
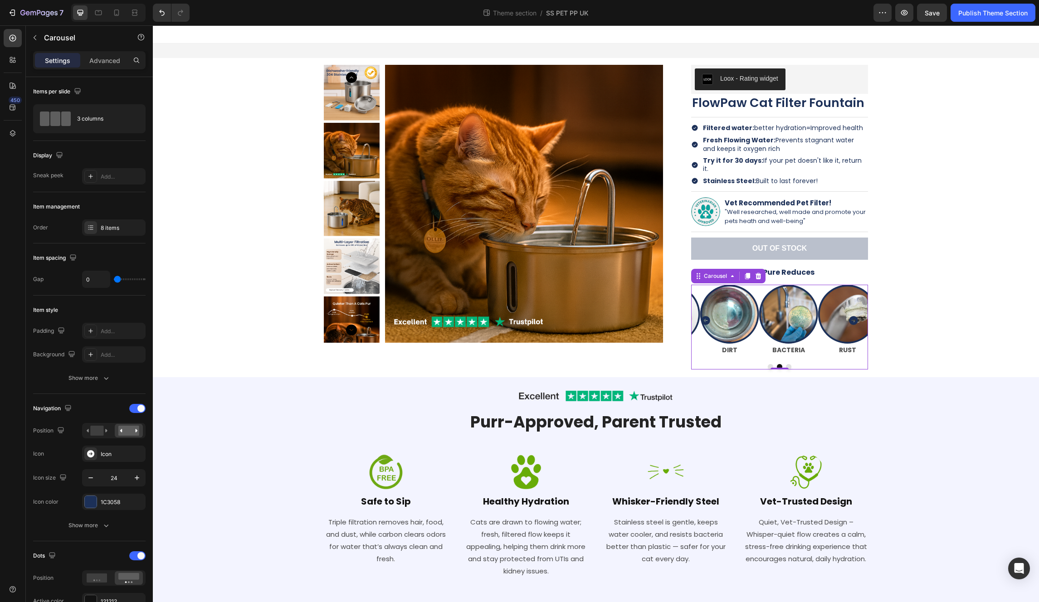
click at [581, 317] on icon "Carousel Back Arrow" at bounding box center [705, 321] width 9 height 9
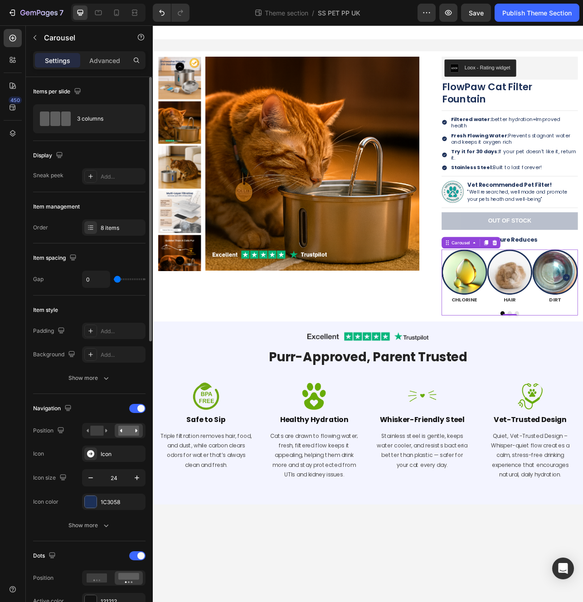
type input "8"
type input "21"
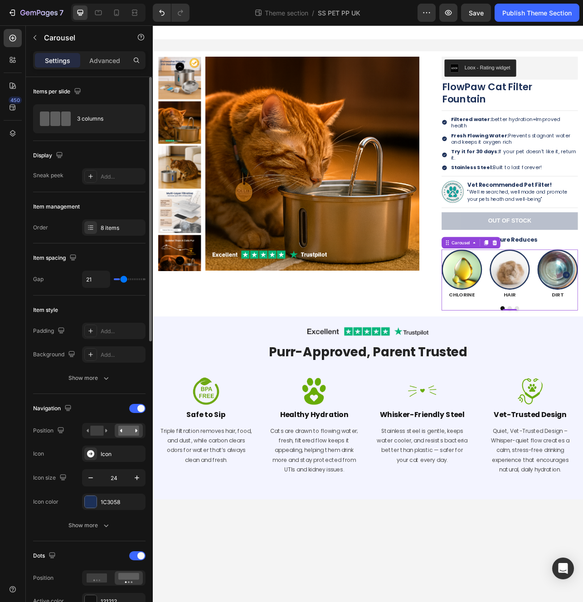
type input "26"
type input "30"
type input "32"
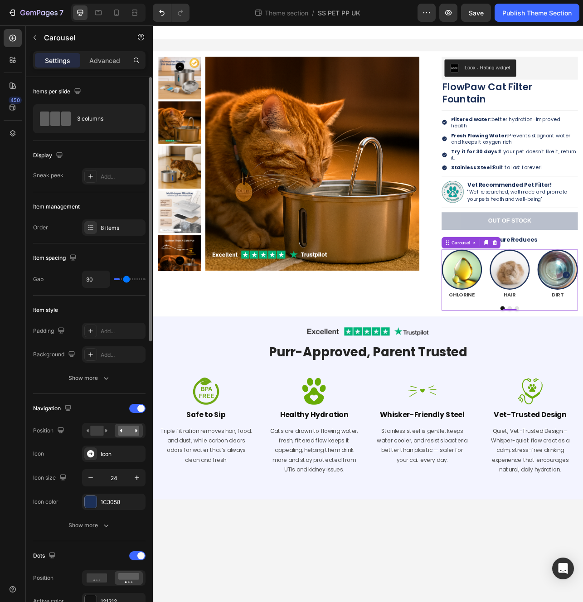
type input "32"
type input "33"
type input "35"
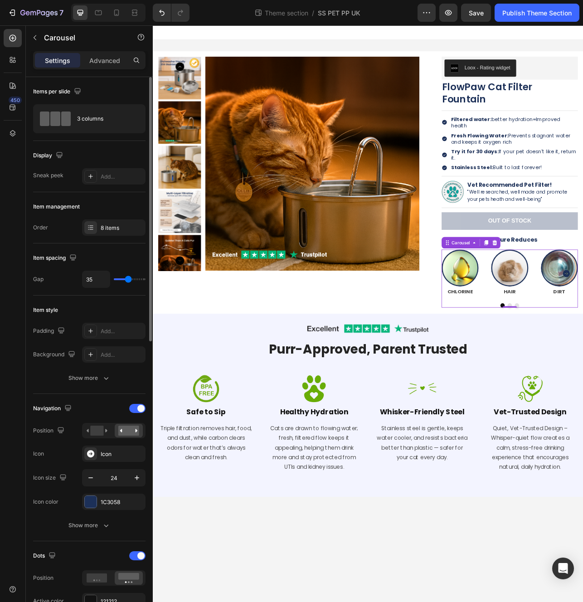
type input "34"
type input "33"
drag, startPoint x: 118, startPoint y: 281, endPoint x: 128, endPoint y: 282, distance: 9.6
click at [128, 280] on input "range" at bounding box center [130, 279] width 32 height 2
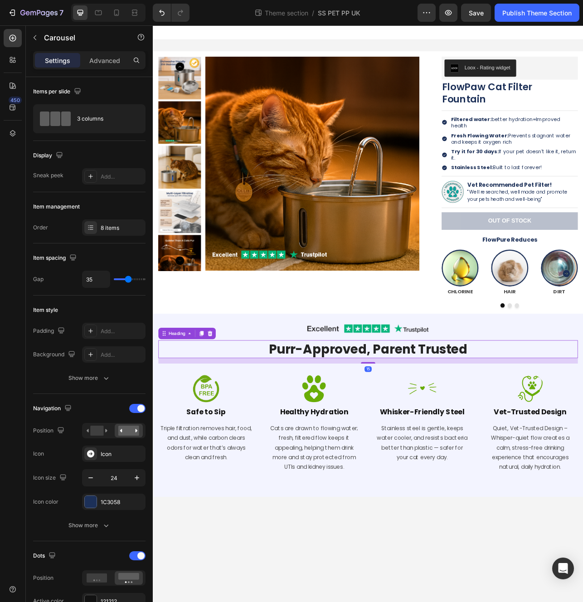
click at [581, 433] on h2 "Purr-Approved, Parent Trusted" at bounding box center [425, 435] width 531 height 23
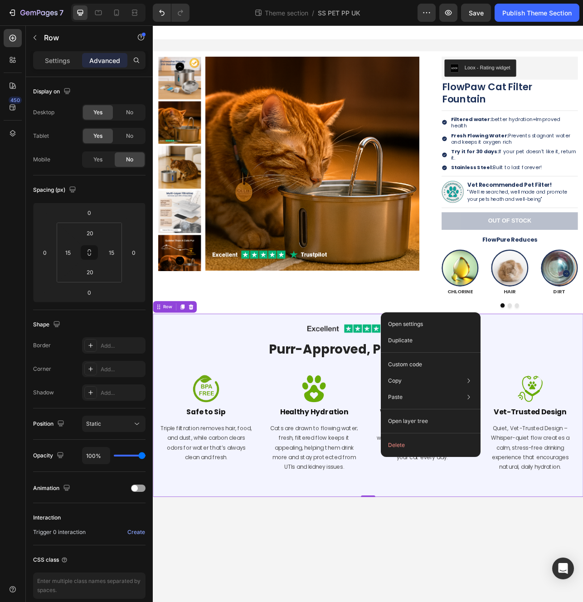
drag, startPoint x: 513, startPoint y: 389, endPoint x: 590, endPoint y: 338, distance: 92.3
click at [449, 378] on div "Product Images Loox - Rating widget Loox FlowPaw Cat Filter Fountain Product Ti…" at bounding box center [425, 224] width 531 height 332
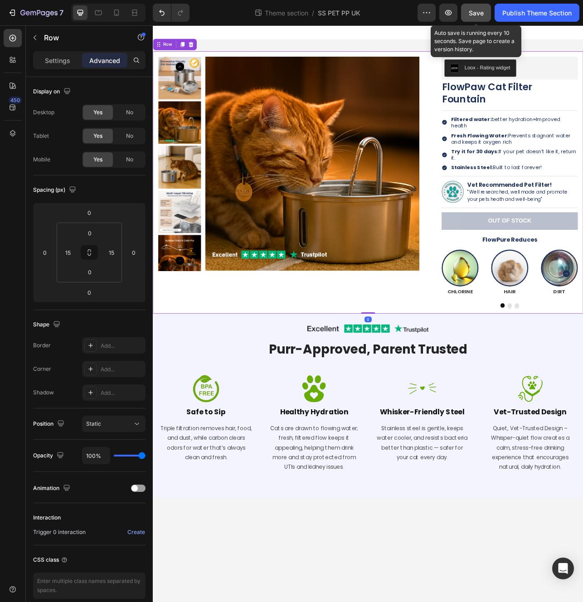
click at [468, 11] on button "Save" at bounding box center [476, 13] width 30 height 18
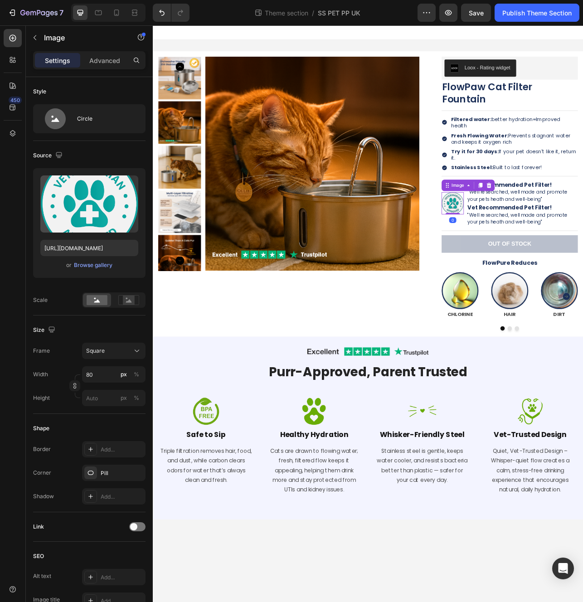
click at [536, 250] on img at bounding box center [532, 250] width 28 height 28
click at [562, 222] on div at bounding box center [566, 227] width 11 height 11
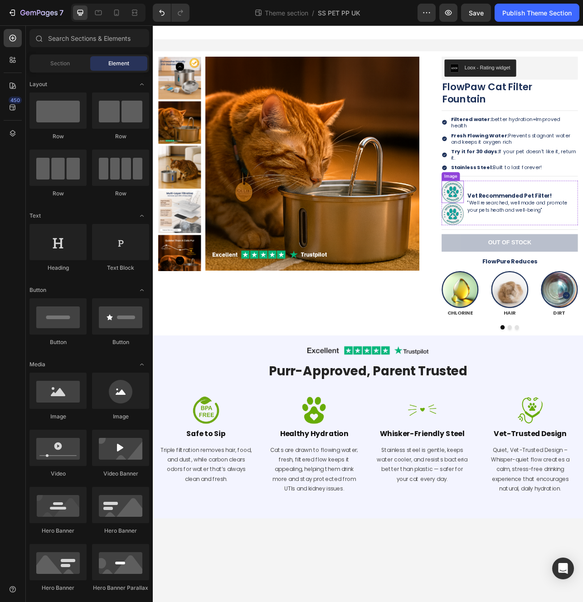
click at [535, 225] on img at bounding box center [532, 236] width 28 height 28
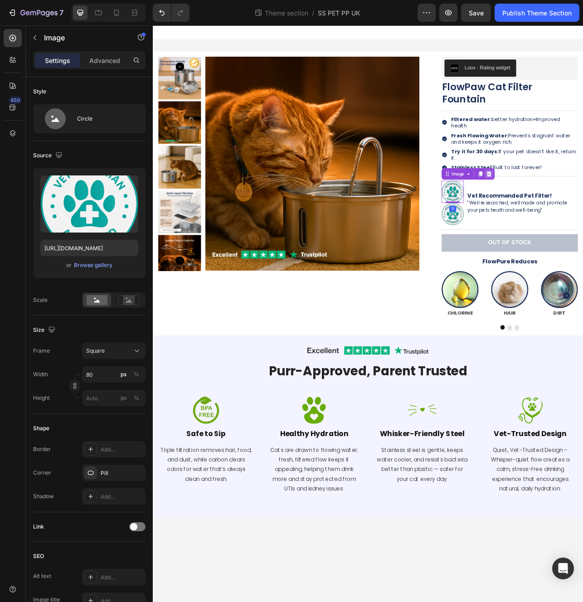
click at [578, 210] on icon at bounding box center [578, 213] width 6 height 6
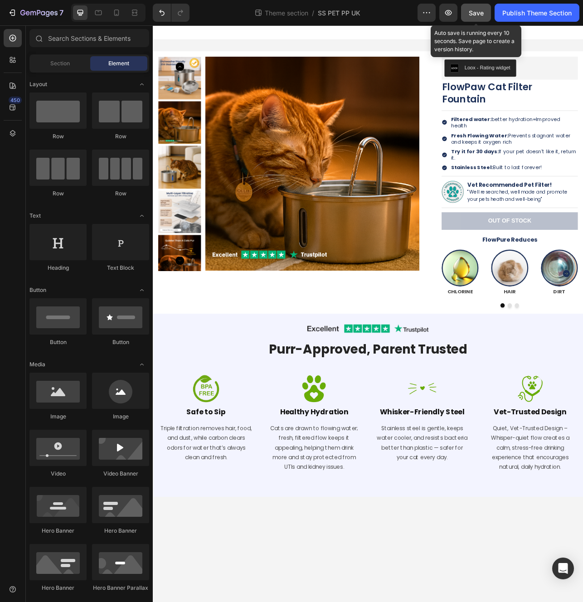
click at [480, 18] on button "Save" at bounding box center [476, 13] width 30 height 18
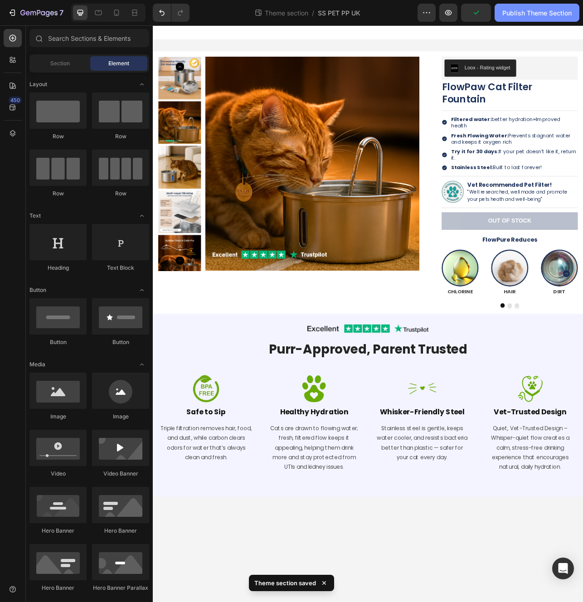
click at [531, 16] on div "Publish Theme Section" at bounding box center [536, 13] width 69 height 10
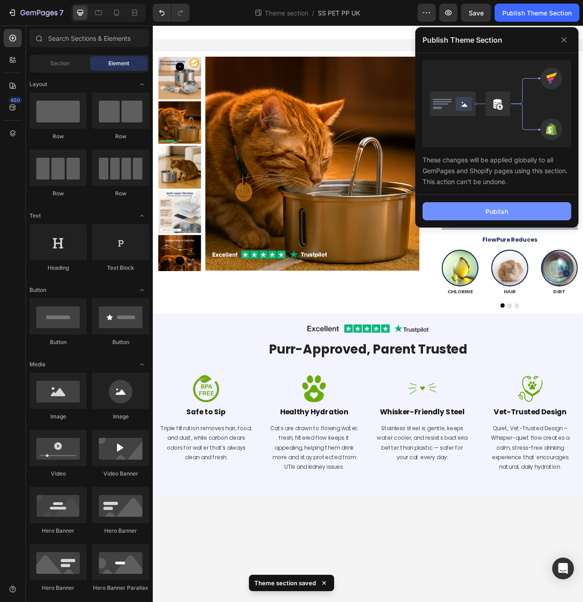
click at [503, 207] on div "Publish" at bounding box center [497, 212] width 23 height 10
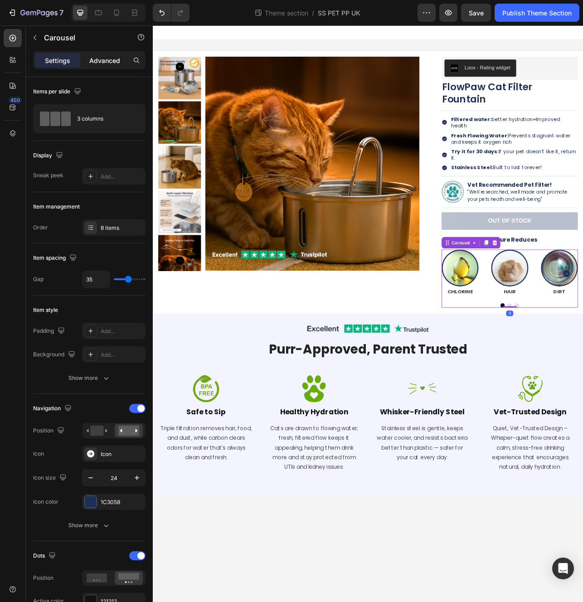
click at [100, 62] on p "Advanced" at bounding box center [104, 61] width 31 height 10
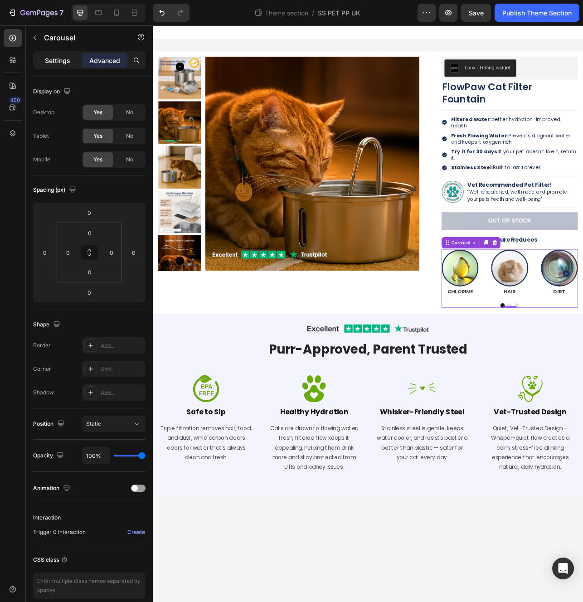
click at [58, 61] on p "Settings" at bounding box center [57, 61] width 25 height 10
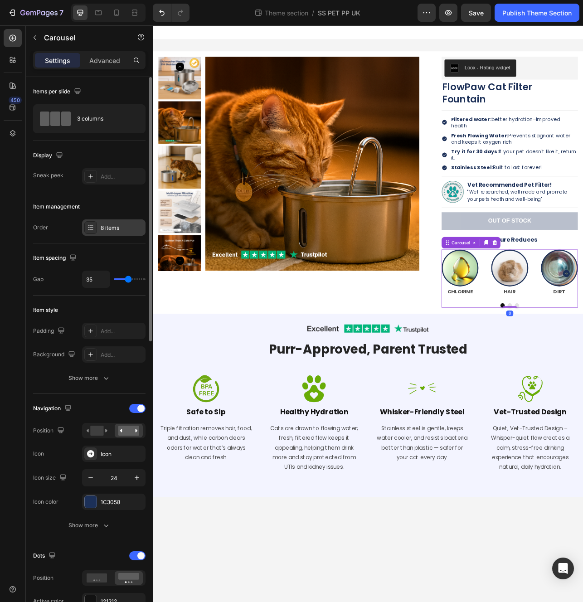
click at [100, 227] on div "8 items" at bounding box center [113, 227] width 63 height 16
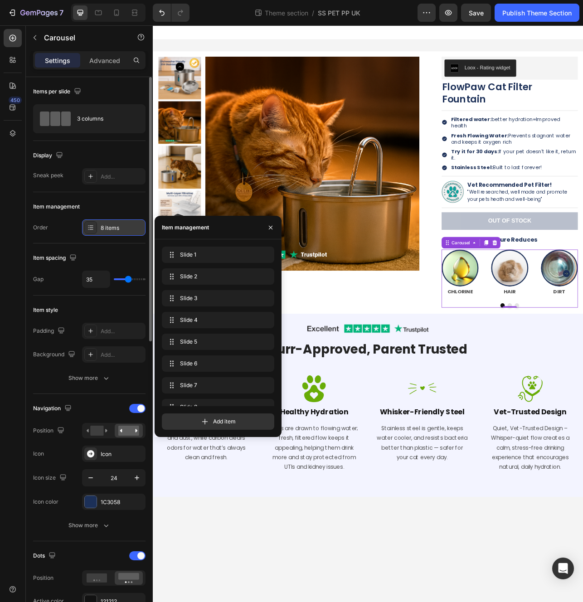
click at [100, 227] on div "8 items" at bounding box center [113, 227] width 63 height 16
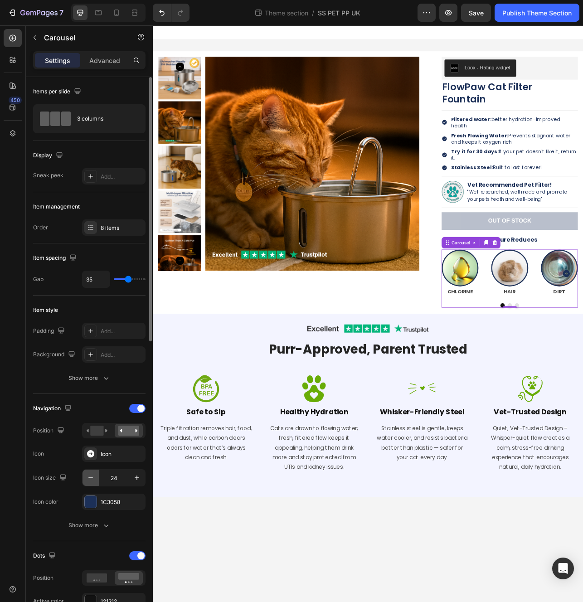
click at [87, 481] on icon "button" at bounding box center [90, 477] width 9 height 9
click at [88, 481] on icon "button" at bounding box center [90, 477] width 9 height 9
click at [131, 481] on button "button" at bounding box center [137, 478] width 16 height 16
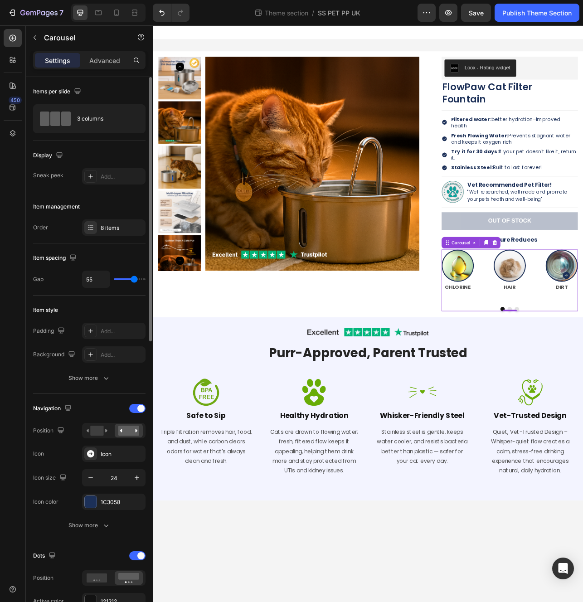
drag, startPoint x: 124, startPoint y: 278, endPoint x: 134, endPoint y: 280, distance: 10.2
click at [134, 280] on input "range" at bounding box center [130, 279] width 32 height 2
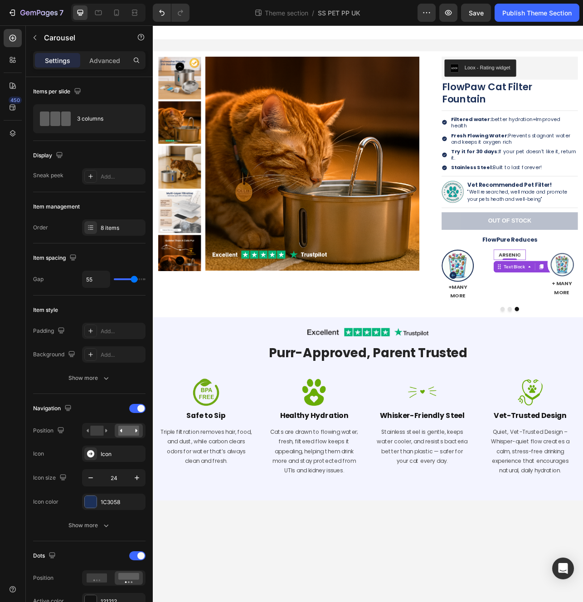
click at [531, 337] on icon "Carousel Back Arrow" at bounding box center [532, 341] width 9 height 9
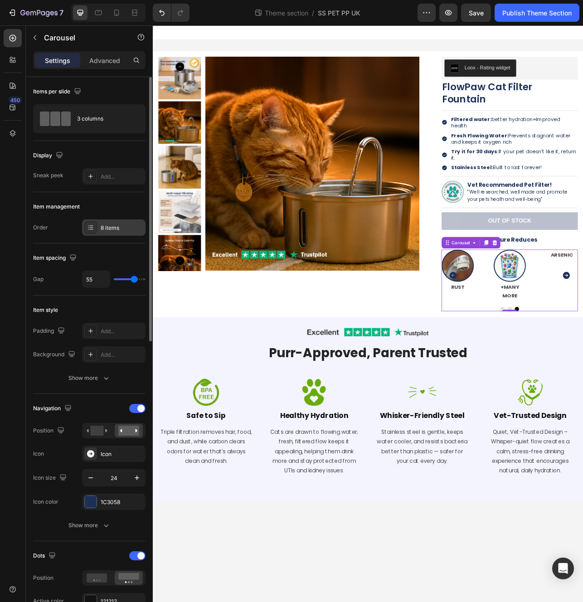
click at [121, 227] on div "8 items" at bounding box center [122, 228] width 43 height 8
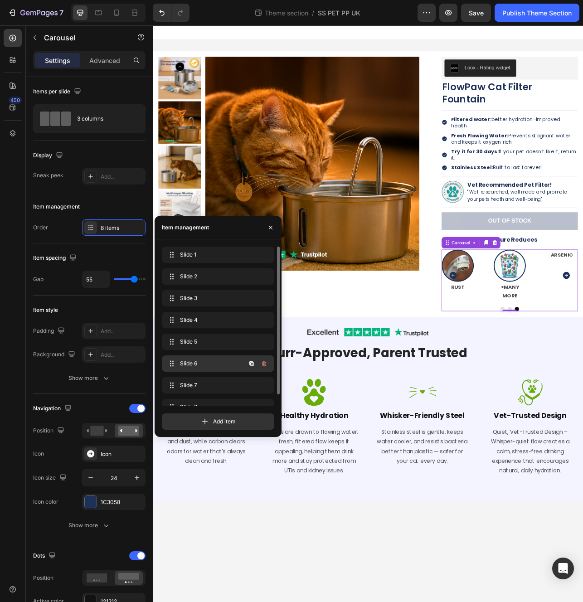
scroll to position [13, 0]
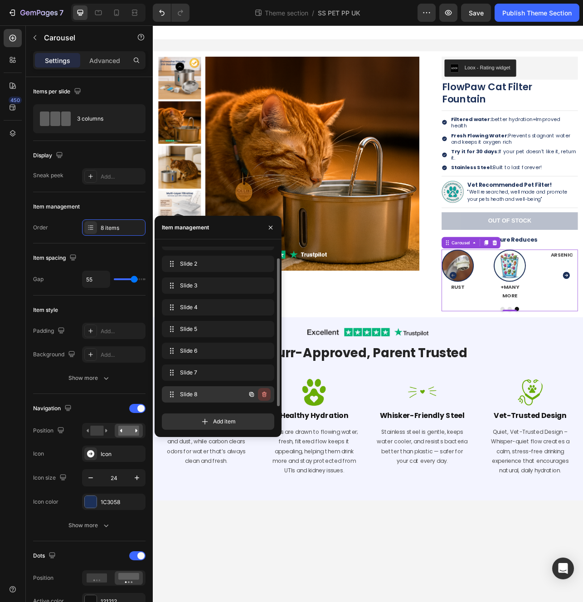
click at [264, 394] on icon "button" at bounding box center [264, 394] width 7 height 7
click at [257, 393] on div "Delete" at bounding box center [258, 394] width 17 height 8
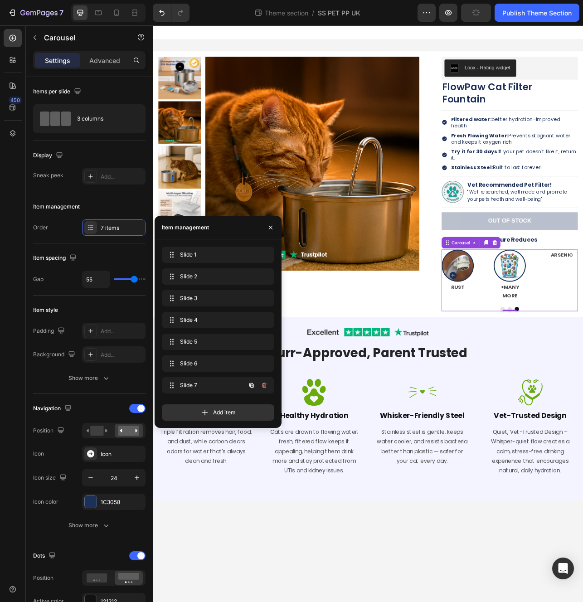
scroll to position [0, 0]
click at [267, 384] on icon "button" at bounding box center [264, 385] width 7 height 7
click at [259, 386] on div "Delete" at bounding box center [258, 385] width 17 height 8
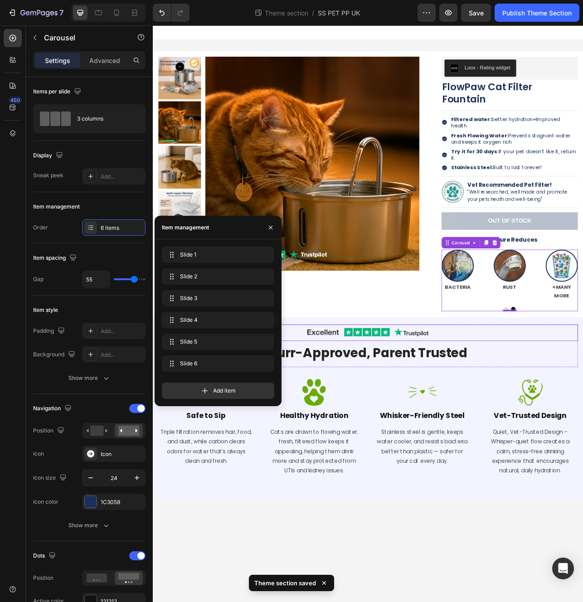
drag, startPoint x: 600, startPoint y: 414, endPoint x: 567, endPoint y: 387, distance: 42.6
click at [581, 414] on div "Image Row" at bounding box center [425, 414] width 531 height 21
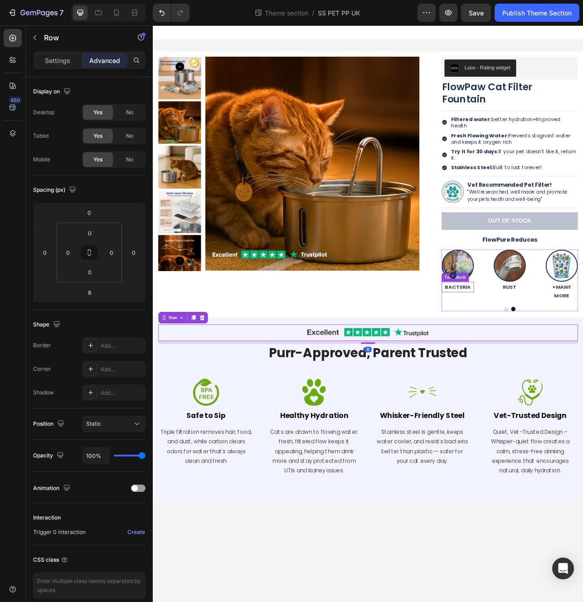
click at [549, 351] on p "BACTERIA" at bounding box center [538, 356] width 39 height 11
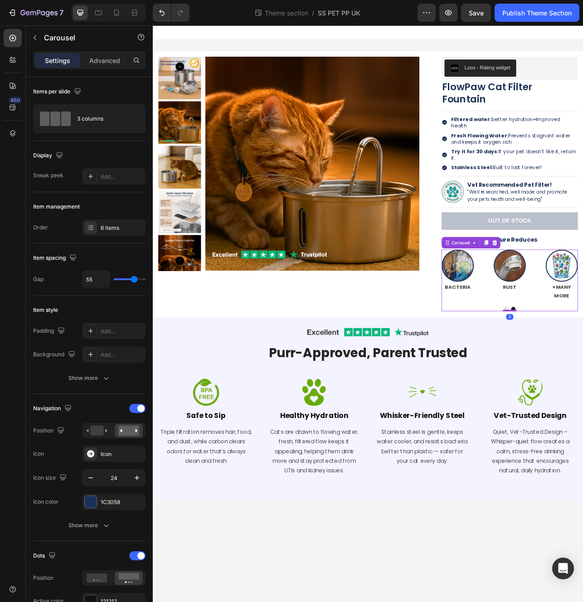
click at [532, 337] on icon "Carousel Back Arrow" at bounding box center [532, 341] width 9 height 9
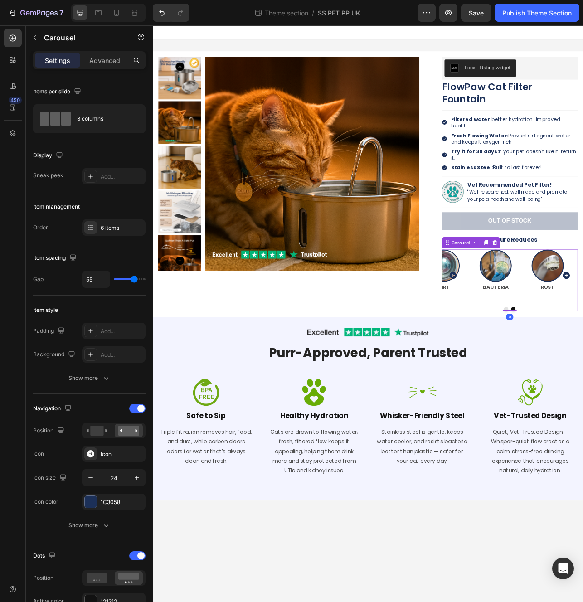
click at [532, 336] on icon "Carousel Back Arrow" at bounding box center [532, 341] width 11 height 11
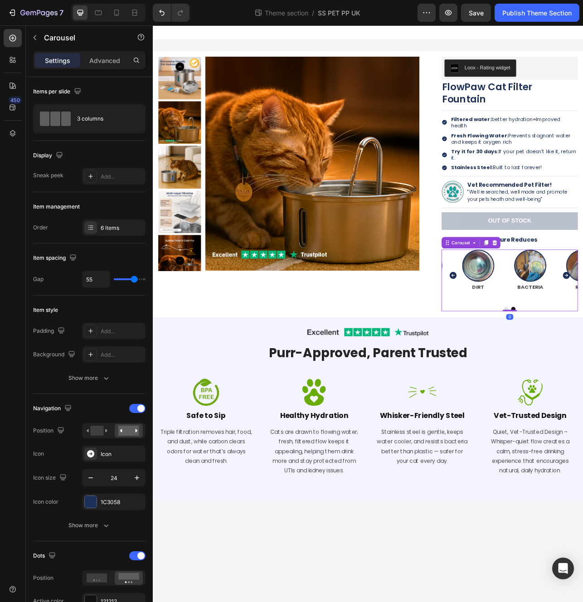
click at [532, 336] on icon "Carousel Back Arrow" at bounding box center [532, 341] width 11 height 11
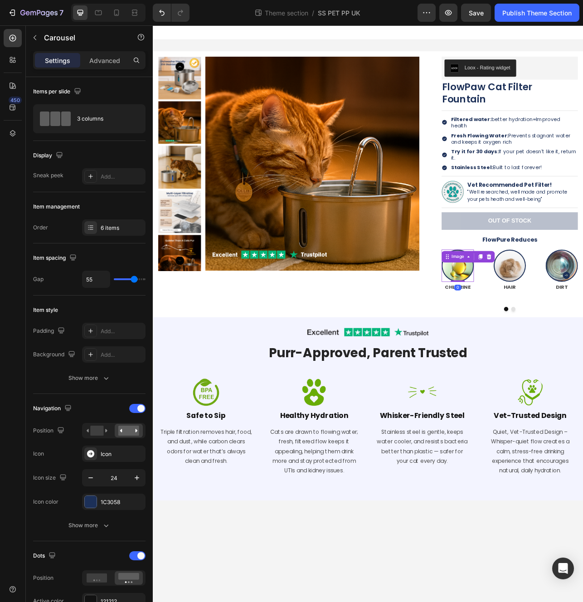
click at [532, 332] on img at bounding box center [538, 329] width 41 height 41
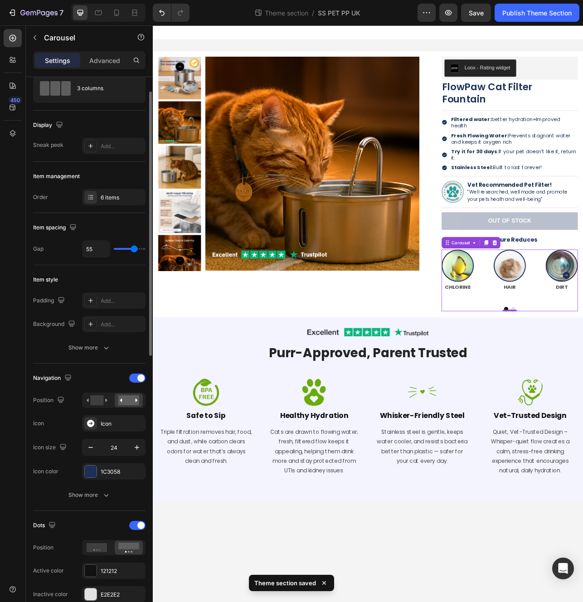
scroll to position [125, 0]
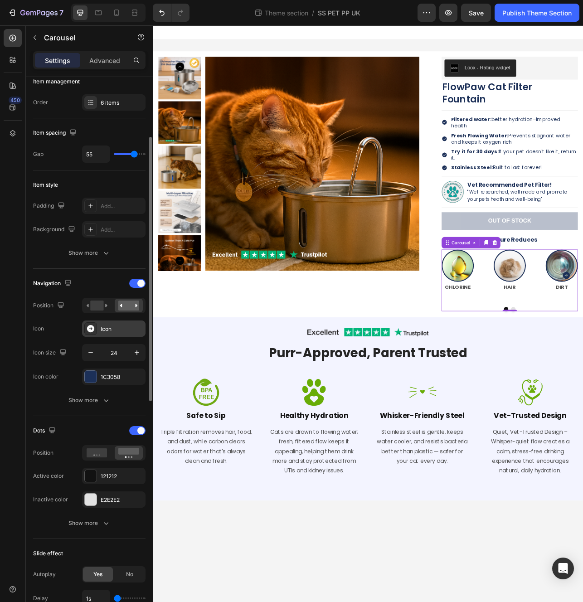
click at [105, 332] on div "Icon" at bounding box center [122, 329] width 43 height 8
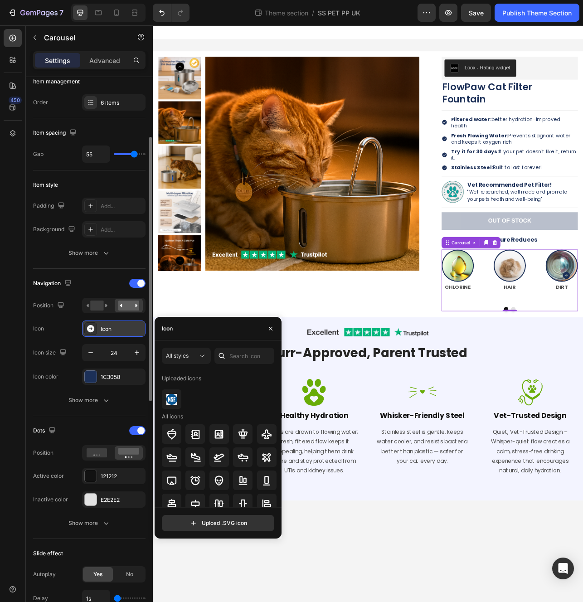
click at [105, 330] on div "Icon" at bounding box center [122, 329] width 43 height 8
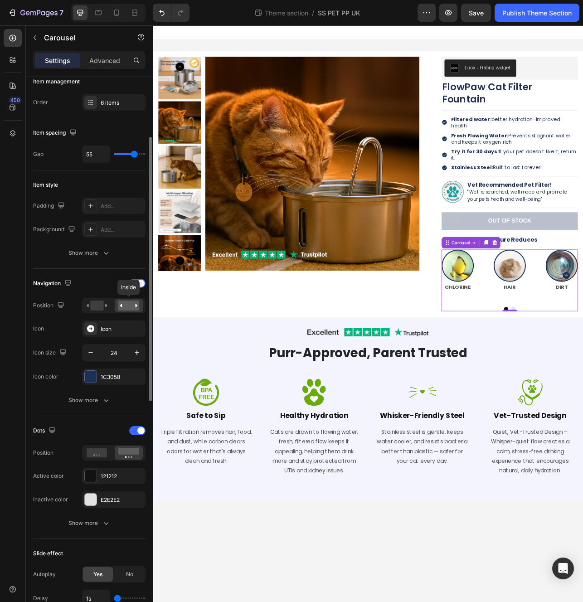
click at [132, 309] on rect at bounding box center [128, 306] width 21 height 10
click at [93, 307] on rect at bounding box center [96, 306] width 13 height 10
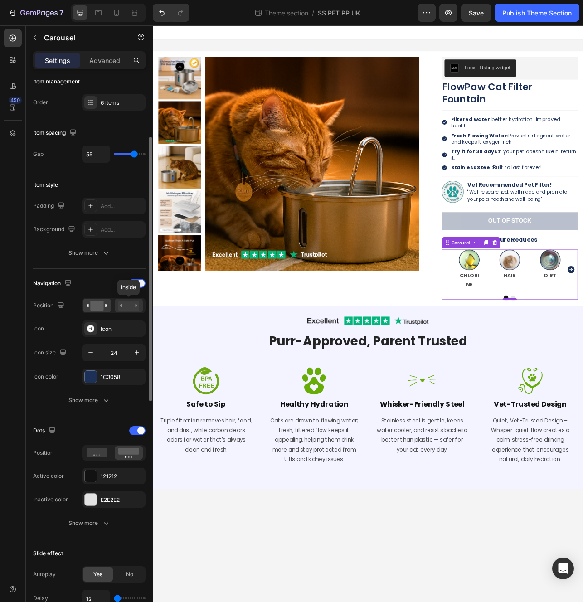
click at [122, 307] on rect at bounding box center [128, 306] width 21 height 10
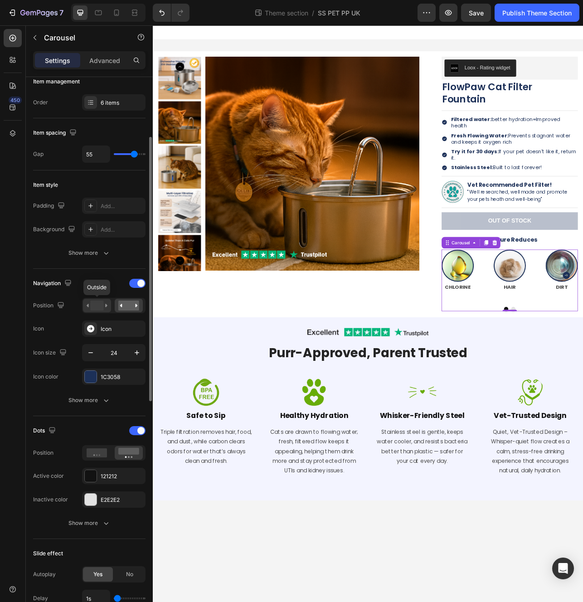
click at [91, 305] on rect at bounding box center [96, 306] width 13 height 10
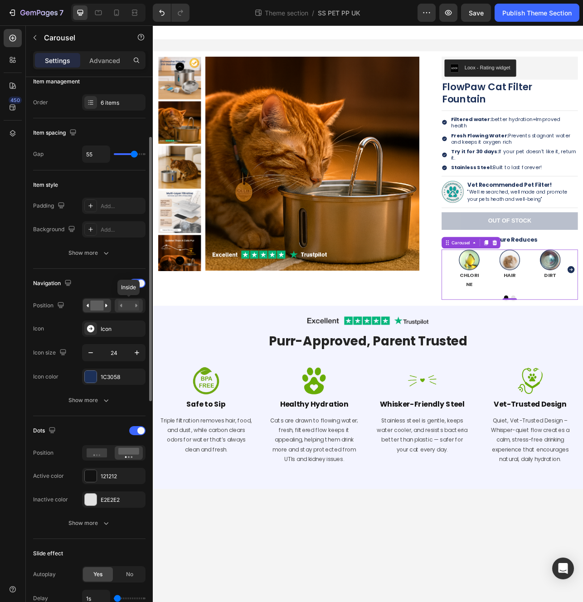
click at [124, 307] on rect at bounding box center [128, 306] width 21 height 10
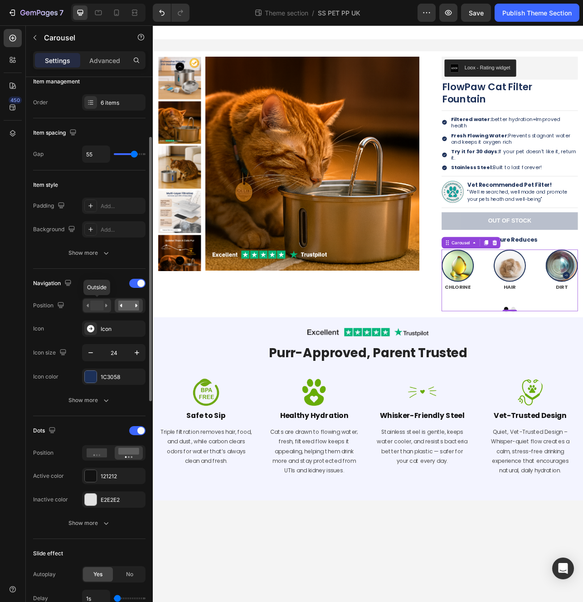
click at [95, 307] on rect at bounding box center [96, 306] width 13 height 10
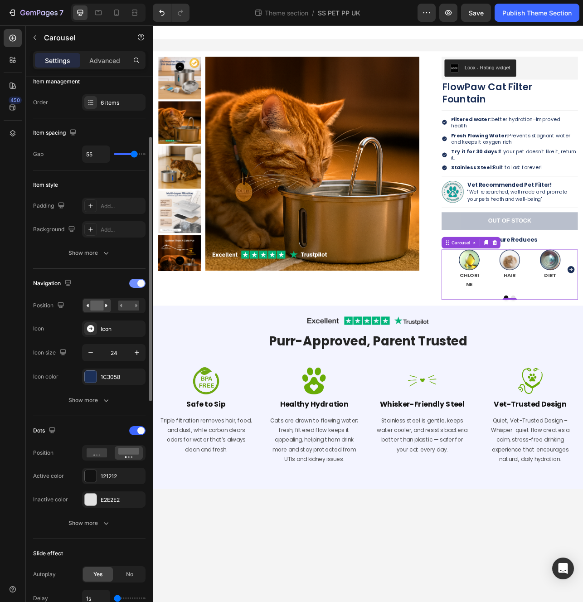
click at [135, 282] on div at bounding box center [137, 283] width 16 height 9
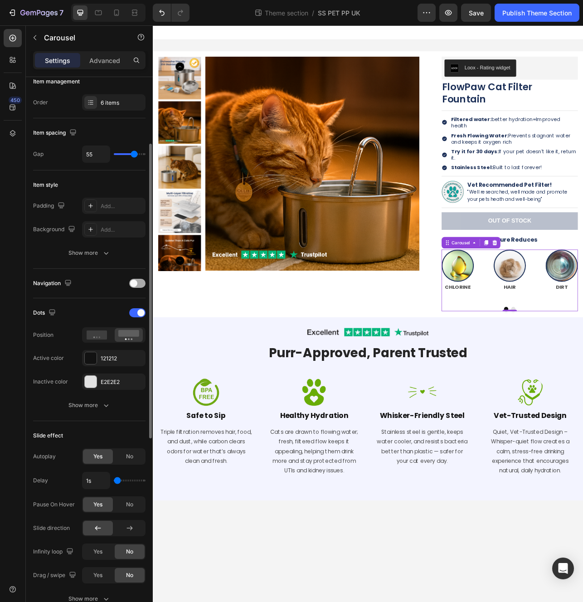
click at [132, 280] on div at bounding box center [137, 283] width 16 height 9
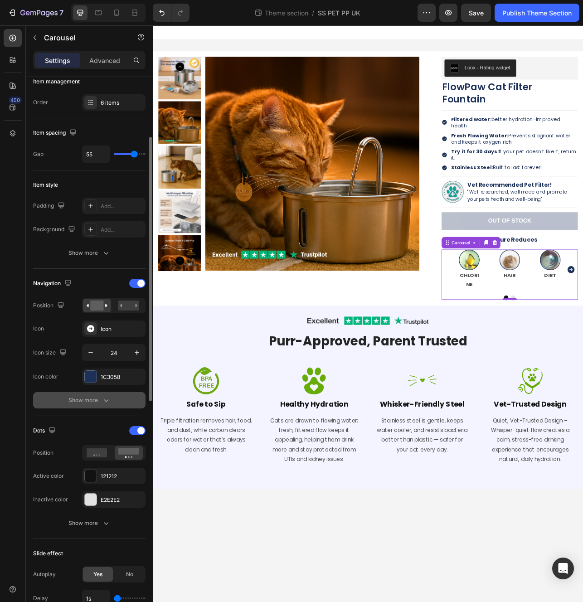
click at [93, 402] on div "Show more" at bounding box center [89, 400] width 42 height 9
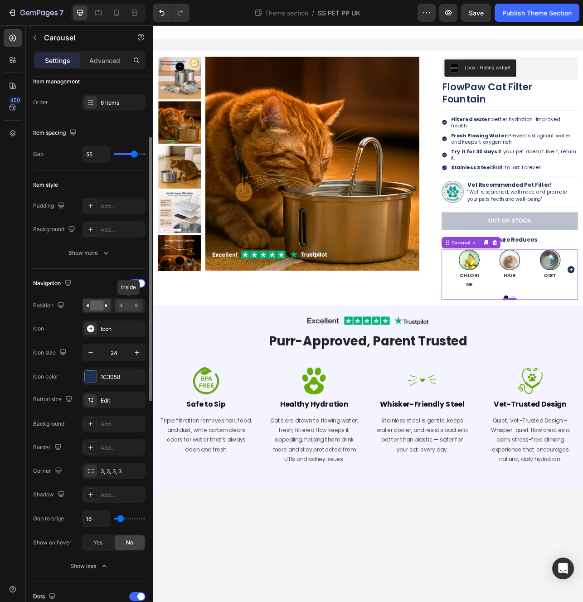
click at [131, 308] on rect at bounding box center [128, 306] width 21 height 10
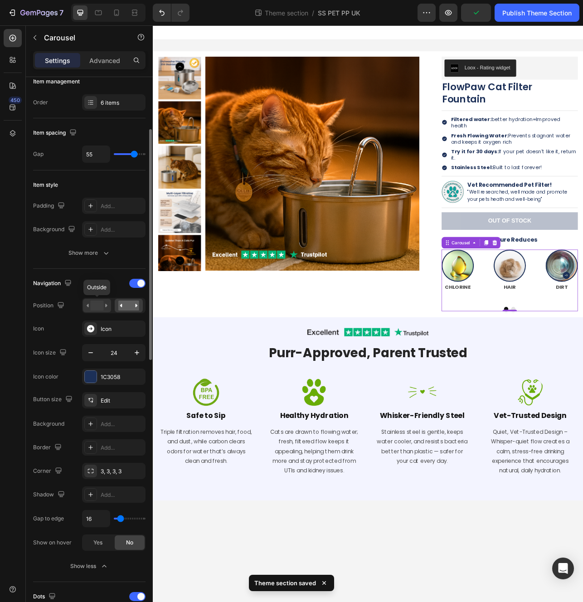
click at [104, 309] on icon at bounding box center [97, 306] width 21 height 10
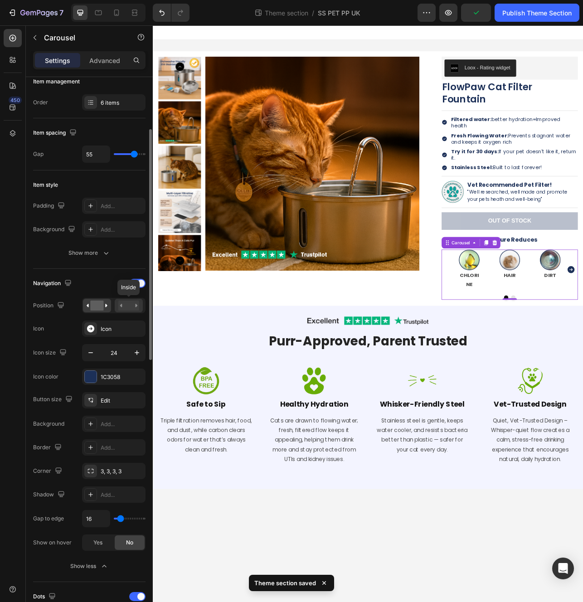
click at [128, 304] on rect at bounding box center [128, 306] width 21 height 10
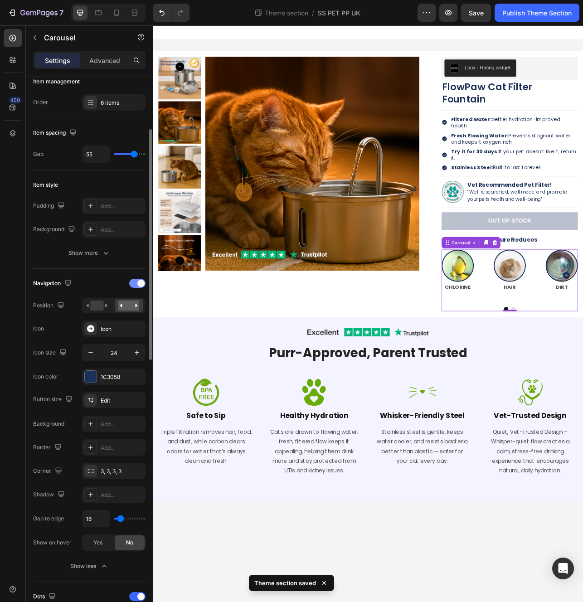
click at [140, 280] on span at bounding box center [140, 283] width 7 height 7
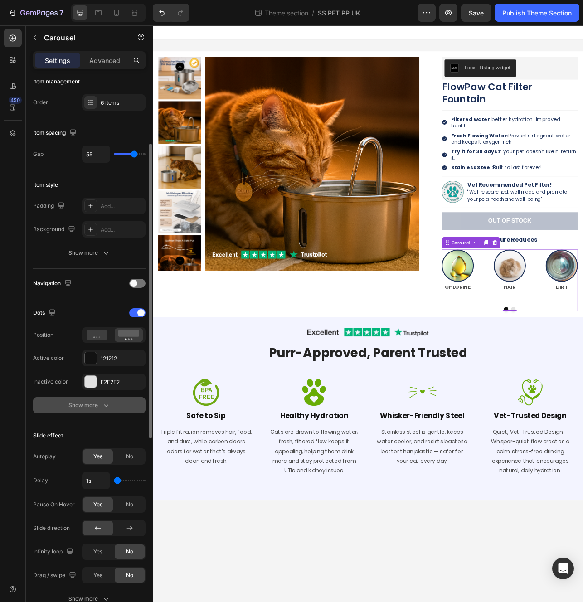
click at [113, 402] on button "Show more" at bounding box center [89, 405] width 112 height 16
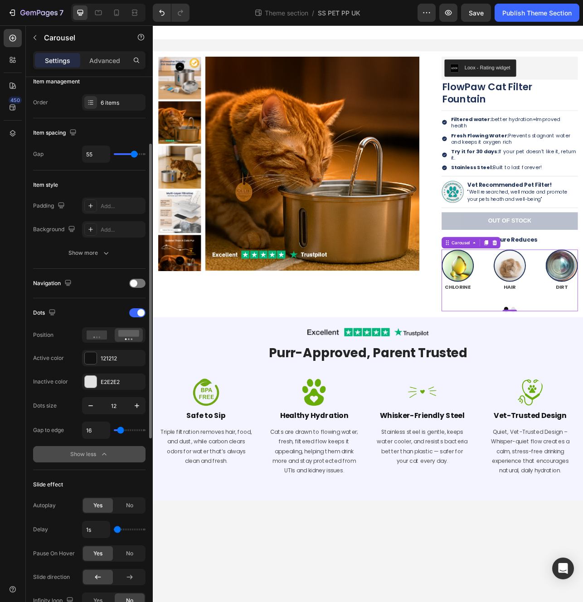
scroll to position [268, 0]
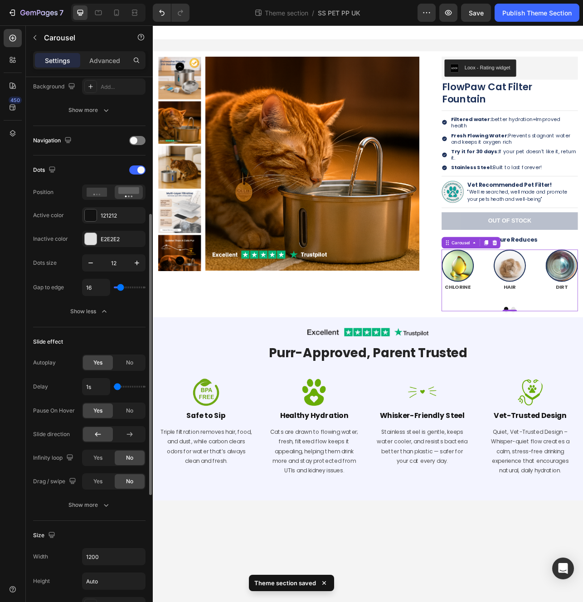
drag, startPoint x: 117, startPoint y: 386, endPoint x: 109, endPoint y: 382, distance: 9.5
click at [114, 386] on input "range" at bounding box center [130, 387] width 32 height 2
click at [95, 459] on span "Yes" at bounding box center [97, 458] width 9 height 8
click at [102, 477] on div "Yes" at bounding box center [98, 481] width 30 height 15
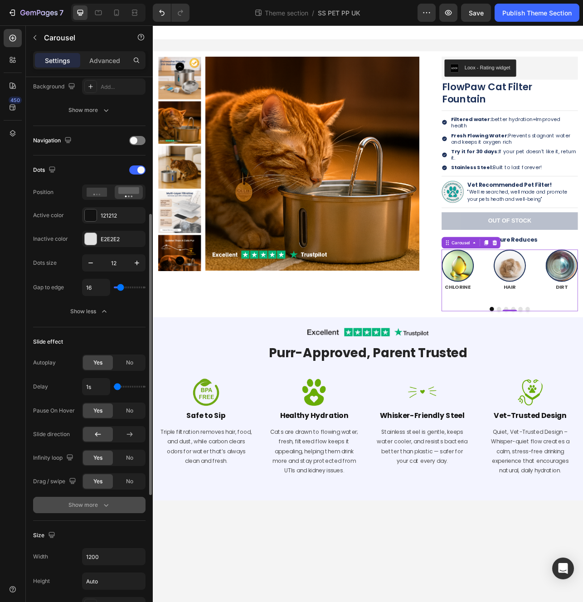
click at [105, 509] on icon "button" at bounding box center [106, 505] width 9 height 9
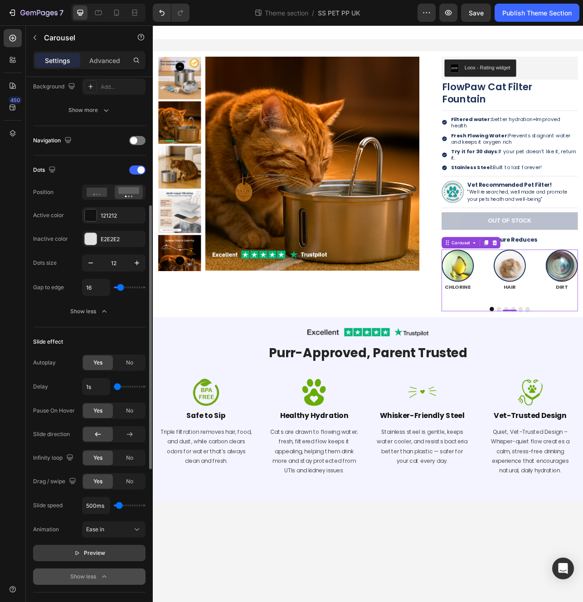
click at [87, 551] on span "Preview" at bounding box center [94, 553] width 21 height 9
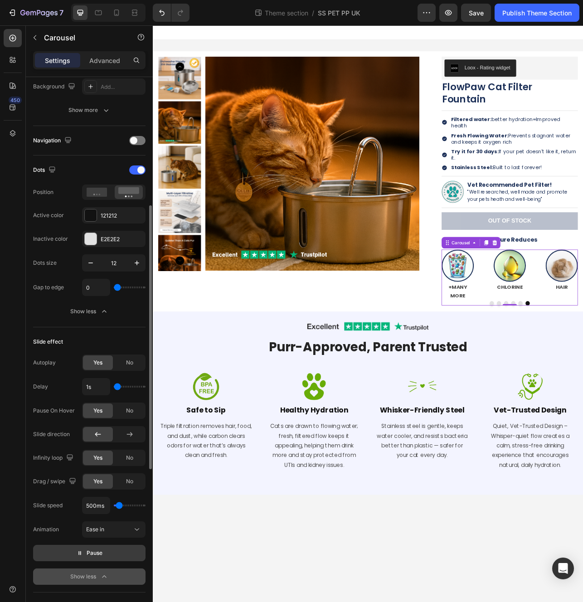
drag, startPoint x: 120, startPoint y: 288, endPoint x: 61, endPoint y: 285, distance: 58.6
click at [114, 287] on input "range" at bounding box center [130, 288] width 32 height 2
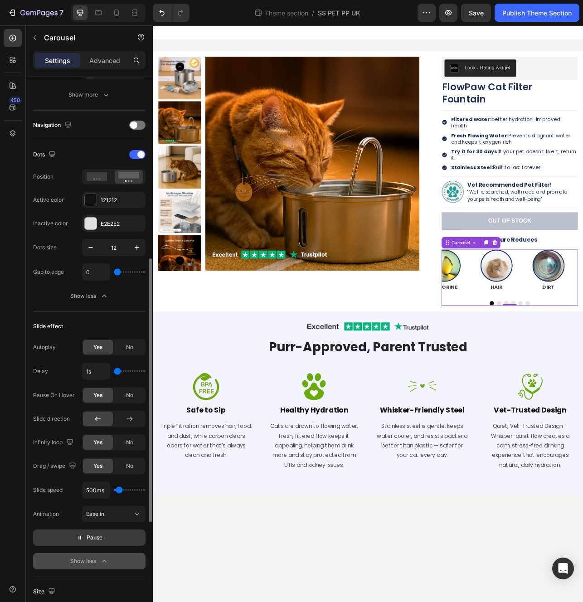
scroll to position [391, 0]
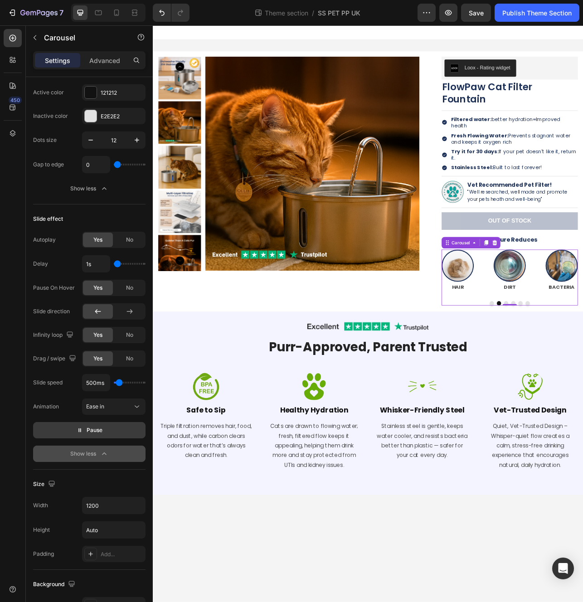
click at [98, 426] on span "Pause" at bounding box center [95, 430] width 16 height 9
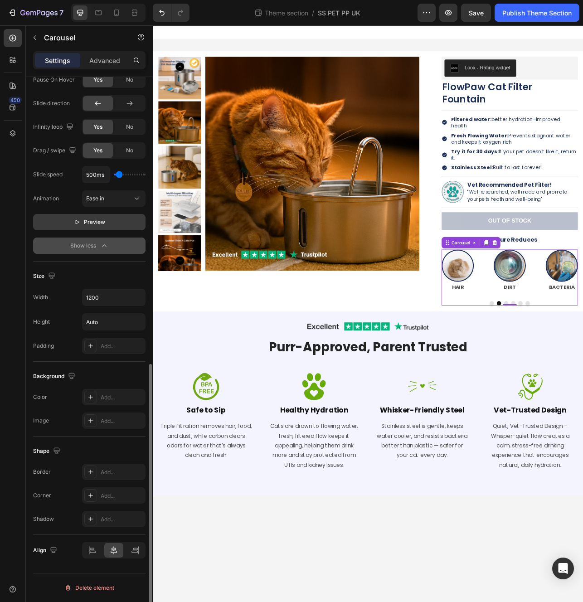
scroll to position [0, 0]
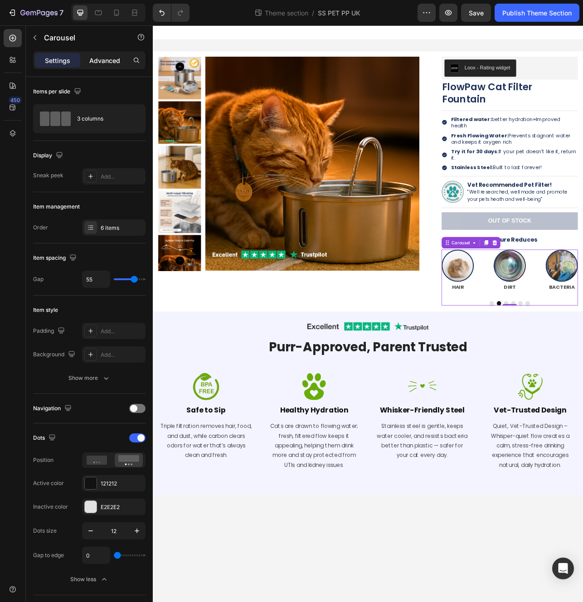
click at [102, 57] on p "Advanced" at bounding box center [104, 61] width 31 height 10
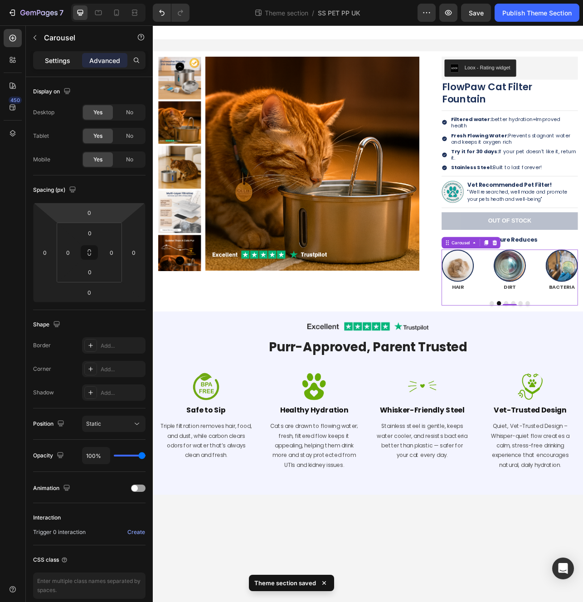
click at [65, 56] on p "Settings" at bounding box center [57, 61] width 25 height 10
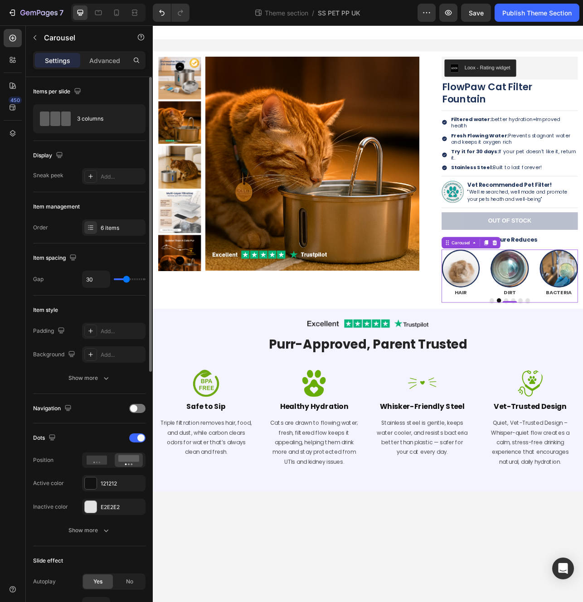
drag, startPoint x: 135, startPoint y: 280, endPoint x: 127, endPoint y: 278, distance: 8.5
click at [127, 278] on input "range" at bounding box center [130, 279] width 32 height 2
click at [88, 383] on button "Show more" at bounding box center [89, 378] width 112 height 16
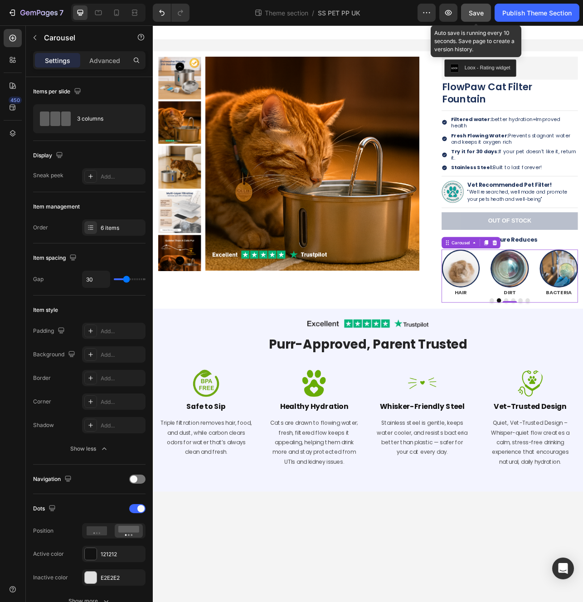
click at [475, 10] on span "Save" at bounding box center [476, 13] width 15 height 8
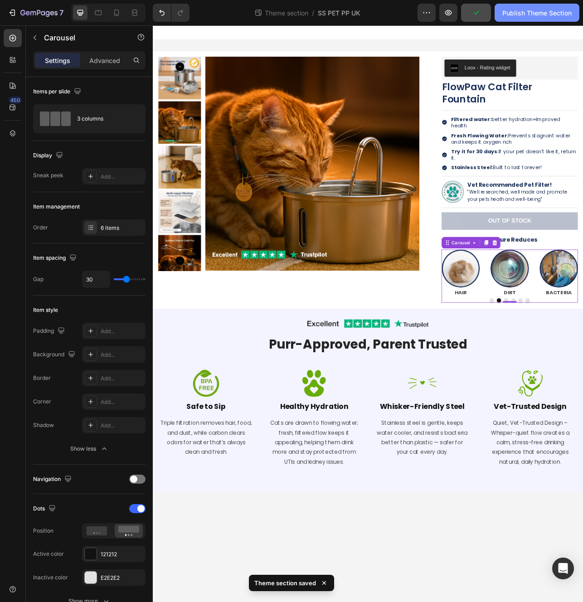
click at [513, 12] on div "Publish Theme Section" at bounding box center [536, 13] width 69 height 10
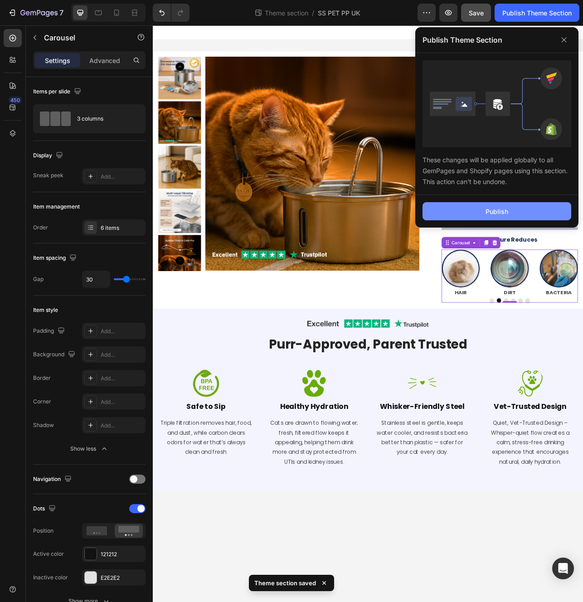
click at [522, 211] on button "Publish" at bounding box center [497, 211] width 149 height 18
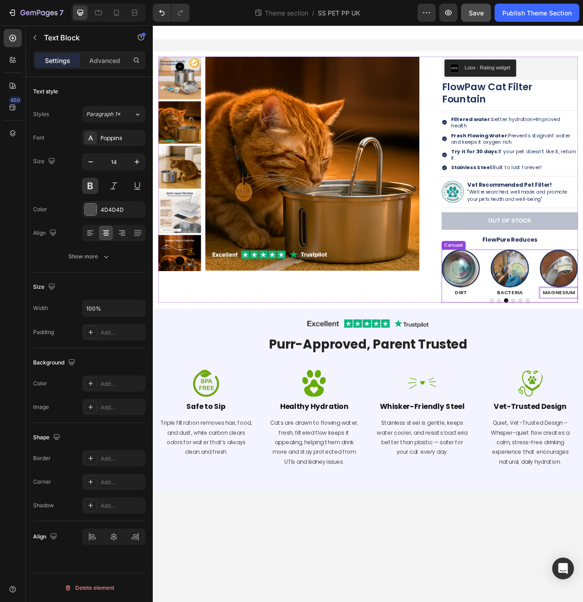
click at [581, 395] on div "Image Row" at bounding box center [425, 403] width 531 height 21
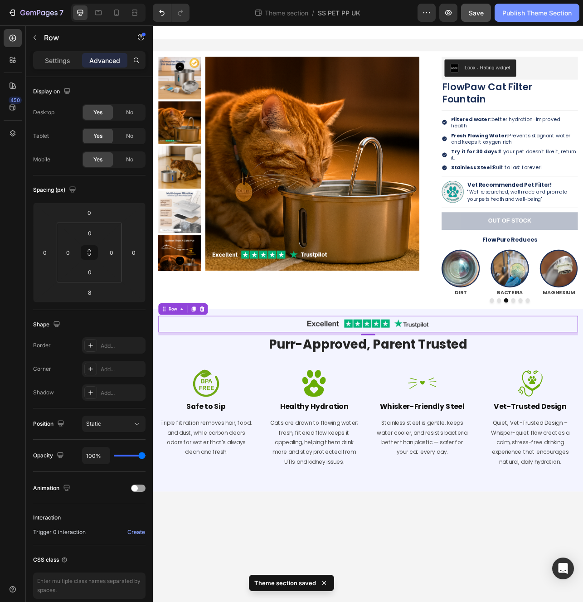
click at [516, 9] on div "Publish Theme Section" at bounding box center [536, 13] width 69 height 10
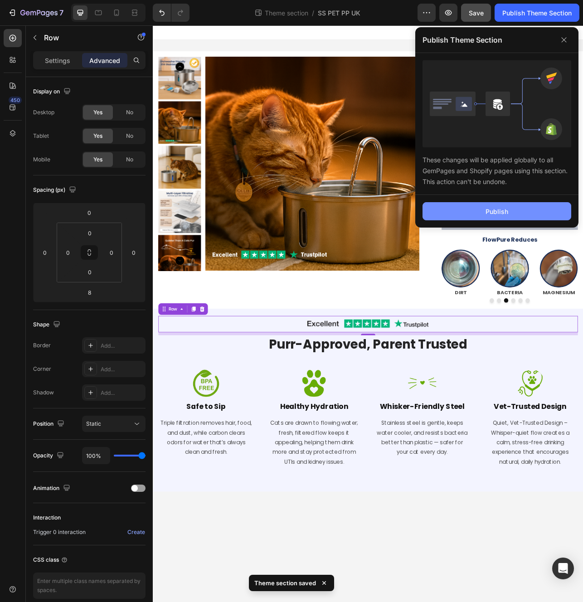
click at [521, 219] on button "Publish" at bounding box center [497, 211] width 149 height 18
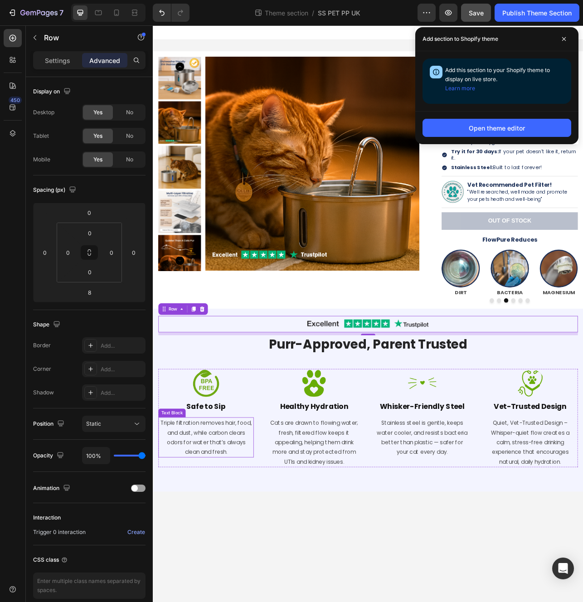
click at [217, 529] on p "Triple filtration removes hair, food, and dust, while carbon clears odors for w…" at bounding box center [220, 546] width 119 height 49
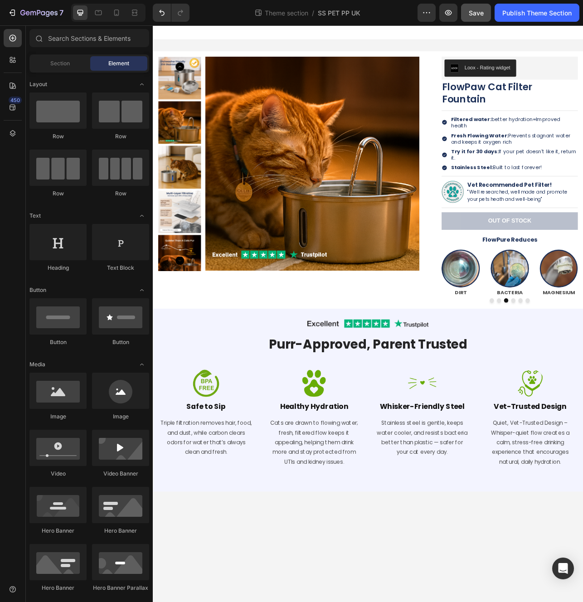
click at [283, 602] on body "Product Images Loox - Rating widget Loox FlowPaw Cat Filter Fountain Product Ti…" at bounding box center [425, 389] width 544 height 729
click at [202, 529] on p "Triple filtration removes hair, food, and dust, while carbon clears odors for w…" at bounding box center [220, 546] width 119 height 49
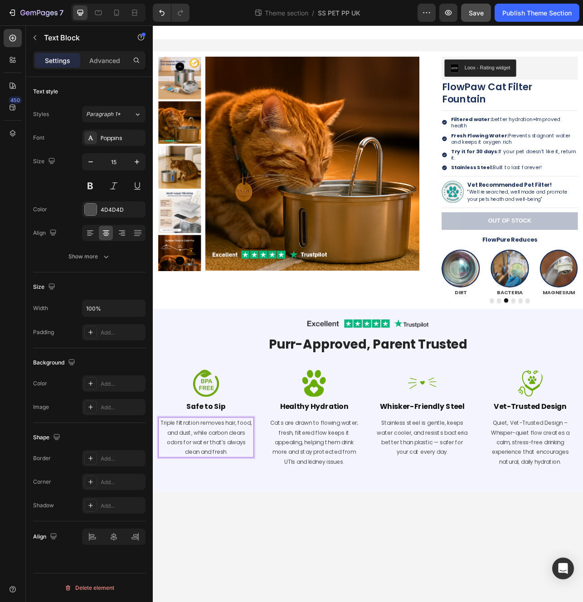
click at [225, 522] on p "Triple filtration removes hair, food, and dust, while carbon clears odors for w…" at bounding box center [220, 546] width 119 height 49
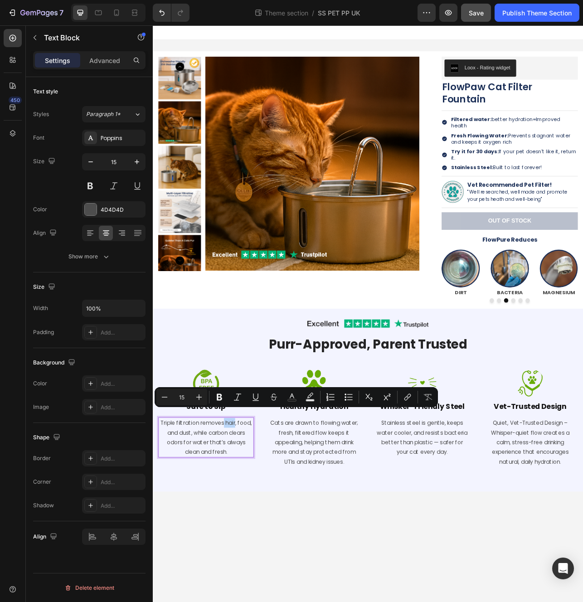
drag, startPoint x: 243, startPoint y: 518, endPoint x: 256, endPoint y: 520, distance: 13.7
click at [256, 522] on p "Triple filtration removes hair, food, and dust, while carbon clears odors for w…" at bounding box center [220, 546] width 119 height 49
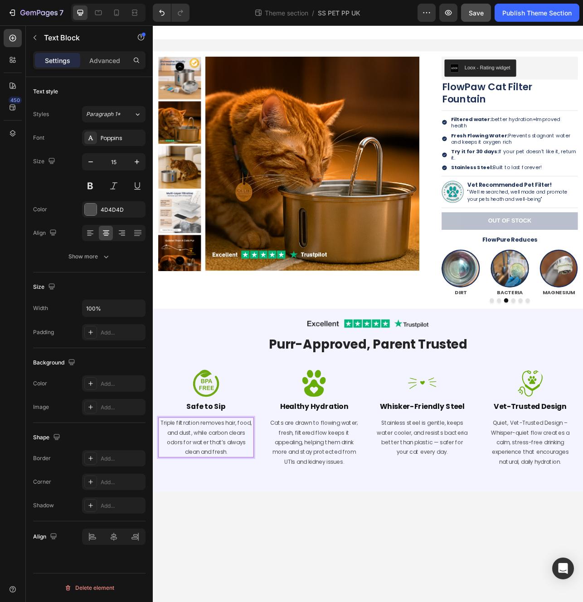
click at [244, 522] on p "Triple filtration removes hair, food, and dust, while carbon clears odors for w…" at bounding box center [220, 546] width 119 height 49
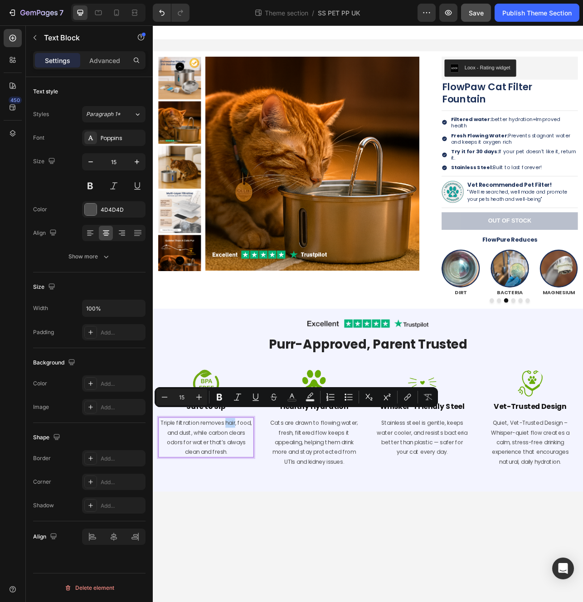
click at [245, 522] on p "Triple filtration removes hair, food, and dust, while carbon clears odors for w…" at bounding box center [220, 546] width 119 height 49
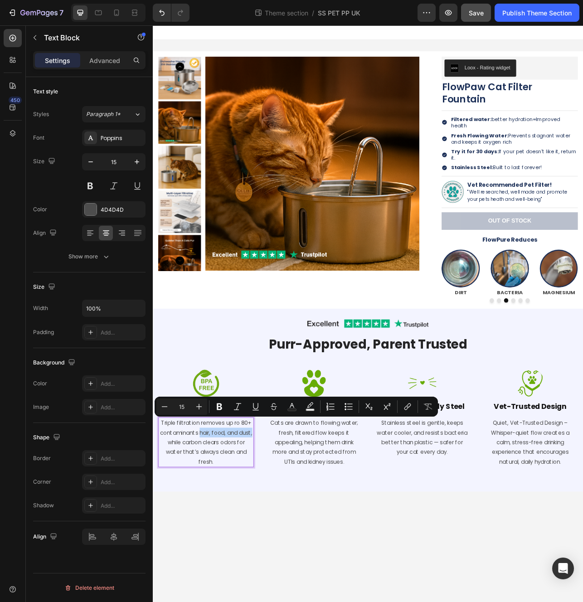
drag, startPoint x: 212, startPoint y: 531, endPoint x: 278, endPoint y: 532, distance: 65.3
click at [278, 532] on p "Triple filtration removes up ro 80+ contaminants hair, food, and dust, while ca…" at bounding box center [220, 552] width 119 height 61
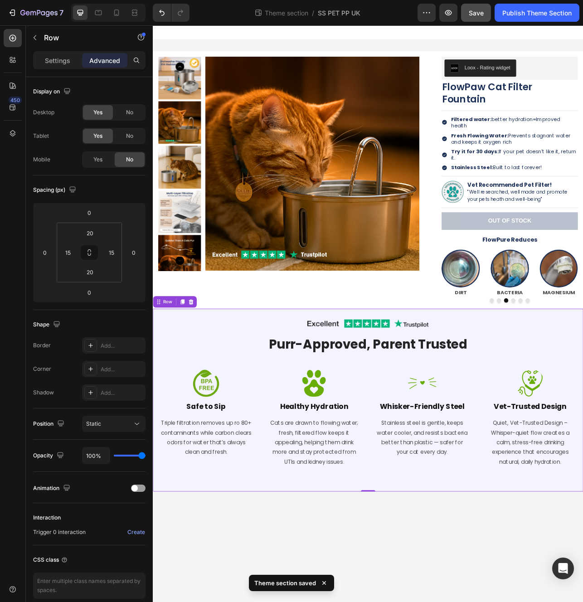
click at [247, 590] on div "Image Row Purr-Approved, Parent Trusted Heading Row Image Safe to Sip Heading T…" at bounding box center [425, 500] width 531 height 214
click at [220, 543] on p "Triple filtration removes up ro 80+ contaminants while carbon clears odors for …" at bounding box center [220, 546] width 119 height 49
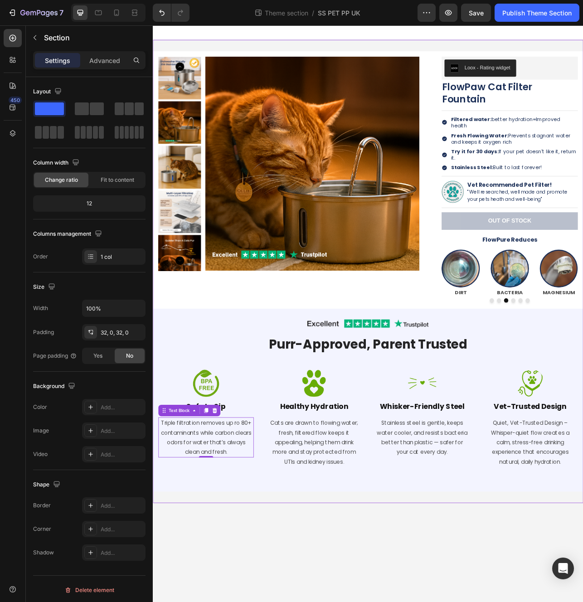
click at [251, 602] on div "Product Images Loox - Rating widget Loox FlowPaw Cat Filter Fountain Product Ti…" at bounding box center [425, 337] width 544 height 586
click at [259, 522] on p "Triple filtration removes up ro 80+ contaminants while carbon clears odors for …" at bounding box center [220, 546] width 119 height 49
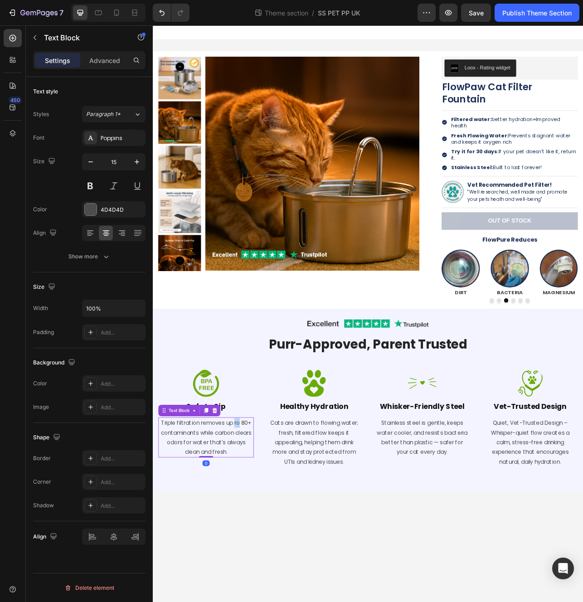
click at [259, 522] on p "Triple filtration removes up ro 80+ contaminants while carbon clears odors for …" at bounding box center [220, 546] width 119 height 49
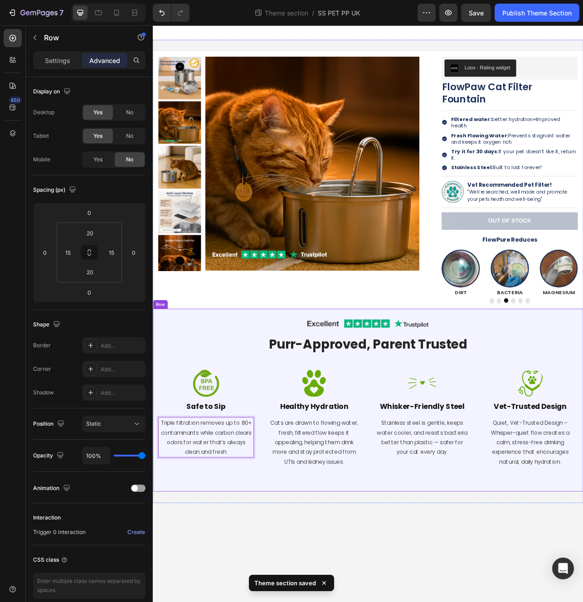
click at [278, 577] on div "Image Row Purr-Approved, Parent Trusted Heading Row Image Safe to Sip Heading T…" at bounding box center [425, 500] width 531 height 214
click at [248, 548] on p "Triple filtration removes up to 80+ contaminants while carbon clears odors for …" at bounding box center [220, 546] width 119 height 49
click at [295, 583] on div "Image Row Purr-Approved, Parent Trusted Heading Row Image Safe to Sip Heading T…" at bounding box center [425, 500] width 531 height 214
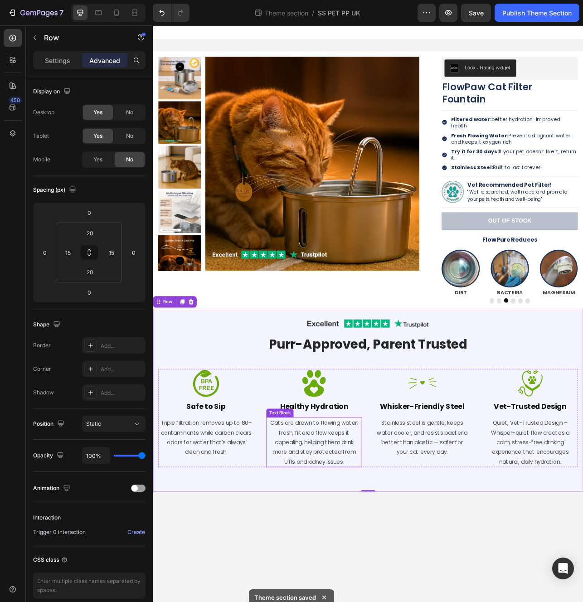
click at [347, 535] on p "Cats are drawn to flowing water; fresh, filtered flow keeps it appealing, helpi…" at bounding box center [356, 552] width 119 height 61
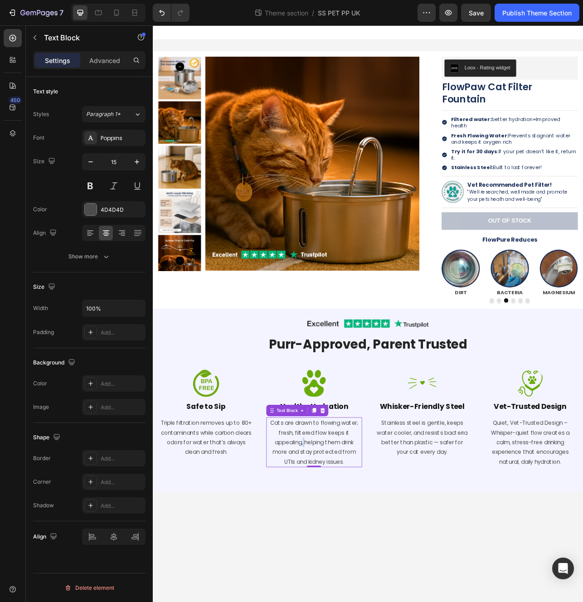
click at [341, 544] on p "Cats are drawn to flowing water; fresh, filtered flow keeps it appealing, helpi…" at bounding box center [356, 552] width 119 height 61
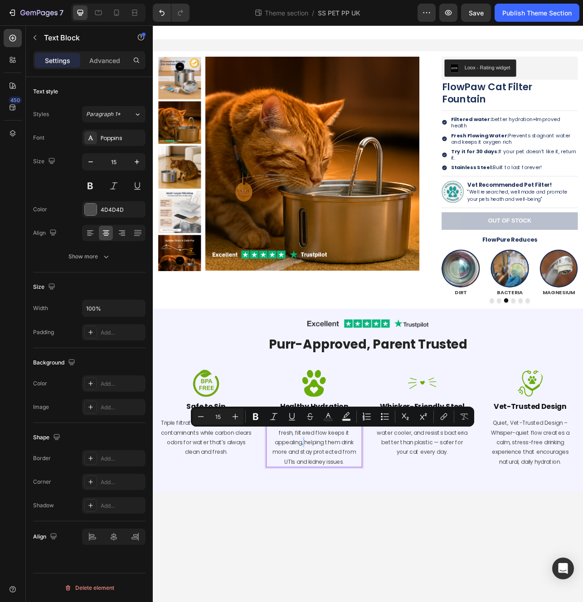
click at [344, 548] on p "Cats are drawn to flowing water; fresh, filtered flow keeps it appealing, helpi…" at bounding box center [356, 552] width 119 height 61
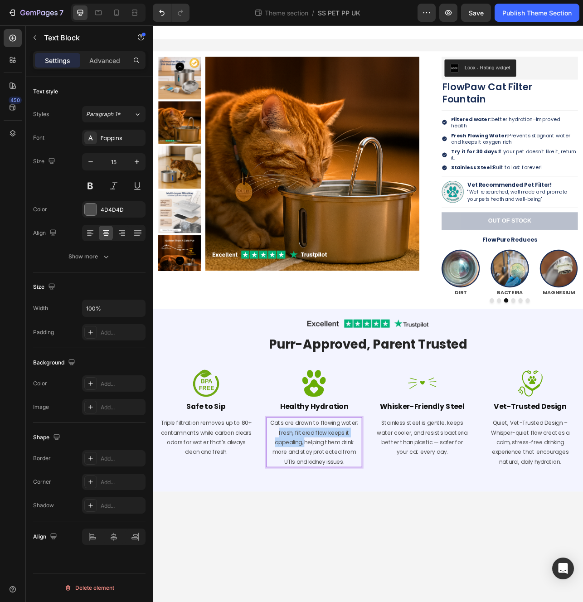
drag, startPoint x: 343, startPoint y: 546, endPoint x: 313, endPoint y: 532, distance: 33.1
click at [313, 532] on p "Cats are drawn to flowing water; fresh, filtered flow keeps it appealing, helpi…" at bounding box center [356, 552] width 119 height 61
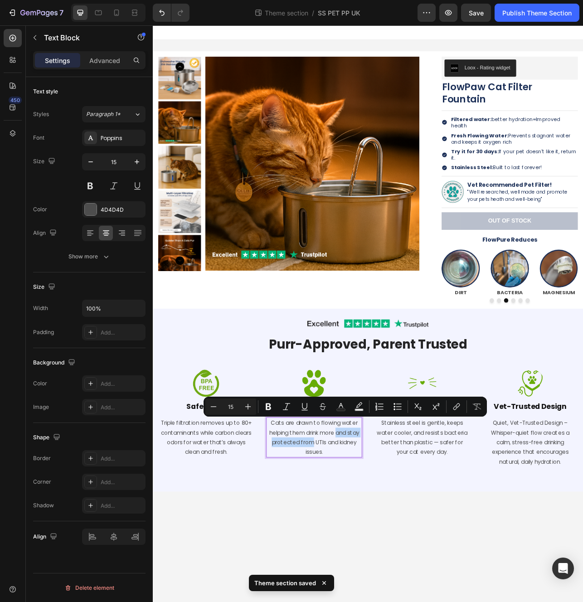
drag, startPoint x: 353, startPoint y: 544, endPoint x: 383, endPoint y: 536, distance: 31.6
click at [383, 536] on p "Cats are drawn to flowing water helping them drink more and stay protected from…" at bounding box center [356, 546] width 119 height 49
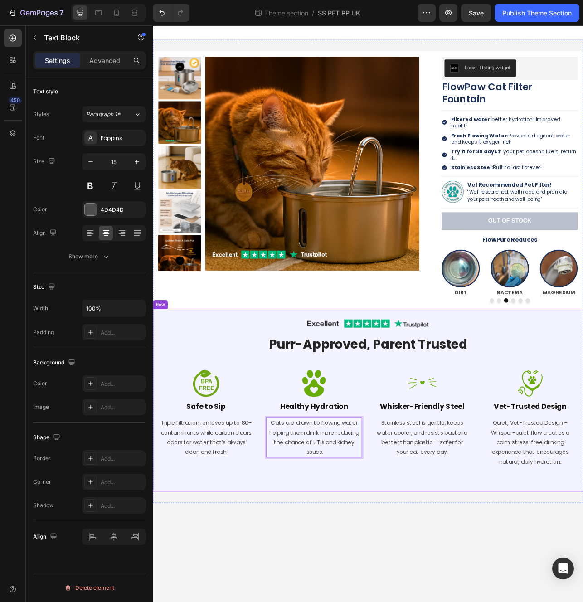
click at [423, 592] on div "Image Row Purr-Approved, Parent Trusted Heading Row Image Safe to Sip Heading T…" at bounding box center [425, 500] width 531 height 214
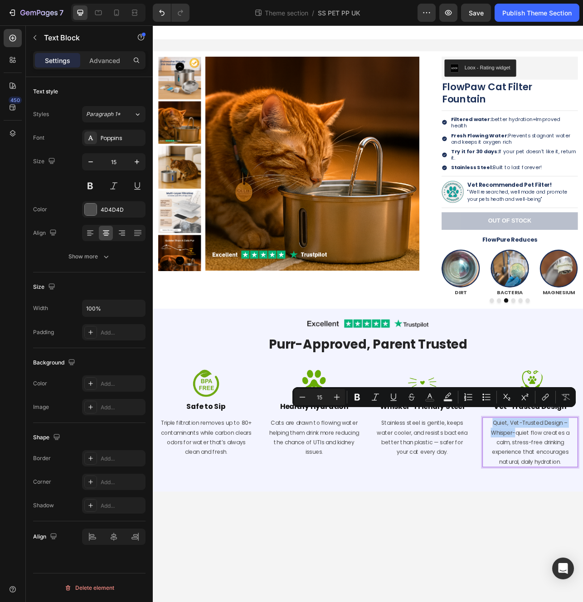
drag, startPoint x: 603, startPoint y: 533, endPoint x: 577, endPoint y: 518, distance: 29.6
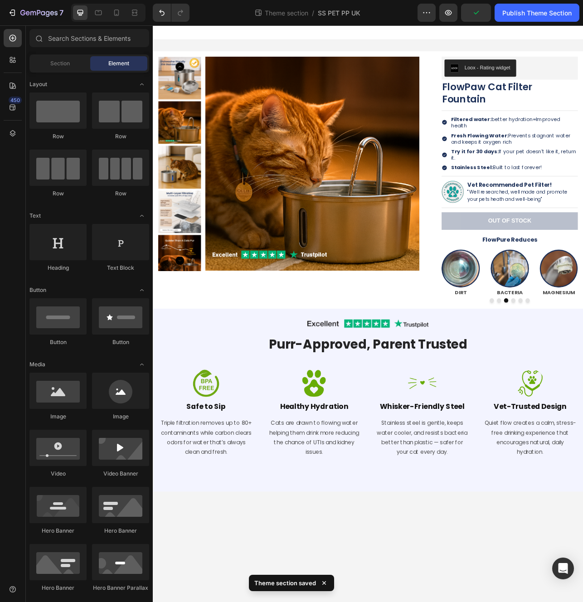
click at [552, 602] on body "Product Images Loox - Rating widget Loox FlowPaw Cat Filter Fountain Product Ti…" at bounding box center [425, 389] width 544 height 729
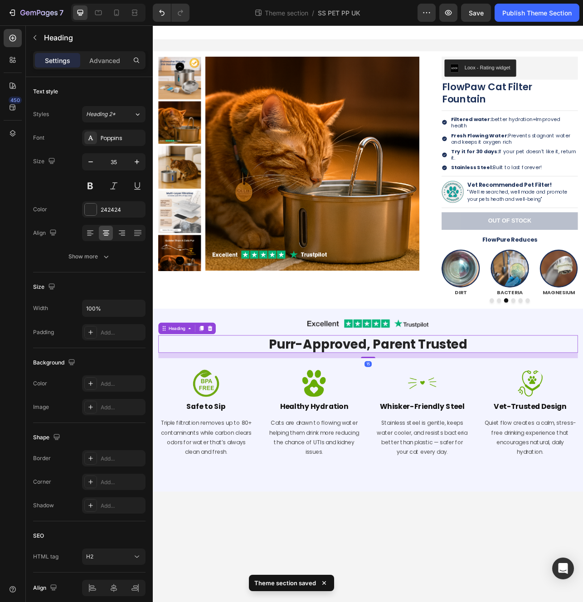
click at [525, 430] on h2 "Purr-Approved, Parent Trusted" at bounding box center [425, 428] width 531 height 23
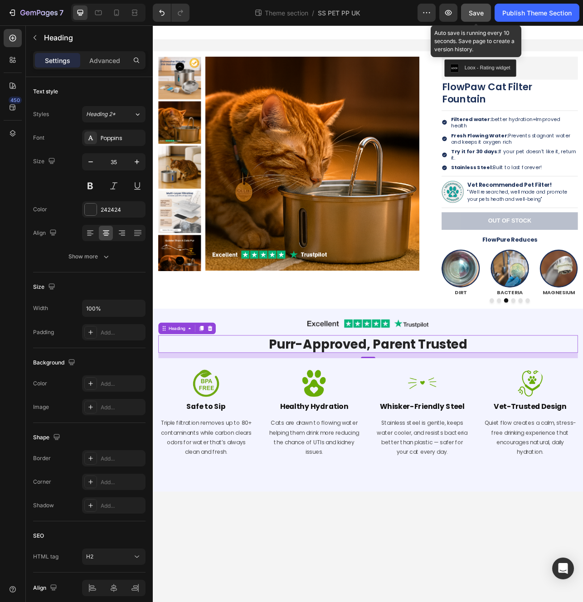
click at [475, 12] on span "Save" at bounding box center [476, 13] width 15 height 8
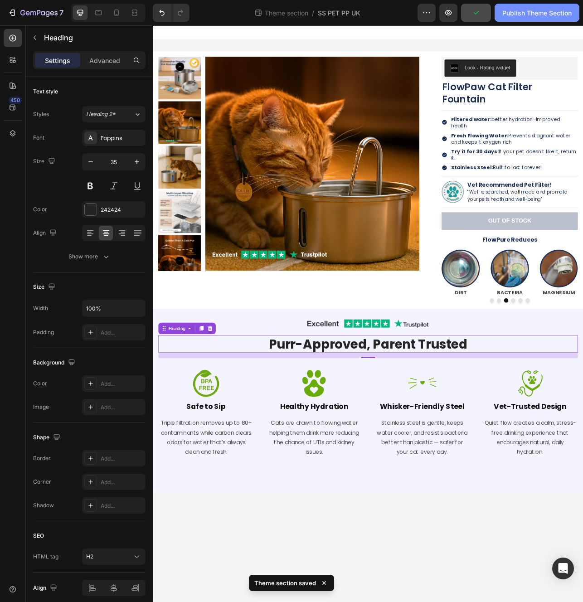
click at [533, 11] on div "Publish Theme Section" at bounding box center [536, 13] width 69 height 10
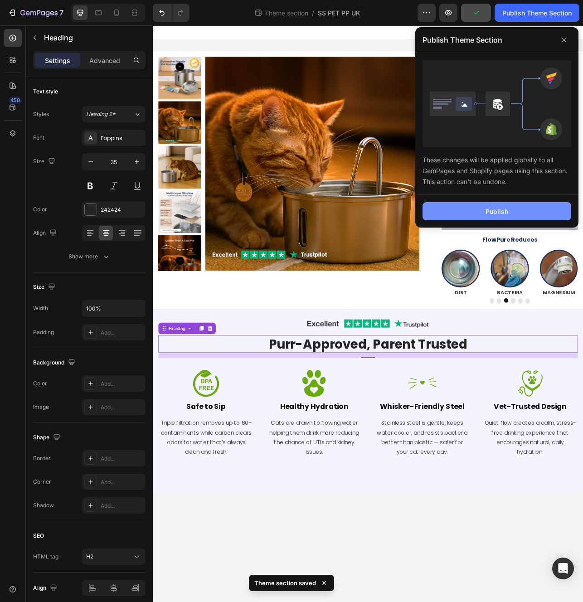
click at [496, 209] on div "Publish" at bounding box center [497, 212] width 23 height 10
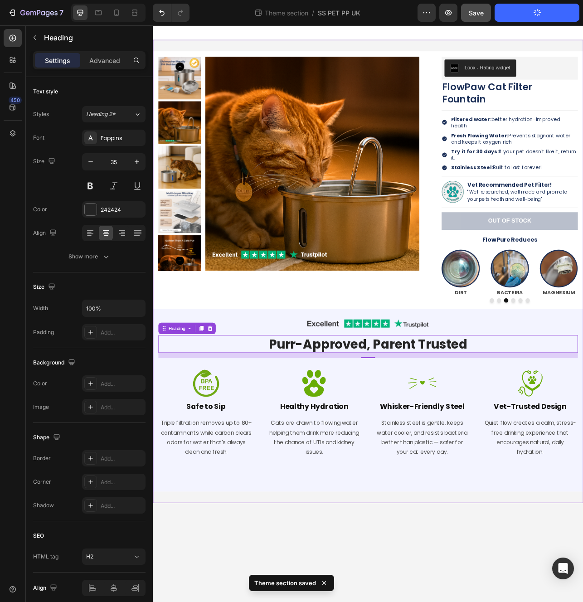
click at [456, 602] on div "Product Images Loox - Rating widget Loox FlowPaw Cat Filter Fountain Product Ti…" at bounding box center [425, 337] width 544 height 586
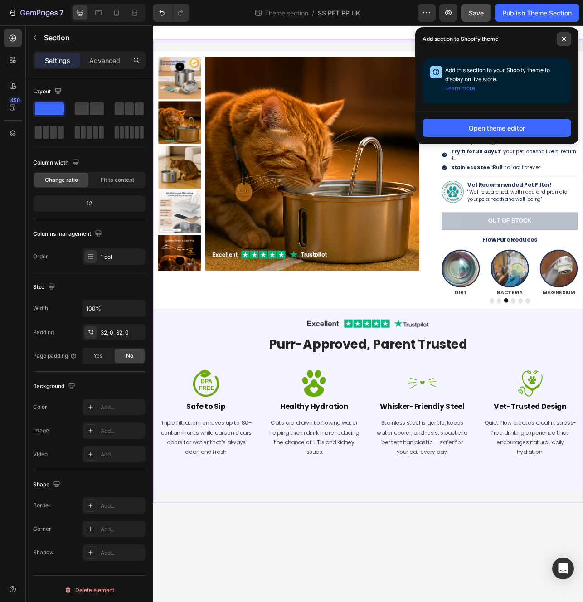
click at [565, 39] on icon at bounding box center [564, 39] width 5 height 5
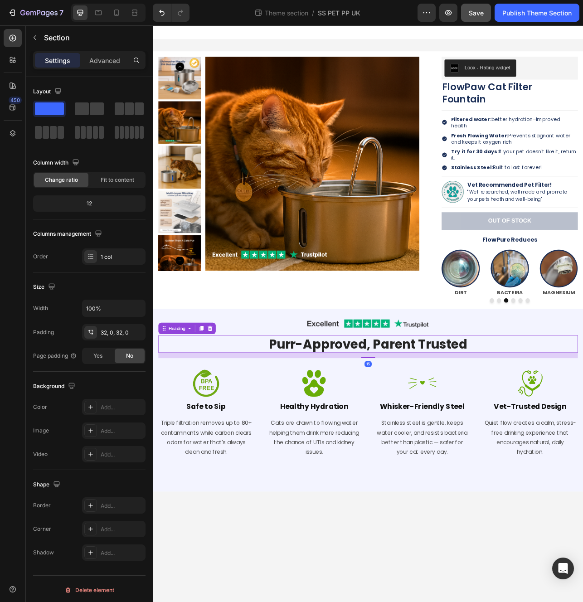
click at [454, 425] on h2 "Purr-Approved, Parent Trusted" at bounding box center [425, 428] width 531 height 23
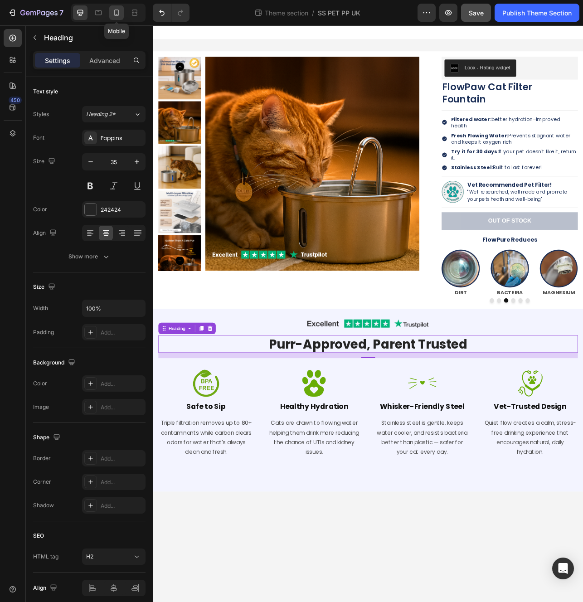
click at [115, 17] on div at bounding box center [116, 12] width 15 height 15
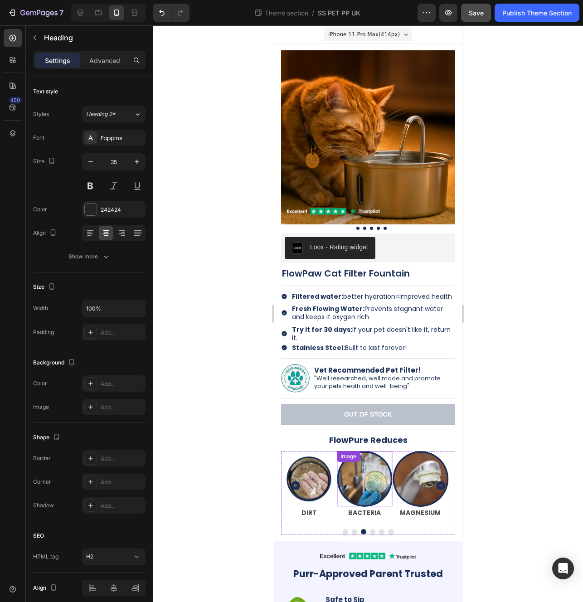
scroll to position [138, 0]
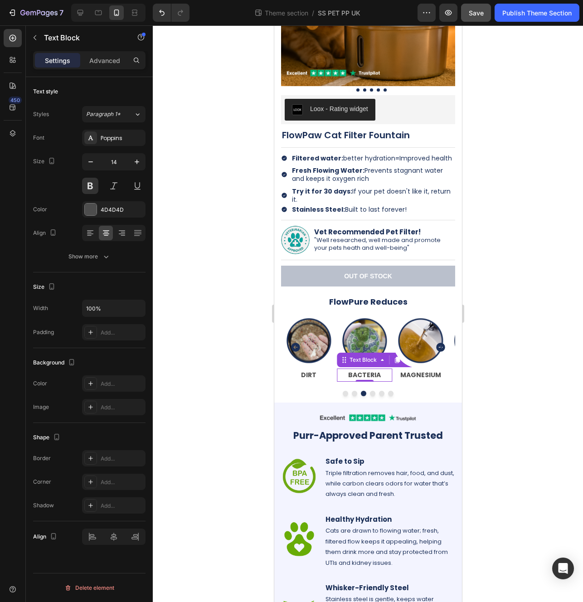
click at [390, 373] on p "BACTERIA" at bounding box center [364, 375] width 54 height 11
click at [394, 384] on div "Image CHLORINE Text Block Image HAIR Text Block Image DIRT Text Block Image BAC…" at bounding box center [368, 354] width 174 height 83
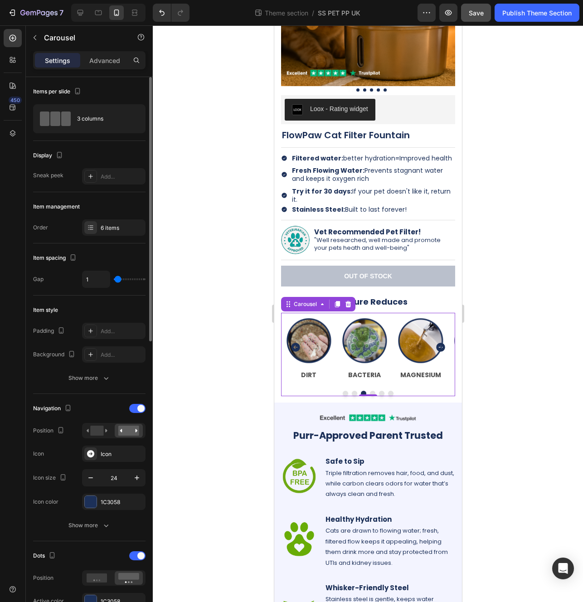
scroll to position [25, 0]
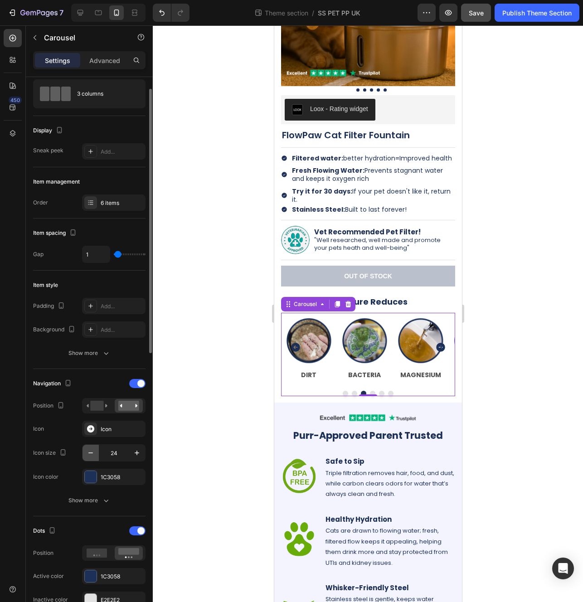
click at [92, 454] on icon "button" at bounding box center [90, 453] width 9 height 9
click at [143, 453] on button "button" at bounding box center [137, 453] width 16 height 16
type input "24"
click at [105, 62] on p "Advanced" at bounding box center [104, 61] width 31 height 10
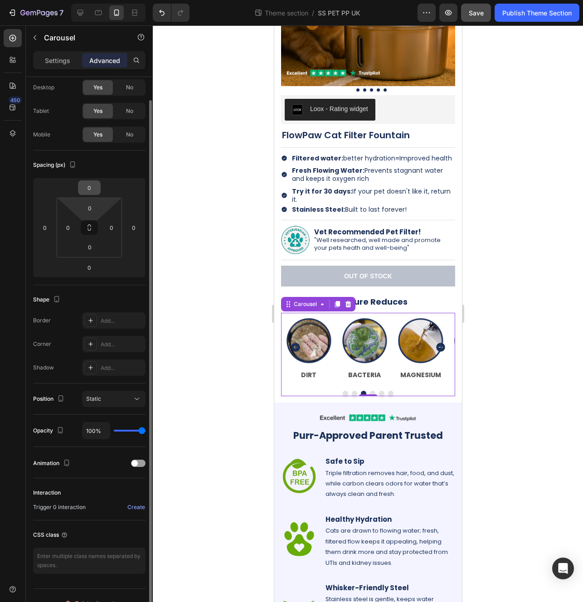
scroll to position [0, 0]
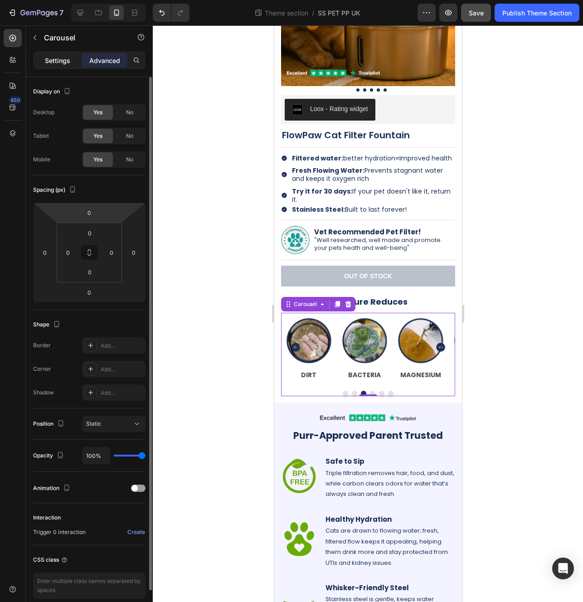
click at [52, 65] on div "Settings" at bounding box center [57, 60] width 45 height 15
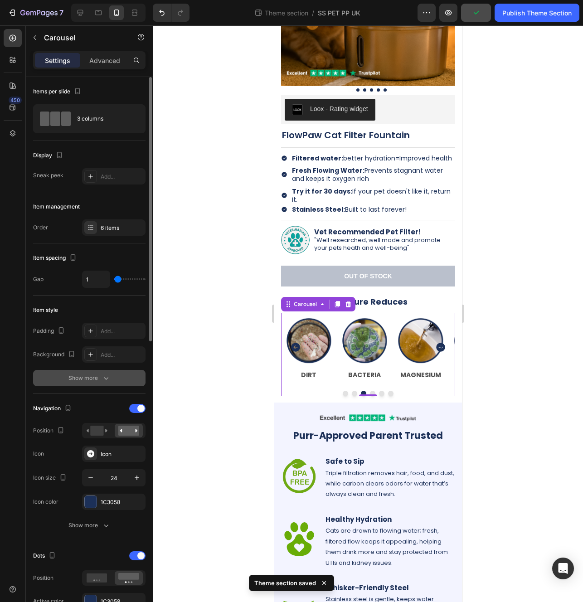
click at [94, 373] on button "Show more" at bounding box center [89, 378] width 112 height 16
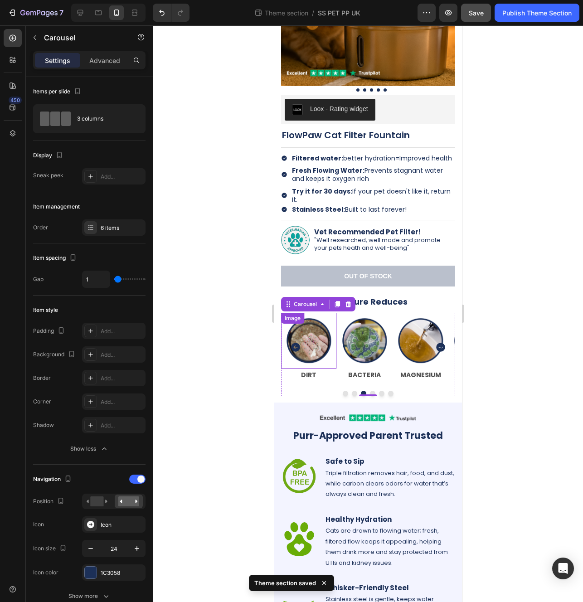
click at [332, 342] on img at bounding box center [308, 340] width 55 height 55
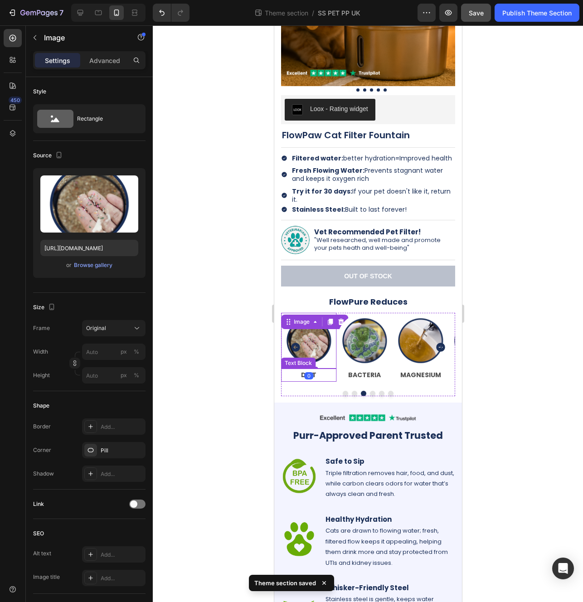
click at [329, 373] on p "DIRT" at bounding box center [309, 375] width 54 height 11
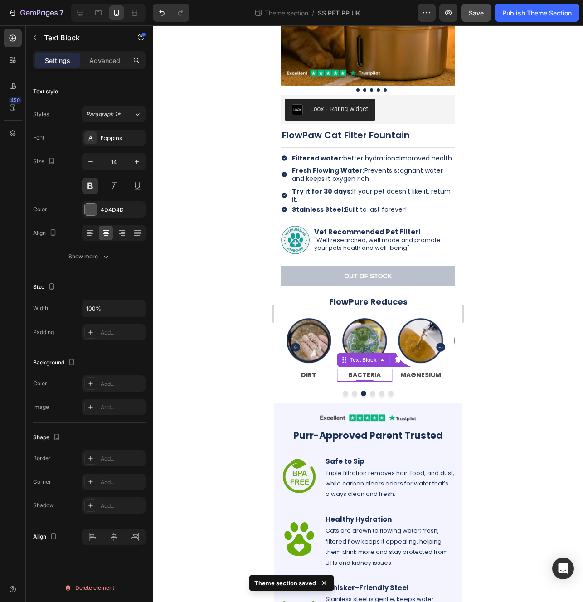
click at [338, 377] on p "BACTERIA" at bounding box center [364, 375] width 54 height 11
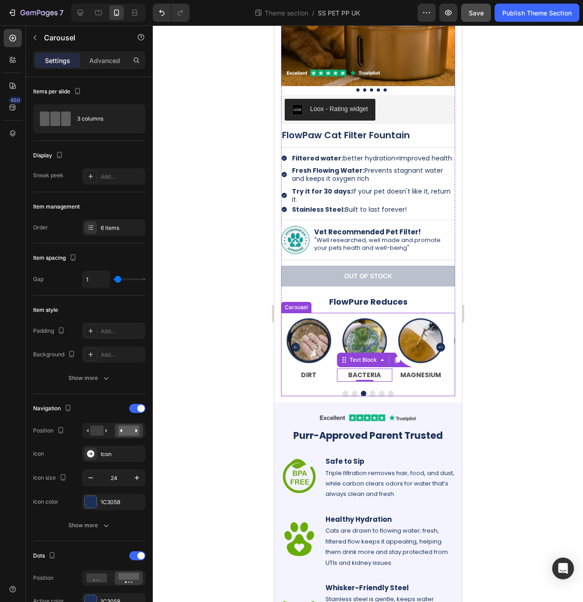
click at [411, 386] on div "Image CHLORINE Text Block Image HAIR Text Block Image DIRT Text Block Image BAC…" at bounding box center [368, 354] width 174 height 83
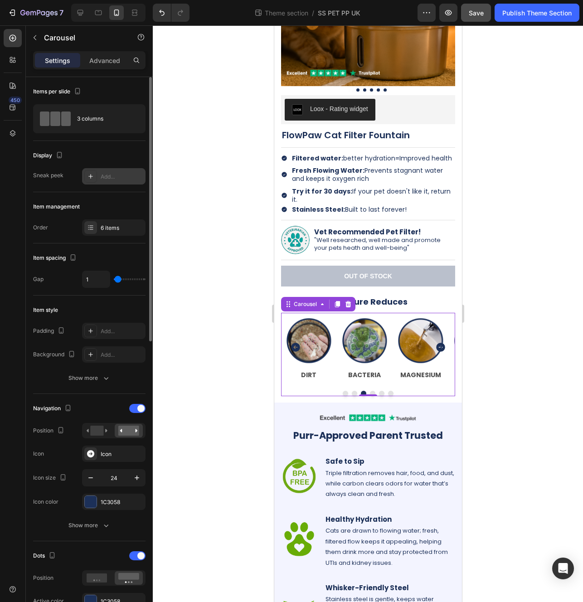
click at [87, 170] on div at bounding box center [90, 176] width 13 height 13
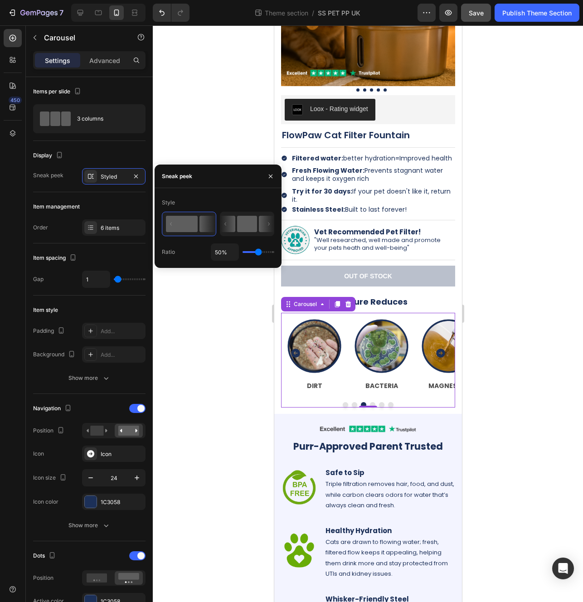
click at [233, 231] on icon at bounding box center [227, 224] width 15 height 16
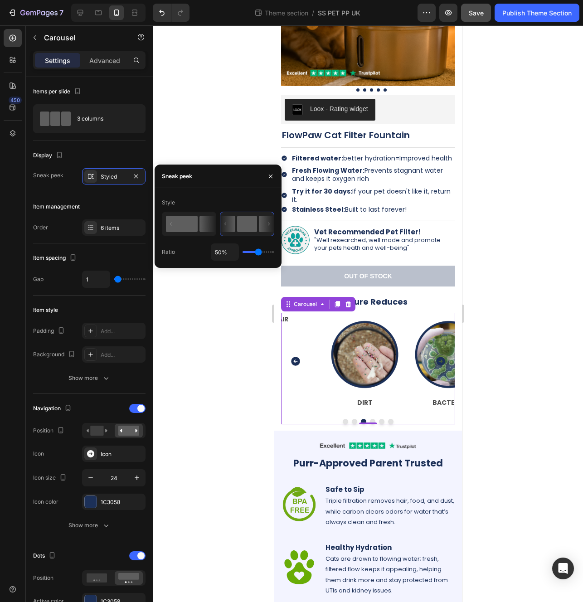
click at [180, 223] on rect at bounding box center [182, 224] width 32 height 16
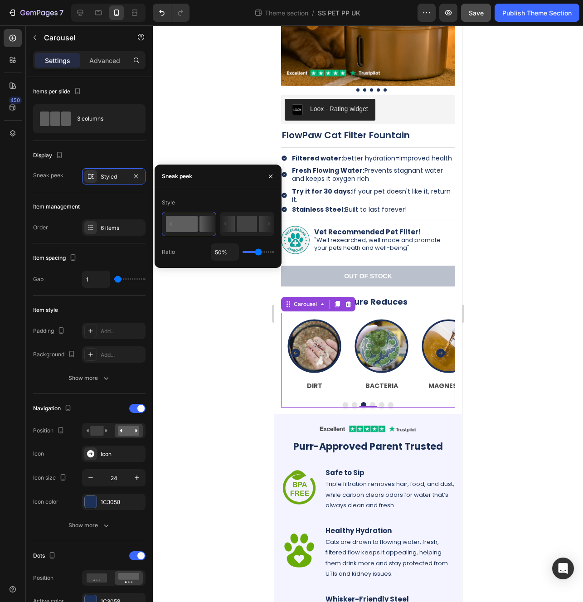
drag, startPoint x: 271, startPoint y: 176, endPoint x: 243, endPoint y: 176, distance: 28.1
click at [271, 176] on icon "button" at bounding box center [270, 176] width 7 height 7
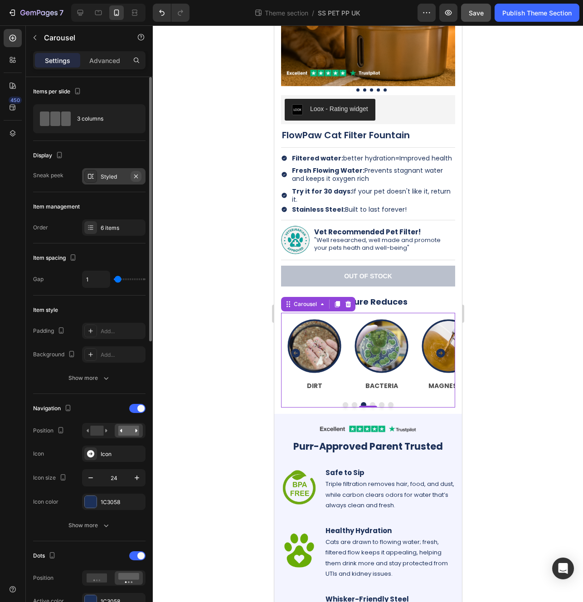
click at [138, 176] on icon "button" at bounding box center [135, 176] width 7 height 7
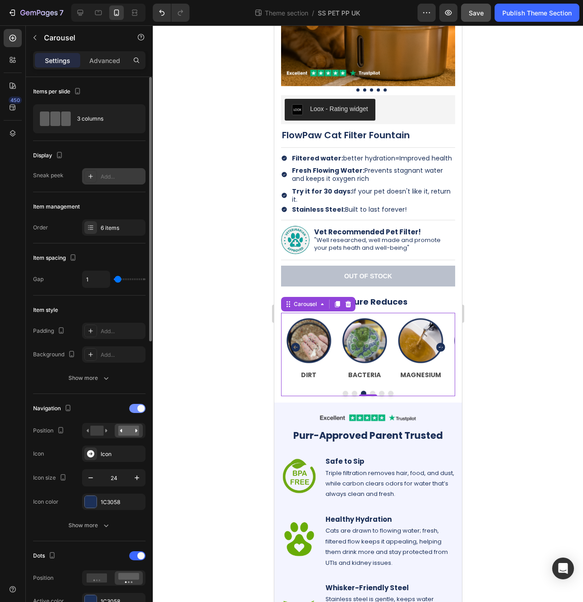
click at [135, 407] on div at bounding box center [137, 408] width 16 height 9
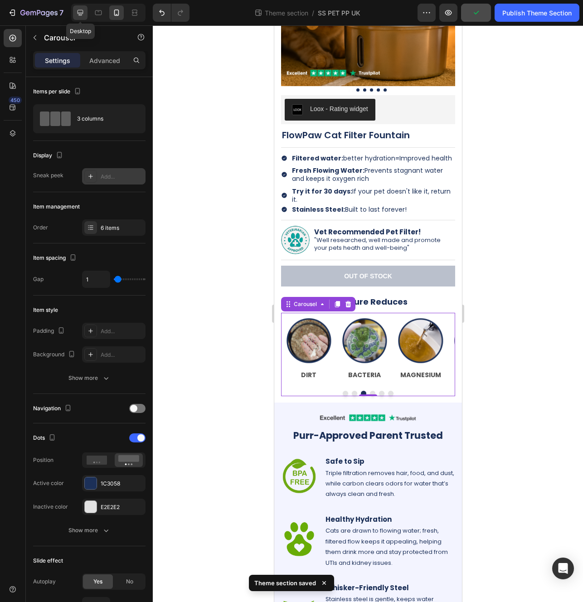
click at [84, 12] on icon at bounding box center [80, 12] width 9 height 9
type input "1200"
type input "30"
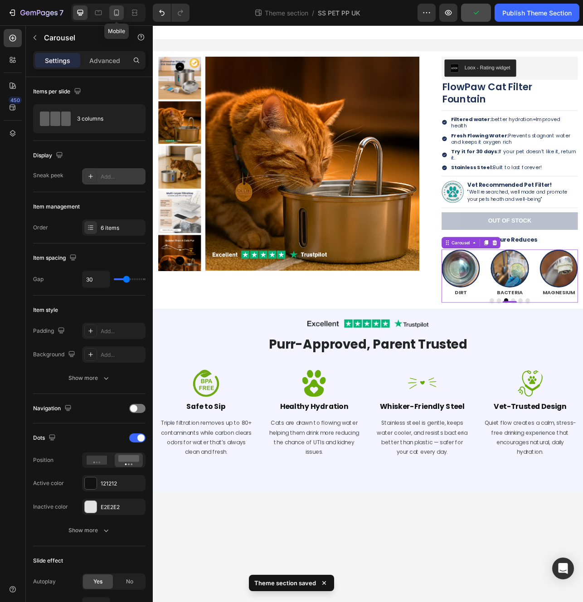
click at [120, 13] on icon at bounding box center [116, 12] width 9 height 9
type input "100%"
type input "1"
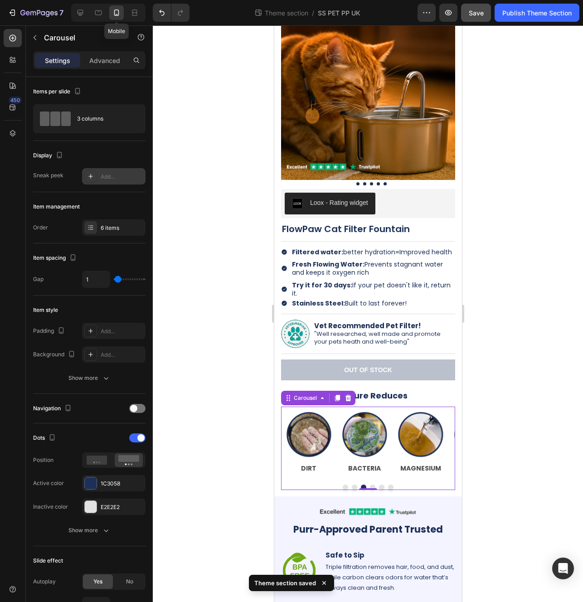
scroll to position [252, 0]
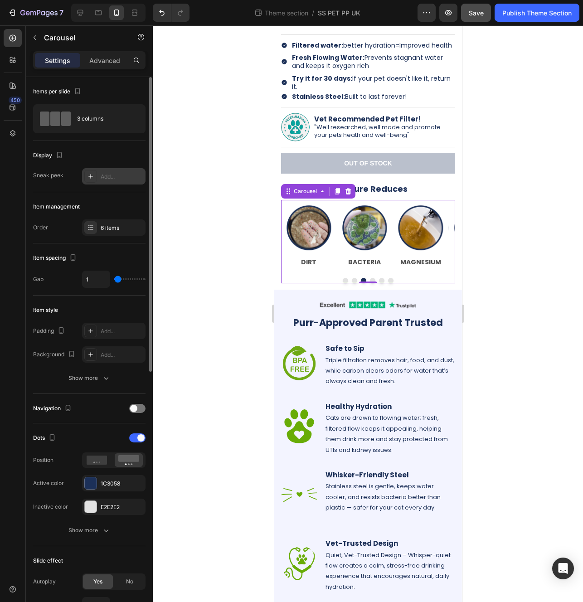
type input "0"
type input "17"
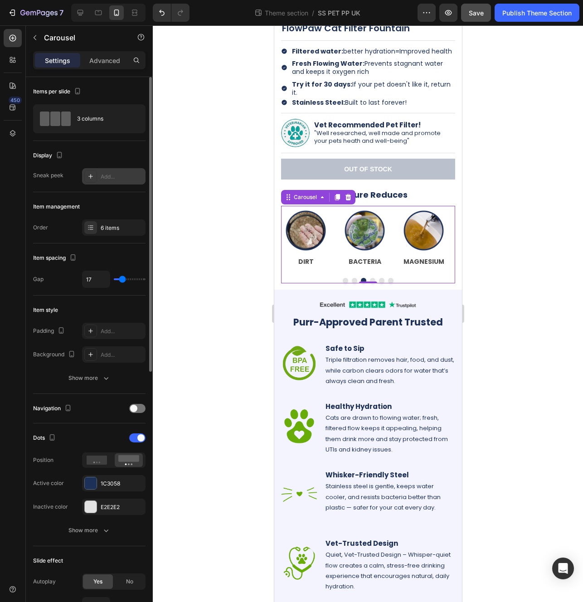
type input "21"
type input "25"
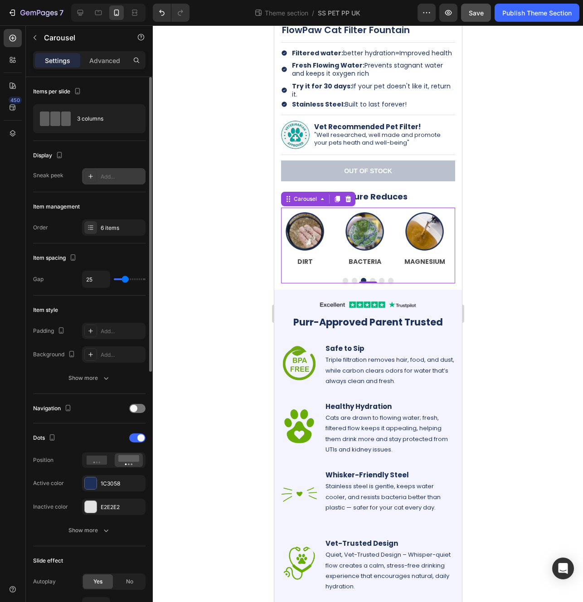
type input "27"
type input "28"
type input "29"
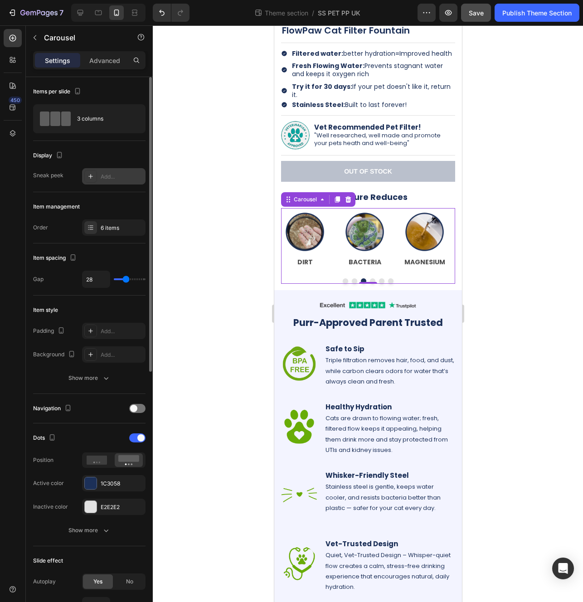
type input "29"
type input "30"
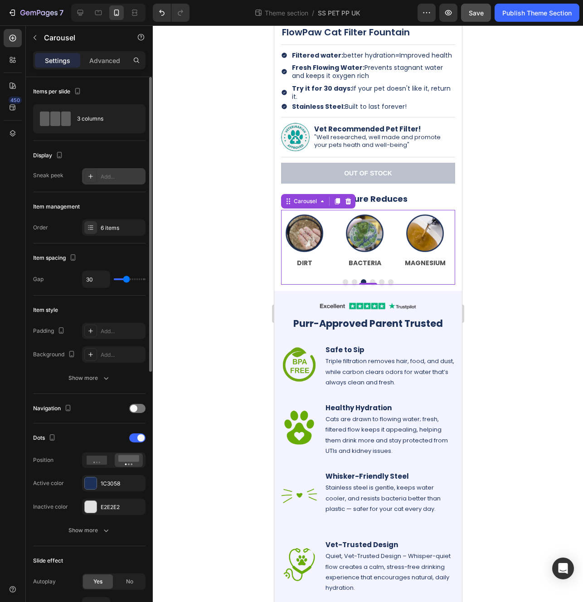
type input "35"
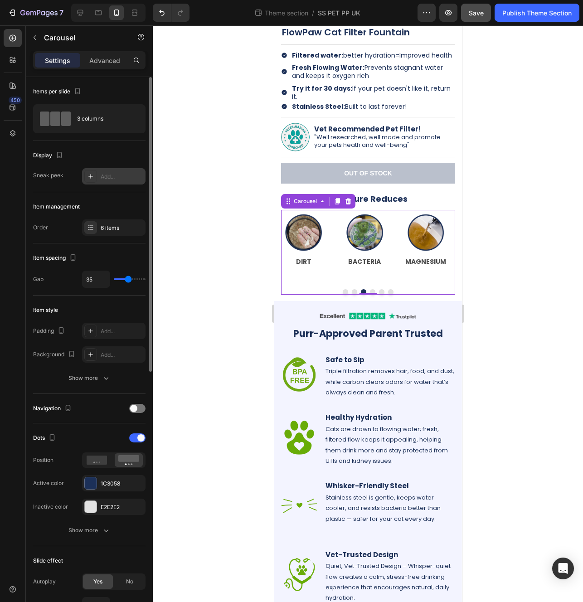
type input "36"
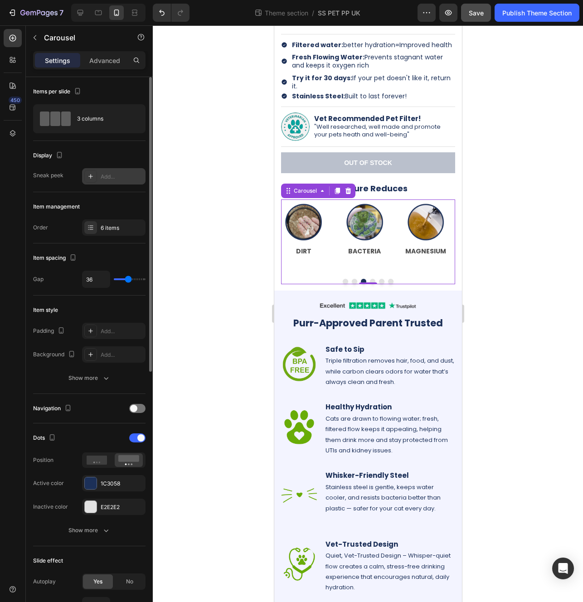
type input "38"
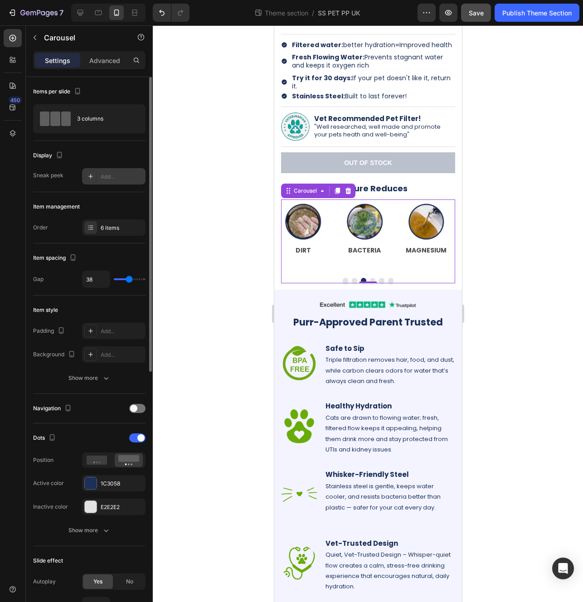
type input "37"
type input "36"
type input "35"
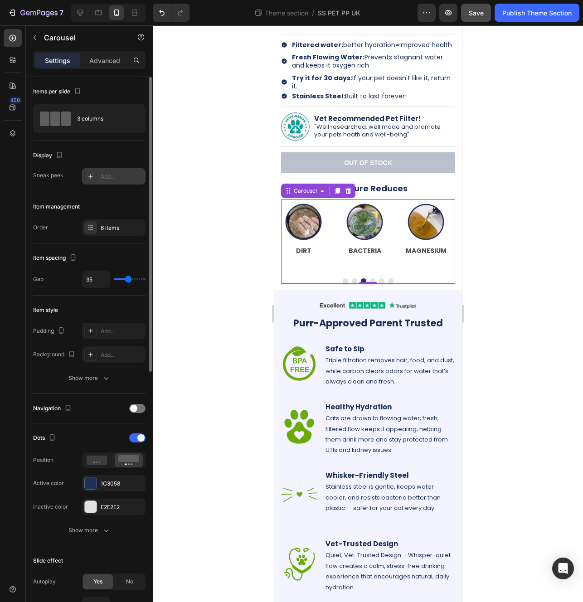
scroll to position [241, 0]
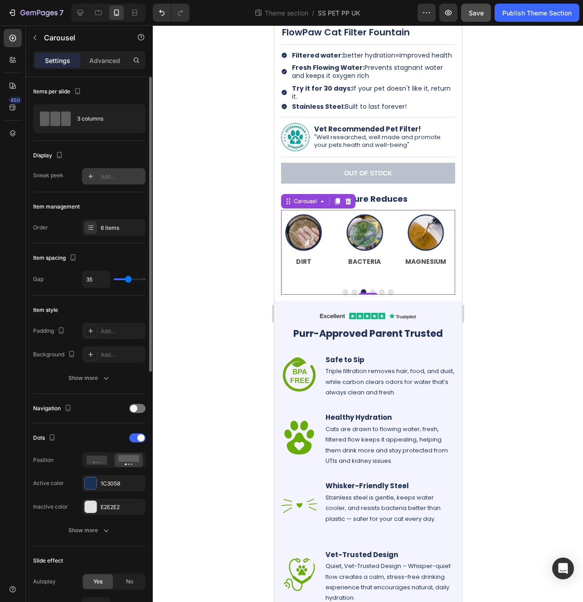
drag, startPoint x: 119, startPoint y: 278, endPoint x: 128, endPoint y: 279, distance: 9.2
type input "35"
click at [128, 279] on input "range" at bounding box center [130, 279] width 32 height 2
drag, startPoint x: 80, startPoint y: 10, endPoint x: 98, endPoint y: 11, distance: 17.7
click at [80, 10] on icon at bounding box center [80, 12] width 9 height 9
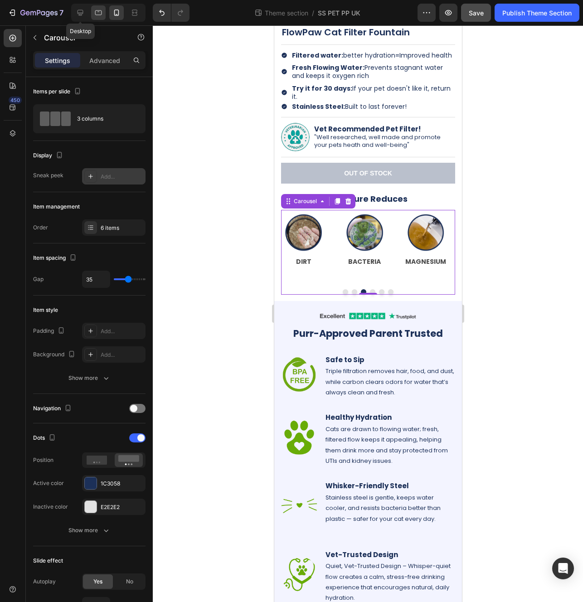
type input "1200"
type input "30"
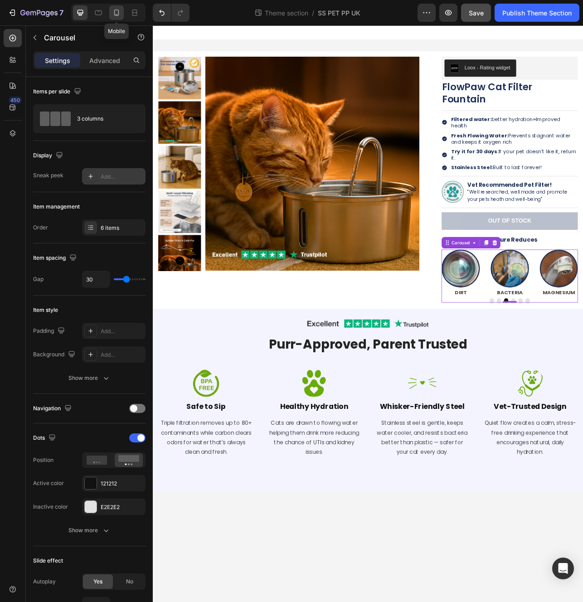
click at [117, 13] on icon at bounding box center [116, 12] width 9 height 9
type input "100%"
type input "35"
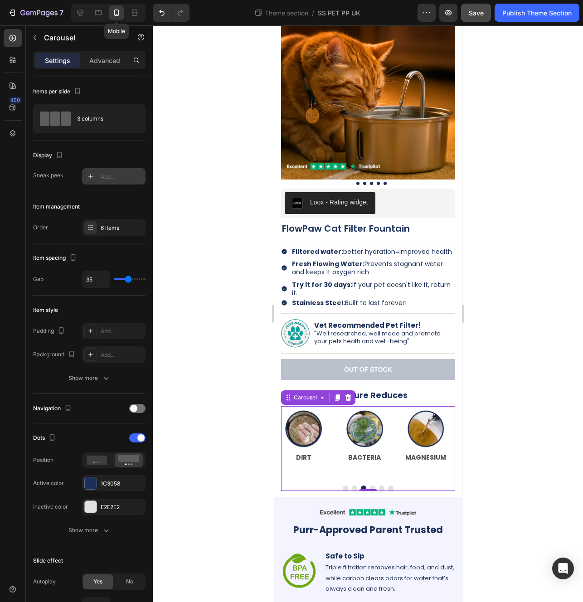
scroll to position [241, 0]
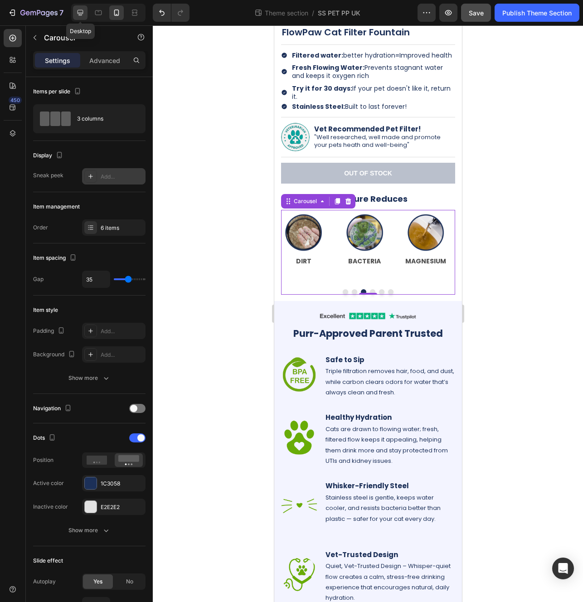
click at [80, 13] on icon at bounding box center [81, 13] width 6 height 6
type input "1200"
type input "30"
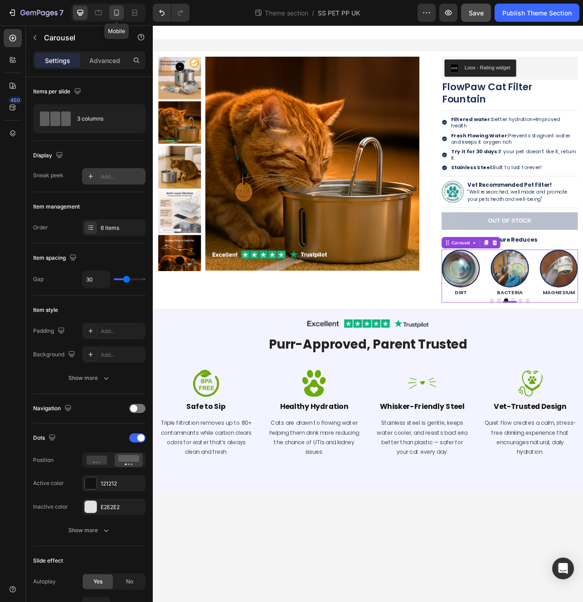
click at [114, 15] on icon at bounding box center [116, 13] width 5 height 6
type input "100%"
type input "35"
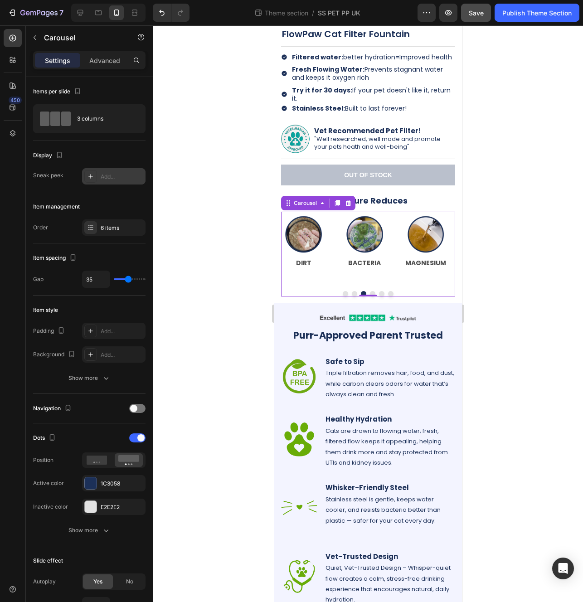
scroll to position [241, 0]
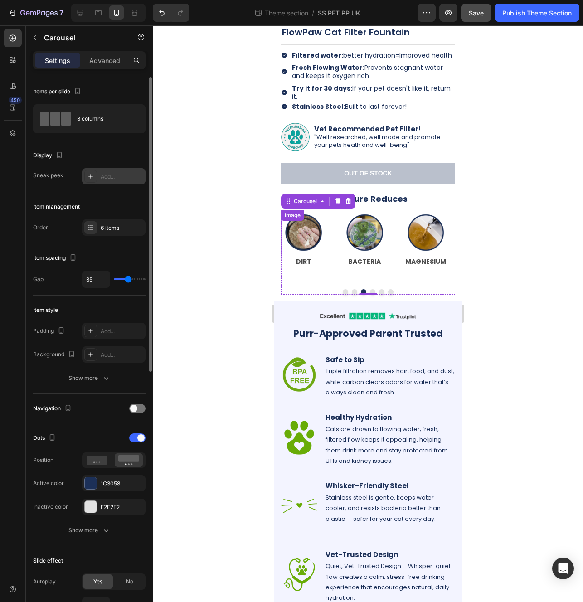
type input "27"
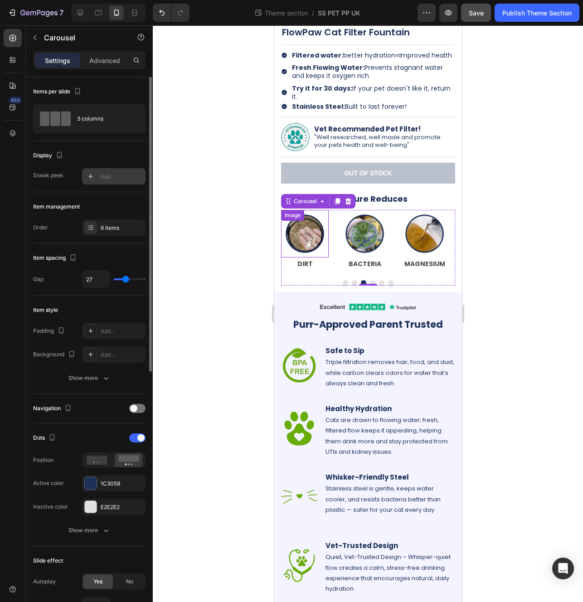
type input "26"
type input "25"
click at [125, 279] on input "range" at bounding box center [130, 279] width 32 height 2
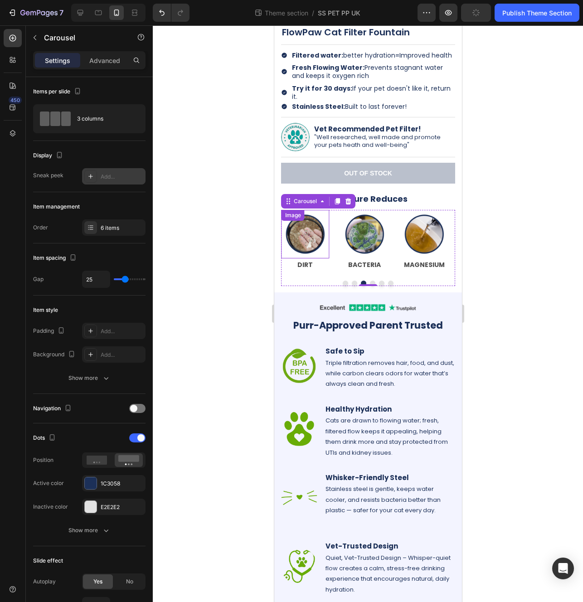
click at [242, 285] on div at bounding box center [368, 313] width 430 height 577
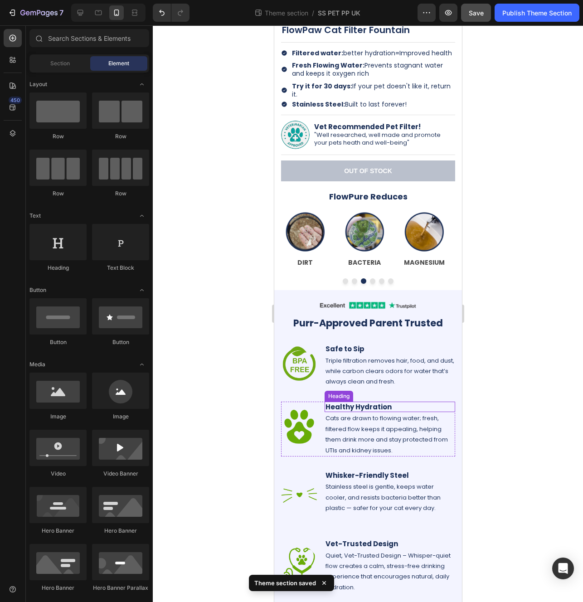
scroll to position [244, 0]
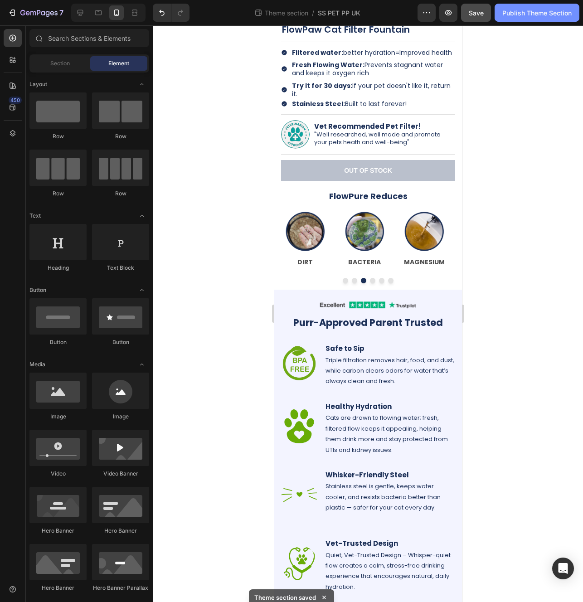
click at [526, 14] on div "Publish Theme Section" at bounding box center [536, 13] width 69 height 10
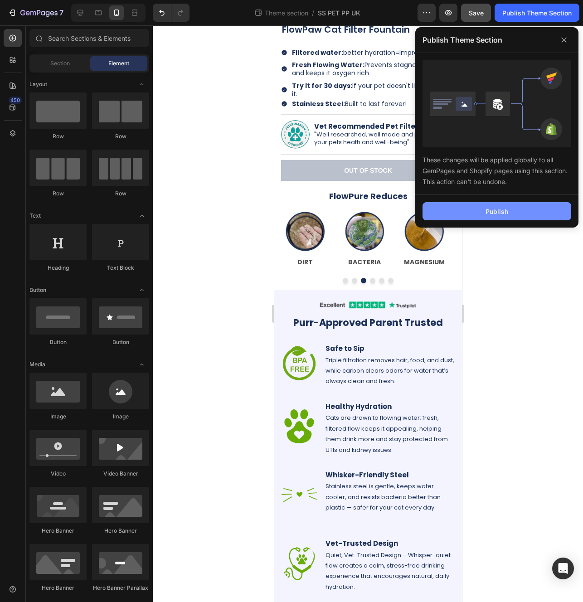
click at [481, 209] on button "Publish" at bounding box center [497, 211] width 149 height 18
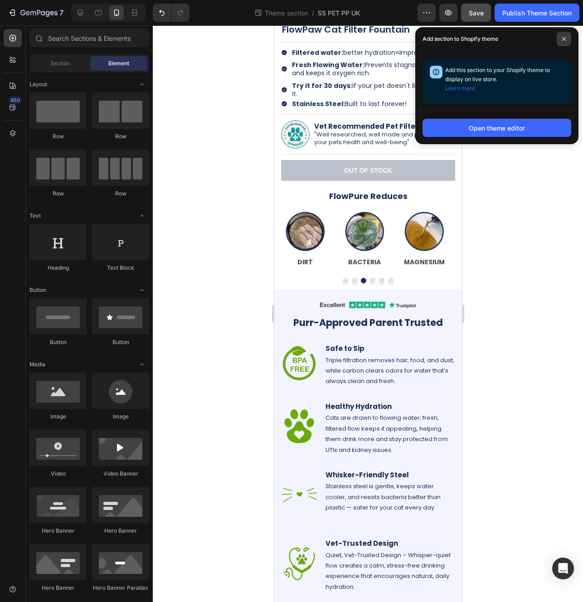
click at [567, 42] on span at bounding box center [564, 39] width 15 height 15
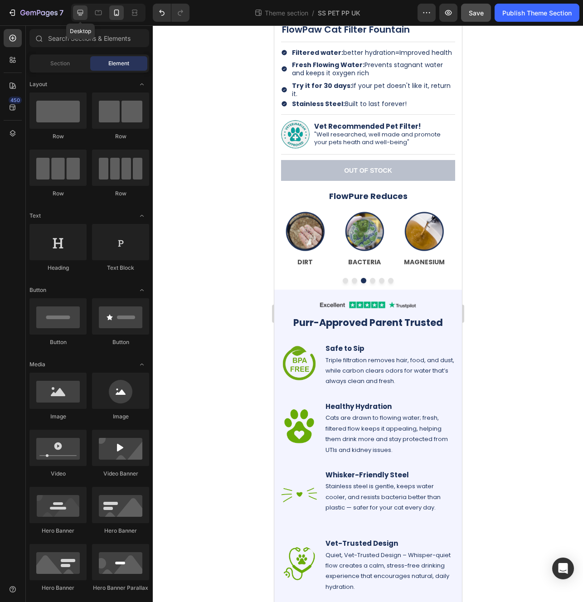
click at [77, 14] on icon at bounding box center [80, 12] width 9 height 9
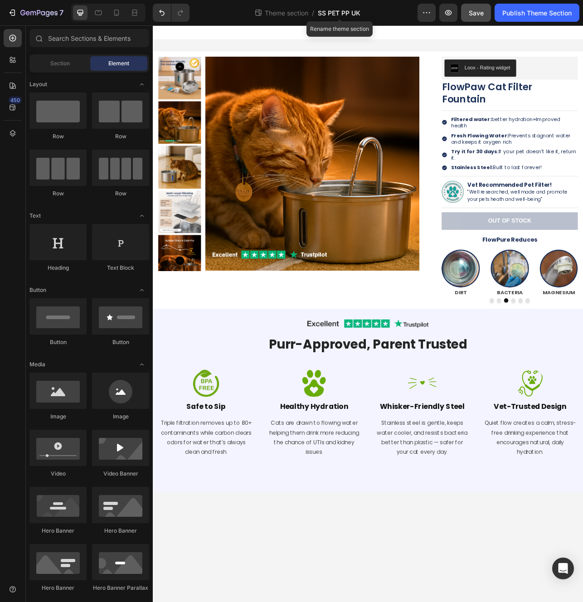
click at [330, 13] on span "SS PET PP UK" at bounding box center [339, 13] width 43 height 10
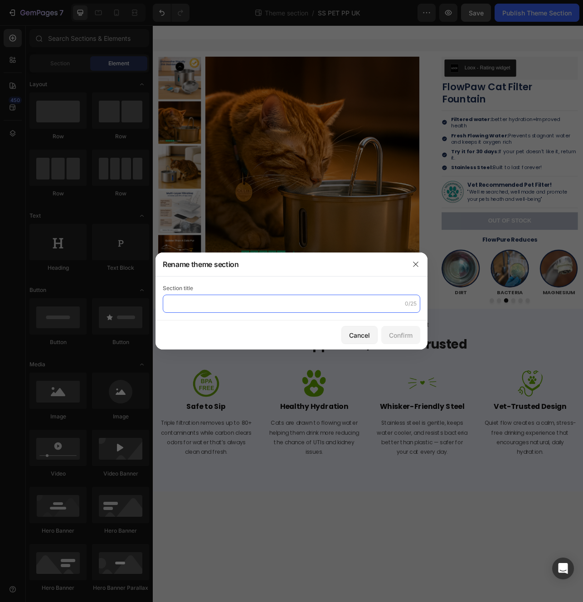
click at [215, 303] on input "text" at bounding box center [292, 304] width 258 height 18
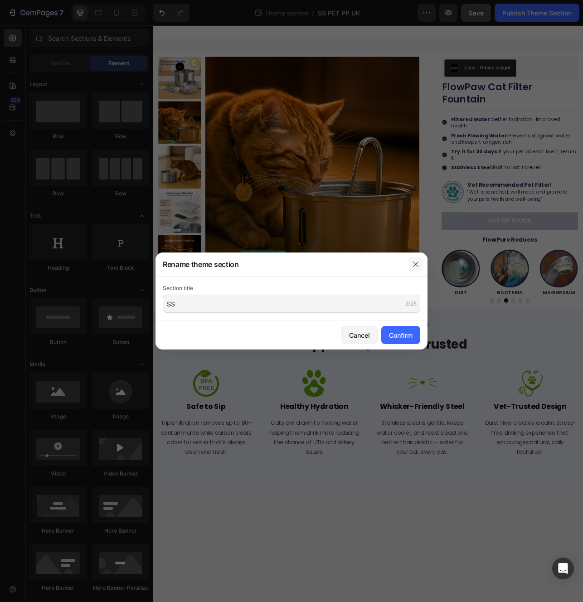
click at [420, 266] on button "button" at bounding box center [416, 264] width 15 height 15
type input "SS"
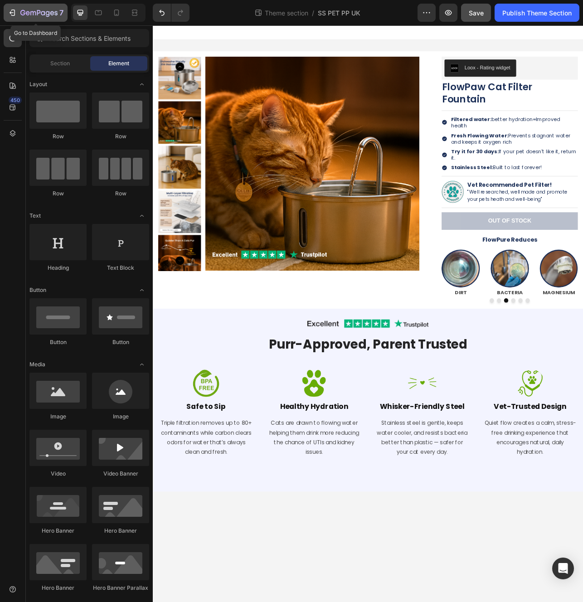
click at [20, 11] on icon "button" at bounding box center [38, 14] width 37 height 8
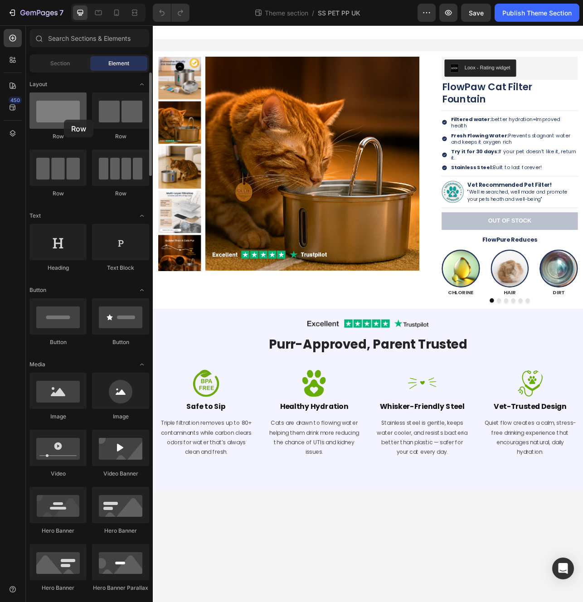
click at [64, 120] on div at bounding box center [57, 111] width 57 height 36
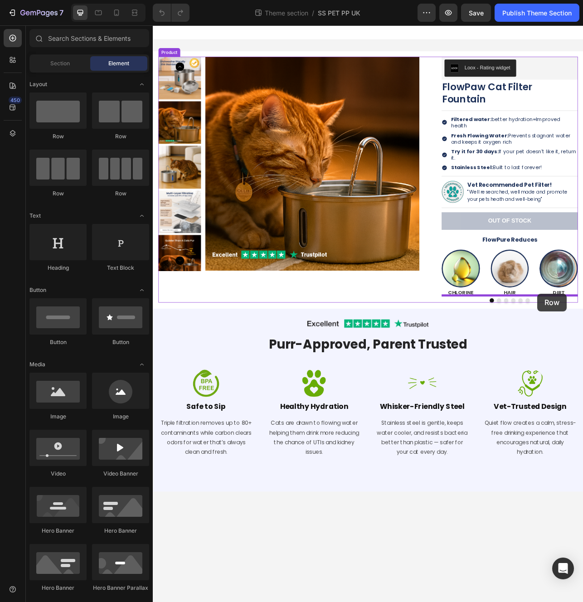
drag, startPoint x: 217, startPoint y: 145, endPoint x: 639, endPoint y: 365, distance: 475.7
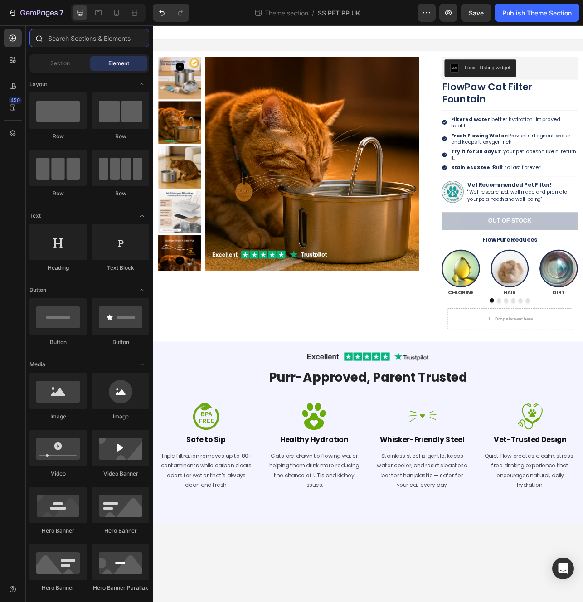
click at [56, 39] on input "text" at bounding box center [89, 38] width 120 height 18
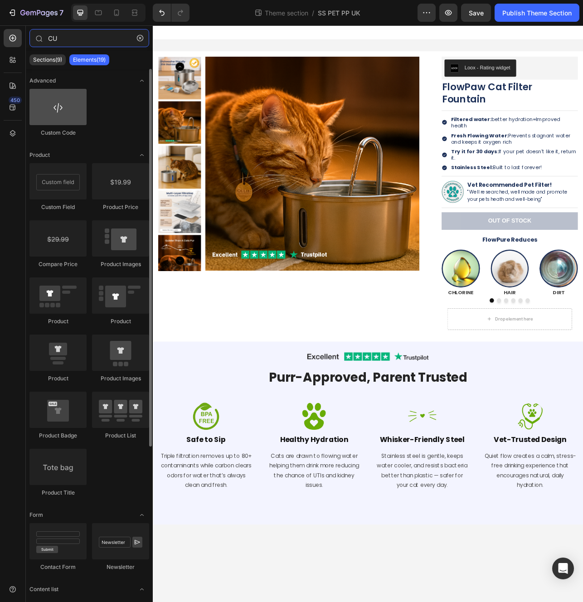
type input "CU"
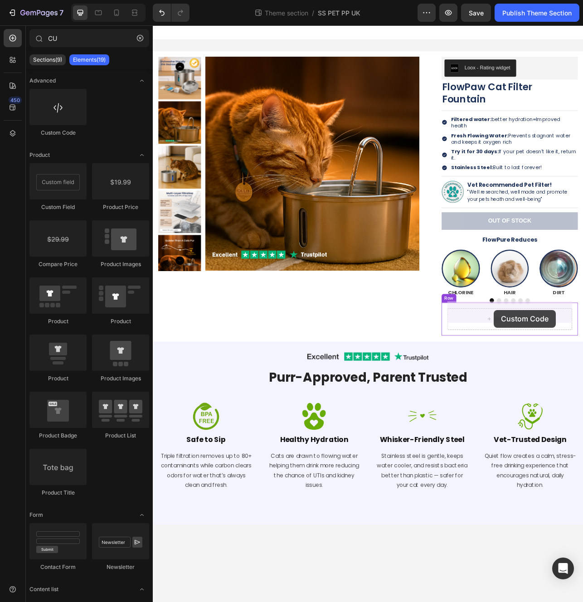
drag, startPoint x: 217, startPoint y: 133, endPoint x: 584, endPoint y: 385, distance: 445.5
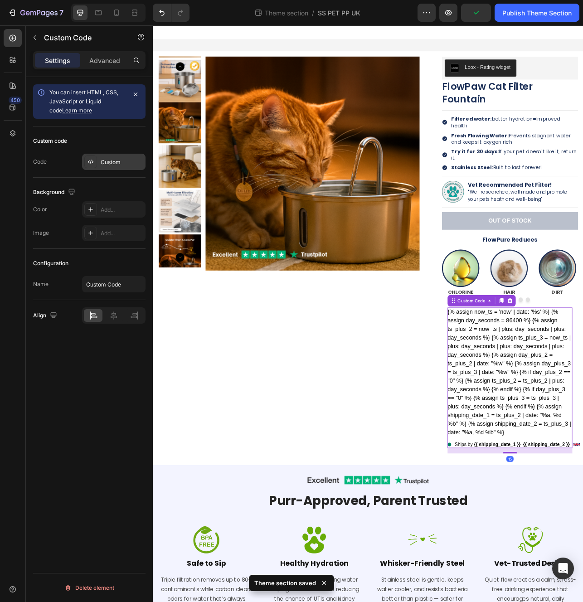
click at [125, 163] on div "Custom" at bounding box center [122, 162] width 43 height 8
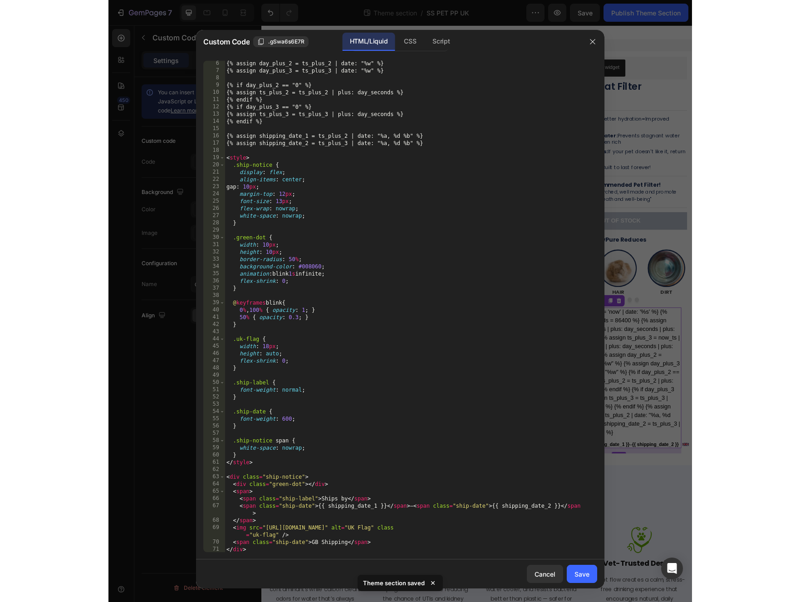
scroll to position [37, 0]
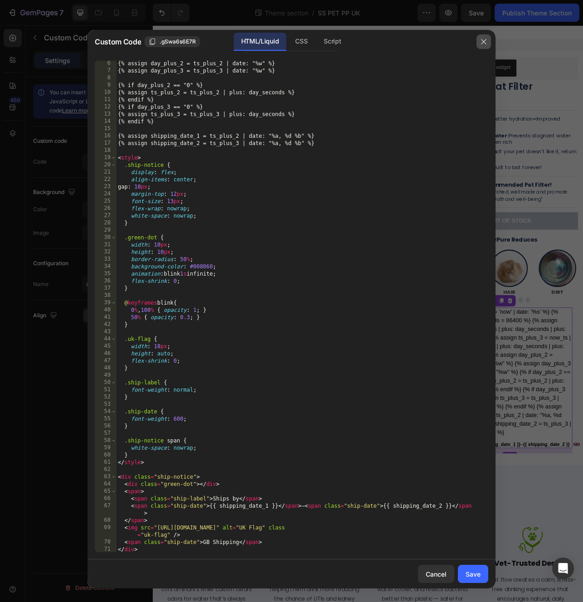
click at [485, 36] on button "button" at bounding box center [484, 41] width 15 height 15
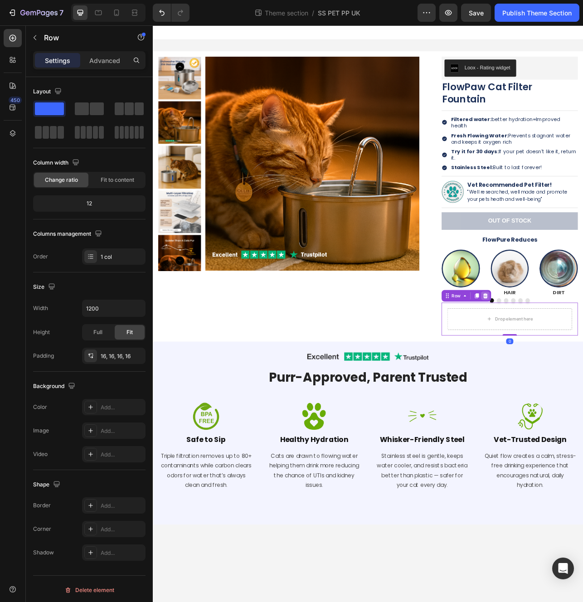
click at [576, 364] on icon at bounding box center [573, 367] width 7 height 7
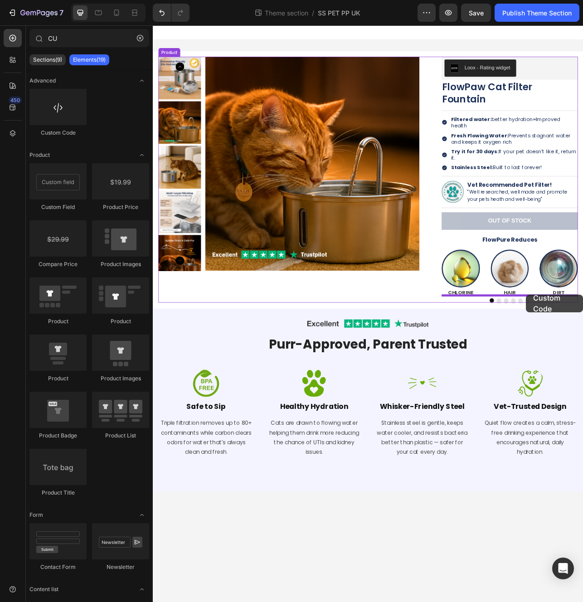
drag, startPoint x: 207, startPoint y: 132, endPoint x: 625, endPoint y: 366, distance: 479.2
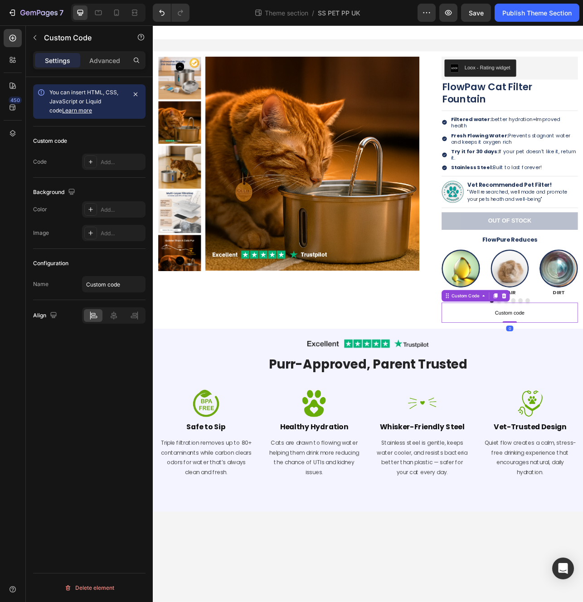
click at [113, 160] on div "Add..." at bounding box center [122, 162] width 43 height 8
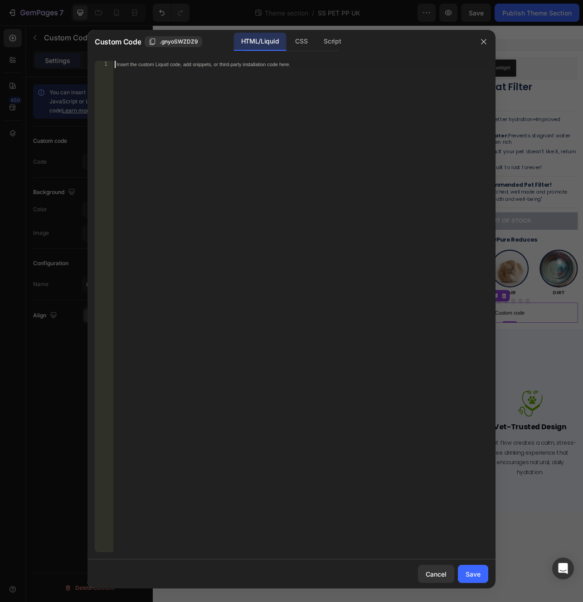
click at [219, 162] on div "Insert the custom Liquid code, add snippets, or third-party installation code h…" at bounding box center [300, 314] width 375 height 506
paste textarea "</div>"
type textarea "</div>"
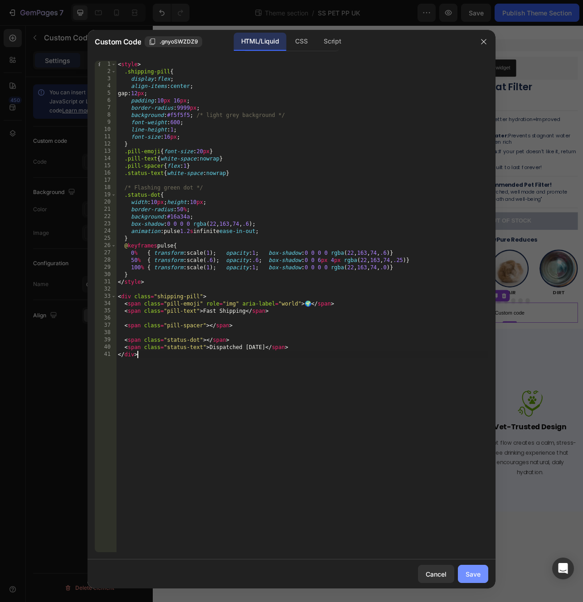
click at [472, 578] on div "Save" at bounding box center [473, 575] width 15 height 10
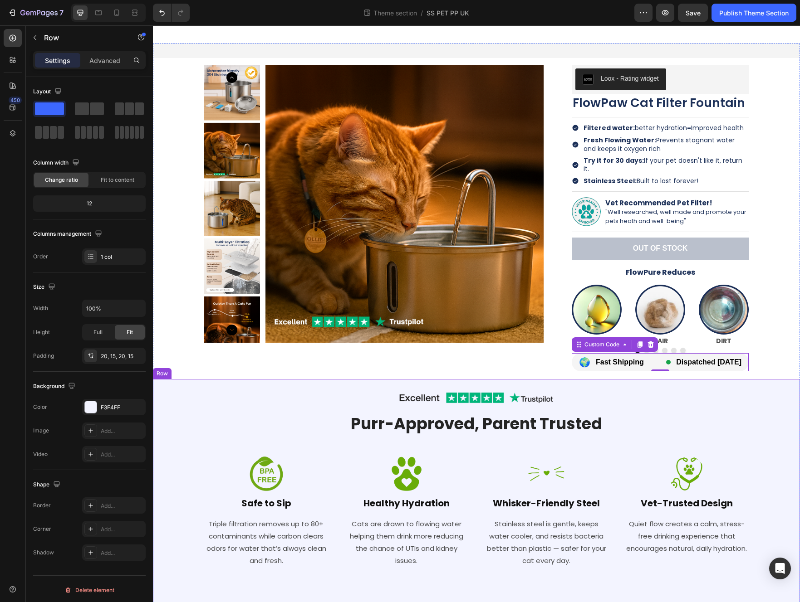
click at [583, 444] on div "Image Row Purr-Approved, Parent Trusted Heading Row Image Safe to Sip Heading T…" at bounding box center [476, 495] width 633 height 214
click at [583, 355] on div "🌍 Fast Shipping Dispatched [DATE]" at bounding box center [659, 362] width 177 height 18
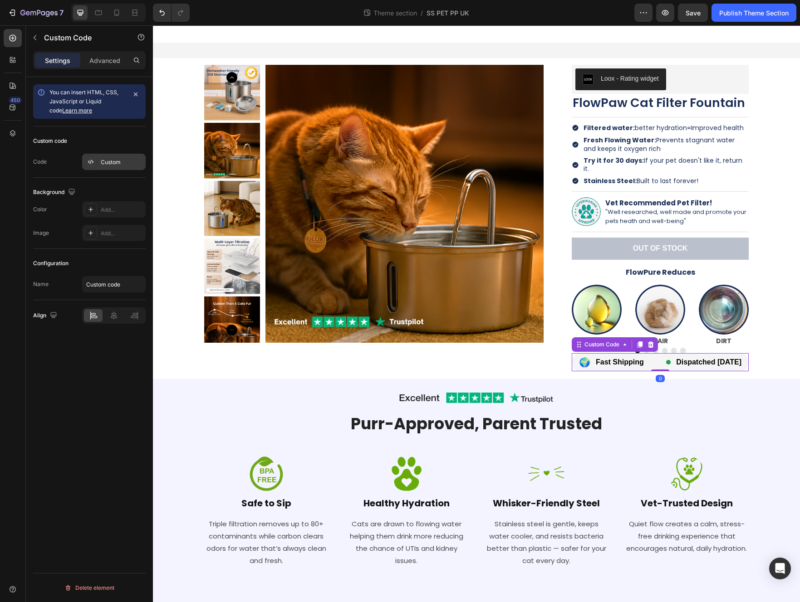
click at [98, 158] on div "Custom" at bounding box center [113, 162] width 63 height 16
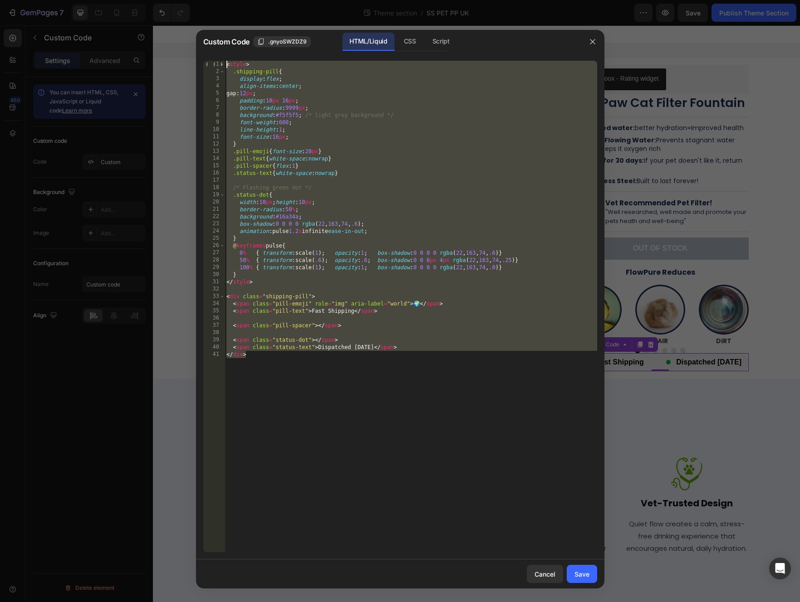
drag, startPoint x: 390, startPoint y: 309, endPoint x: 180, endPoint y: 47, distance: 335.6
click at [180, 47] on div "Custom Code .gnyoSWZDZ9 HTML/Liquid CSS Script </div> 1 2 3 4 5 6 7 8 9 10 11 1…" at bounding box center [400, 301] width 800 height 602
paste textarea "/div>"
type textarea "</div>"
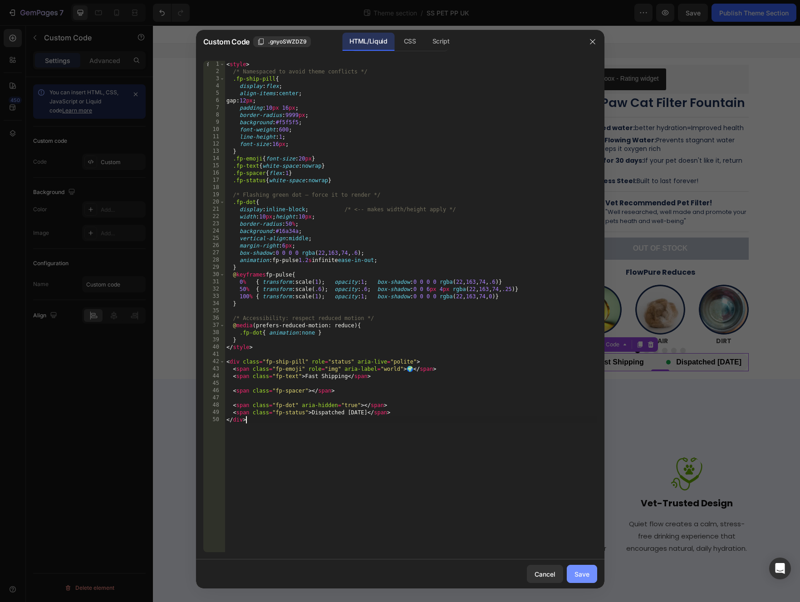
click at [579, 573] on div "Save" at bounding box center [581, 575] width 15 height 10
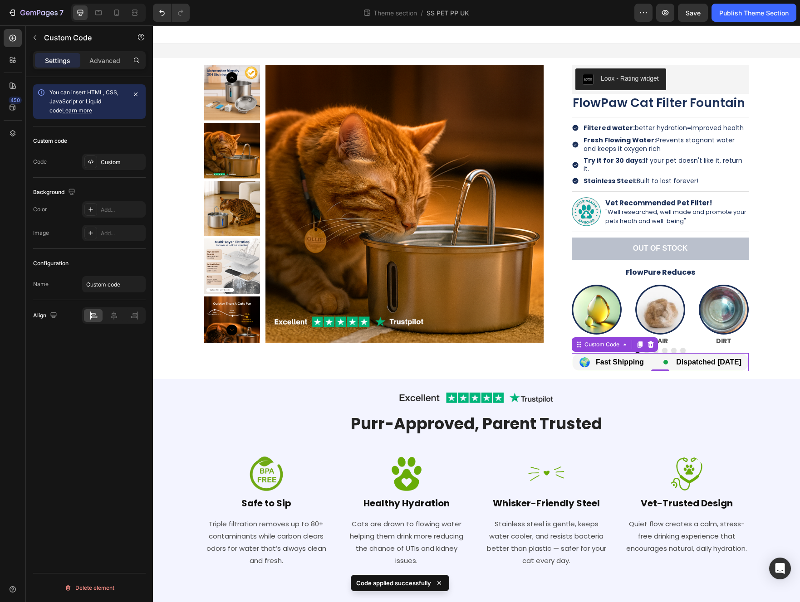
click at [583, 359] on span "Dispatched [DATE]" at bounding box center [708, 362] width 65 height 7
click at [583, 355] on div "🌍 Fast Shipping Dispatched [DATE]" at bounding box center [659, 362] width 177 height 18
click at [583, 15] on div "Publish Theme Section" at bounding box center [753, 13] width 69 height 10
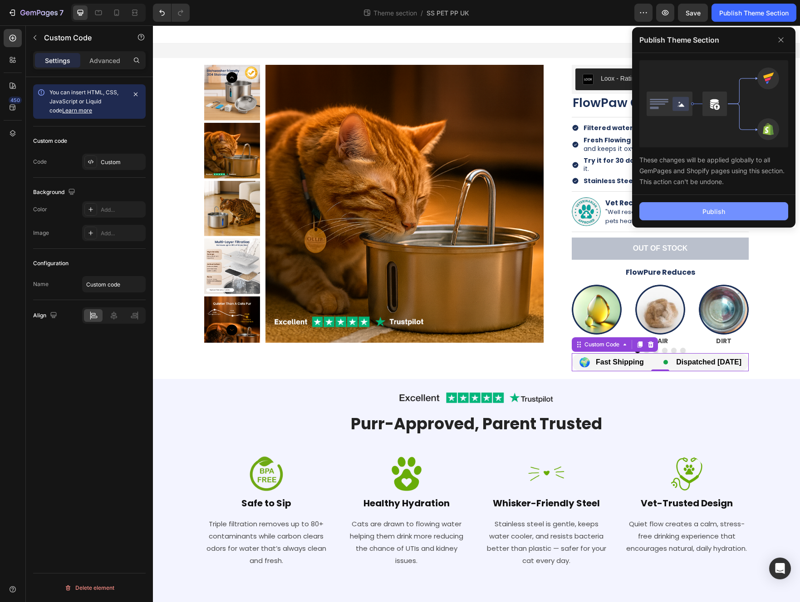
click at [583, 205] on button "Publish" at bounding box center [713, 211] width 149 height 18
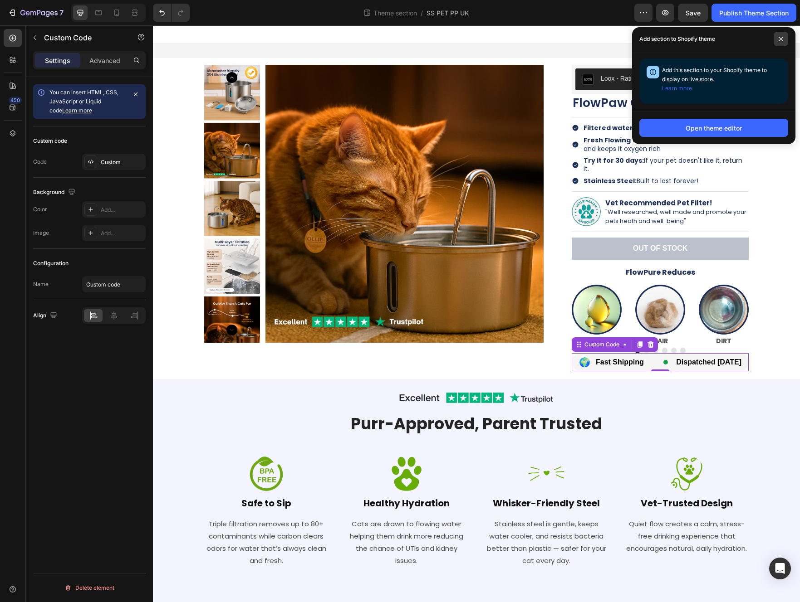
click at [583, 38] on span at bounding box center [780, 39] width 15 height 15
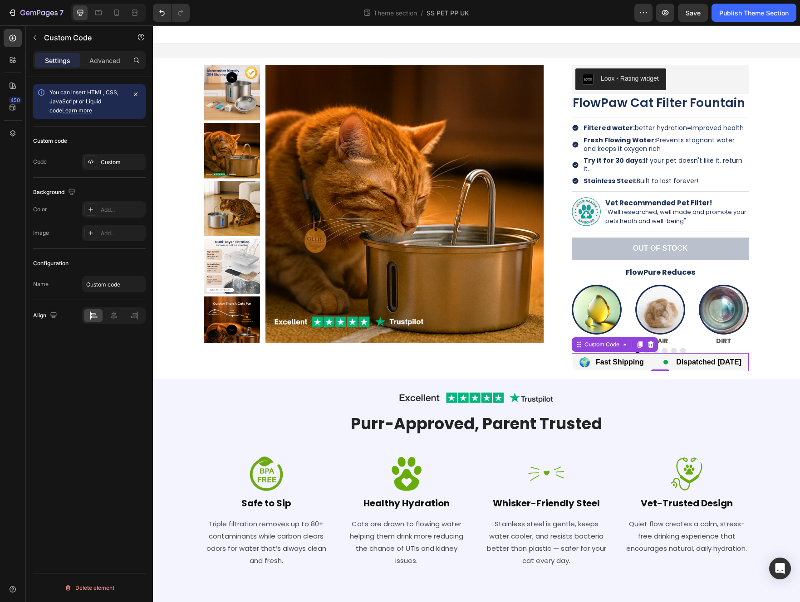
click at [583, 359] on span "Dispatched [DATE]" at bounding box center [708, 362] width 65 height 7
click at [115, 160] on div "Custom" at bounding box center [122, 162] width 43 height 8
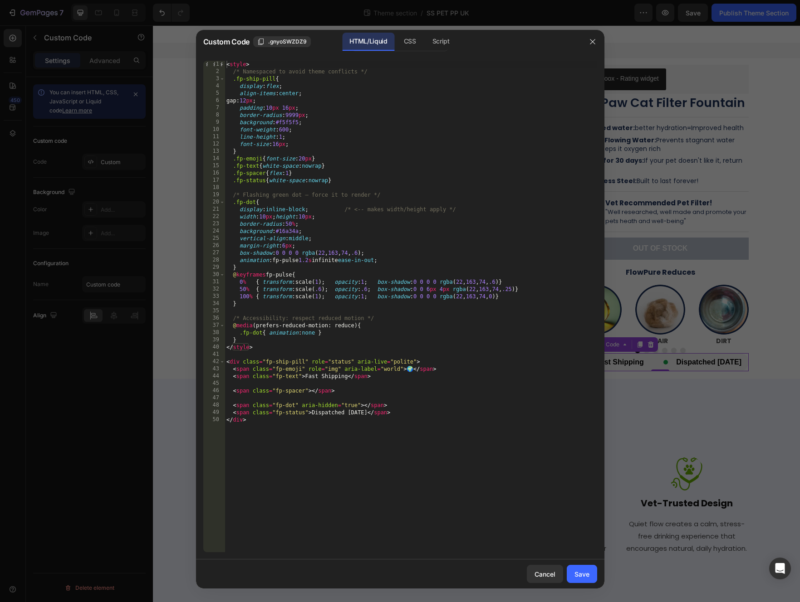
click at [279, 142] on div "< style > /* Namespaced to avoid theme conflicts */ .fp-ship-pill { display : f…" at bounding box center [410, 314] width 372 height 506
type textarea "font-size:11px;"
click at [579, 570] on div "Save" at bounding box center [581, 575] width 15 height 10
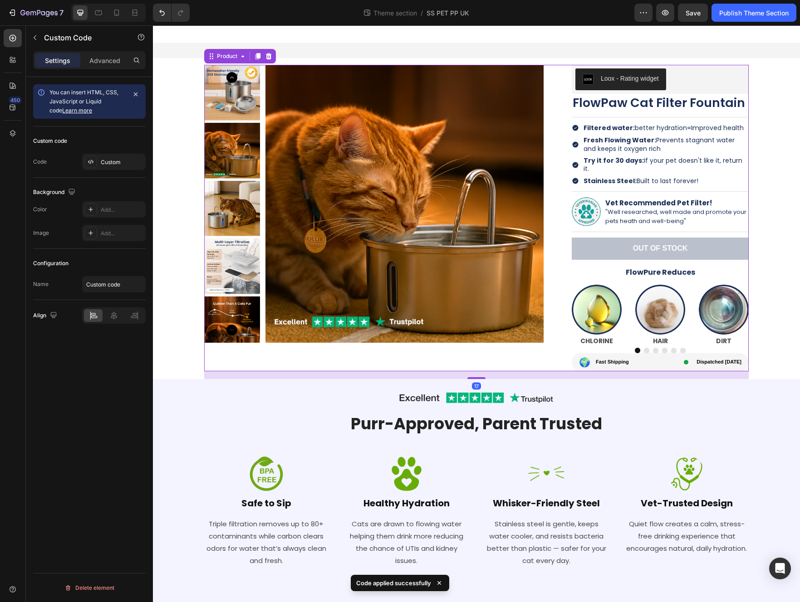
click at [513, 356] on div "Product Images" at bounding box center [381, 218] width 354 height 307
click at [583, 354] on div "🌍 Fast Shipping Dispatched [DATE]" at bounding box center [659, 362] width 177 height 18
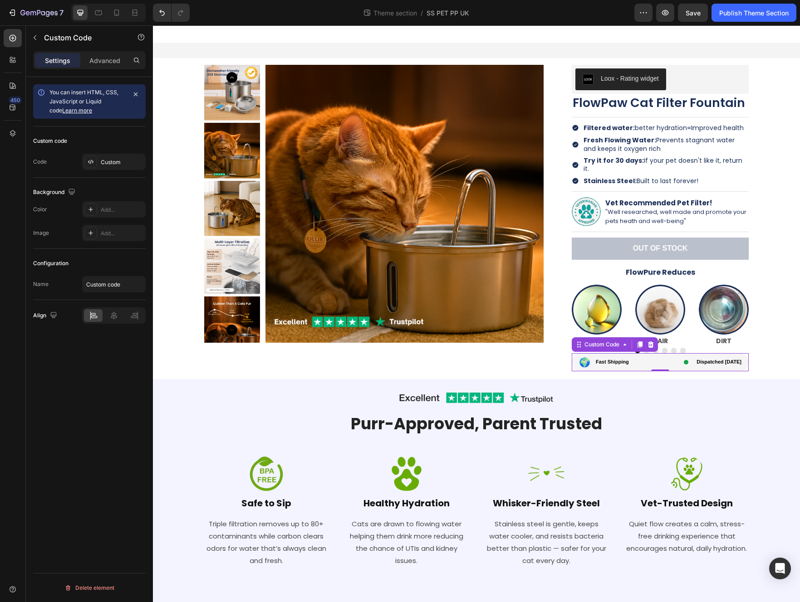
click at [583, 353] on div "🌍 Fast Shipping Dispatched [DATE]" at bounding box center [659, 362] width 177 height 18
click at [107, 159] on div "Custom" at bounding box center [122, 162] width 43 height 8
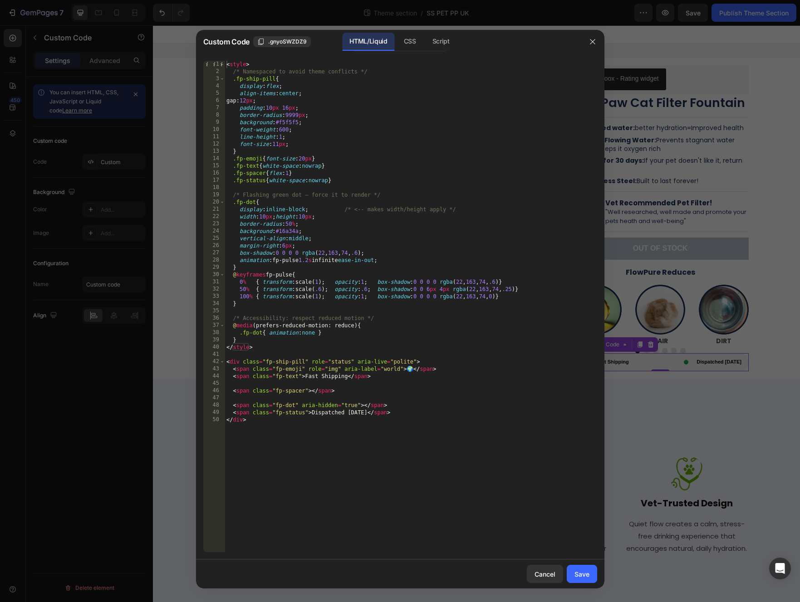
click at [290, 224] on div "< style > /* Namespaced to avoid theme conflicts */ .fp-ship-pill { display : f…" at bounding box center [410, 314] width 372 height 506
click at [334, 224] on div "< style > /* Namespaced to avoid theme conflicts */ .fp-ship-pill { display : f…" at bounding box center [410, 314] width 372 height 506
type textarea "border-radius:20%;"
click at [582, 571] on div "Save" at bounding box center [581, 575] width 15 height 10
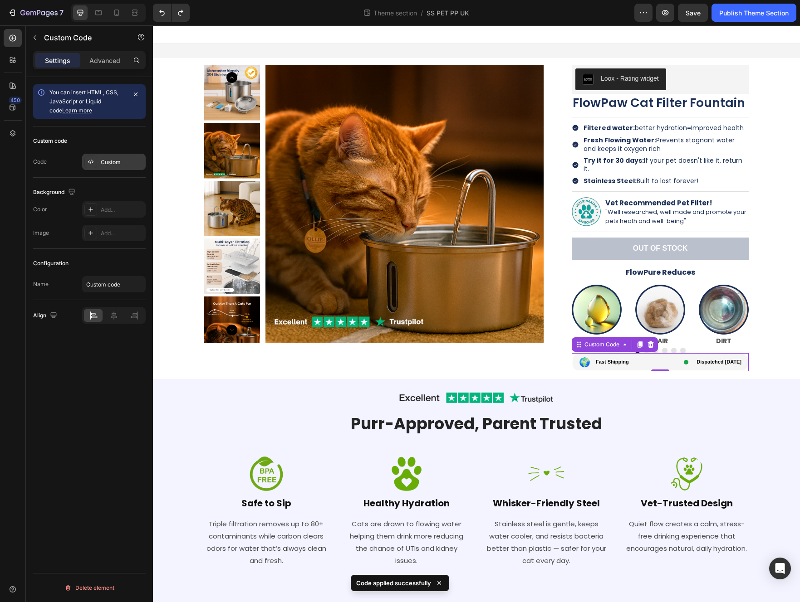
click at [116, 157] on div "Custom" at bounding box center [113, 162] width 63 height 16
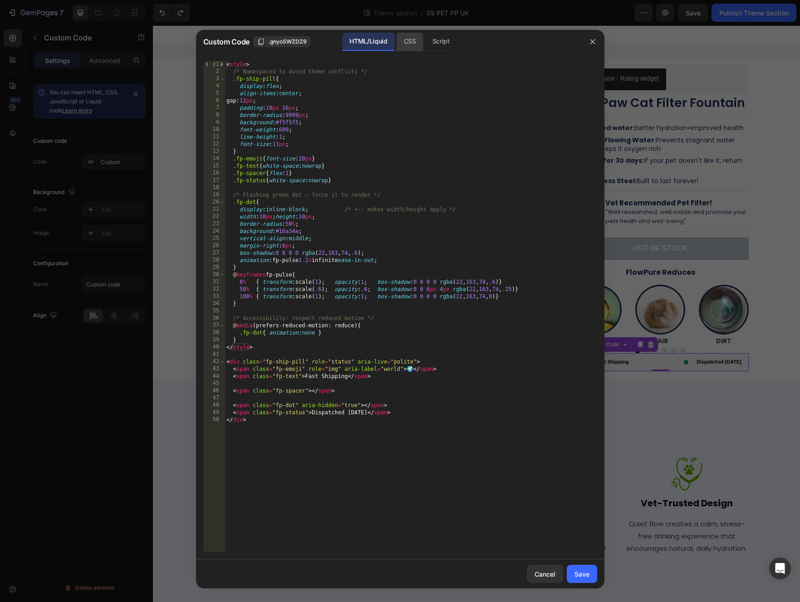
click at [425, 43] on div "CSS" at bounding box center [441, 42] width 32 height 18
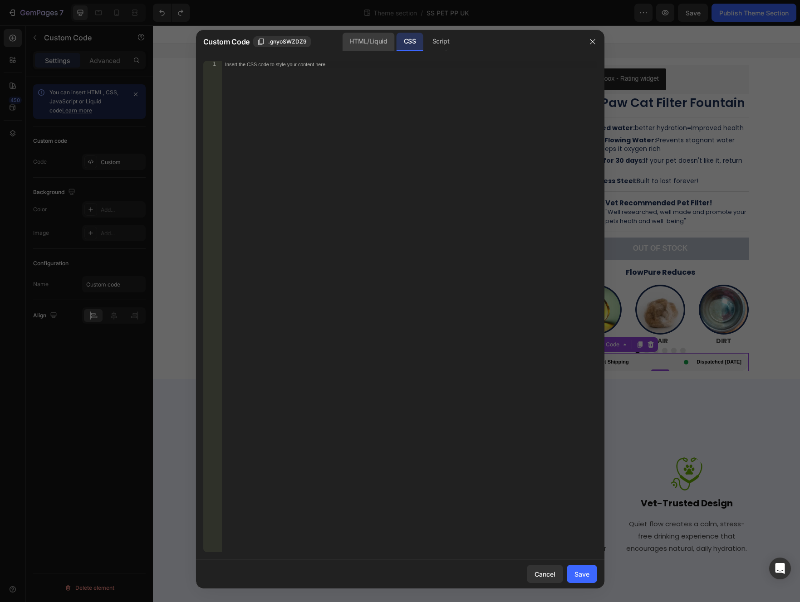
click at [383, 45] on div "HTML/Liquid" at bounding box center [368, 42] width 52 height 18
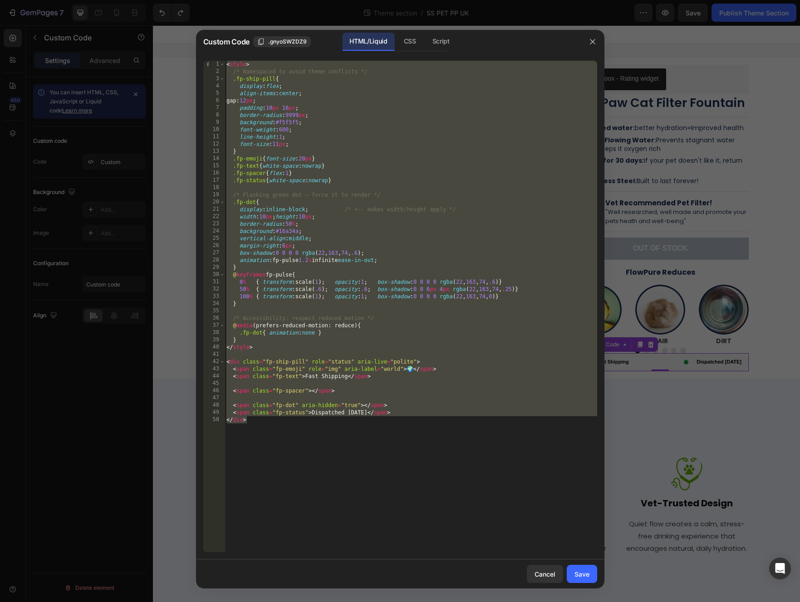
drag, startPoint x: 589, startPoint y: 42, endPoint x: 451, endPoint y: 40, distance: 138.3
click at [492, 40] on div "Custom Code .gnyoSWZDZ9 HTML/Liquid CSS Script" at bounding box center [400, 42] width 408 height 24
click at [425, 39] on div "CSS" at bounding box center [441, 42] width 32 height 18
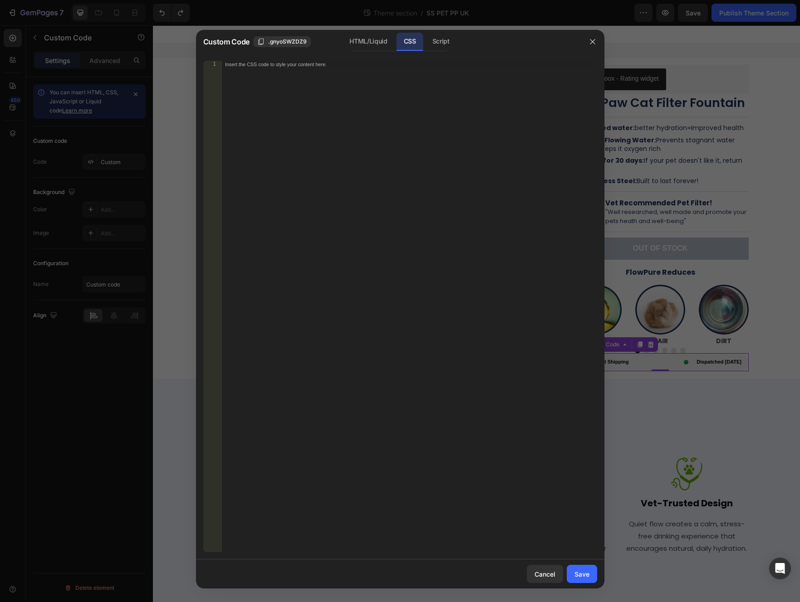
click at [363, 63] on div "Insert the CSS code to style your content here." at bounding box center [390, 64] width 331 height 6
click at [377, 44] on div "HTML/Liquid" at bounding box center [368, 42] width 52 height 18
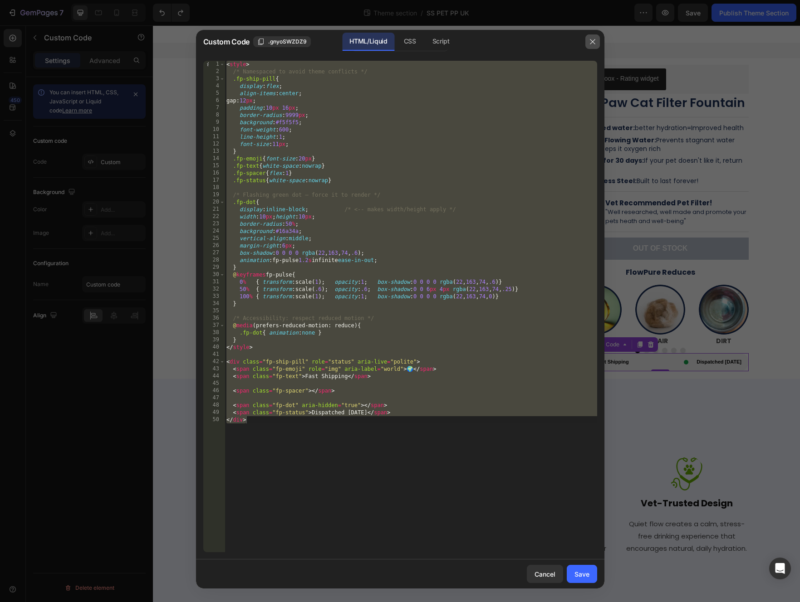
click at [583, 46] on button "button" at bounding box center [592, 41] width 15 height 15
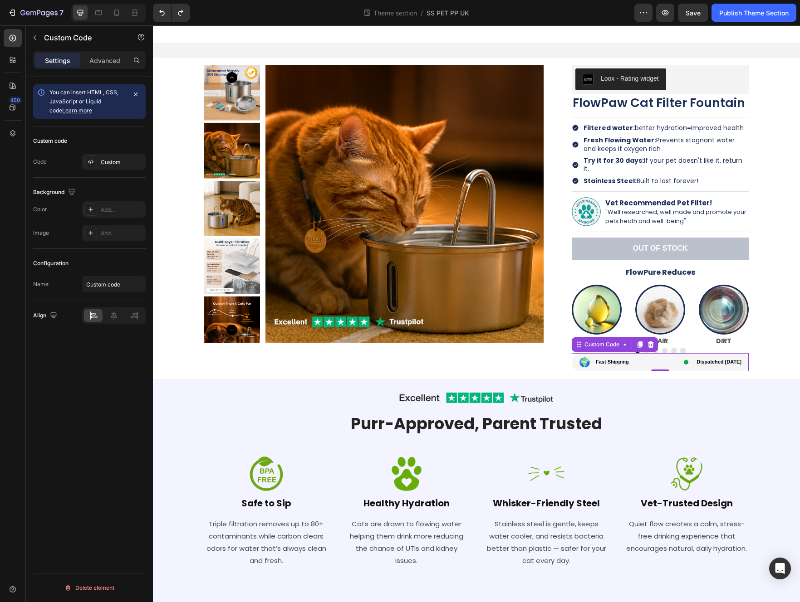
click at [583, 360] on span "Fast Shipping" at bounding box center [611, 362] width 33 height 5
click at [111, 166] on div "Custom" at bounding box center [122, 162] width 43 height 8
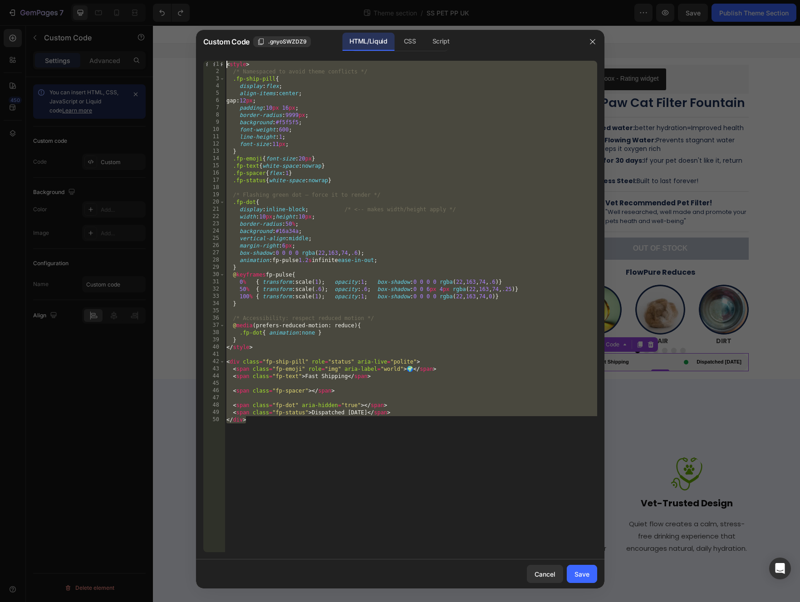
drag, startPoint x: 445, startPoint y: 422, endPoint x: 181, endPoint y: 45, distance: 460.1
click at [181, 45] on div "Custom Code .gnyoSWZDZ9 HTML/Liquid CSS Script </div> 1 2 3 4 5 6 7 8 9 10 11 1…" at bounding box center [400, 301] width 800 height 602
paste textarea "/div>"
type textarea "</div>"
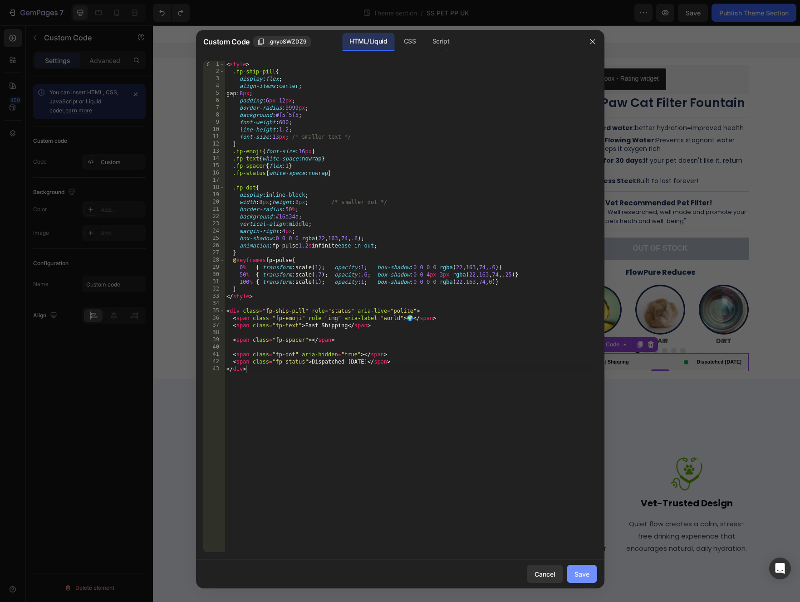
click at [583, 577] on div "Save" at bounding box center [581, 575] width 15 height 10
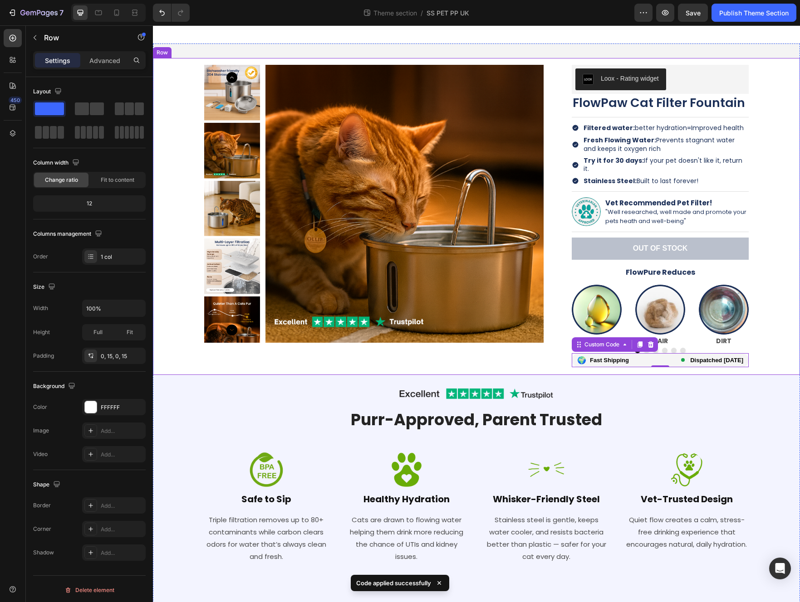
click at [533, 360] on div "Product Images Loox - Rating widget Loox FlowPaw Cat Filter Fountain Product Ti…" at bounding box center [476, 216] width 633 height 317
drag, startPoint x: 704, startPoint y: 339, endPoint x: 688, endPoint y: 342, distance: 15.7
click at [583, 348] on div at bounding box center [659, 350] width 177 height 5
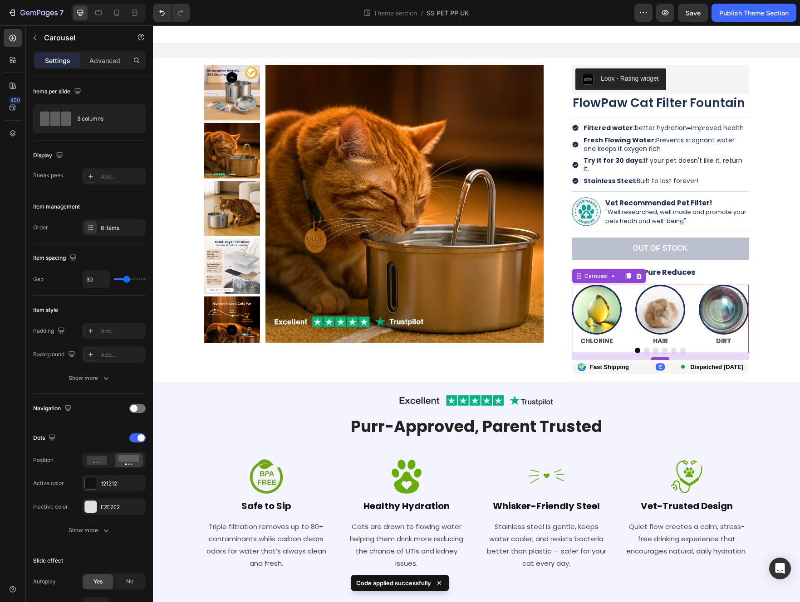
drag, startPoint x: 660, startPoint y: 344, endPoint x: 662, endPoint y: 351, distance: 7.0
click at [583, 357] on div at bounding box center [660, 358] width 18 height 3
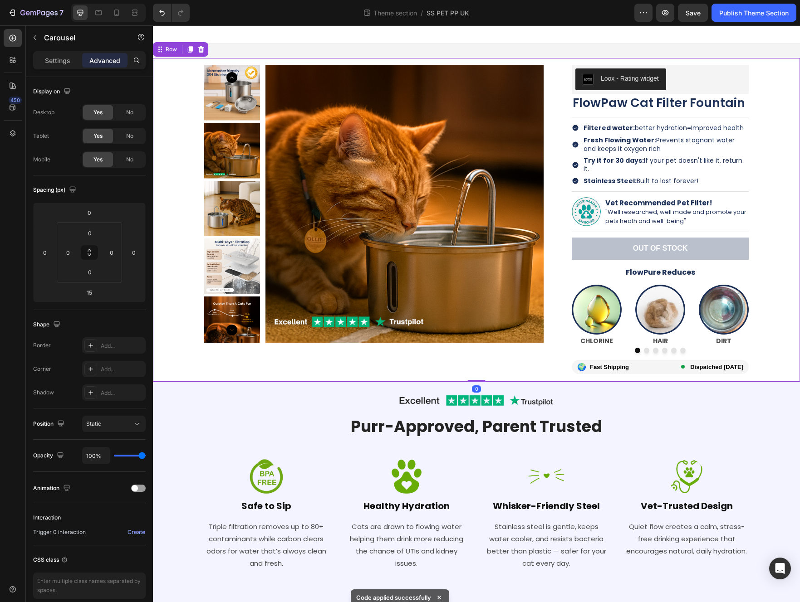
click at [583, 363] on div "Product Images Loox - Rating widget Loox FlowPaw Cat Filter Fountain Product Ti…" at bounding box center [476, 220] width 633 height 324
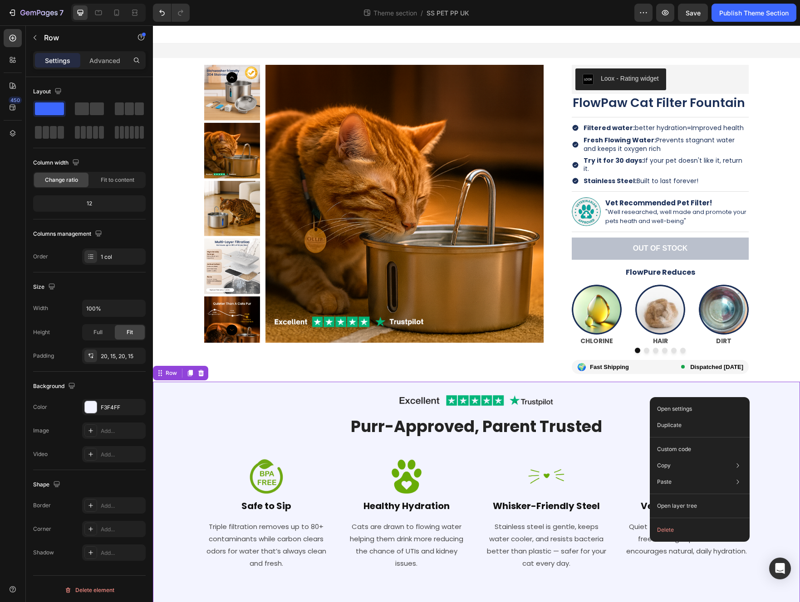
click at [574, 382] on div "Image Row Purr-Approved, Parent Trusted Heading Row Image Safe to Sip Heading T…" at bounding box center [476, 498] width 647 height 232
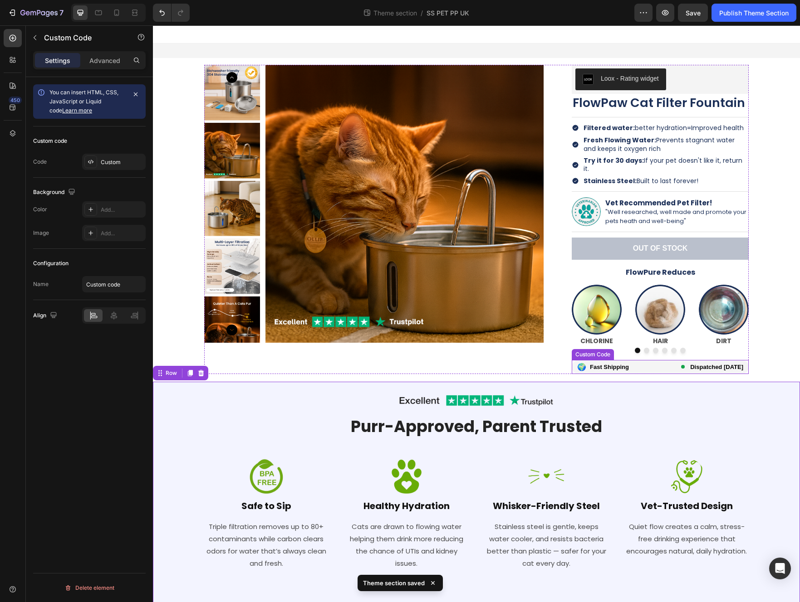
click at [583, 360] on div "🌍 Fast Shipping Dispatched [DATE]" at bounding box center [659, 367] width 177 height 14
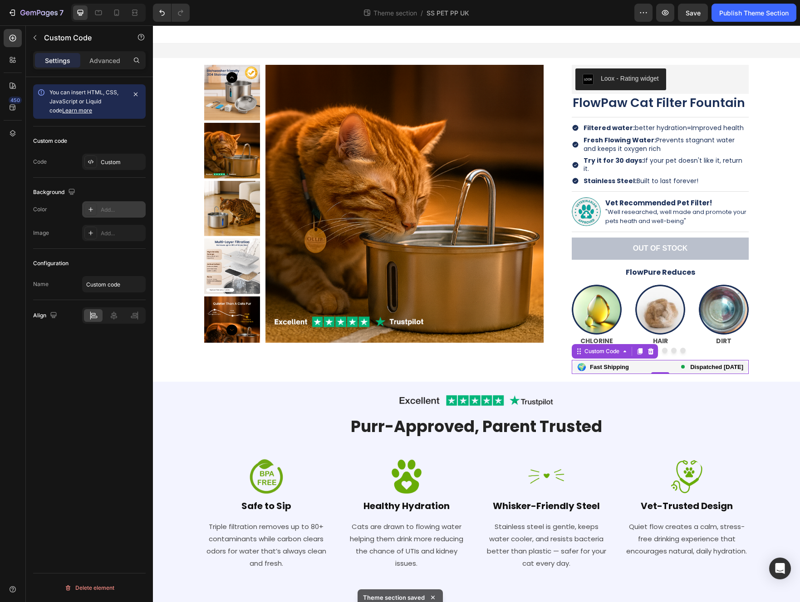
click at [96, 209] on div at bounding box center [90, 209] width 13 height 13
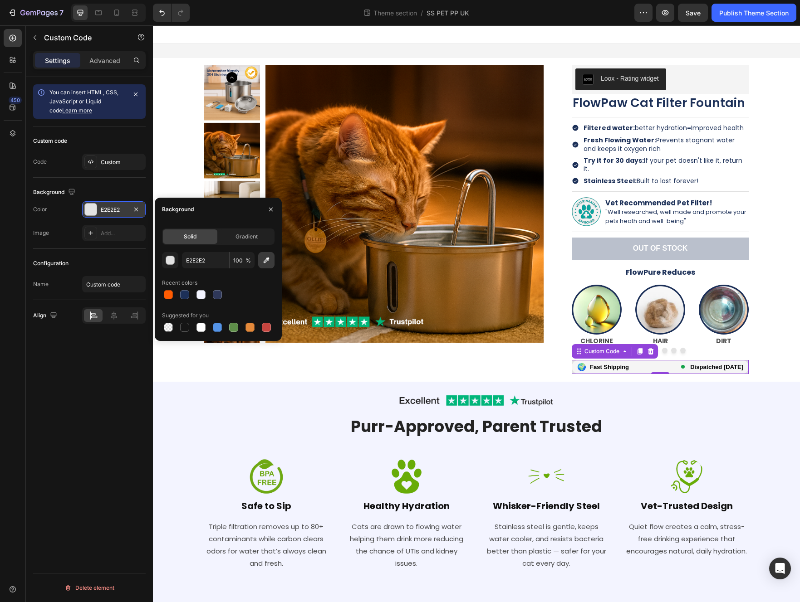
click at [266, 263] on icon "button" at bounding box center [266, 260] width 9 height 9
type input "F5F5F5"
click at [196, 262] on input "F5F5F5" at bounding box center [205, 260] width 47 height 16
click at [583, 394] on div "Image Row" at bounding box center [476, 401] width 544 height 21
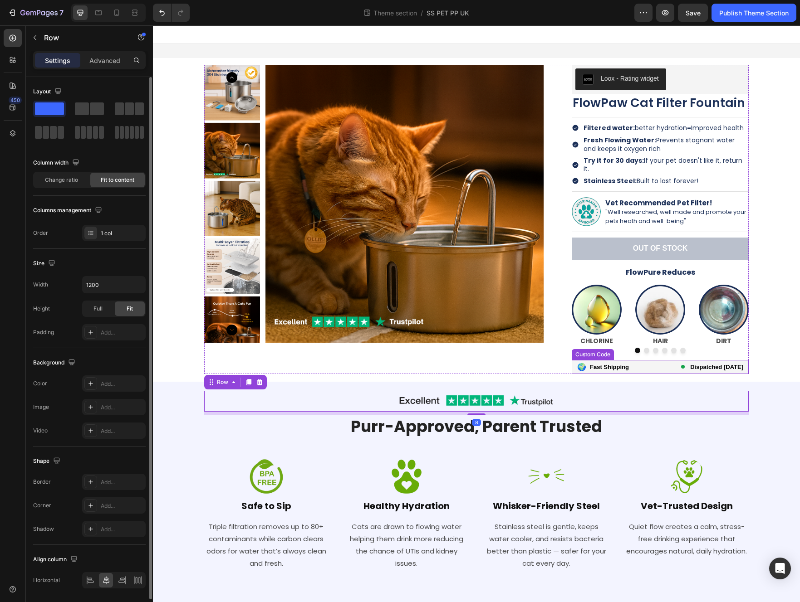
click at [583, 360] on div "🌍 Fast Shipping Dispatched [DATE]" at bounding box center [659, 367] width 177 height 14
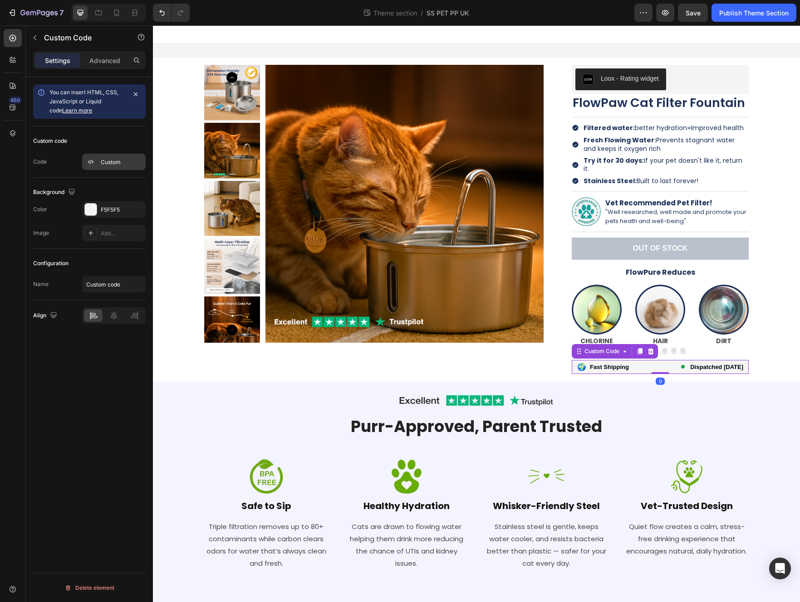
click at [123, 160] on div "Custom" at bounding box center [122, 162] width 43 height 8
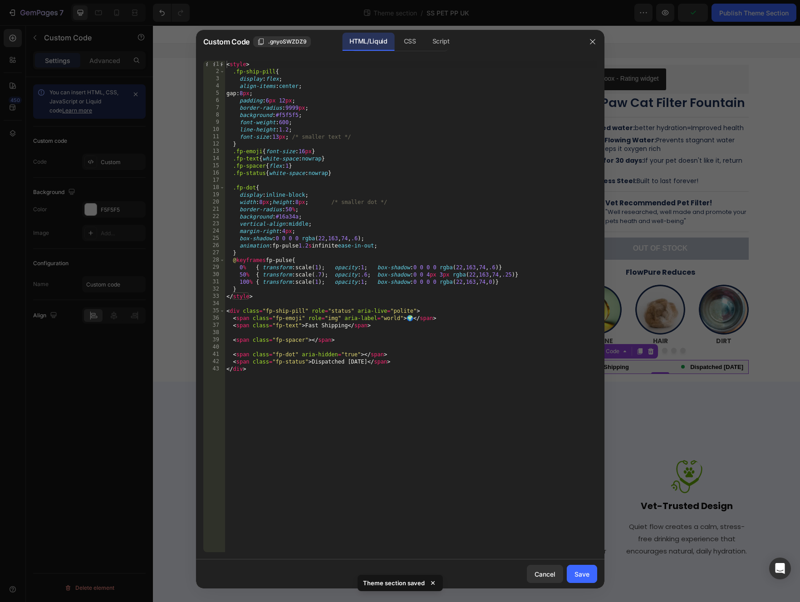
click at [286, 117] on div "< style > .fp-ship-pill { display : flex ; align-items : center ; gap : 8 px ; …" at bounding box center [410, 314] width 372 height 506
click at [288, 117] on div "< style > .fp-ship-pill { display : flex ; align-items : center ; gap : 8 px ; …" at bounding box center [410, 314] width 372 height 506
paste textarea "F5F5F"
click at [410, 151] on div "< style > .fp-ship-pill { display : flex ; align-items : center ; gap : 8 px ; …" at bounding box center [410, 314] width 372 height 506
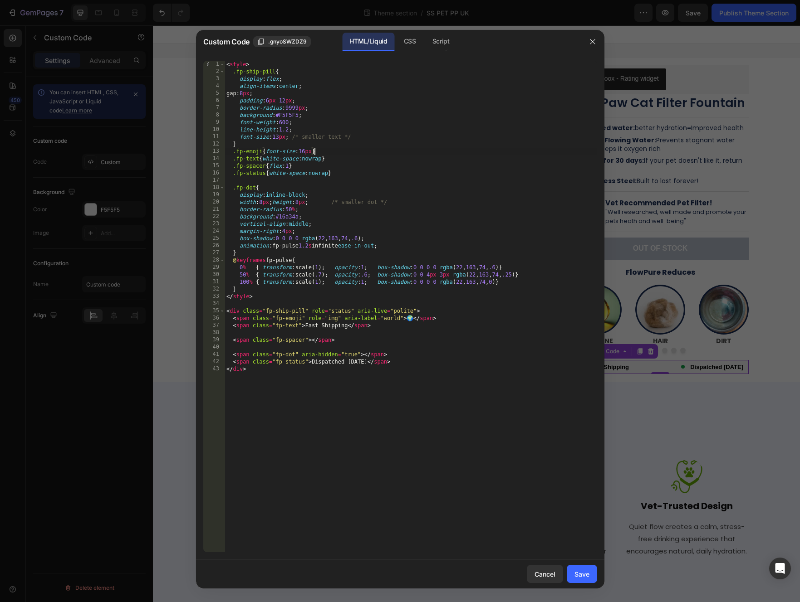
click at [268, 99] on div "< style > .fp-ship-pill { display : flex ; align-items : center ; gap : 8 px ; …" at bounding box center [410, 314] width 372 height 506
click at [284, 100] on div "< style > .fp-ship-pill { display : flex ; align-items : center ; gap : 8 px ; …" at bounding box center [410, 314] width 372 height 506
click at [504, 156] on div "< style > .fp-ship-pill { display : flex ; align-items : center ; gap : 8 px ; …" at bounding box center [410, 314] width 372 height 506
type textarea ".fp-text{white-space:nowrap}"
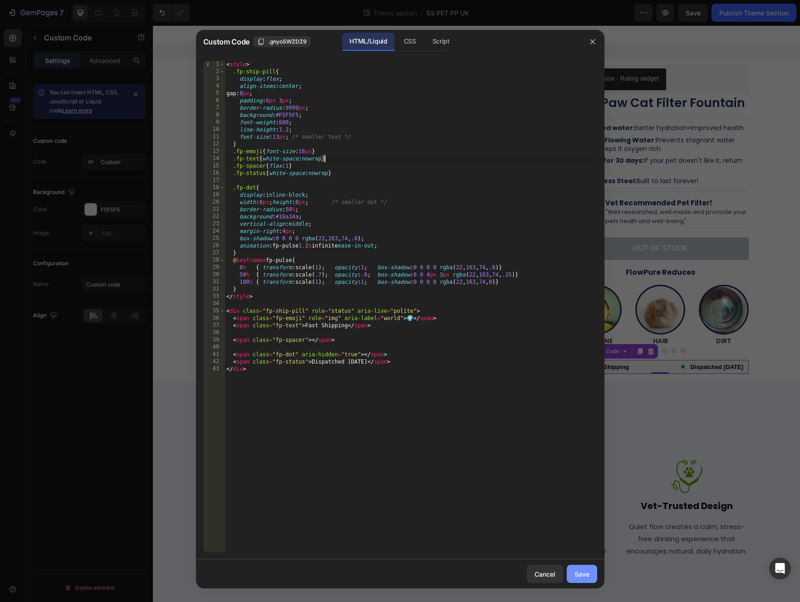
click at [583, 569] on button "Save" at bounding box center [581, 574] width 30 height 18
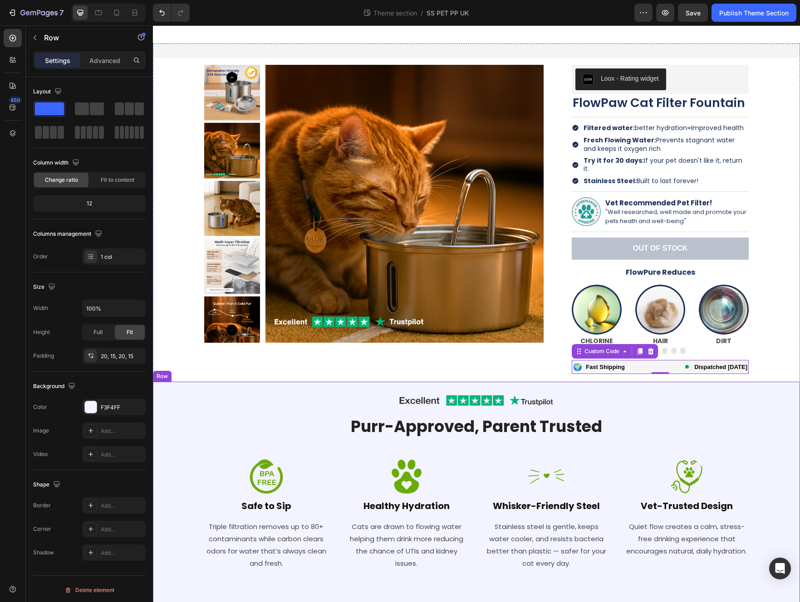
click at [583, 398] on div "Image Row Purr-Approved, Parent Trusted Heading Row Image Safe to Sip Heading T…" at bounding box center [476, 498] width 633 height 214
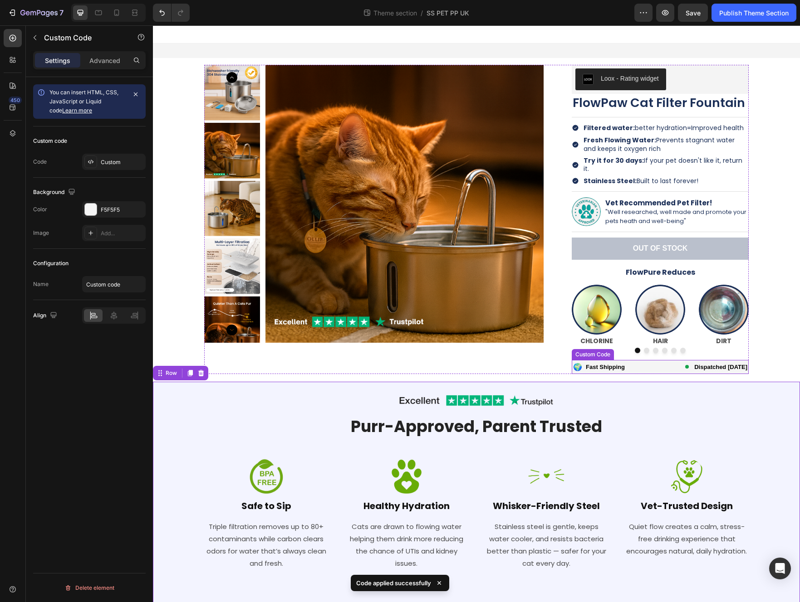
click at [583, 360] on div "🌍 Fast Shipping Dispatched [DATE]" at bounding box center [659, 367] width 177 height 14
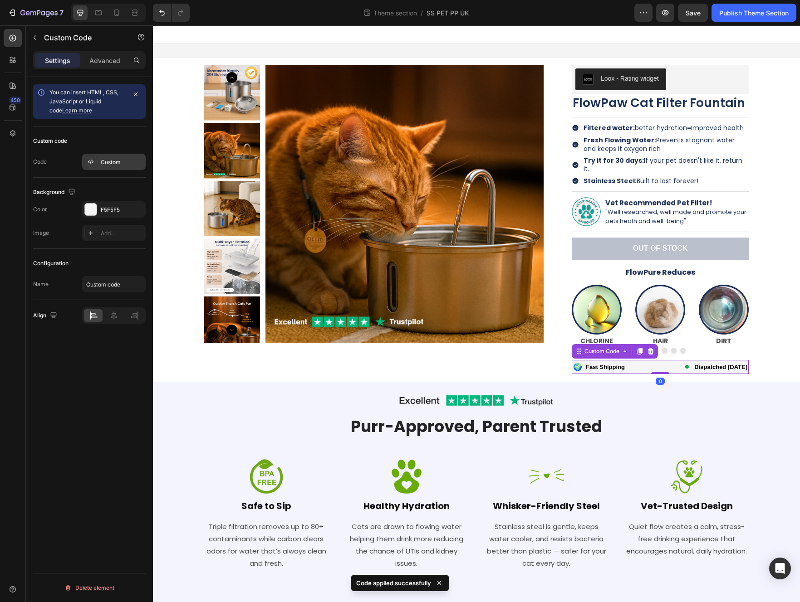
click at [111, 161] on div "Custom" at bounding box center [122, 162] width 43 height 8
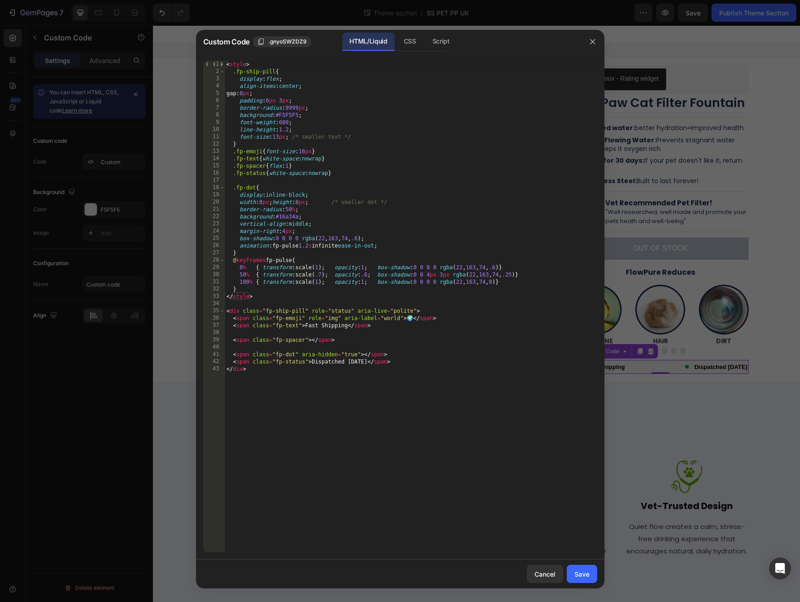
click at [282, 101] on div "< style > .fp-ship-pill { display : flex ; align-items : center ; gap : 8 px ; …" at bounding box center [410, 314] width 372 height 506
click at [525, 127] on div "< style > .fp-ship-pill { display : flex ; align-items : center ; gap : 8 px ; …" at bounding box center [410, 314] width 372 height 506
type textarea "line-height:1.2;"
click at [583, 575] on div "Save" at bounding box center [581, 575] width 15 height 10
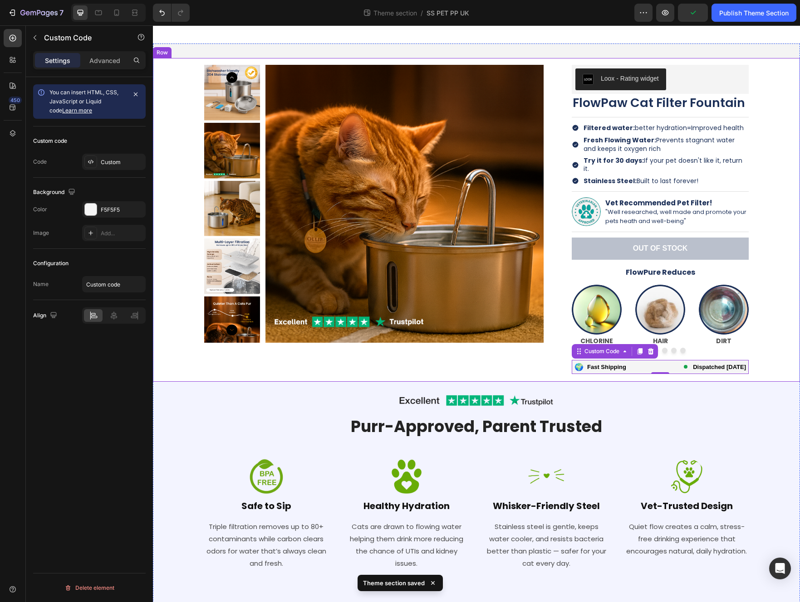
click at [583, 369] on div "Product Images Loox - Rating widget Loox FlowPaw Cat Filter Fountain Product Ti…" at bounding box center [476, 220] width 633 height 324
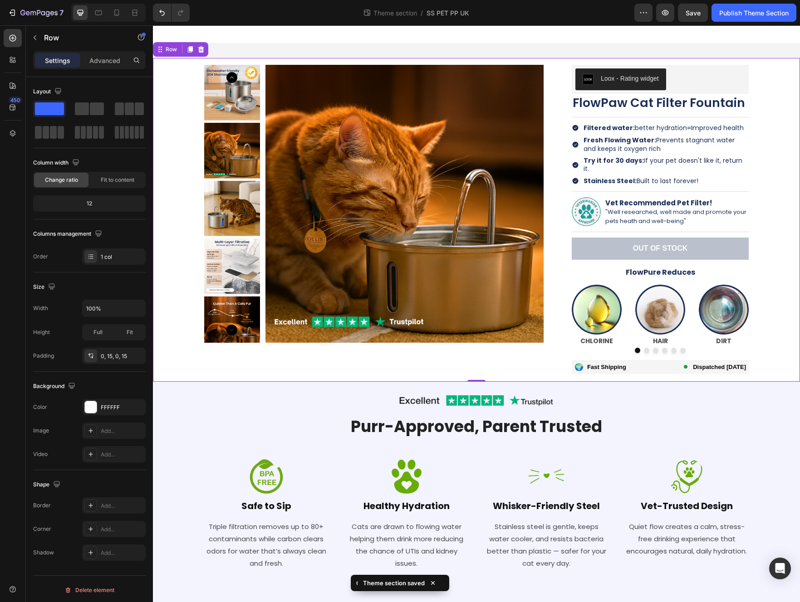
click at [583, 254] on div "Product Images Loox - Rating widget Loox FlowPaw Cat Filter Fountain Product Ti…" at bounding box center [476, 220] width 633 height 324
click at [583, 360] on div "🌍 Fast Shipping Dispatched [DATE]" at bounding box center [659, 367] width 177 height 14
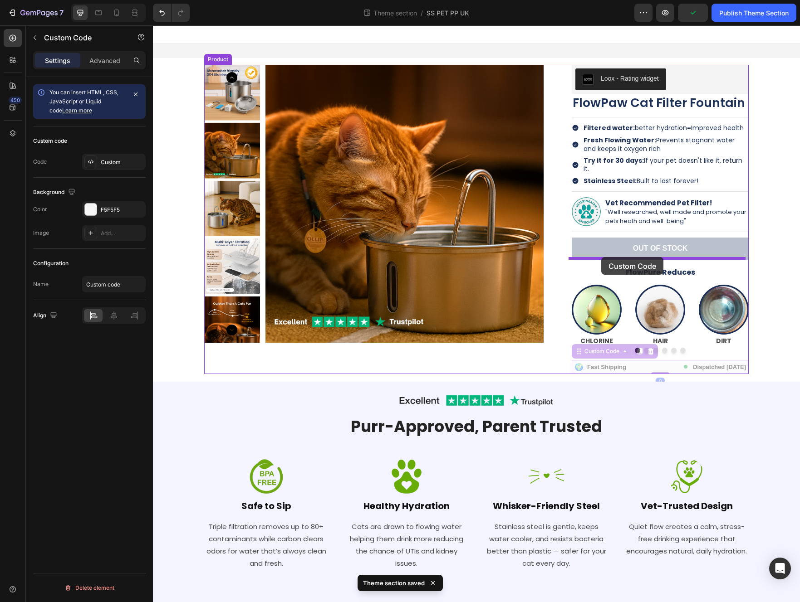
drag, startPoint x: 574, startPoint y: 347, endPoint x: 601, endPoint y: 257, distance: 93.8
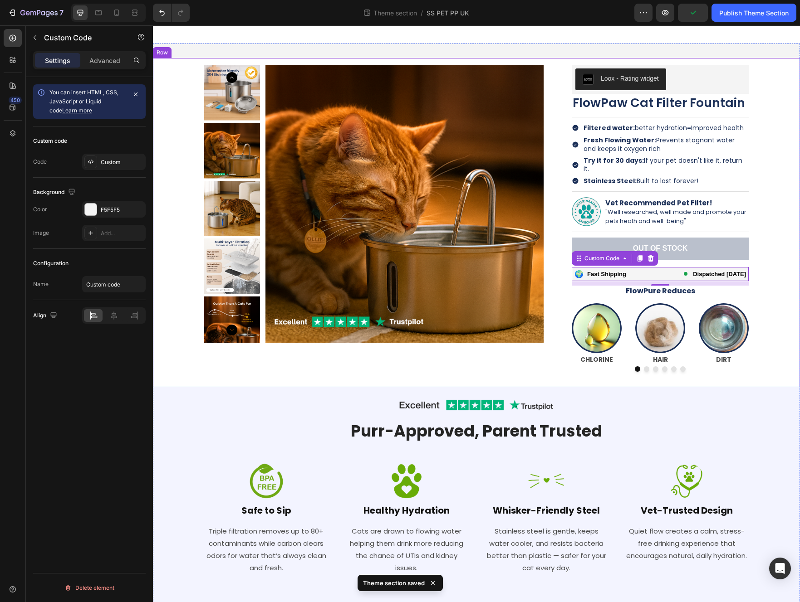
click at [583, 279] on div "Product Images Loox - Rating widget Loox FlowPaw Cat Filter Fountain Product Ti…" at bounding box center [476, 222] width 633 height 328
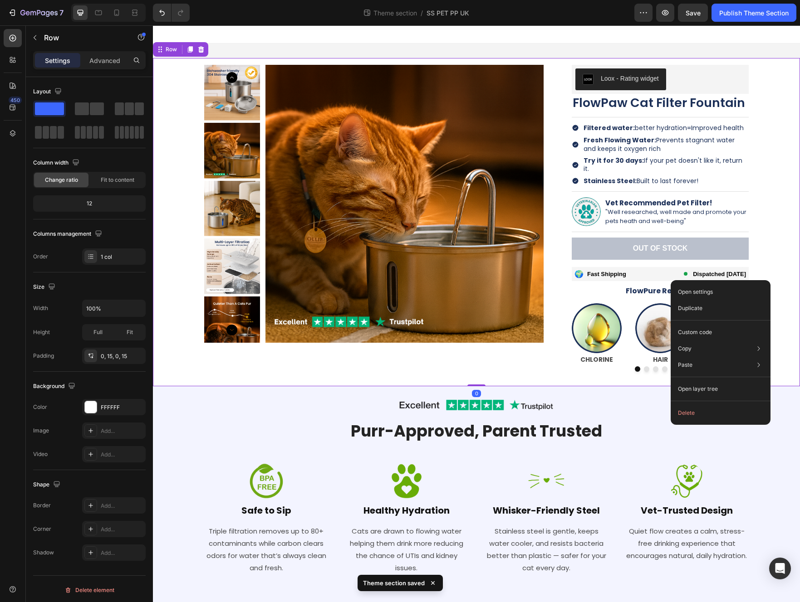
click at [583, 226] on div "Product Images Loox - Rating widget Loox FlowPaw Cat Filter Fountain Product Ti…" at bounding box center [476, 222] width 633 height 328
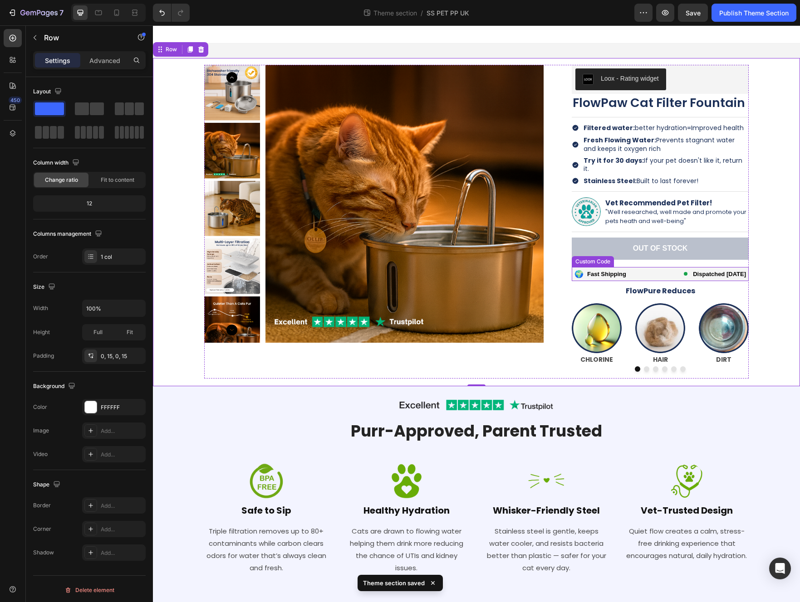
click at [583, 267] on div "🌍 Fast Shipping Dispatched [DATE]" at bounding box center [659, 274] width 177 height 14
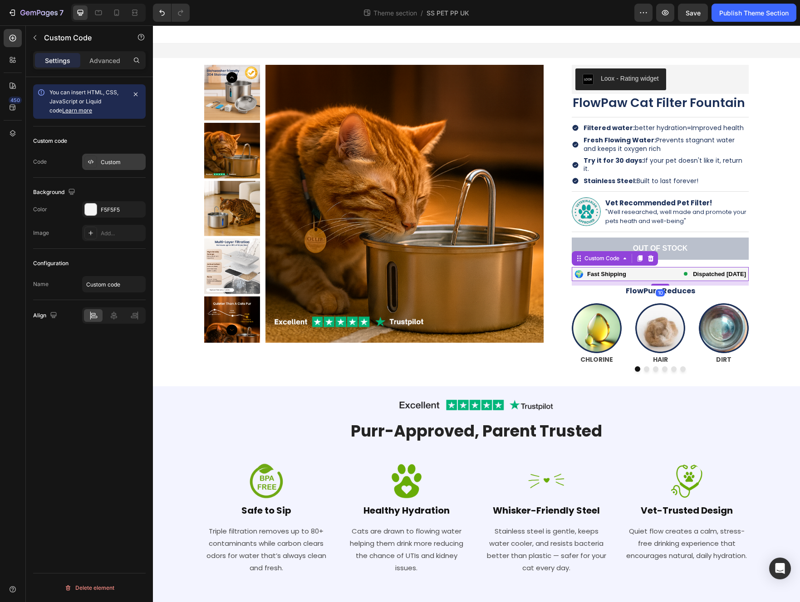
click at [114, 167] on div "Custom" at bounding box center [113, 162] width 63 height 16
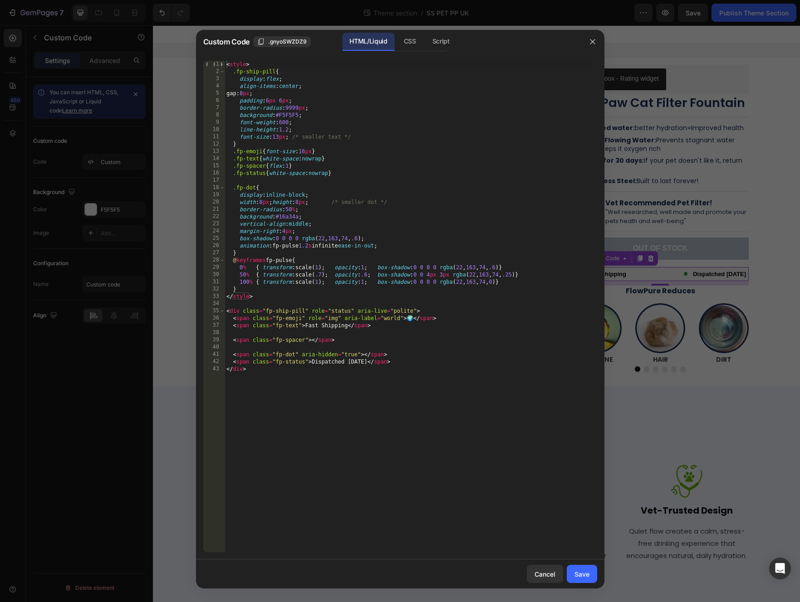
click at [583, 102] on div at bounding box center [400, 301] width 800 height 602
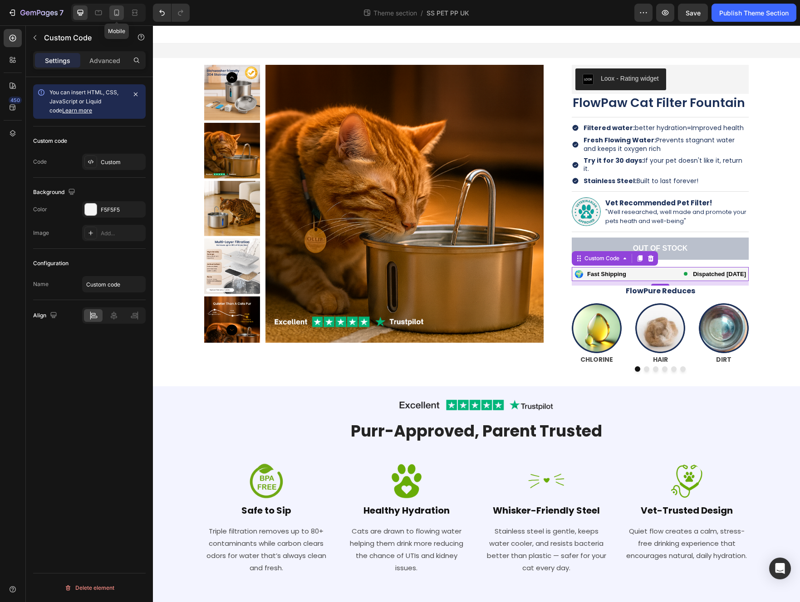
click at [117, 12] on icon at bounding box center [116, 12] width 9 height 9
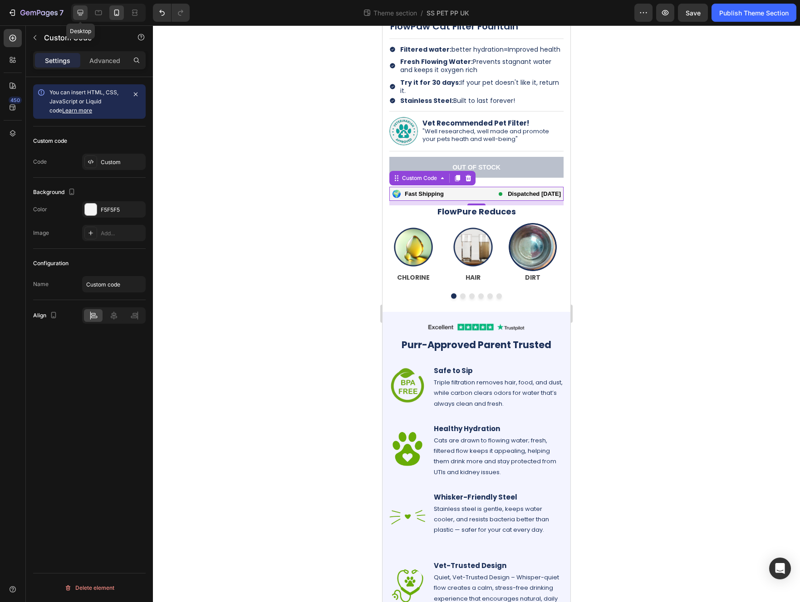
scroll to position [270, 0]
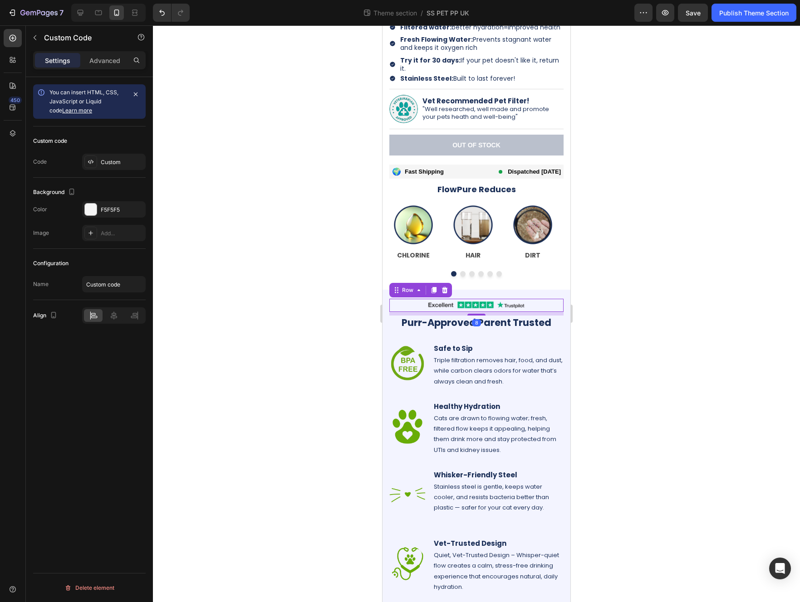
click at [536, 303] on div "Image Row 8" at bounding box center [476, 305] width 174 height 13
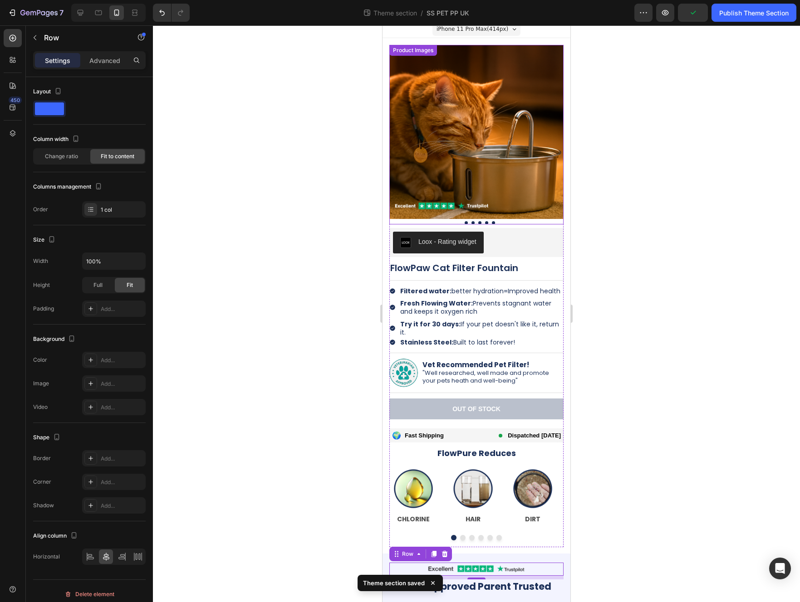
scroll to position [33, 0]
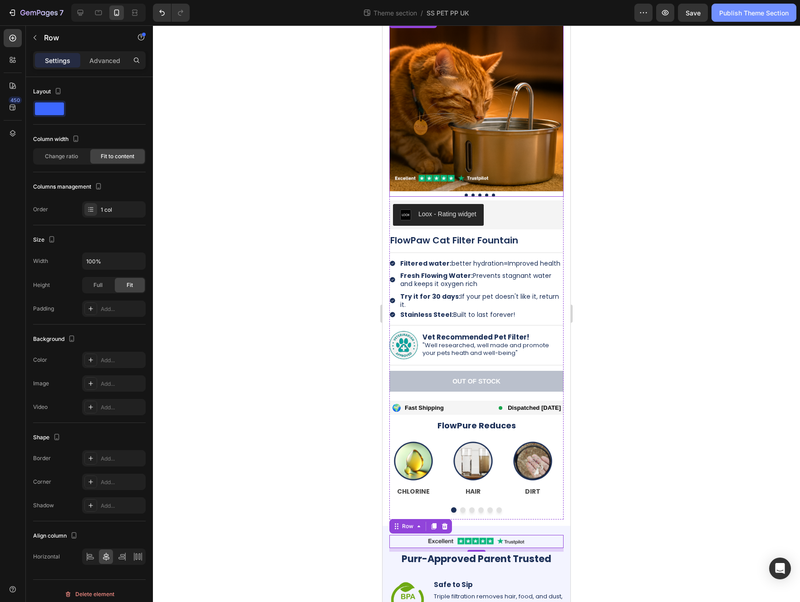
click at [583, 12] on div "Publish Theme Section" at bounding box center [753, 13] width 69 height 10
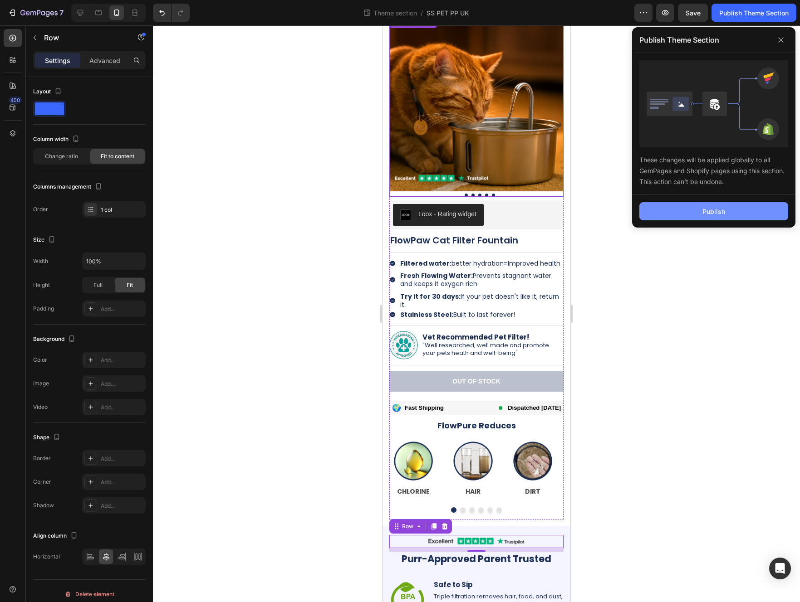
click at [583, 210] on button "Publish" at bounding box center [713, 211] width 149 height 18
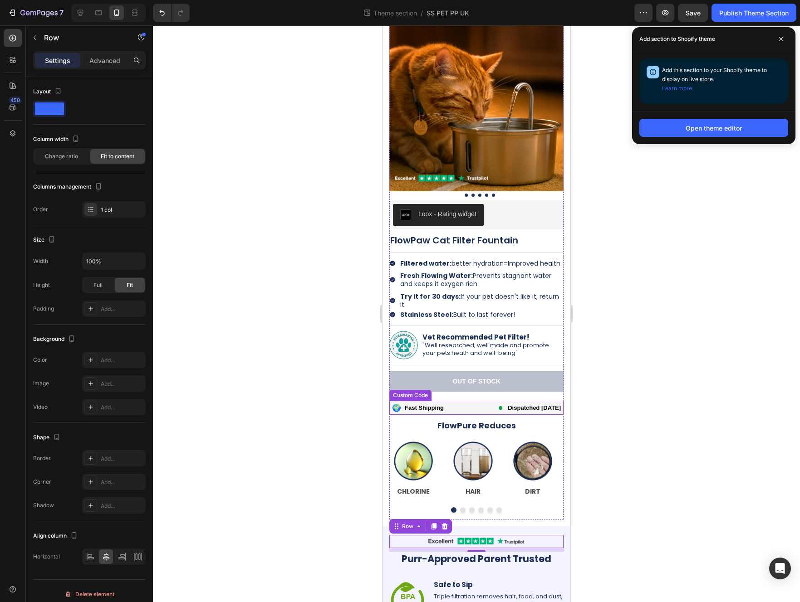
click at [458, 408] on div "🌍 Fast Shipping Dispatched [DATE]" at bounding box center [476, 408] width 174 height 14
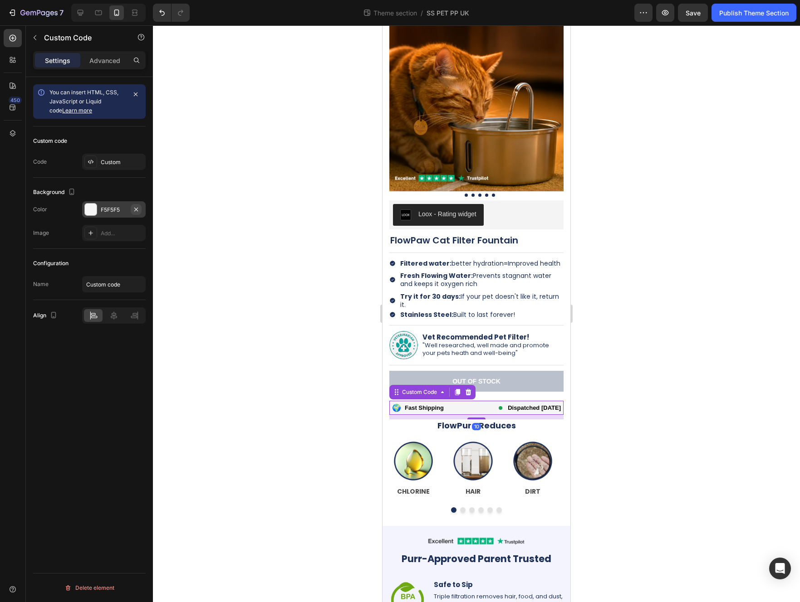
click at [137, 209] on icon "button" at bounding box center [135, 209] width 7 height 7
click at [299, 372] on div at bounding box center [476, 313] width 647 height 577
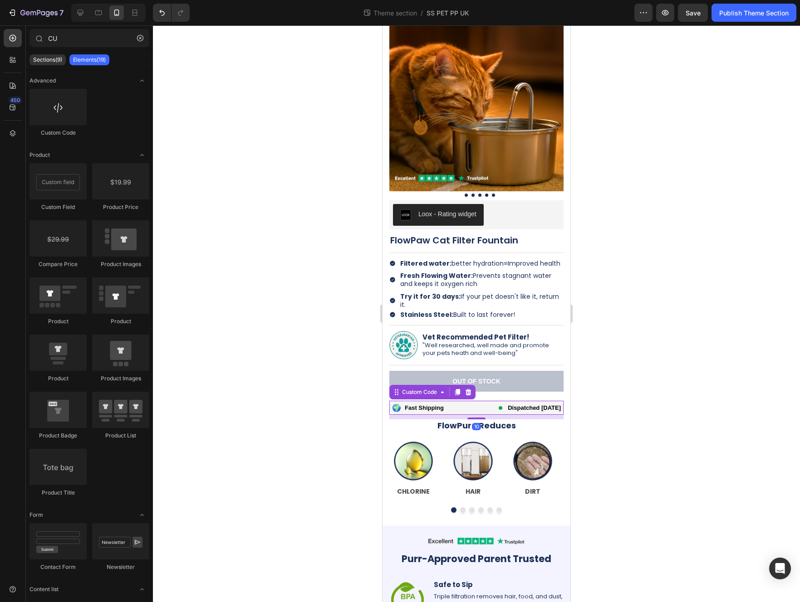
click at [448, 409] on div "🌍 Fast Shipping Dispatched [DATE]" at bounding box center [476, 408] width 174 height 14
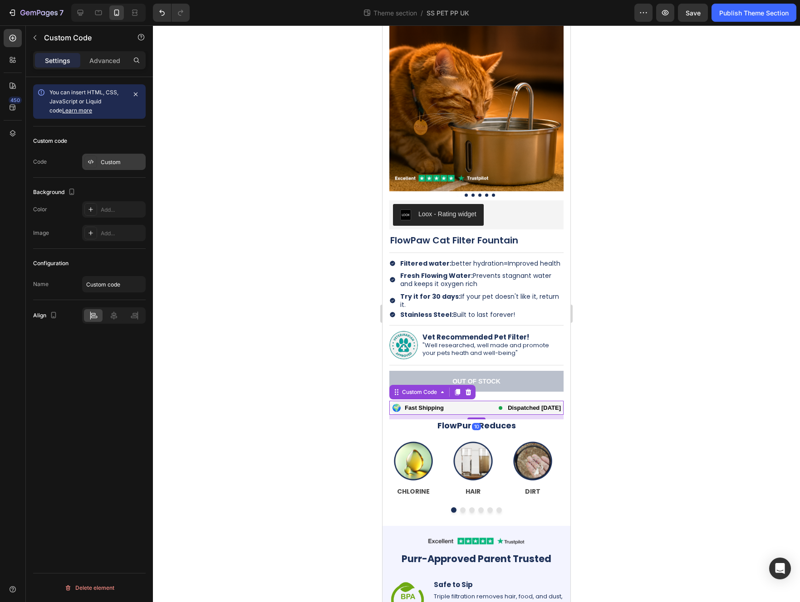
click at [107, 159] on div "Custom" at bounding box center [122, 162] width 43 height 8
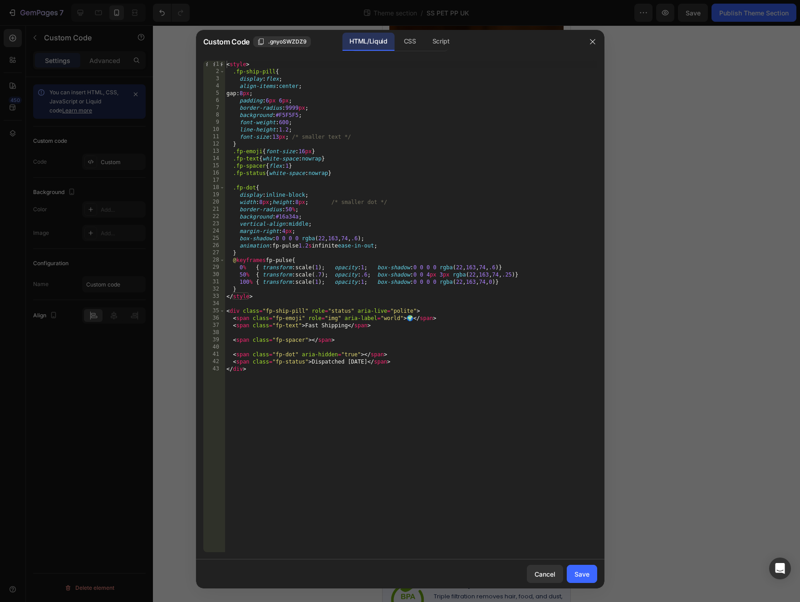
click at [292, 116] on div "< style > .fp-ship-pill { display : flex ; align-items : center ; gap : 8 px ; …" at bounding box center [410, 314] width 372 height 506
click at [378, 110] on div "< style > .fp-ship-pill { display : flex ; align-items : center ; gap : 8 px ; …" at bounding box center [410, 314] width 372 height 506
type textarea "border-radius:9999px;"
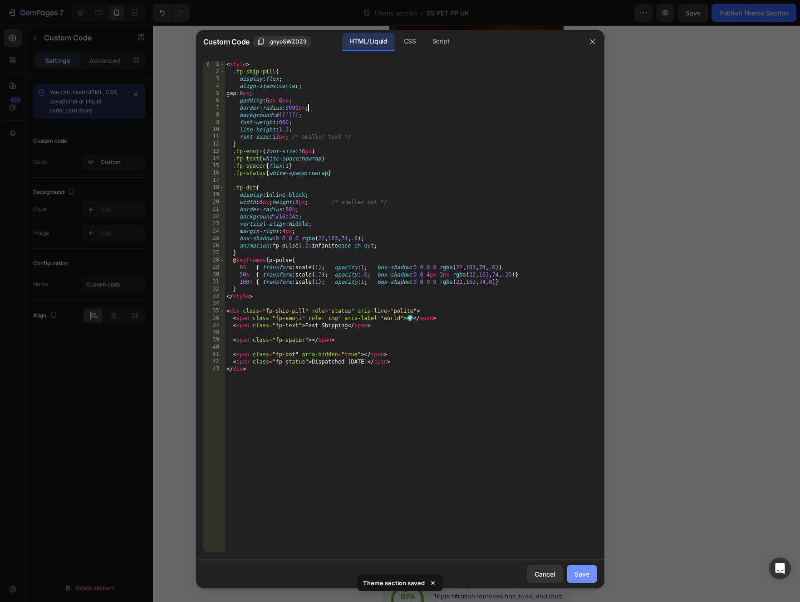
click at [574, 571] on div "Save" at bounding box center [581, 575] width 15 height 10
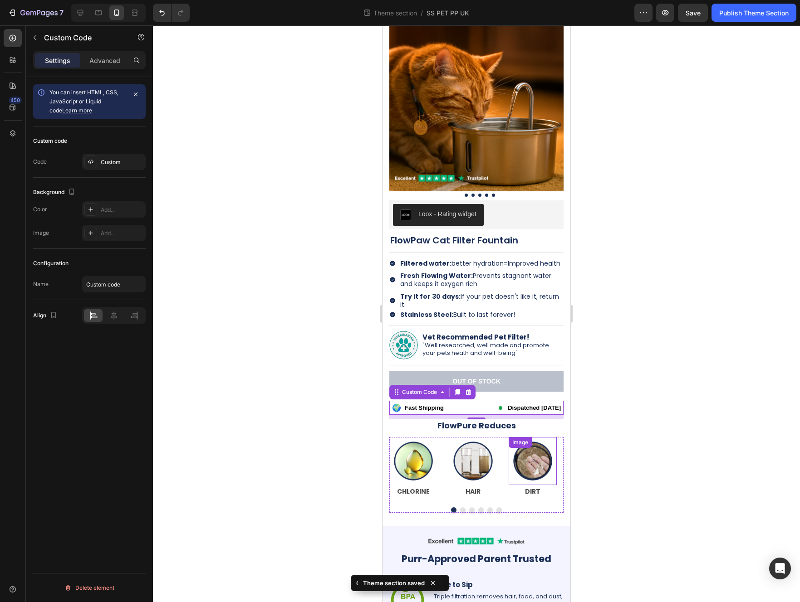
click at [509, 438] on div "Image" at bounding box center [532, 461] width 48 height 48
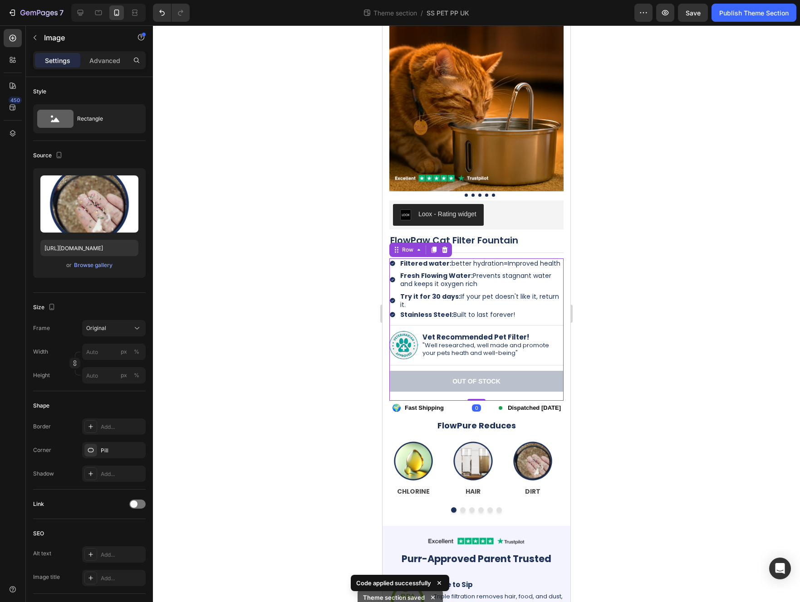
click at [470, 395] on div "Icon Filtered water: better hydration= Improved health Text Block Row Icon Fres…" at bounding box center [476, 329] width 174 height 142
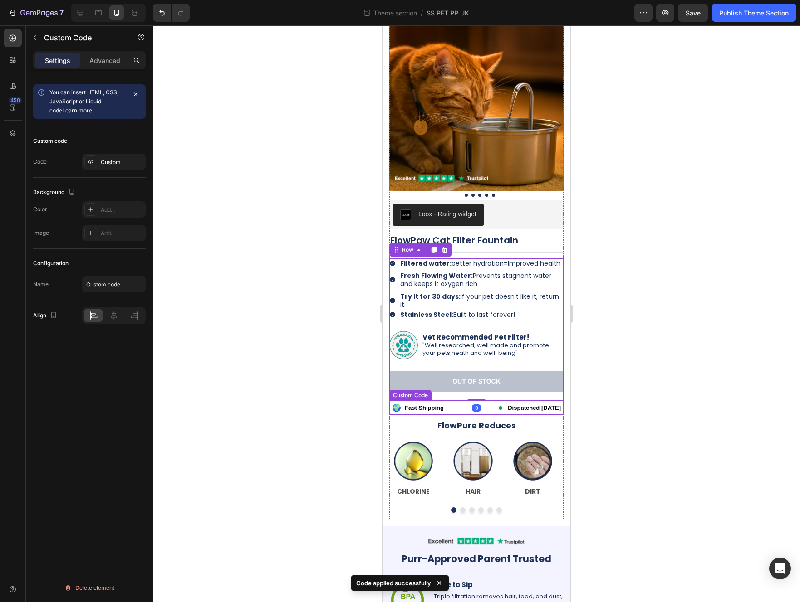
click at [507, 405] on span "Dispatched [DATE]" at bounding box center [533, 408] width 53 height 7
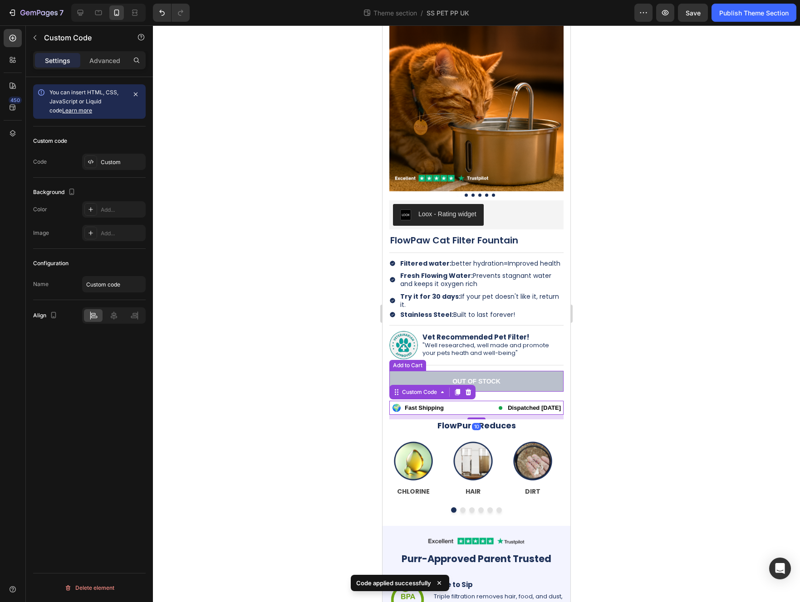
click at [496, 388] on button "Out of stock" at bounding box center [476, 381] width 174 height 21
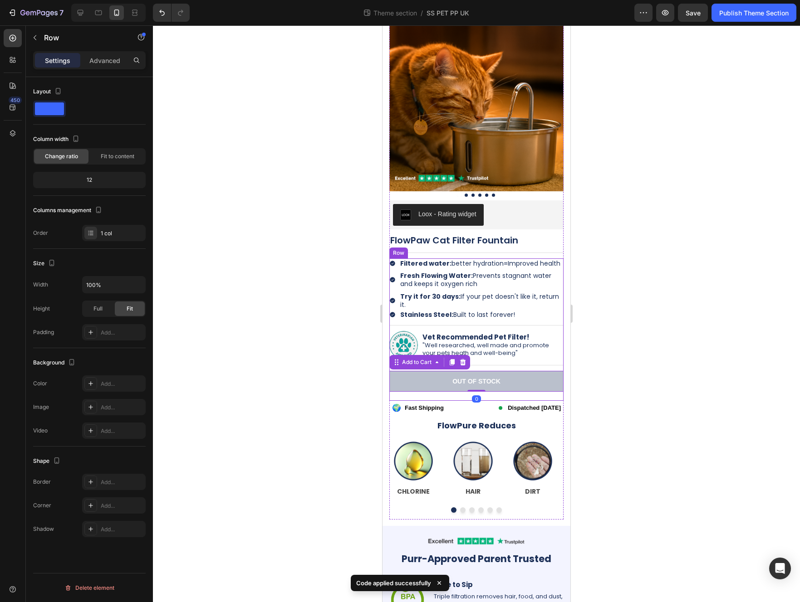
click at [495, 393] on div "Icon Filtered water: better hydration= Improved health Text Block Row Icon Fres…" at bounding box center [476, 329] width 174 height 142
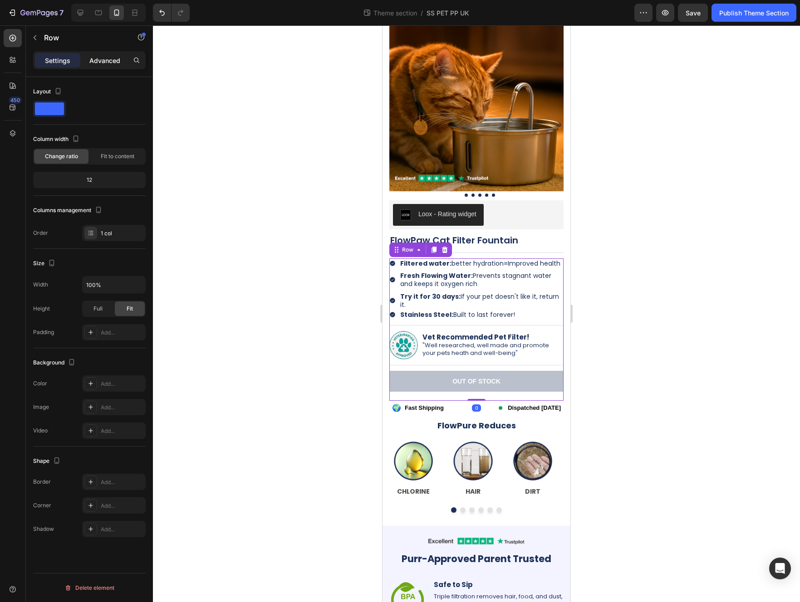
click at [102, 62] on p "Advanced" at bounding box center [104, 61] width 31 height 10
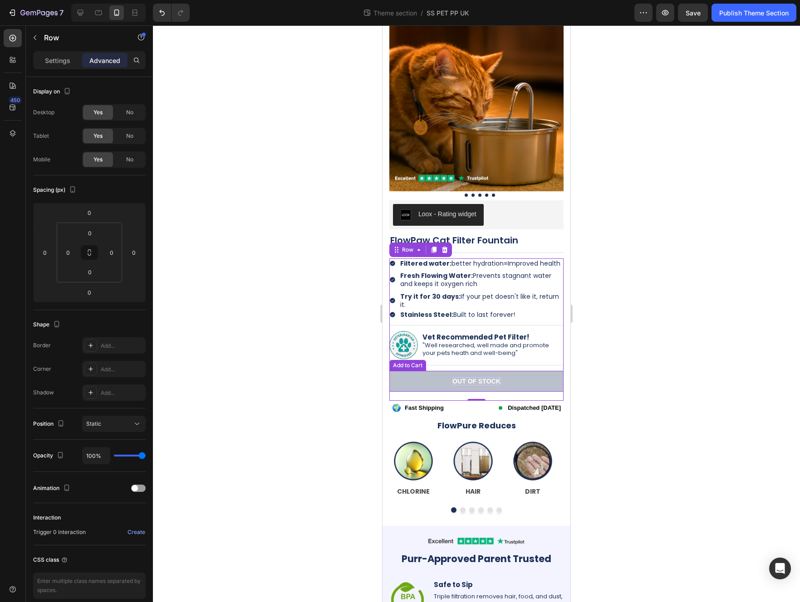
click at [478, 383] on div "Out of stock" at bounding box center [476, 381] width 48 height 8
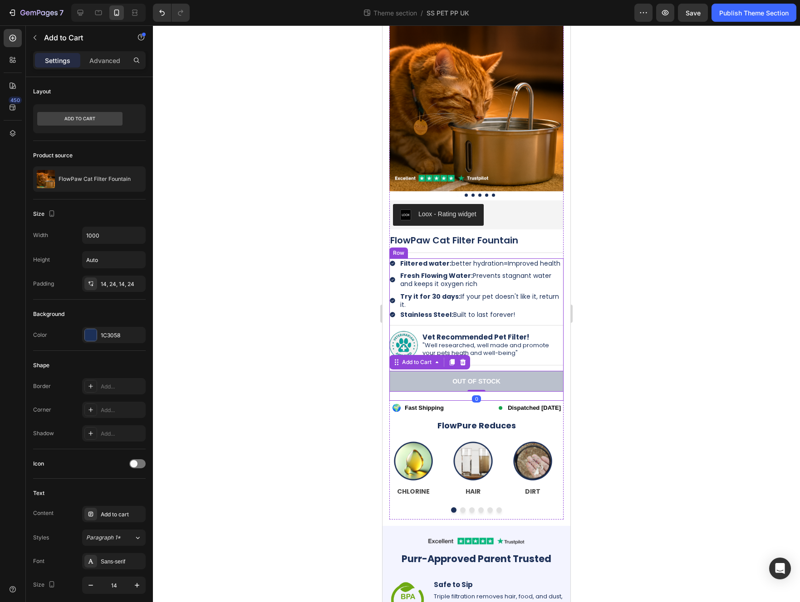
click at [459, 395] on div "Icon Filtered water: better hydration= Improved health Text Block Row Icon Fres…" at bounding box center [476, 329] width 174 height 142
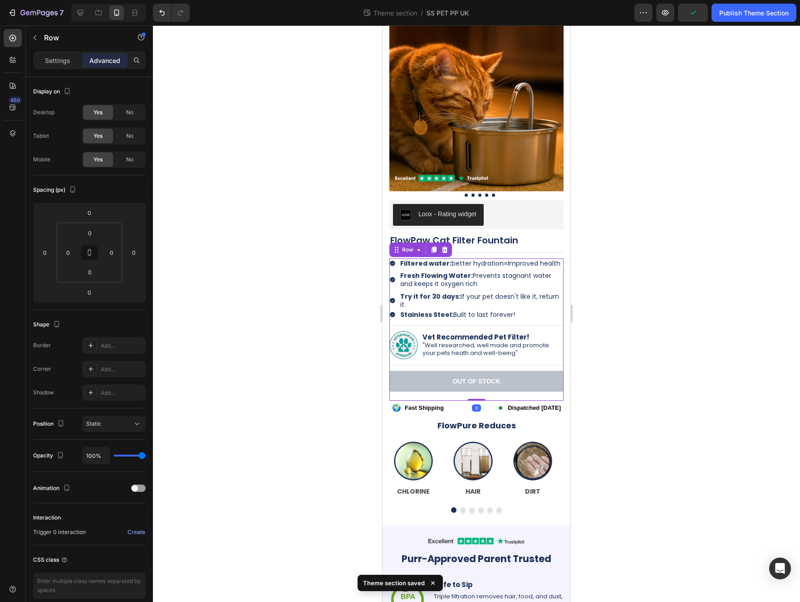
drag, startPoint x: 468, startPoint y: 399, endPoint x: 468, endPoint y: 389, distance: 10.4
click at [468, 389] on div "Icon Filtered water: better hydration= Improved health Text Block Row Icon Fres…" at bounding box center [476, 329] width 174 height 142
click at [454, 380] on div "Out of stock" at bounding box center [476, 381] width 48 height 8
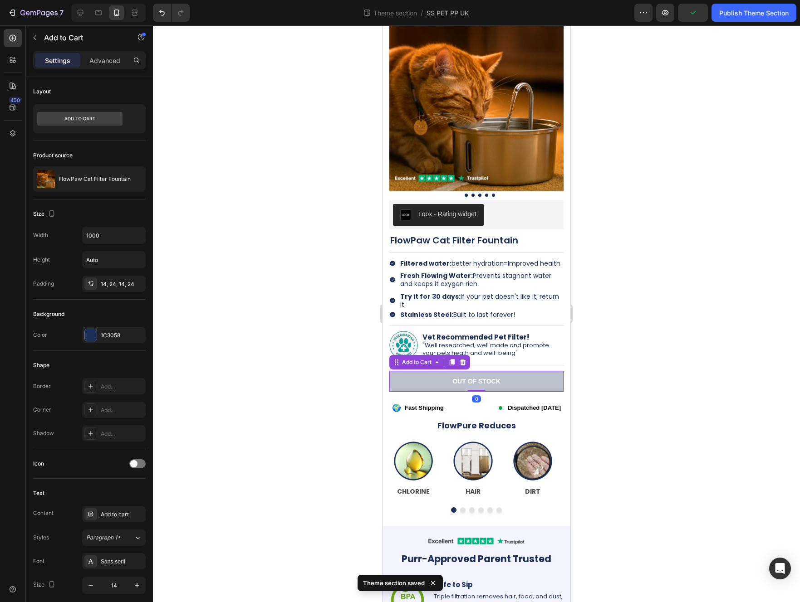
click at [424, 381] on button "Out of stock" at bounding box center [476, 381] width 174 height 21
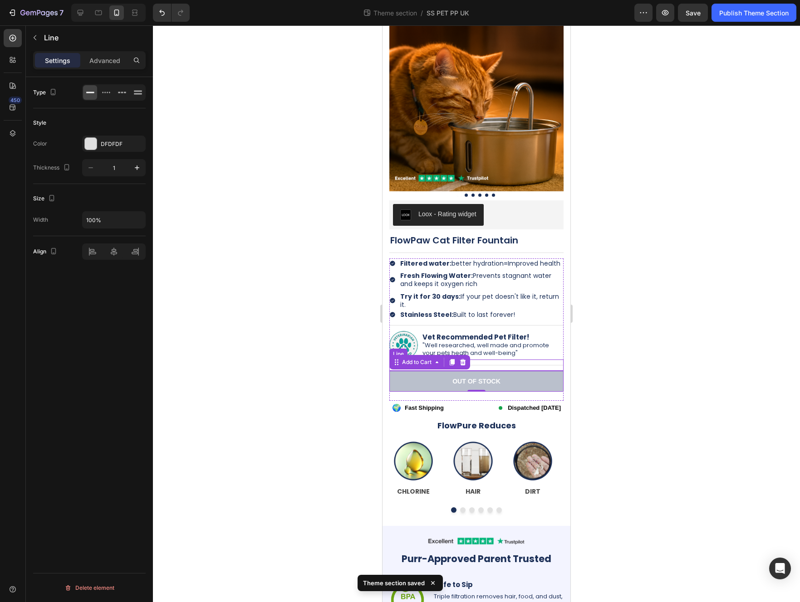
click at [493, 365] on div at bounding box center [476, 365] width 174 height 0
click at [496, 389] on button "Out of stock" at bounding box center [476, 381] width 174 height 21
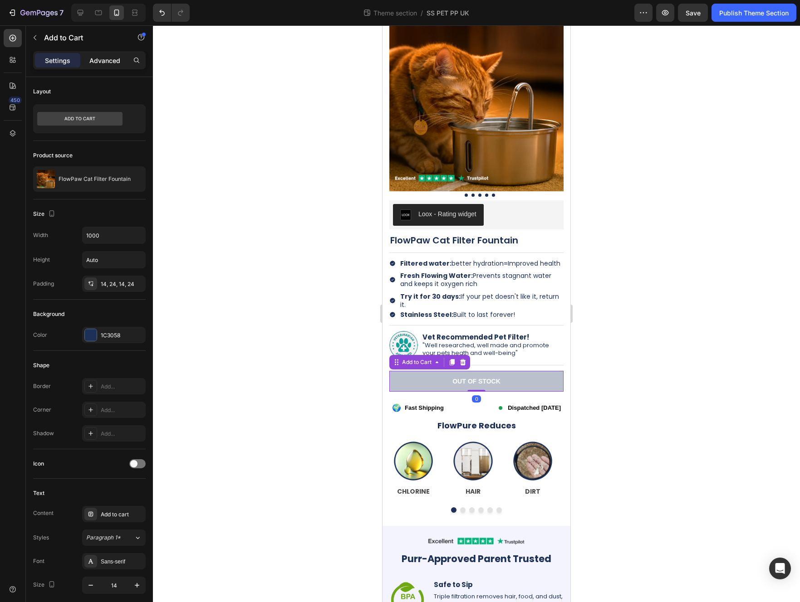
click at [105, 58] on p "Advanced" at bounding box center [104, 61] width 31 height 10
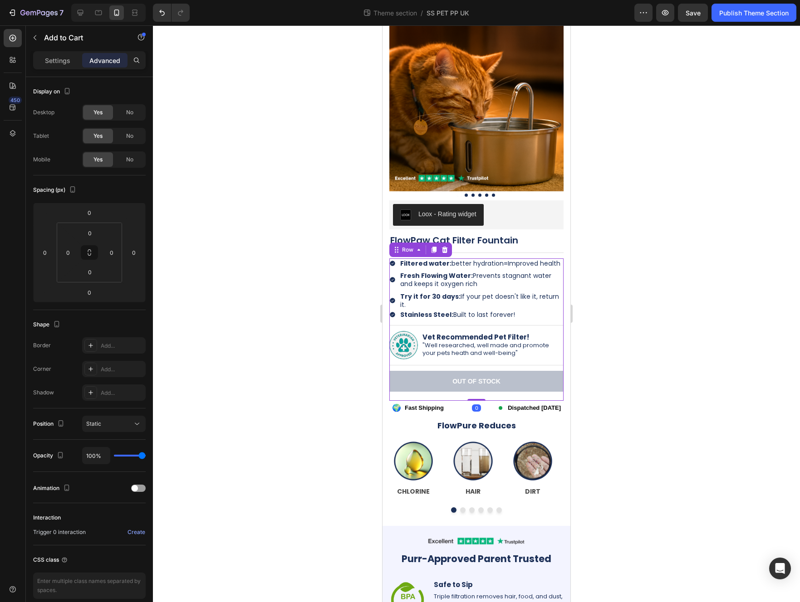
click at [441, 397] on div "Icon Filtered water: better hydration= Improved health Text Block Row Icon Fres…" at bounding box center [476, 329] width 174 height 142
click at [452, 409] on div "🌍 Fast Shipping Dispatched [DATE]" at bounding box center [476, 408] width 174 height 14
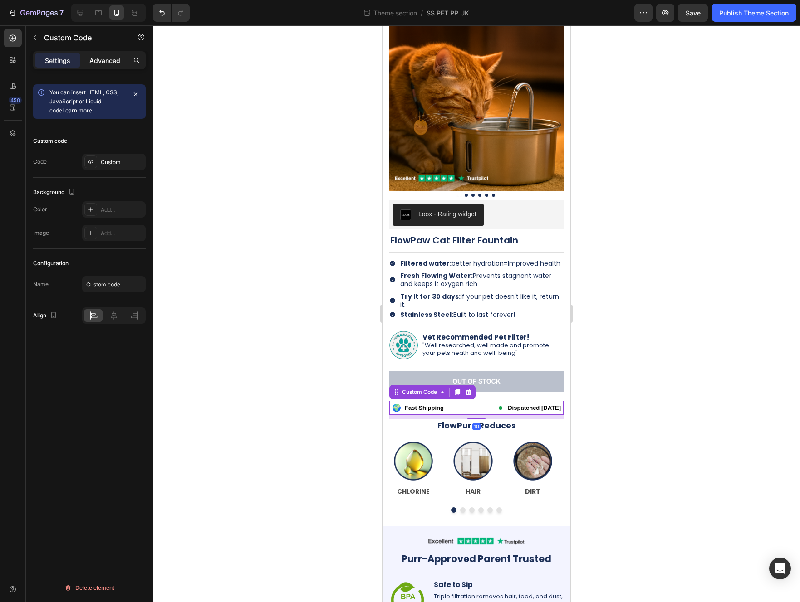
click at [100, 66] on div "Advanced" at bounding box center [104, 60] width 45 height 15
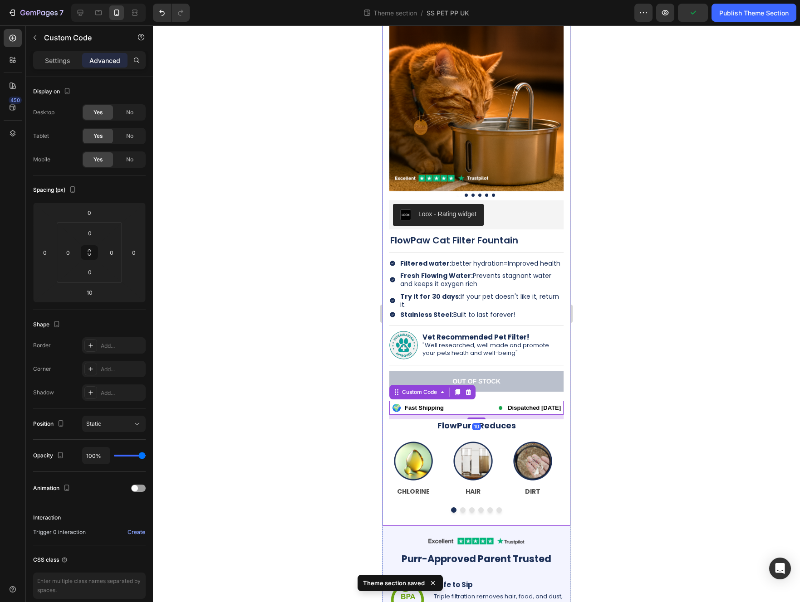
click at [583, 419] on div at bounding box center [476, 313] width 647 height 577
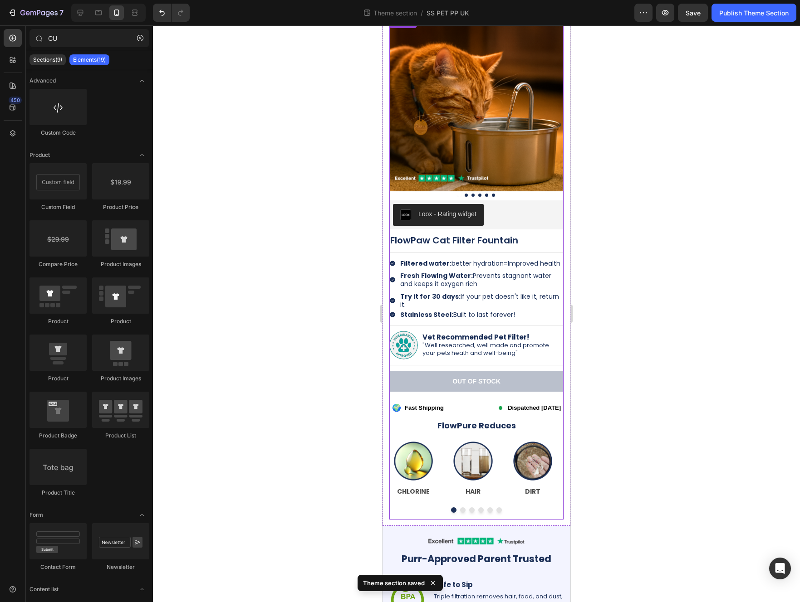
click at [507, 408] on span "Dispatched [DATE]" at bounding box center [533, 408] width 53 height 7
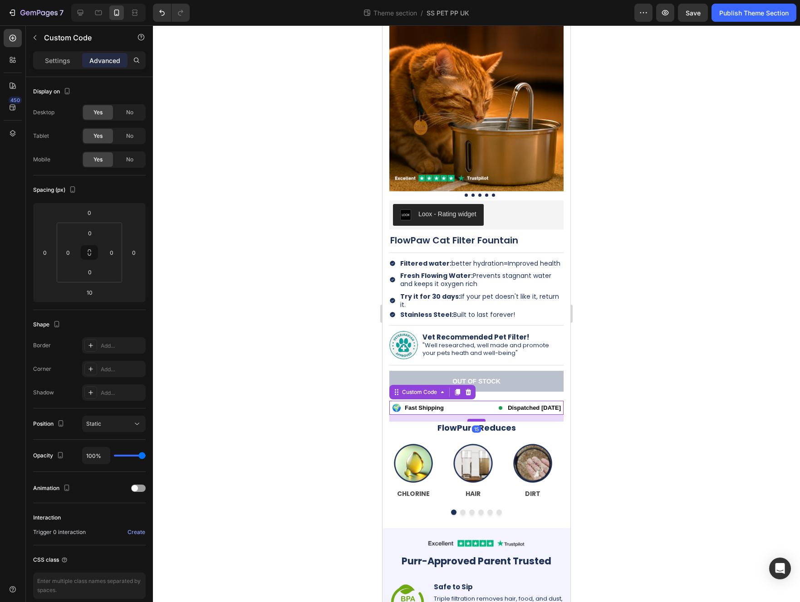
click at [477, 421] on div at bounding box center [476, 420] width 18 height 3
type input "15"
click at [583, 392] on div at bounding box center [476, 313] width 647 height 577
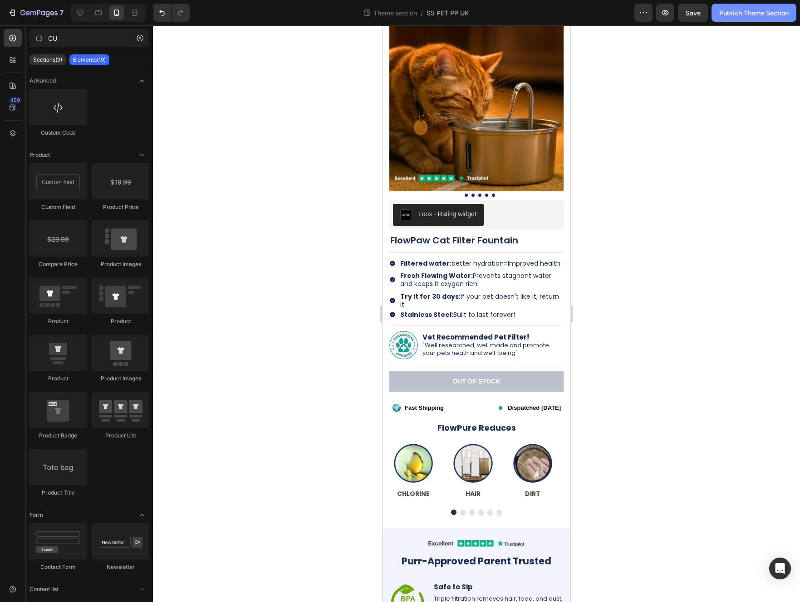
click at [583, 14] on div "Publish Theme Section" at bounding box center [753, 13] width 69 height 10
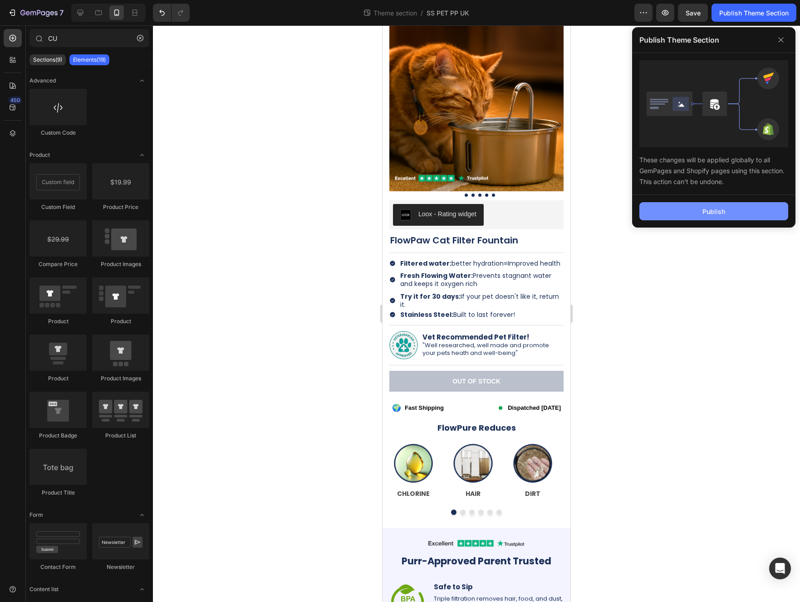
click at [583, 214] on button "Publish" at bounding box center [713, 211] width 149 height 18
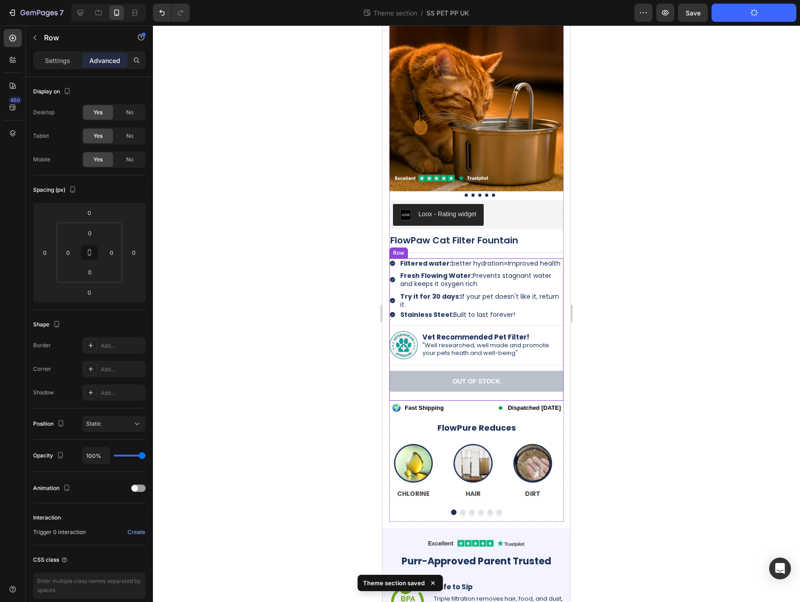
click at [430, 394] on div "Icon Filtered water: better hydration= Improved health Text Block Row Icon Fres…" at bounding box center [476, 329] width 174 height 142
click at [96, 58] on p "Advanced" at bounding box center [104, 61] width 31 height 10
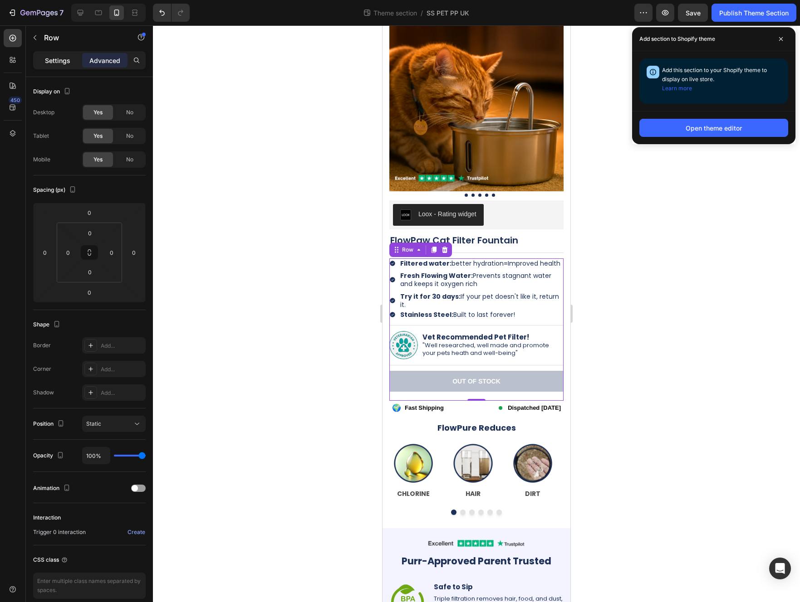
click at [63, 56] on p "Settings" at bounding box center [57, 61] width 25 height 10
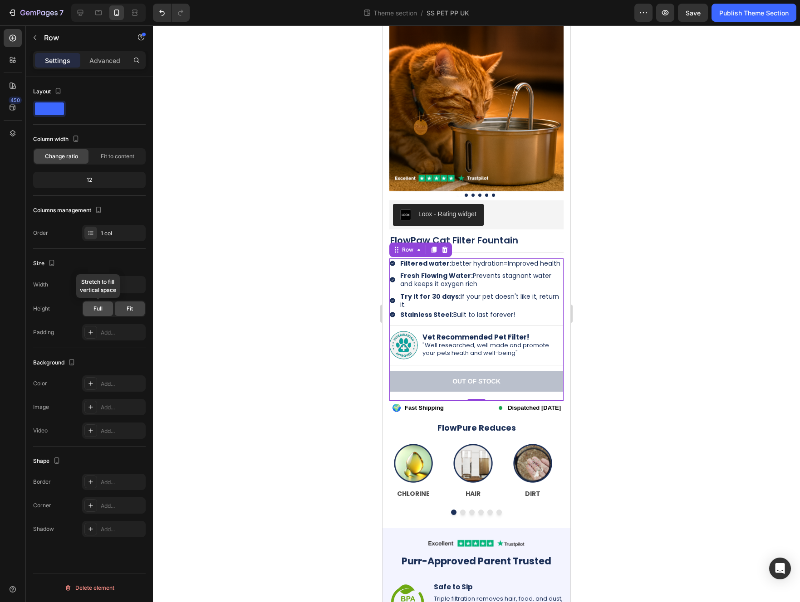
click at [107, 307] on div "Full" at bounding box center [98, 309] width 30 height 15
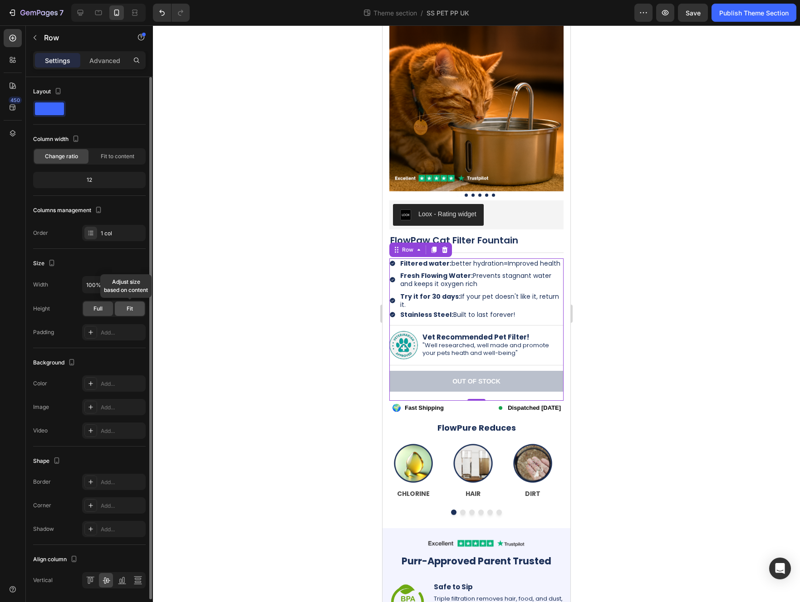
click at [132, 308] on span "Fit" at bounding box center [130, 309] width 6 height 8
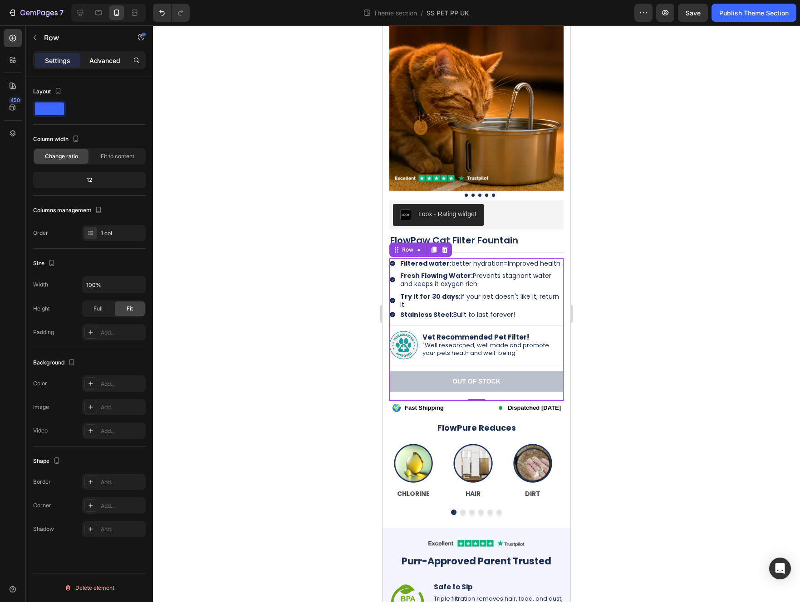
click at [103, 64] on p "Advanced" at bounding box center [104, 61] width 31 height 10
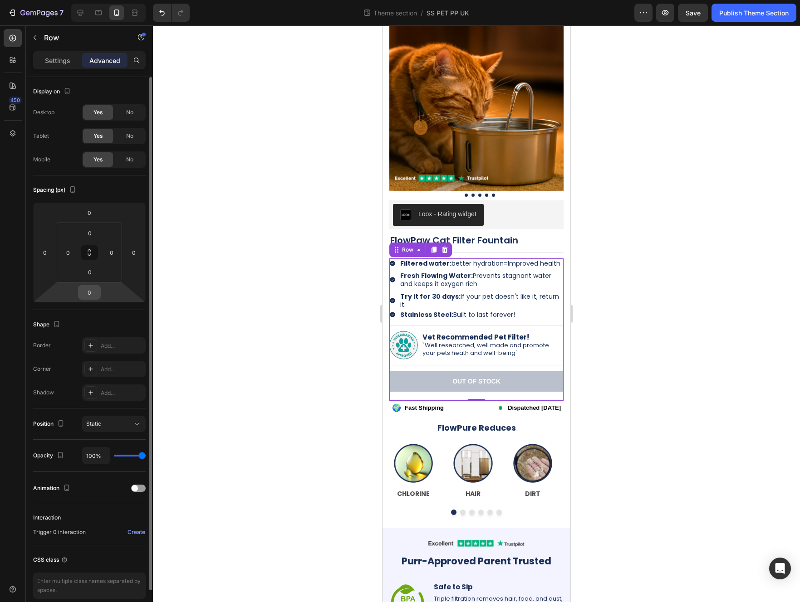
click at [86, 294] on input "0" at bounding box center [89, 293] width 18 height 14
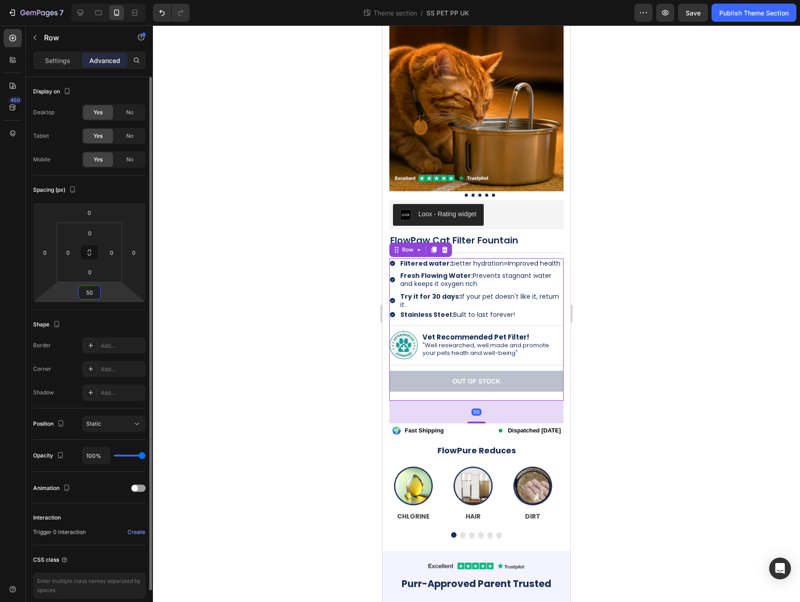
type input "0"
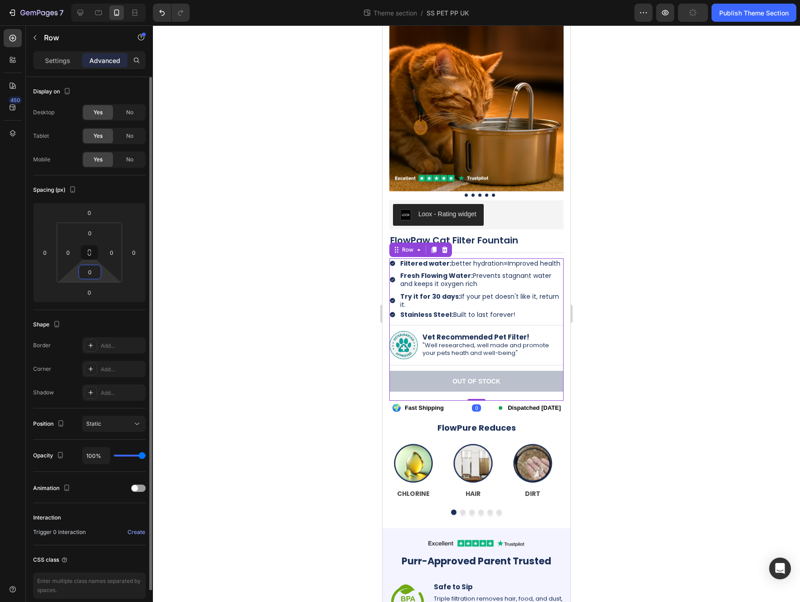
click at [91, 271] on input "0" at bounding box center [90, 272] width 18 height 14
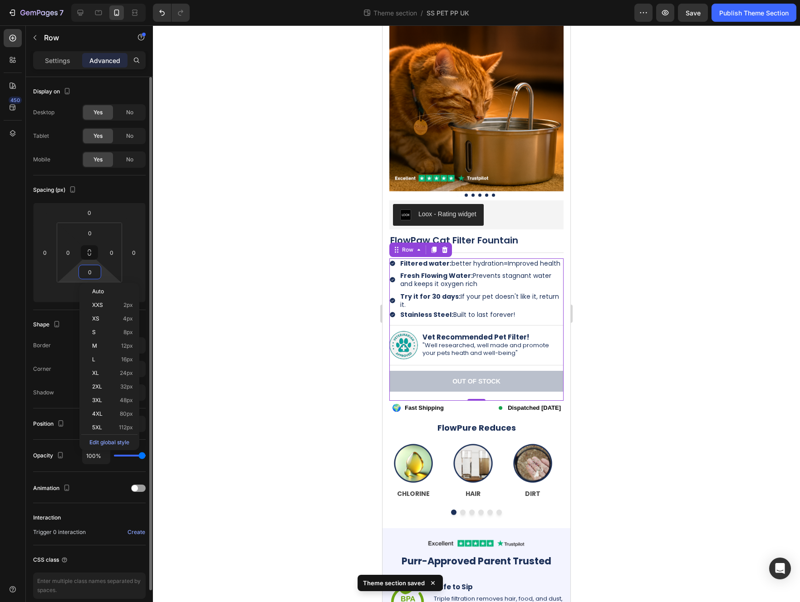
type input "5"
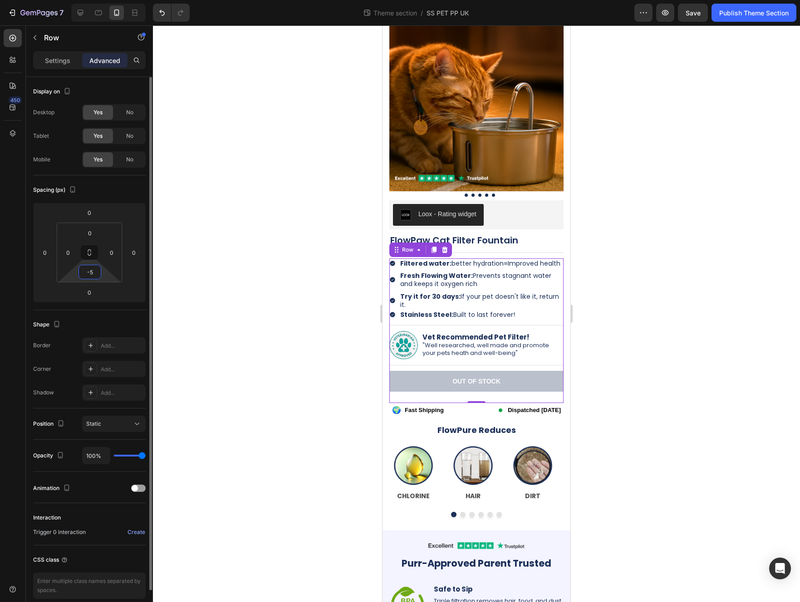
type input "-"
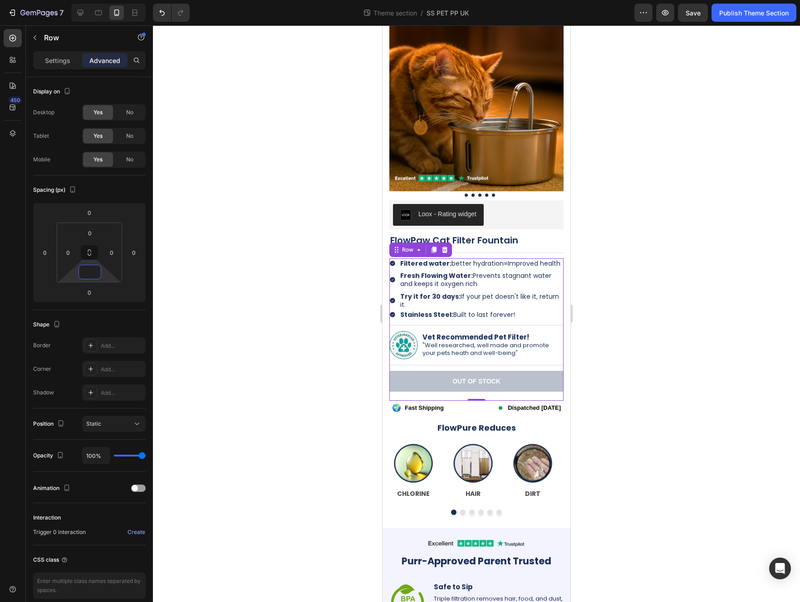
type input "0"
drag, startPoint x: 315, startPoint y: 362, endPoint x: 371, endPoint y: 376, distance: 57.5
click at [315, 363] on div at bounding box center [476, 313] width 647 height 577
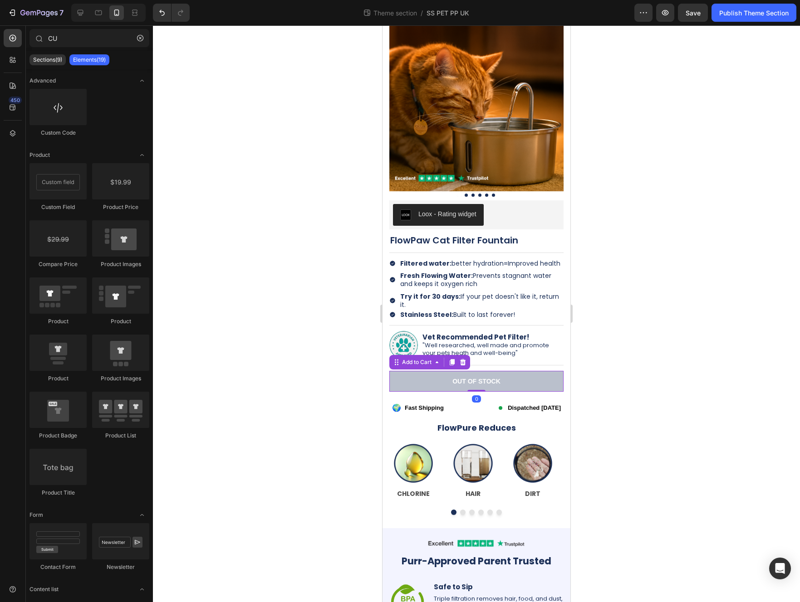
click at [486, 390] on button "Out of stock" at bounding box center [476, 381] width 174 height 21
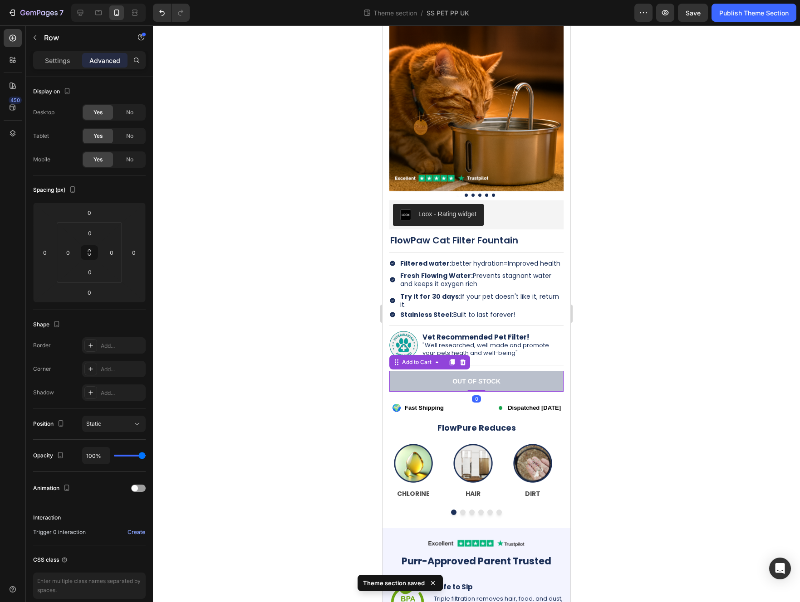
click at [489, 387] on button "Out of stock" at bounding box center [476, 381] width 174 height 21
drag, startPoint x: 479, startPoint y: 392, endPoint x: 477, endPoint y: 363, distance: 28.7
click at [477, 363] on div "Icon Filtered water: better hydration= Improved health Text Block Row Icon Fres…" at bounding box center [476, 329] width 174 height 142
click at [505, 394] on div "Icon Filtered water: better hydration= Improved health Text Block Row Icon Fres…" at bounding box center [476, 329] width 174 height 142
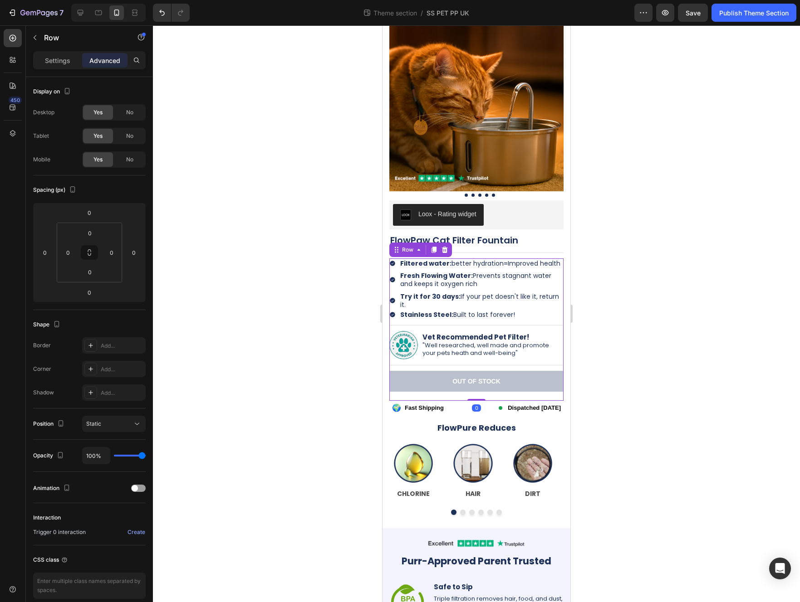
click at [503, 397] on div "Icon Filtered water: better hydration= Improved health Text Block Row Icon Fres…" at bounding box center [476, 329] width 174 height 142
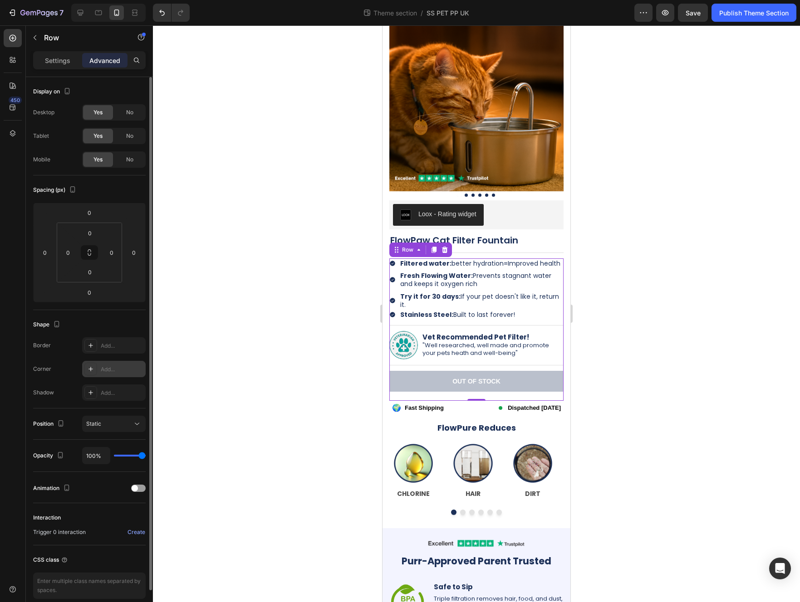
scroll to position [40, 0]
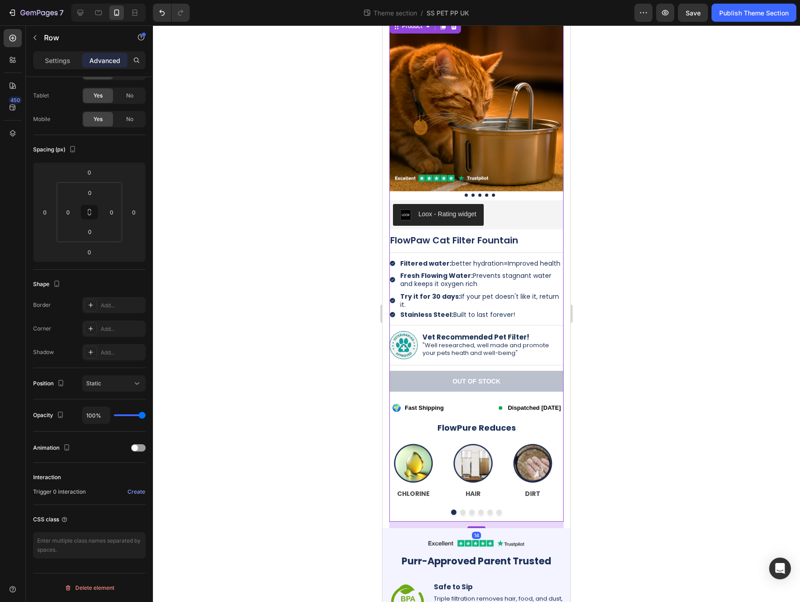
click at [503, 420] on div "Loox - Rating widget Loox FlowPaw Cat Filter Fountain Product Title Title Line …" at bounding box center [476, 361] width 174 height 322
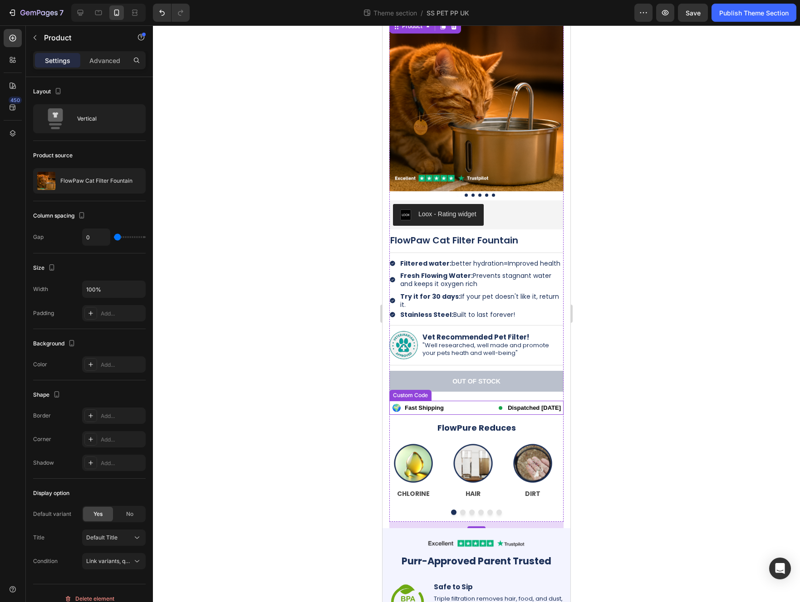
click at [453, 409] on div "🌍 Fast Shipping Dispatched [DATE]" at bounding box center [476, 408] width 174 height 14
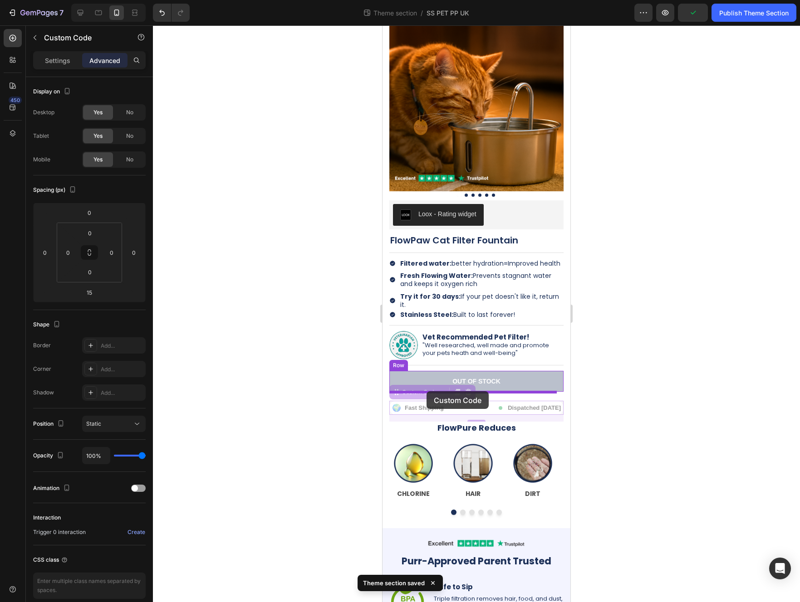
drag, startPoint x: 395, startPoint y: 395, endPoint x: 426, endPoint y: 391, distance: 31.1
click at [512, 410] on div "15" at bounding box center [476, 409] width 174 height 7
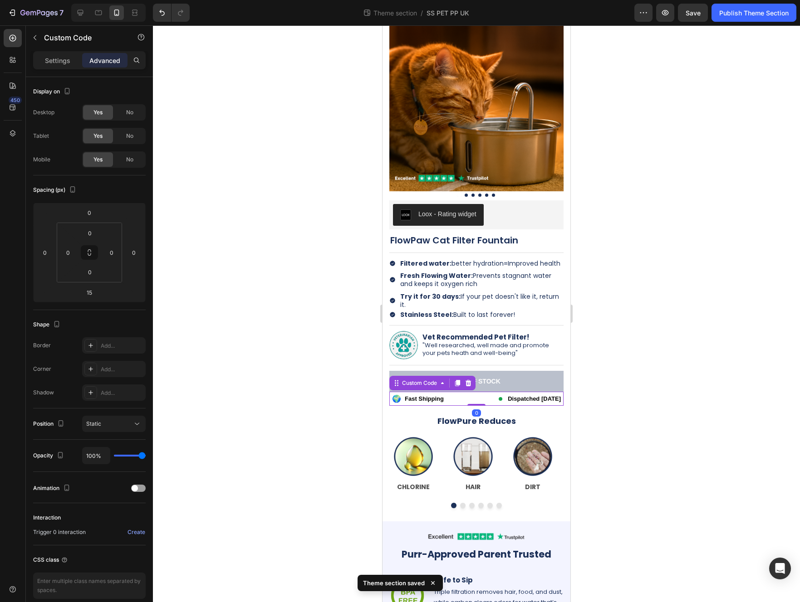
drag, startPoint x: 480, startPoint y: 411, endPoint x: 480, endPoint y: 403, distance: 8.2
click at [480, 403] on div "🌍 Fast Shipping Dispatched [DATE] Custom Code 0" at bounding box center [476, 399] width 174 height 14
type input "0"
click at [519, 413] on div "Icon Filtered water: better hydration= Improved health Text Block Row Icon Fres…" at bounding box center [476, 336] width 174 height 156
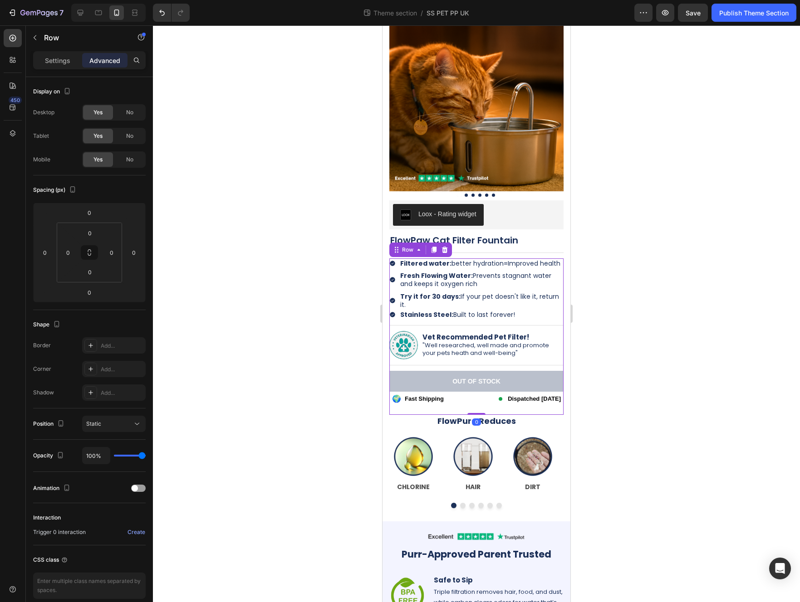
click at [583, 422] on div at bounding box center [476, 313] width 647 height 577
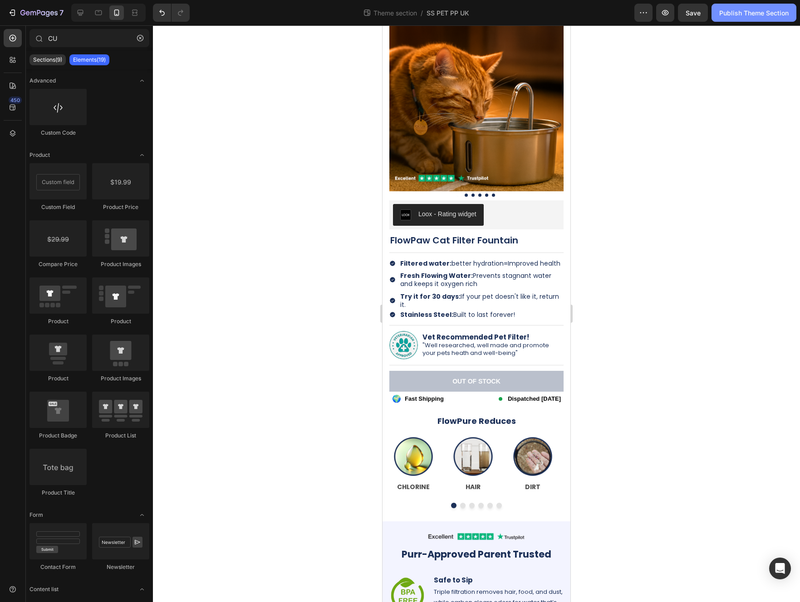
click at [583, 19] on button "Publish Theme Section" at bounding box center [753, 13] width 85 height 18
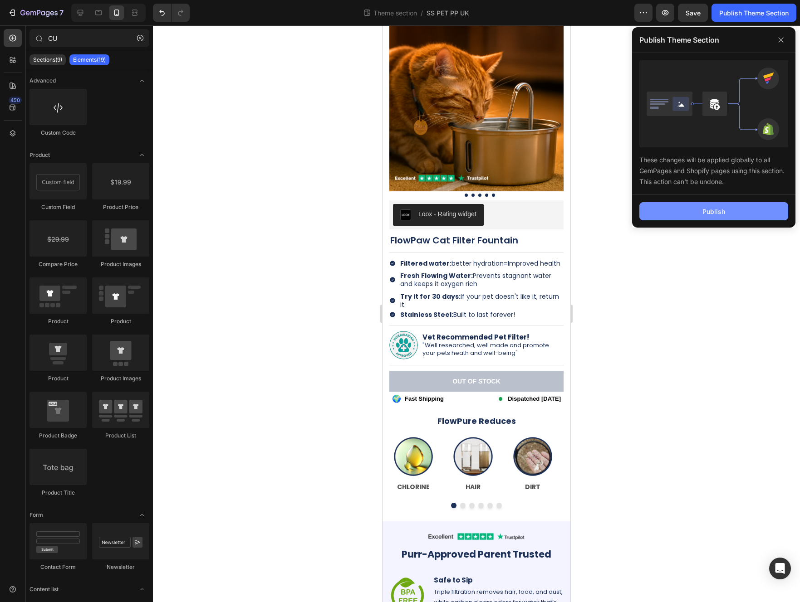
click at [583, 207] on div "Publish" at bounding box center [713, 212] width 23 height 10
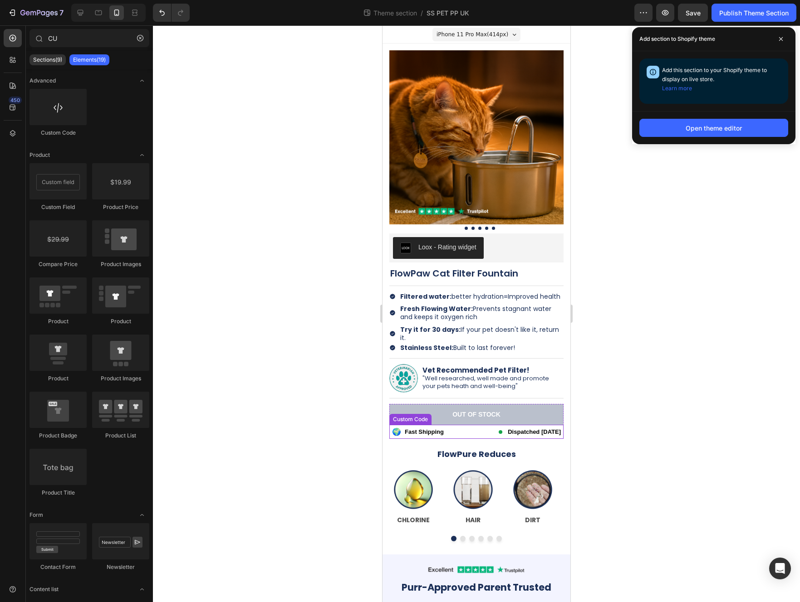
click at [449, 433] on div "🌍 Fast Shipping Dispatched [DATE]" at bounding box center [476, 432] width 174 height 14
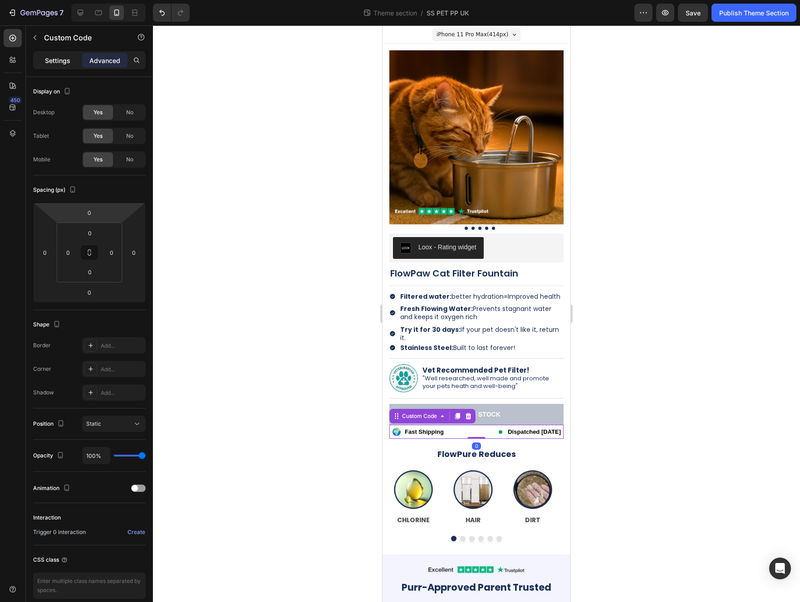
click at [70, 63] on p "Settings" at bounding box center [57, 61] width 25 height 10
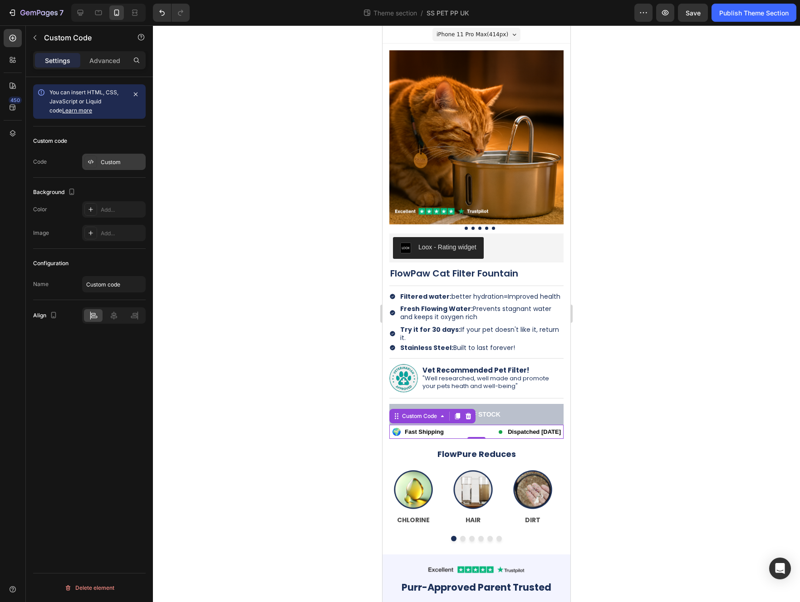
click at [101, 159] on div "Custom" at bounding box center [122, 162] width 43 height 8
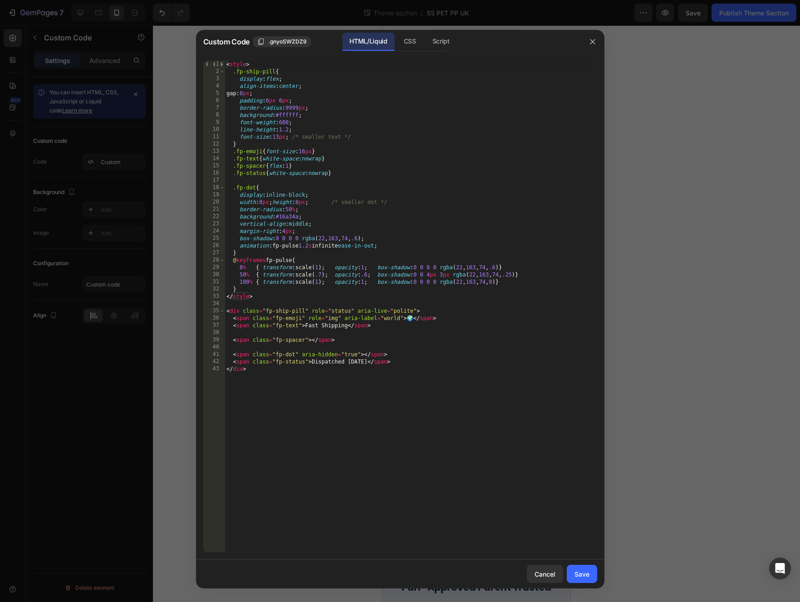
click at [288, 219] on div "< style > .fp-ship-pill { display : flex ; align-items : center ; gap : 8 px ; …" at bounding box center [410, 314] width 372 height 506
click at [312, 216] on div "< style > .fp-ship-pill { display : flex ; align-items : center ; gap : 8 px ; …" at bounding box center [410, 314] width 372 height 506
click at [283, 100] on div "< style > .fp-ship-pill { display : flex ; align-items : center ; gap : 8 px ; …" at bounding box center [410, 314] width 372 height 506
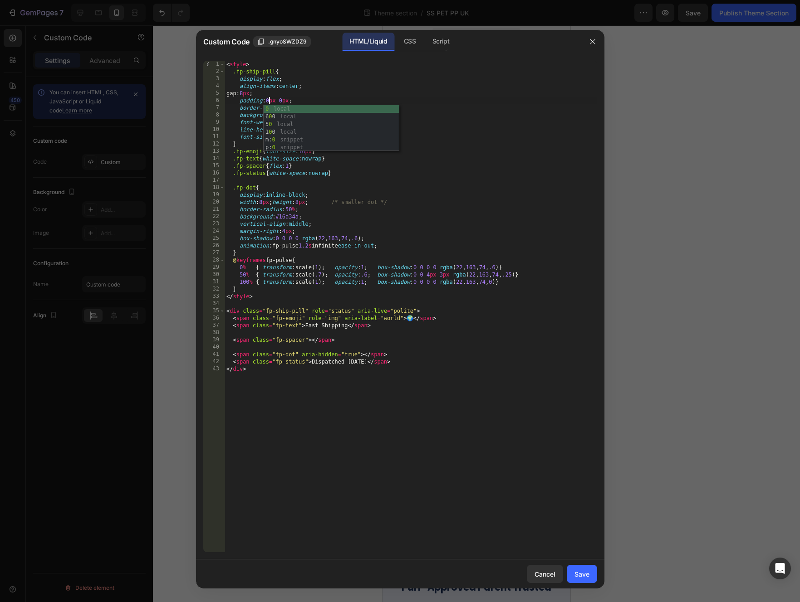
click at [429, 188] on div "< style > .fp-ship-pill { display : flex ; align-items : center ; gap : 8 px ; …" at bounding box center [410, 314] width 372 height 506
type textarea ".fp-dot{"
click at [578, 577] on div "Save" at bounding box center [581, 575] width 15 height 10
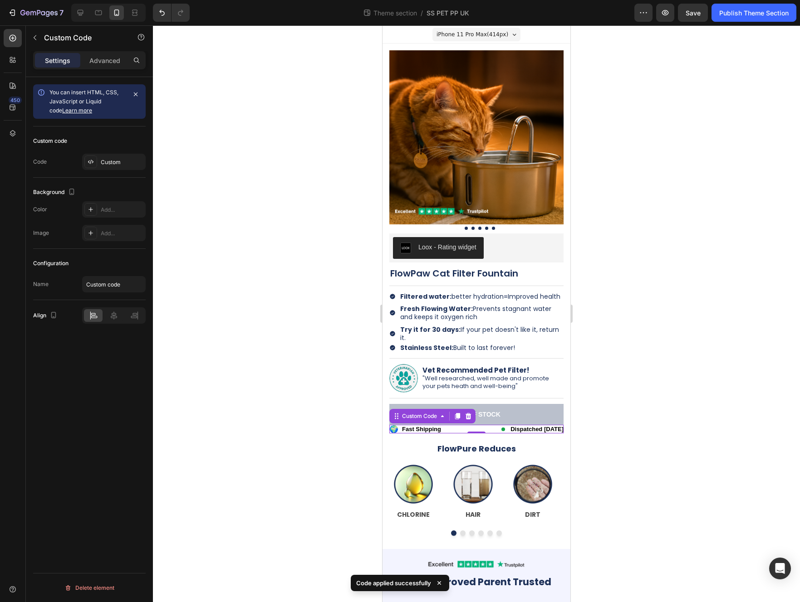
click at [583, 440] on div at bounding box center [476, 313] width 647 height 577
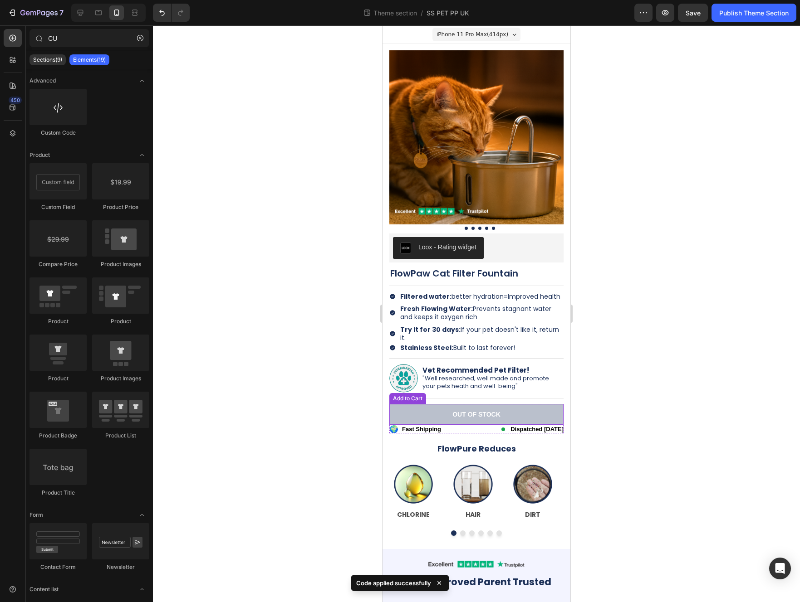
click at [461, 420] on button "Out of stock" at bounding box center [476, 414] width 174 height 21
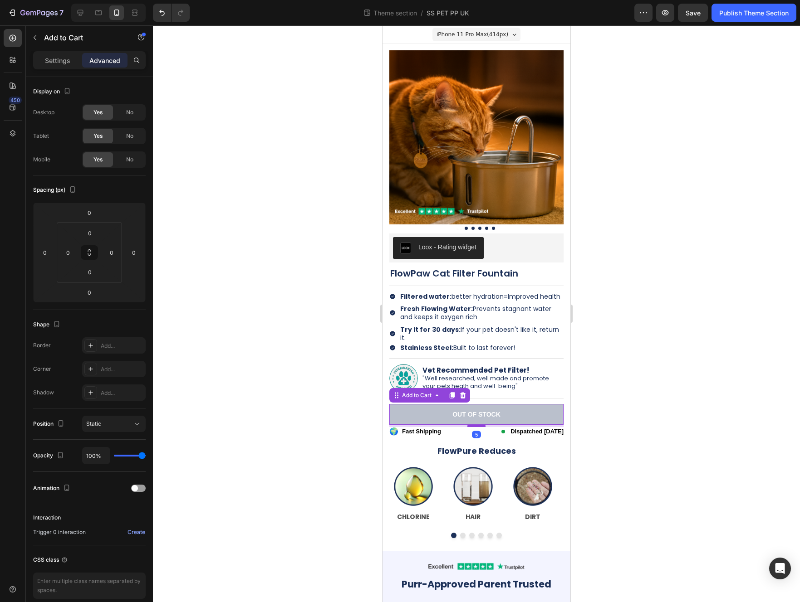
click at [478, 425] on div at bounding box center [476, 425] width 18 height 3
type input "5"
click at [583, 407] on div at bounding box center [476, 313] width 647 height 577
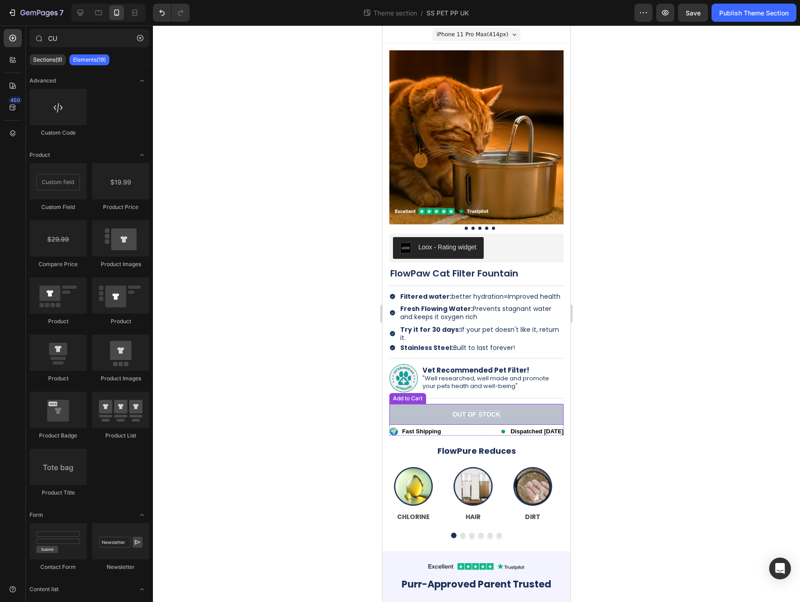
click at [495, 413] on div "Out of stock" at bounding box center [476, 414] width 48 height 8
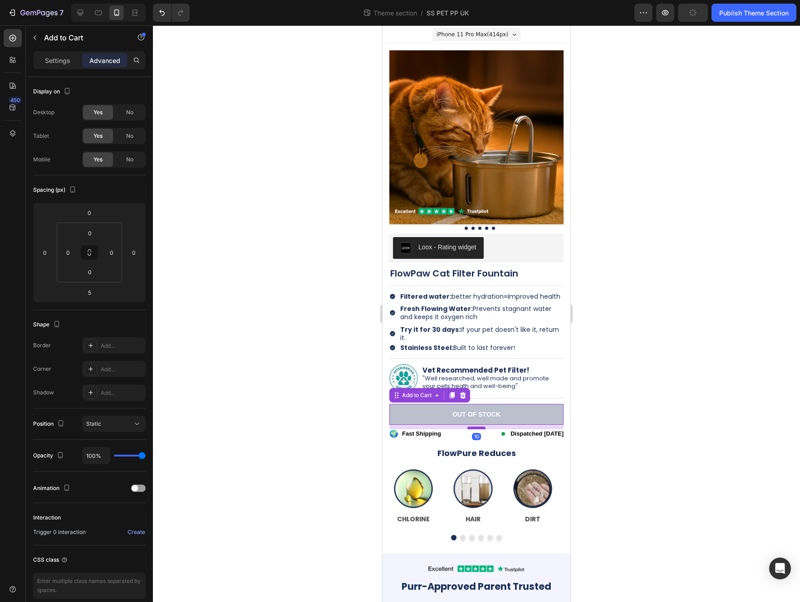
click at [474, 429] on div at bounding box center [476, 428] width 18 height 3
type input "10"
click at [583, 399] on div at bounding box center [476, 313] width 647 height 577
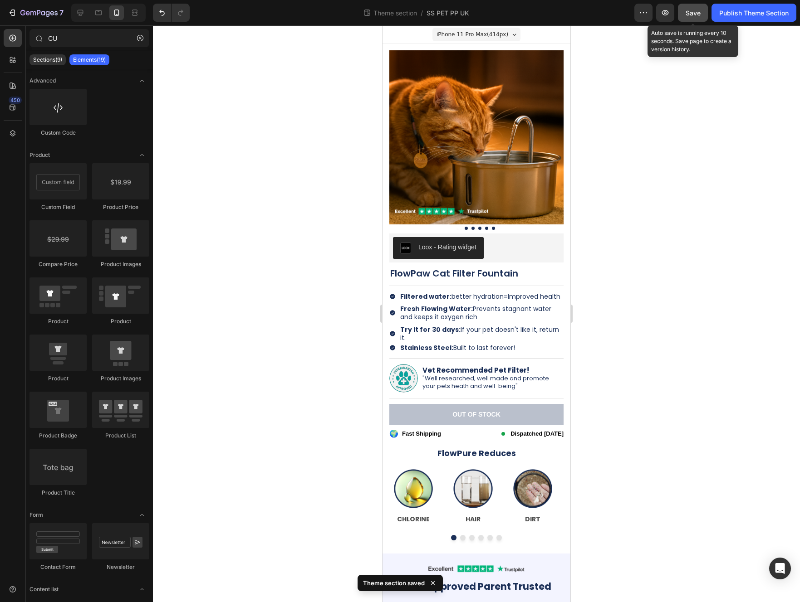
click at [583, 17] on div "Save" at bounding box center [692, 13] width 15 height 10
click at [583, 16] on div "Publish Theme Section" at bounding box center [753, 13] width 69 height 10
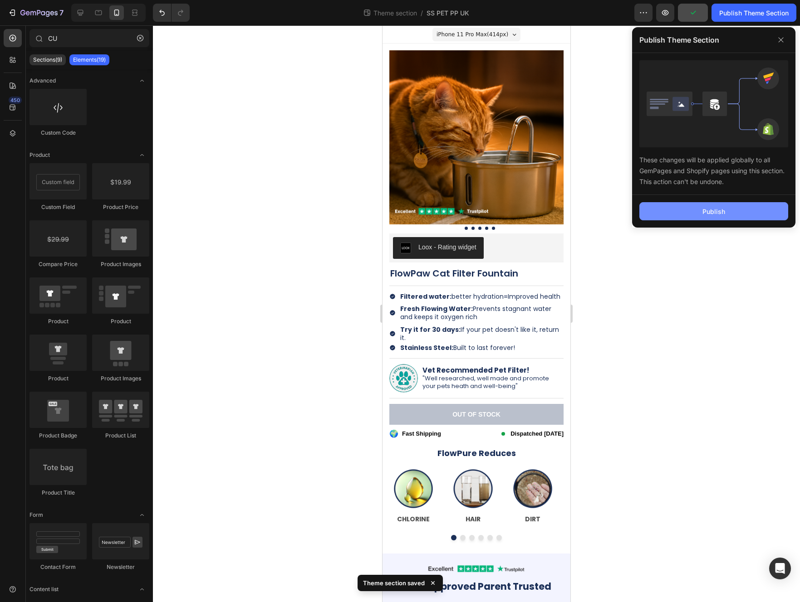
click at [583, 211] on button "Publish" at bounding box center [713, 211] width 149 height 18
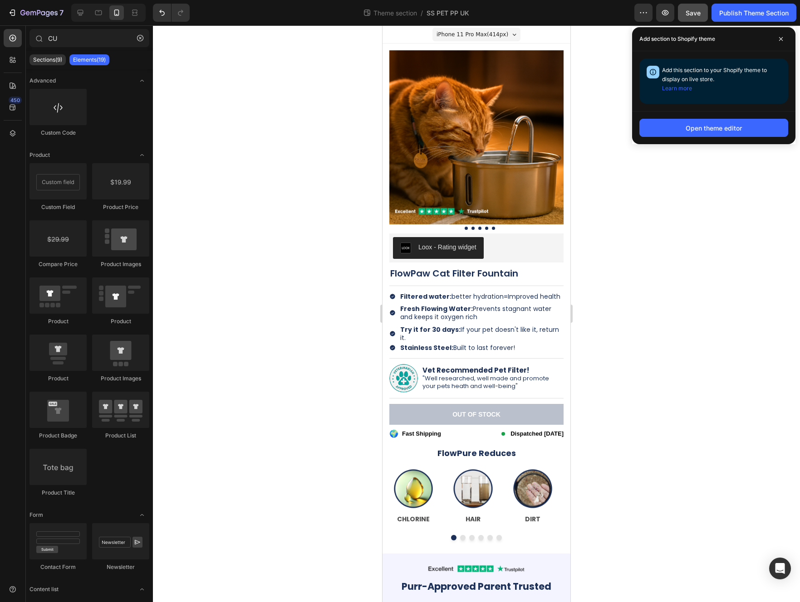
click at [238, 271] on div at bounding box center [476, 313] width 647 height 577
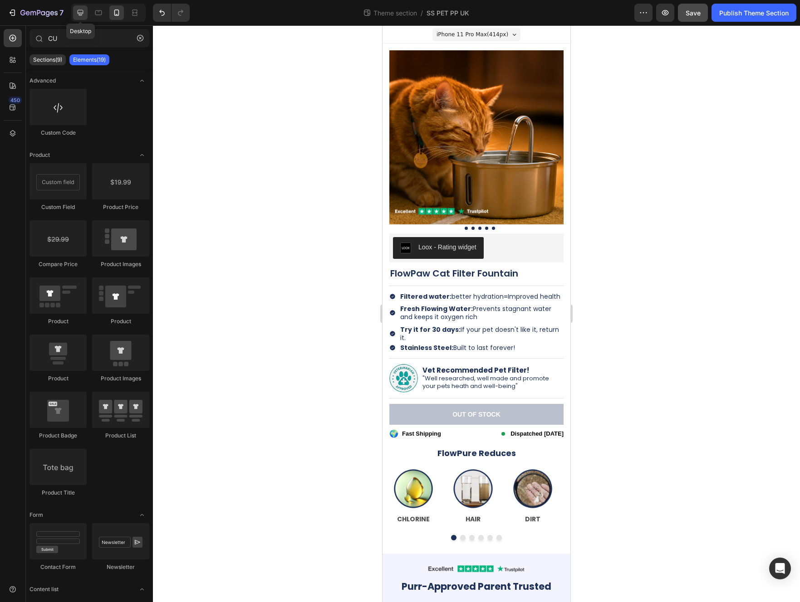
click at [76, 14] on icon at bounding box center [80, 12] width 9 height 9
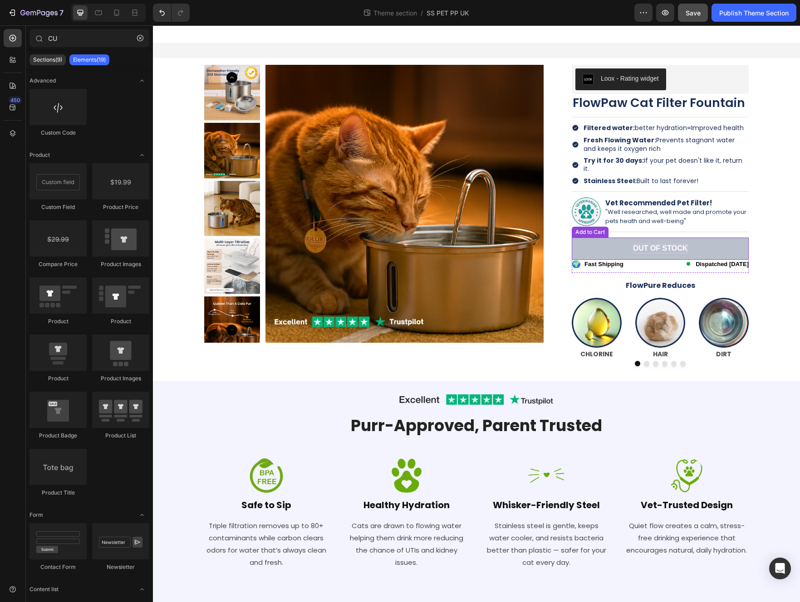
click at [583, 244] on div "Out of stock" at bounding box center [660, 249] width 55 height 10
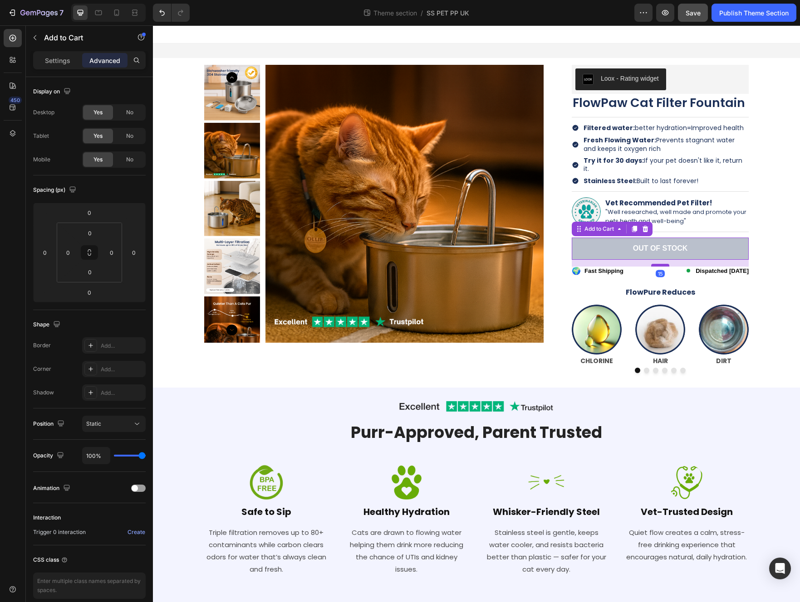
drag, startPoint x: 659, startPoint y: 250, endPoint x: 663, endPoint y: 257, distance: 8.2
click at [583, 264] on div at bounding box center [660, 265] width 18 height 3
type input "15"
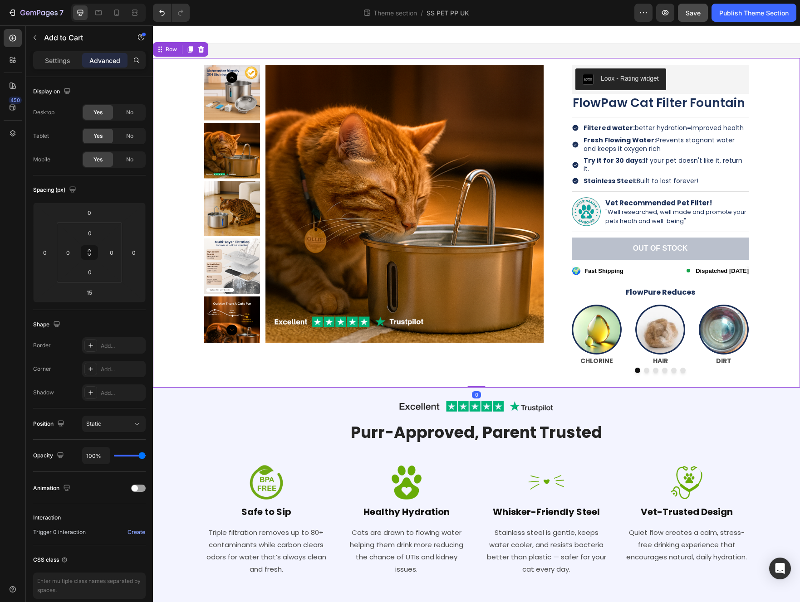
click at [583, 257] on div "Product Images Loox - Rating widget Loox FlowPaw Cat Filter Fountain Product Ti…" at bounding box center [476, 223] width 633 height 330
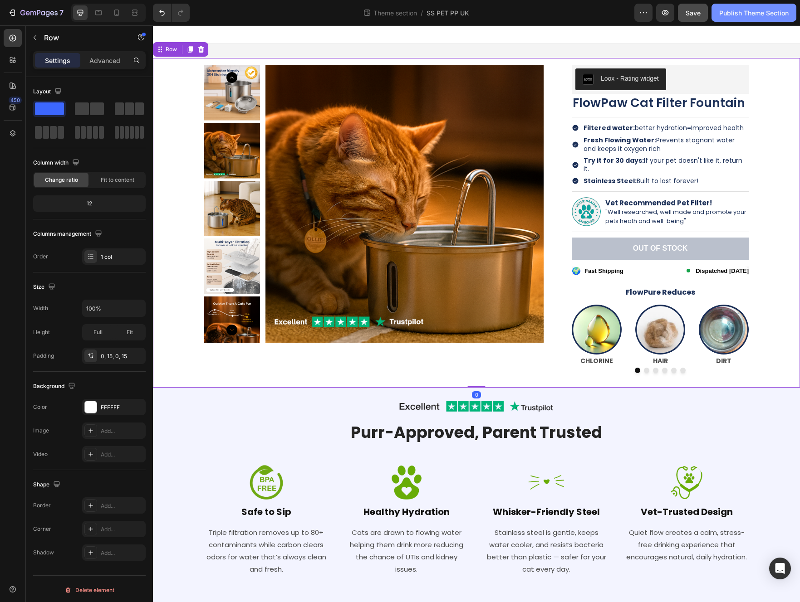
click at [583, 19] on button "Publish Theme Section" at bounding box center [753, 13] width 85 height 18
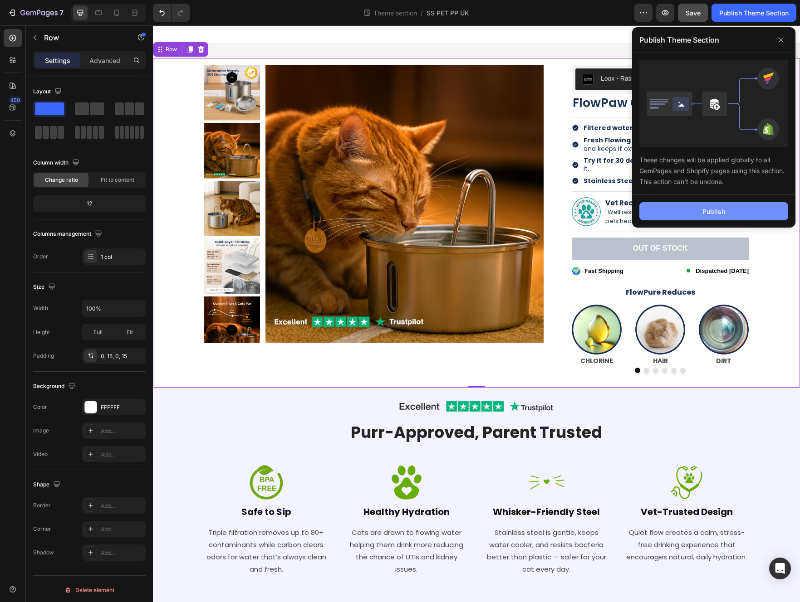
click at [583, 207] on button "Publish" at bounding box center [713, 211] width 149 height 18
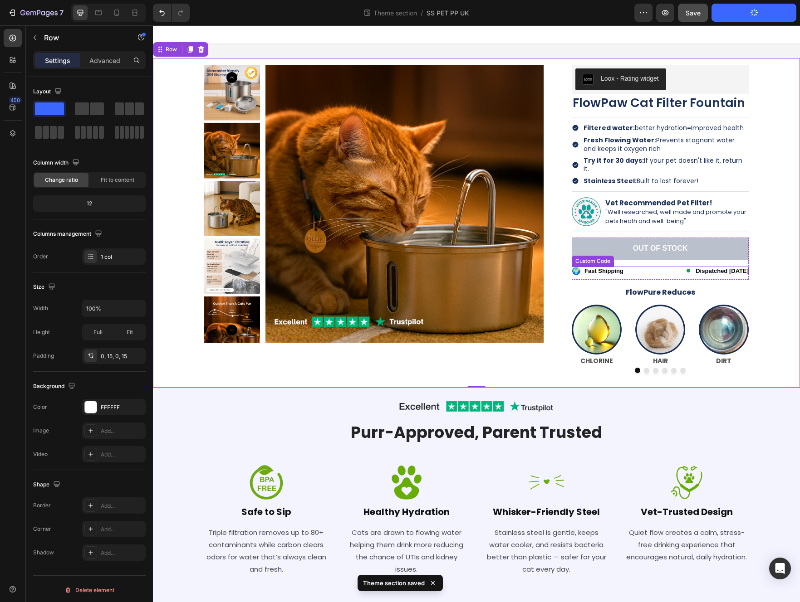
click at [583, 267] on div "🌍 Fast Shipping Dispatched [DATE]" at bounding box center [659, 271] width 177 height 9
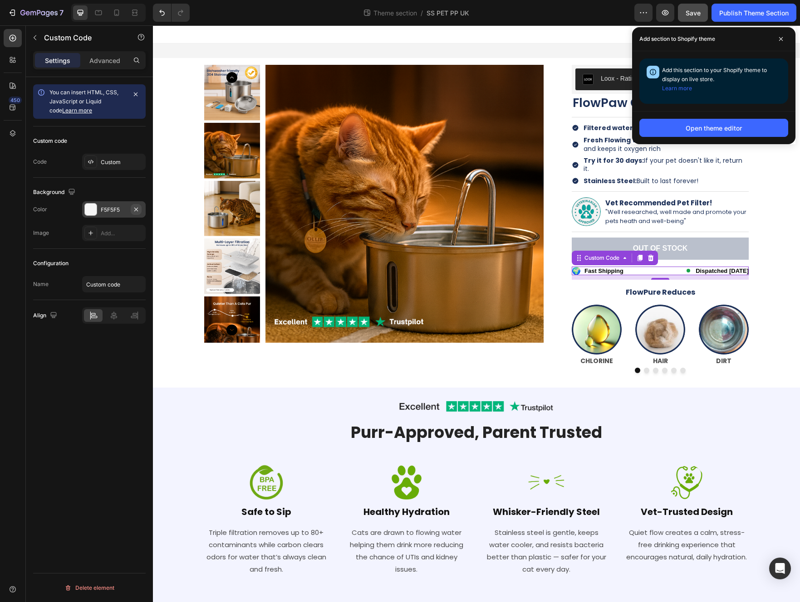
click at [136, 209] on icon "button" at bounding box center [136, 209] width 4 height 4
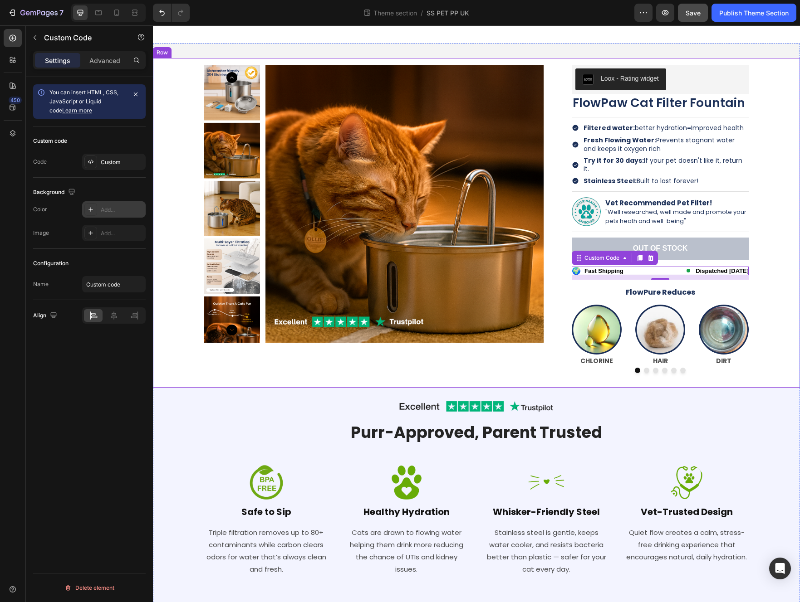
click at [534, 375] on div "Product Images Loox - Rating widget Loox FlowPaw Cat Filter Fountain Product Ti…" at bounding box center [476, 223] width 633 height 330
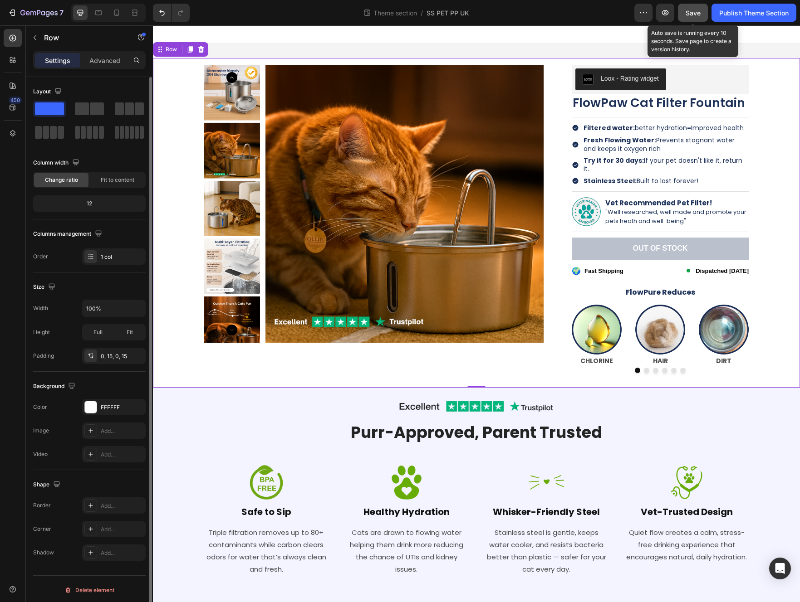
click at [583, 15] on button "Save" at bounding box center [693, 13] width 30 height 18
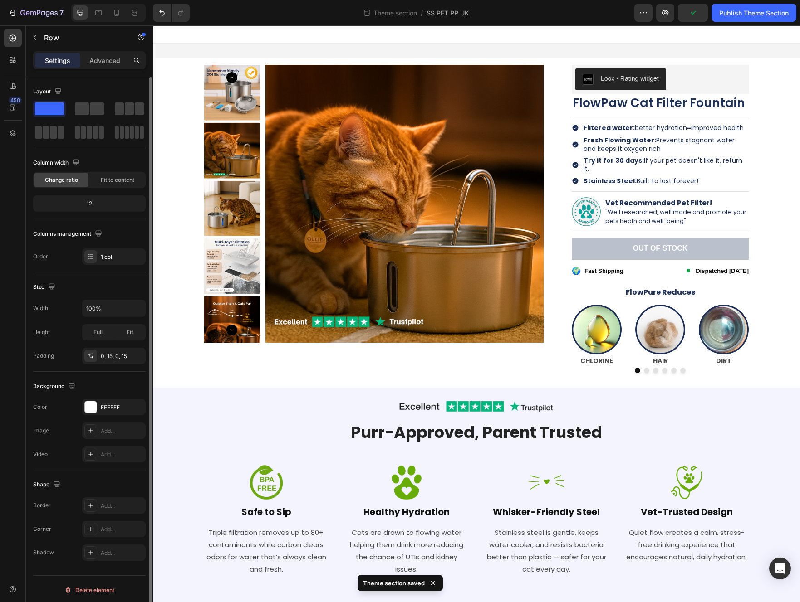
click at [583, 26] on div at bounding box center [476, 34] width 647 height 18
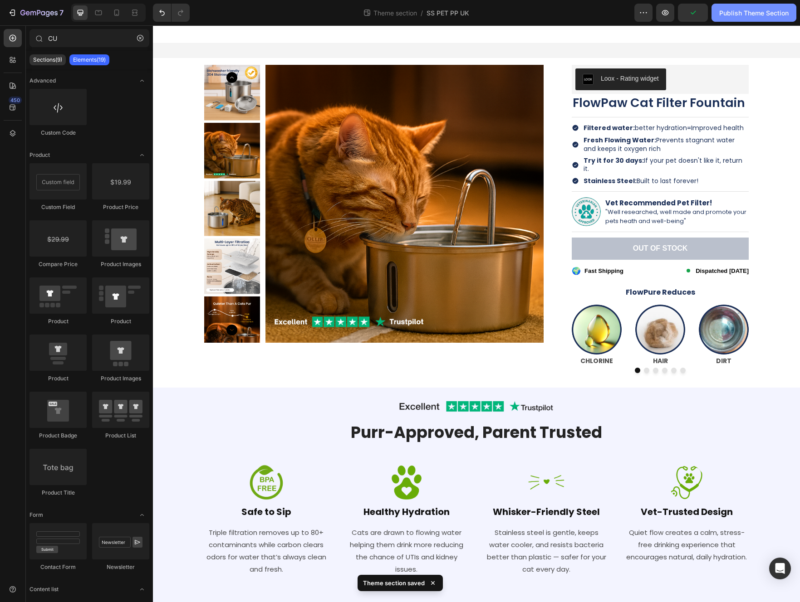
click at [583, 18] on button "Publish Theme Section" at bounding box center [753, 13] width 85 height 18
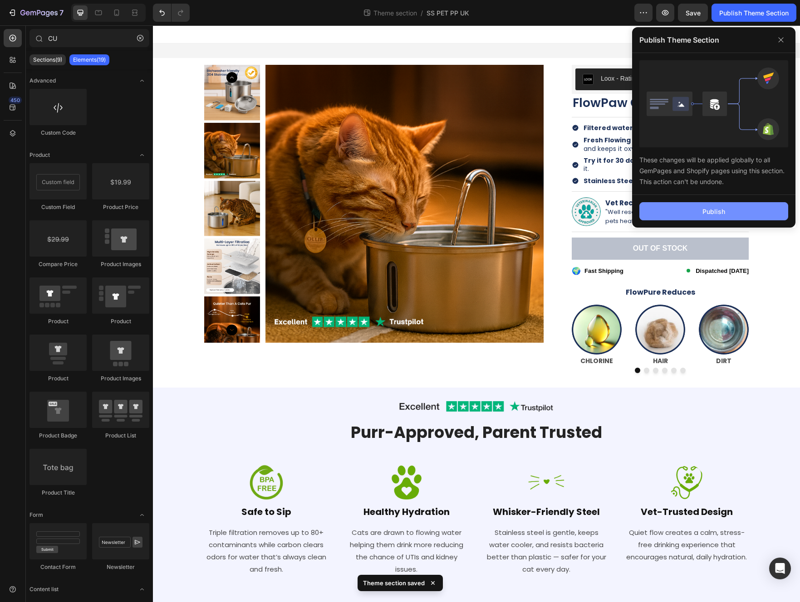
click at [583, 207] on button "Publish" at bounding box center [713, 211] width 149 height 18
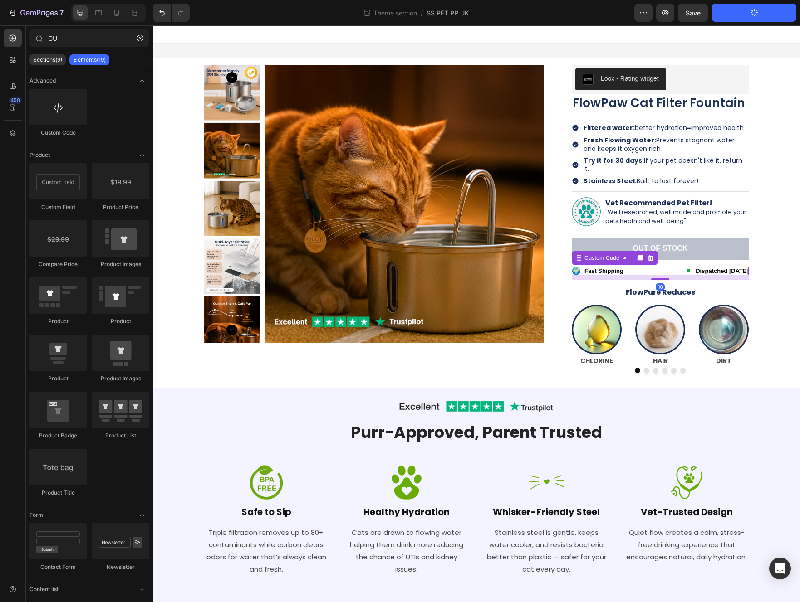
click at [583, 268] on span "Fast Shipping" at bounding box center [603, 271] width 39 height 7
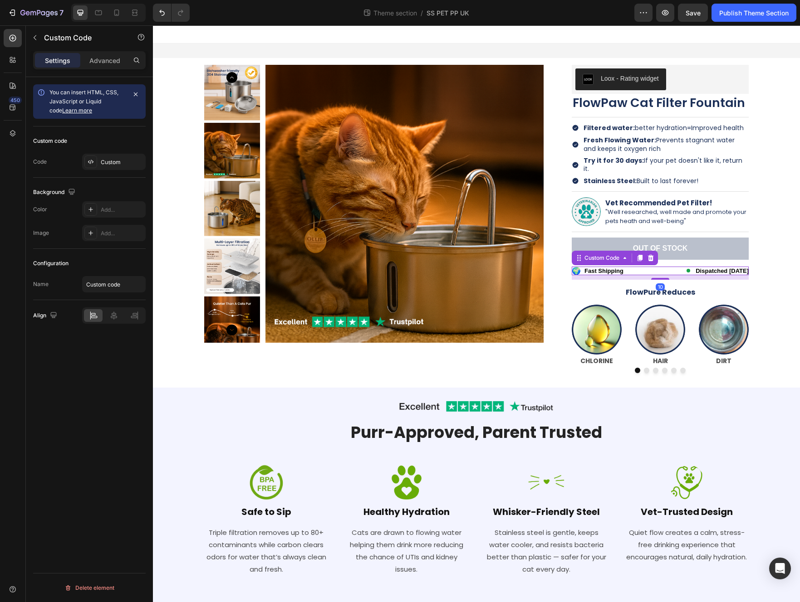
click at [583, 267] on div "🌍 Fast Shipping Dispatched [DATE]" at bounding box center [659, 271] width 177 height 9
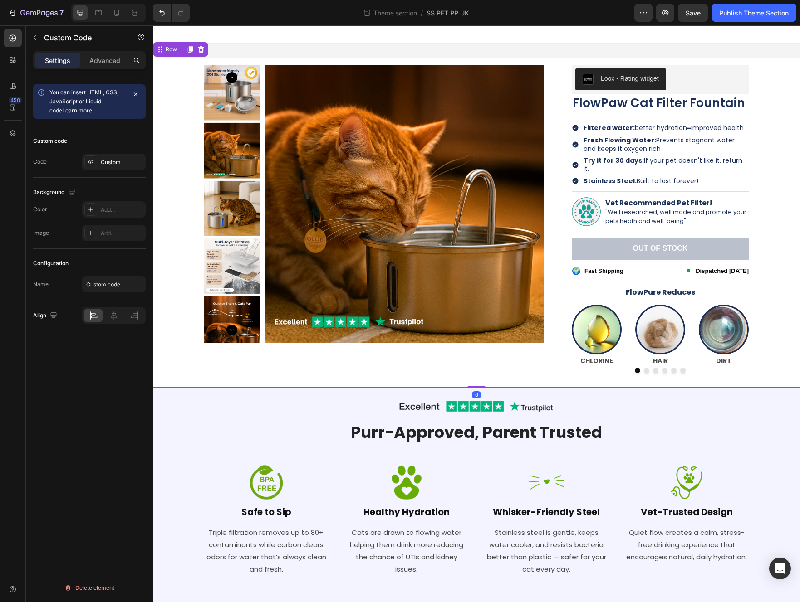
click at [583, 244] on div "Product Images Loox - Rating widget Loox FlowPaw Cat Filter Fountain Product Ti…" at bounding box center [476, 223] width 633 height 330
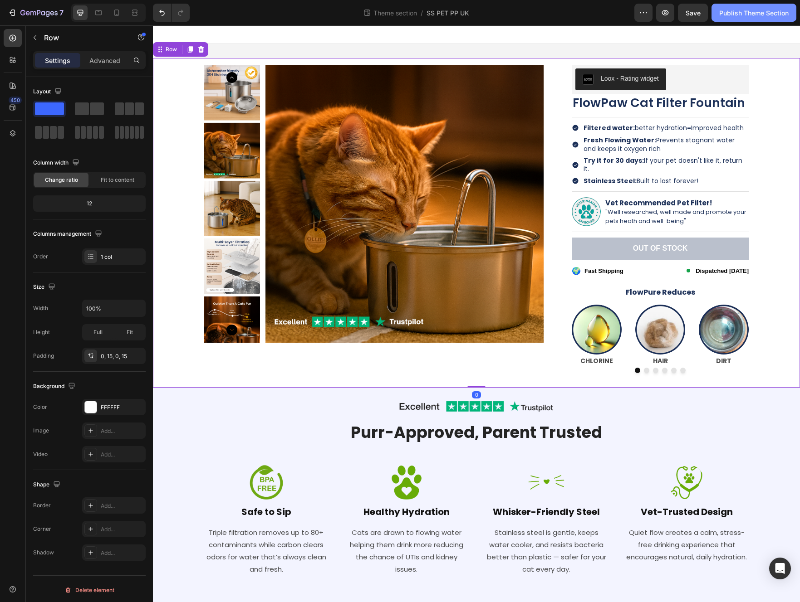
click at [583, 13] on div "Publish Theme Section" at bounding box center [753, 13] width 69 height 10
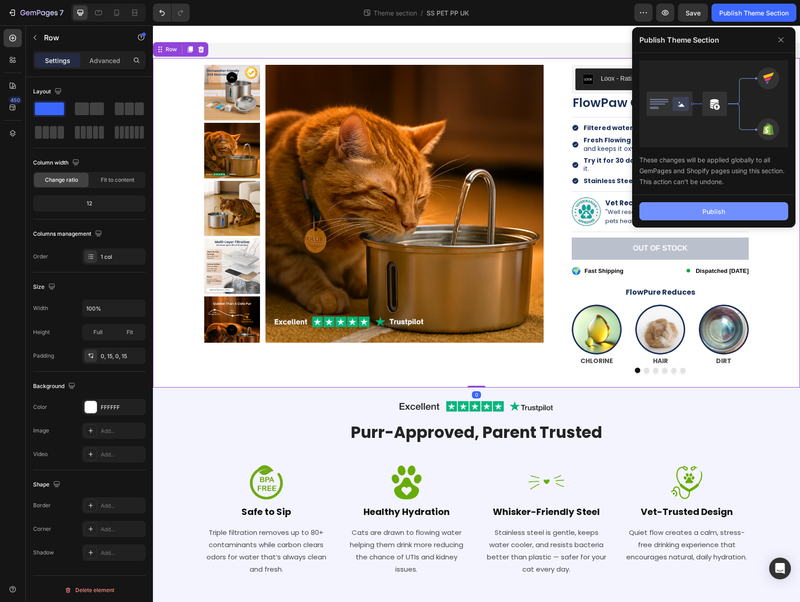
click at [583, 205] on button "Publish" at bounding box center [713, 211] width 149 height 18
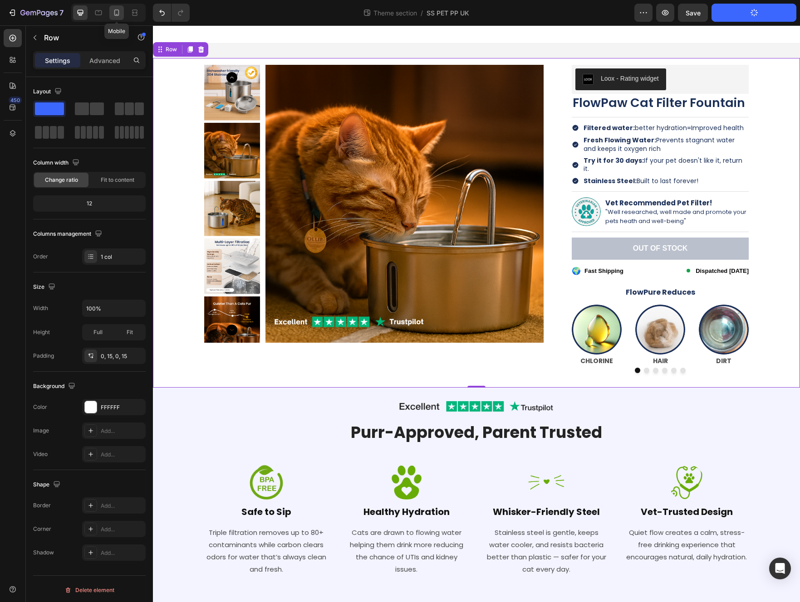
click at [114, 15] on icon at bounding box center [116, 12] width 9 height 9
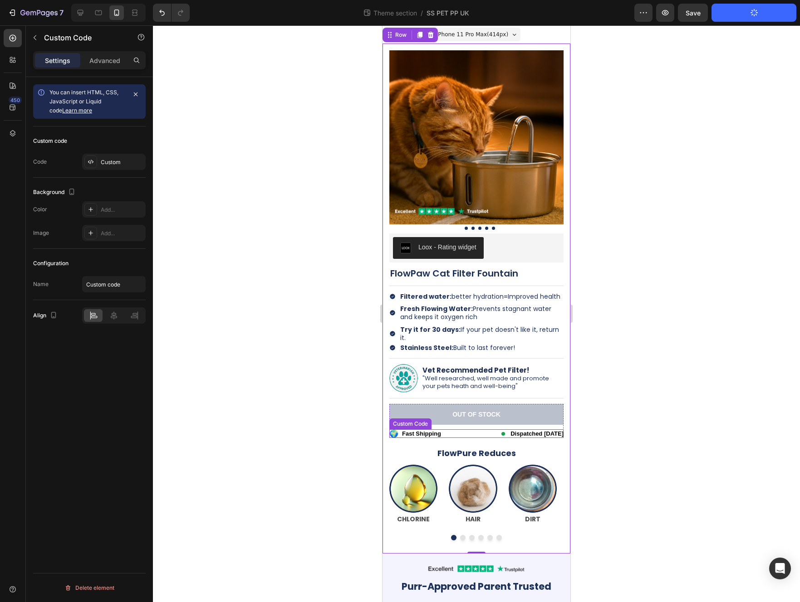
click at [459, 435] on div "🌍 Fast Shipping Dispatched within one day" at bounding box center [476, 433] width 174 height 9
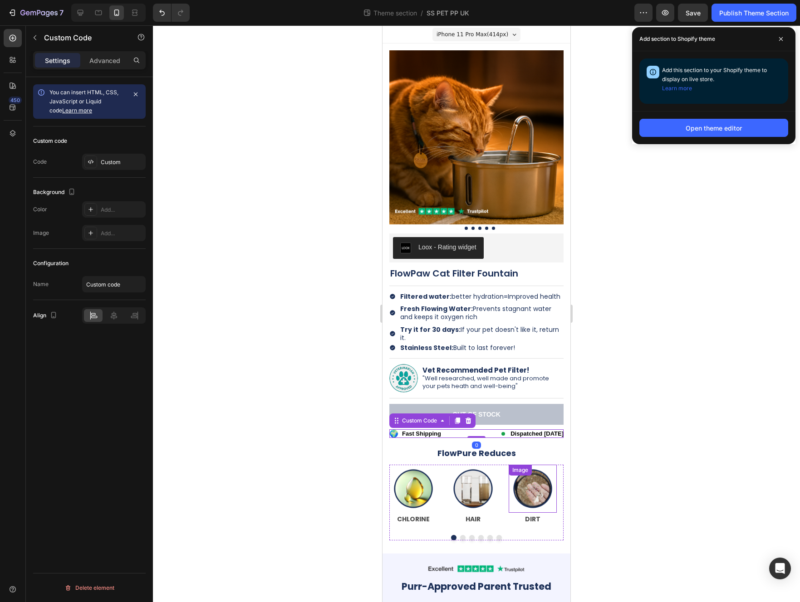
click at [518, 474] on div "Image" at bounding box center [519, 470] width 23 height 11
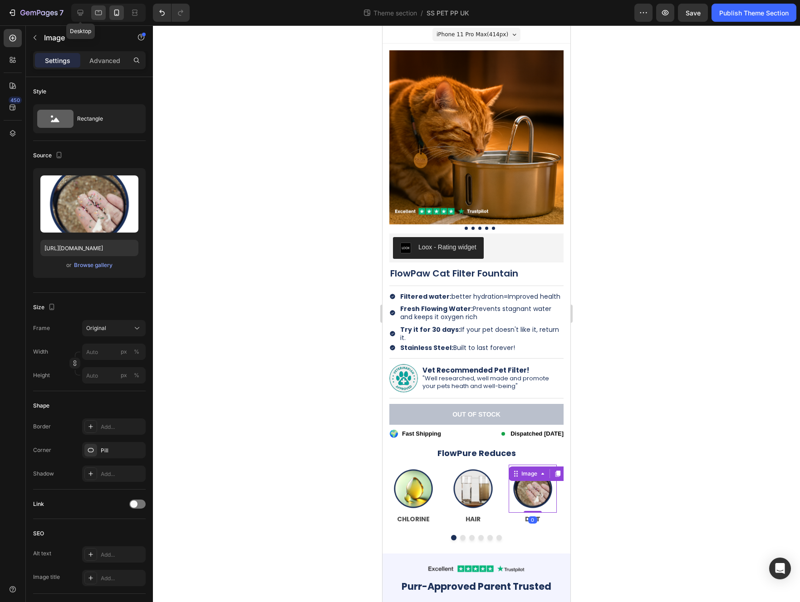
drag, startPoint x: 74, startPoint y: 14, endPoint x: 94, endPoint y: 19, distance: 20.1
click at [75, 14] on div at bounding box center [80, 12] width 15 height 15
type input "https://cdn.shopify.com/s/files/1/0744/9876/9163/files/gempages_547265743364817…"
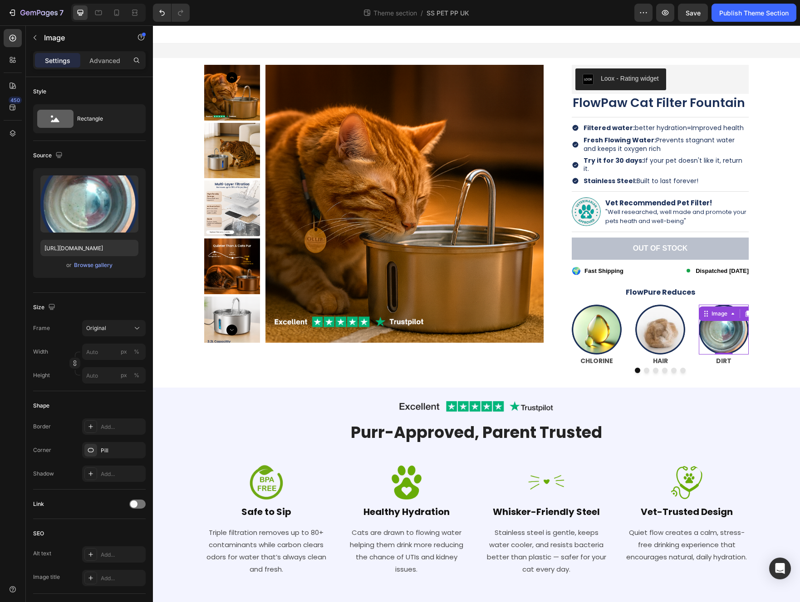
scroll to position [23, 0]
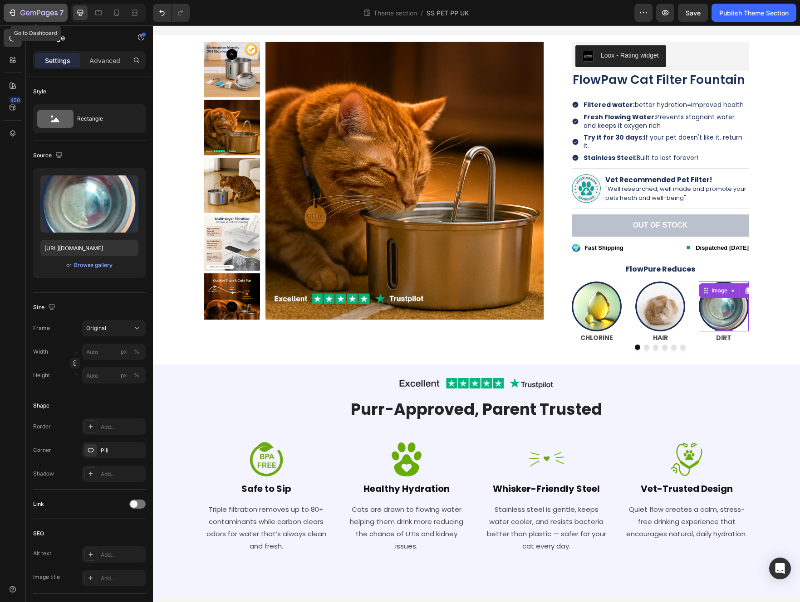
click at [9, 12] on icon "button" at bounding box center [12, 12] width 9 height 9
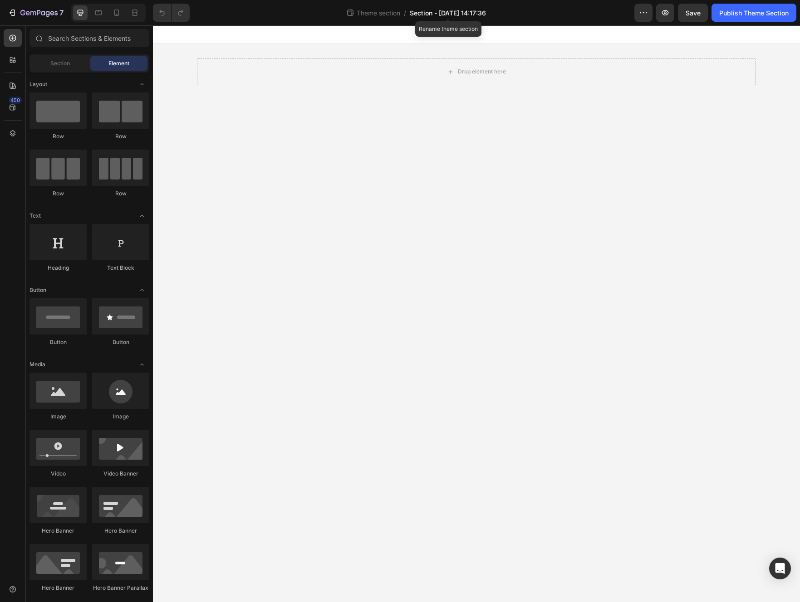
click at [425, 11] on span "Section - [DATE] 14:17:36" at bounding box center [448, 13] width 76 height 10
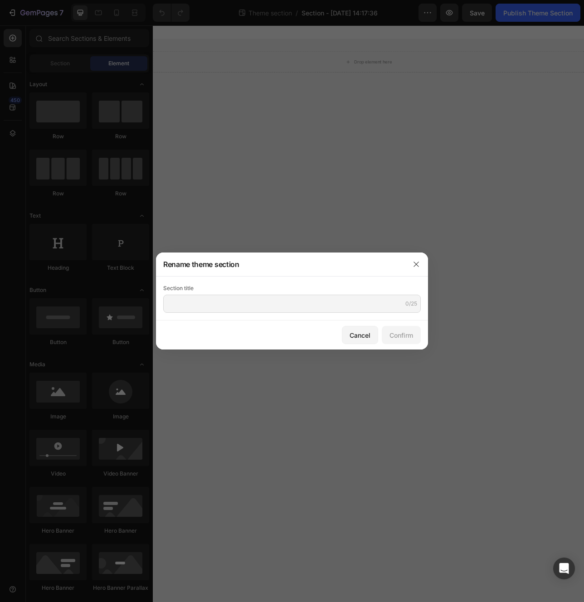
click at [510, 138] on div at bounding box center [292, 301] width 584 height 602
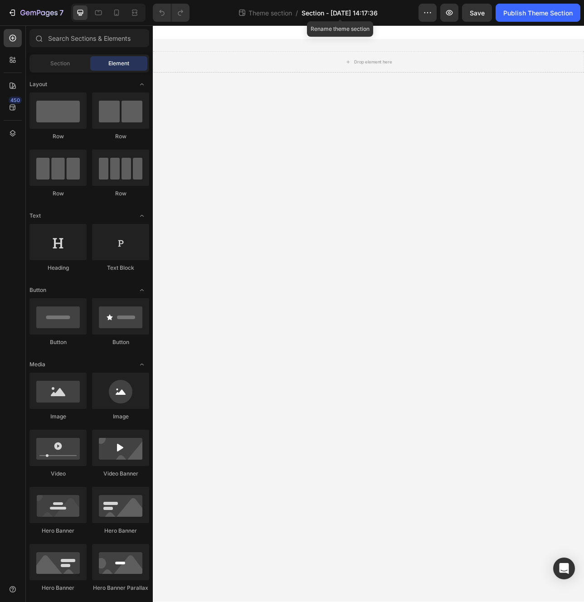
click at [360, 13] on span "Section - [DATE] 14:17:36" at bounding box center [340, 13] width 76 height 10
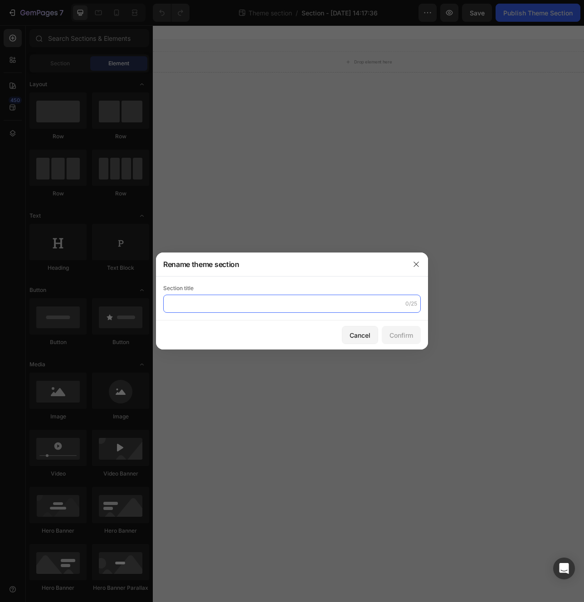
click at [249, 302] on input "text" at bounding box center [292, 304] width 258 height 18
type input "WHY FLOWPUUR"
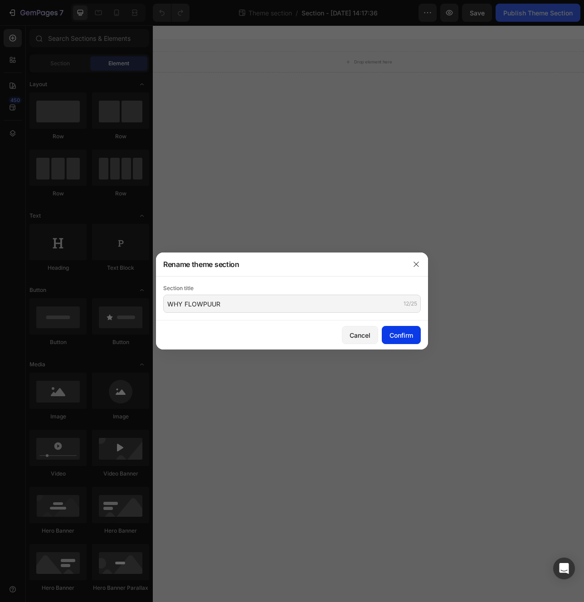
click at [402, 338] on div "Confirm" at bounding box center [402, 336] width 24 height 10
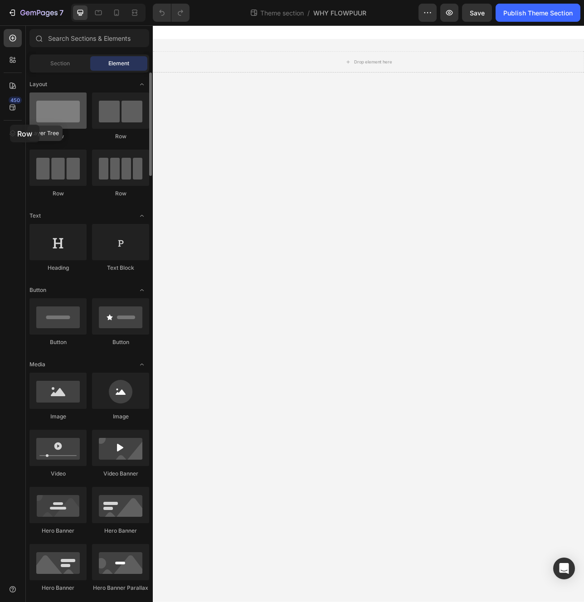
drag, startPoint x: 57, startPoint y: 122, endPoint x: 73, endPoint y: 105, distance: 24.1
click at [73, 105] on div at bounding box center [57, 111] width 57 height 36
click at [55, 62] on span "Section" at bounding box center [60, 63] width 20 height 8
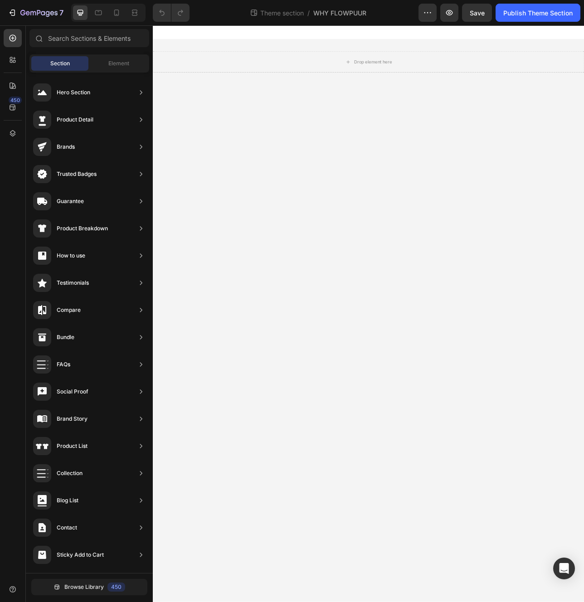
click at [26, 58] on div "Section Element" at bounding box center [89, 63] width 127 height 18
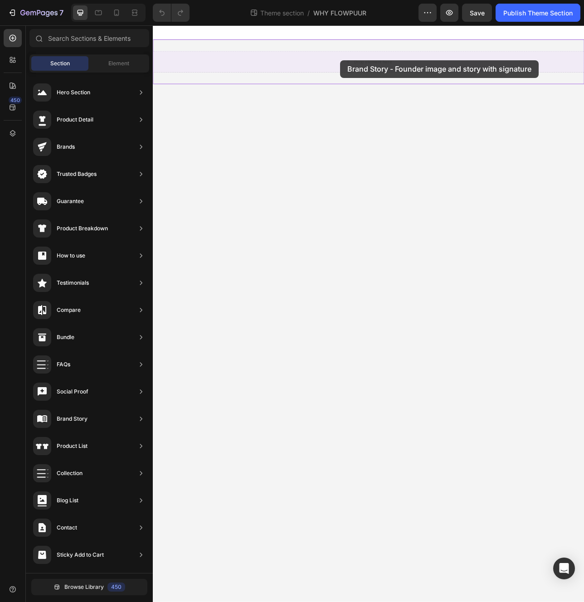
drag, startPoint x: 374, startPoint y: 107, endPoint x: 396, endPoint y: 79, distance: 35.8
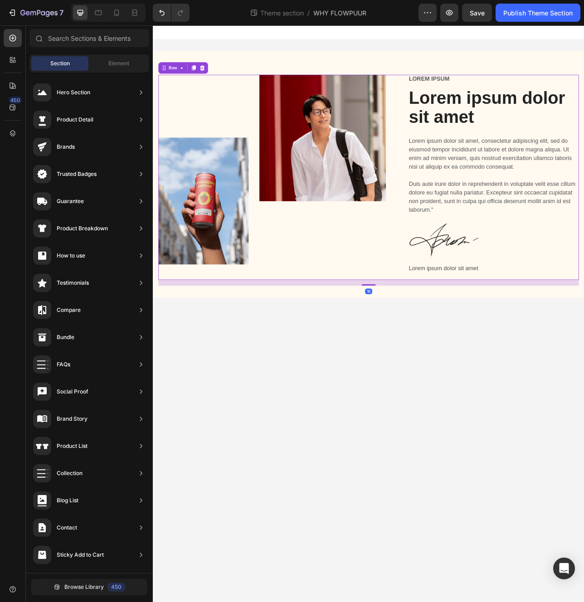
click at [354, 207] on div "Image Image Row" at bounding box center [311, 217] width 302 height 259
click at [463, 403] on body "Image Image Row Lorem ipsum Text Block Lorem ipsum dolor sit amet Heading Lorem…" at bounding box center [425, 389] width 544 height 728
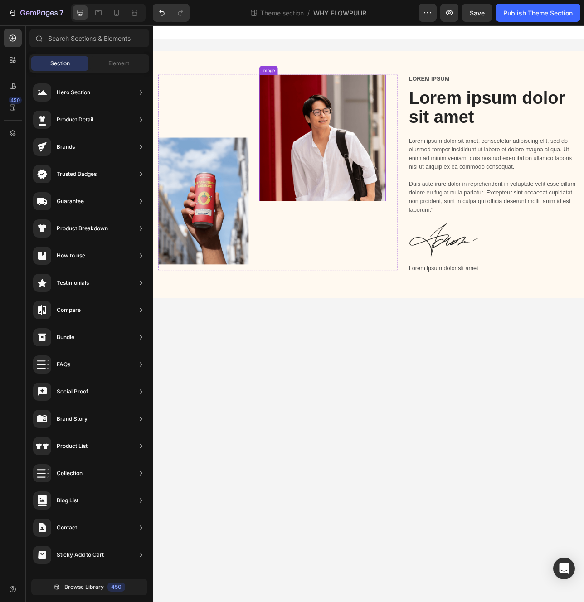
click at [393, 219] on img at bounding box center [367, 168] width 160 height 160
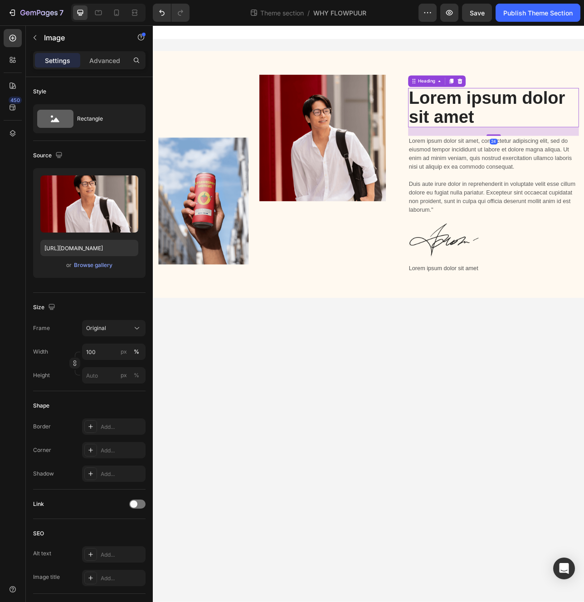
click at [523, 116] on h2 "Lorem ipsum dolor sit amet" at bounding box center [582, 130] width 215 height 50
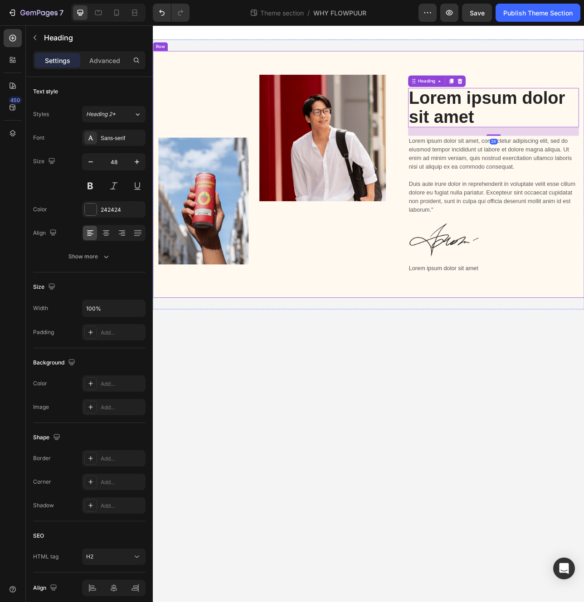
click at [601, 86] on div "Image Image Row Lorem ipsum Text Block Lorem ipsum dolor sit amet Heading 24 Lo…" at bounding box center [425, 214] width 544 height 312
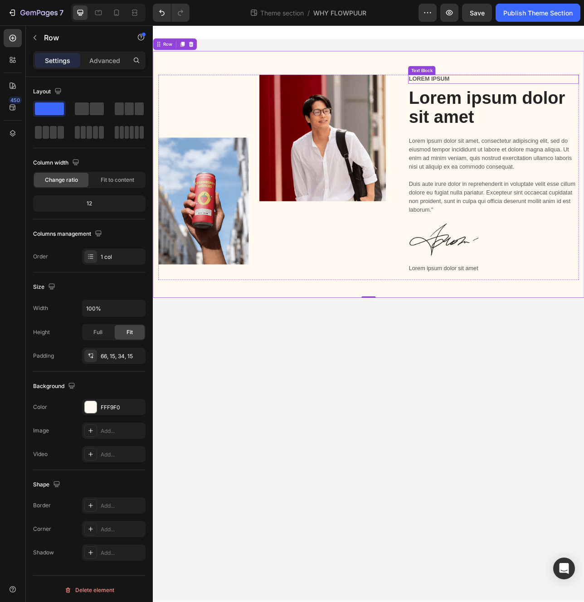
click at [595, 96] on p "Lorem ipsum" at bounding box center [583, 94] width 214 height 10
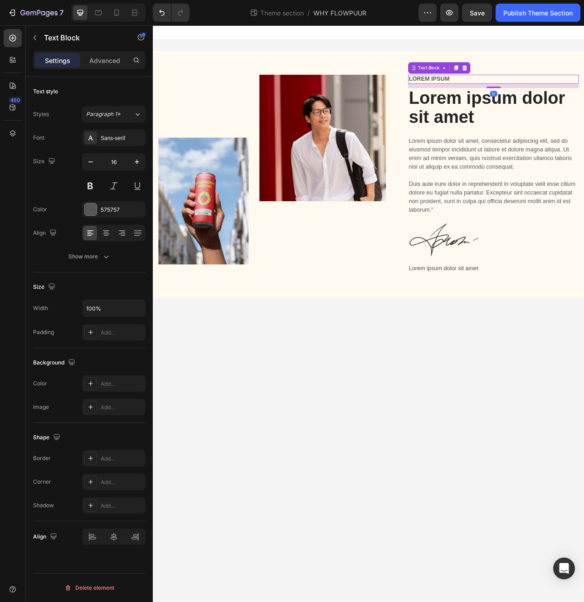
click at [586, 93] on p "Lorem ipsum" at bounding box center [583, 94] width 214 height 10
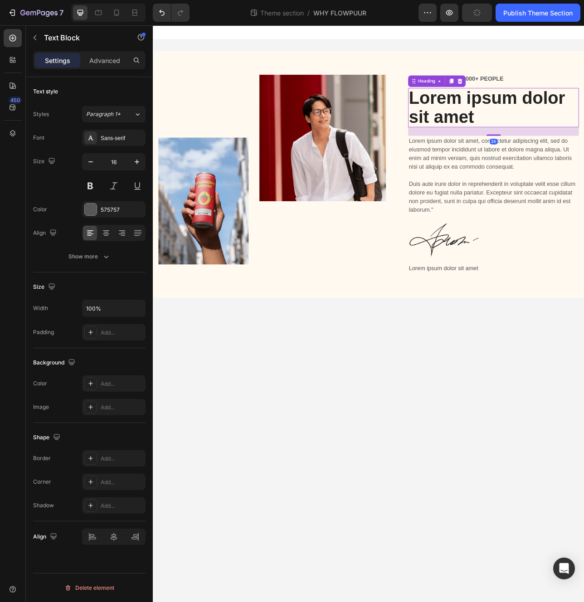
click at [544, 126] on h2 "Lorem ipsum dolor sit amet" at bounding box center [582, 130] width 215 height 50
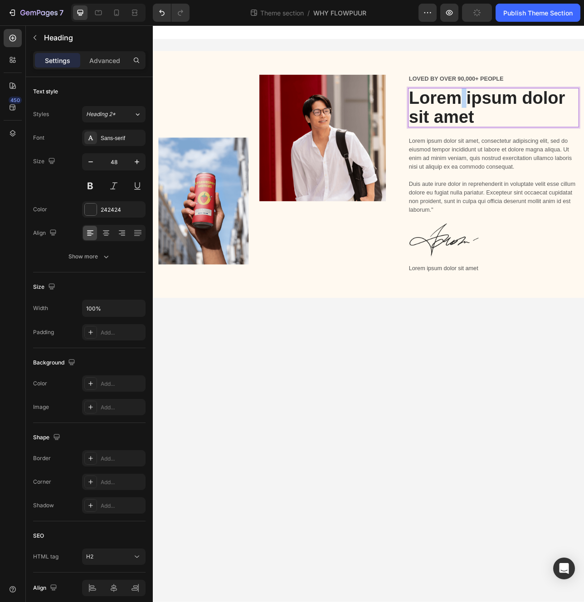
click at [544, 126] on h2 "Lorem ipsum dolor sit amet" at bounding box center [582, 130] width 215 height 50
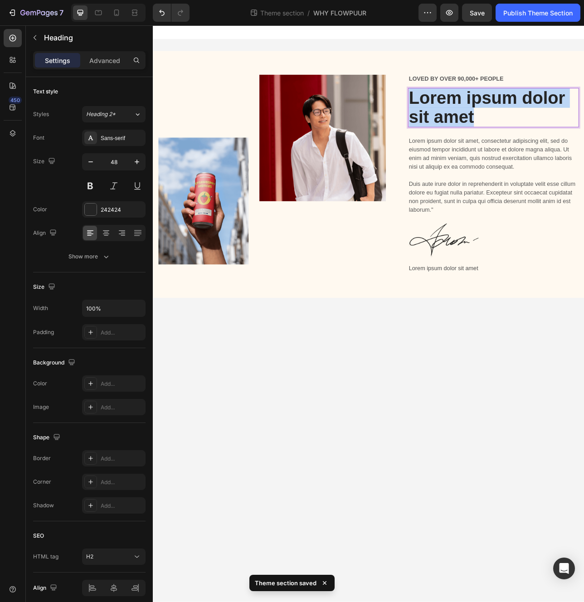
click at [544, 126] on p "Lorem ipsum dolor sit amet" at bounding box center [583, 130] width 214 height 48
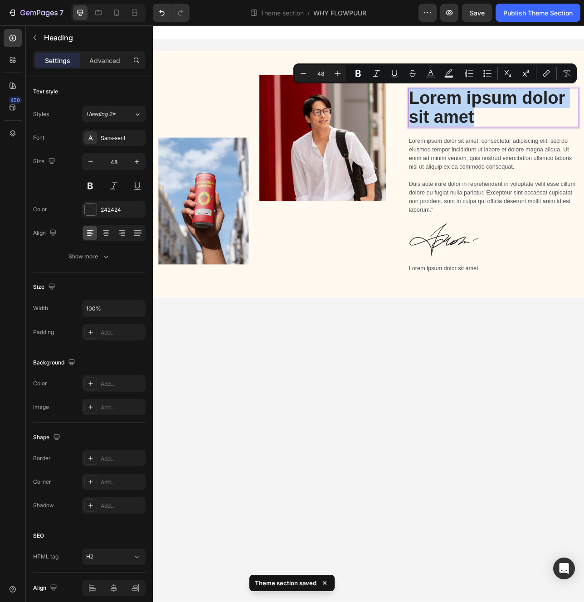
click at [544, 126] on p "Lorem ipsum dolor sit amet" at bounding box center [583, 130] width 214 height 48
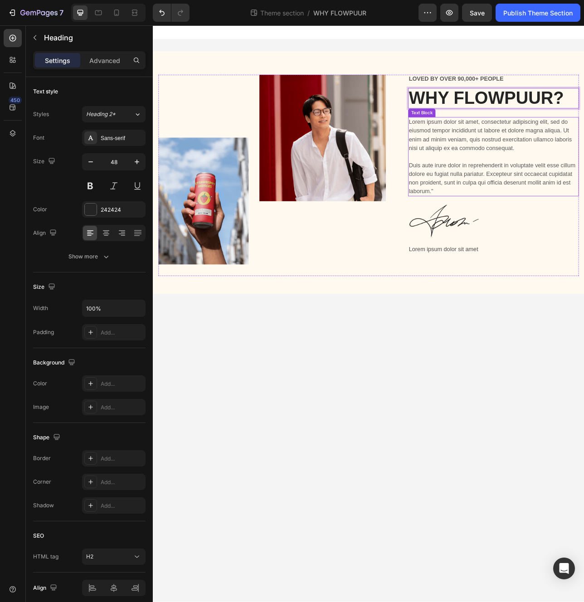
click at [550, 195] on p "Lorem ipsum dolor sit amet, consectetur adipiscing elit, sed do eiusmod tempor …" at bounding box center [583, 191] width 214 height 98
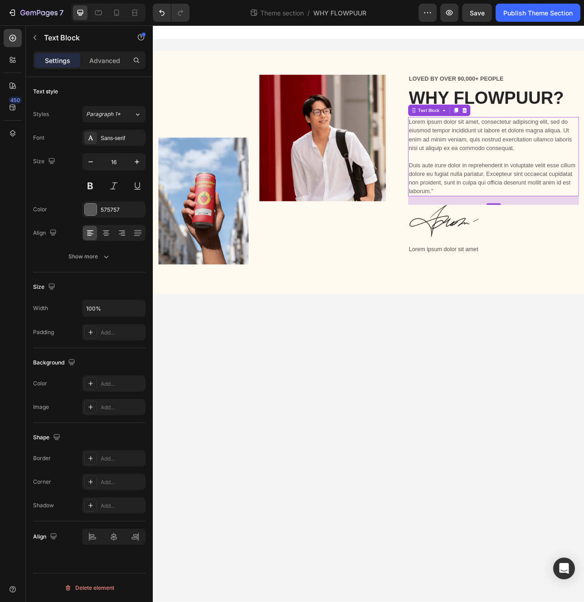
click at [529, 173] on p "Lorem ipsum dolor sit amet, consectetur adipiscing elit, sed do eiusmod tempor …" at bounding box center [583, 191] width 214 height 98
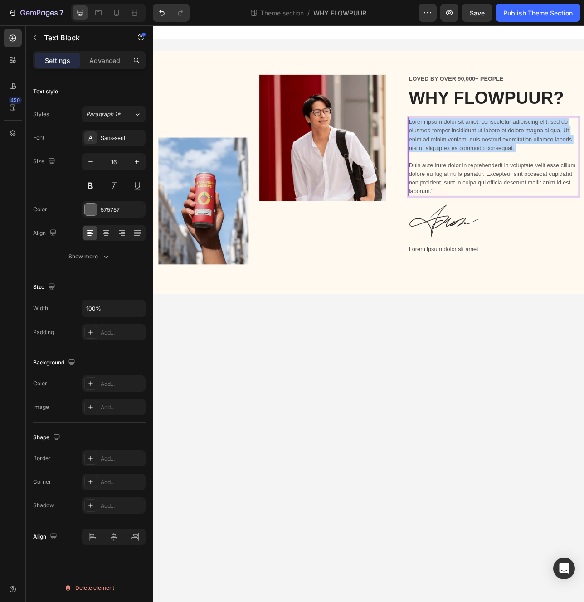
click at [529, 173] on p "Lorem ipsum dolor sit amet, consectetur adipiscing elit, sed do eiusmod tempor …" at bounding box center [583, 191] width 214 height 98
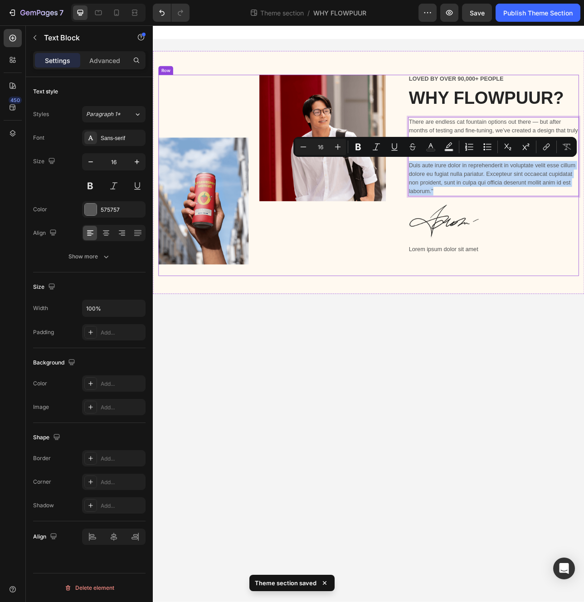
drag, startPoint x: 523, startPoint y: 234, endPoint x: 467, endPoint y: 203, distance: 64.0
click at [467, 203] on div "Image Image Row LOVED BY OVER 90,000+ PEOPLE Text Block WHY FLOWPUUR? Heading T…" at bounding box center [425, 215] width 531 height 254
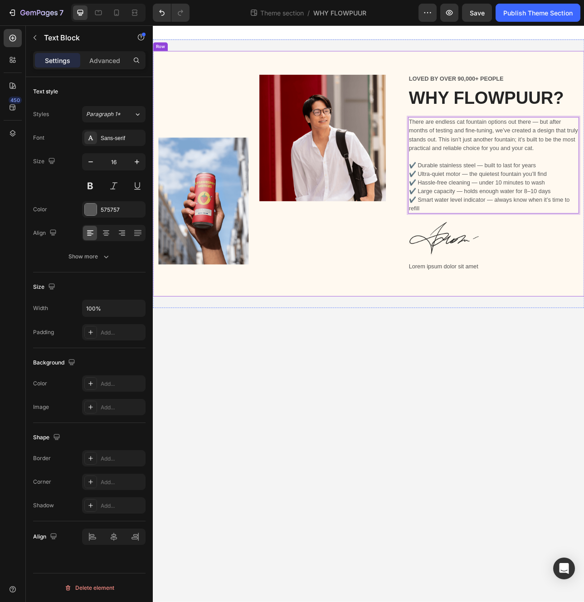
click at [541, 324] on p "Lorem ipsum dolor sit amet" at bounding box center [583, 330] width 214 height 13
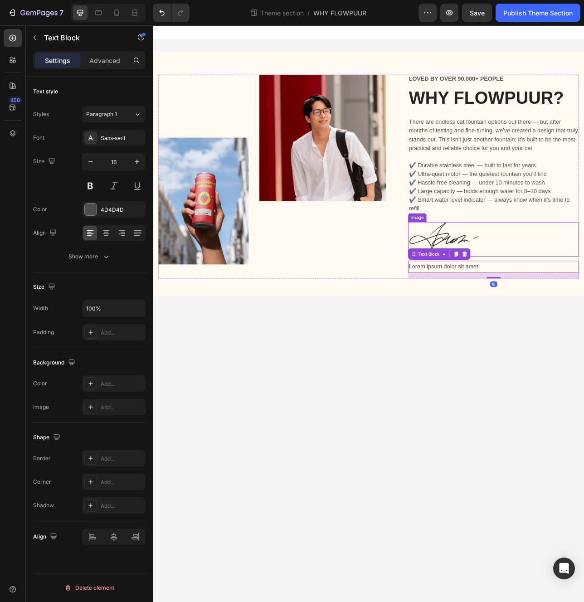
click at [538, 302] on img at bounding box center [520, 296] width 91 height 44
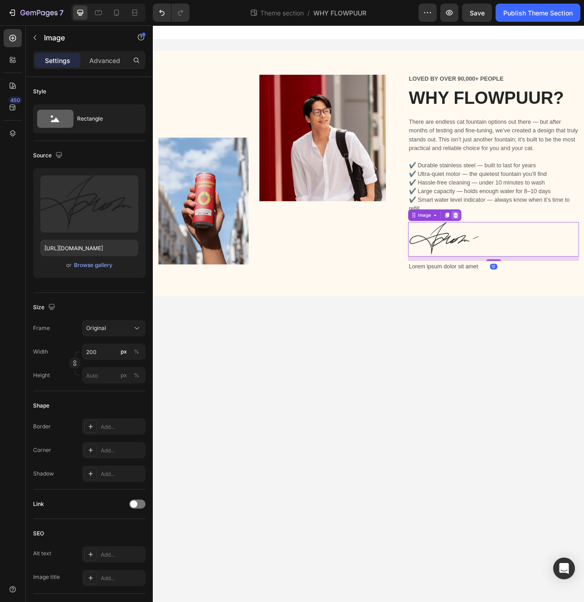
click at [535, 264] on icon at bounding box center [535, 265] width 6 height 6
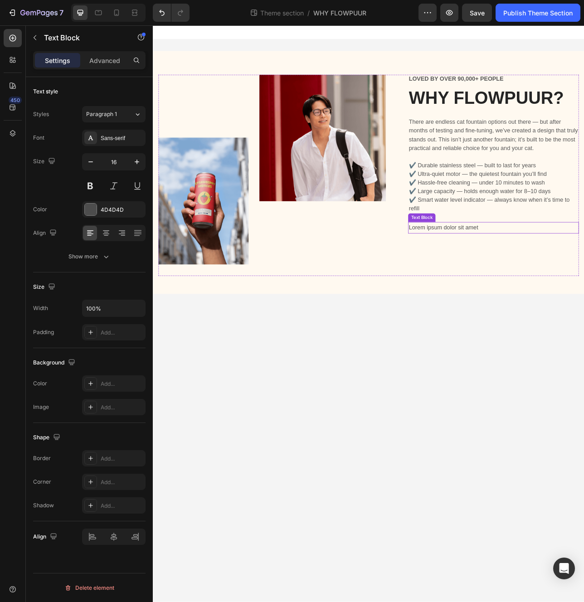
click at [558, 280] on p "Lorem ipsum dolor sit amet" at bounding box center [583, 281] width 214 height 13
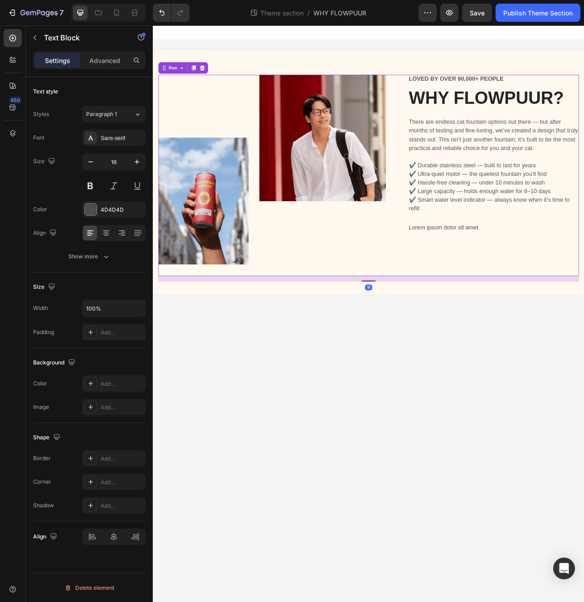
click at [533, 323] on div "LOVED BY OVER 90,000+ PEOPLE Text Block WHY FLOWPUUR? Heading There are endless…" at bounding box center [582, 215] width 215 height 254
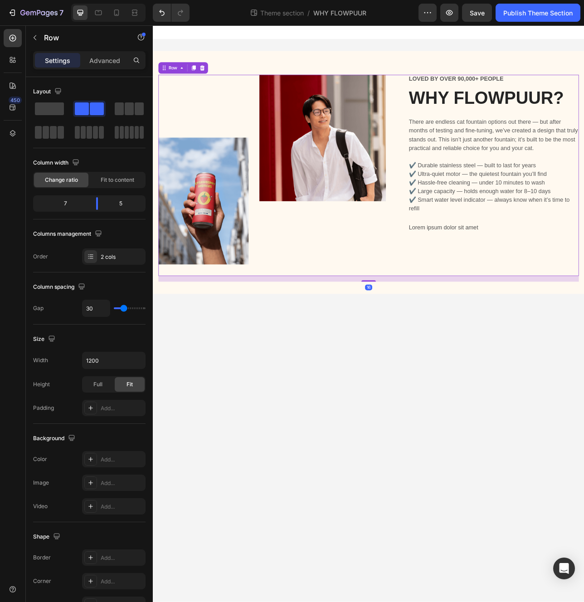
drag, startPoint x: 533, startPoint y: 323, endPoint x: 483, endPoint y: 310, distance: 51.0
click at [470, 308] on div "Image Image Row LOVED BY OVER 90,000+ PEOPLE Text Block WHY FLOWPUUR? Heading T…" at bounding box center [425, 215] width 531 height 254
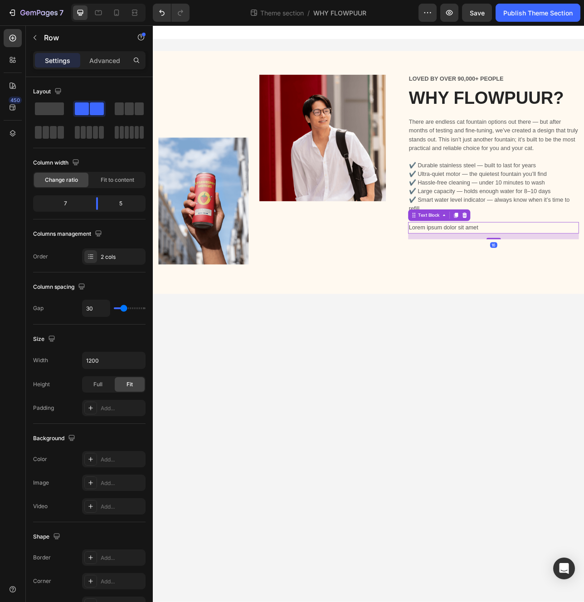
click at [560, 280] on p "Lorem ipsum dolor sit amet" at bounding box center [583, 281] width 214 height 13
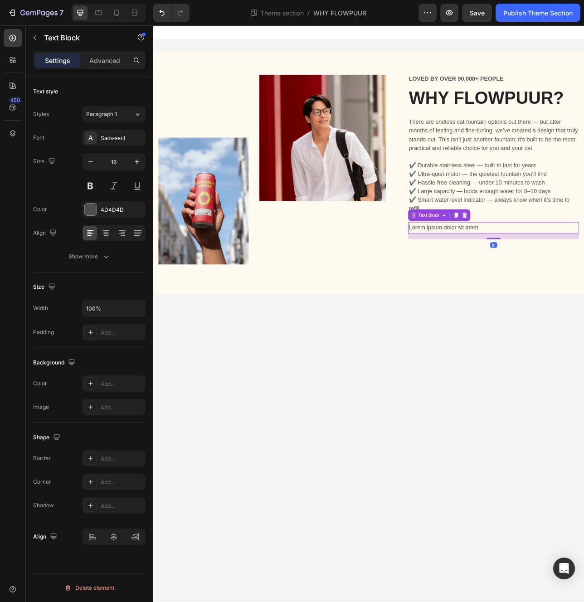
click at [560, 280] on p "Lorem ipsum dolor sit amet" at bounding box center [583, 281] width 214 height 13
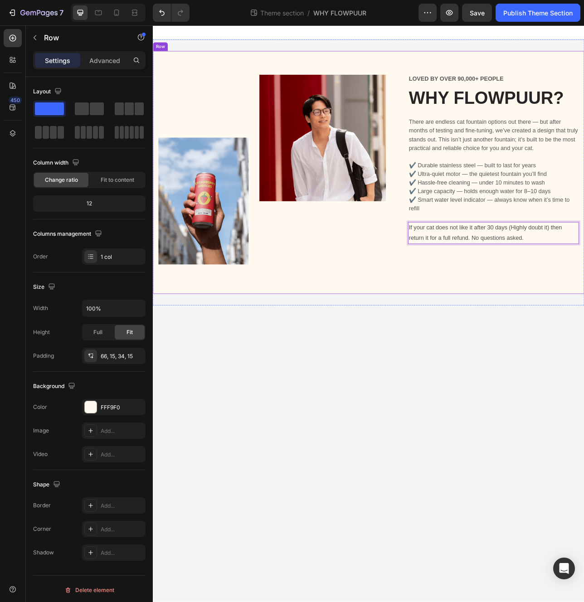
click at [463, 346] on div "Image Image Row LOVED BY OVER 90,000+ PEOPLE Text Block WHY FLOWPUUR? Heading T…" at bounding box center [425, 218] width 531 height 261
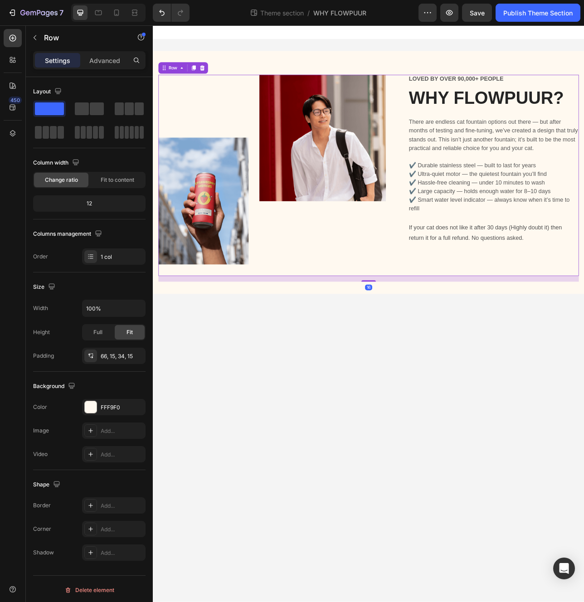
click at [470, 330] on div "Image Image Row LOVED BY OVER 90,000+ PEOPLE Text Block WHY FLOWPUUR? Heading T…" at bounding box center [425, 215] width 531 height 254
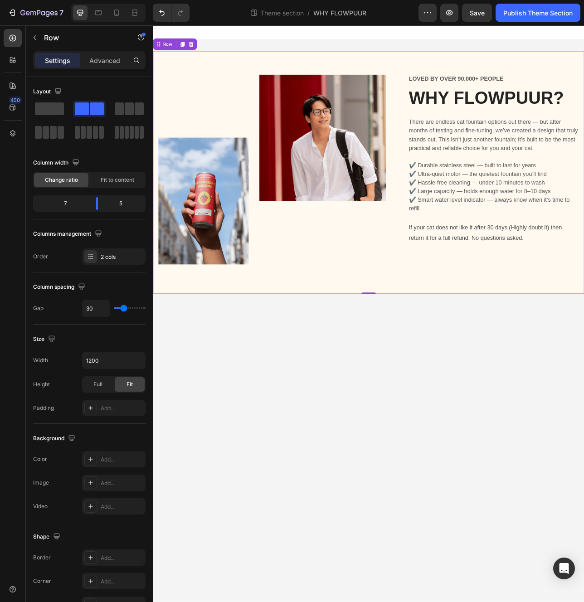
click at [456, 360] on div "Image Image Row LOVED BY OVER 90,000+ PEOPLE Text Block WHY FLOWPUUR? Heading T…" at bounding box center [425, 211] width 544 height 307
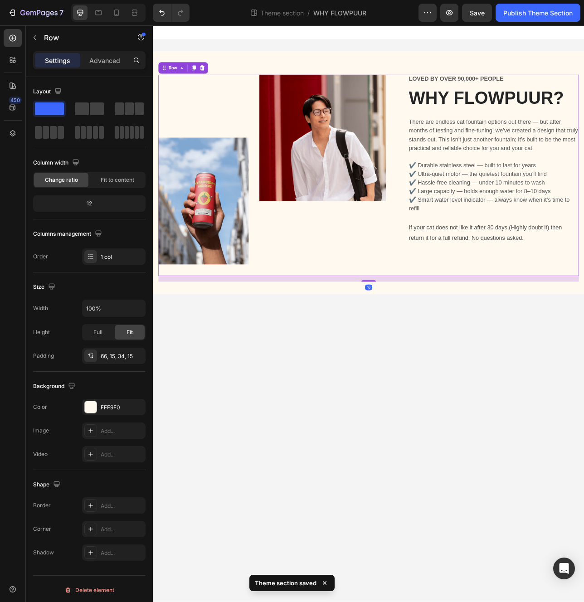
click at [457, 335] on div "Image Image Row" at bounding box center [311, 215] width 302 height 254
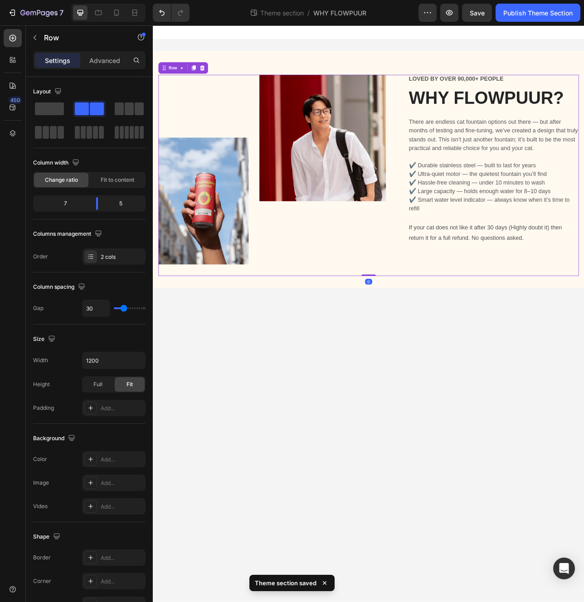
drag, startPoint x: 431, startPoint y: 349, endPoint x: 442, endPoint y: 341, distance: 13.1
click at [430, 319] on div "Image Image Row LOVED BY OVER 90,000+ PEOPLE Text Block WHY FLOWPUUR? Heading T…" at bounding box center [425, 215] width 531 height 254
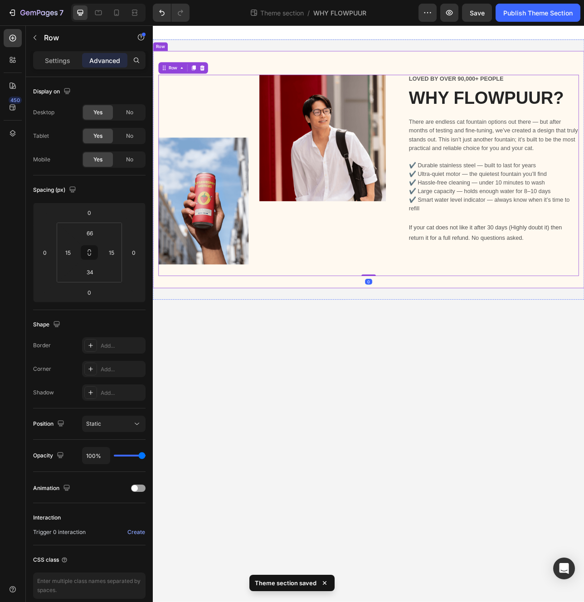
click at [447, 348] on div "Image Image Row LOVED BY OVER 90,000+ PEOPLE Text Block WHY FLOWPUUR? Heading T…" at bounding box center [425, 207] width 544 height 299
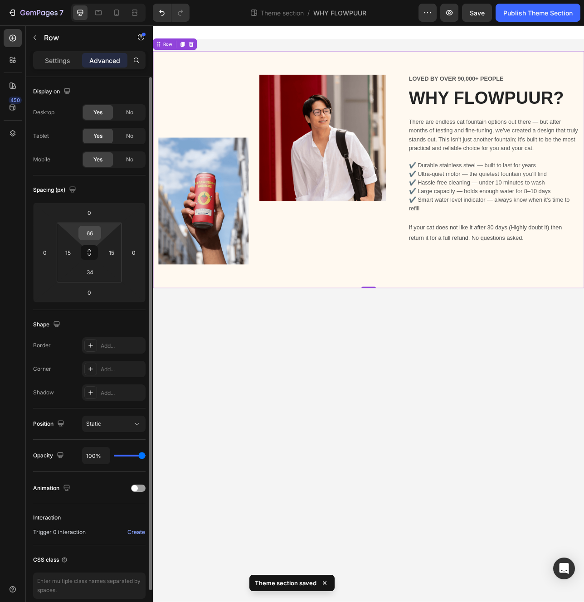
click at [93, 231] on input "66" at bounding box center [90, 233] width 18 height 14
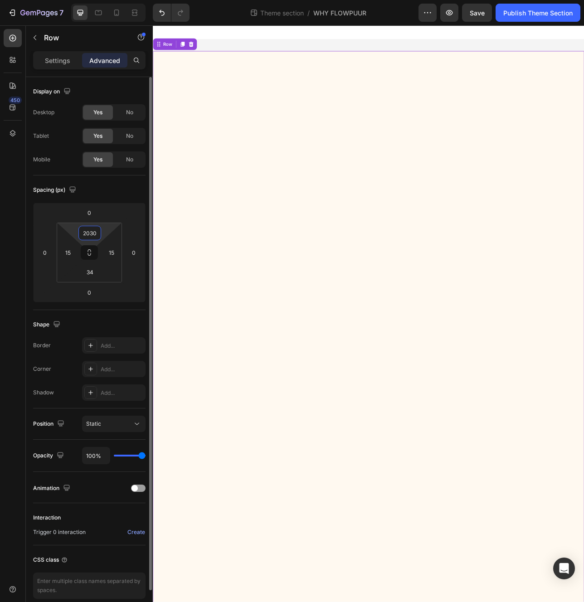
click at [93, 234] on input "2030" at bounding box center [90, 233] width 18 height 14
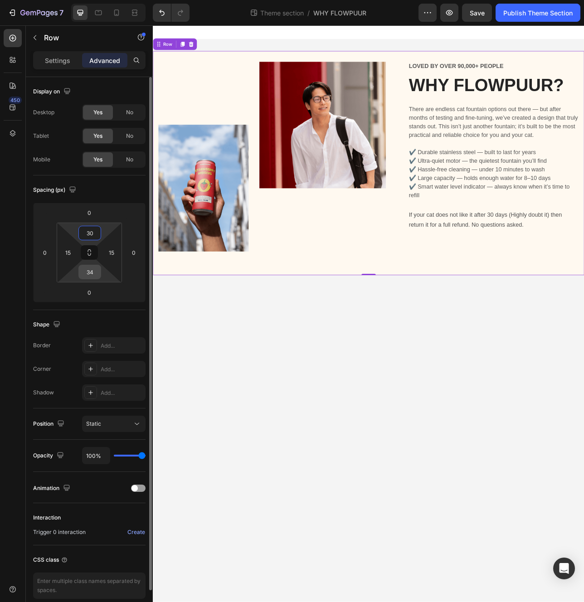
type input "30"
click at [90, 271] on input "34" at bounding box center [90, 272] width 18 height 14
type input "30"
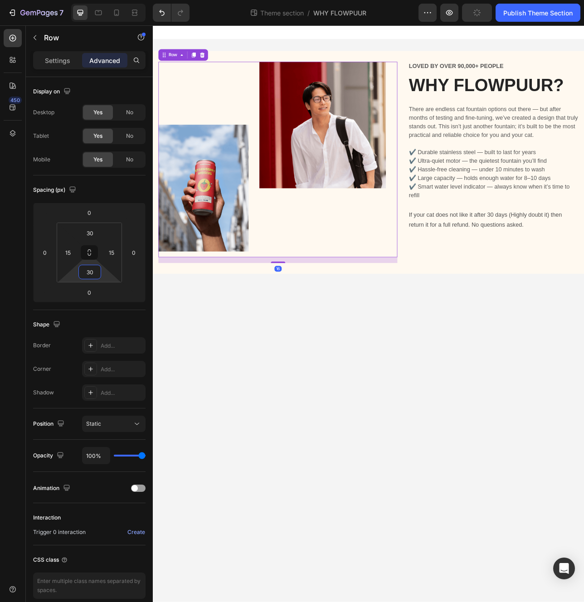
click at [355, 302] on div "Image" at bounding box center [367, 195] width 160 height 247
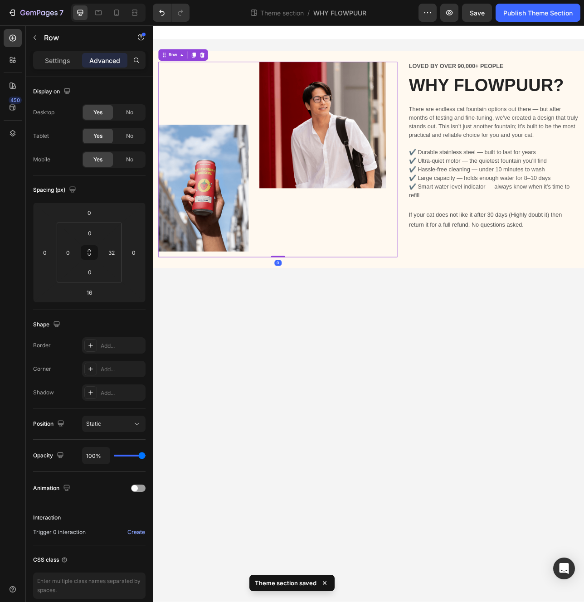
drag, startPoint x: 310, startPoint y: 324, endPoint x: 342, endPoint y: 290, distance: 46.2
click at [324, 293] on div "Image Image Row 0" at bounding box center [311, 195] width 302 height 247
type input "0"
click at [499, 302] on div "LOVED BY OVER 90,000+ PEOPLE Text Block WHY FLOWPUUR? Heading There are endless…" at bounding box center [582, 195] width 215 height 247
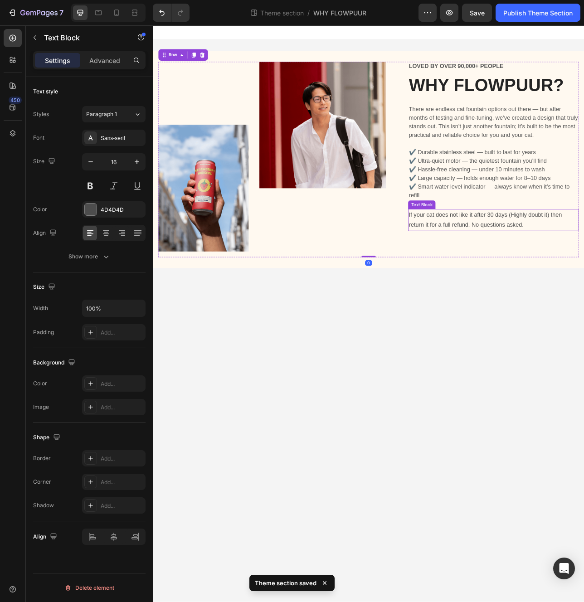
click at [551, 272] on p "If your cat does not like it after 30 days (Highly doubt it) then return it for…" at bounding box center [583, 271] width 214 height 26
drag, startPoint x: 586, startPoint y: 292, endPoint x: 577, endPoint y: 249, distance: 44.5
click at [580, 244] on div "LOVED BY OVER 90,000+ PEOPLE Text Block WHY FLOWPUUR? Heading There are endless…" at bounding box center [582, 195] width 215 height 247
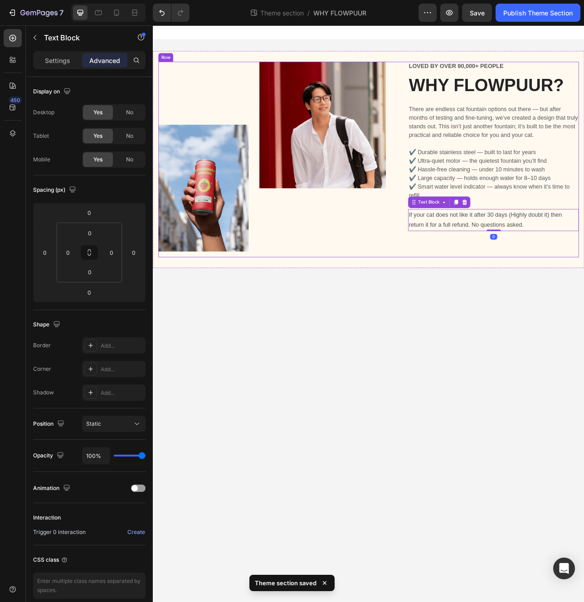
click at [555, 298] on div "LOVED BY OVER 90,000+ PEOPLE Text Block WHY FLOWPUUR? Heading There are endless…" at bounding box center [582, 195] width 215 height 247
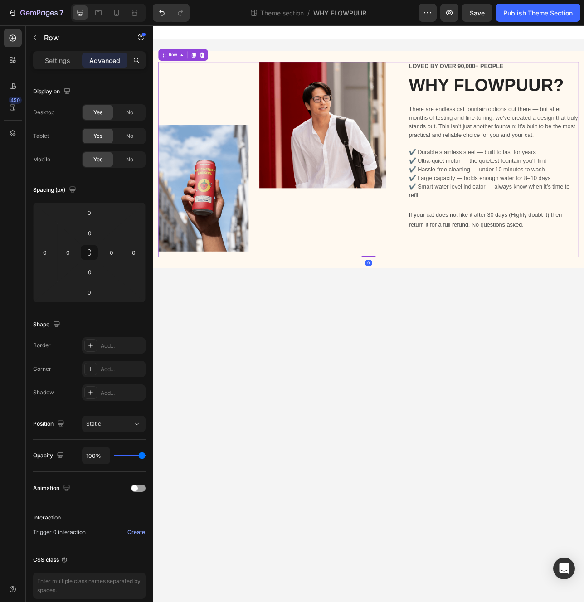
click at [345, 419] on body "Image Image Row LOVED BY OVER 90,000+ PEOPLE Text Block WHY FLOWPUUR? Heading T…" at bounding box center [425, 389] width 544 height 728
click at [564, 247] on div "LOVED BY OVER 90,000+ PEOPLE Text Block WHY FLOWPUUR? Heading There are endless…" at bounding box center [582, 195] width 215 height 247
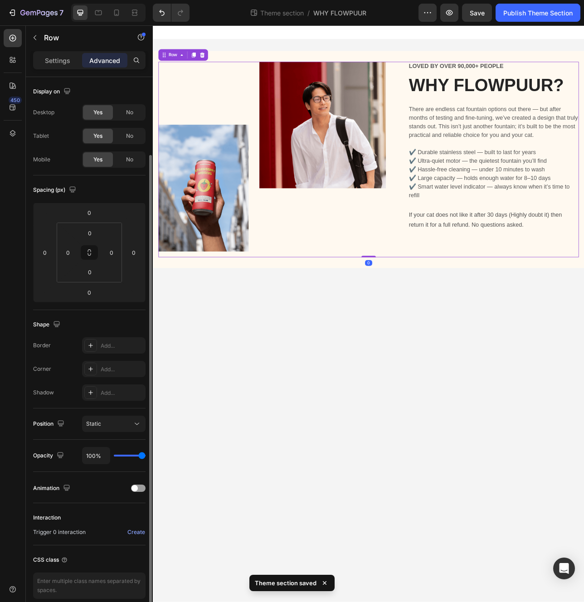
scroll to position [40, 0]
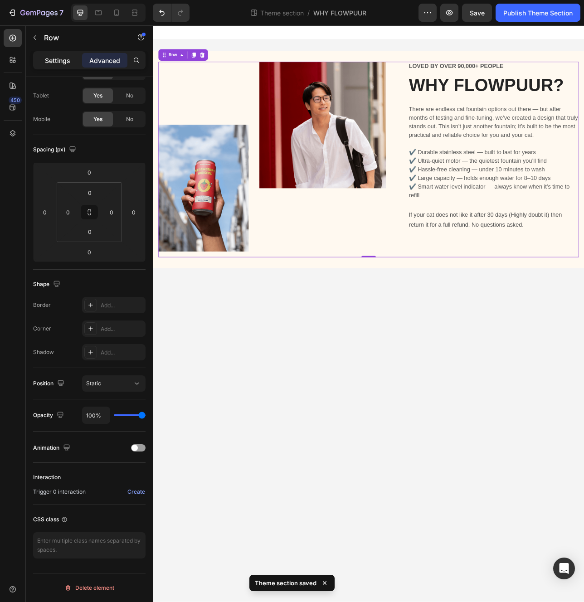
click at [50, 60] on p "Settings" at bounding box center [57, 61] width 25 height 10
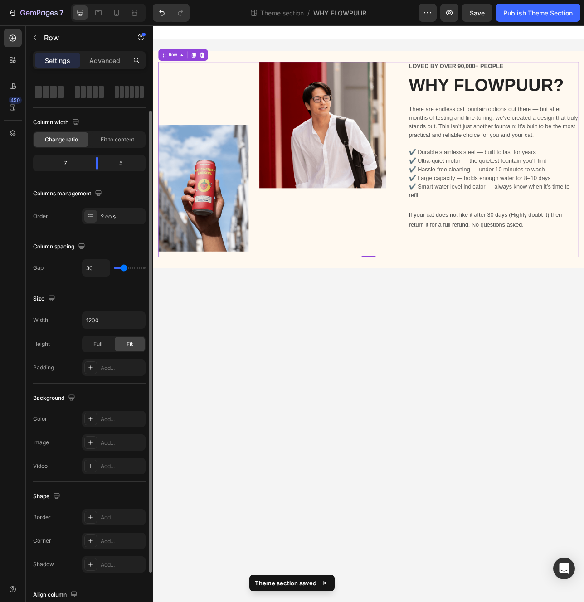
scroll to position [106, 0]
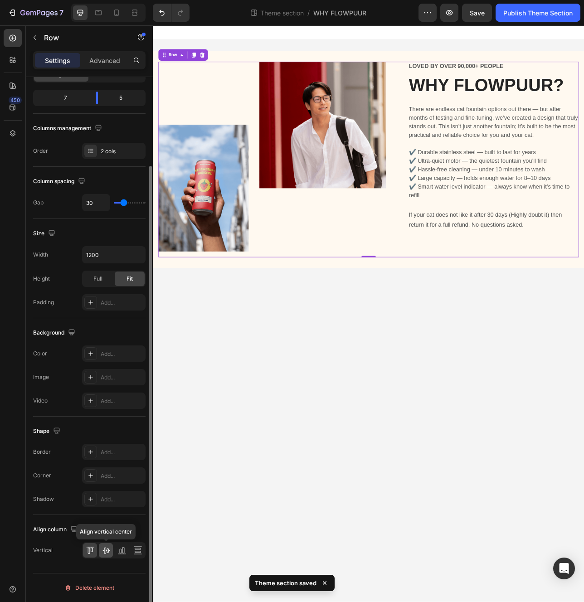
click at [105, 553] on icon at bounding box center [105, 551] width 7 height 6
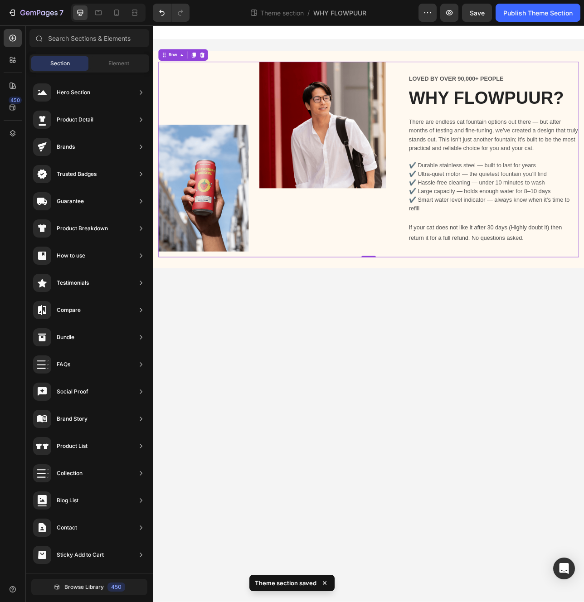
click at [383, 502] on body "Image Image Row LOVED BY OVER 90,000+ PEOPLE Text Block WHY FLOWPUUR? Heading T…" at bounding box center [425, 389] width 544 height 728
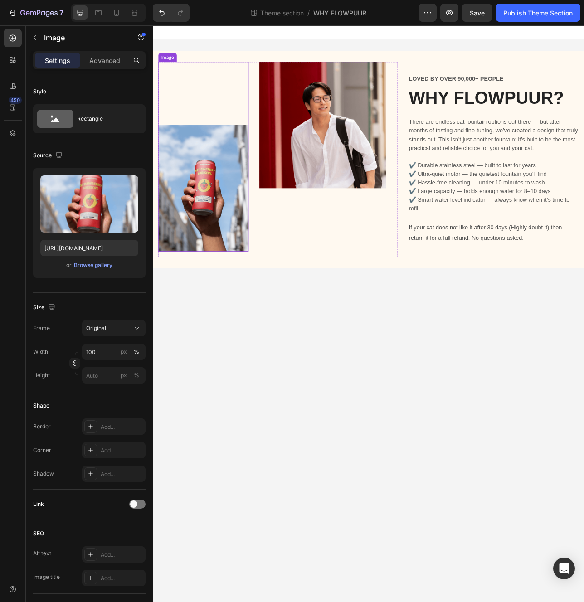
click at [219, 236] on img at bounding box center [217, 231] width 114 height 160
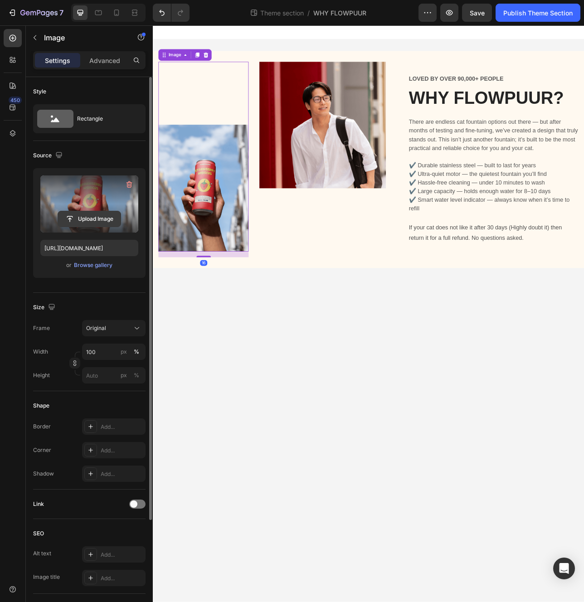
click at [93, 221] on input "file" at bounding box center [89, 218] width 63 height 15
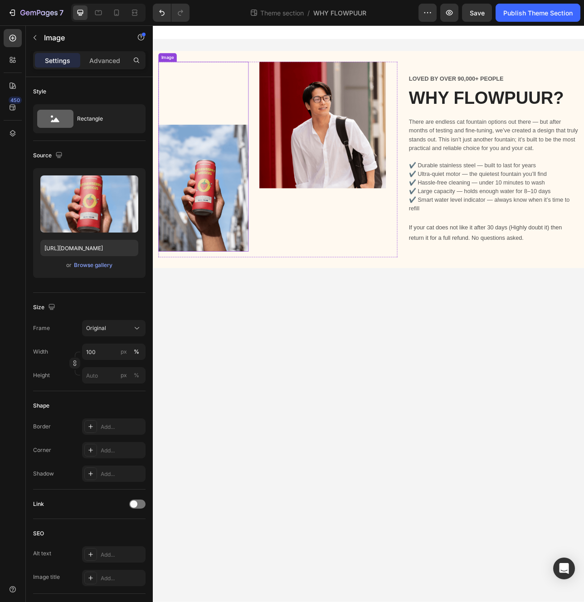
click at [248, 284] on img at bounding box center [217, 231] width 114 height 160
click at [506, 385] on body "Image Image Row LOVED BY OVER 90,000+ PEOPLE Text Block WHY FLOWPUUR? Heading T…" at bounding box center [425, 389] width 544 height 728
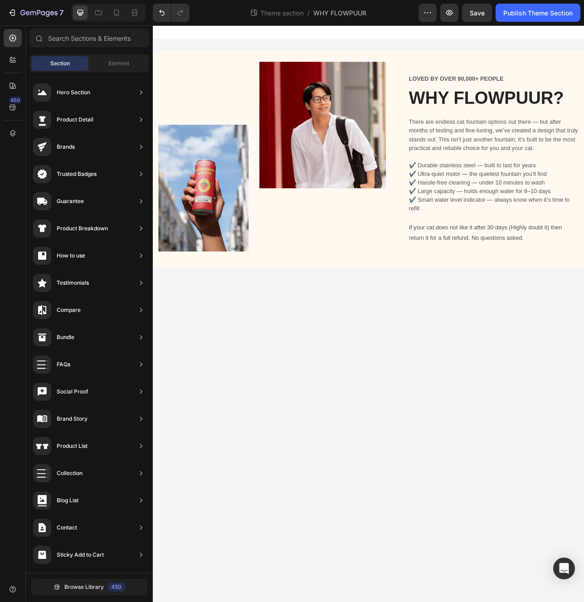
drag, startPoint x: 506, startPoint y: 385, endPoint x: 443, endPoint y: 379, distance: 63.3
click at [443, 379] on body "Image Image Row LOVED BY OVER 90,000+ PEOPLE Text Block WHY FLOWPUUR? Heading T…" at bounding box center [425, 389] width 544 height 728
click at [442, 379] on body "Image Image Row LOVED BY OVER 90,000+ PEOPLE Text Block WHY FLOWPUUR? Heading T…" at bounding box center [425, 389] width 544 height 728
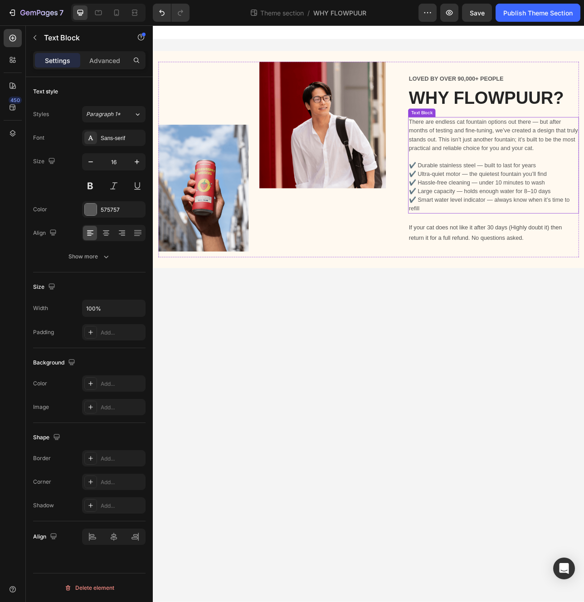
click at [570, 165] on p "There are endless cat fountain options out there — but after months of testing …" at bounding box center [583, 164] width 214 height 44
click at [527, 405] on body "Image Image Row LOVED BY OVER 90,000+ PEOPLE Text Block WHY FLOWPUUR? Heading T…" at bounding box center [425, 389] width 544 height 728
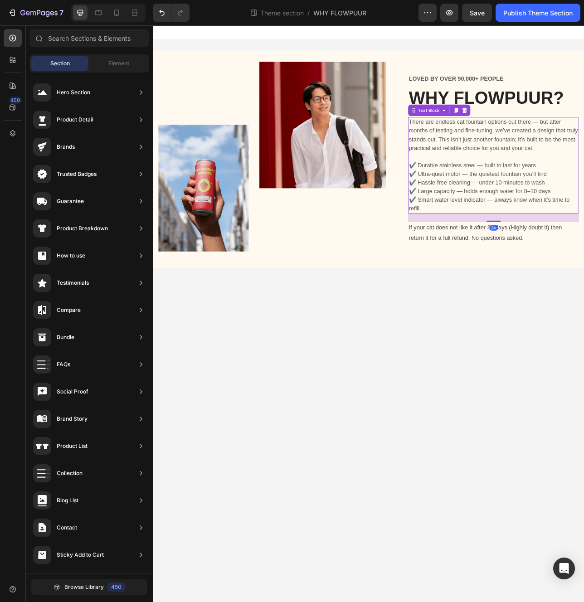
click at [484, 234] on p "✔️ Durable stainless steel — built to last for years ✔️ Ultra-quiet motor — the…" at bounding box center [583, 224] width 214 height 76
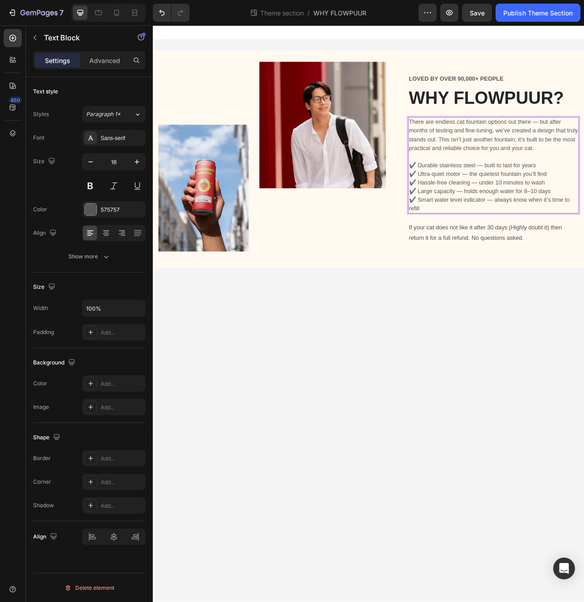
click at [481, 207] on p "✔️ Durable stainless steel — built to last for years ✔️ Ultra-quiet motor — the…" at bounding box center [583, 224] width 214 height 76
click at [492, 255] on p "✔️ Durable stainless steel — built to last for years ✔️ Ultra-quiet motor — the…" at bounding box center [583, 224] width 214 height 76
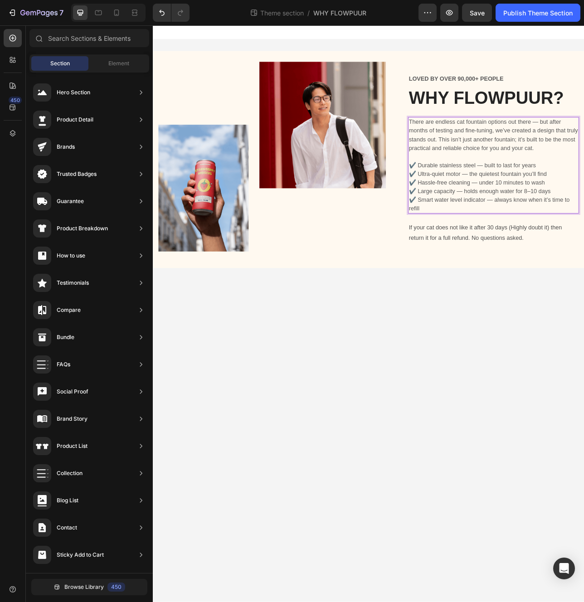
click at [484, 351] on body "Image Image Row LOVED BY OVER 90,000+ PEOPLE Text Block WHY FLOWPUUR? Heading T…" at bounding box center [425, 389] width 544 height 728
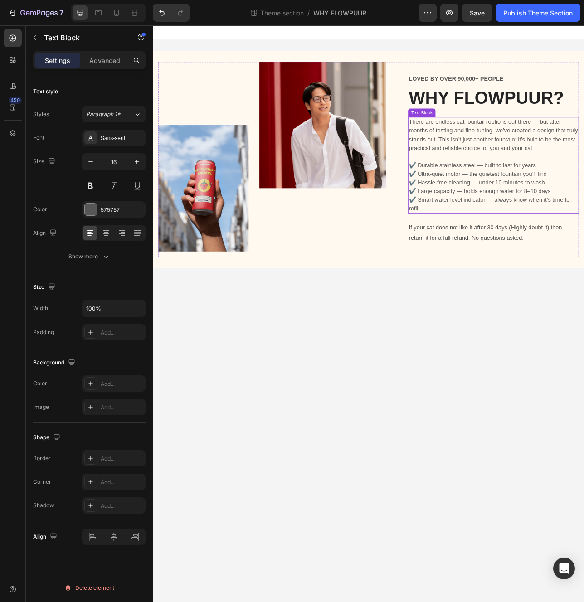
click at [544, 177] on p "There are endless cat fountain options out there — but after months of testing …" at bounding box center [583, 164] width 214 height 44
click at [575, 124] on p "WHY FLOWPUUR?" at bounding box center [583, 118] width 214 height 24
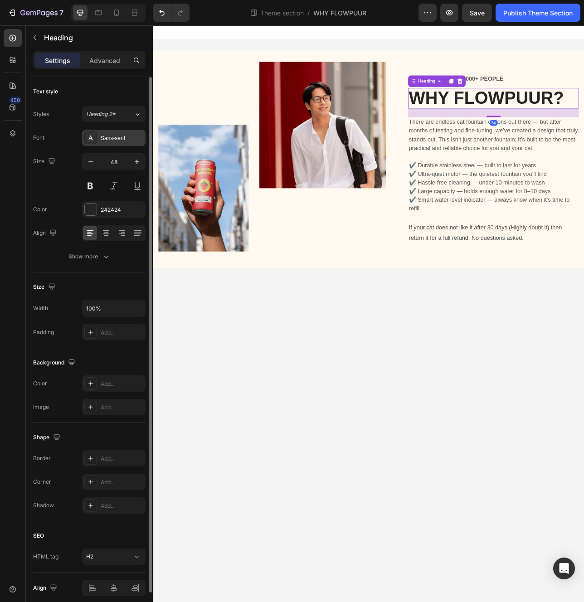
click at [117, 135] on div "Sans-serif" at bounding box center [122, 138] width 43 height 8
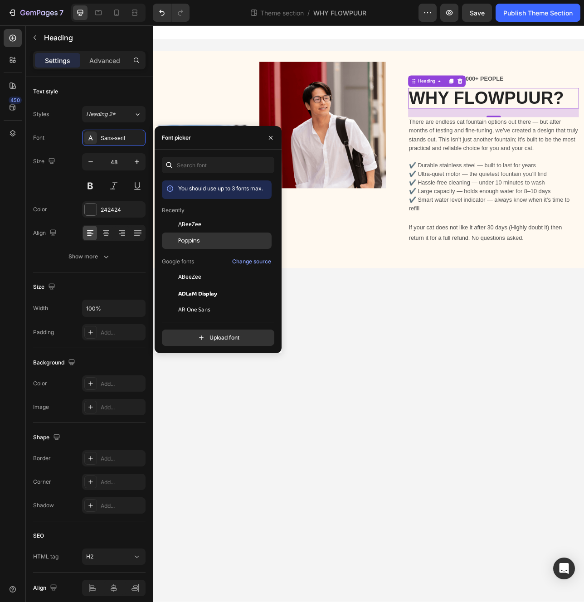
click at [208, 243] on div "Poppins" at bounding box center [224, 241] width 92 height 8
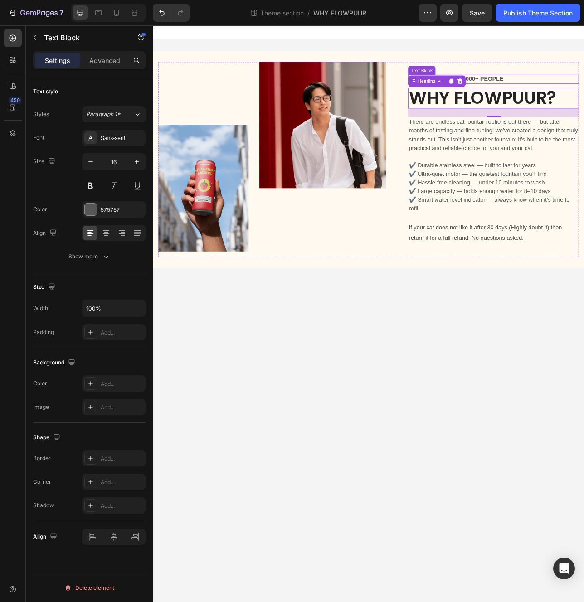
click at [605, 96] on p "LOVED BY OVER 90,000+ PEOPLE" at bounding box center [583, 94] width 214 height 10
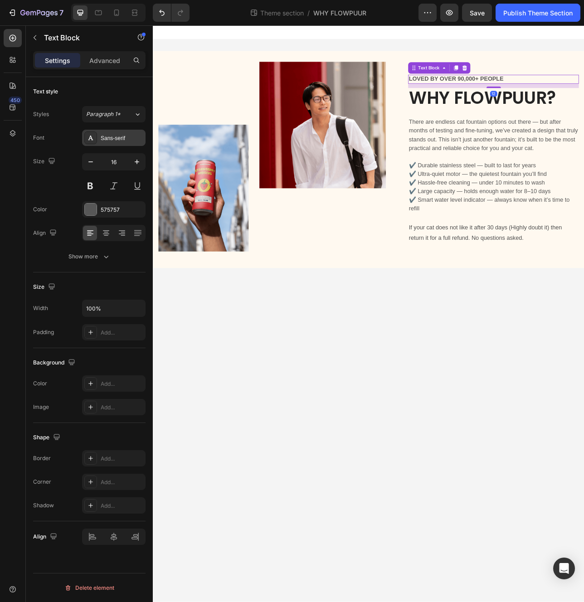
click at [110, 142] on div "Sans-serif" at bounding box center [113, 138] width 63 height 16
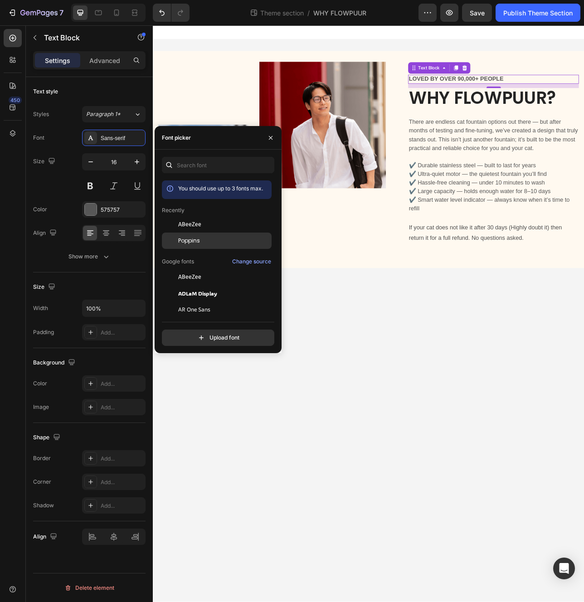
click at [200, 240] on div "Poppins" at bounding box center [224, 241] width 92 height 8
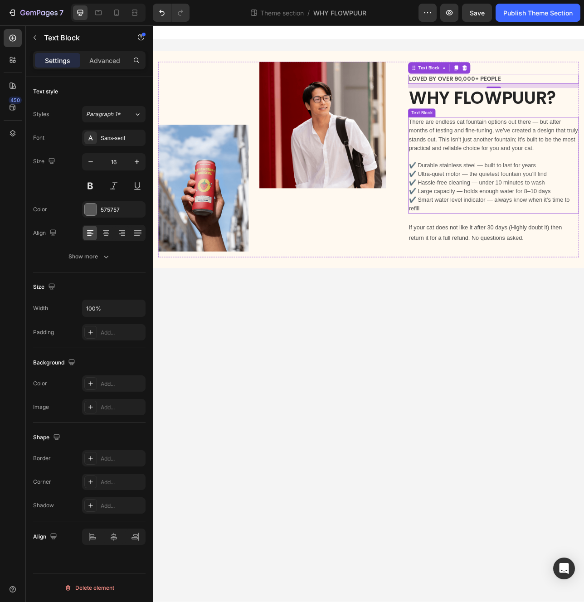
click at [560, 185] on p "There are endless cat fountain options out there — but after months of testing …" at bounding box center [583, 164] width 214 height 44
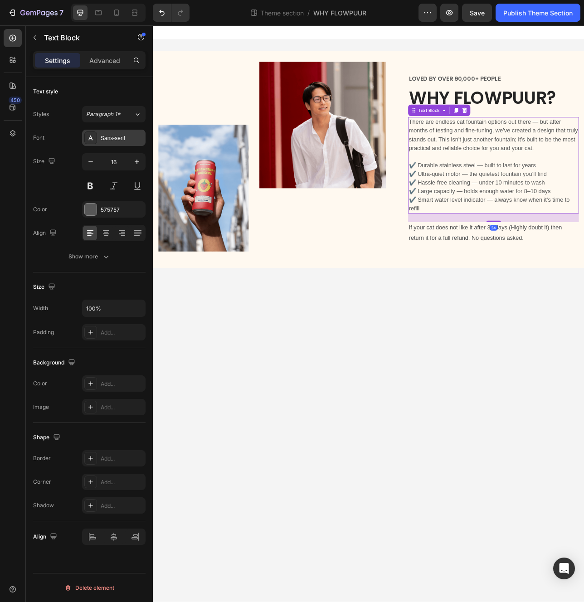
click at [112, 145] on div "Sans-serif" at bounding box center [113, 138] width 63 height 16
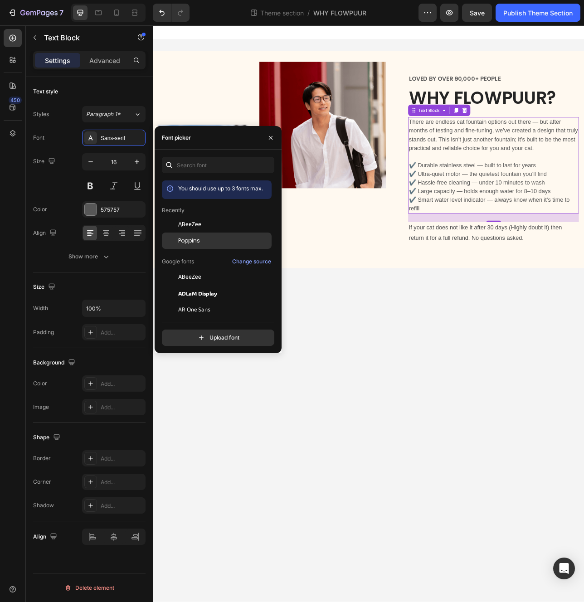
click at [197, 242] on span "Poppins" at bounding box center [189, 241] width 22 height 8
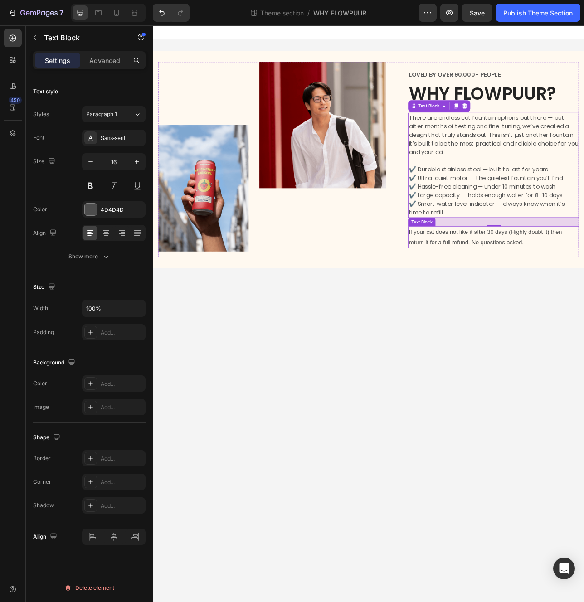
click at [544, 297] on p "If your cat does not like it after 30 days (Highly doubt it) then return it for…" at bounding box center [583, 293] width 214 height 26
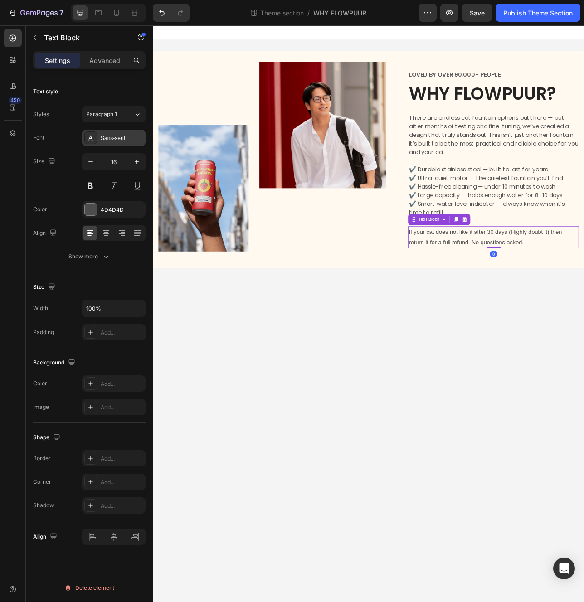
click at [109, 134] on div "Sans-serif" at bounding box center [122, 138] width 43 height 8
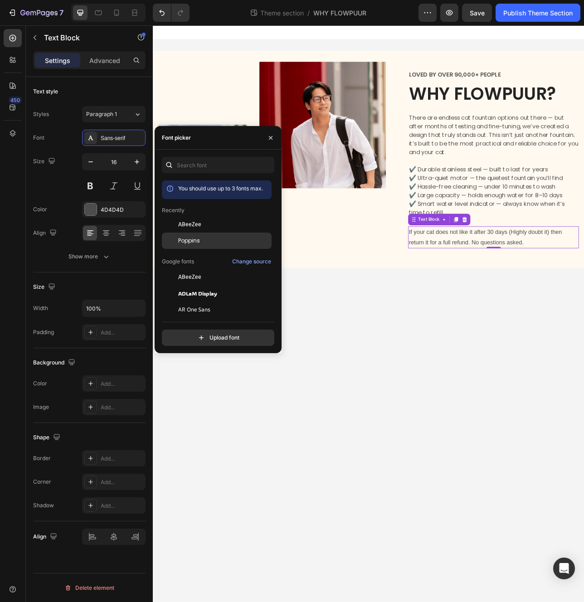
click at [195, 243] on span "Poppins" at bounding box center [189, 241] width 22 height 8
click at [479, 412] on body "Image Image Row LOVED BY OVER 90,000+ PEOPLE Text Block WHY FLOWPUUR? Heading T…" at bounding box center [425, 389] width 544 height 728
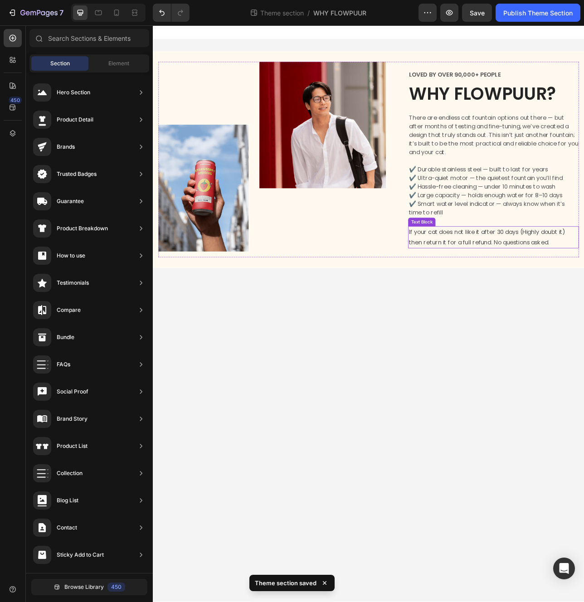
click at [531, 299] on p "If your cat does not like it after 30 days (Highly doubt it) then return it for…" at bounding box center [583, 293] width 214 height 26
click at [482, 373] on body "Image Image Row LOVED BY OVER 90,000+ PEOPLE Text Block WHY FLOWPUUR? Heading T…" at bounding box center [425, 389] width 544 height 728
click at [582, 296] on p "If your cat does not like it after 30 days (Highly doubt it) then return it for…" at bounding box center [583, 293] width 214 height 26
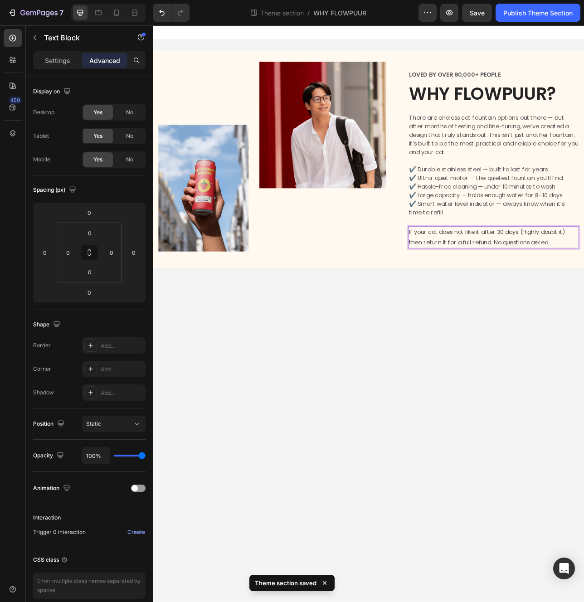
click at [582, 296] on p "If your cat does not like it after 30 days (Highly doubt it) then return it for…" at bounding box center [583, 293] width 214 height 26
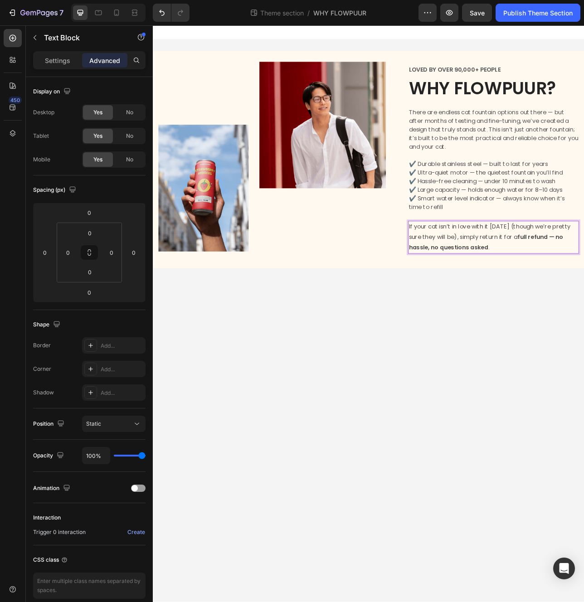
click at [575, 354] on body "Image Image Row LOVED BY OVER 90,000+ PEOPLE Text Block WHY FLOWPUUR? Heading T…" at bounding box center [425, 389] width 544 height 728
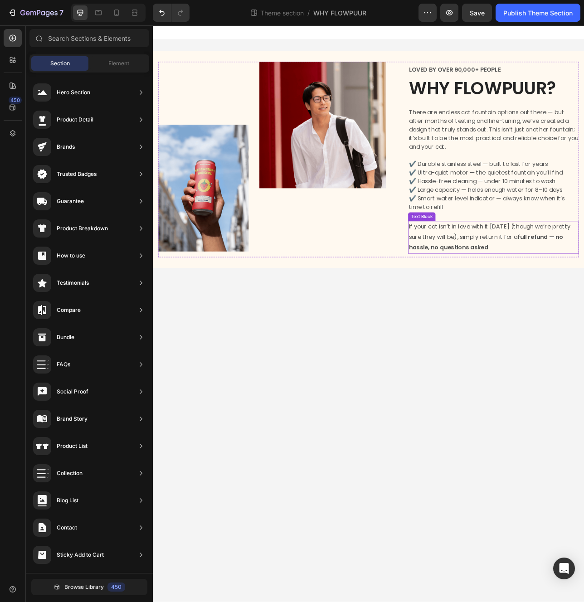
click at [574, 286] on p "If your cat isn’t in love with it [DATE] (though we’re pretty sure they will be…" at bounding box center [583, 292] width 214 height 39
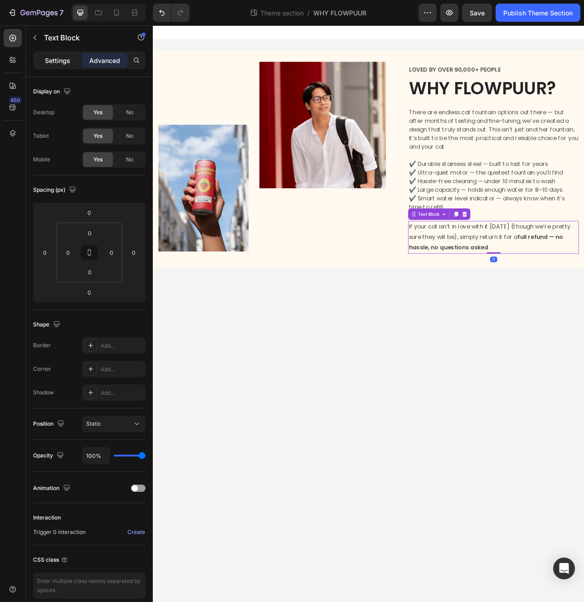
click at [60, 63] on p "Settings" at bounding box center [57, 61] width 25 height 10
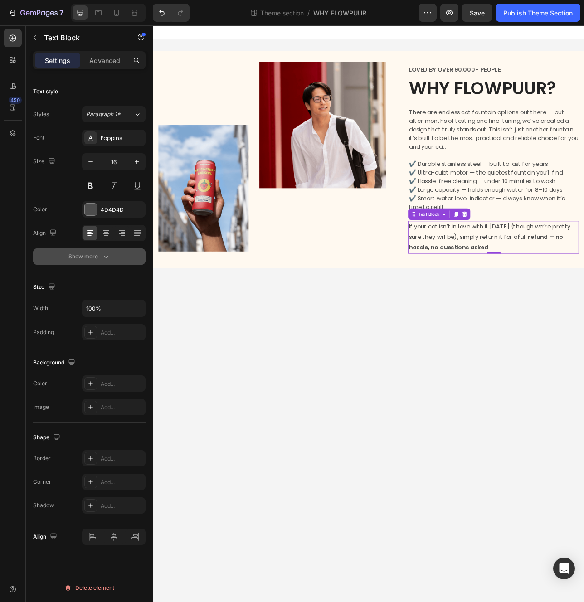
click at [98, 260] on div "Show more" at bounding box center [89, 256] width 42 height 9
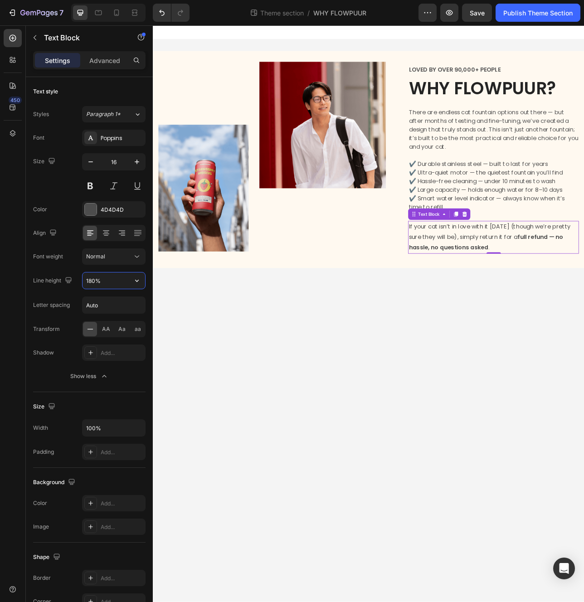
click at [118, 281] on input "180%" at bounding box center [114, 281] width 63 height 16
click at [132, 283] on icon "button" at bounding box center [136, 280] width 9 height 9
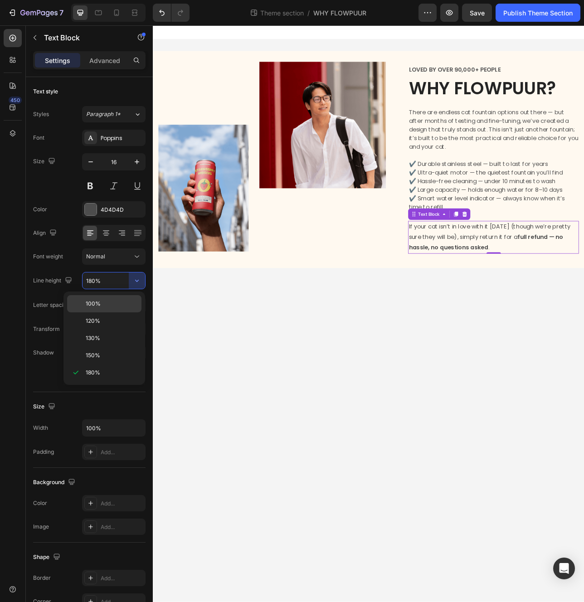
click at [104, 304] on p "100%" at bounding box center [112, 304] width 52 height 8
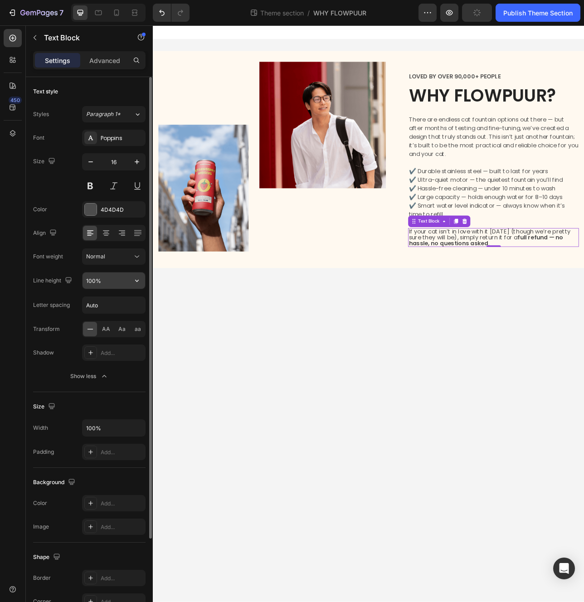
click at [118, 283] on input "100%" at bounding box center [114, 281] width 63 height 16
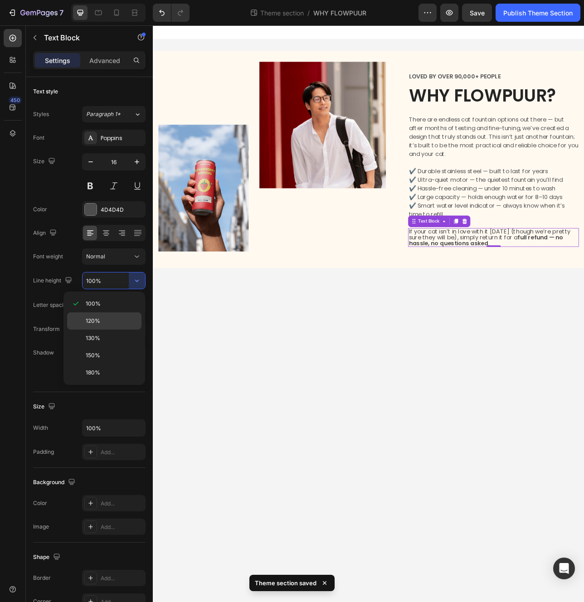
click at [108, 320] on p "120%" at bounding box center [112, 321] width 52 height 8
type input "120%"
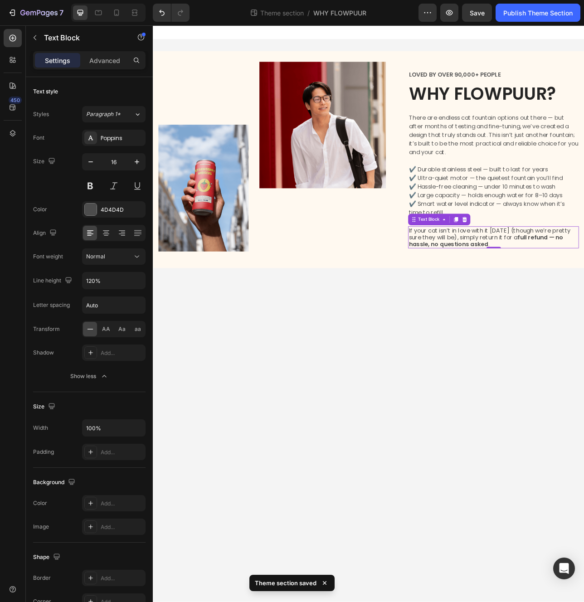
click at [356, 362] on body "Image Image Row LOVED BY OVER 90,000+ PEOPLE Text Block WHY FLOWPUUR? Heading T…" at bounding box center [425, 389] width 544 height 728
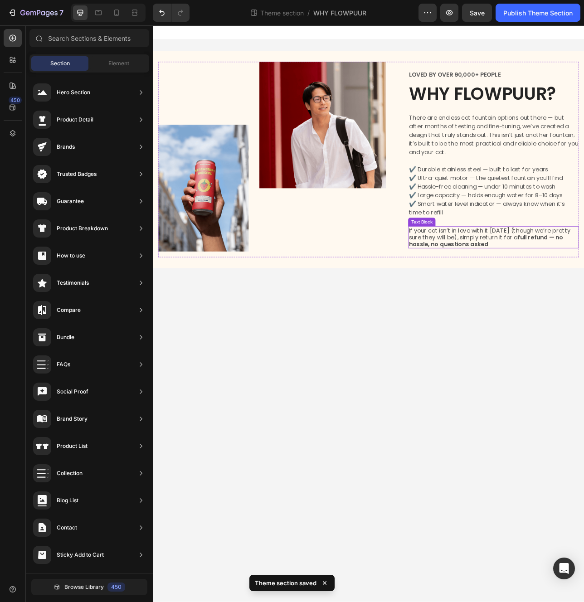
click at [591, 295] on p "If your cat isn’t in love with it [DATE] (though we’re pretty sure they will be…" at bounding box center [583, 293] width 214 height 26
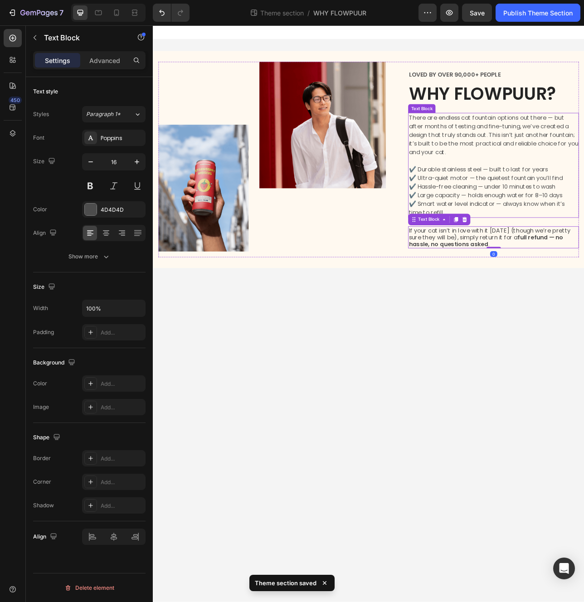
click at [598, 218] on p "✔️ Durable stainless steel — built to last for years ✔️ Ultra-quiet motor — the…" at bounding box center [583, 229] width 214 height 76
click at [594, 294] on p "If your cat isn’t in love with it [DATE] (though we’re pretty sure they will be…" at bounding box center [583, 293] width 214 height 26
click at [605, 231] on p "✔️ Durable stainless steel — built to last for years ✔️ Ultra-quiet motor — the…" at bounding box center [583, 229] width 214 height 76
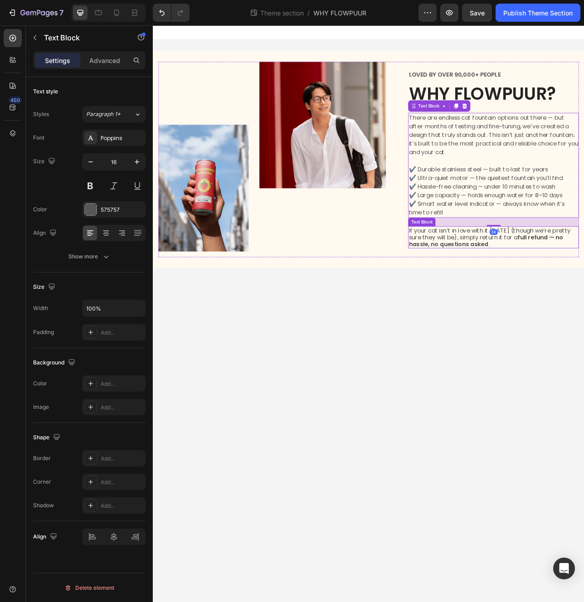
click at [617, 294] on p "If your cat isn’t in love with it [DATE] (though we’re pretty sure they will be…" at bounding box center [583, 293] width 214 height 26
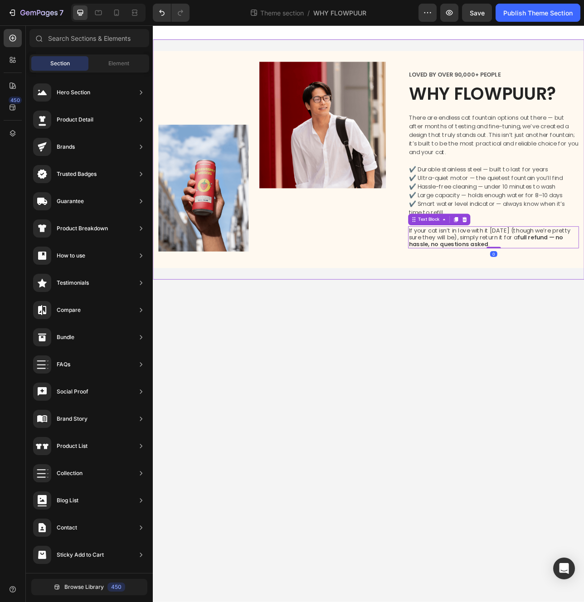
drag, startPoint x: 437, startPoint y: 362, endPoint x: 439, endPoint y: 341, distance: 21.4
click at [437, 362] on body "Image Image Row LOVED BY OVER 90,000+ PEOPLE Text Block WHY FLOWPUUR? Heading T…" at bounding box center [425, 389] width 544 height 728
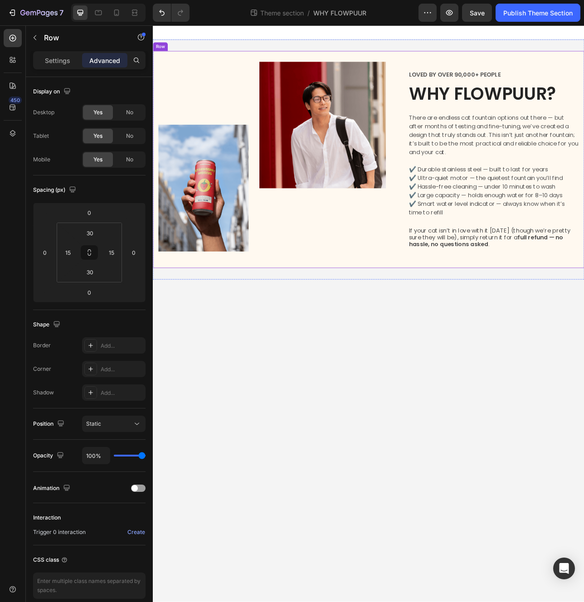
click at [440, 325] on div "Image Image Row LOVED BY OVER 90,000+ PEOPLE Text Block WHY FLOWPUUR? Heading T…" at bounding box center [425, 195] width 544 height 274
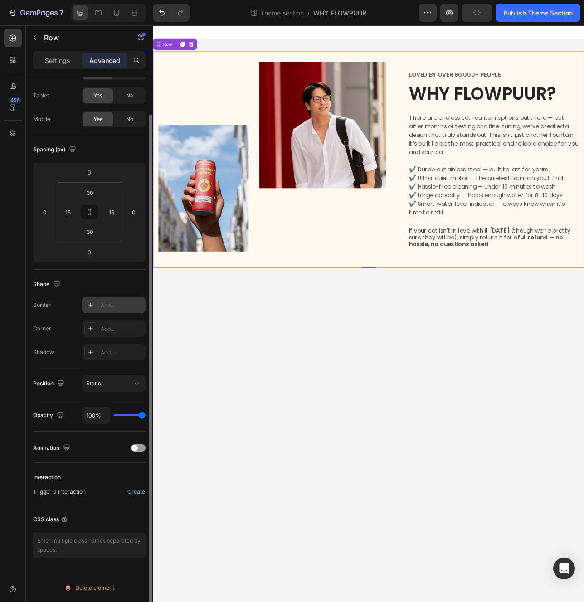
scroll to position [0, 0]
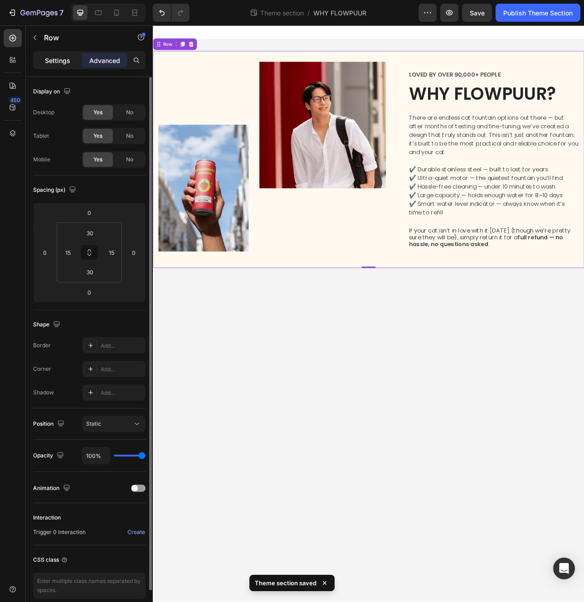
click at [58, 62] on p "Settings" at bounding box center [57, 61] width 25 height 10
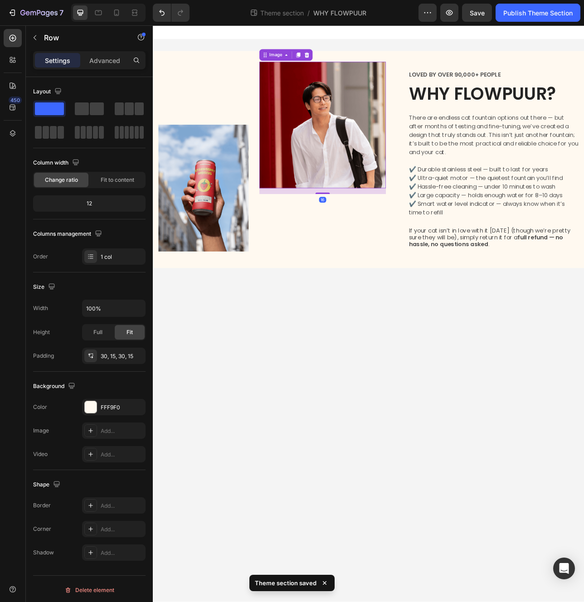
click at [335, 173] on img at bounding box center [367, 152] width 160 height 160
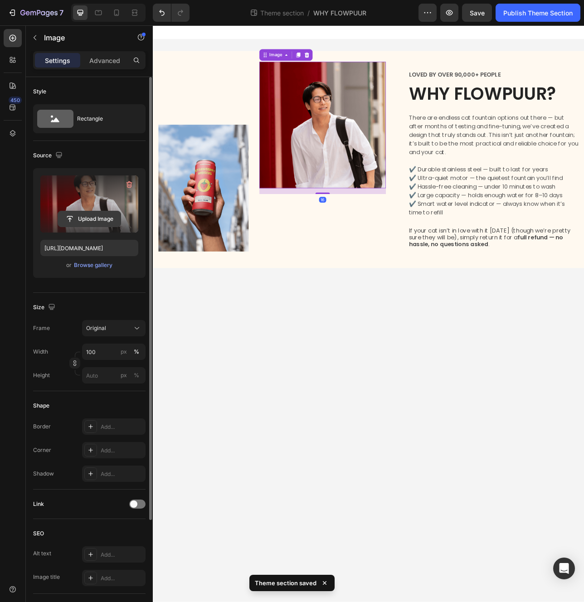
click at [90, 222] on input "file" at bounding box center [89, 218] width 63 height 15
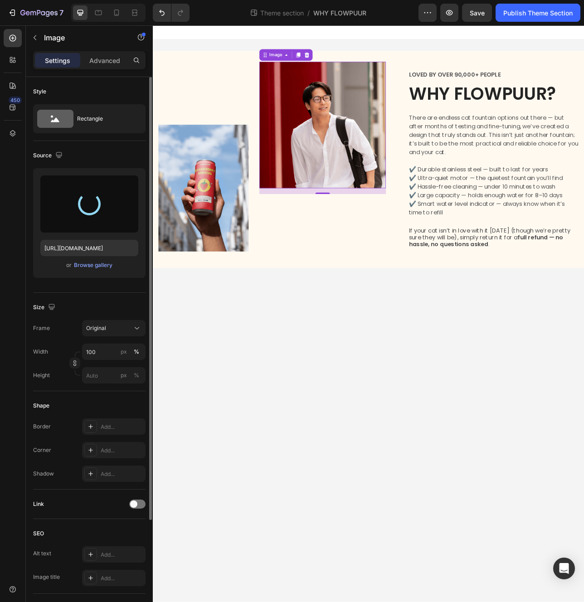
type input "[URL][DOMAIN_NAME]"
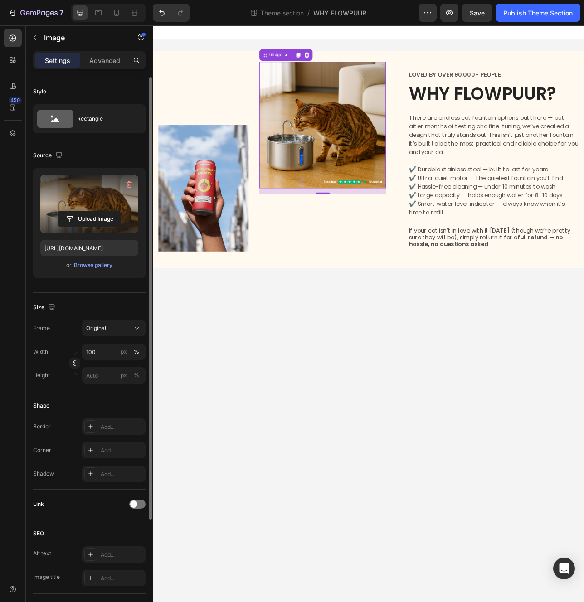
click at [368, 403] on body "Image Image 16 Row LOVED BY OVER 90,000+ PEOPLE Text Block WHY FLOWPUUR? Headin…" at bounding box center [425, 389] width 544 height 728
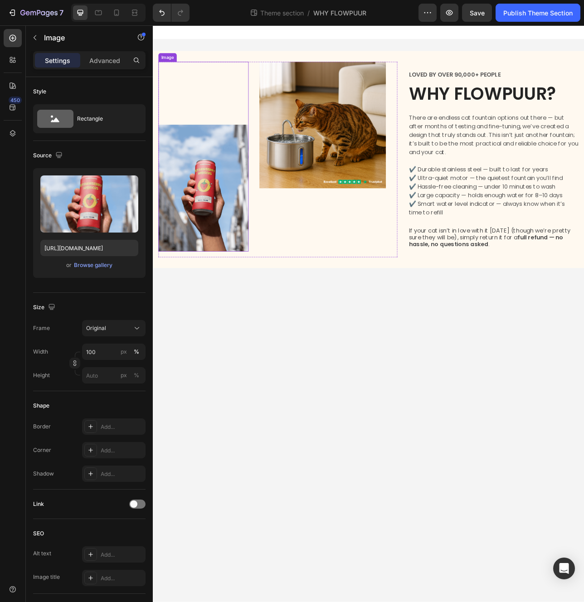
click at [228, 218] on img at bounding box center [217, 231] width 114 height 160
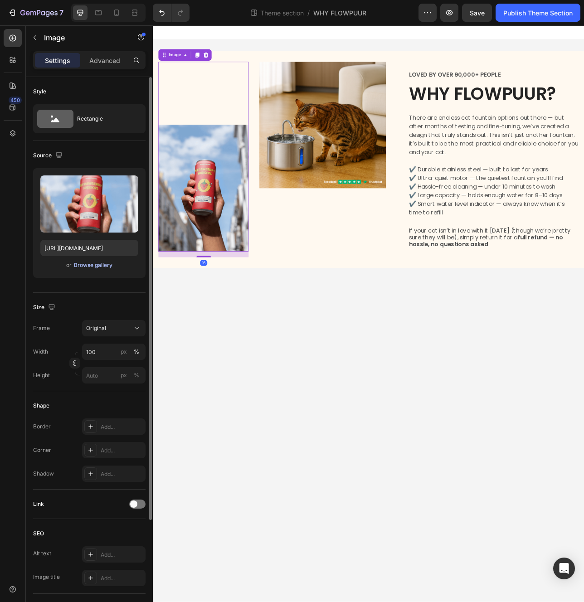
click at [92, 264] on div "Browse gallery" at bounding box center [93, 265] width 39 height 8
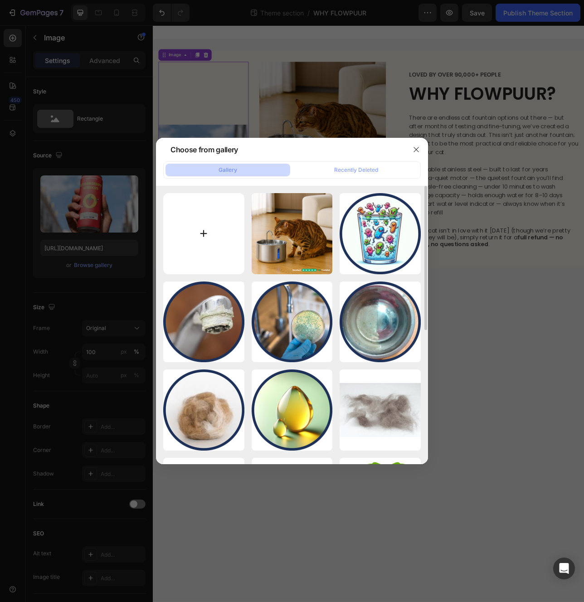
click at [207, 232] on input "file" at bounding box center [203, 233] width 81 height 81
type input "C:\fakepath\4.png"
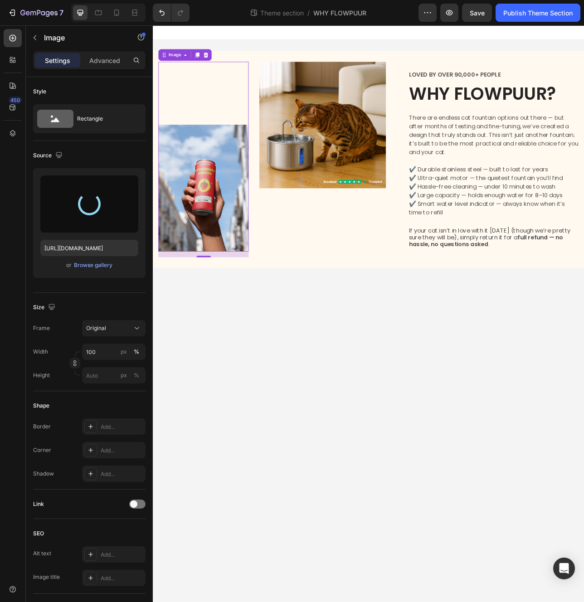
type input "[URL][DOMAIN_NAME]"
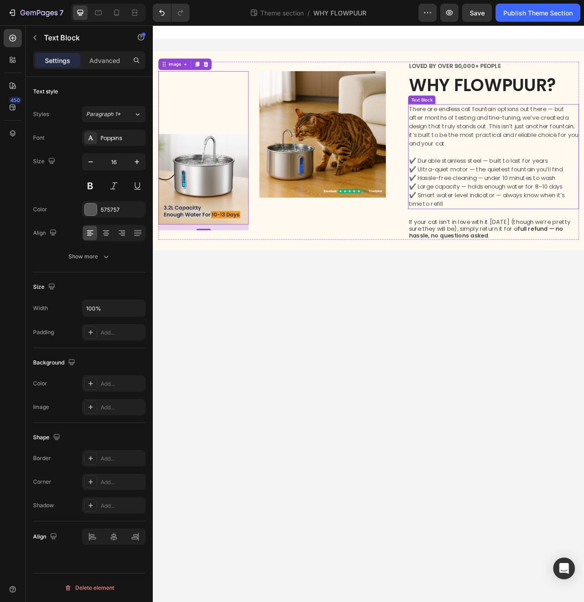
click at [615, 236] on p "✔️ Durable stainless steel — built to last for years ✔️ Ultra-quiet motor — the…" at bounding box center [583, 218] width 214 height 76
click at [642, 229] on p "✔️ Durable stainless steel — built to last for years ✔️ Ultra-quiet motor — the…" at bounding box center [583, 218] width 214 height 76
click at [644, 230] on p "✔️ Durable stainless steel — built to last for years ✔️ Ultra-quiet motor — the…" at bounding box center [583, 218] width 214 height 76
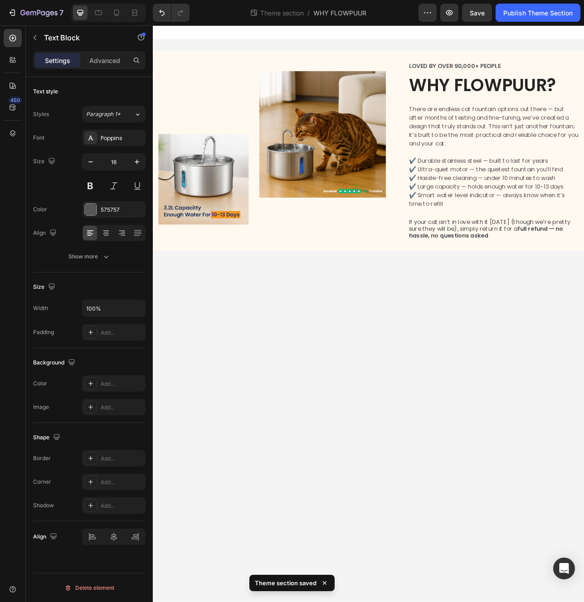
click at [551, 327] on body "Image Image Row LOVED BY OVER 90,000+ PEOPLE Text Block WHY FLOWPUUR? Heading T…" at bounding box center [425, 389] width 544 height 728
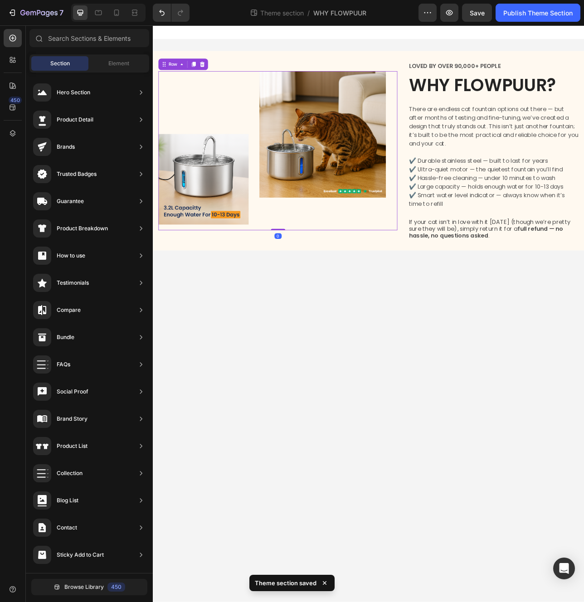
click at [324, 269] on div "Image" at bounding box center [367, 183] width 160 height 200
click at [332, 291] on div "Image Image Row" at bounding box center [311, 184] width 302 height 224
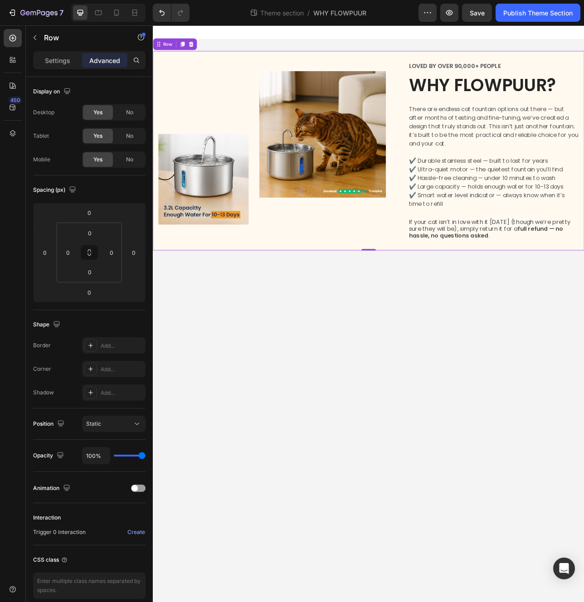
click at [341, 302] on div "Image Image Row LOVED BY OVER 90,000+ PEOPLE Text Block WHY FLOWPUUR? Heading T…" at bounding box center [425, 184] width 544 height 252
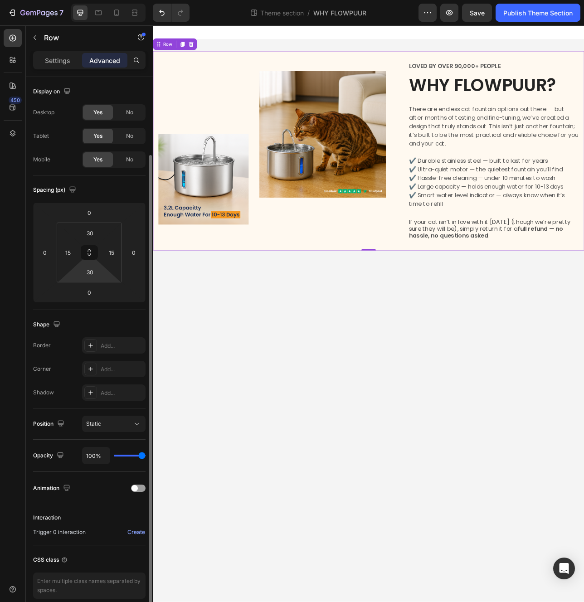
scroll to position [40, 0]
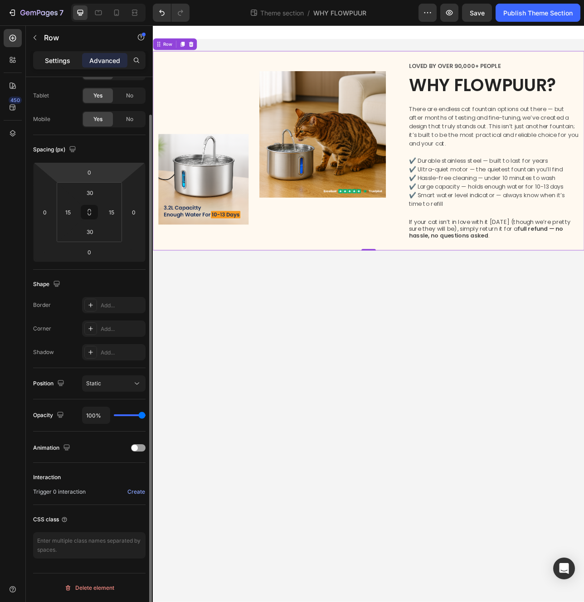
click at [67, 64] on p "Settings" at bounding box center [57, 61] width 25 height 10
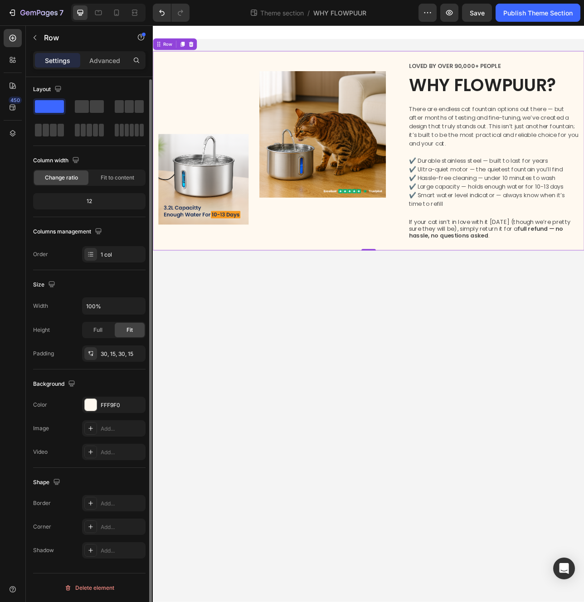
scroll to position [2, 0]
click at [134, 404] on icon "button" at bounding box center [135, 404] width 7 height 7
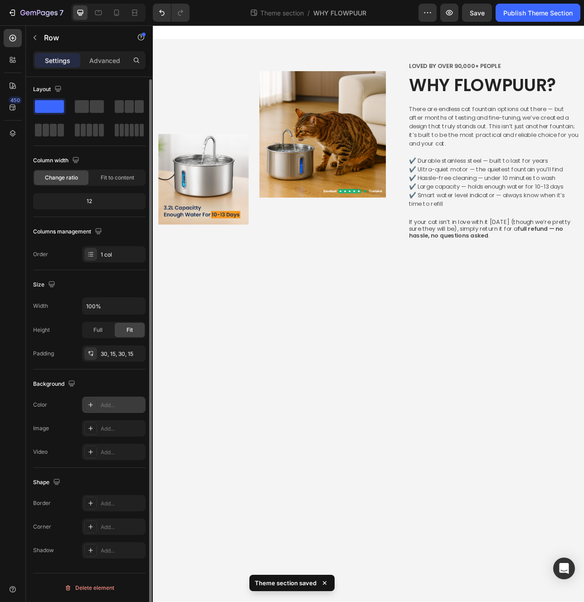
click at [390, 434] on body "Image Image Row LOVED BY OVER 90,000+ PEOPLE Text Block WHY FLOWPUUR? Heading T…" at bounding box center [425, 389] width 544 height 728
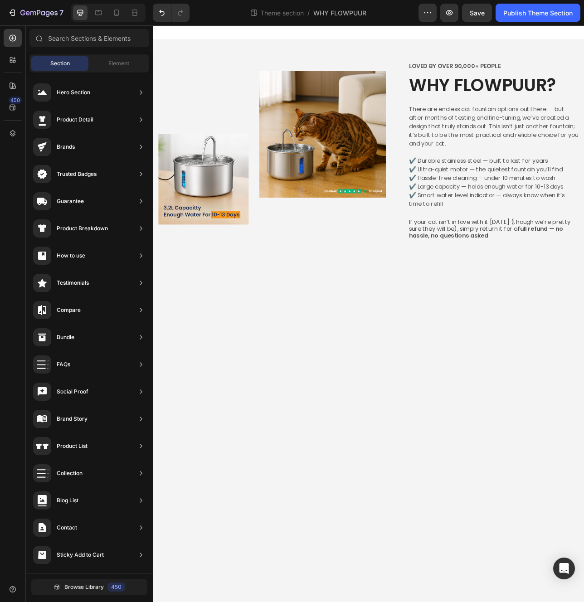
click at [385, 431] on body "Image Image Row LOVED BY OVER 90,000+ PEOPLE Text Block WHY FLOWPUUR? Heading T…" at bounding box center [425, 389] width 544 height 728
click at [231, 56] on div "Image Image Row LOVED BY OVER 90,000+ PEOPLE Text Block WHY FLOWPUUR? Heading T…" at bounding box center [425, 184] width 544 height 281
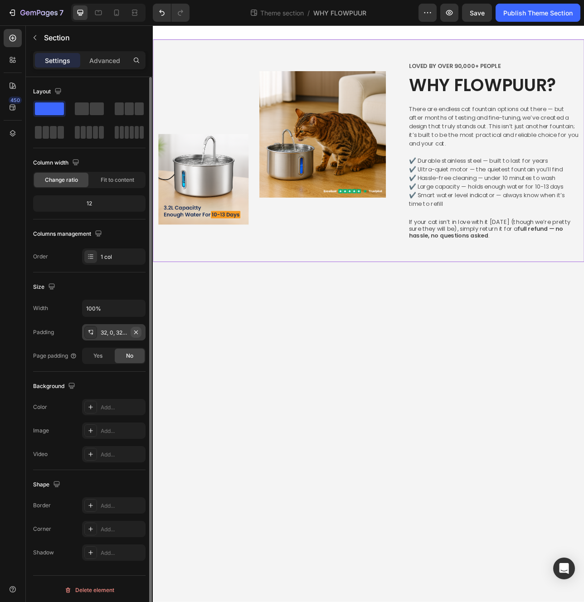
click at [137, 331] on icon "button" at bounding box center [136, 332] width 4 height 4
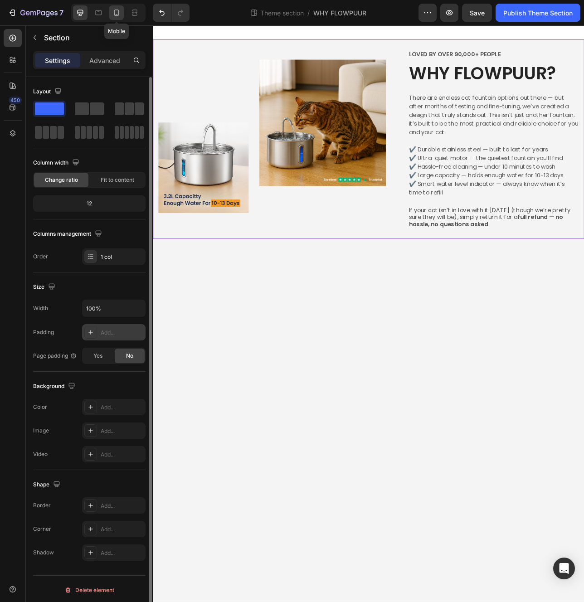
click at [113, 15] on icon at bounding box center [116, 12] width 9 height 9
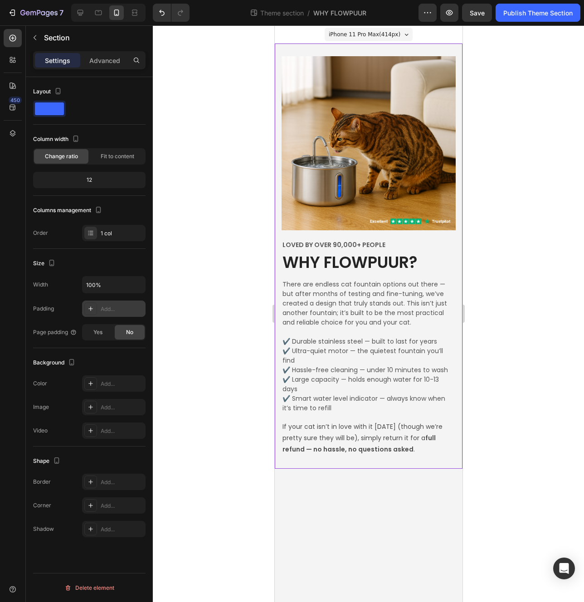
click at [508, 221] on div at bounding box center [368, 313] width 431 height 577
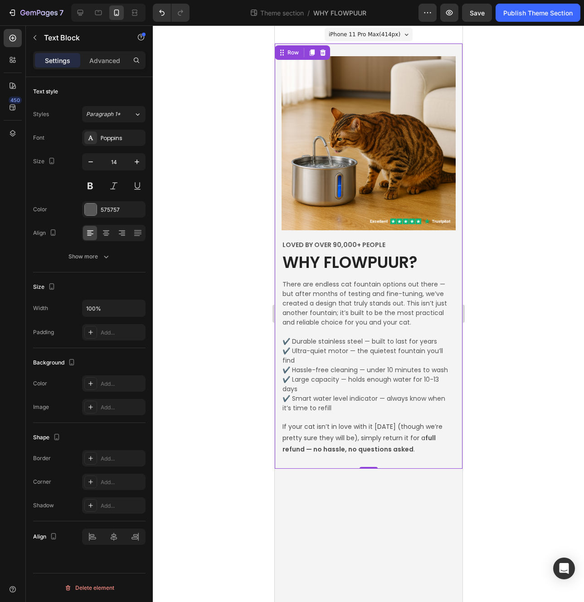
click at [277, 64] on div "Image Image Row LOVED BY OVER 90,000+ PEOPLE Text Block WHY FLOWPUUR? Heading T…" at bounding box center [368, 256] width 188 height 425
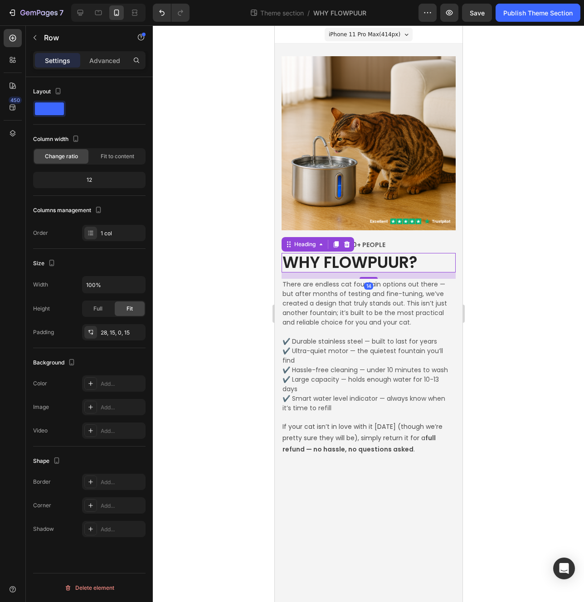
click at [329, 258] on p "WHY FLOWPUUR?" at bounding box center [368, 263] width 172 height 18
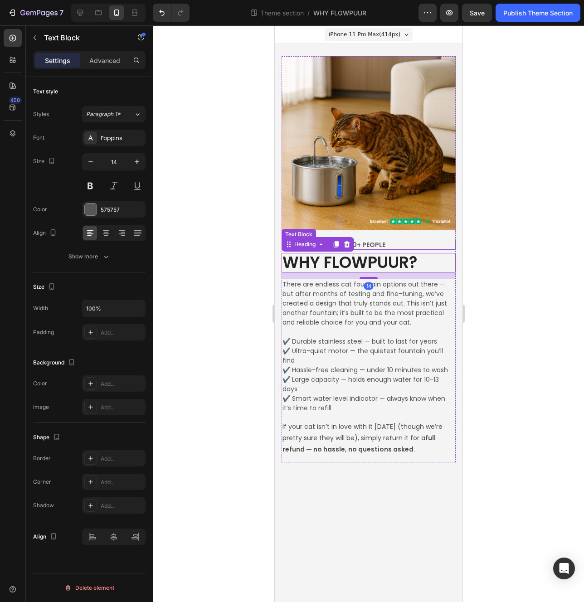
click at [377, 245] on p "LOVED BY OVER 90,000+ PEOPLE" at bounding box center [368, 245] width 172 height 8
click at [372, 244] on p "LOVED BY OVER 90,000+ PEOPLE" at bounding box center [368, 245] width 172 height 8
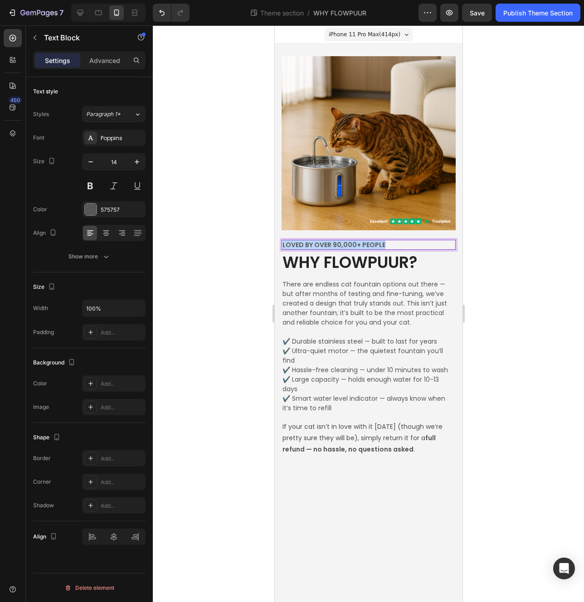
click at [372, 244] on p "LOVED BY OVER 90,000+ PEOPLE" at bounding box center [368, 245] width 172 height 8
click at [371, 266] on p "WHY FLOWPUUR?" at bounding box center [368, 263] width 172 height 18
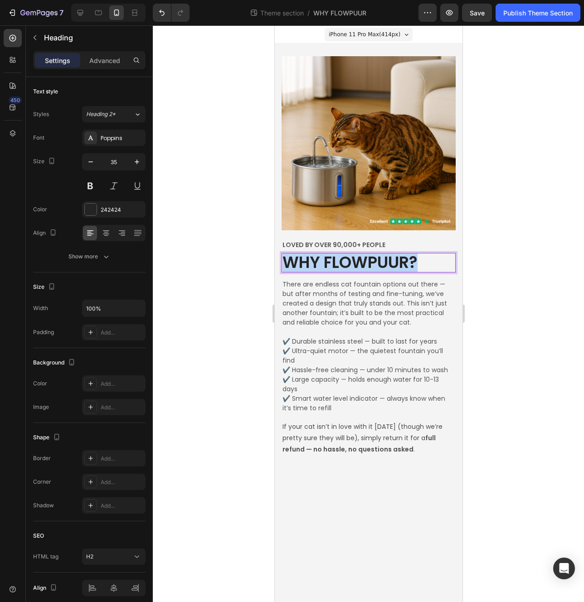
click at [371, 266] on p "WHY FLOWPUUR?" at bounding box center [368, 263] width 172 height 18
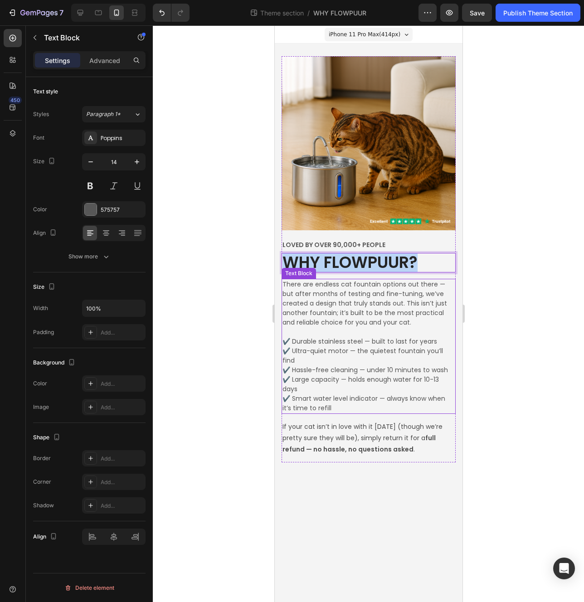
click at [295, 302] on p "There are endless cat fountain options out there — but after months of testing …" at bounding box center [368, 304] width 172 height 48
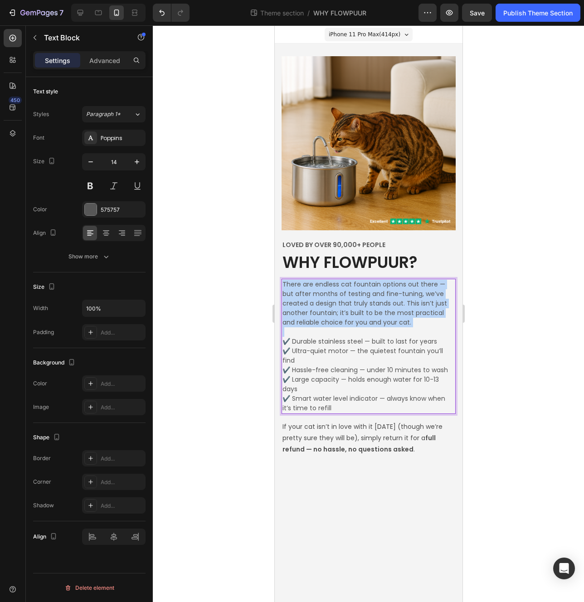
click at [300, 315] on p "There are endless cat fountain options out there — but after months of testing …" at bounding box center [368, 304] width 172 height 48
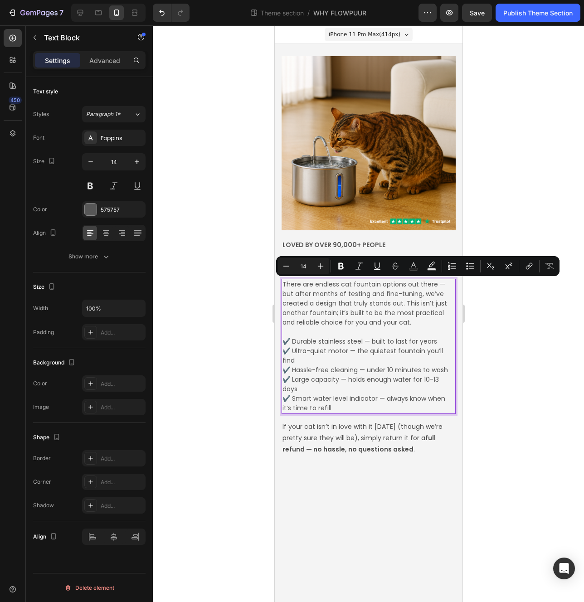
click at [320, 383] on p "✔️ Durable stainless steel — built to last for years ✔️ Ultra-quiet motor — the…" at bounding box center [368, 370] width 172 height 86
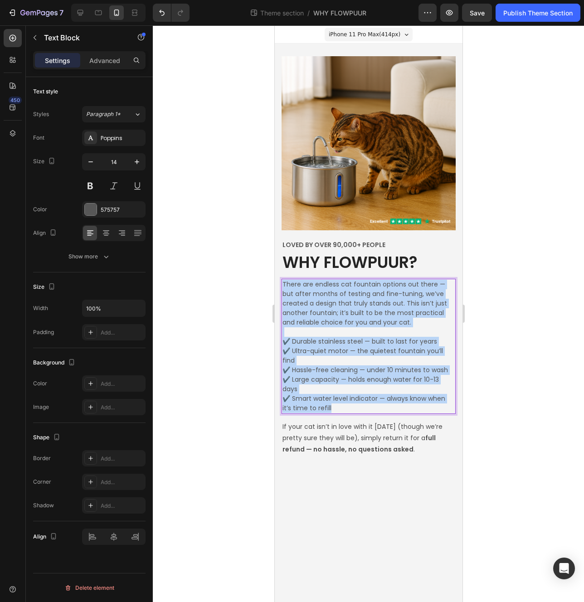
drag, startPoint x: 323, startPoint y: 390, endPoint x: 253, endPoint y: 283, distance: 128.0
click at [274, 283] on html "iPhone 11 Pro Max ( 414 px) iPhone 13 Mini iPhone 13 Pro iPhone 11 Pro Max iPho…" at bounding box center [368, 313] width 188 height 577
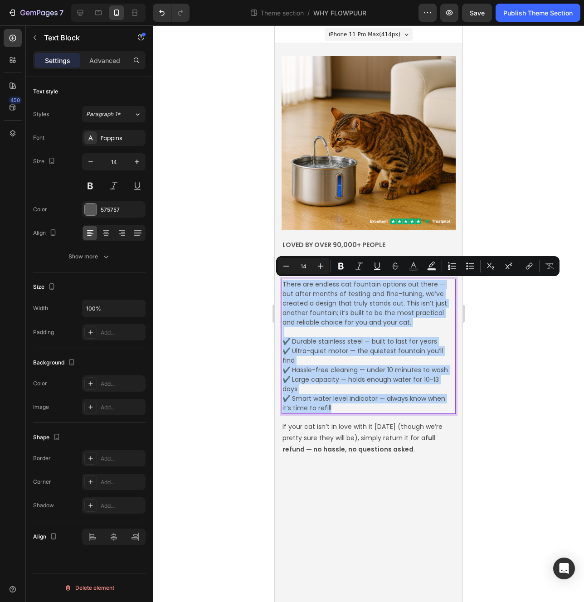
copy div "There are endless cat fountain options out there — but after months of testing …"
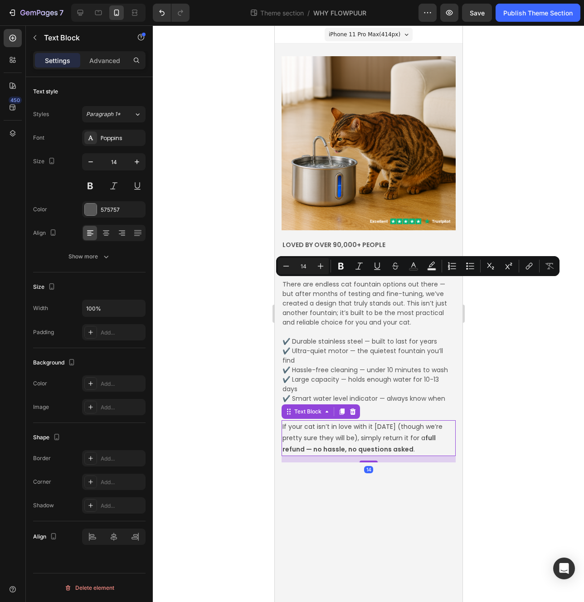
click at [367, 421] on p "If your cat isn’t in love with it [DATE] (though we’re pretty sure they will be…" at bounding box center [368, 438] width 172 height 34
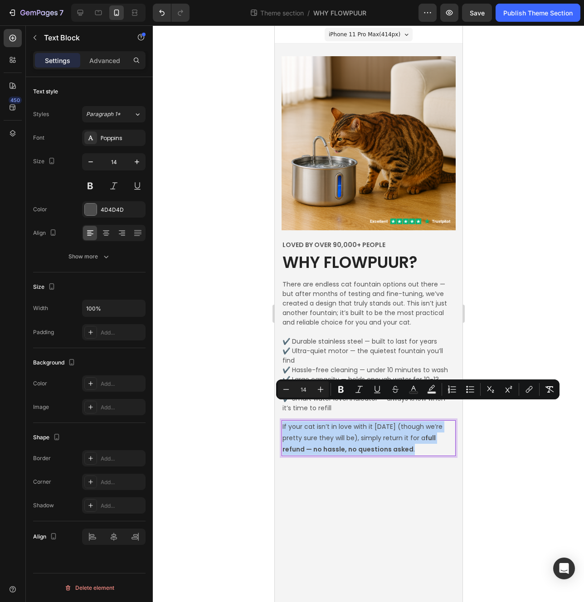
drag, startPoint x: 420, startPoint y: 429, endPoint x: 269, endPoint y: 395, distance: 154.9
click at [274, 395] on html "iPhone 11 Pro Max ( 414 px) iPhone 13 Mini iPhone 13 Pro iPhone 11 Pro Max iPho…" at bounding box center [368, 313] width 188 height 577
copy p "If your cat isn’t in love with it [DATE] (though we’re pretty sure they will be…"
